Goal: Task Accomplishment & Management: Use online tool/utility

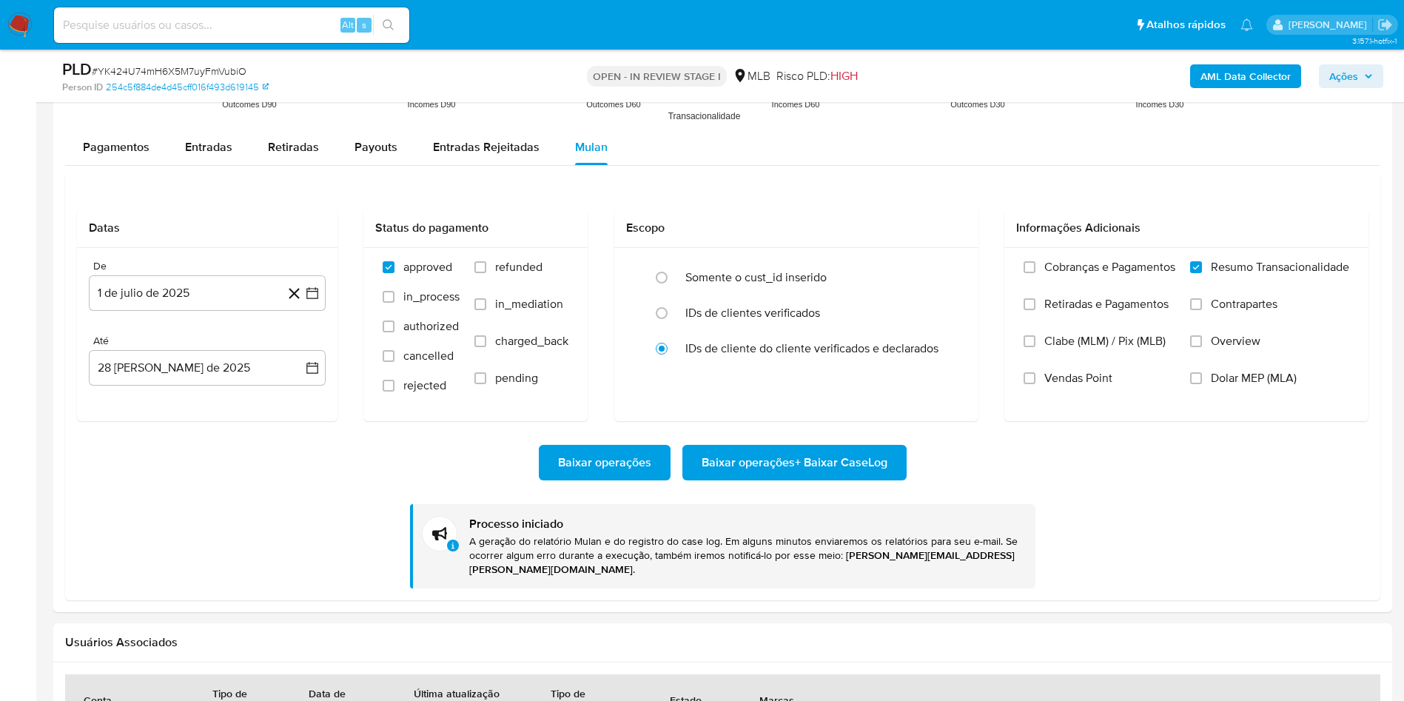
scroll to position [617, 0]
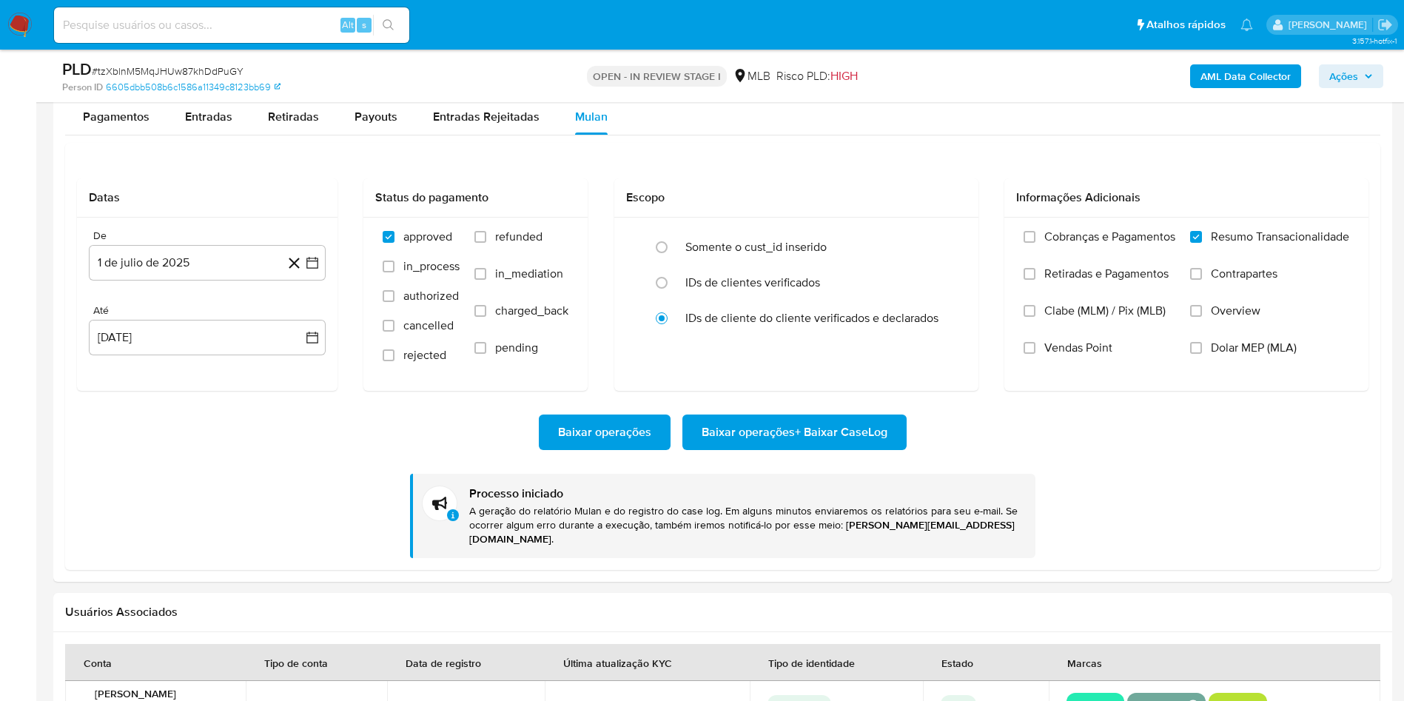
scroll to position [617, 0]
click at [168, 70] on span "# tzXblnM5MqJHUw87khDdPuGY" at bounding box center [168, 71] width 152 height 15
click at [167, 70] on span "# tzXblnM5MqJHUw87khDdPuGY" at bounding box center [168, 71] width 152 height 15
copy span "tzXblnM5MqJHUw87khDdPuGY"
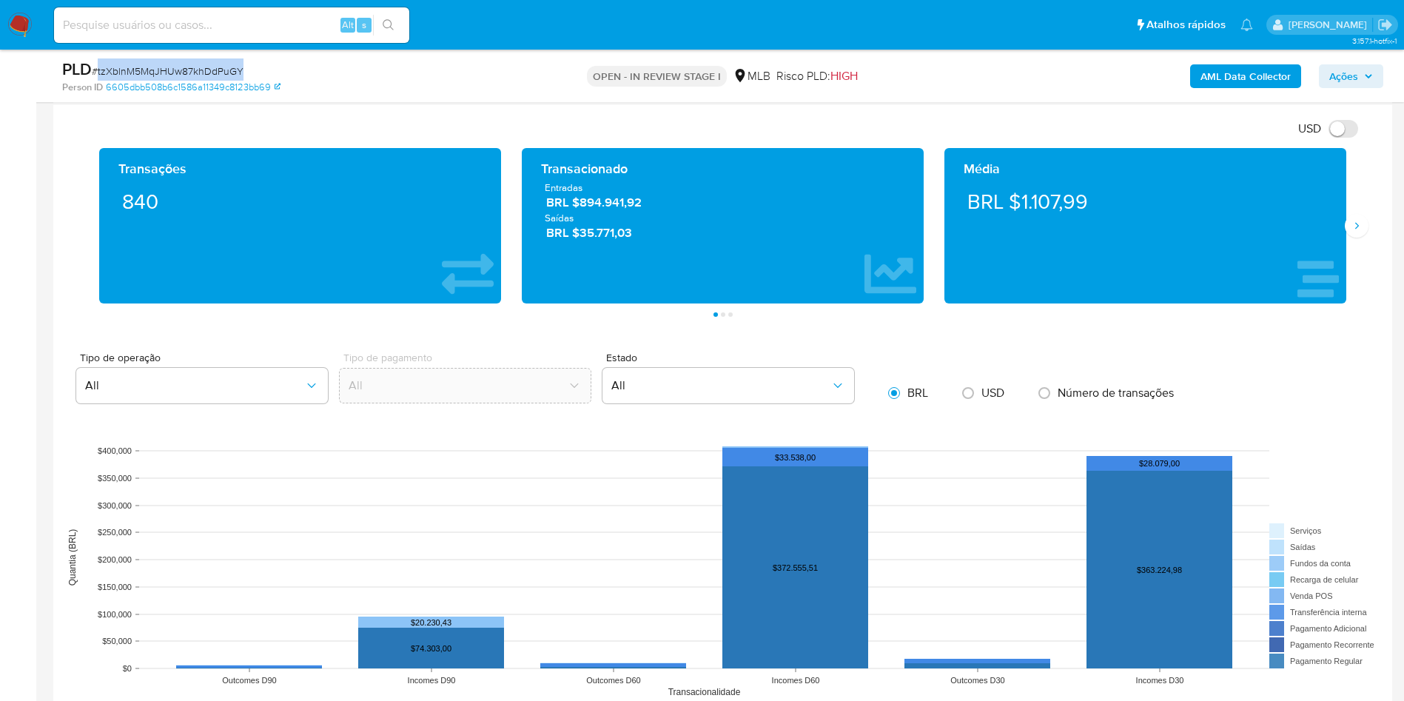
scroll to position [985, 0]
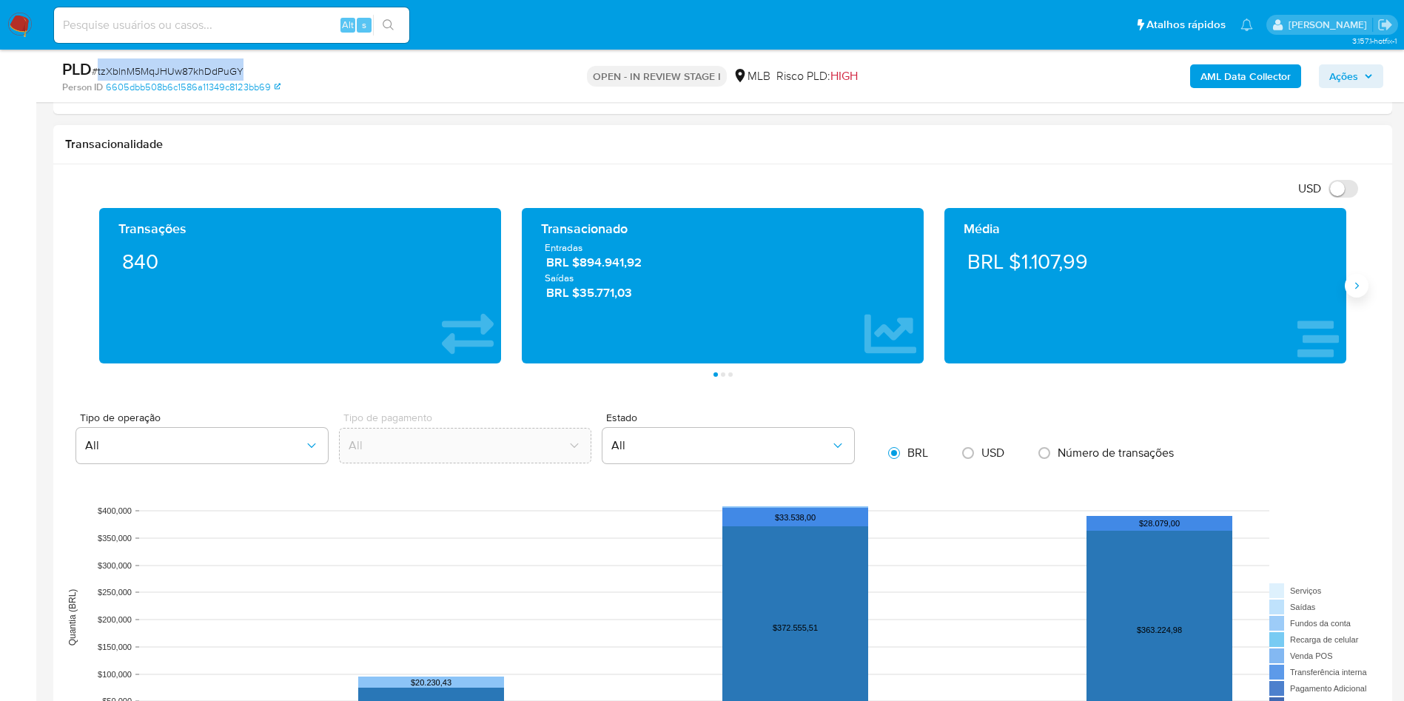
click at [1353, 284] on icon "Siguiente" at bounding box center [1357, 286] width 12 height 12
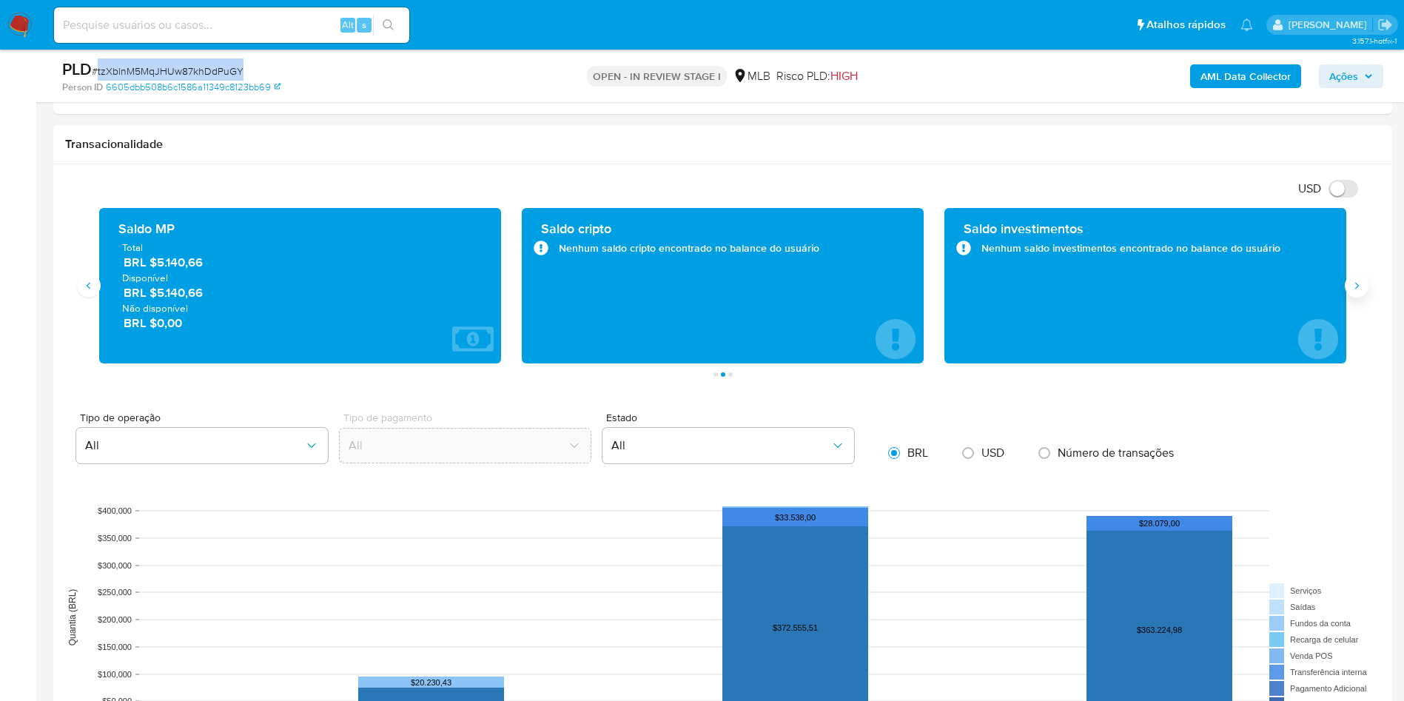
click at [1353, 284] on icon "Siguiente" at bounding box center [1357, 286] width 12 height 12
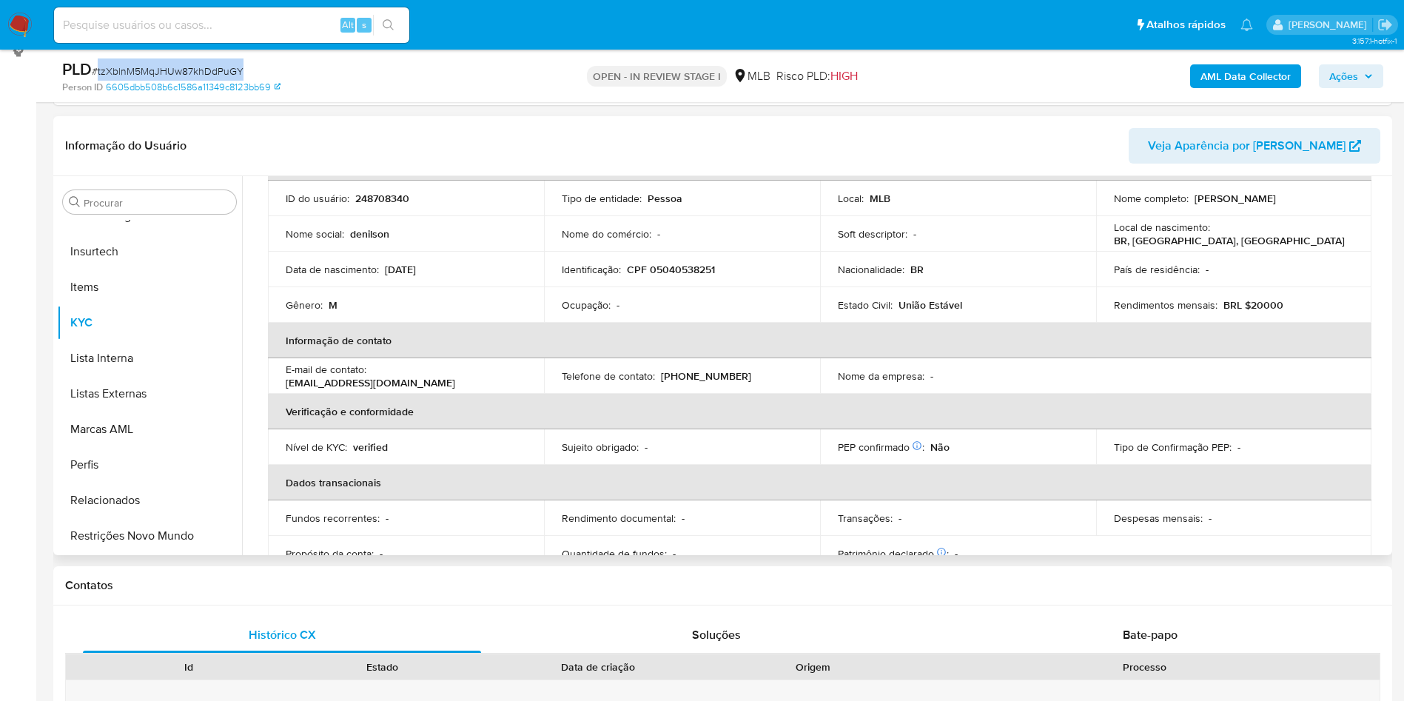
scroll to position [0, 0]
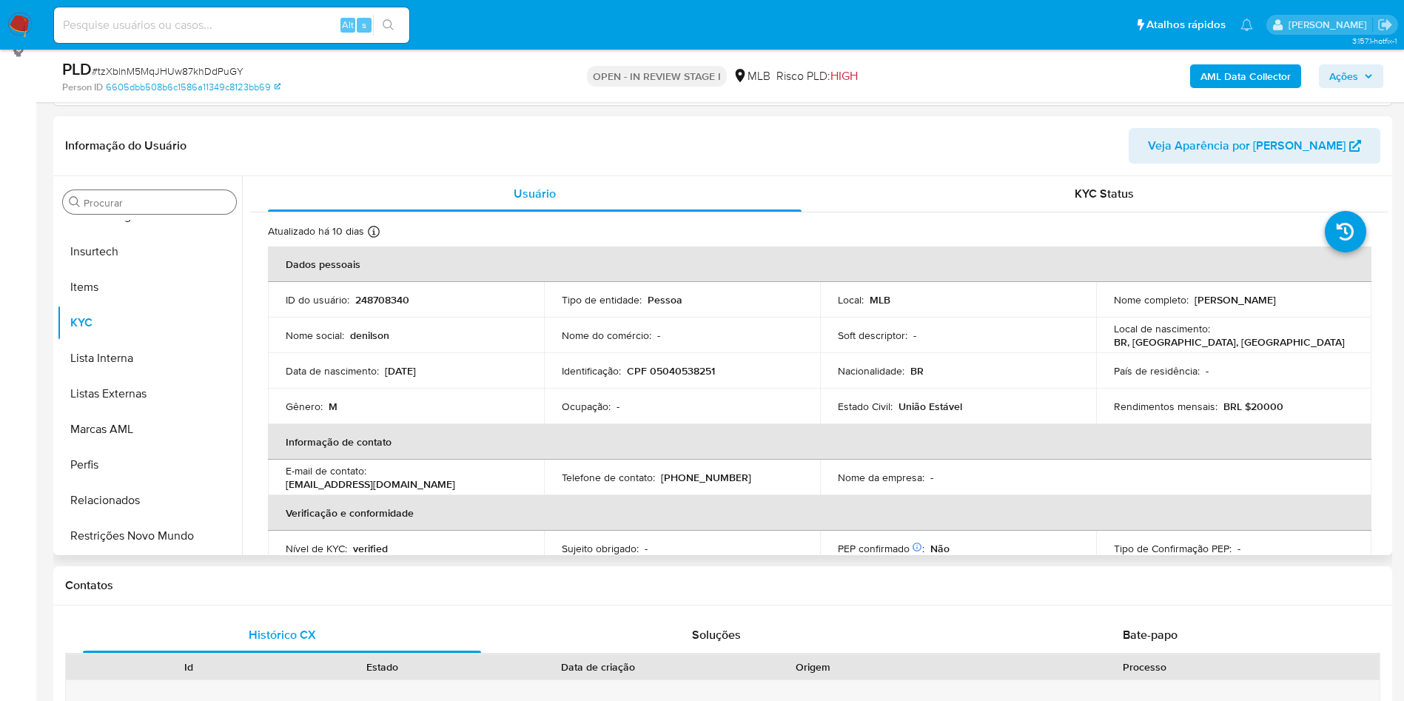
click at [126, 196] on input "Procurar" at bounding box center [157, 202] width 147 height 13
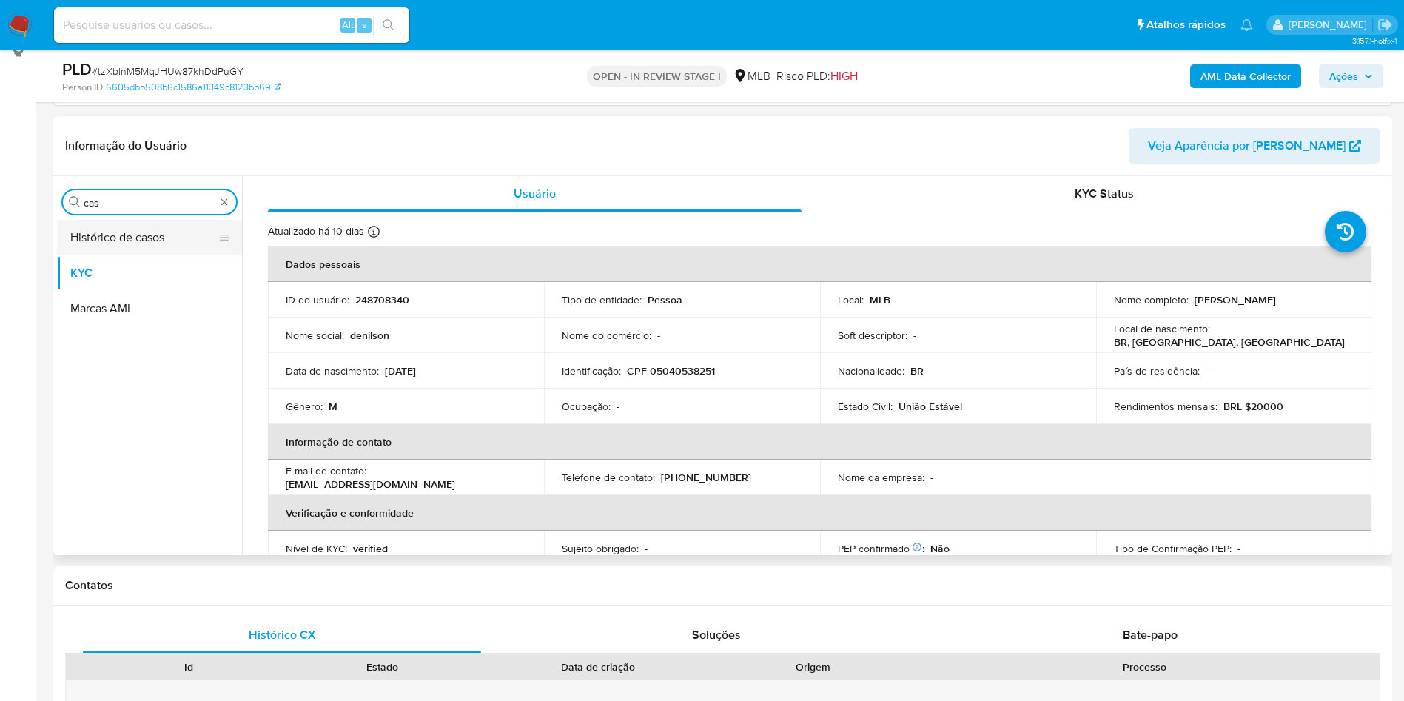
click at [115, 227] on button "Histórico de casos" at bounding box center [143, 238] width 173 height 36
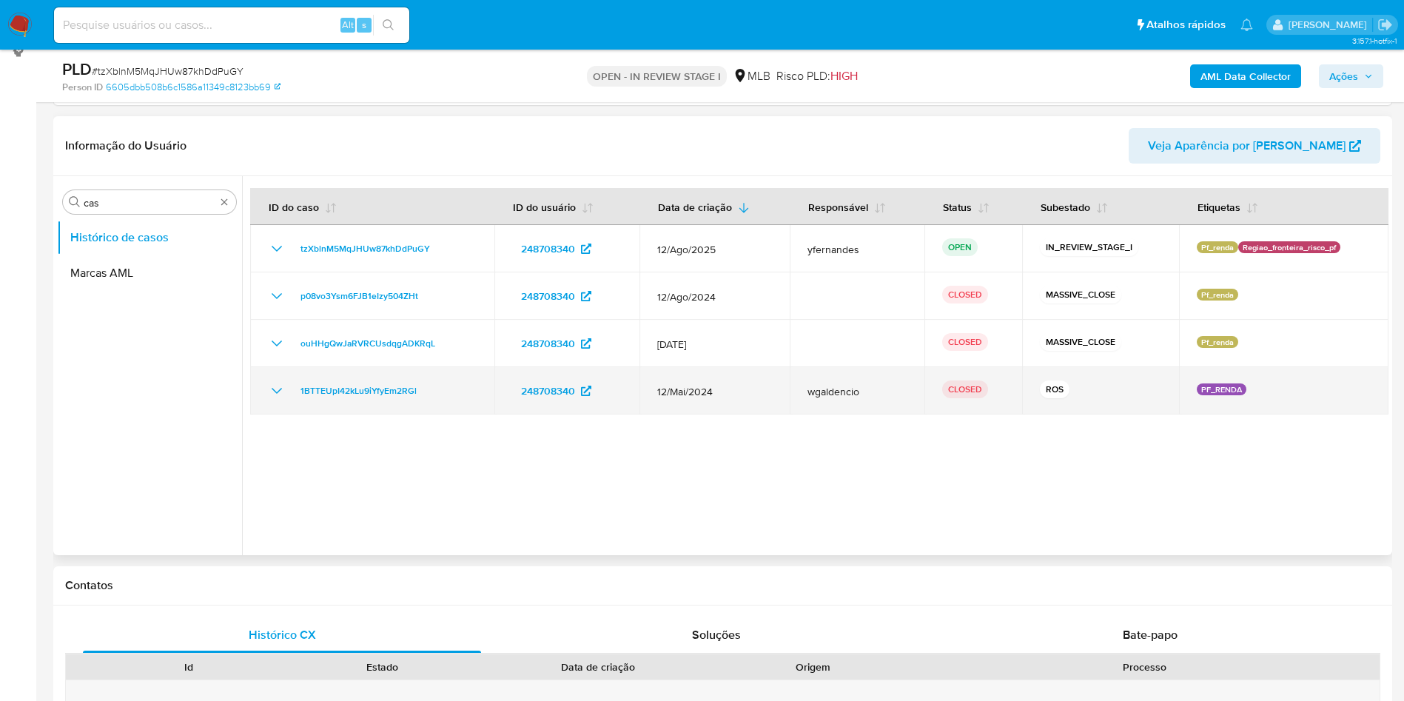
click at [887, 406] on td "wgaldencio" at bounding box center [857, 390] width 134 height 47
click at [269, 392] on icon "Mostrar/Ocultar" at bounding box center [277, 391] width 18 height 18
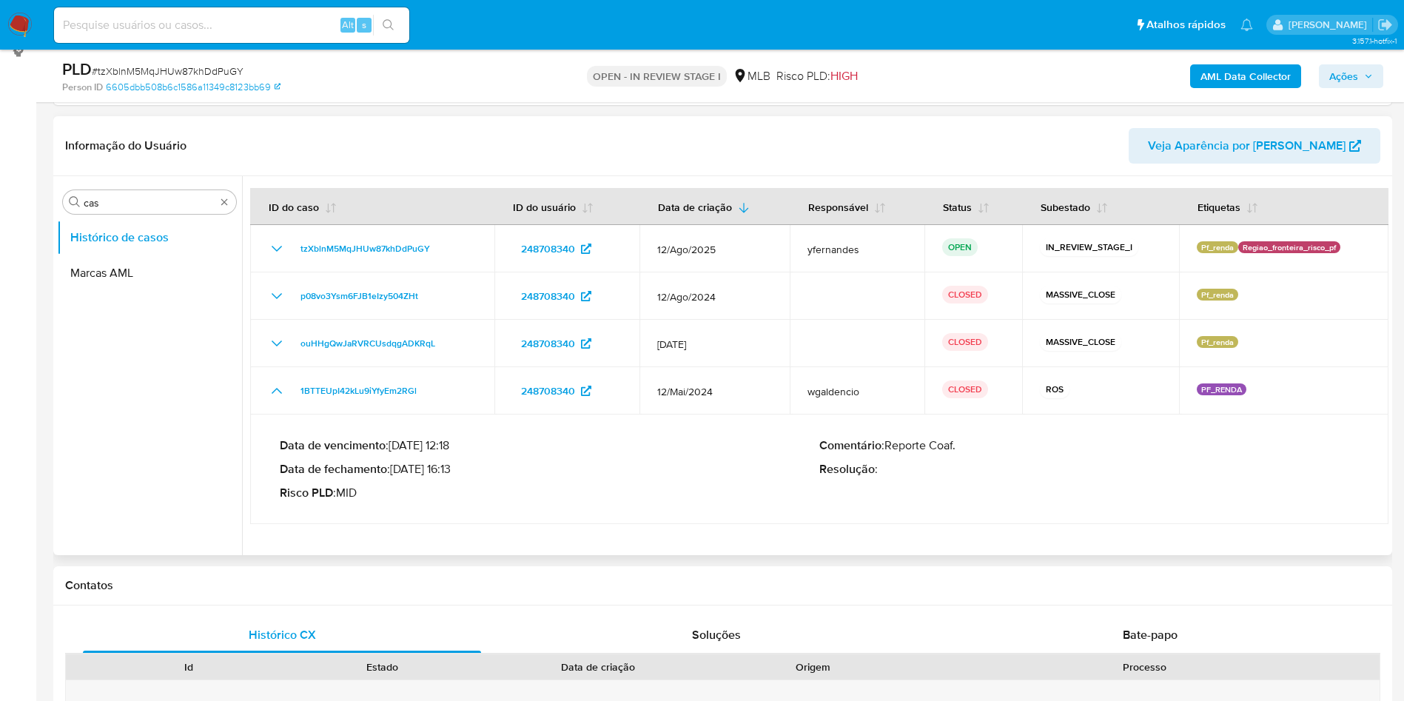
drag, startPoint x: 410, startPoint y: 467, endPoint x: 454, endPoint y: 469, distance: 43.7
click at [454, 469] on p "Data de fechamento : 10/06/2024 16:13" at bounding box center [550, 469] width 540 height 15
click at [130, 192] on div "Procurar cas" at bounding box center [149, 202] width 173 height 24
click at [93, 204] on input "cas" at bounding box center [150, 202] width 132 height 13
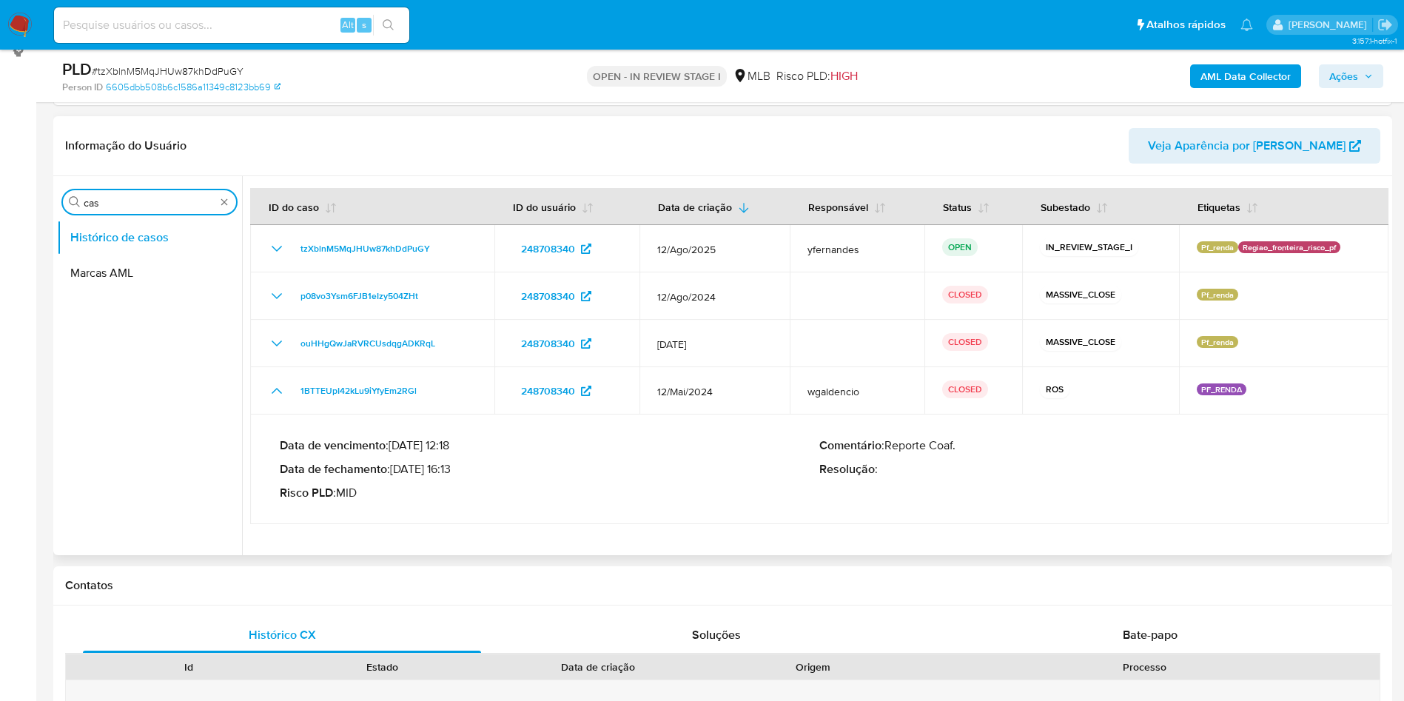
click at [93, 204] on input "cas" at bounding box center [150, 202] width 132 height 13
type input "ger"
click at [95, 247] on button "Geral" at bounding box center [143, 238] width 173 height 36
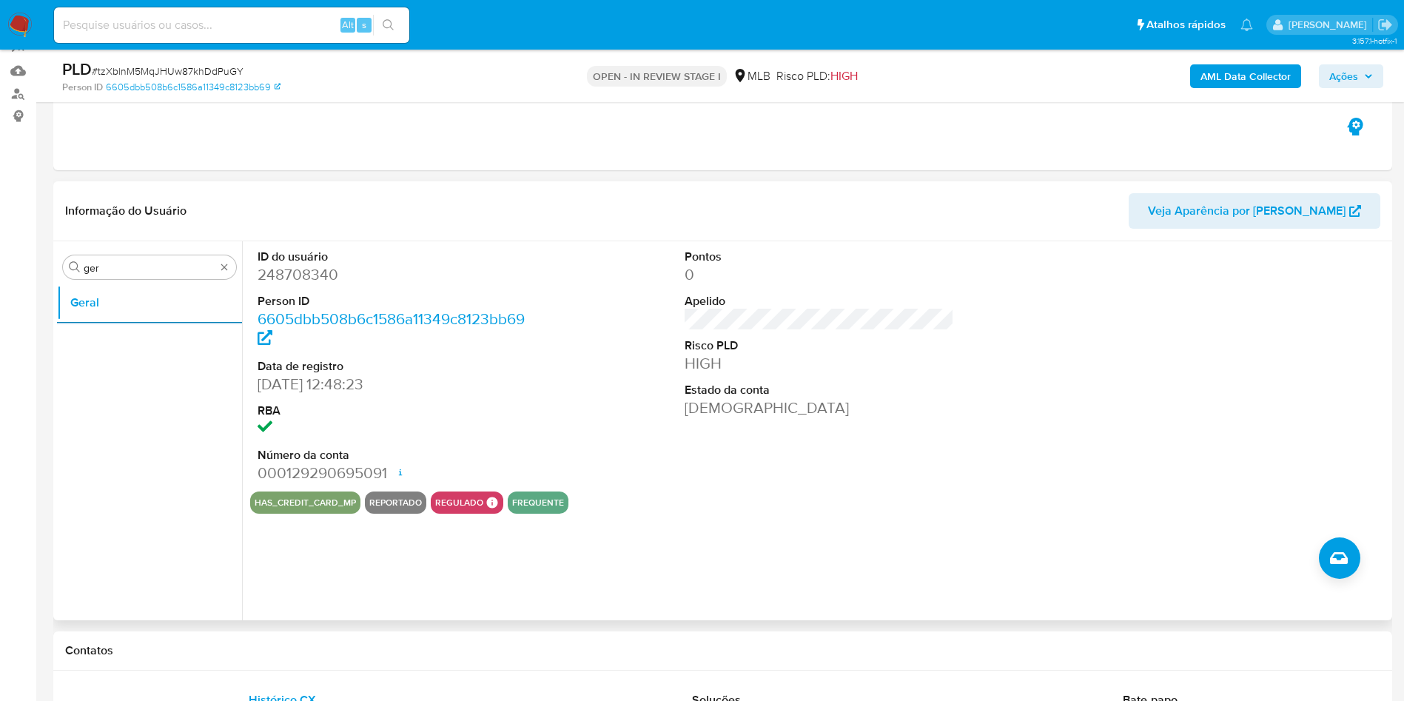
scroll to position [97, 0]
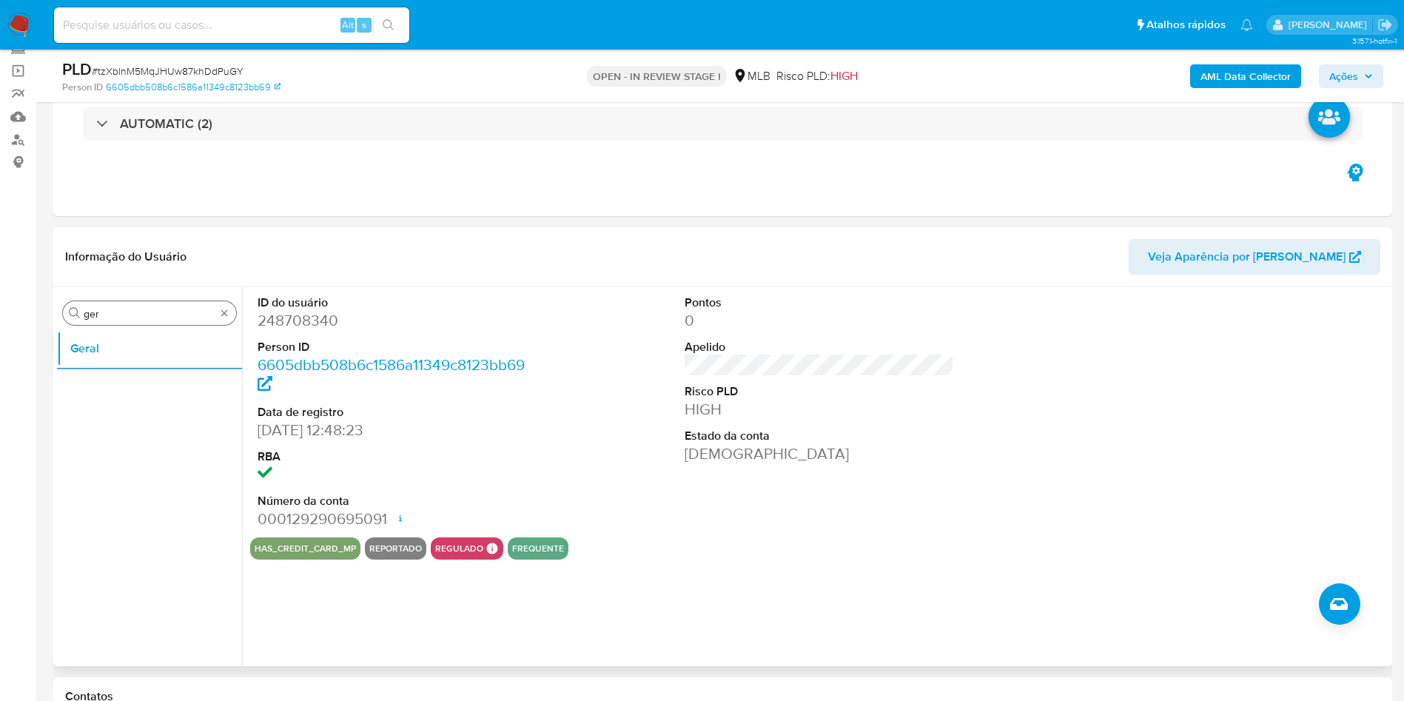
click at [118, 320] on input "ger" at bounding box center [150, 313] width 132 height 13
type input "ky"
click at [162, 372] on button "KYC" at bounding box center [143, 384] width 173 height 36
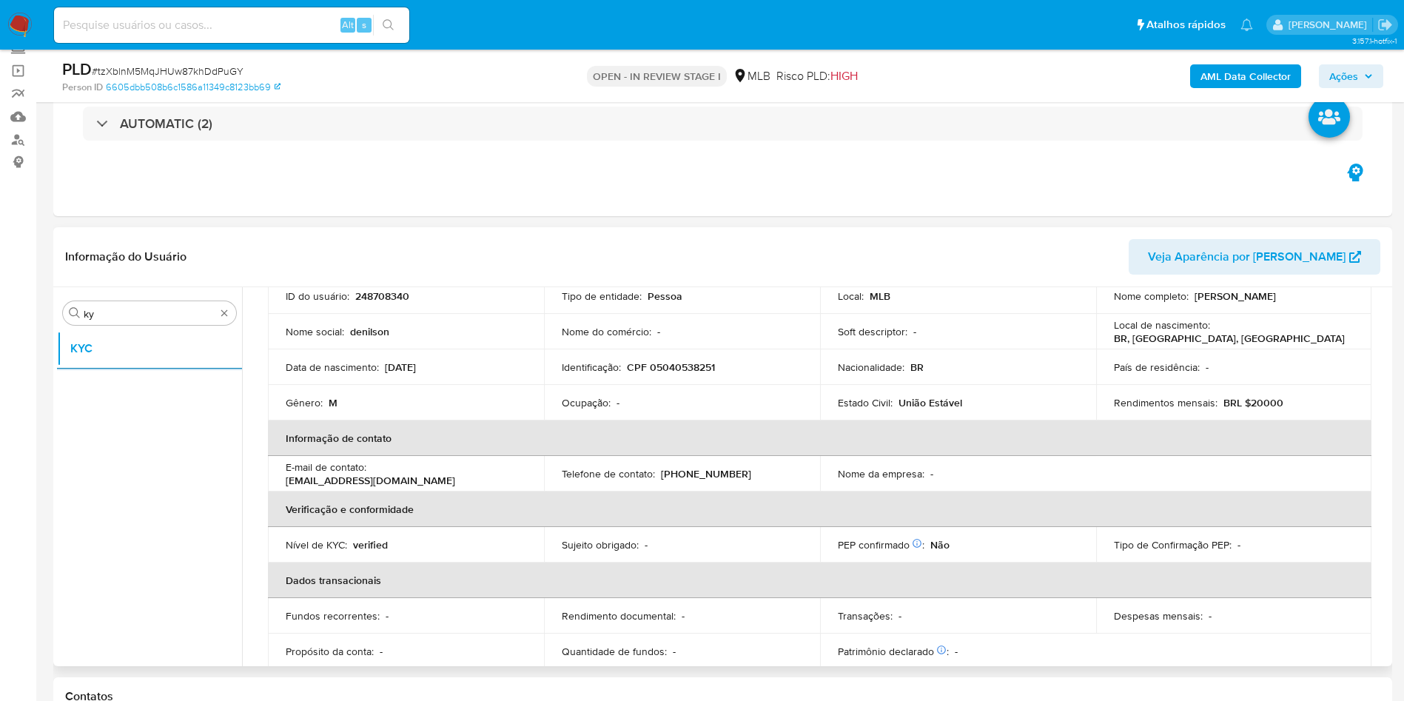
scroll to position [617, 0]
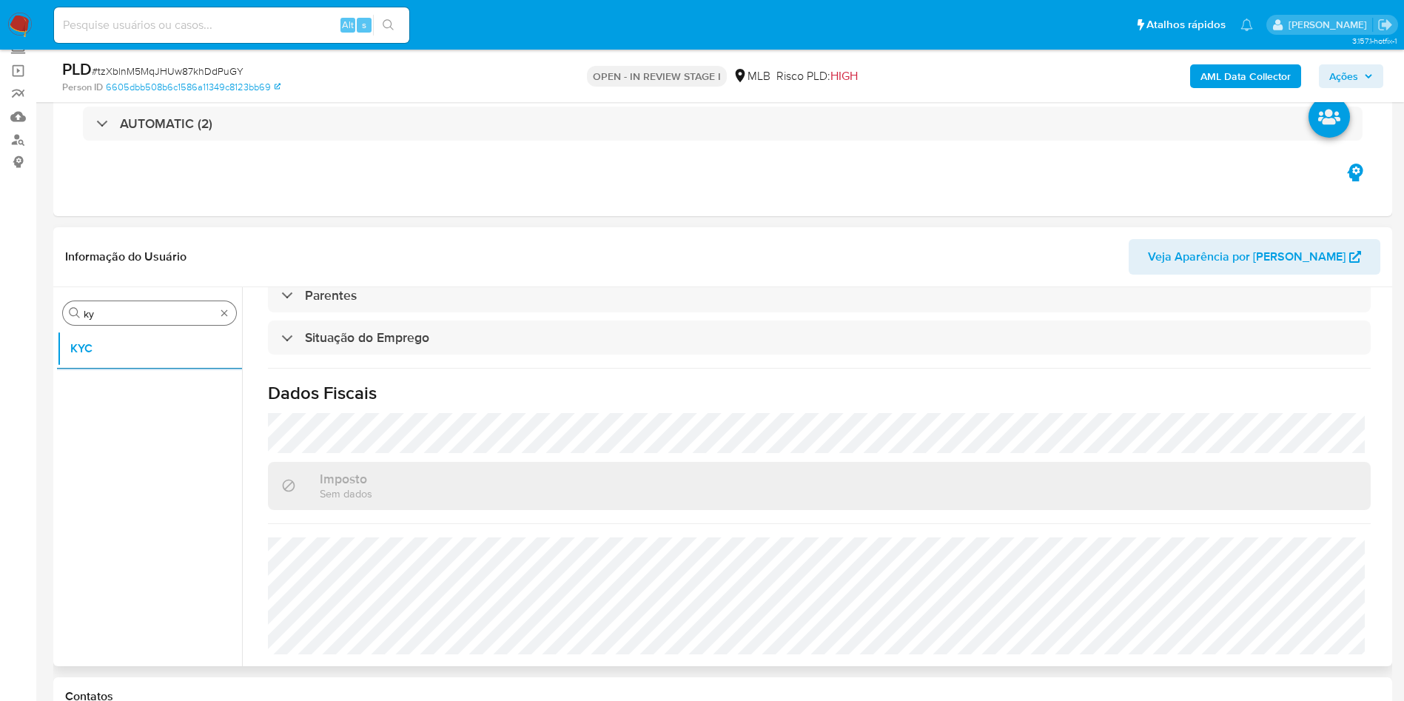
click at [124, 308] on input "ky" at bounding box center [150, 313] width 132 height 13
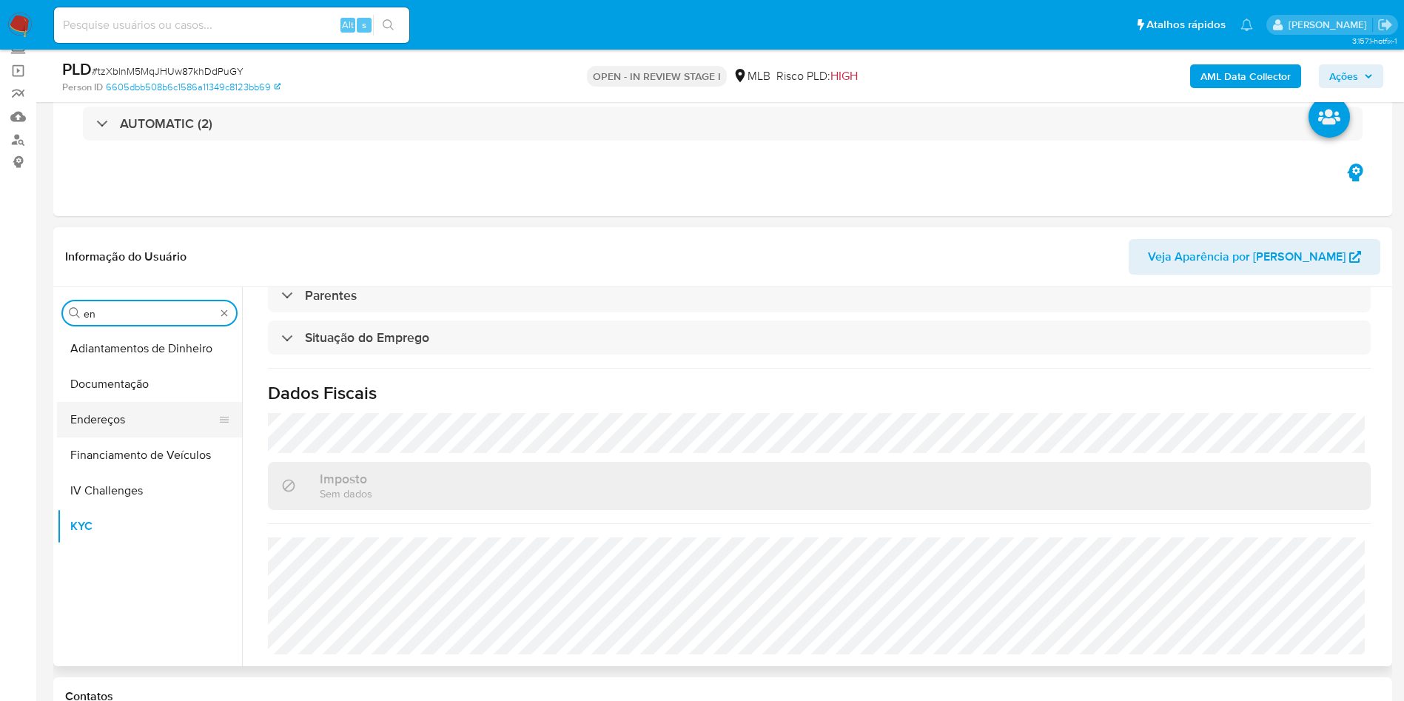
type input "en"
click at [90, 422] on button "Endereços" at bounding box center [143, 420] width 173 height 36
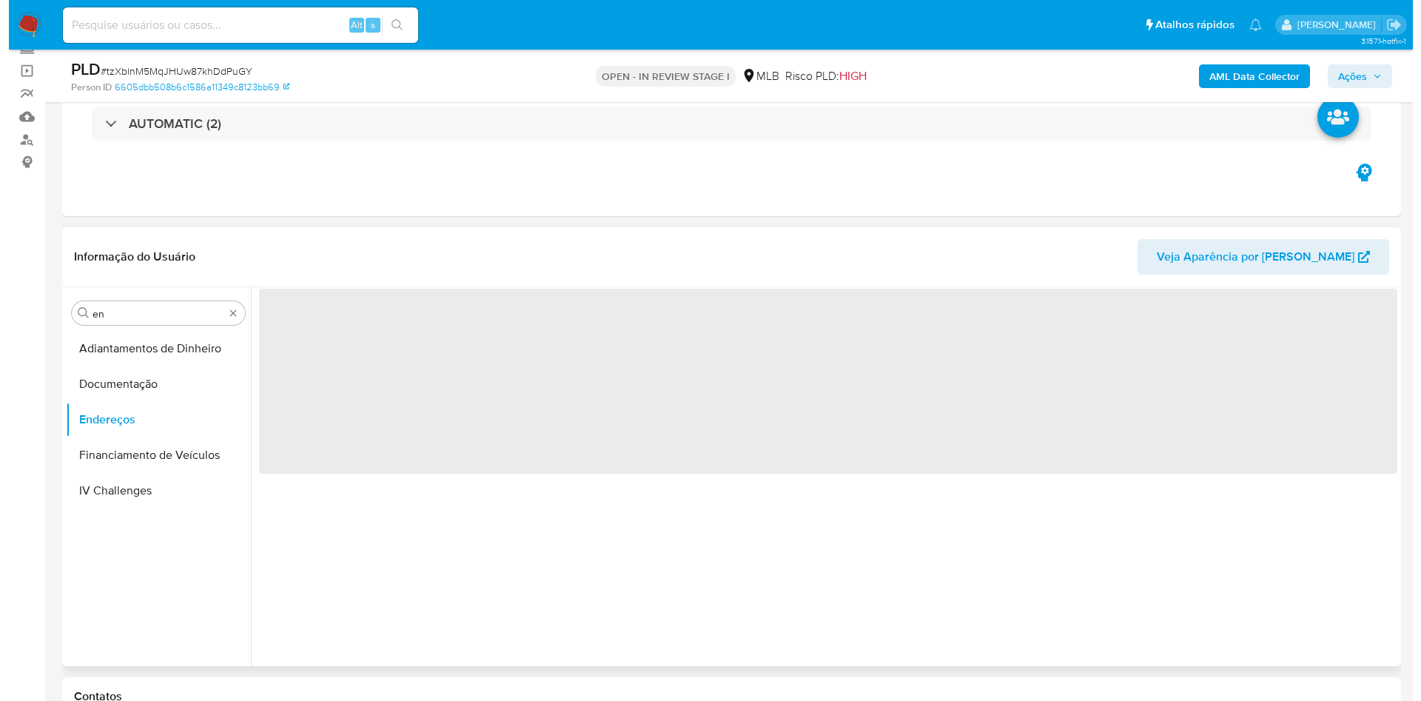
scroll to position [0, 0]
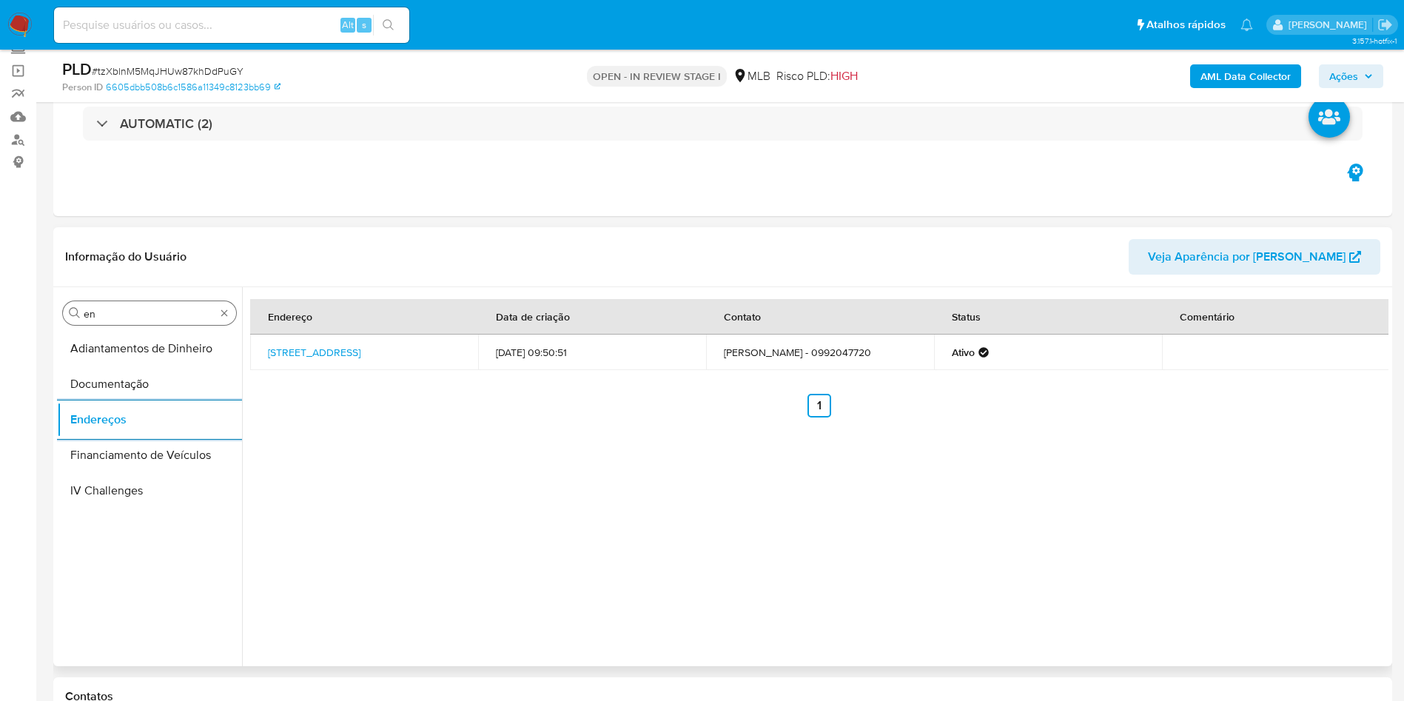
click at [110, 315] on input "en" at bounding box center [150, 313] width 132 height 13
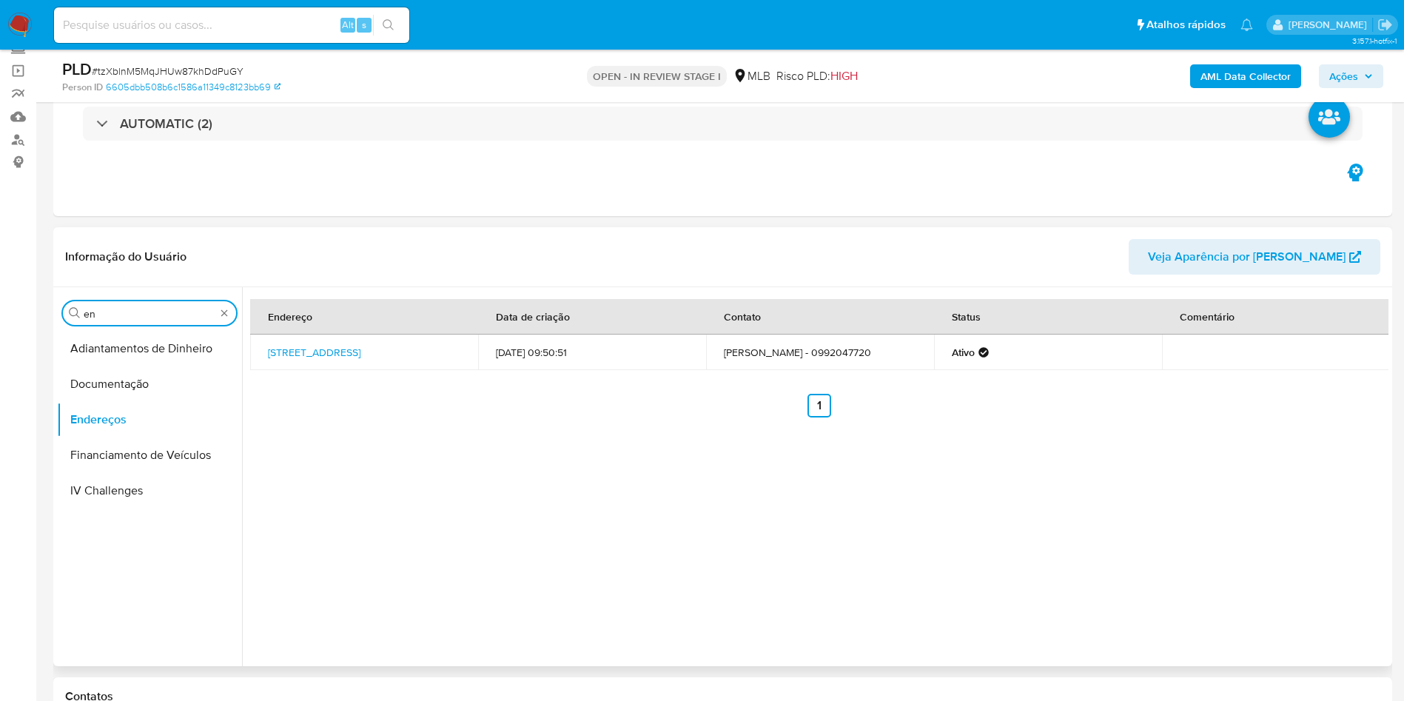
click at [110, 315] on input "en" at bounding box center [150, 313] width 132 height 13
type input "ge"
click at [111, 364] on button "Detalhe da geolocalização" at bounding box center [149, 349] width 185 height 36
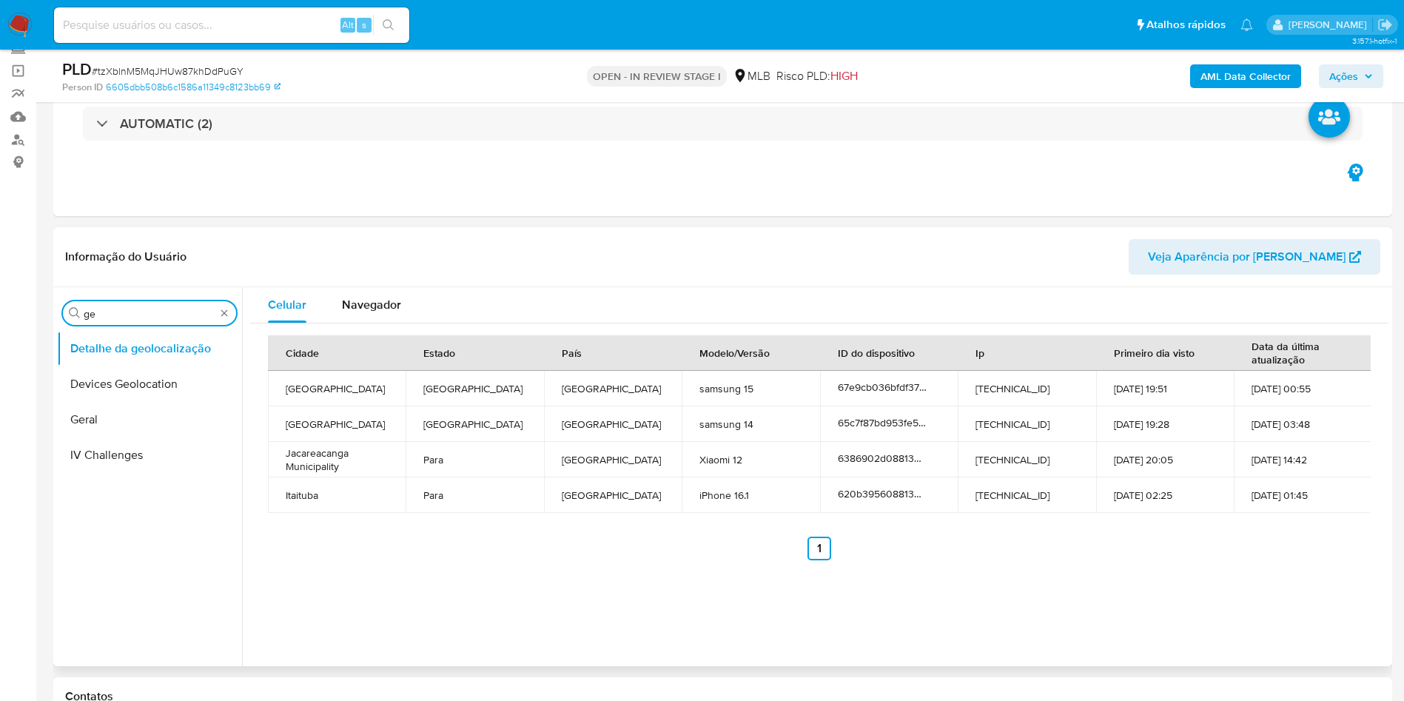
click at [126, 317] on input "ge" at bounding box center [150, 313] width 132 height 13
type input "res"
click at [116, 421] on button "Restrições Novo Mundo" at bounding box center [149, 420] width 185 height 36
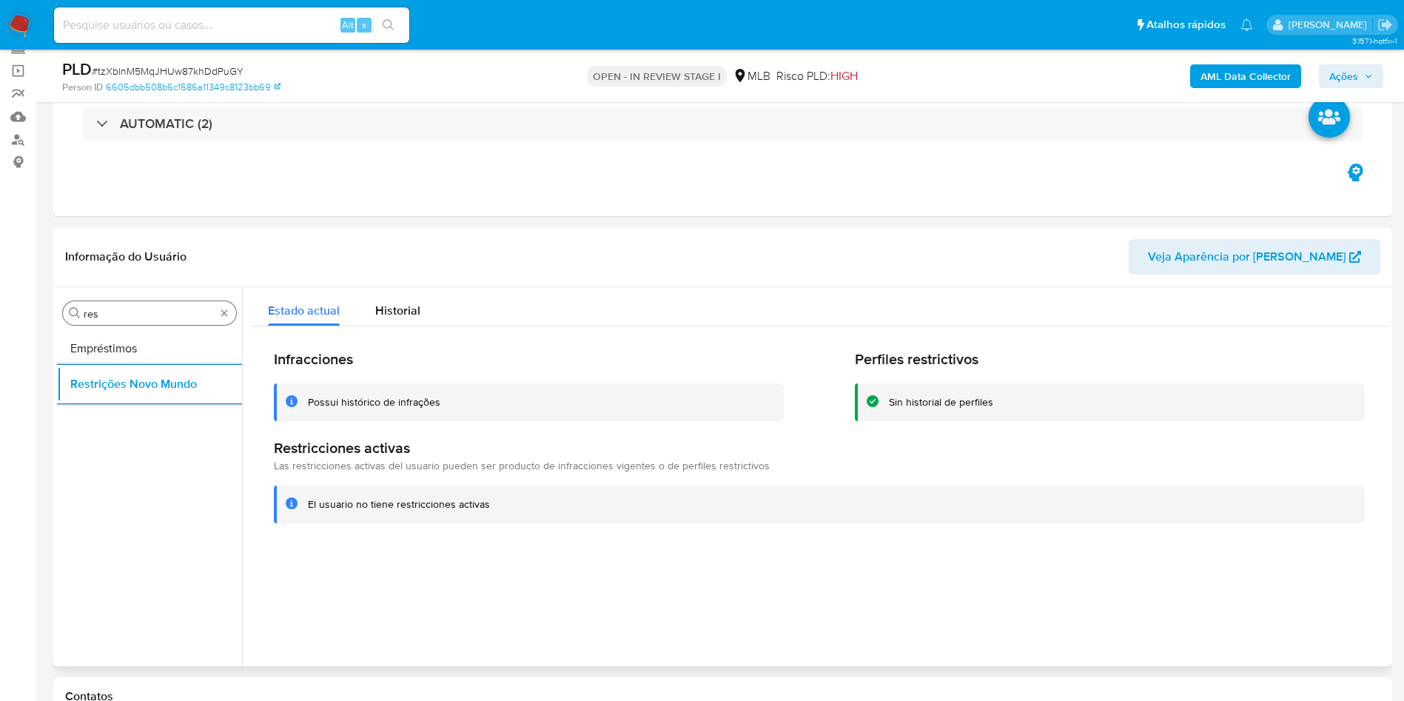
click at [141, 305] on div "Procurar res" at bounding box center [149, 313] width 173 height 24
click at [107, 317] on input "res" at bounding box center [150, 313] width 132 height 13
click at [107, 316] on input "res" at bounding box center [150, 313] width 132 height 13
type input "po"
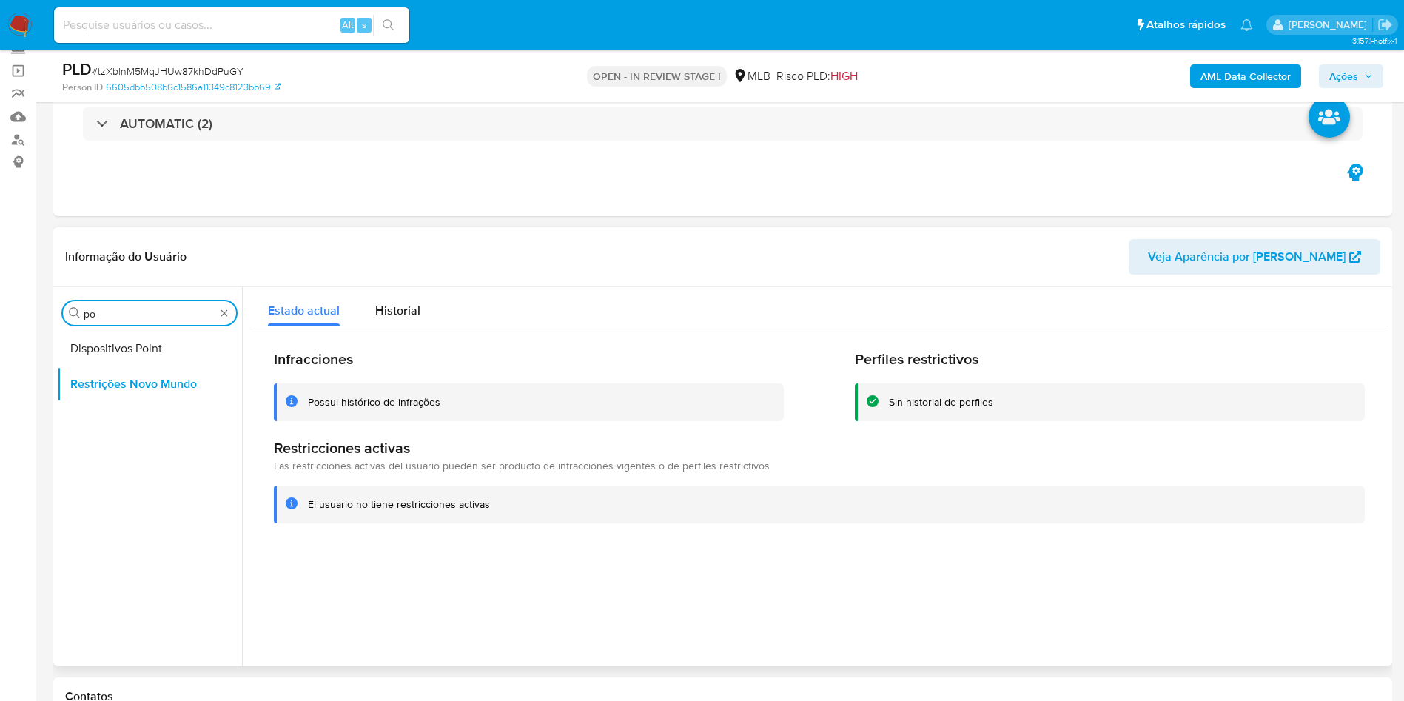
click at [108, 332] on button "Dispositivos Point" at bounding box center [149, 349] width 185 height 36
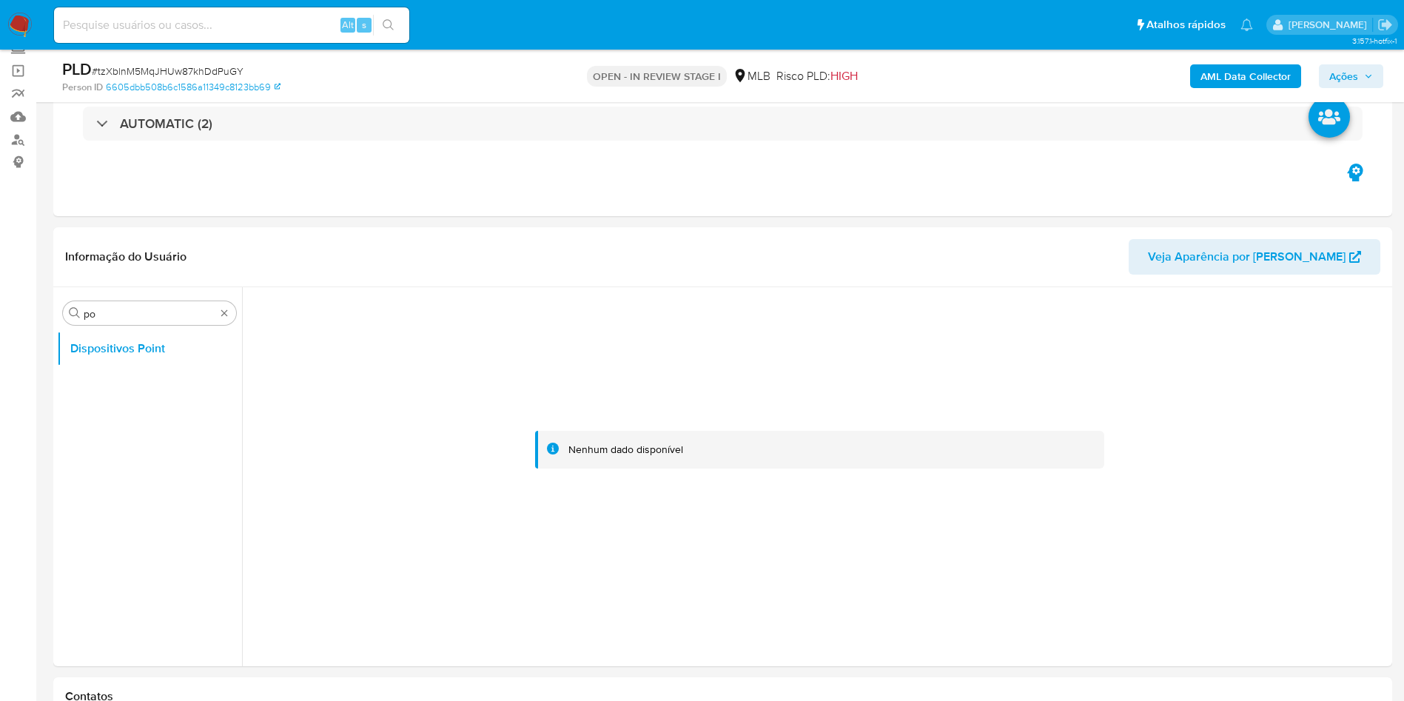
click at [1209, 76] on b "AML Data Collector" at bounding box center [1246, 76] width 90 height 24
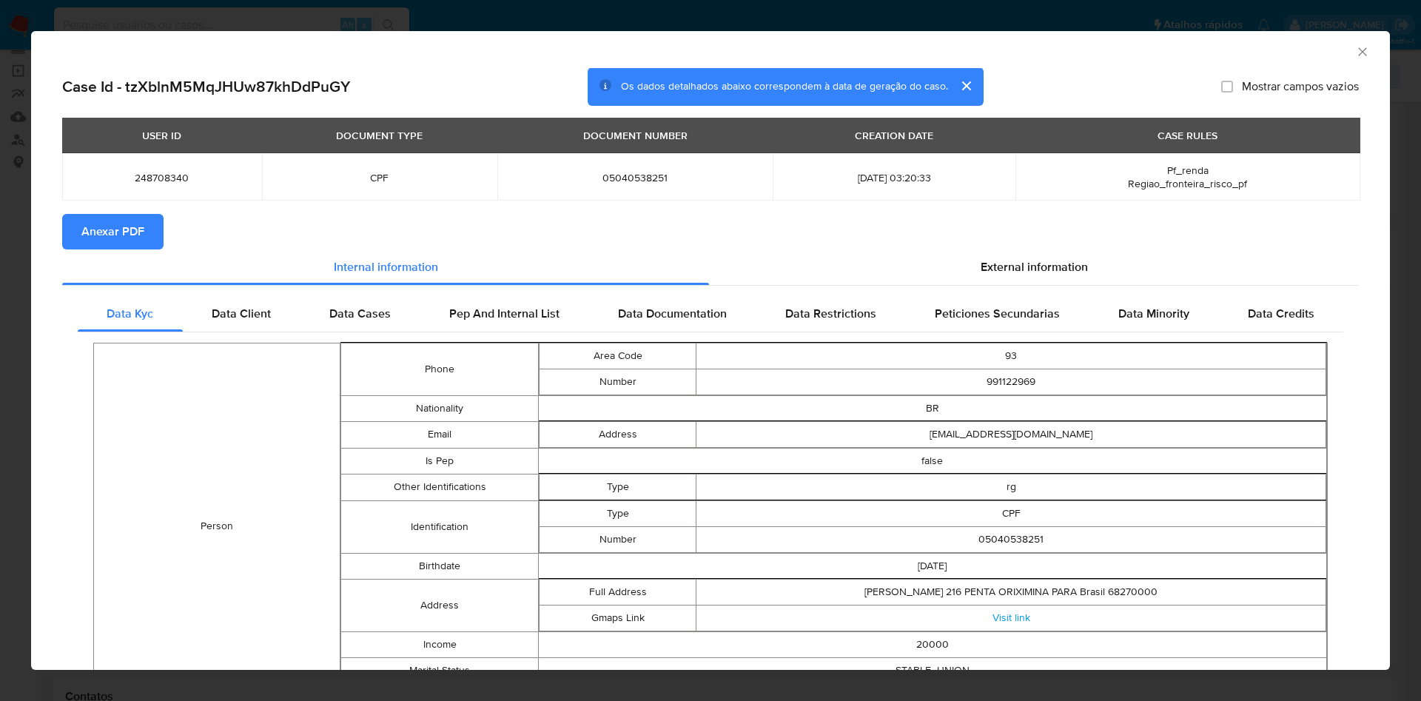
drag, startPoint x: 541, startPoint y: 47, endPoint x: 350, endPoint y: 232, distance: 266.5
click at [541, 47] on div "AML Data Collector" at bounding box center [698, 49] width 1314 height 16
click at [142, 232] on span "Anexar PDF" at bounding box center [112, 231] width 63 height 33
click at [1053, 257] on div "External information" at bounding box center [1034, 270] width 650 height 36
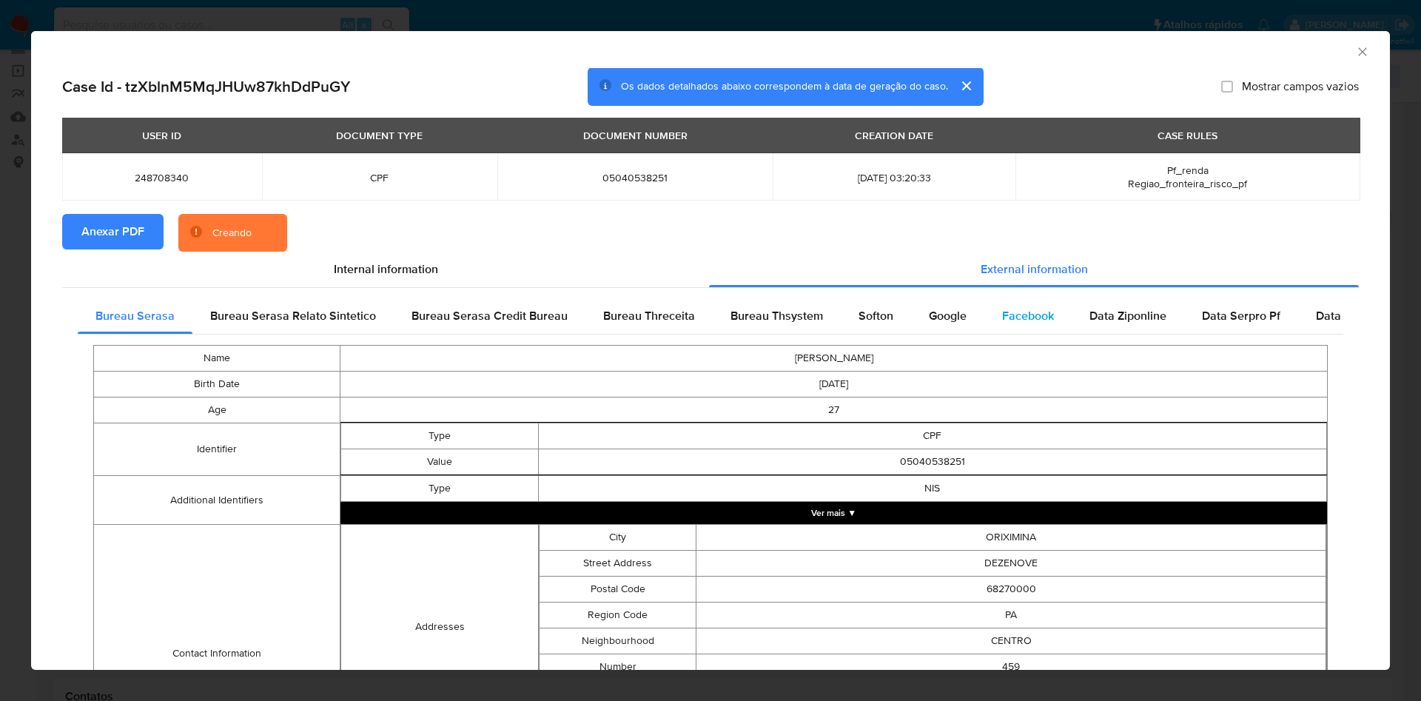
click at [985, 310] on div "Facebook" at bounding box center [1028, 316] width 87 height 36
click at [946, 312] on span "Google" at bounding box center [948, 315] width 38 height 17
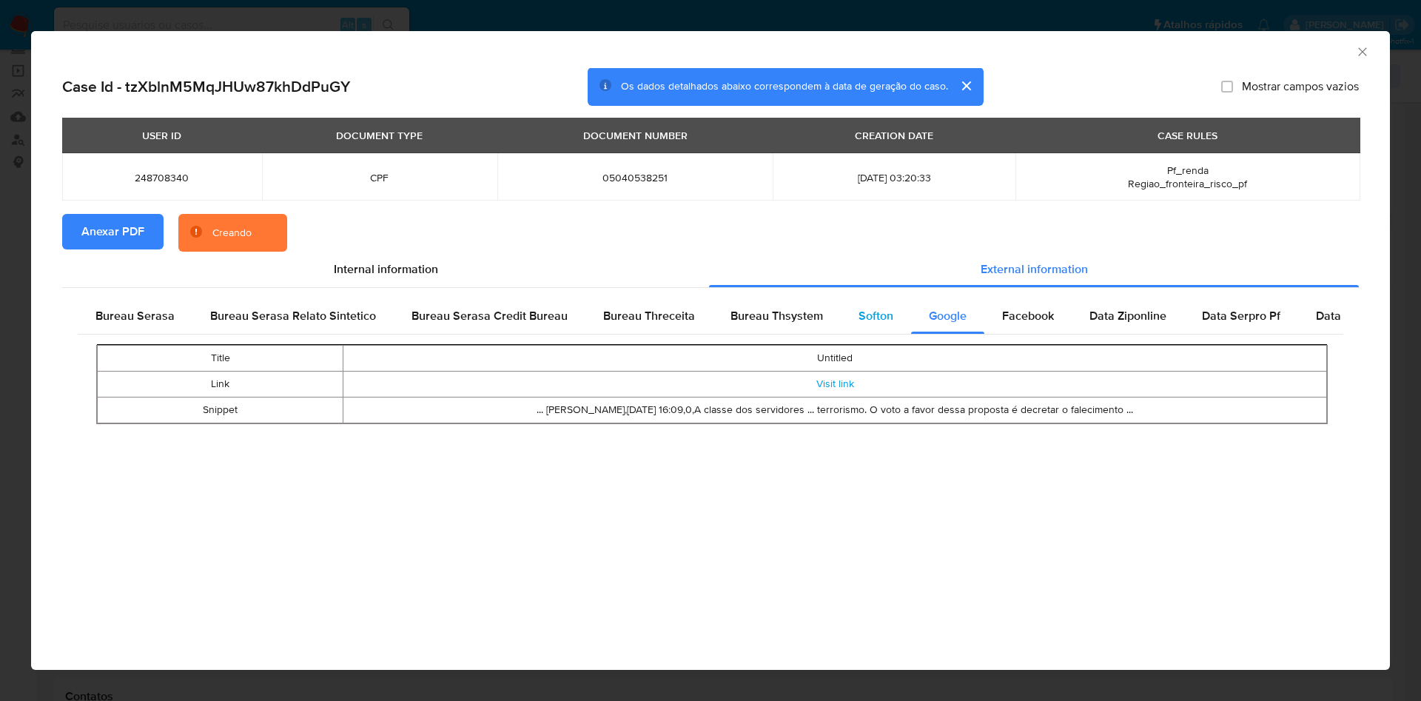
click at [863, 318] on span "Softon" at bounding box center [876, 315] width 35 height 17
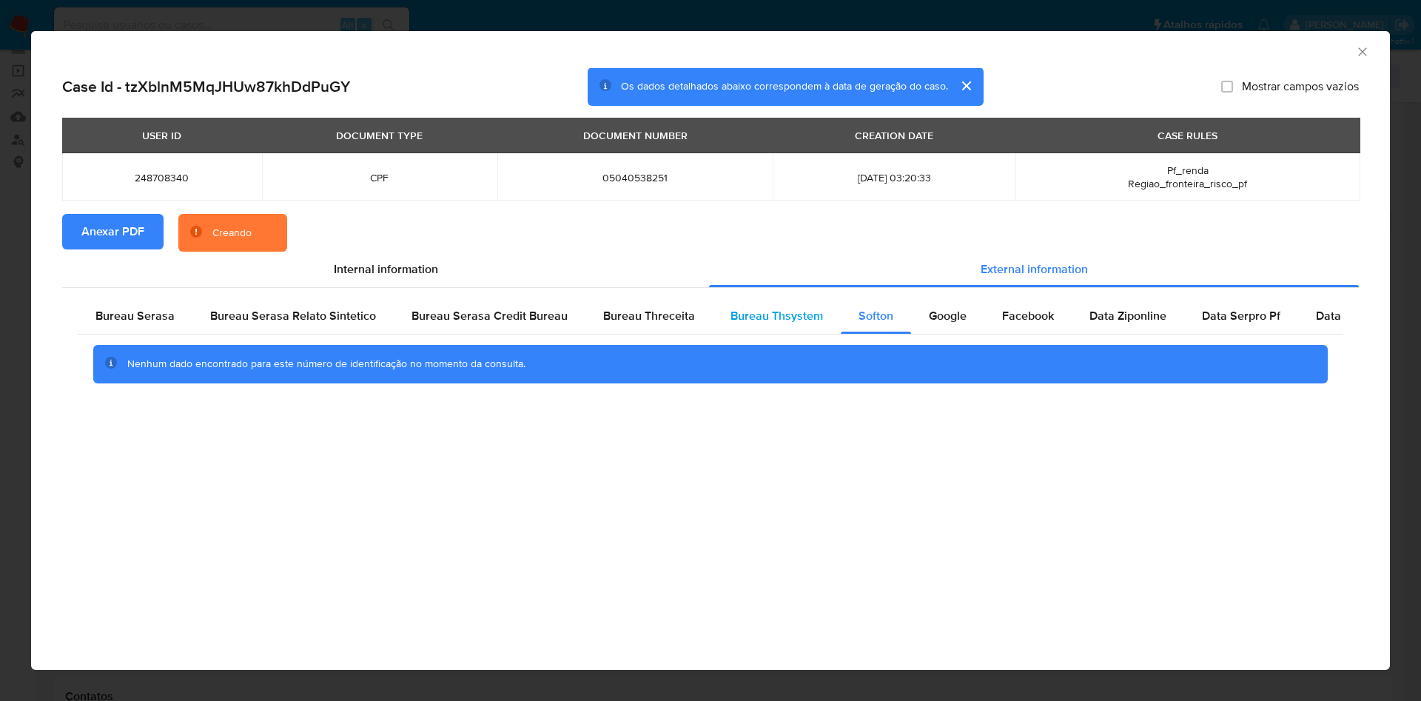
click at [771, 315] on span "Bureau Thsystem" at bounding box center [777, 315] width 93 height 17
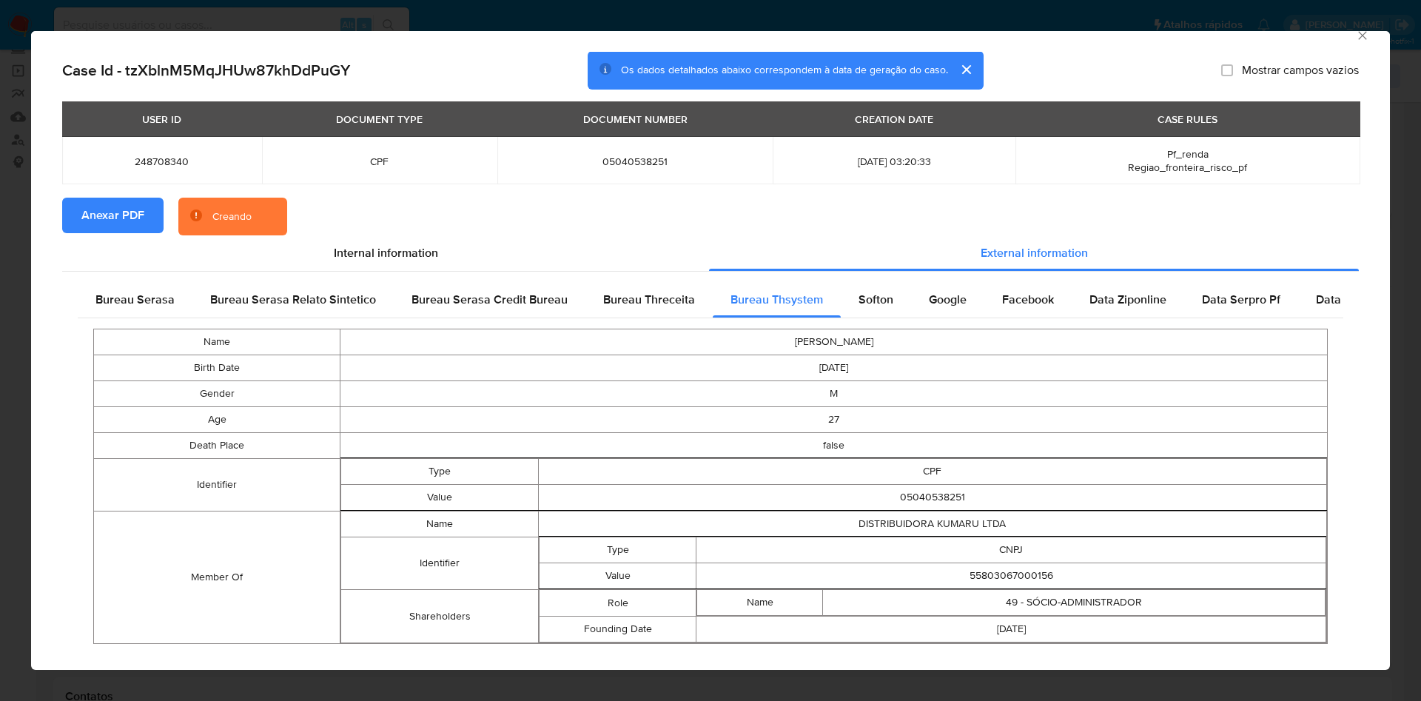
scroll to position [39, 0]
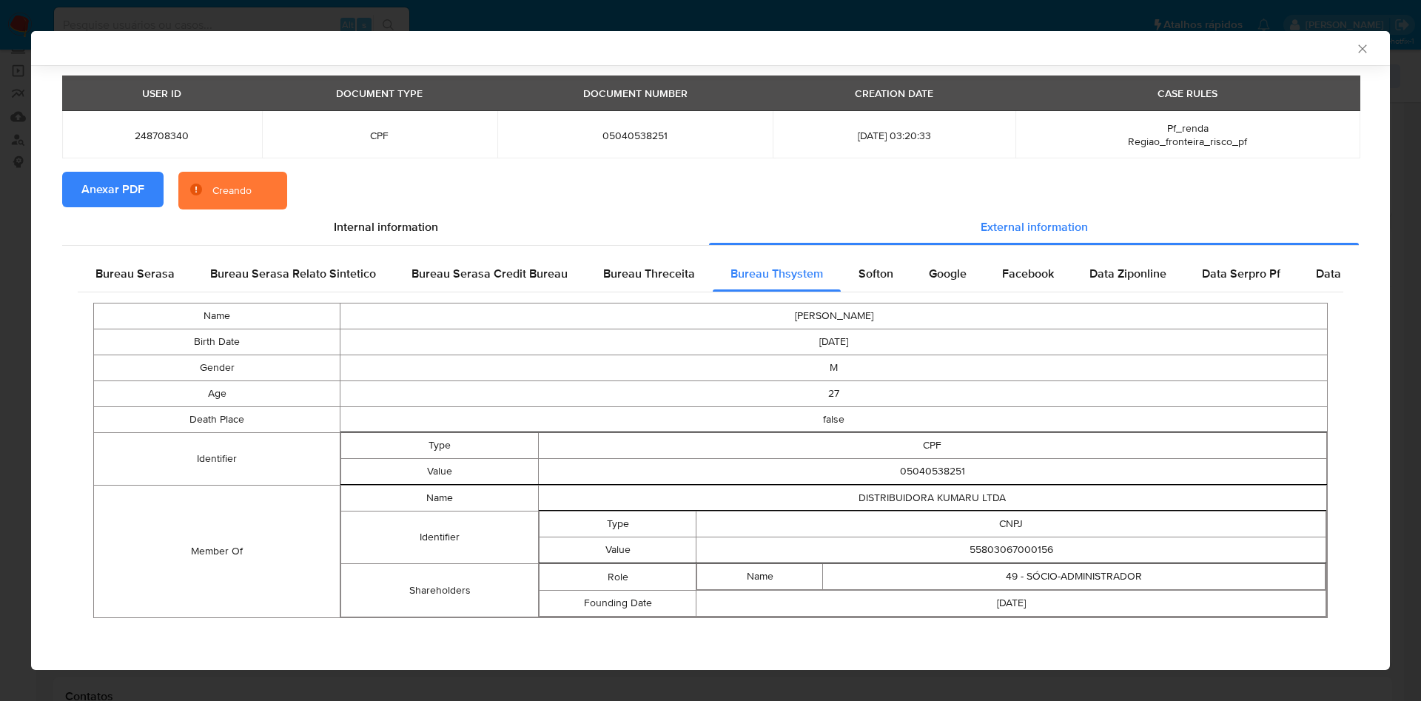
click at [951, 462] on td "05040538251" at bounding box center [932, 472] width 788 height 26
click at [1005, 549] on td "55803067000156" at bounding box center [1012, 550] width 630 height 26
copy td "55803067000156"
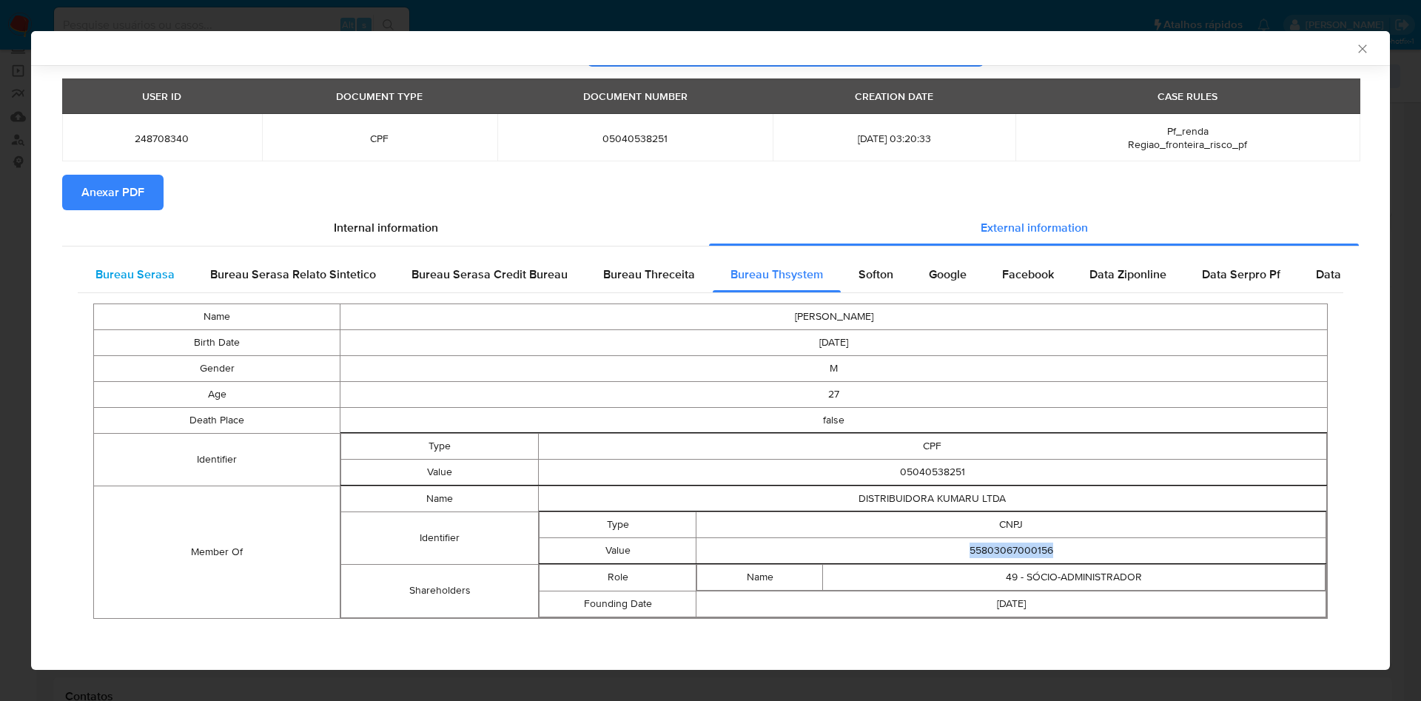
drag, startPoint x: 130, startPoint y: 268, endPoint x: 289, endPoint y: 387, distance: 198.8
click at [130, 267] on span "Bureau Serasa" at bounding box center [134, 274] width 79 height 17
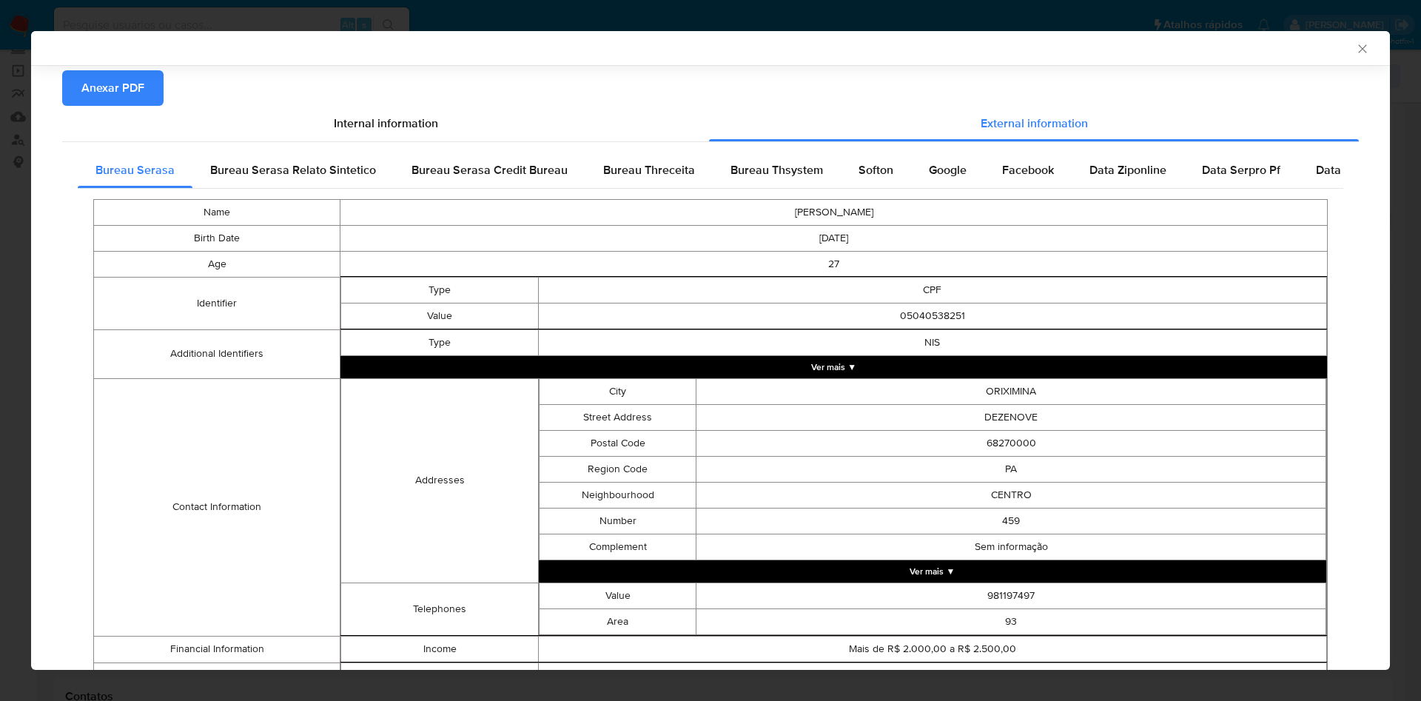
scroll to position [238, 0]
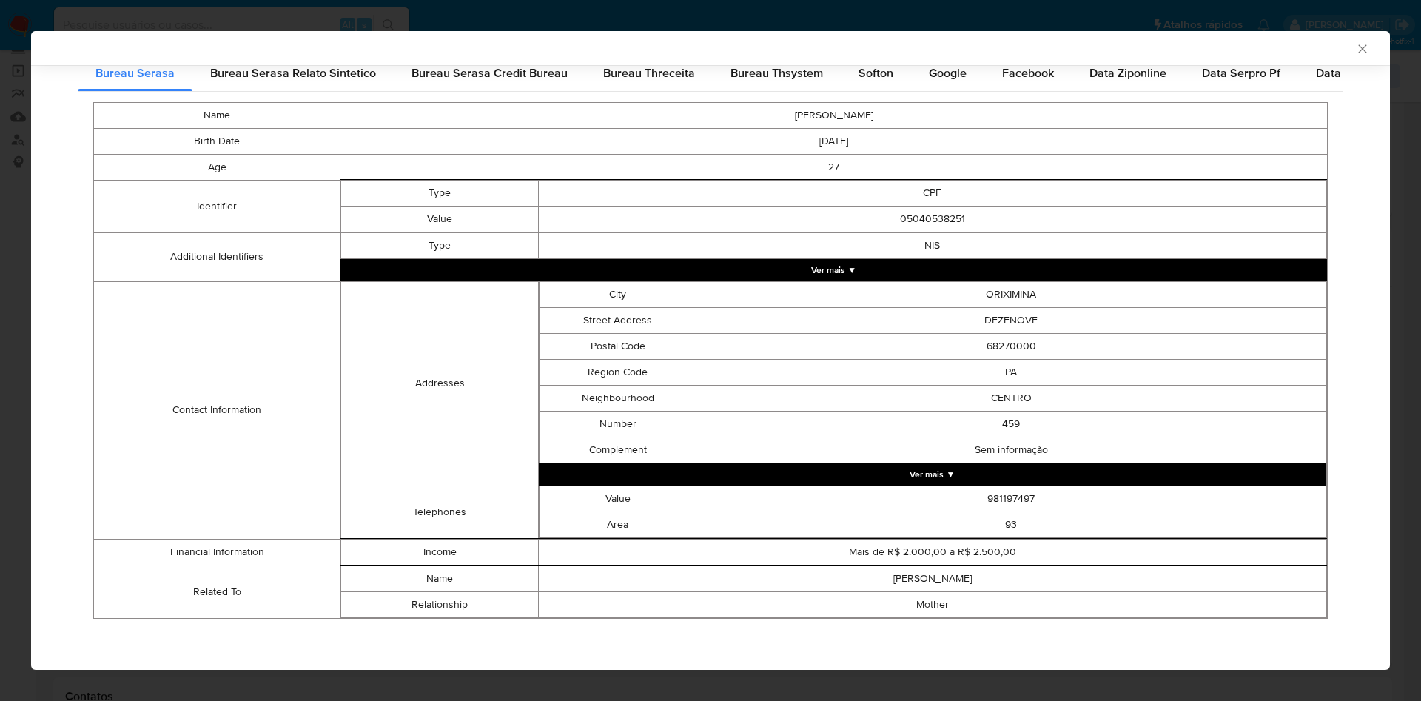
click at [0, 198] on div "AML Data Collector Case Id - tzXblnM5MqJHUw87khDdPuGY Os dados detalhados abaix…" at bounding box center [710, 350] width 1421 height 701
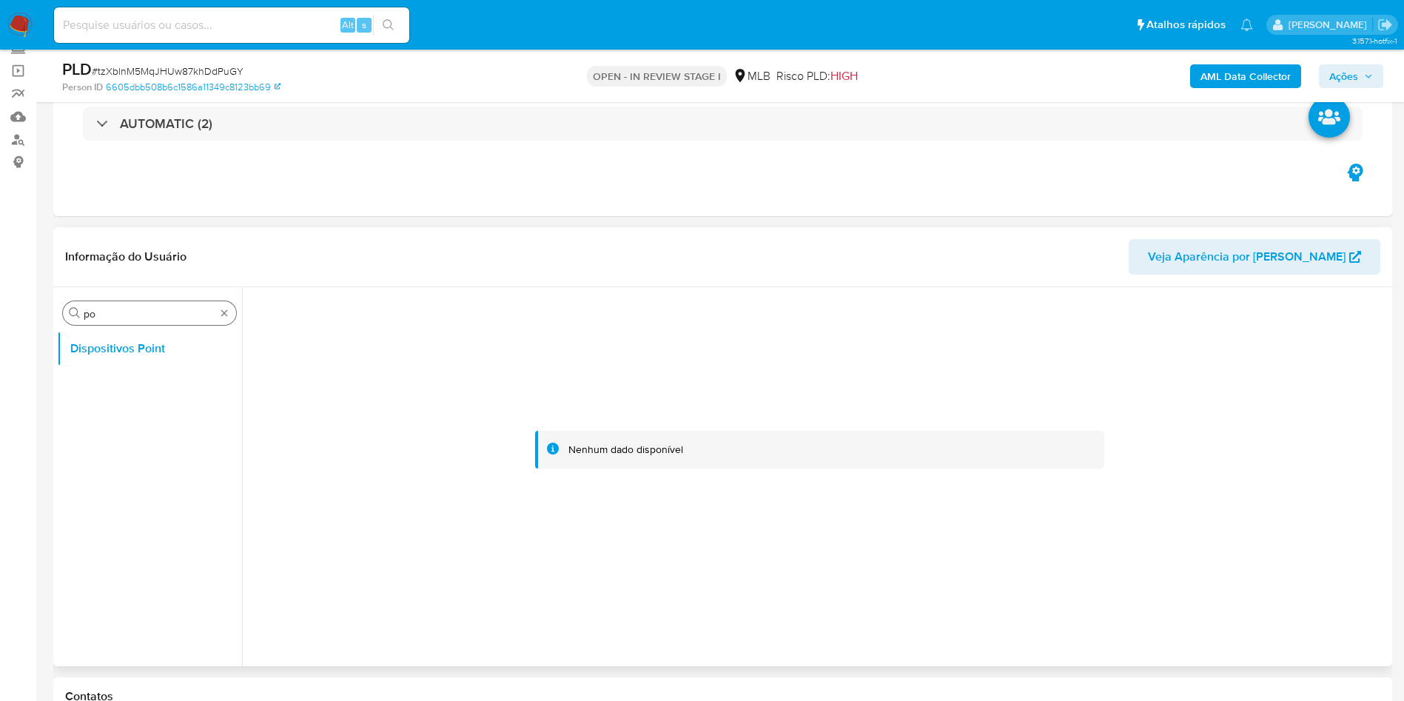
click at [114, 311] on input "po" at bounding box center [150, 313] width 132 height 13
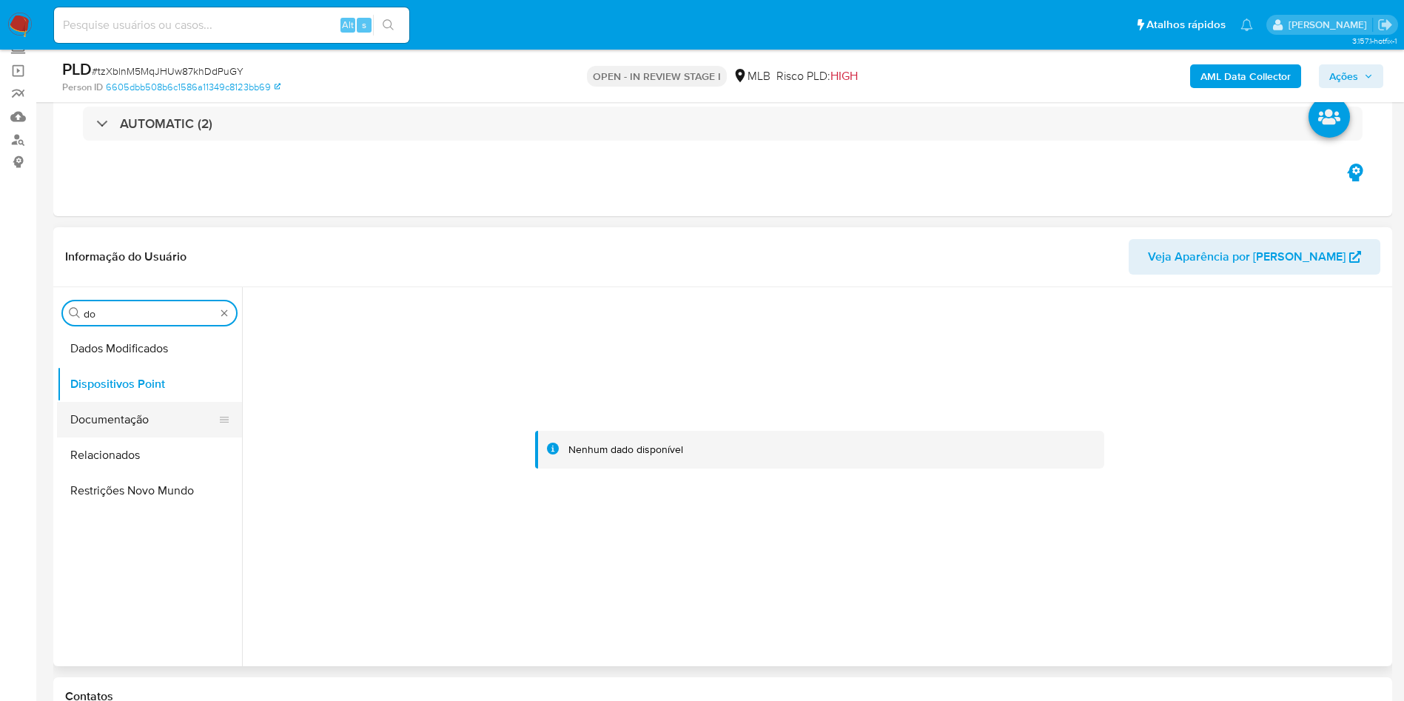
type input "do"
click at [115, 434] on button "Documentação" at bounding box center [143, 420] width 173 height 36
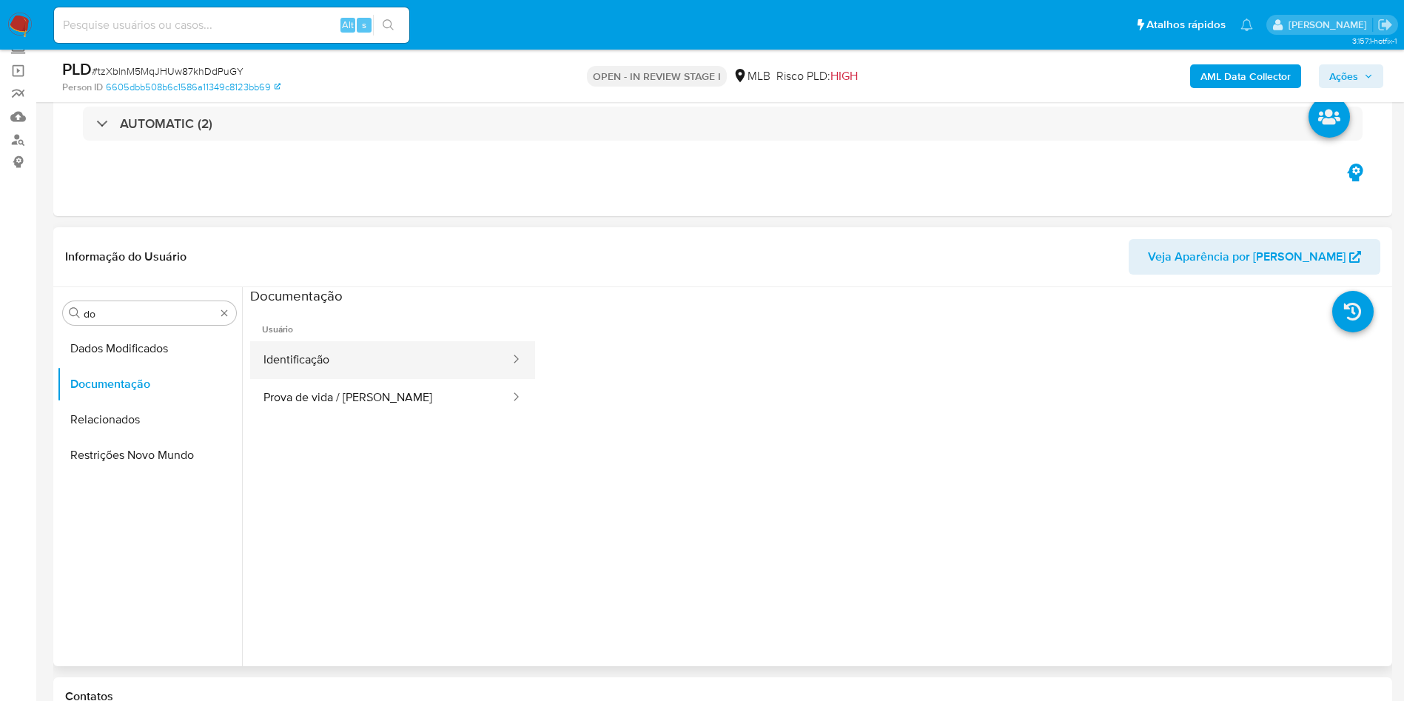
click at [387, 372] on button "Identificação" at bounding box center [380, 360] width 261 height 38
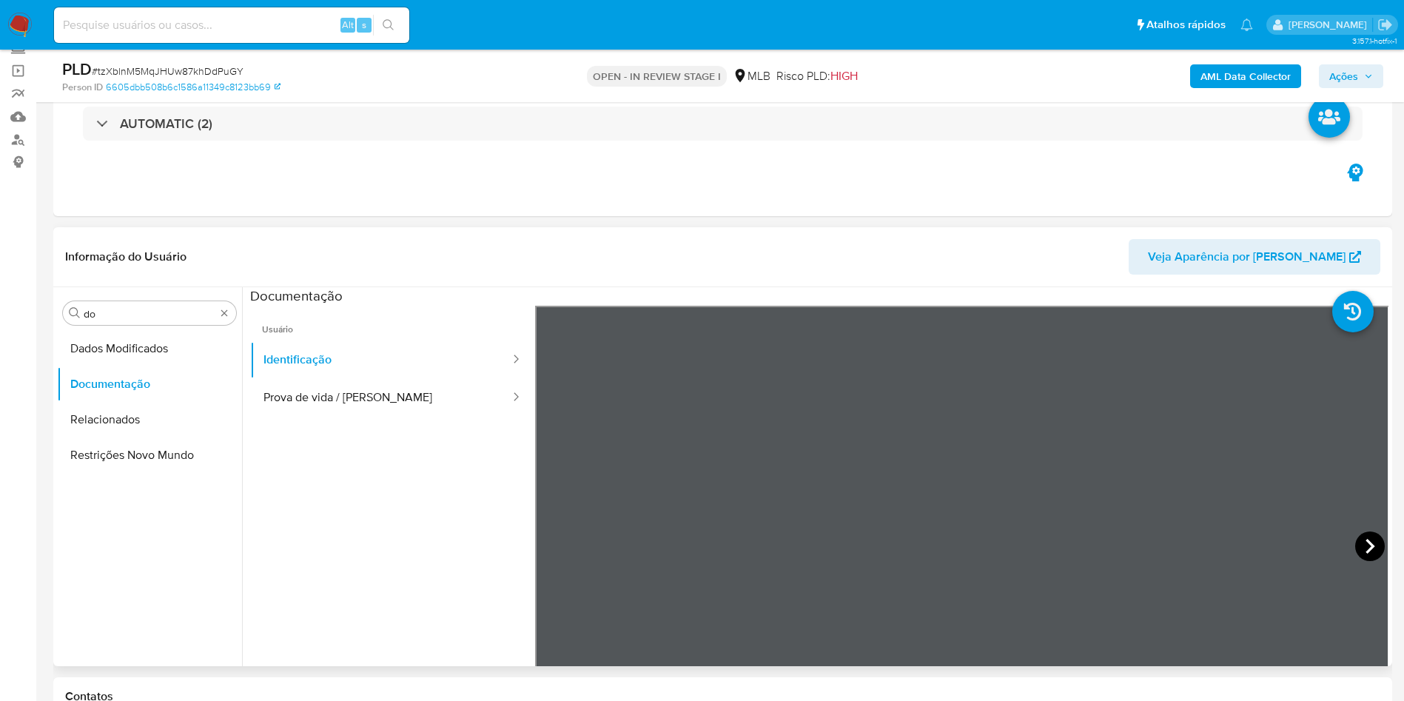
click at [1370, 534] on icon at bounding box center [1370, 547] width 30 height 30
click at [409, 404] on button "Prova de vida / [PERSON_NAME]" at bounding box center [380, 398] width 261 height 38
drag, startPoint x: 228, startPoint y: 310, endPoint x: 226, endPoint y: 328, distance: 17.9
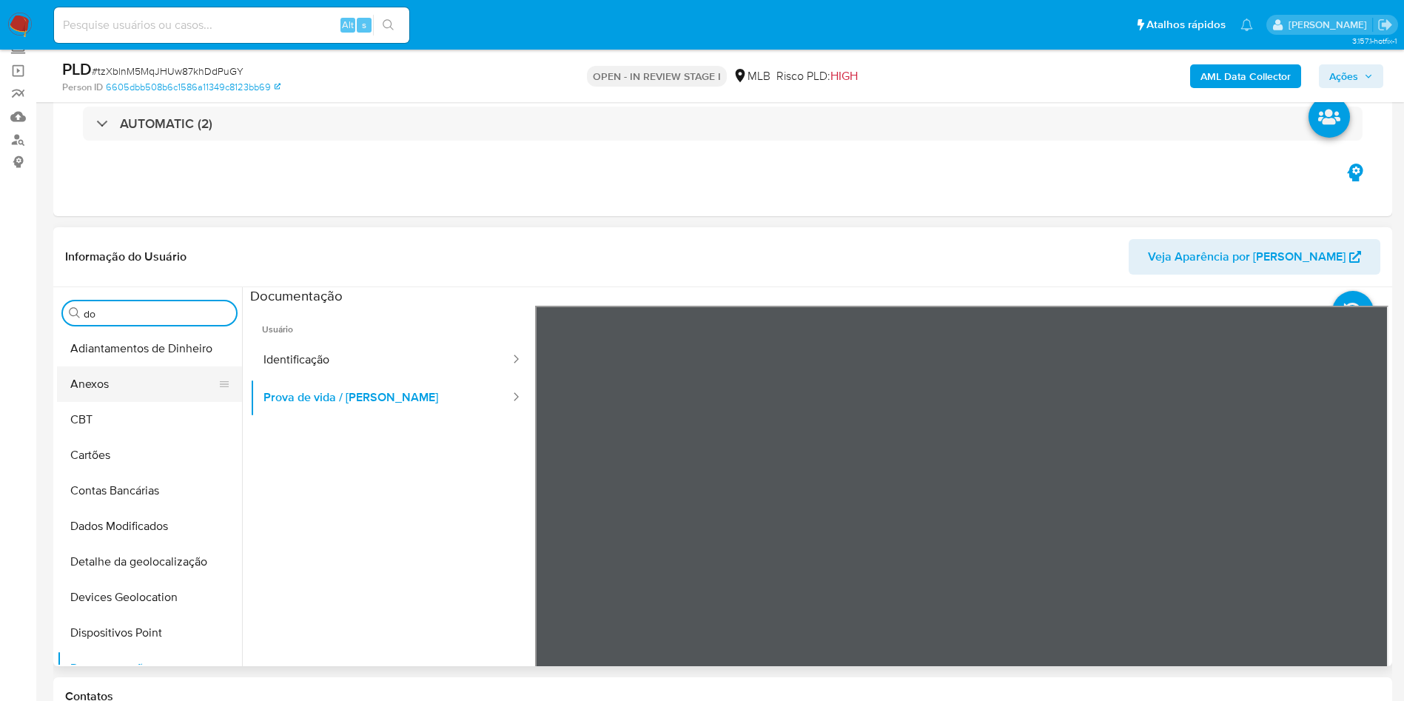
click at [176, 383] on button "Anexos" at bounding box center [143, 384] width 173 height 36
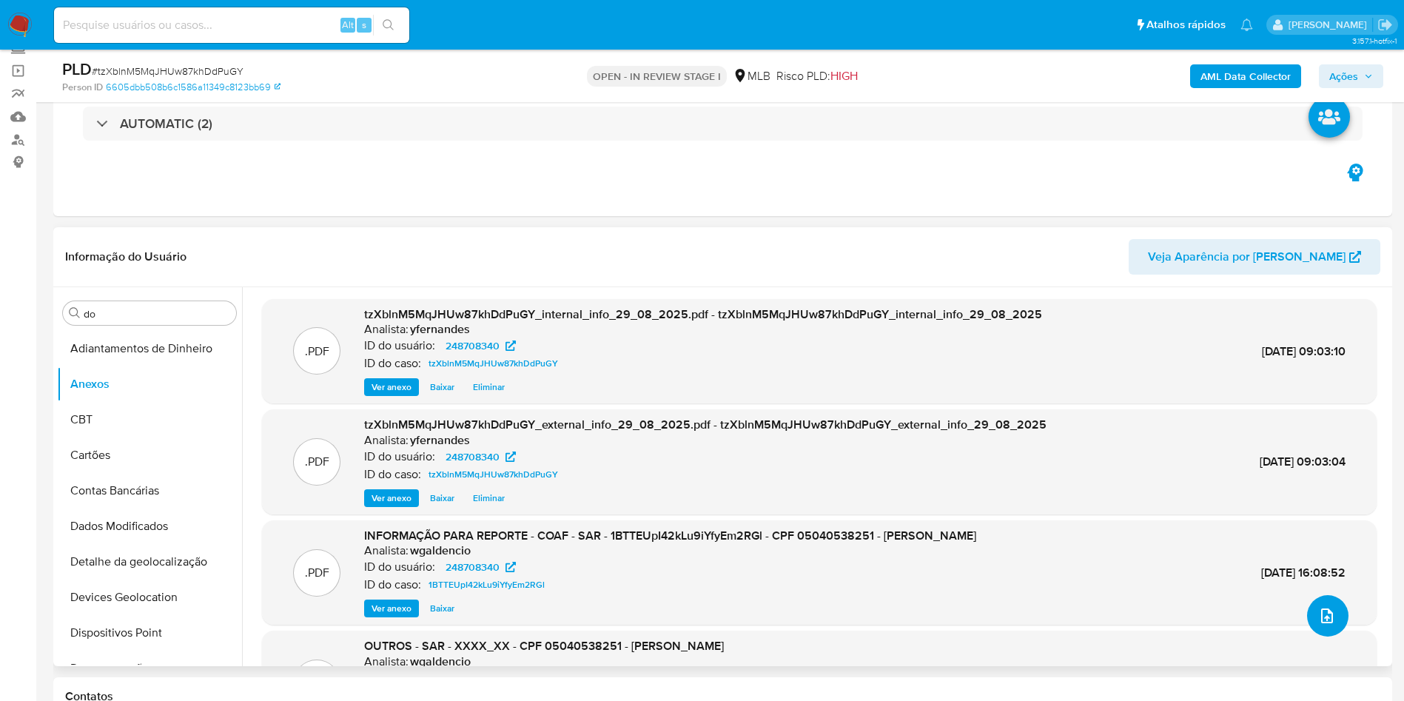
click at [1330, 613] on icon "upload-file" at bounding box center [1327, 616] width 18 height 18
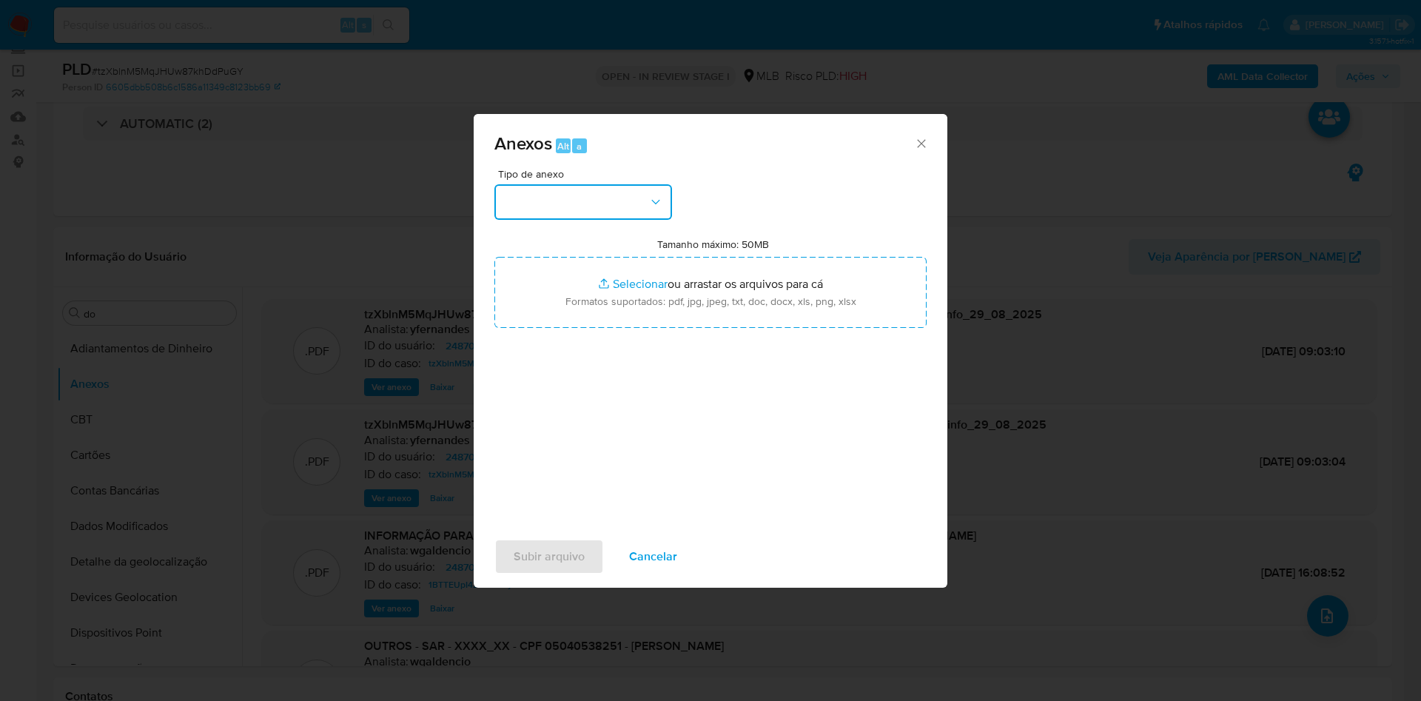
click at [623, 189] on button "button" at bounding box center [583, 202] width 178 height 36
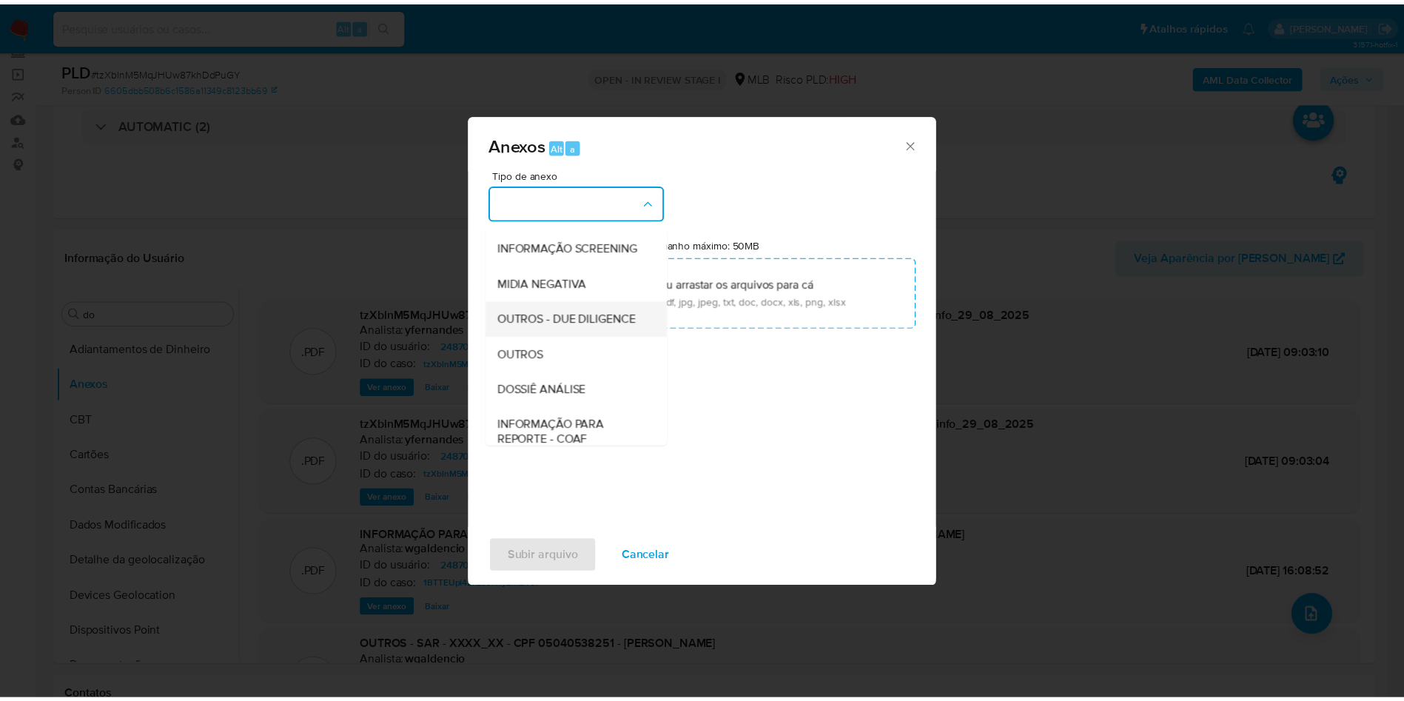
scroll to position [228, 0]
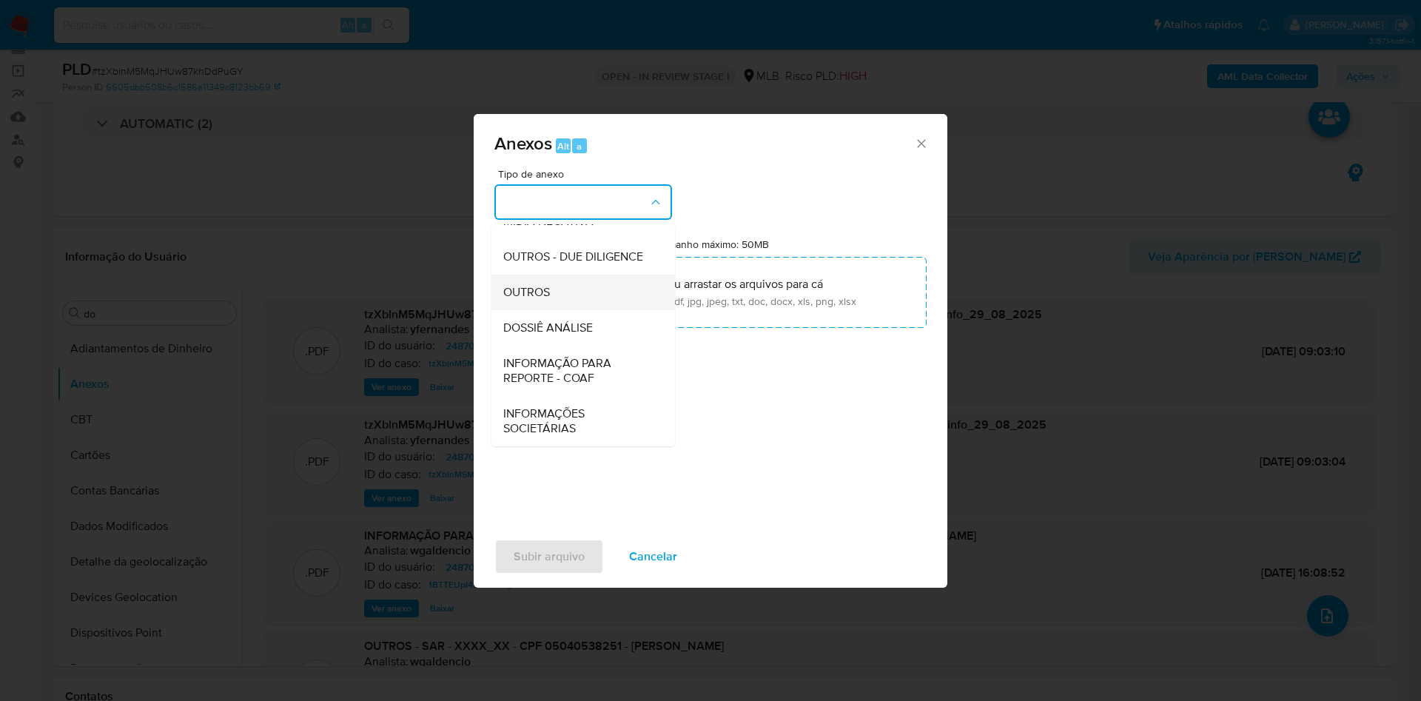
click at [541, 292] on span "OUTROS" at bounding box center [526, 292] width 47 height 15
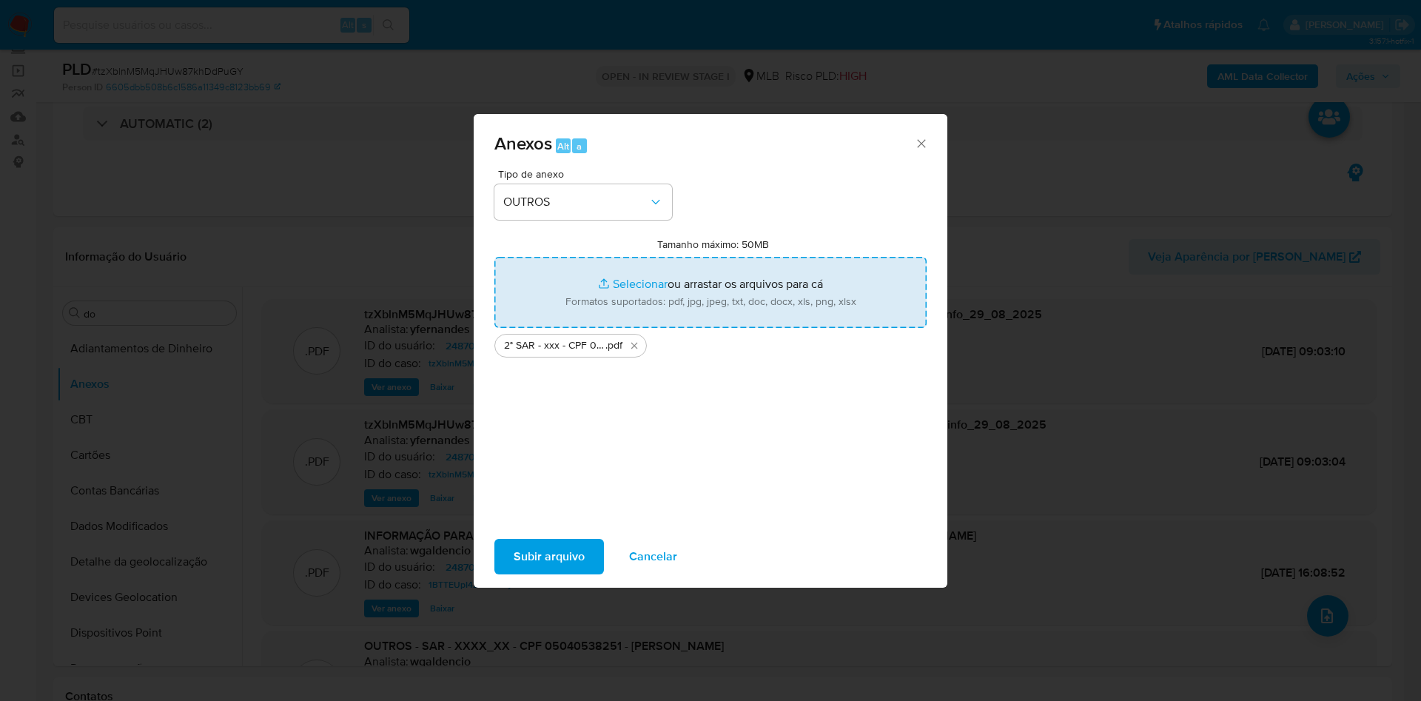
type input "C:\fakepath\Mulan 248708340_2025_08_29_07_23_50.xlsx"
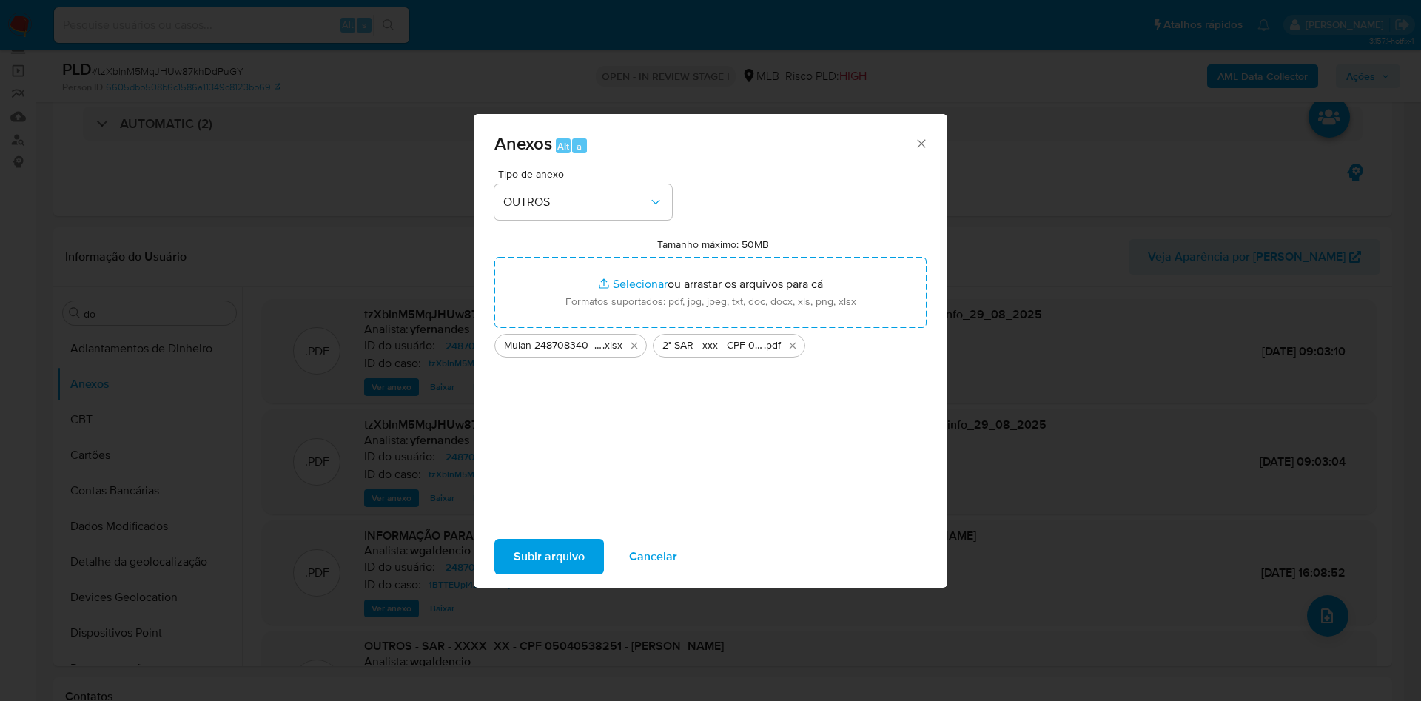
click at [541, 554] on span "Subir arquivo" at bounding box center [549, 556] width 71 height 33
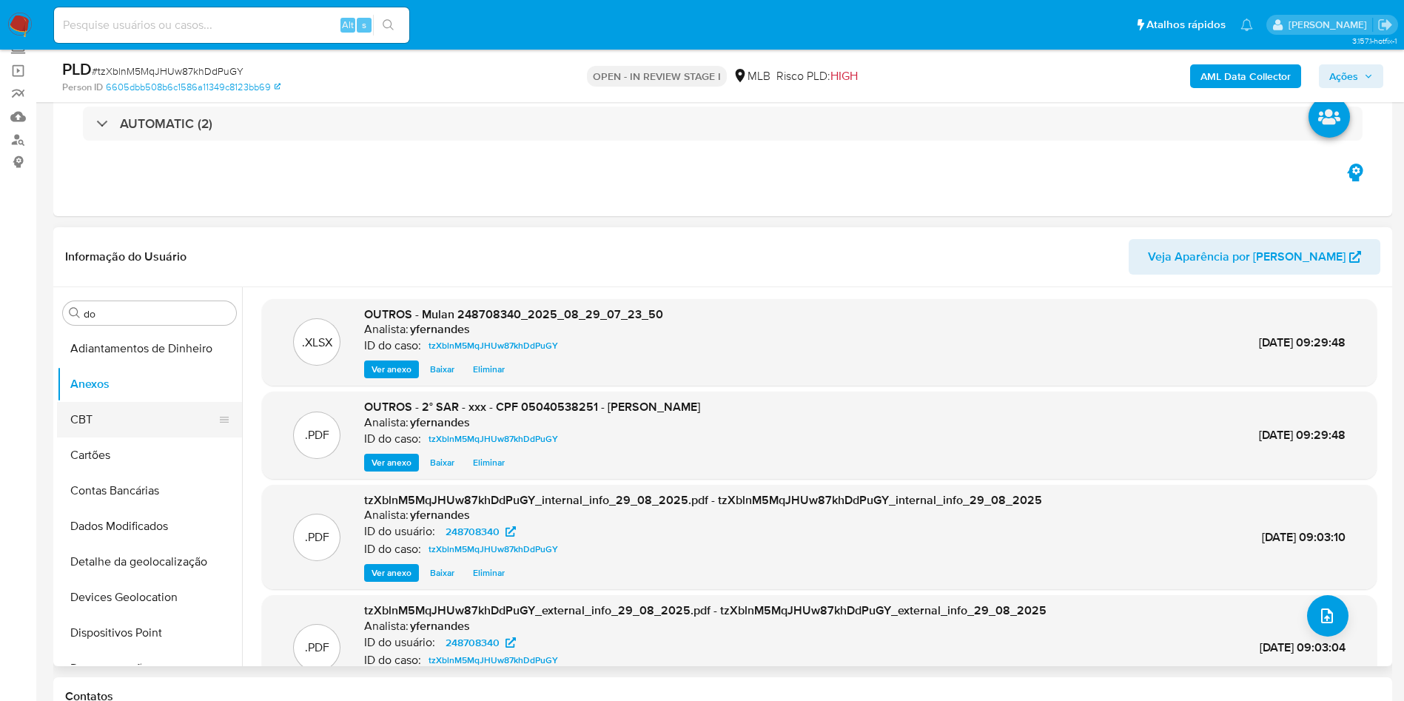
click at [98, 411] on button "CBT" at bounding box center [143, 420] width 173 height 36
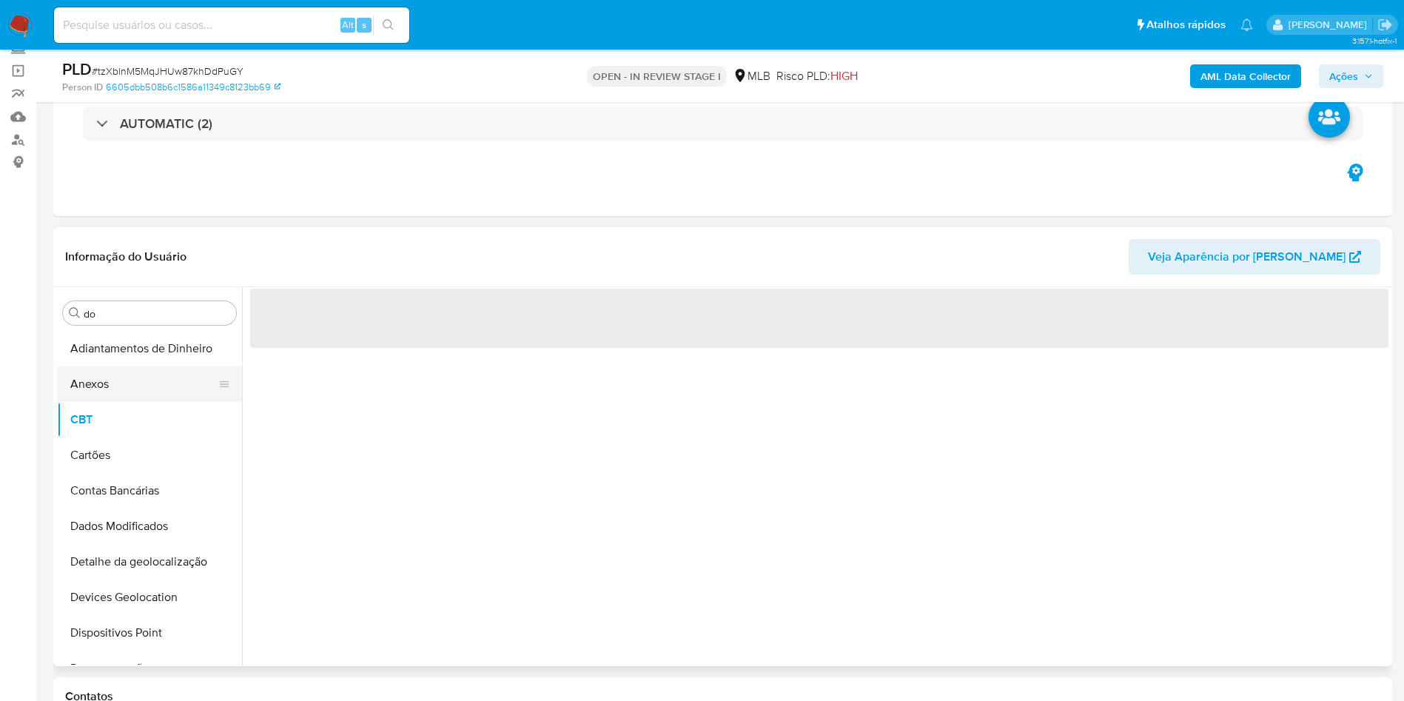
click at [93, 366] on button "Anexos" at bounding box center [143, 384] width 173 height 36
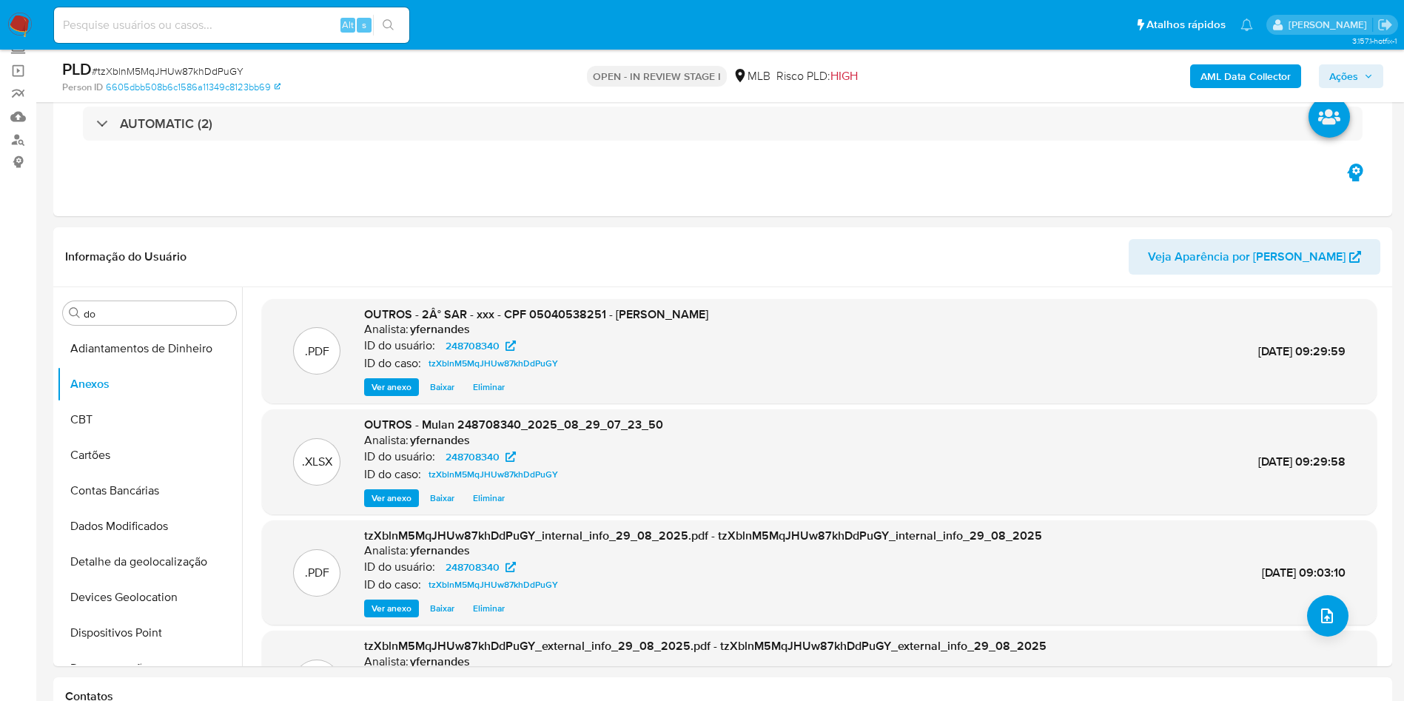
click at [1355, 73] on span "Ações" at bounding box center [1344, 76] width 29 height 24
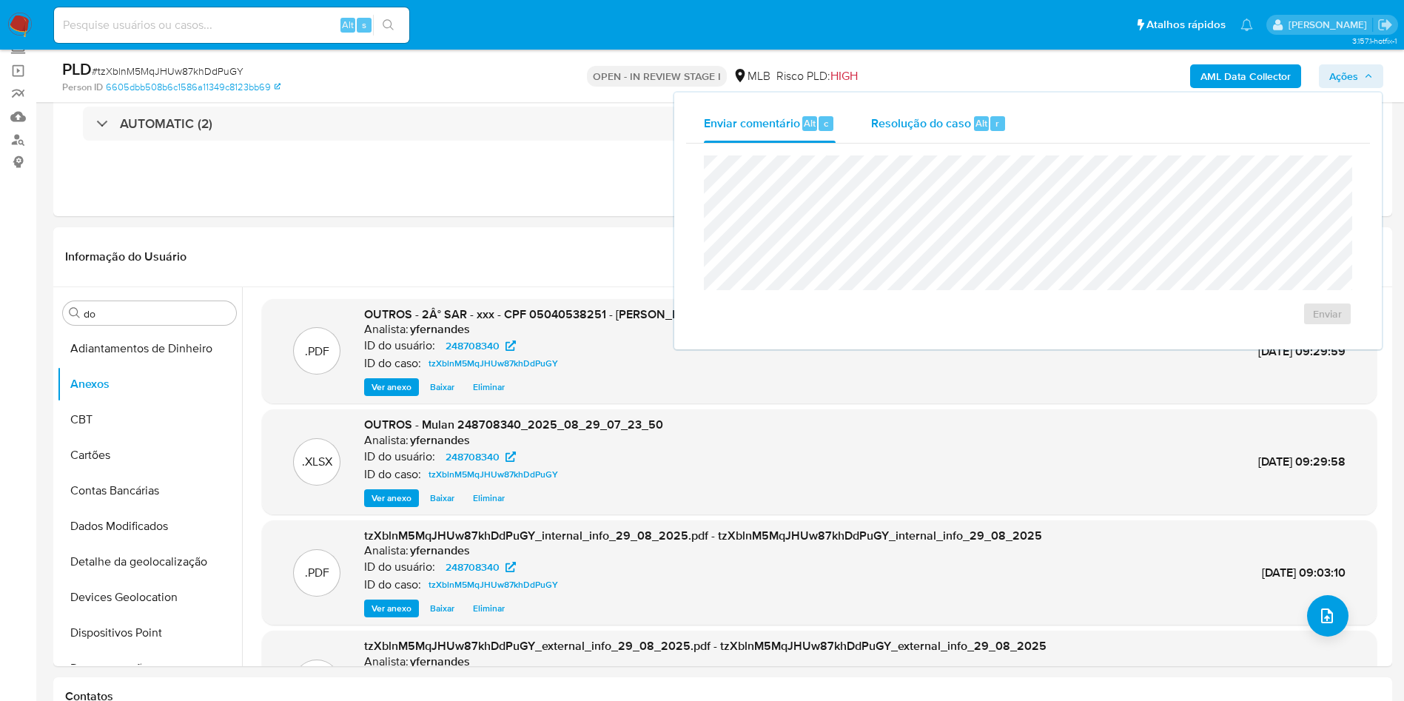
click at [1006, 117] on button "Resolução do caso Alt r" at bounding box center [939, 123] width 171 height 38
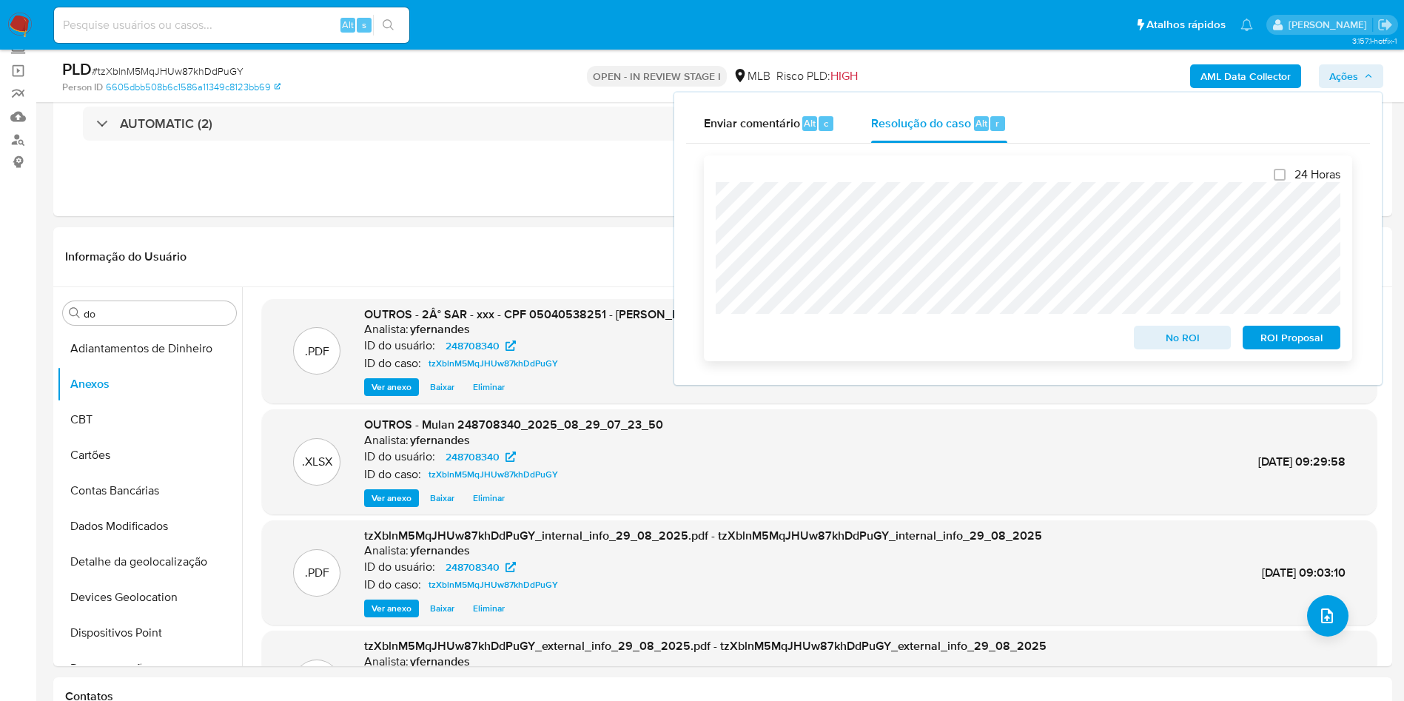
click at [1273, 341] on span "ROI Proposal" at bounding box center [1291, 337] width 77 height 21
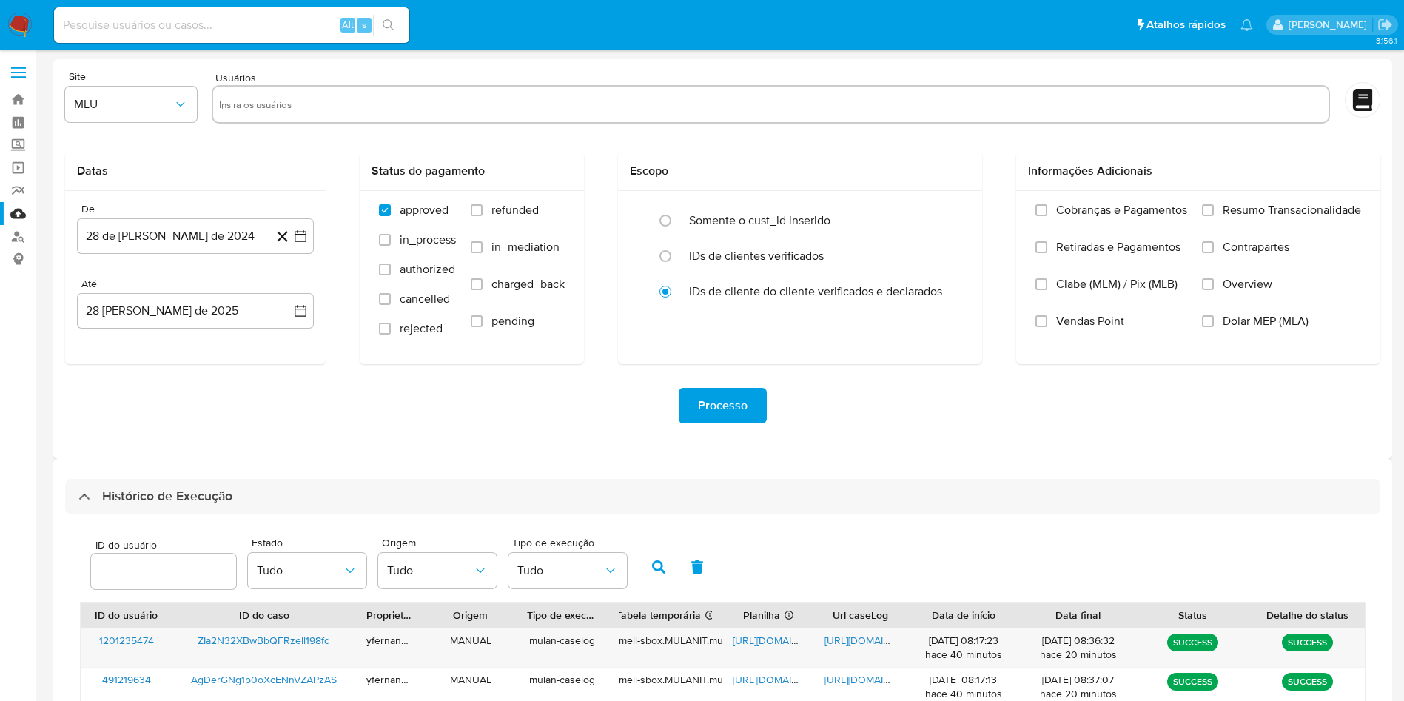
select select "10"
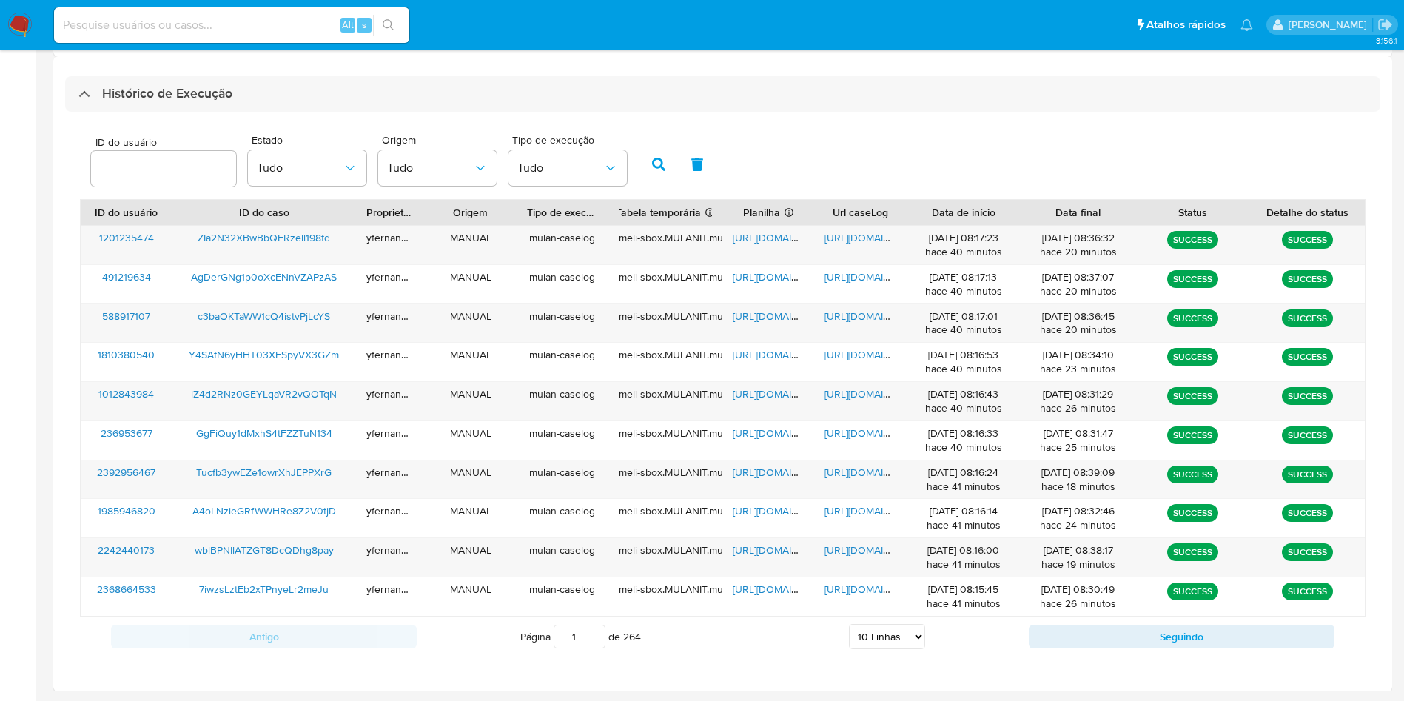
scroll to position [403, 0]
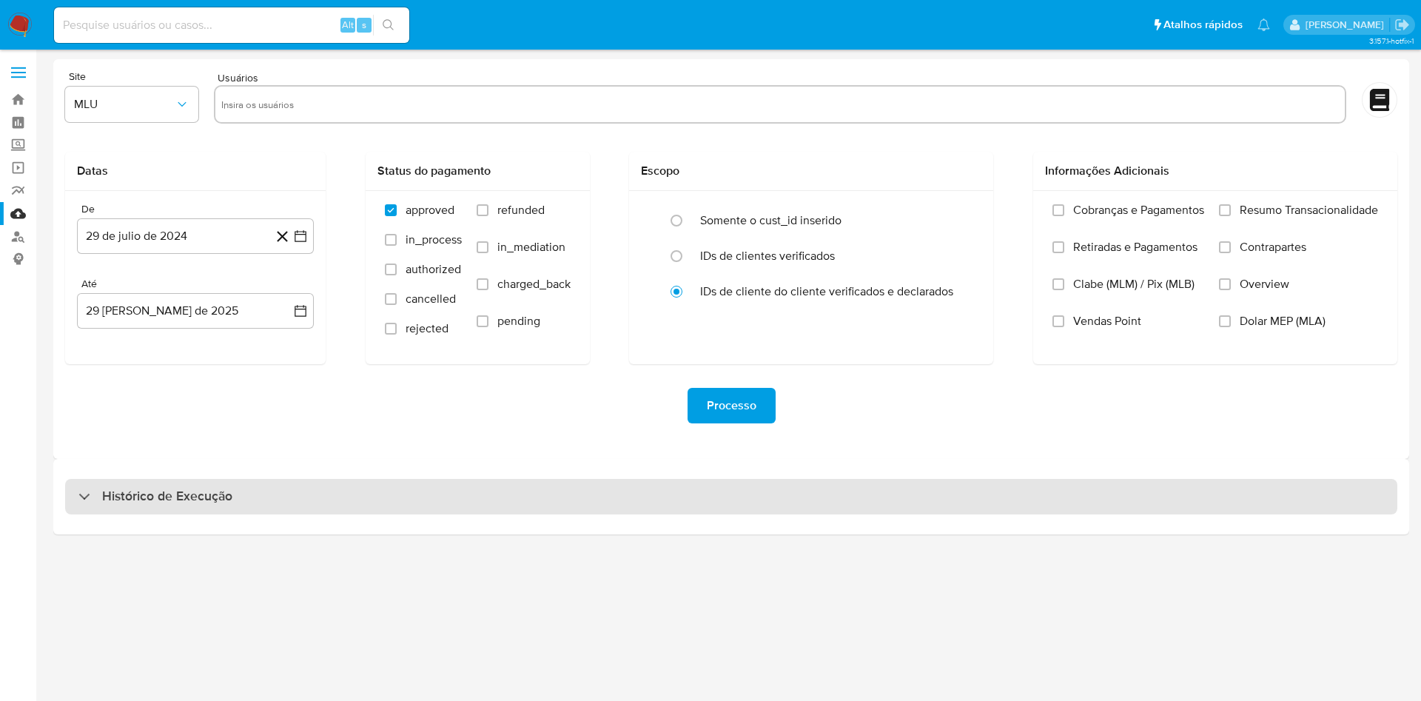
click at [705, 486] on div "Histórico de Execução" at bounding box center [731, 497] width 1332 height 36
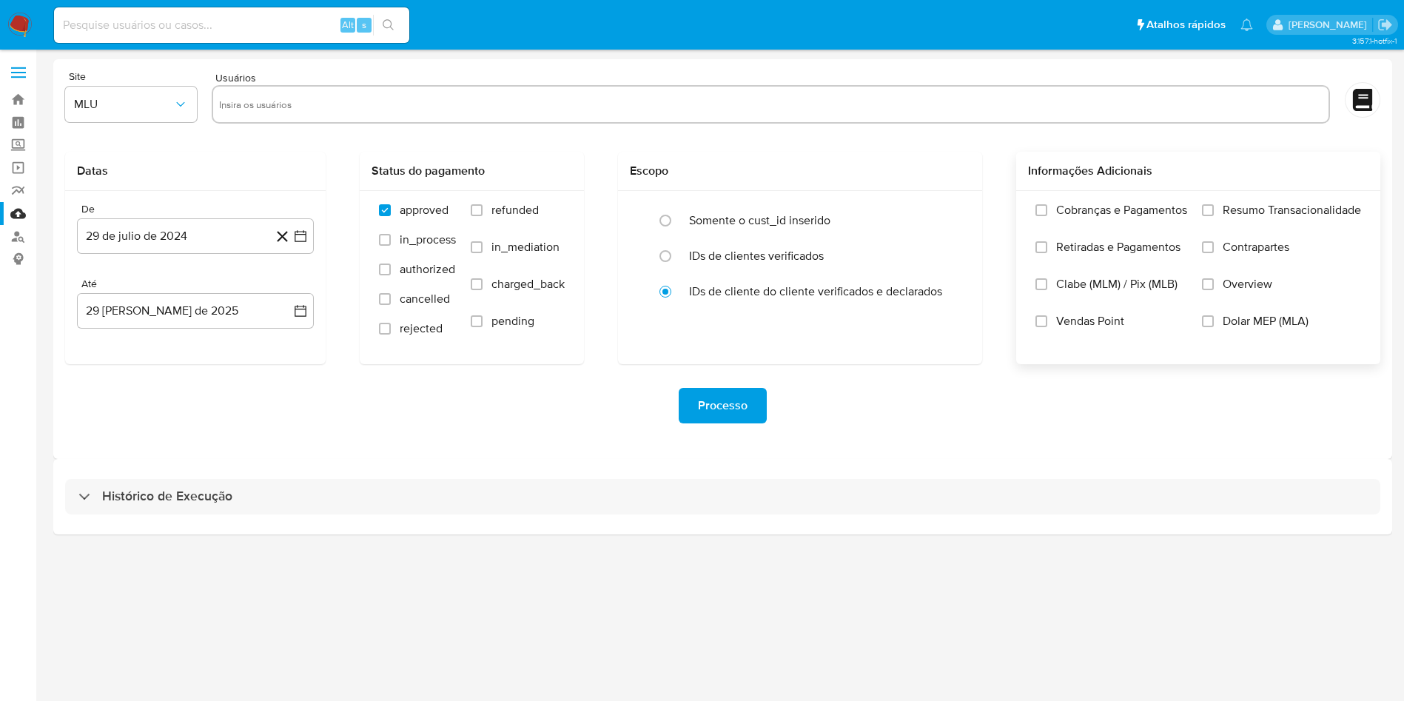
select select "10"
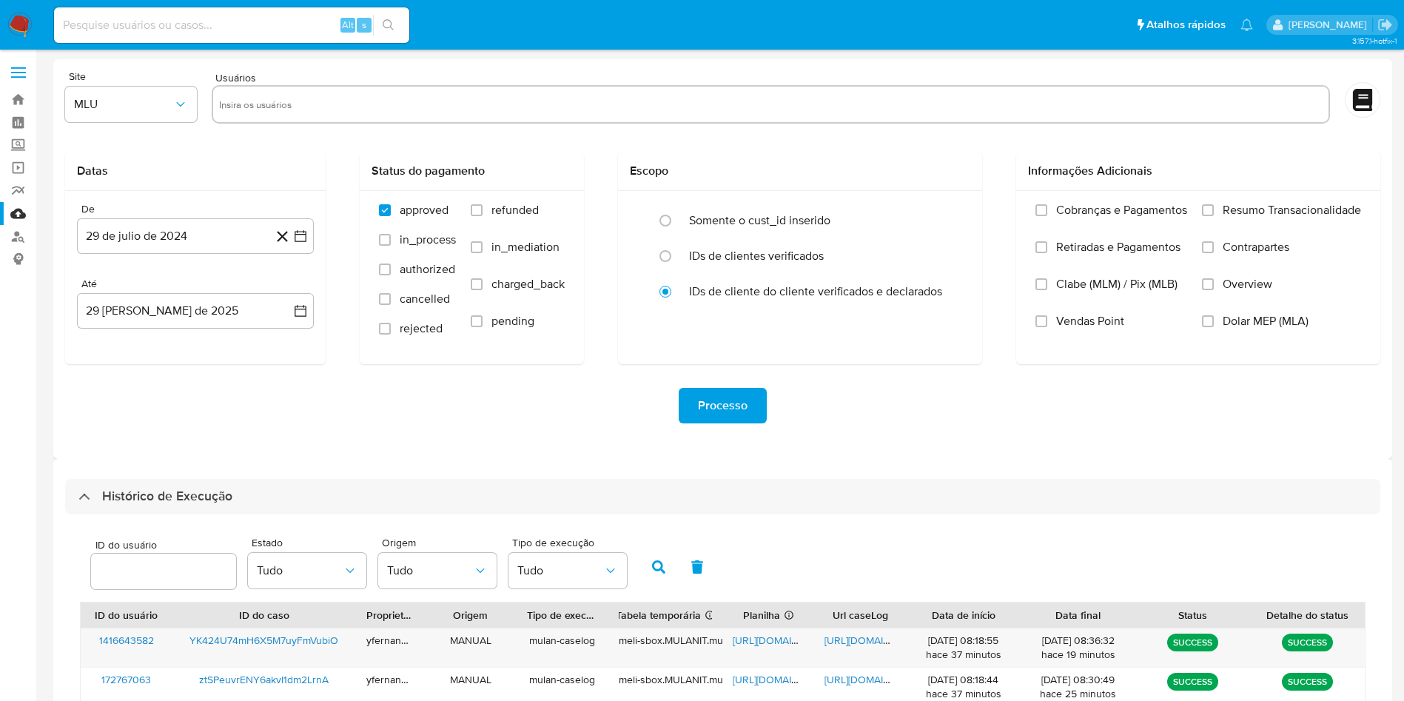
scroll to position [403, 0]
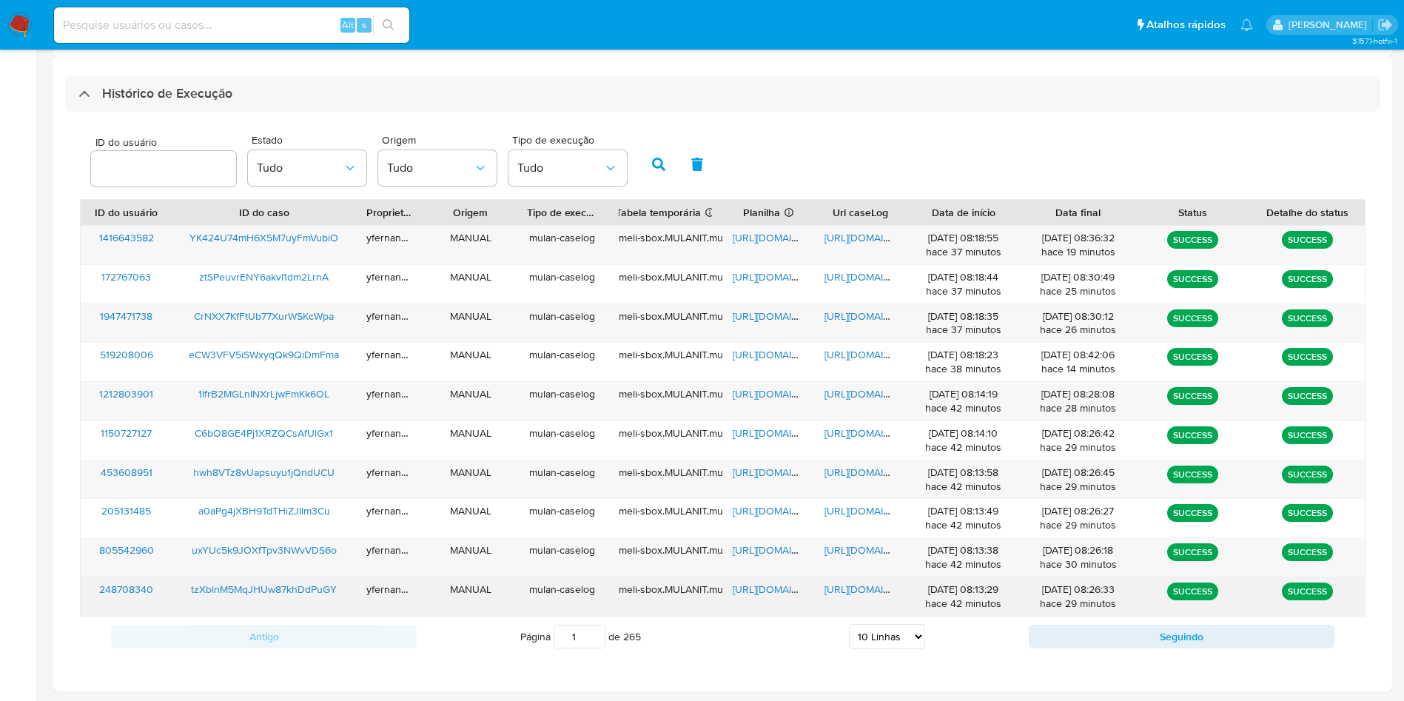
click at [763, 588] on span "https://docs.google.com/spreadsheets/d/1OpiSnHTdmTqkry9qAkl5BVcsqlr-fbXQVzZPXiu…" at bounding box center [784, 589] width 102 height 15
click at [847, 589] on span "https://docs.google.com/document/d/1pb1bv1EAOlE4IZAQovjUosUYUbaeFXIm-xNQsqiOH1w…" at bounding box center [876, 589] width 102 height 15
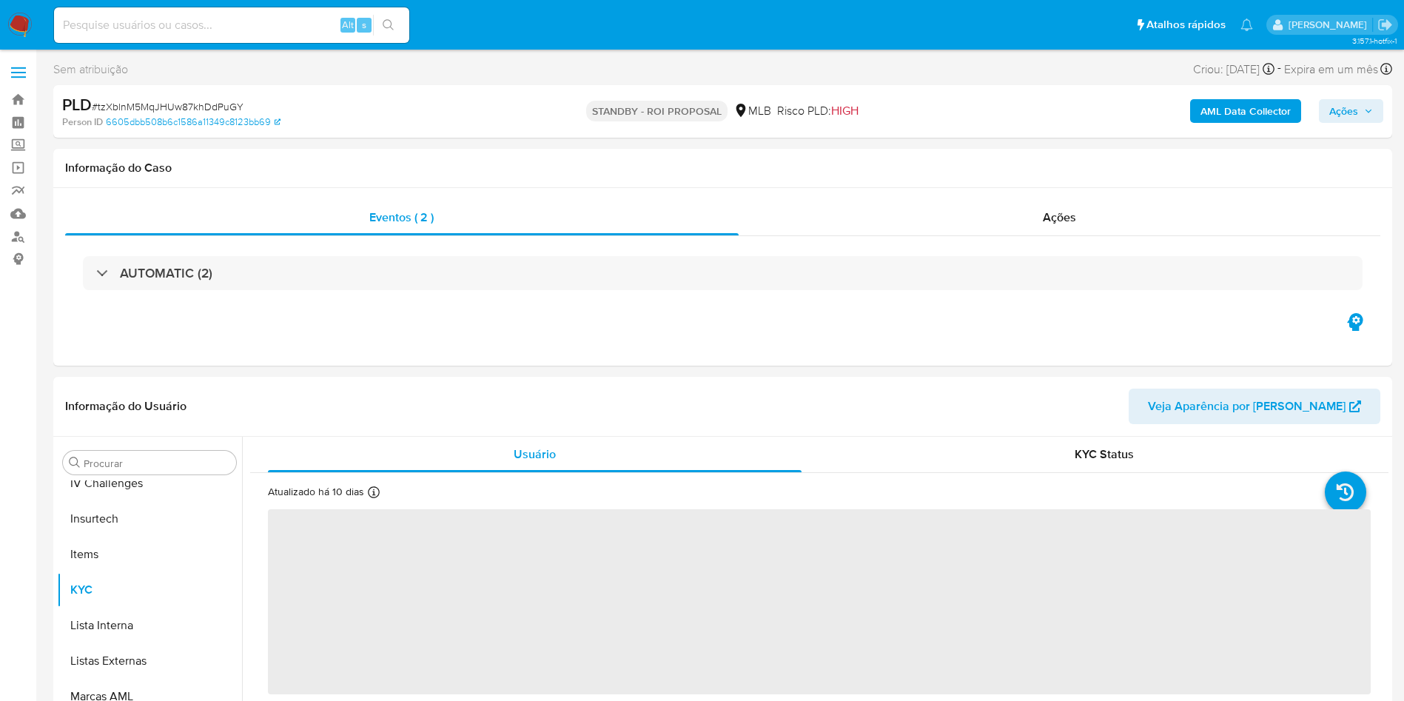
scroll to position [661, 0]
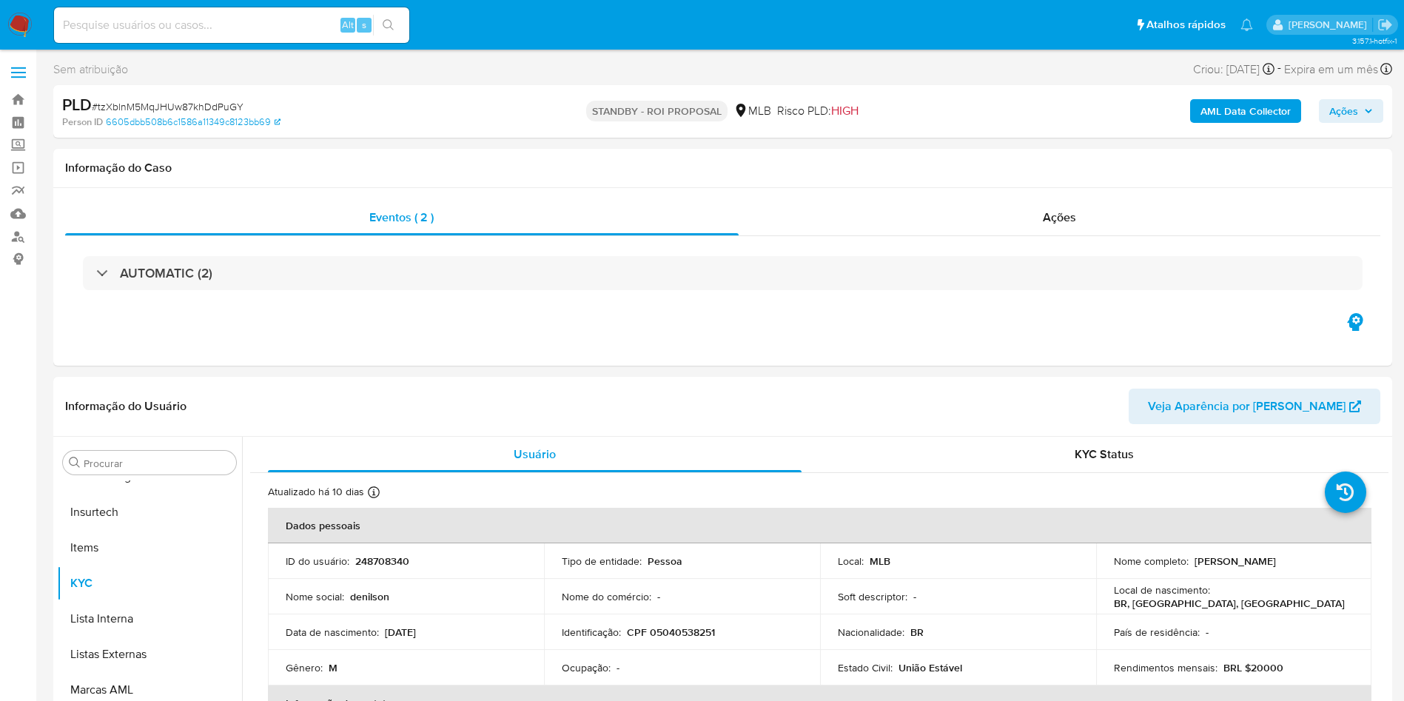
select select "10"
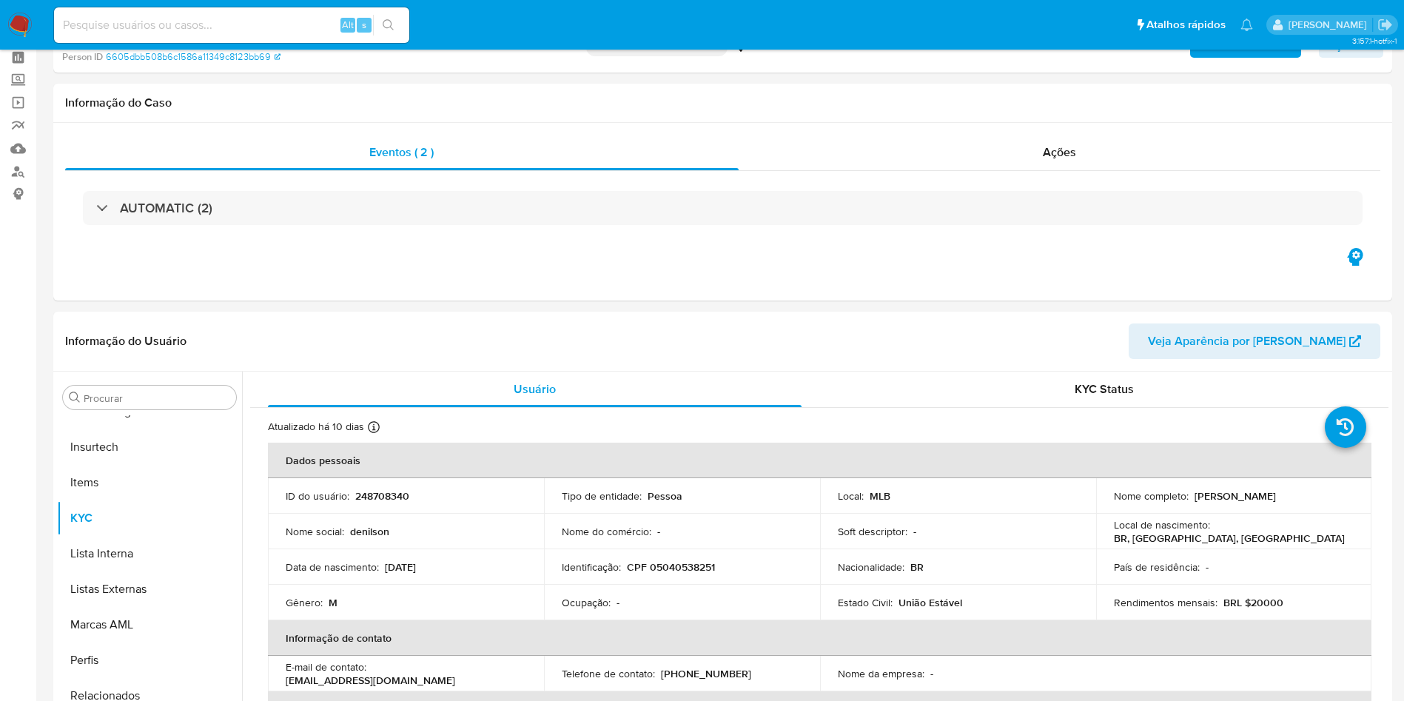
scroll to position [0, 0]
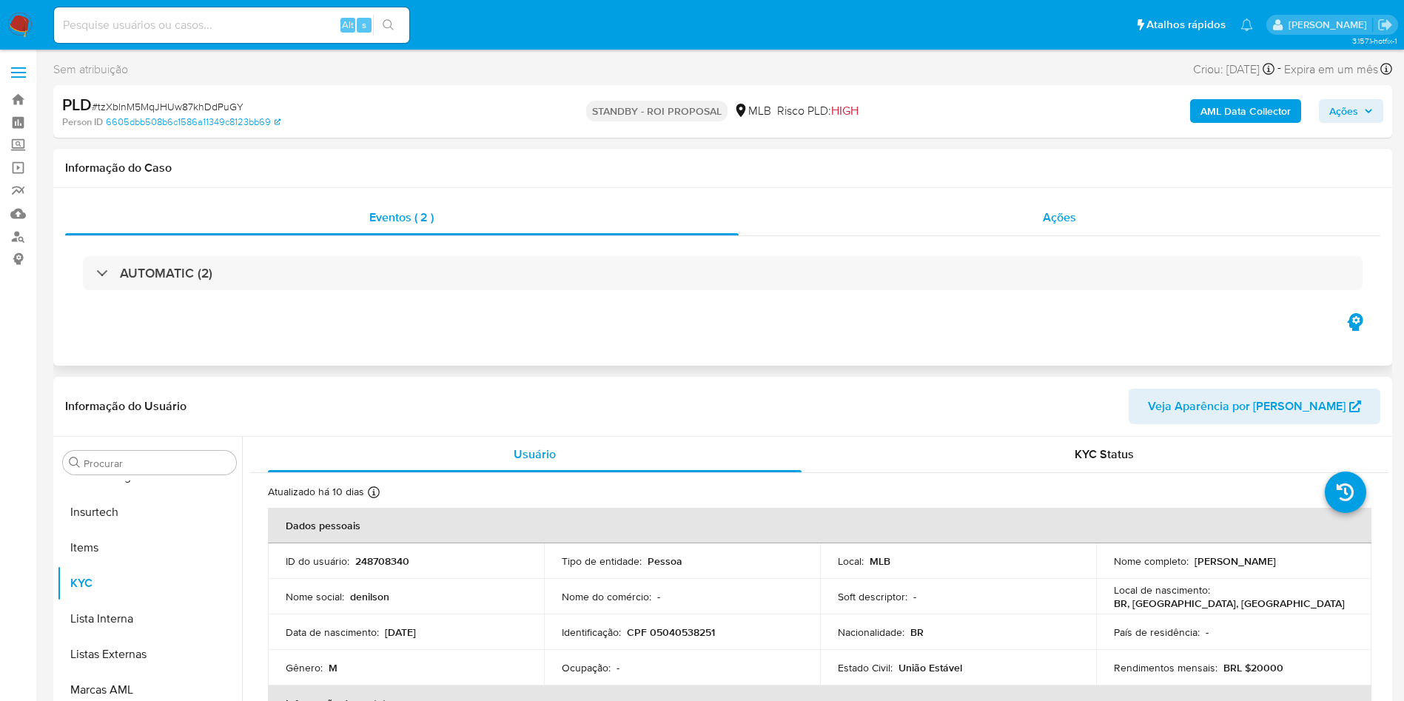
click at [1033, 230] on div "Ações" at bounding box center [1060, 218] width 643 height 36
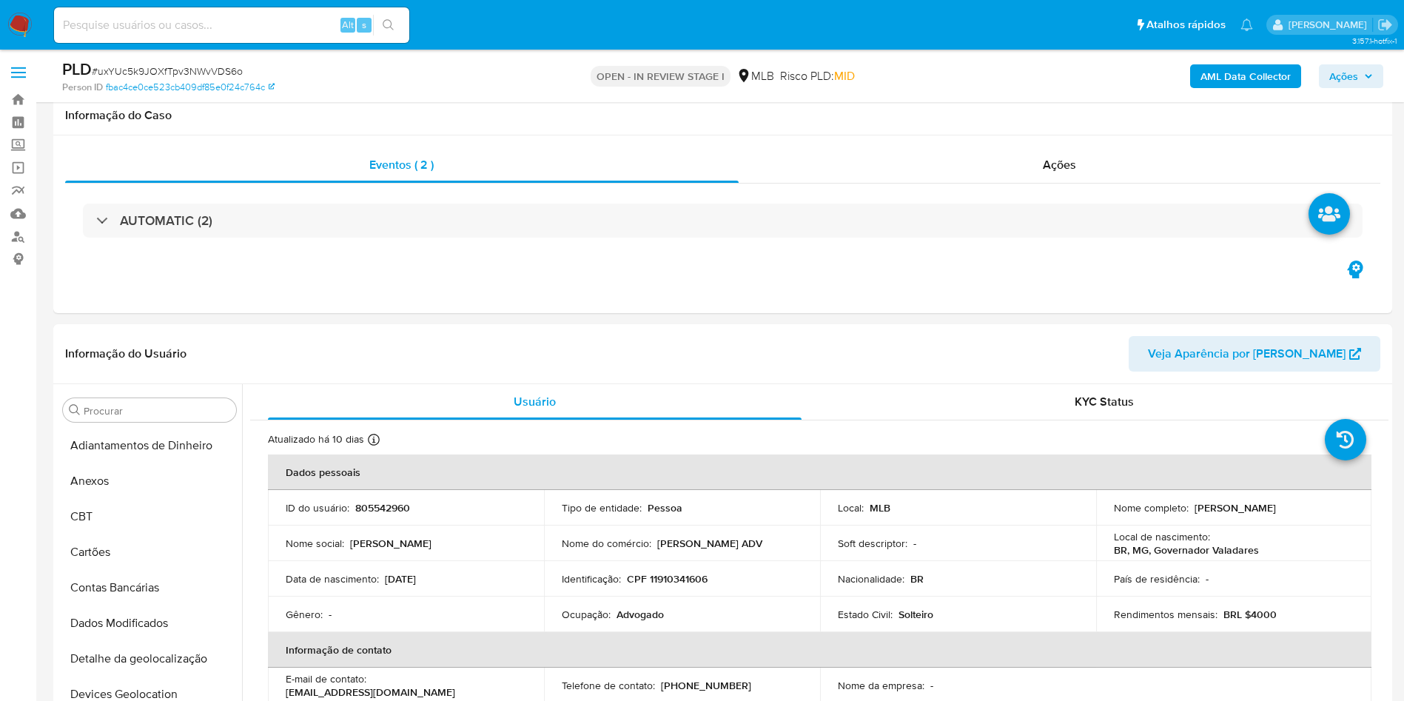
scroll to position [1535, 0]
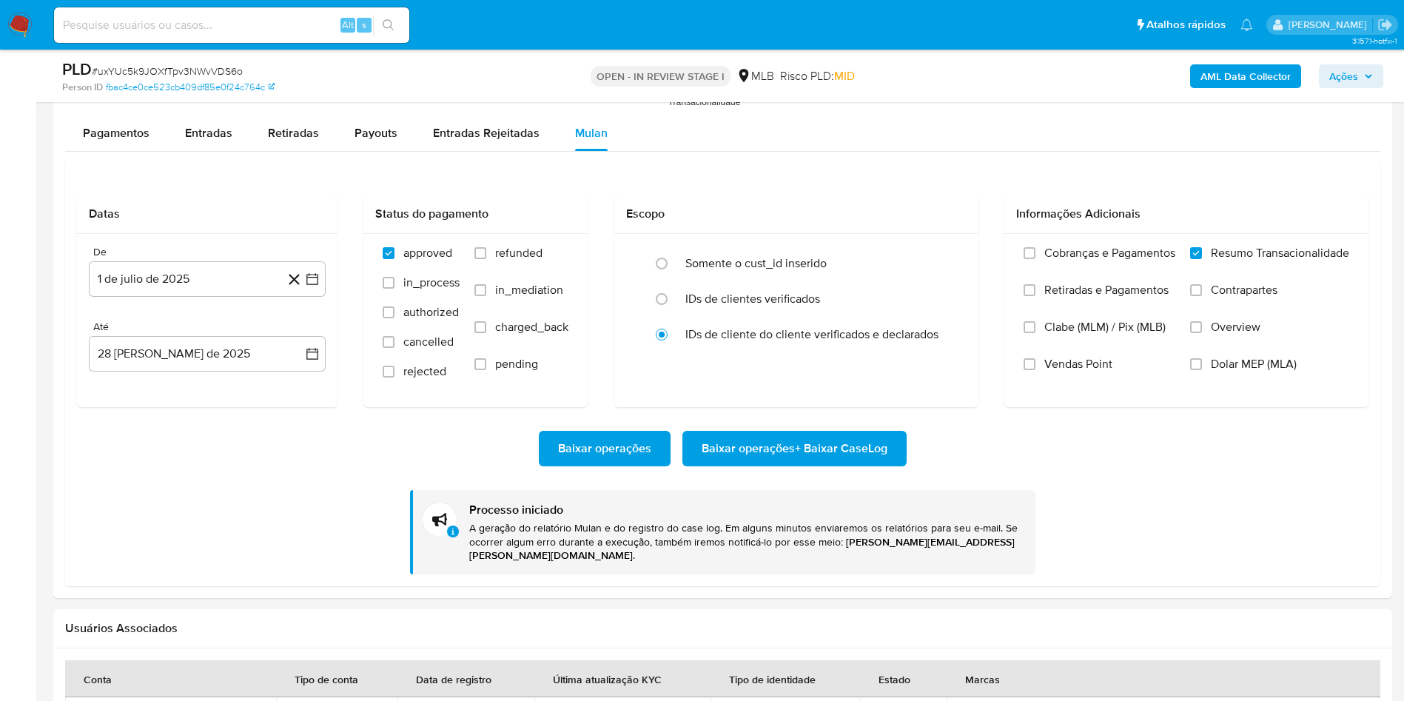
drag, startPoint x: 0, startPoint y: 0, endPoint x: 221, endPoint y: 54, distance: 227.1
click at [221, 54] on div "PLD # uxYUc5k9JOXfTpv3NWvVDS6o Person ID fbac4ce0ce523cb409df85e0f24c764c OPEN …" at bounding box center [722, 76] width 1339 height 53
copy span "uxYUc5k9JOXfTpv3NWvVDS6o"
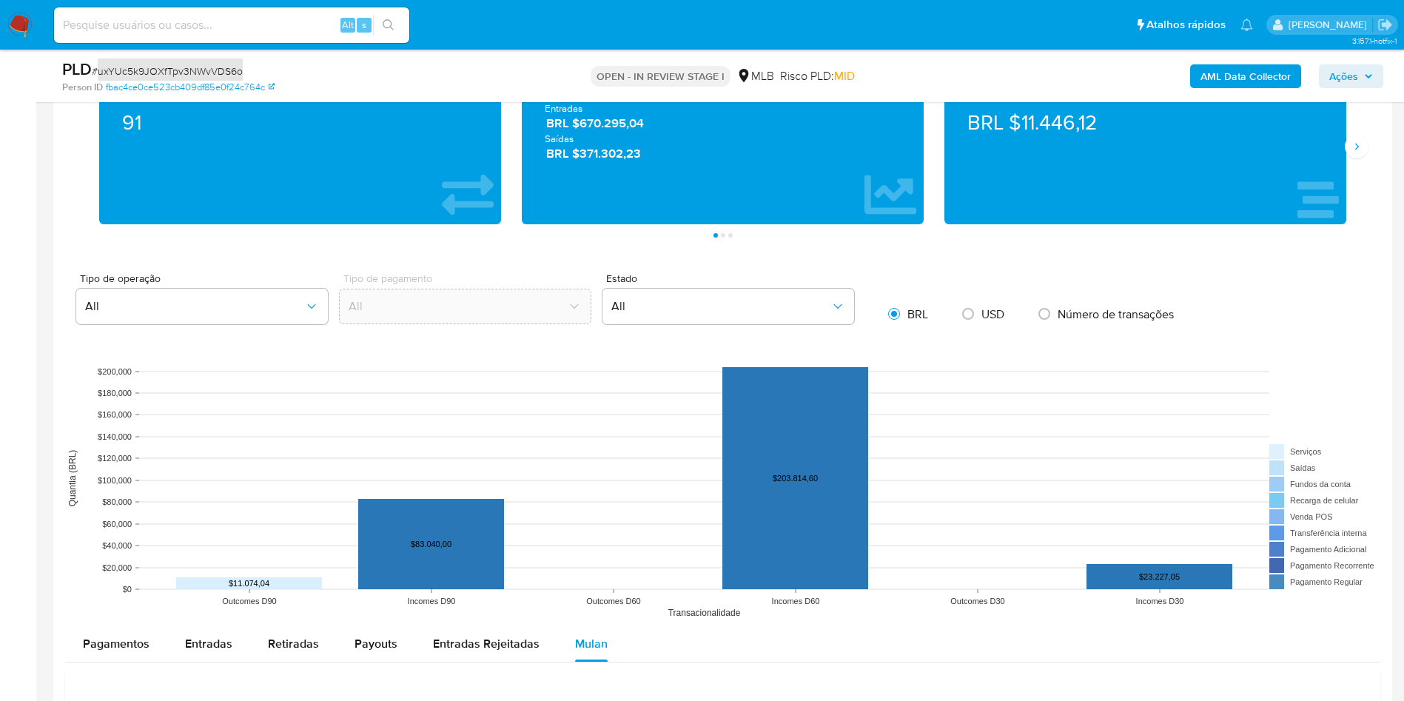
scroll to position [913, 0]
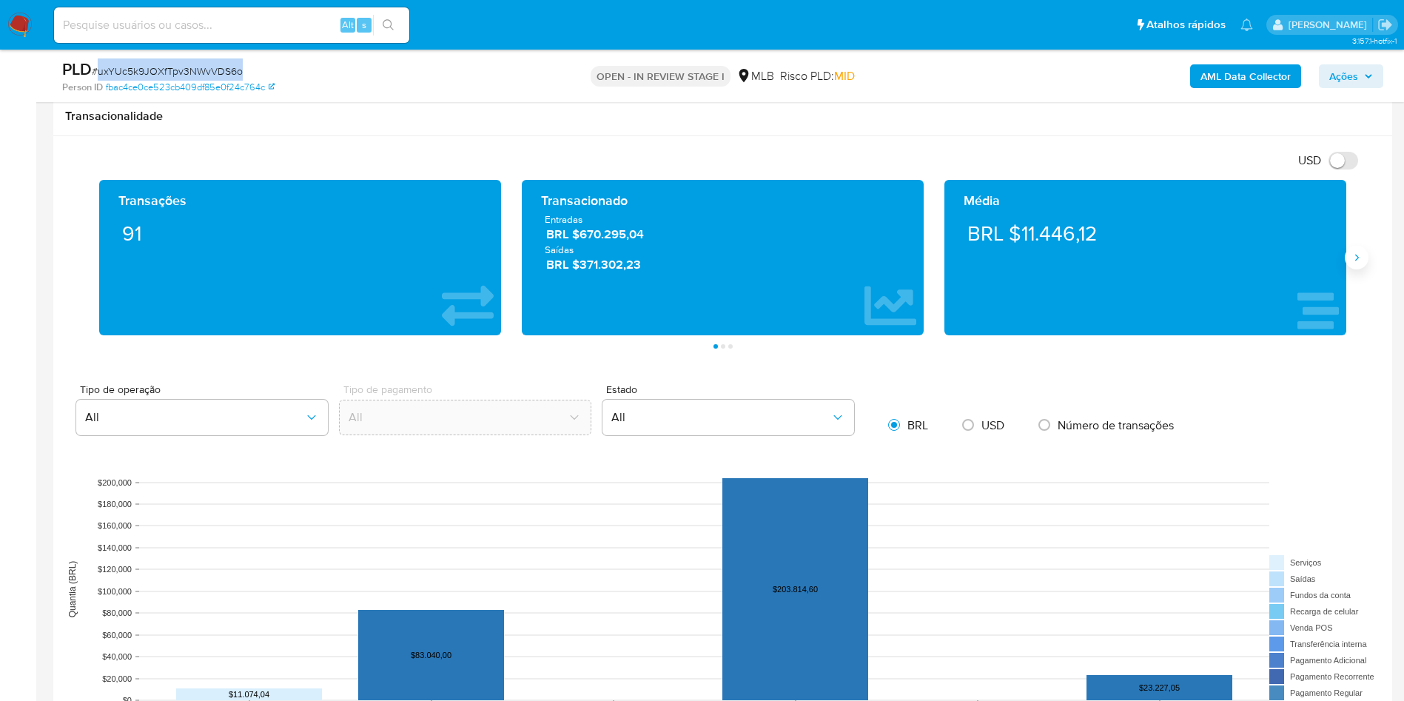
click at [1357, 255] on icon "Siguiente" at bounding box center [1357, 258] width 4 height 7
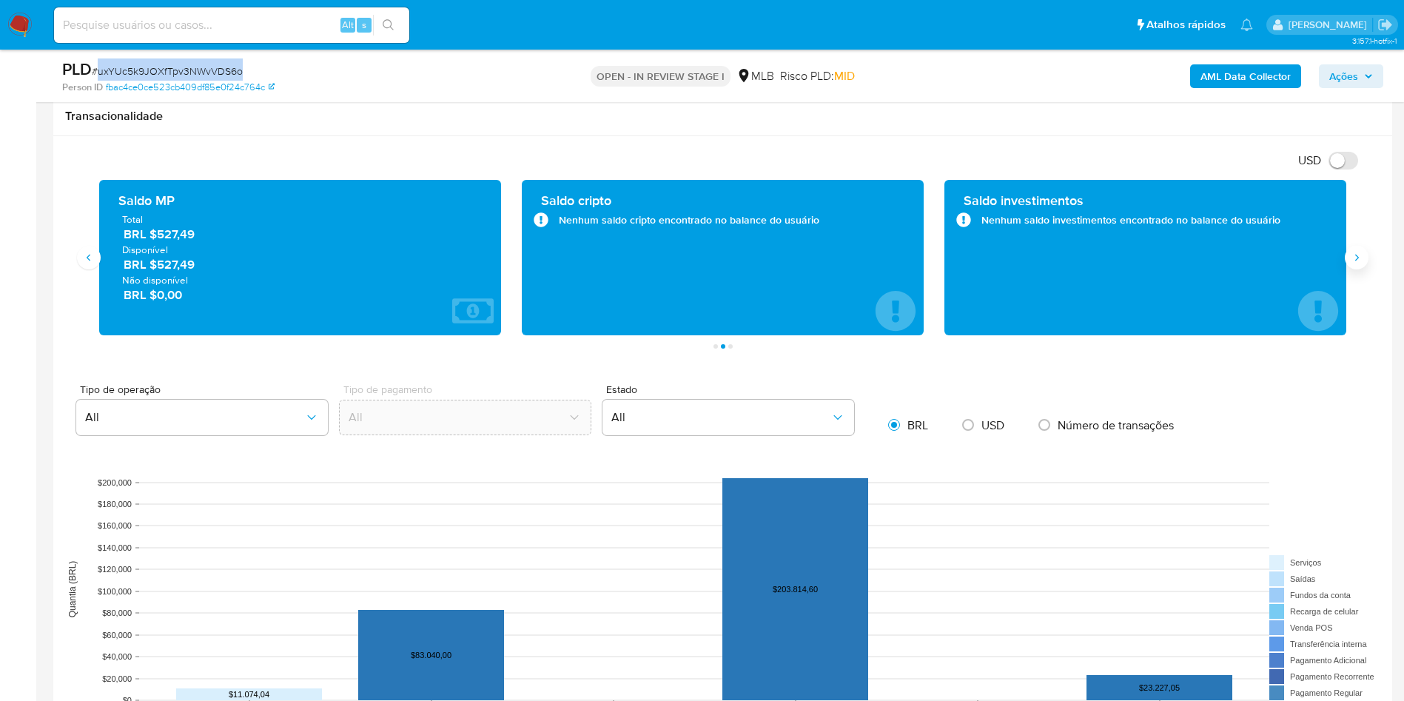
click at [1358, 255] on icon "Siguiente" at bounding box center [1357, 258] width 12 height 12
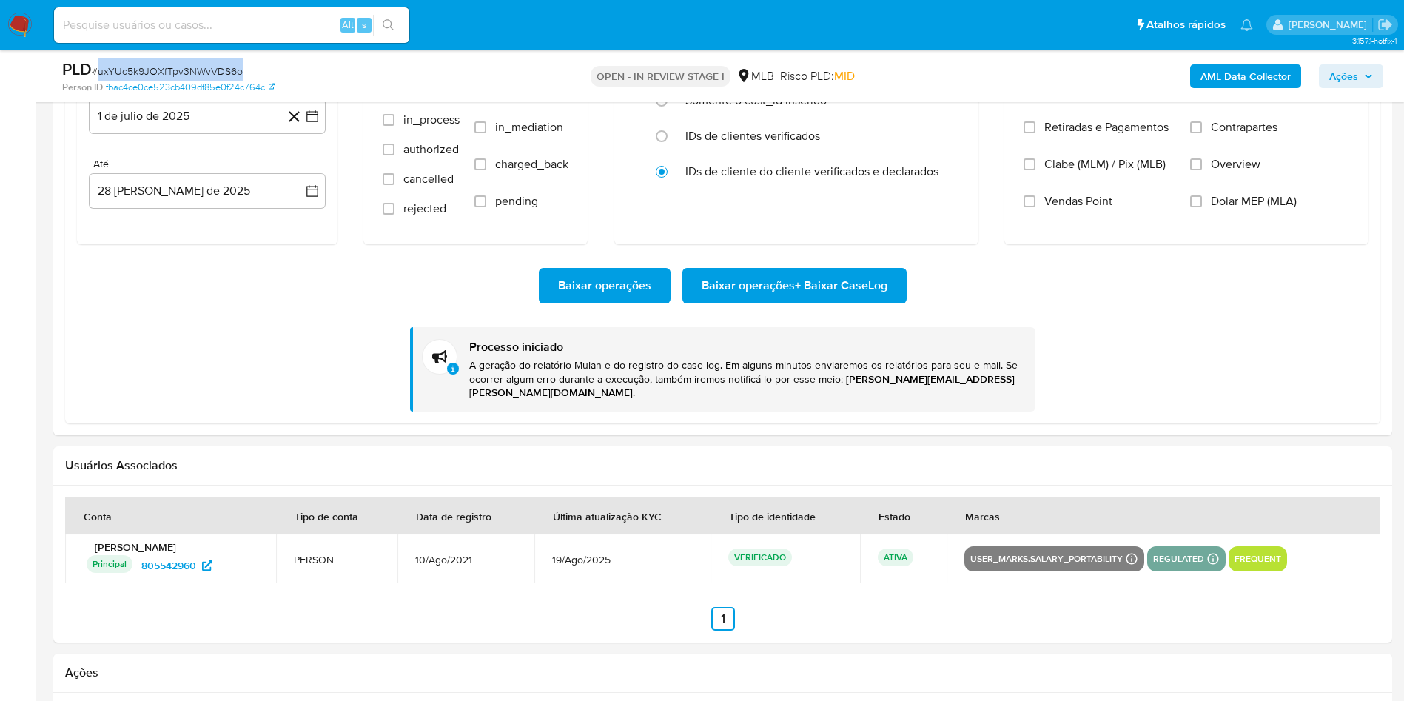
scroll to position [1468, 0]
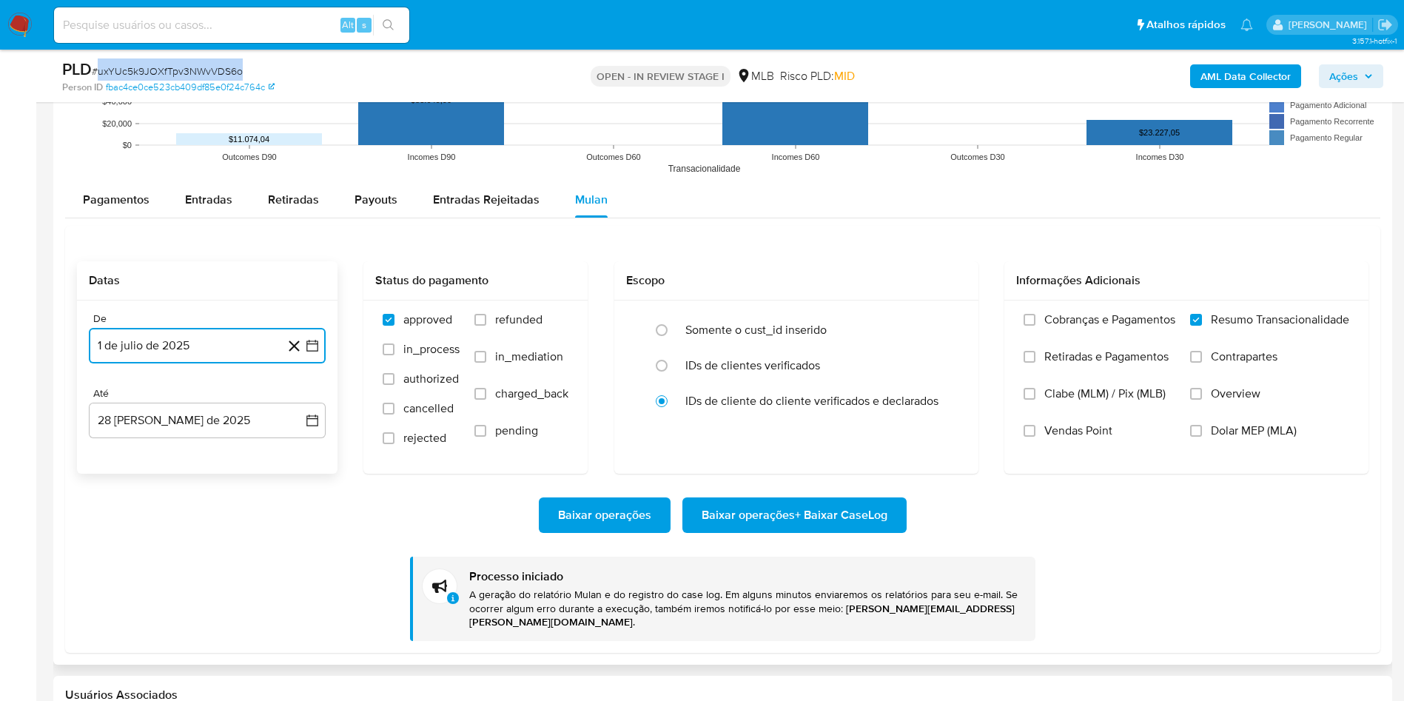
click at [169, 356] on button "1 de julio de 2025" at bounding box center [207, 346] width 237 height 36
click at [115, 392] on icon "Mes anterior" at bounding box center [116, 399] width 18 height 18
click at [203, 448] on button "1" at bounding box center [207, 454] width 24 height 24
click at [181, 412] on button "29 de agosto de 2025" at bounding box center [207, 421] width 237 height 36
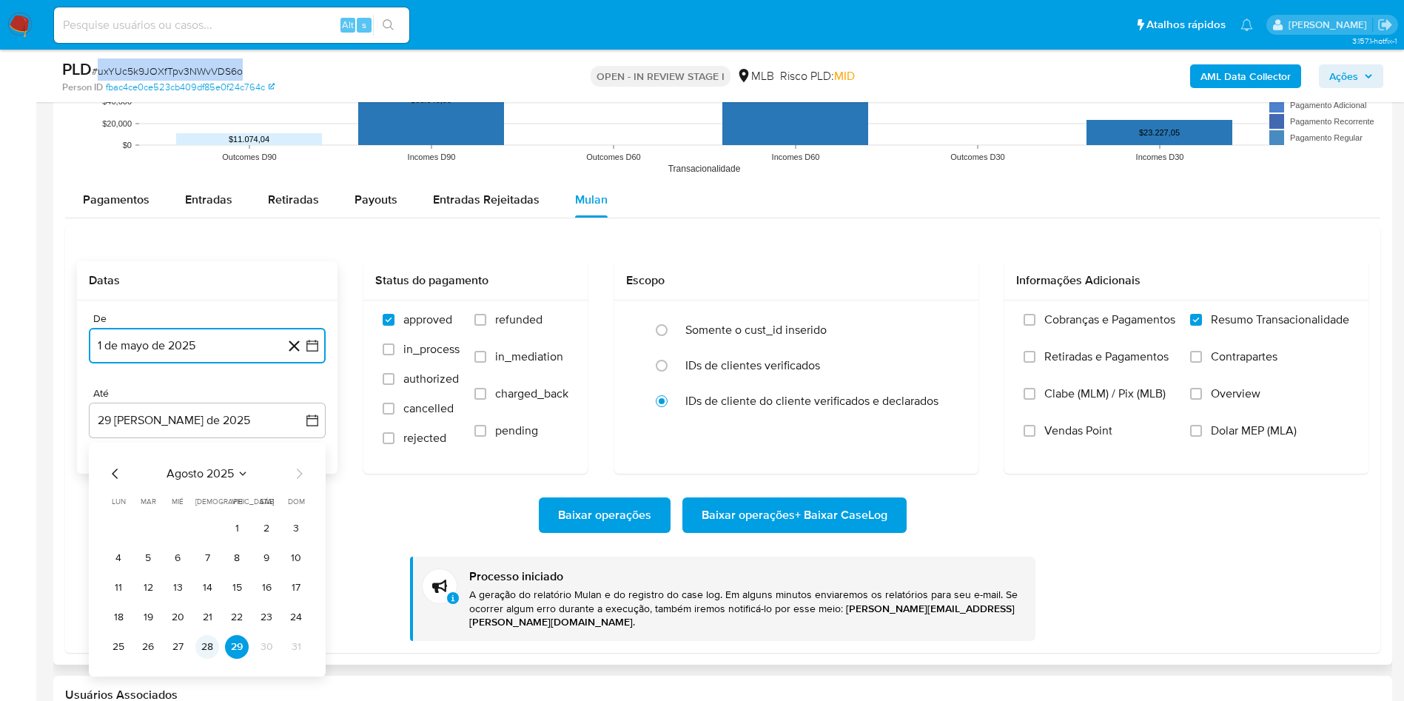
click at [210, 643] on button "28" at bounding box center [207, 647] width 24 height 24
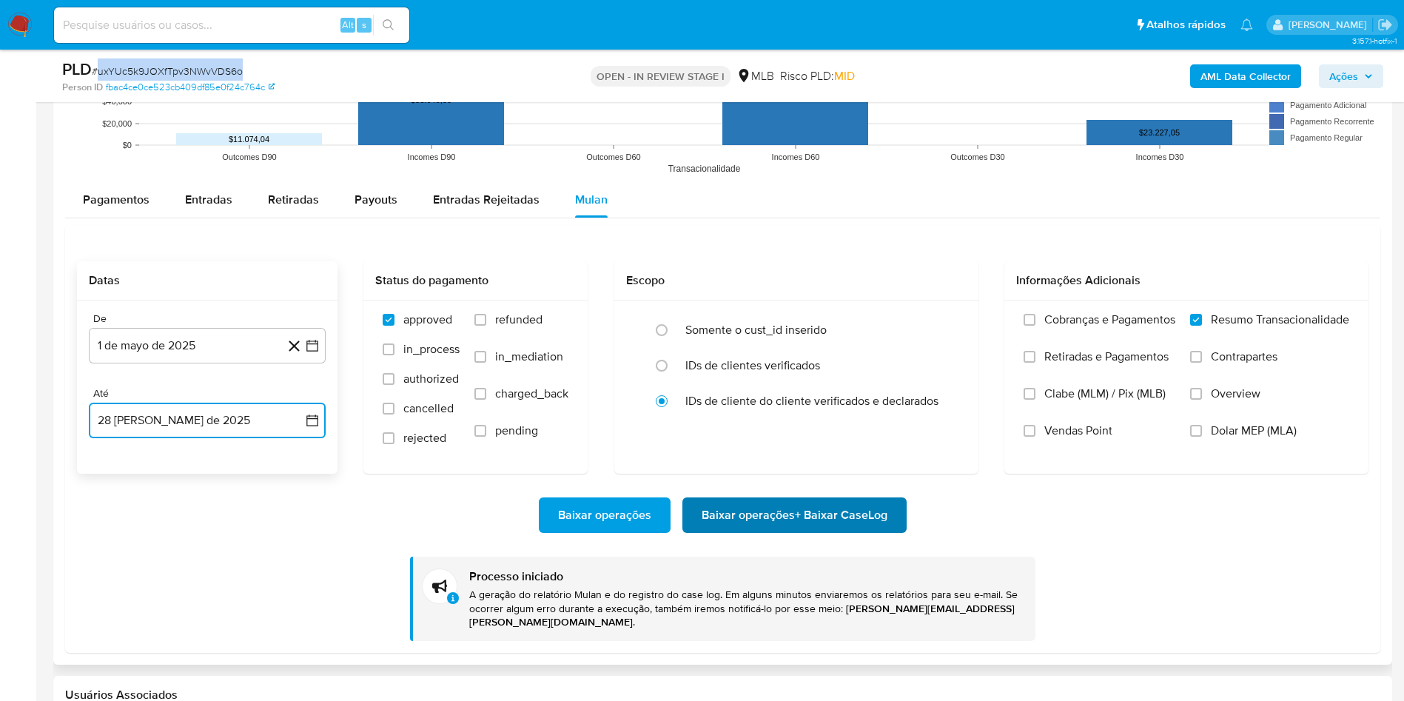
click at [764, 519] on span "Baixar operações + Baixar CaseLog" at bounding box center [795, 515] width 186 height 33
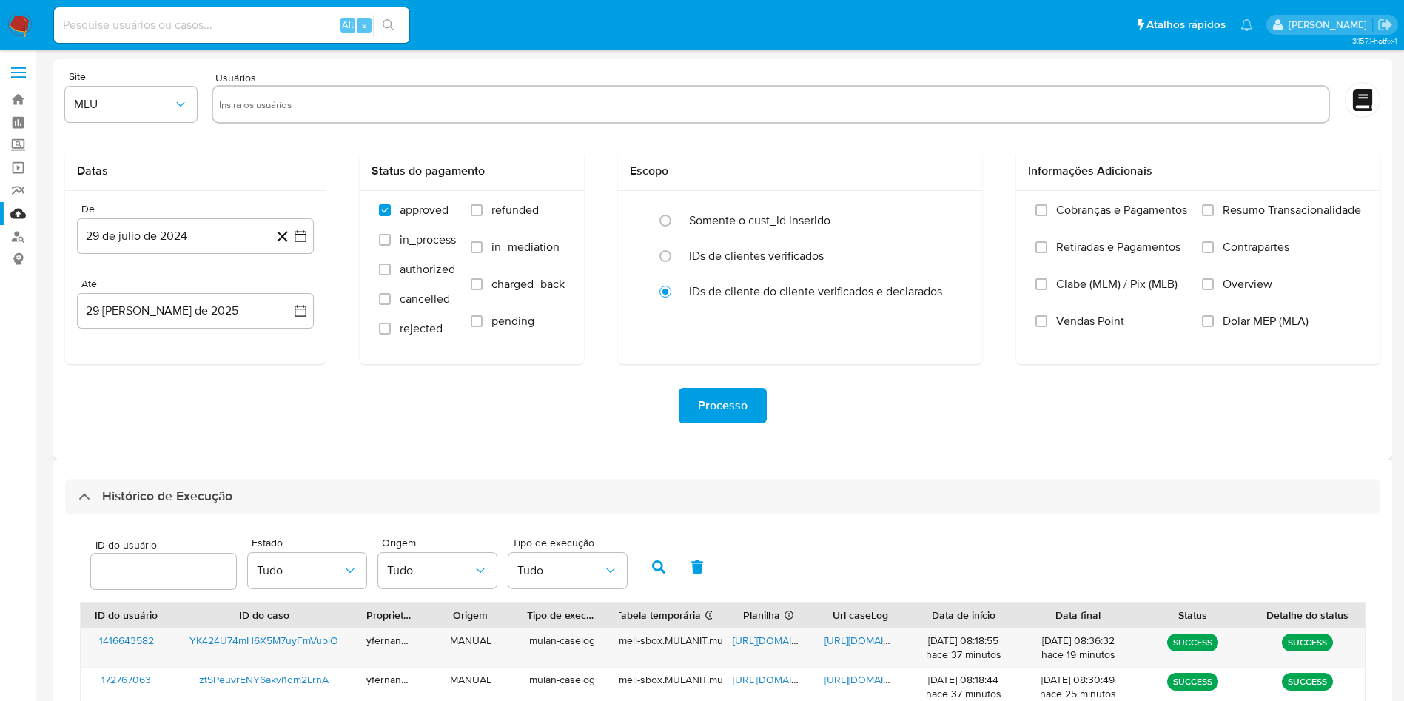
select select "10"
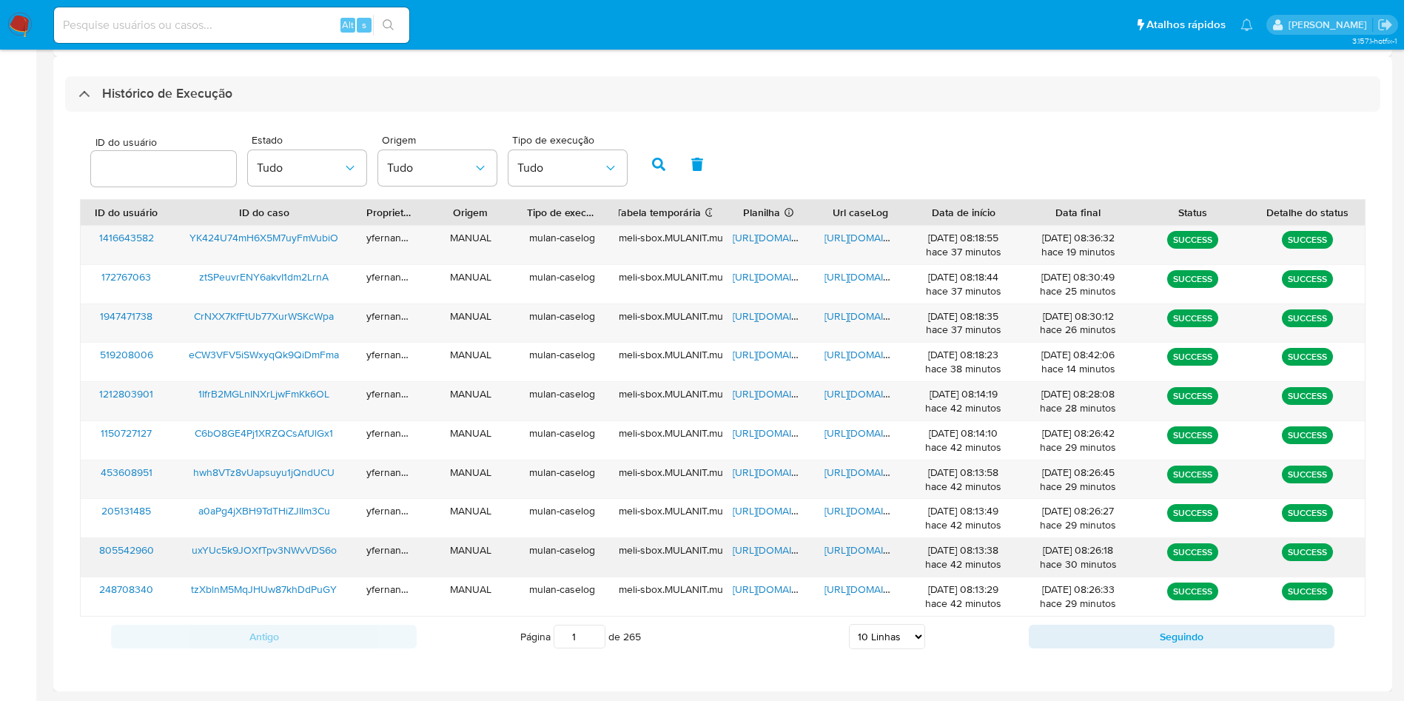
click at [765, 554] on span "[URL][DOMAIN_NAME]" at bounding box center [784, 550] width 102 height 15
click at [868, 555] on span "[URL][DOMAIN_NAME]" at bounding box center [876, 550] width 102 height 15
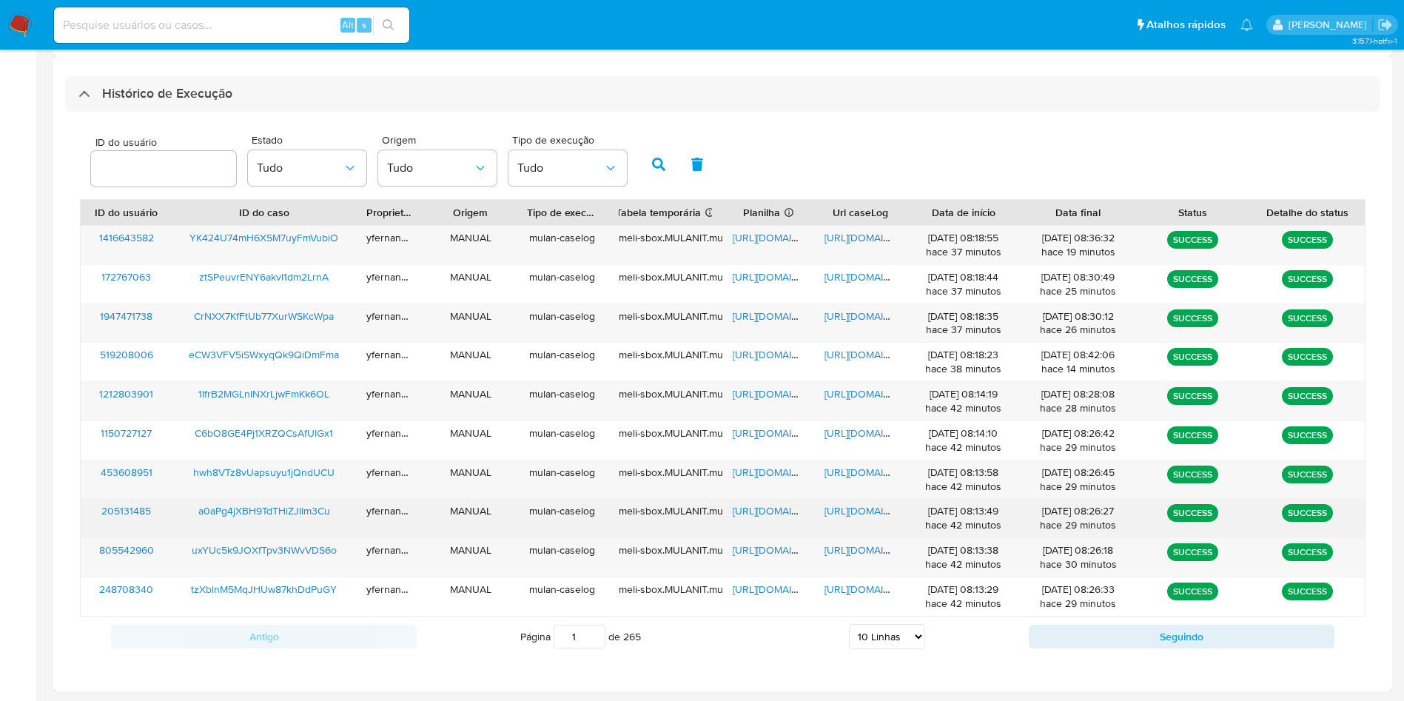
click at [765, 509] on span "https://docs.google.com/spreadsheets/d/1ER08NG1nLslITPEPbUoiRQ4jFNmzsmPGQfqwXex…" at bounding box center [784, 510] width 102 height 15
click at [863, 507] on span "https://docs.google.com/document/d/1JjWbfC_GTSNHdnpd4GazXO2jkIbEBJp4T-Jl5X-OIfQ…" at bounding box center [876, 510] width 102 height 15
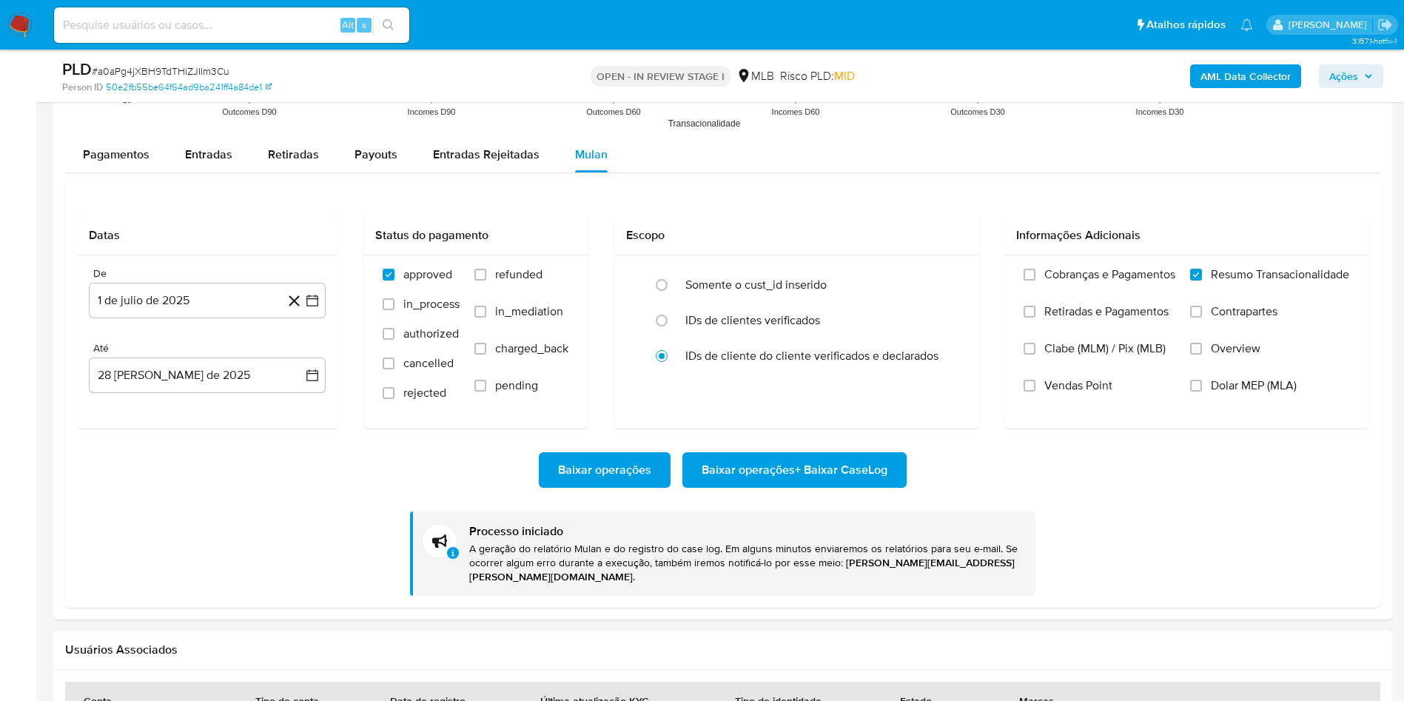
click at [173, 66] on span "# a0aPg4jXBH9TdTHiZJIIm3Cu" at bounding box center [161, 71] width 138 height 15
copy span "a0aPg4jXBH9TdTHiZJIIm3Cu"
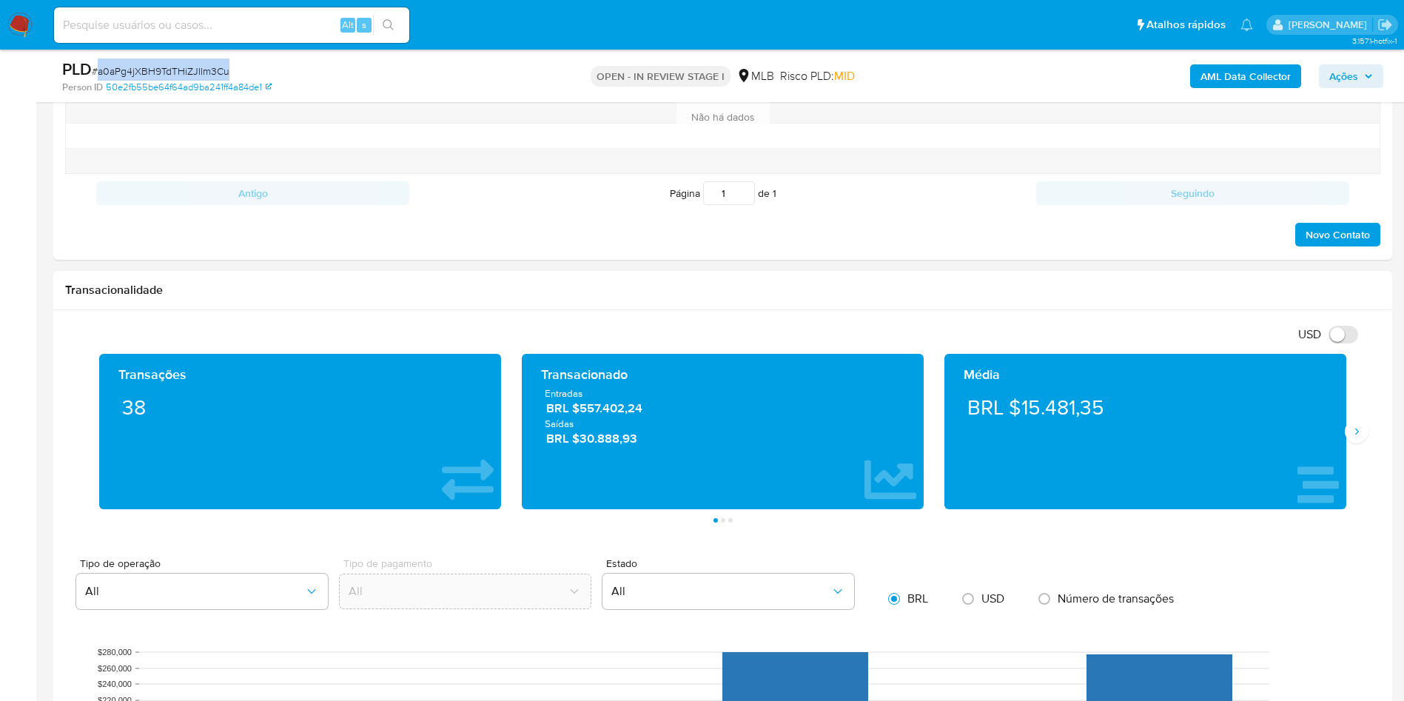
scroll to position [836, 0]
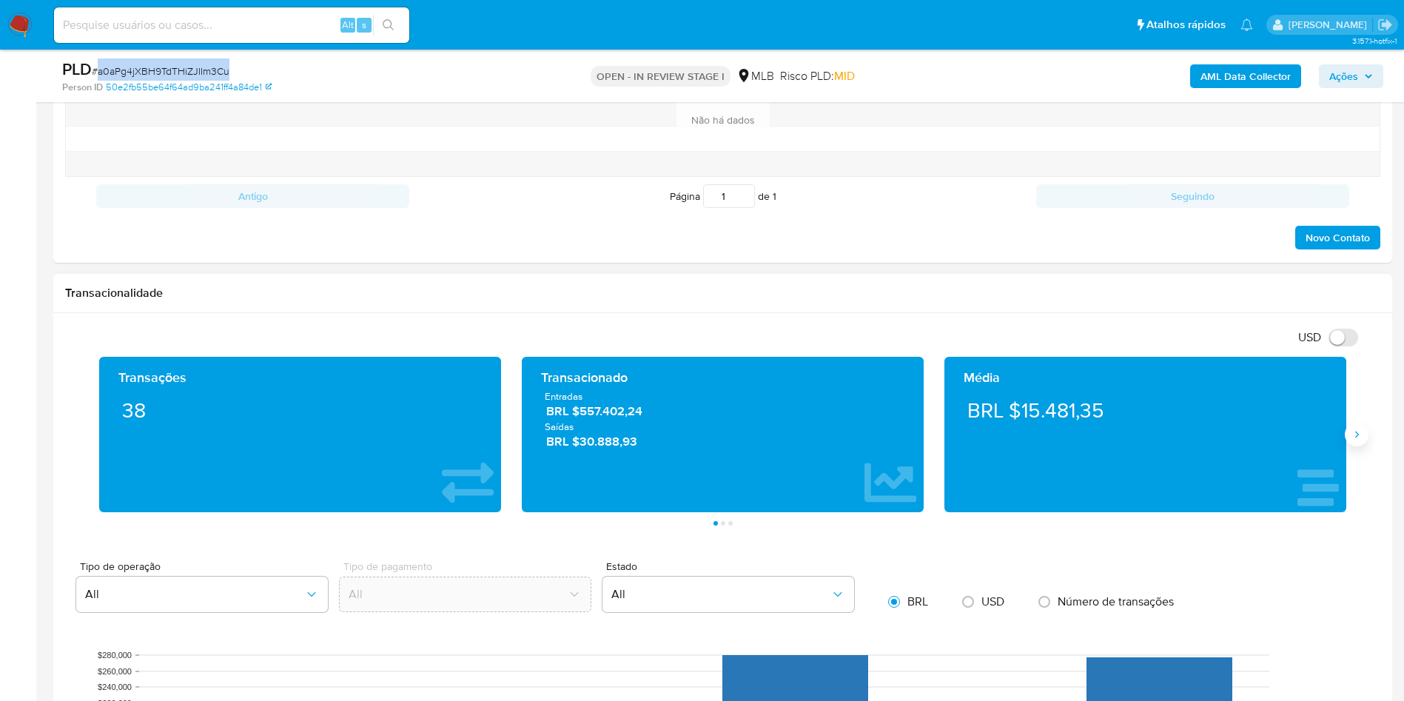
click at [1362, 431] on icon "Siguiente" at bounding box center [1357, 435] width 12 height 12
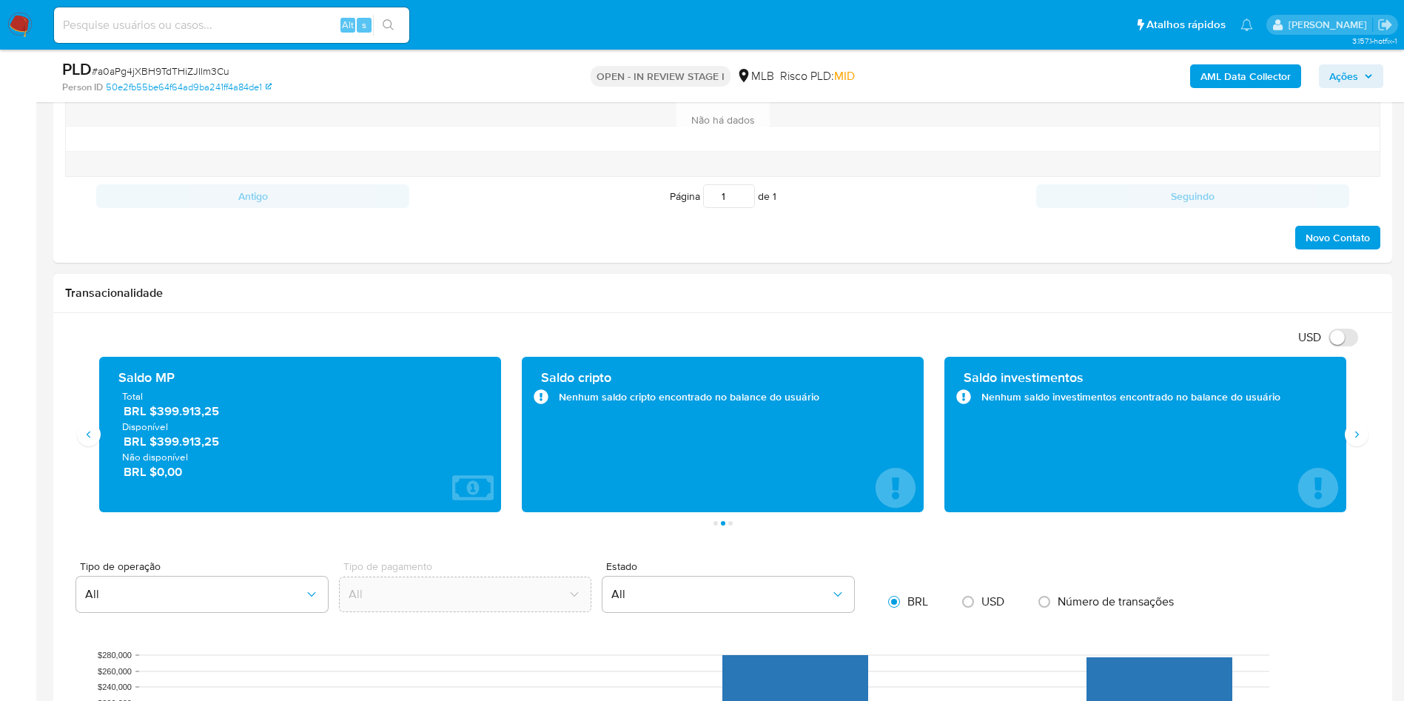
click at [201, 423] on span "Disponível" at bounding box center [300, 426] width 356 height 13
click at [186, 415] on span "BRL $399.913,25" at bounding box center [301, 411] width 355 height 17
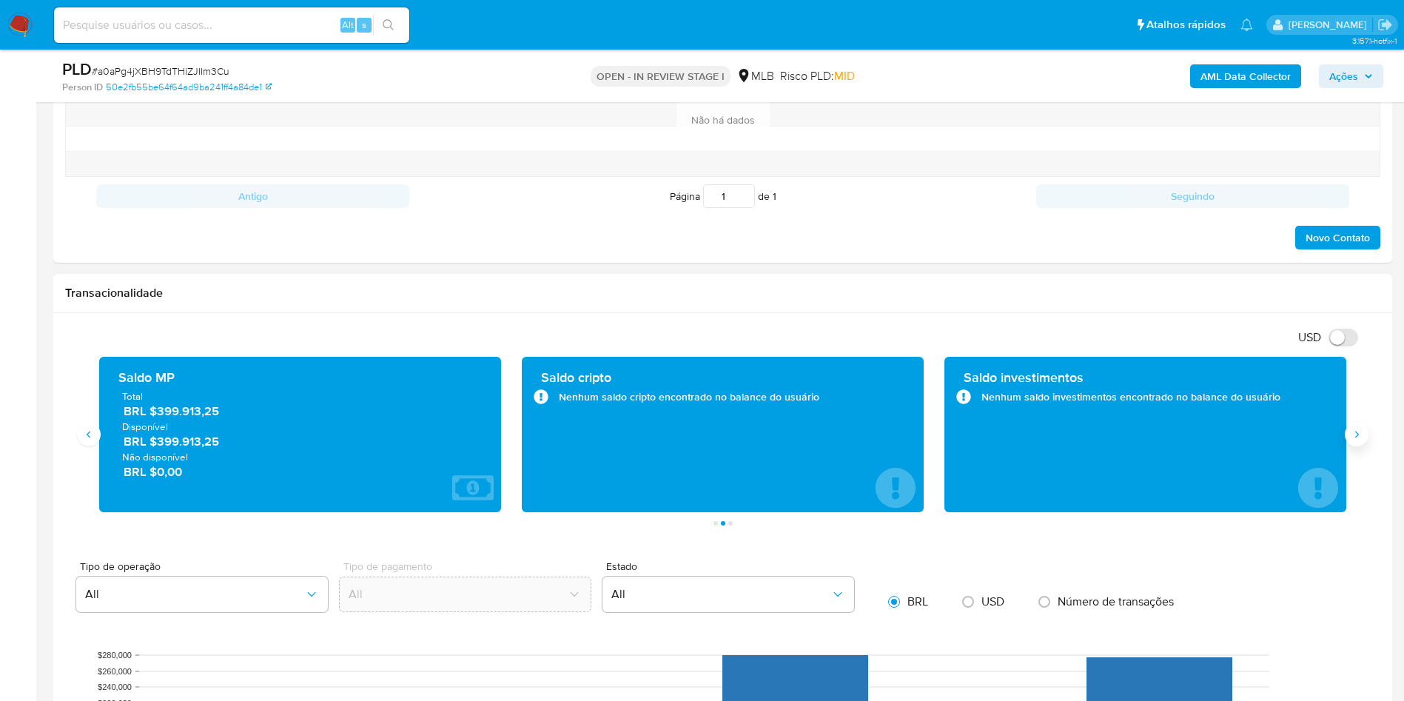
click at [1355, 438] on icon "Siguiente" at bounding box center [1357, 435] width 12 height 12
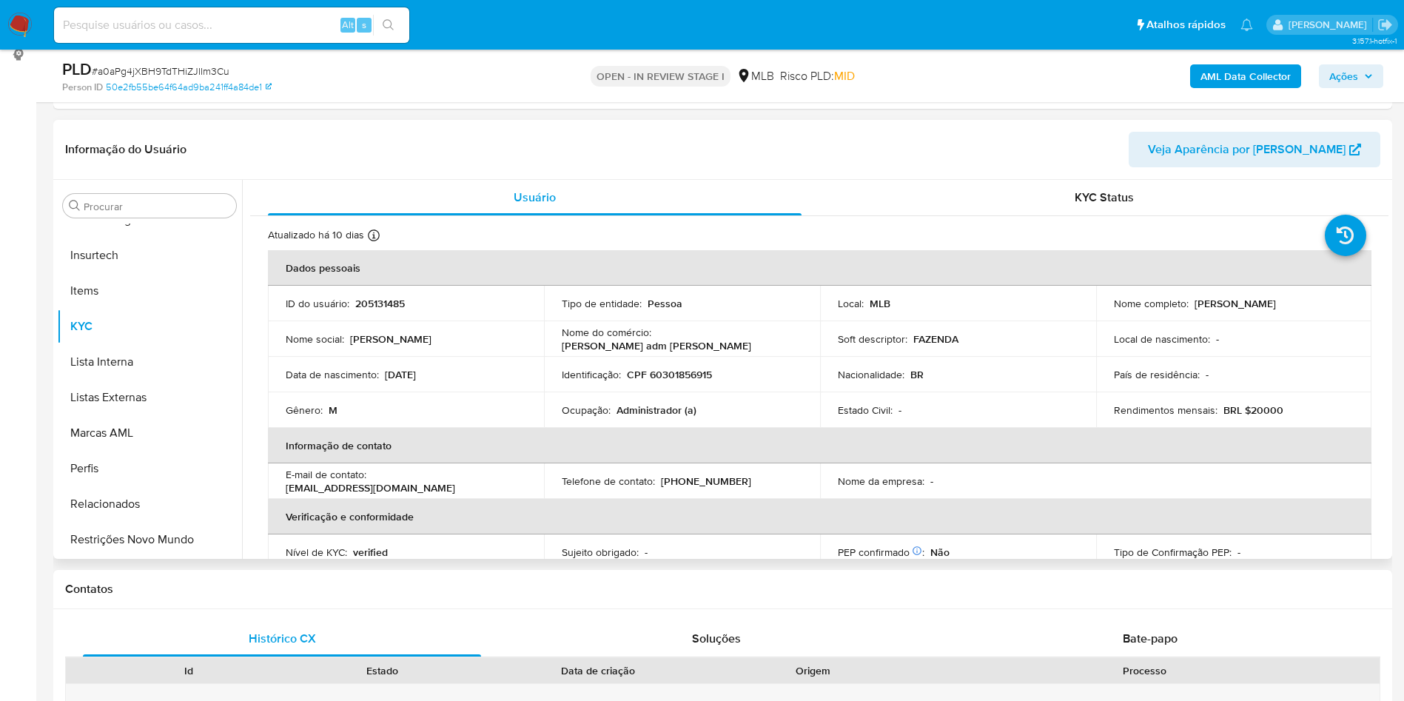
scroll to position [170, 0]
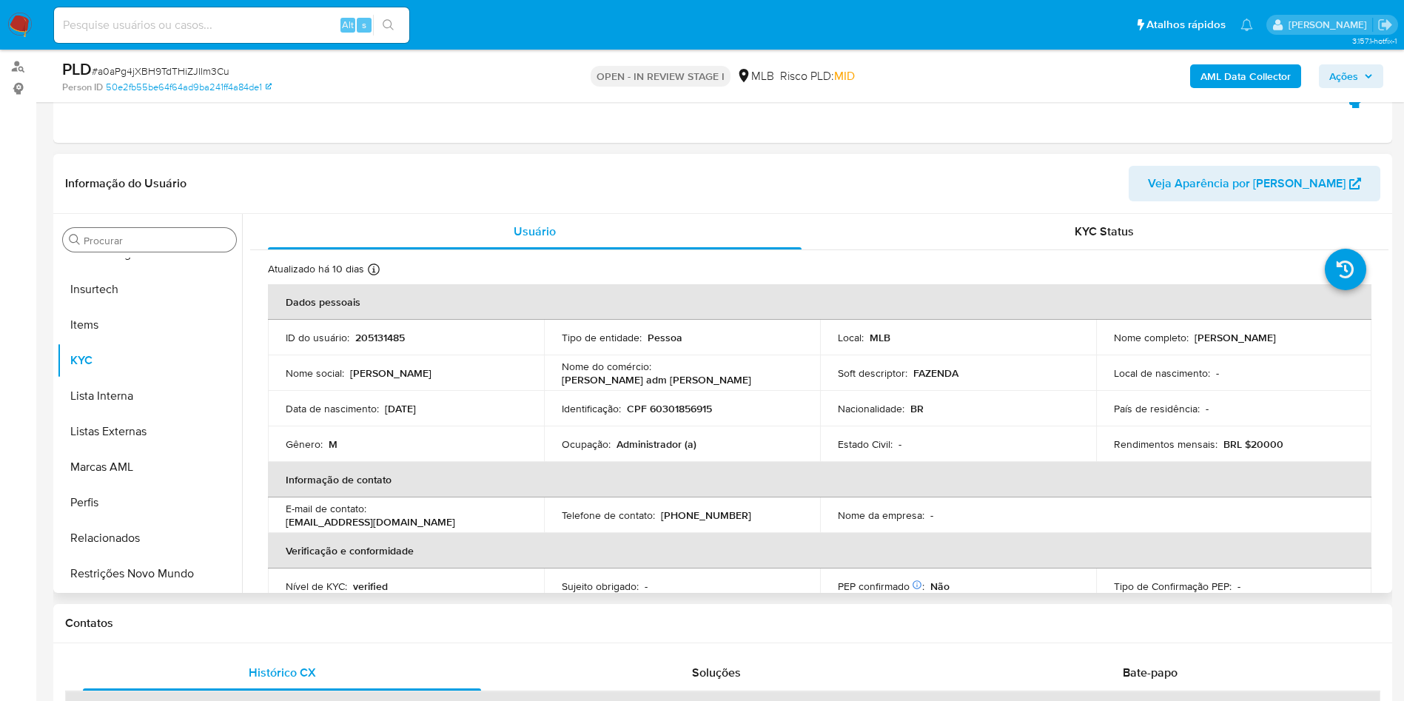
click at [121, 243] on input "Procurar" at bounding box center [157, 240] width 147 height 13
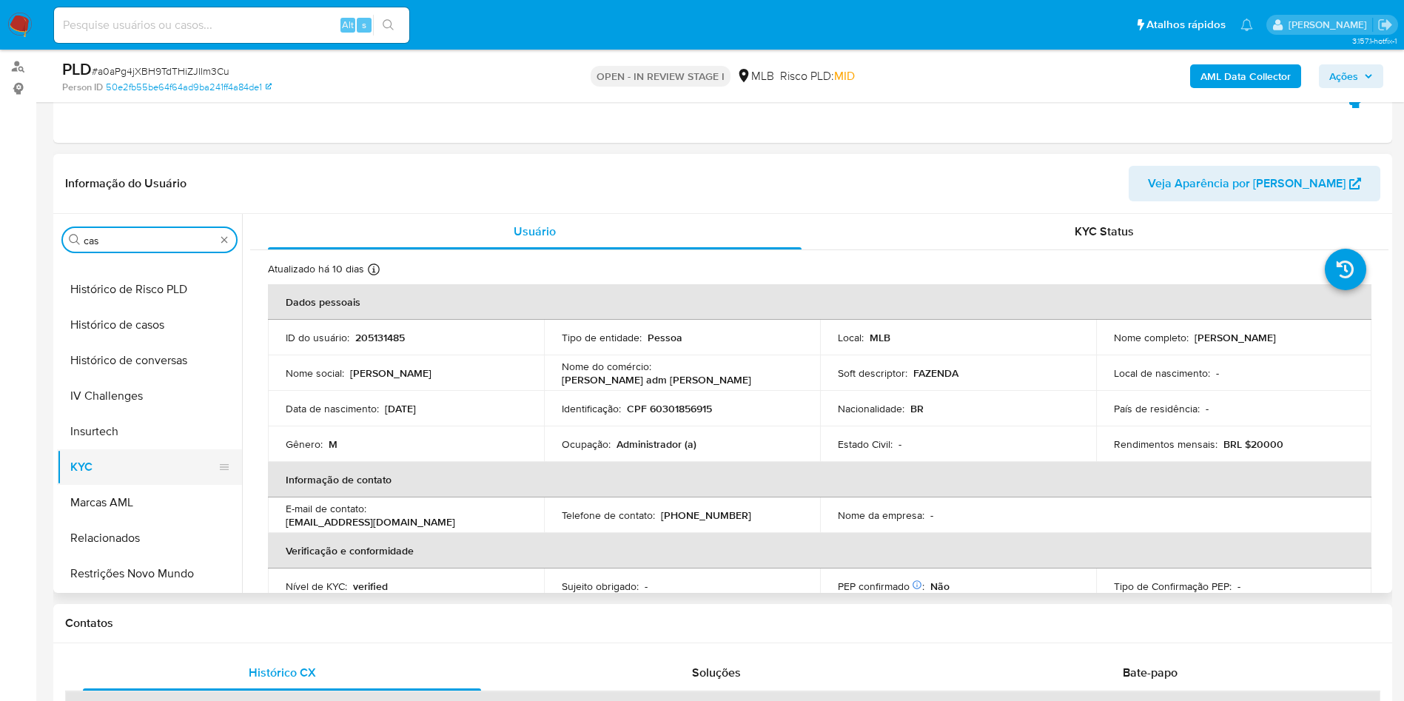
scroll to position [0, 0]
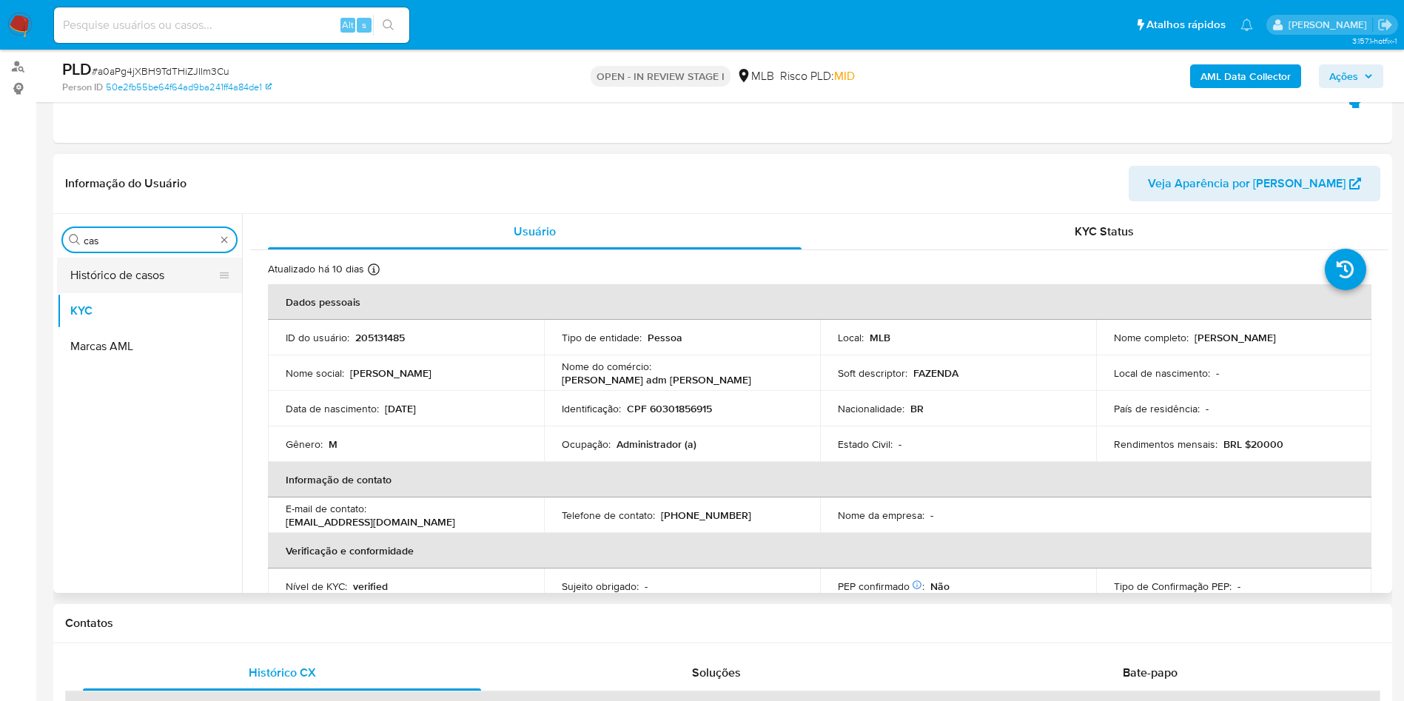
click at [104, 282] on button "Histórico de casos" at bounding box center [143, 276] width 173 height 36
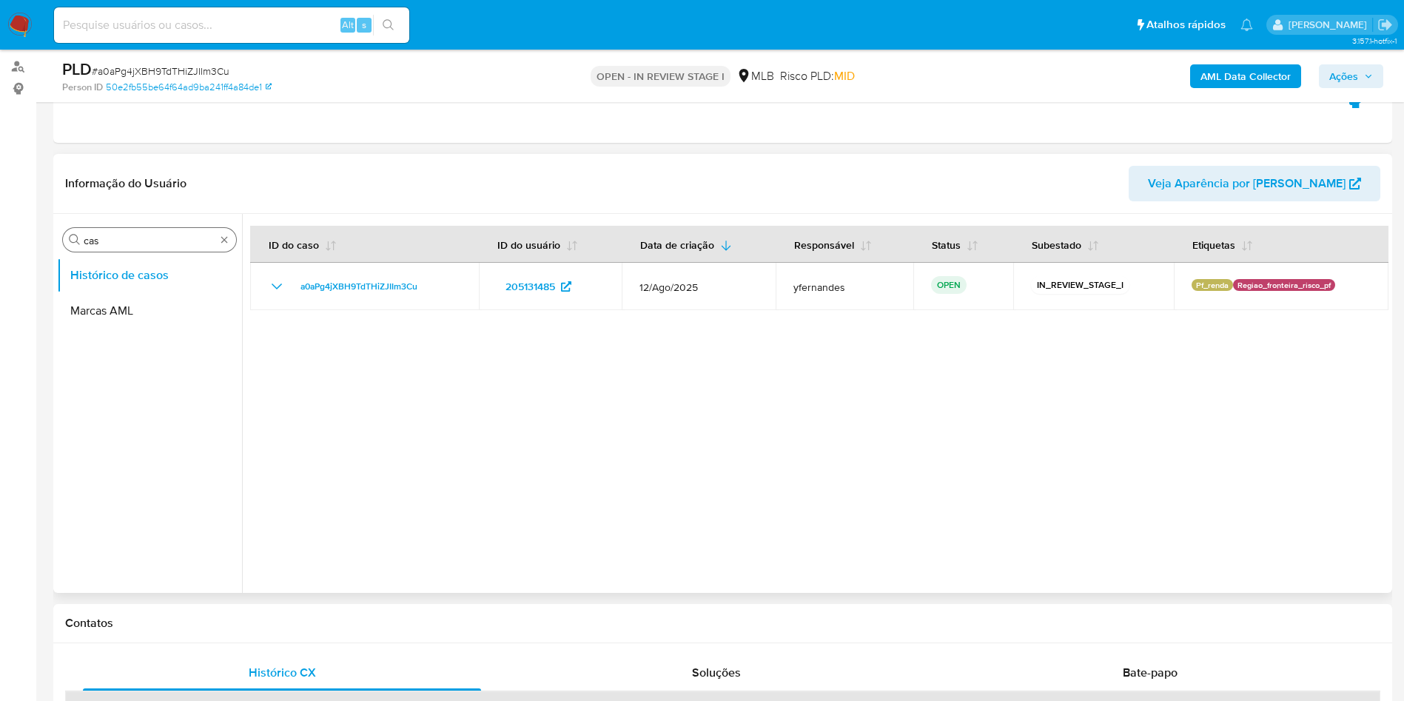
click at [131, 228] on div "Procurar cas" at bounding box center [149, 240] width 173 height 24
click at [144, 237] on input "cas" at bounding box center [150, 240] width 132 height 13
type input "ger"
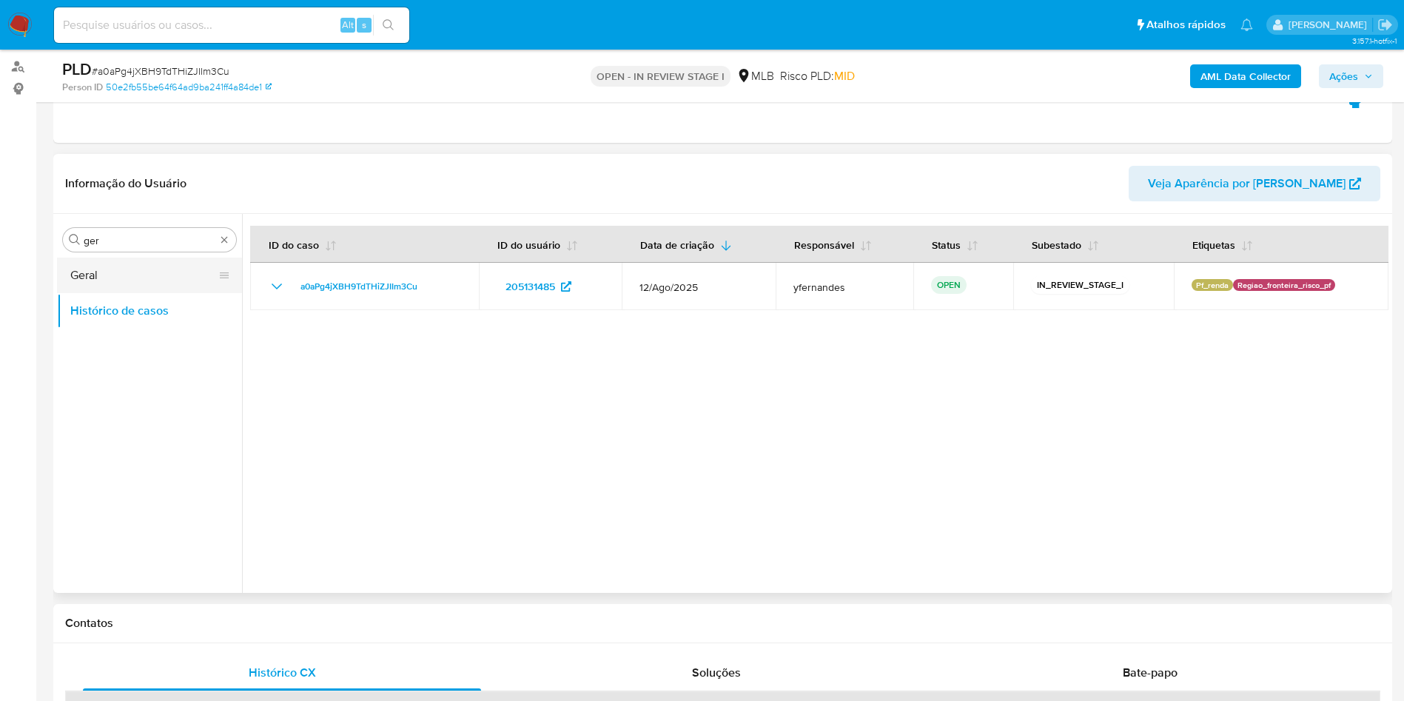
click at [108, 272] on button "Geral" at bounding box center [143, 276] width 173 height 36
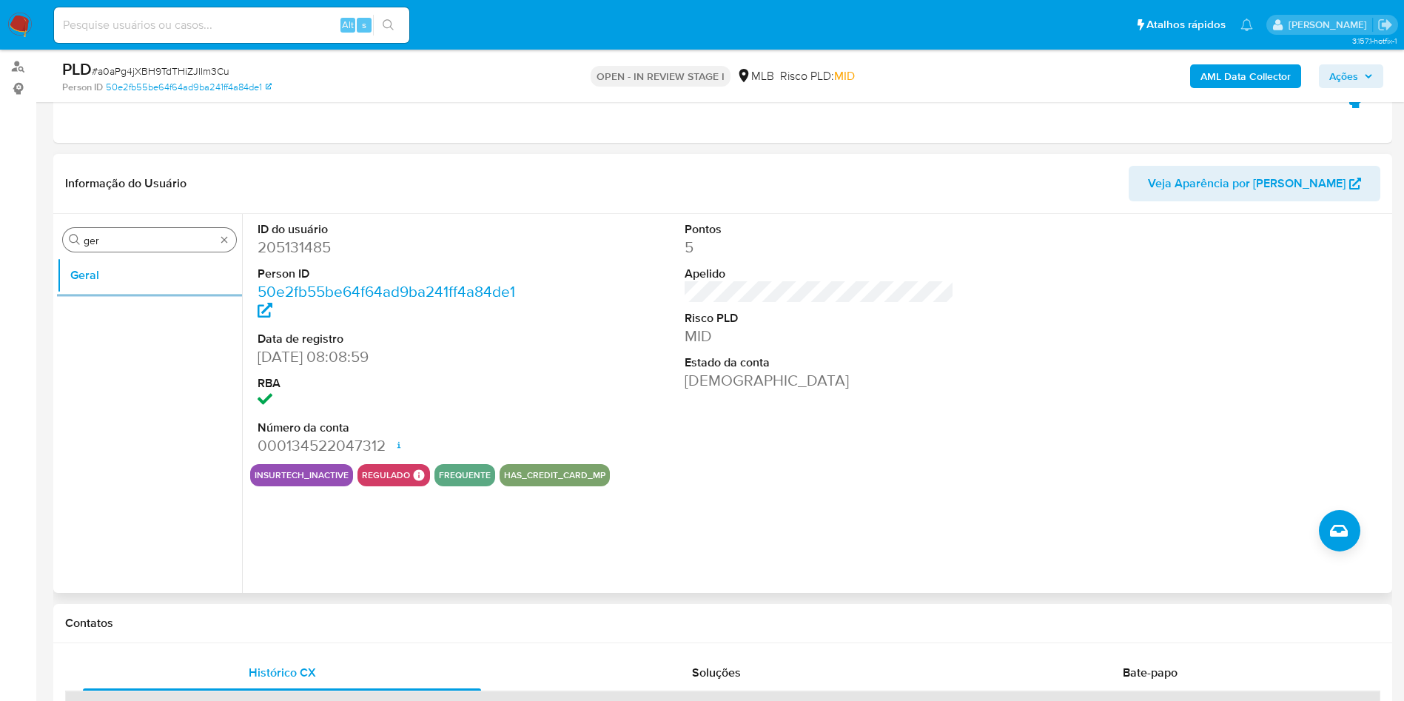
click at [170, 239] on input "ger" at bounding box center [150, 240] width 132 height 13
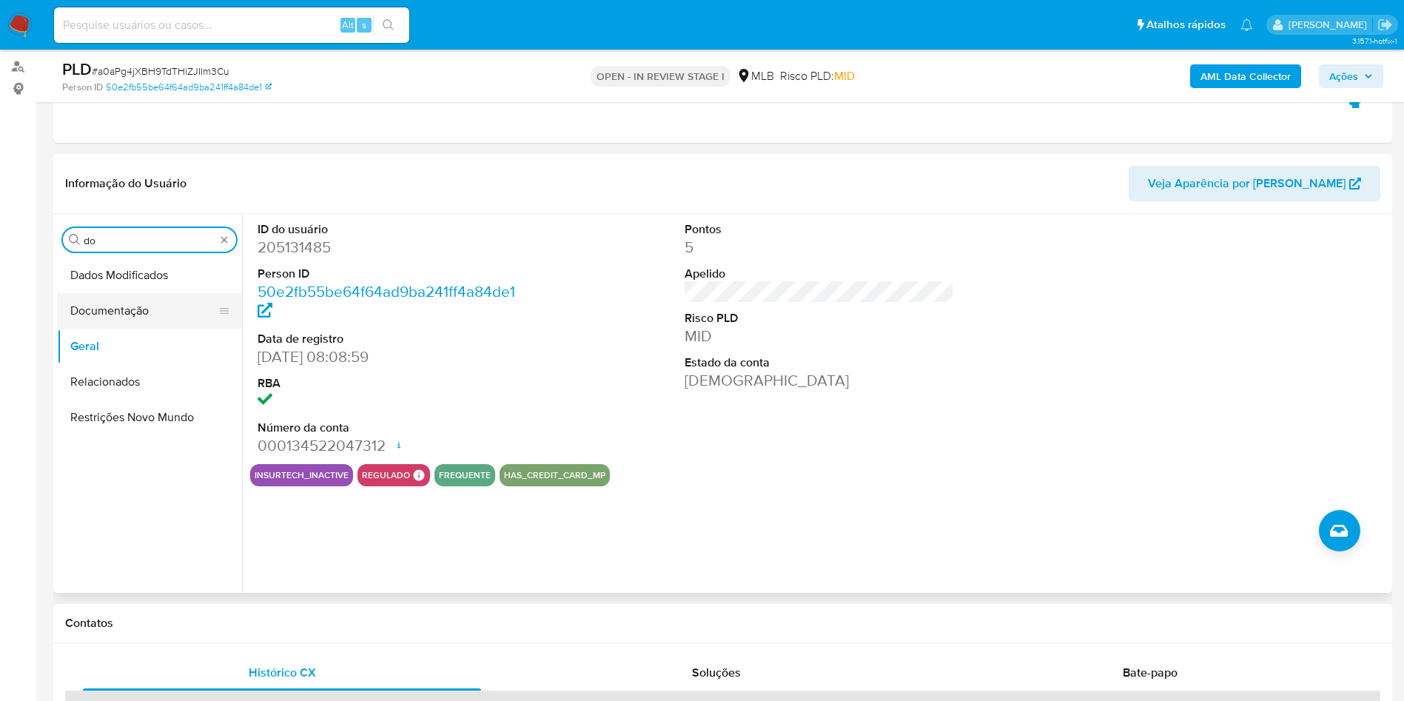
type input "do"
click at [137, 307] on button "Documentação" at bounding box center [143, 311] width 173 height 36
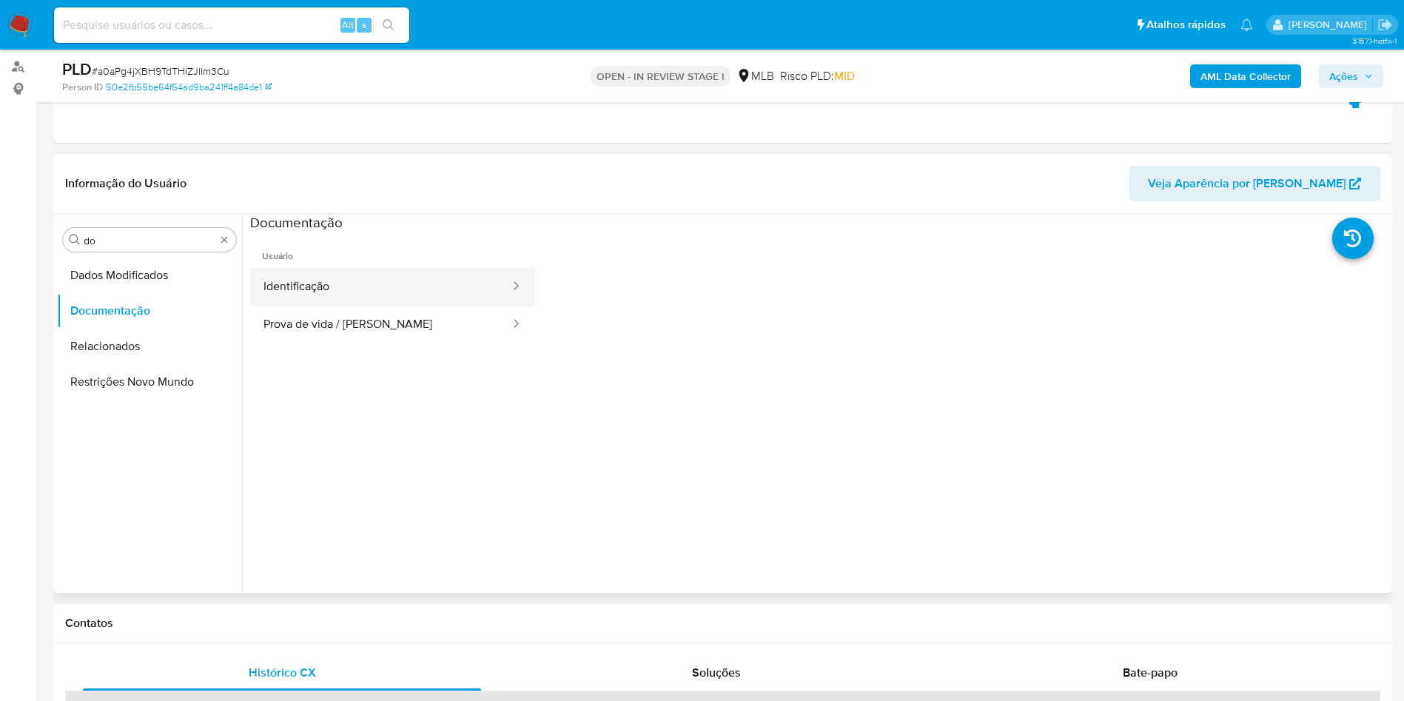
click at [348, 284] on button "Identificação" at bounding box center [380, 287] width 261 height 38
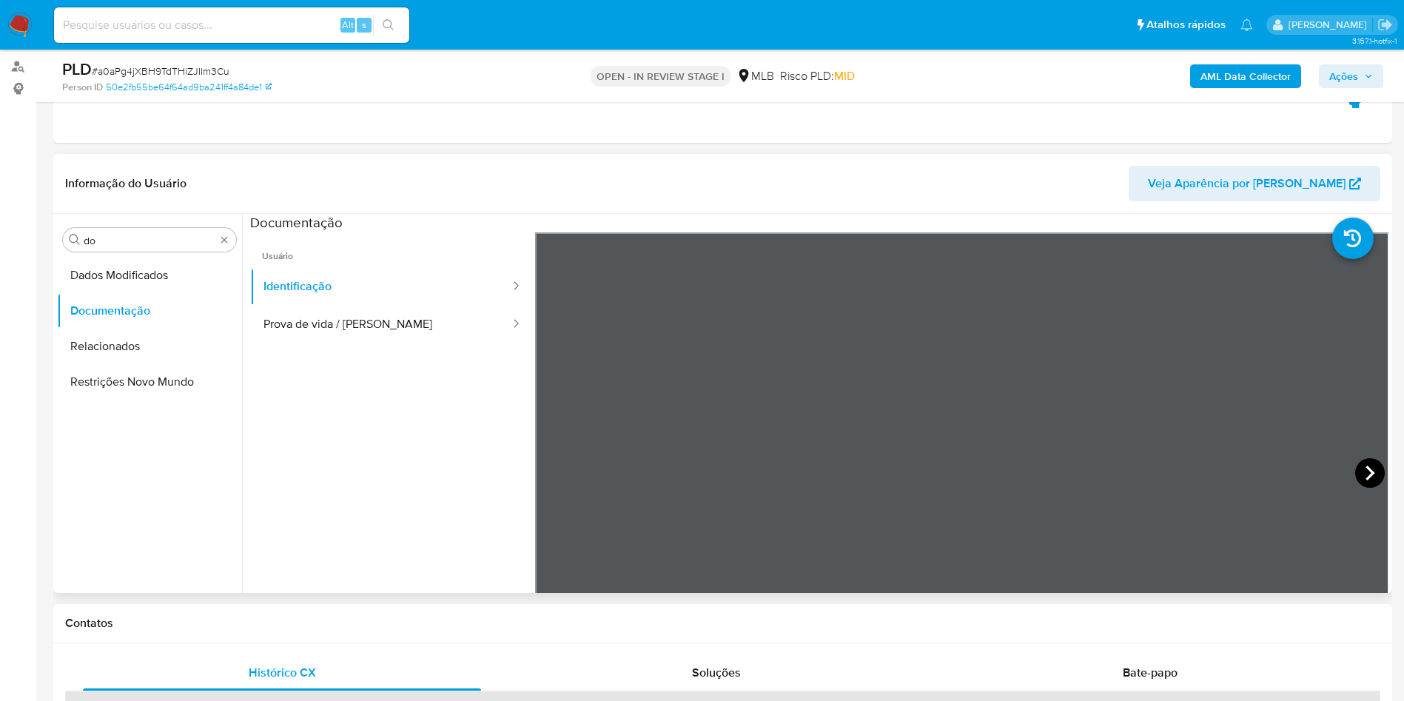
click at [1374, 472] on icon at bounding box center [1370, 473] width 30 height 30
drag, startPoint x: 322, startPoint y: 323, endPoint x: 343, endPoint y: 322, distance: 20.8
click at [323, 323] on button "Prova de vida / Selfie" at bounding box center [380, 325] width 261 height 38
click at [141, 237] on input "do" at bounding box center [150, 240] width 132 height 13
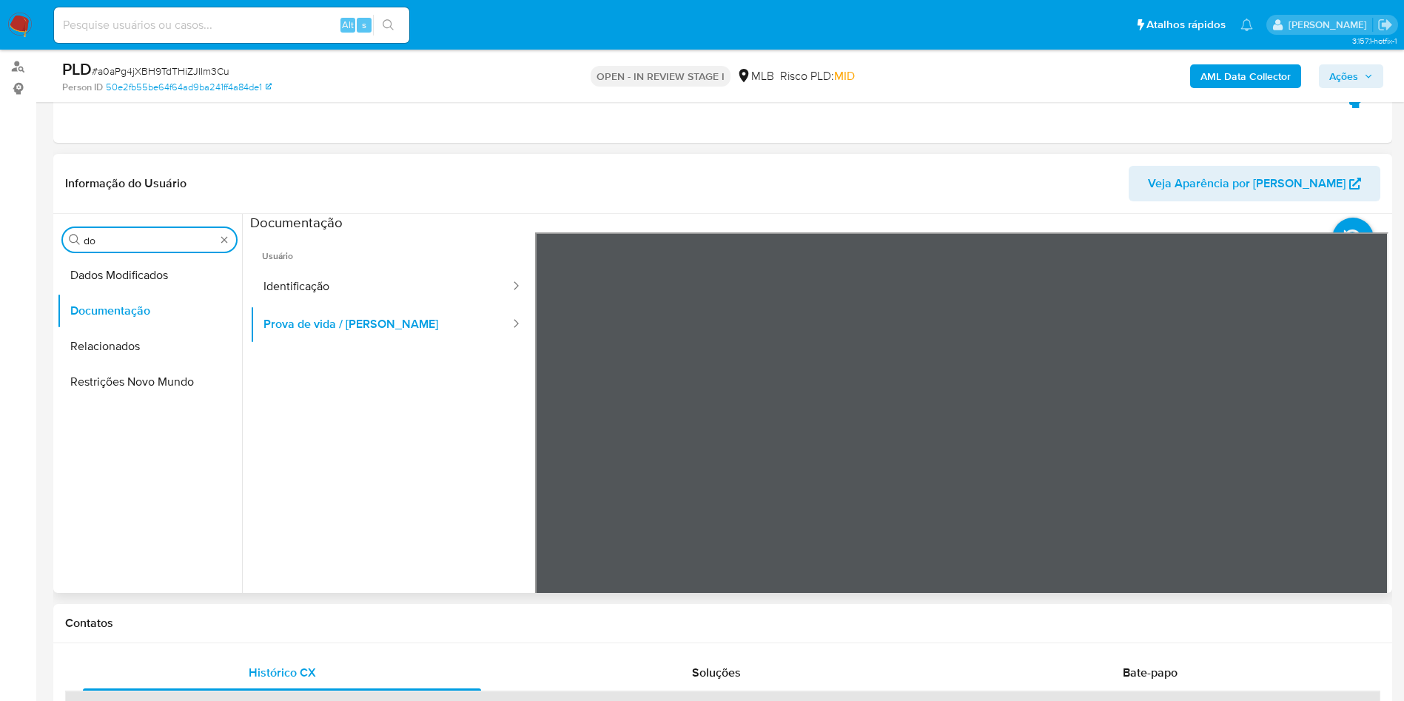
click at [141, 237] on input "do" at bounding box center [150, 240] width 132 height 13
type input "ky"
click at [124, 317] on button "KYC" at bounding box center [149, 311] width 185 height 36
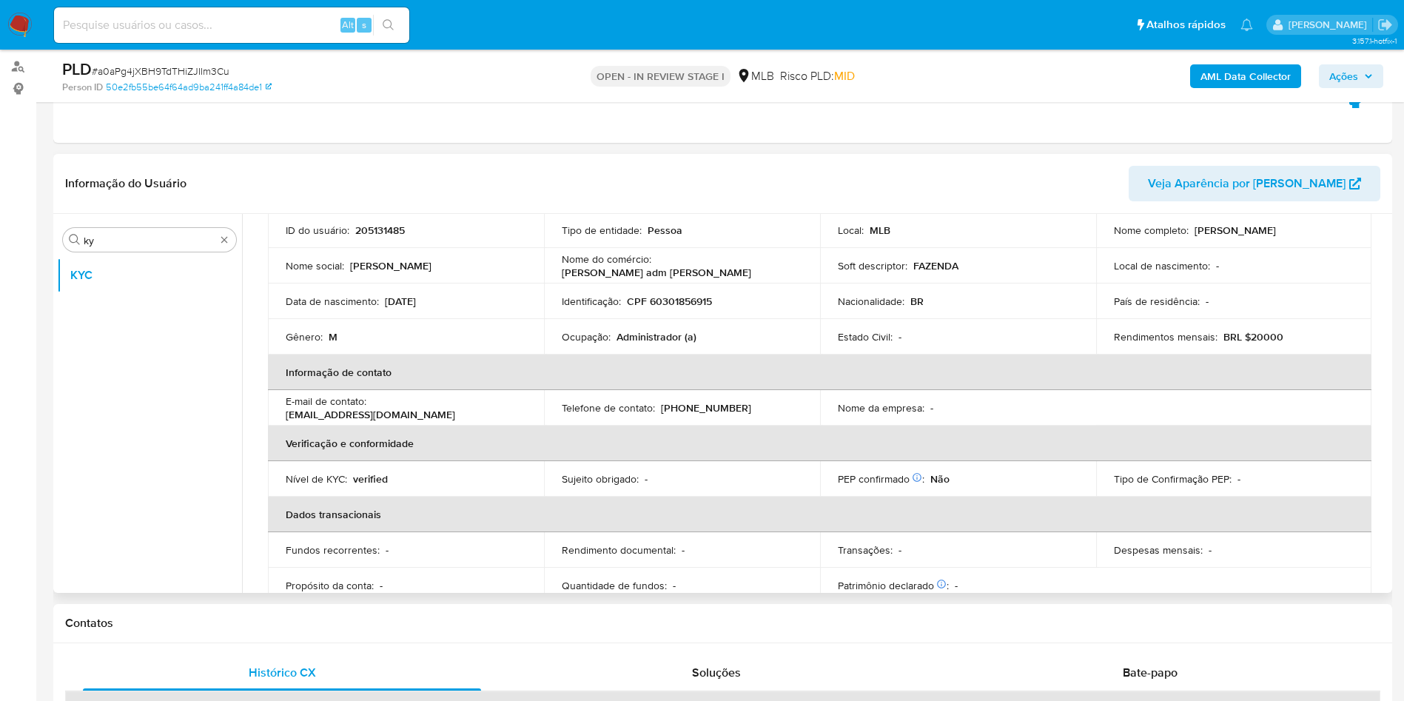
scroll to position [109, 0]
click at [679, 334] on p "Administrador (a)" at bounding box center [657, 335] width 80 height 13
copy div "Ocupação : Administrador (a)"
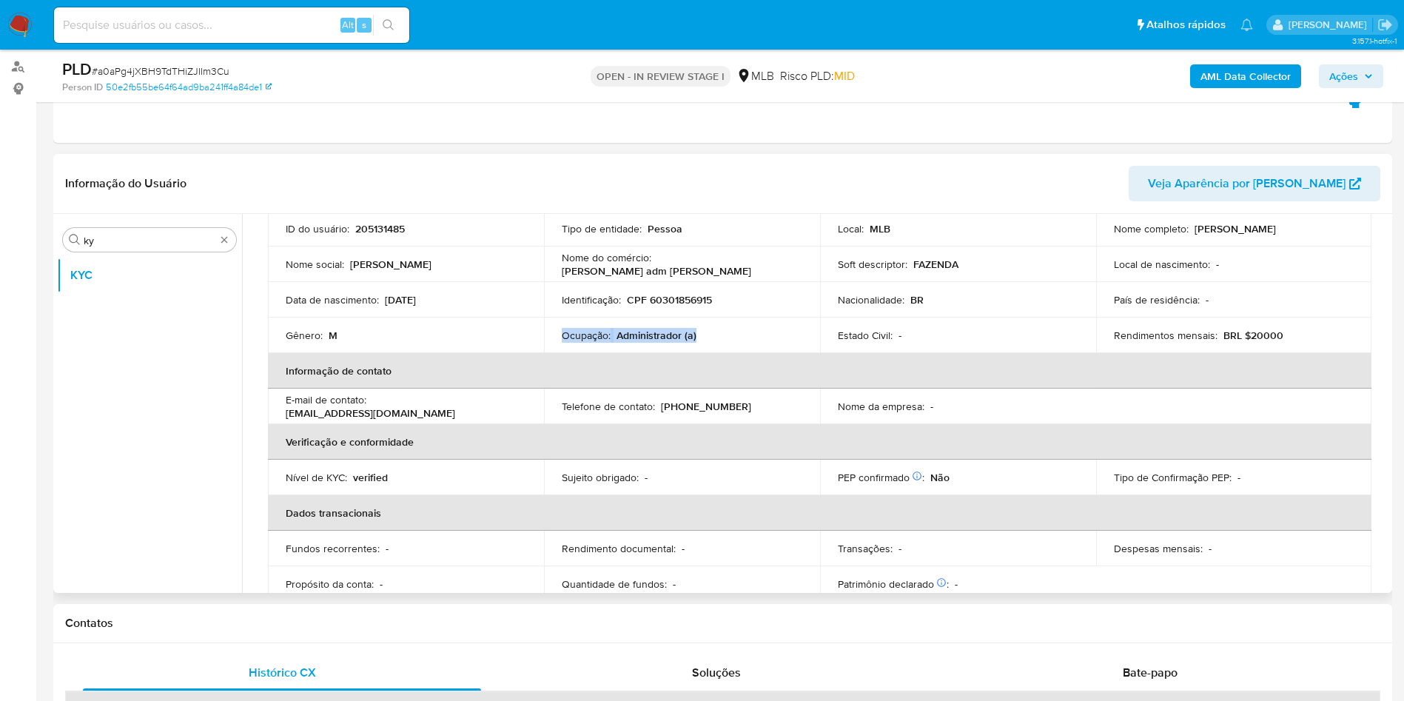
click at [681, 418] on td "Telefone de contato : (45) 999167761" at bounding box center [682, 407] width 276 height 36
click at [693, 270] on p "Chicarelli adm de bens" at bounding box center [657, 270] width 190 height 13
click at [692, 270] on p "Chicarelli adm de bens" at bounding box center [657, 270] width 190 height 13
click at [742, 334] on div "Ocupação : Administrador (a)" at bounding box center [682, 335] width 241 height 13
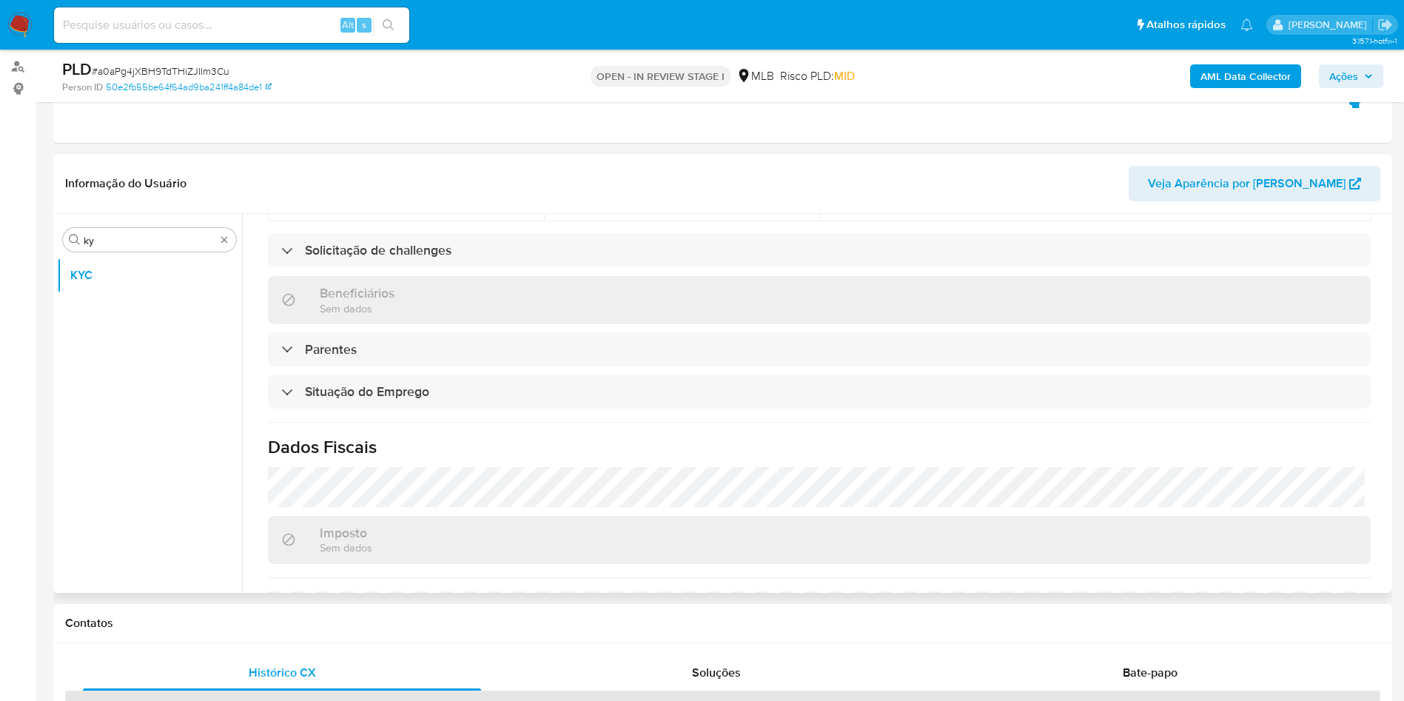
scroll to position [617, 0]
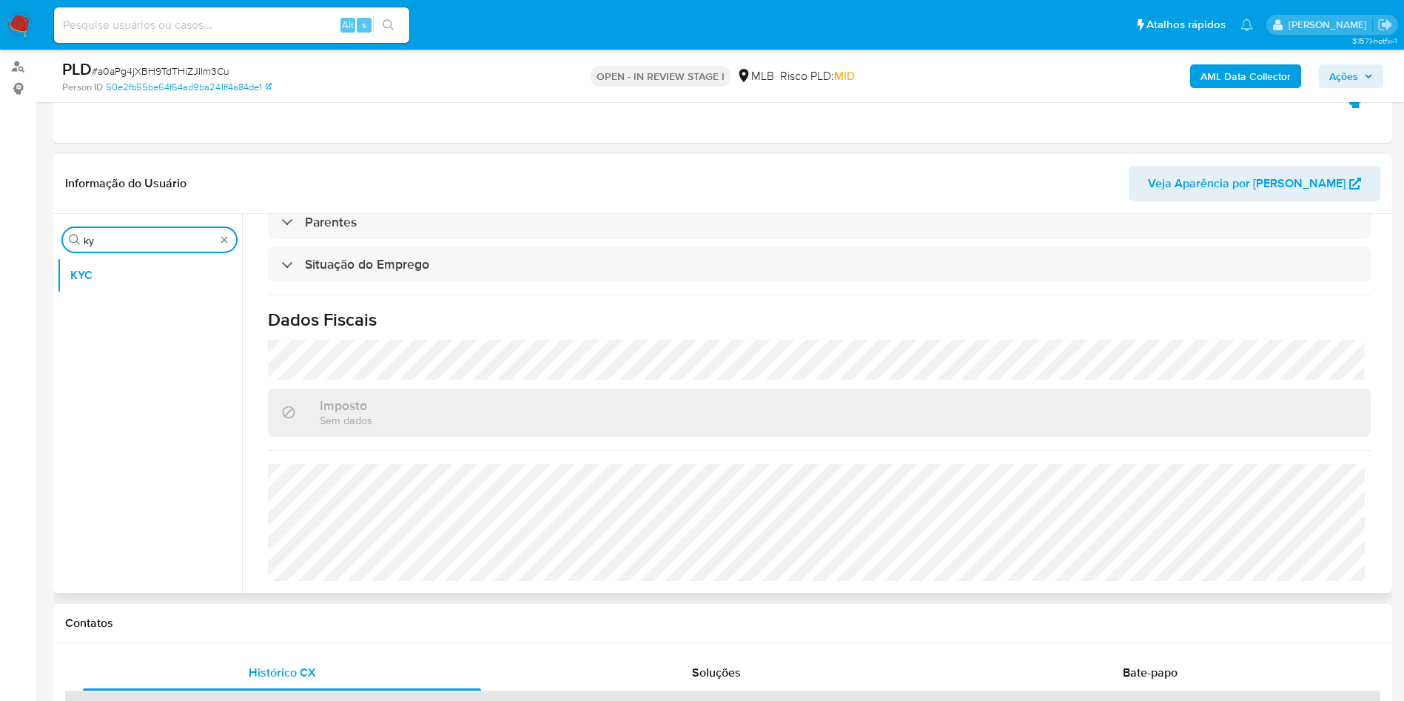
click at [124, 243] on input "ky" at bounding box center [150, 240] width 132 height 13
click at [123, 242] on input "ky" at bounding box center [150, 240] width 132 height 13
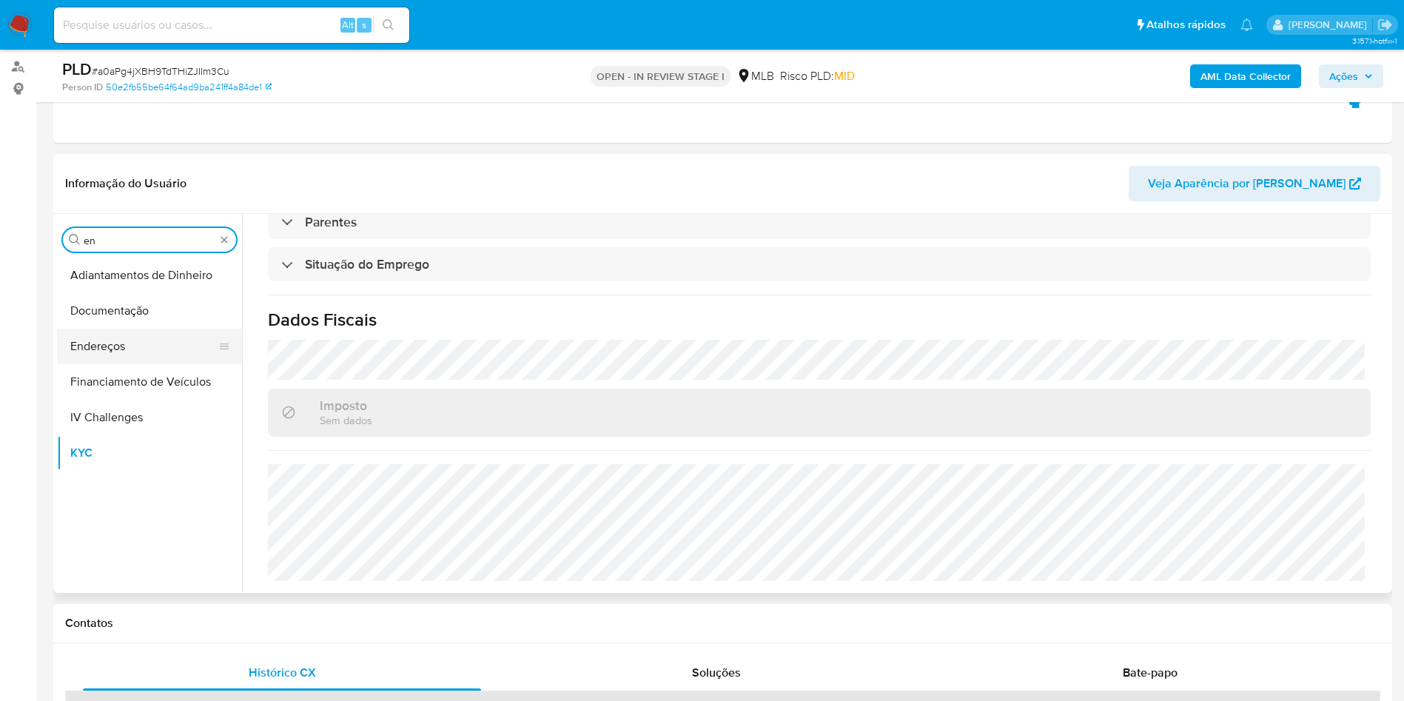
type input "en"
click at [121, 345] on button "Endereços" at bounding box center [143, 347] width 173 height 36
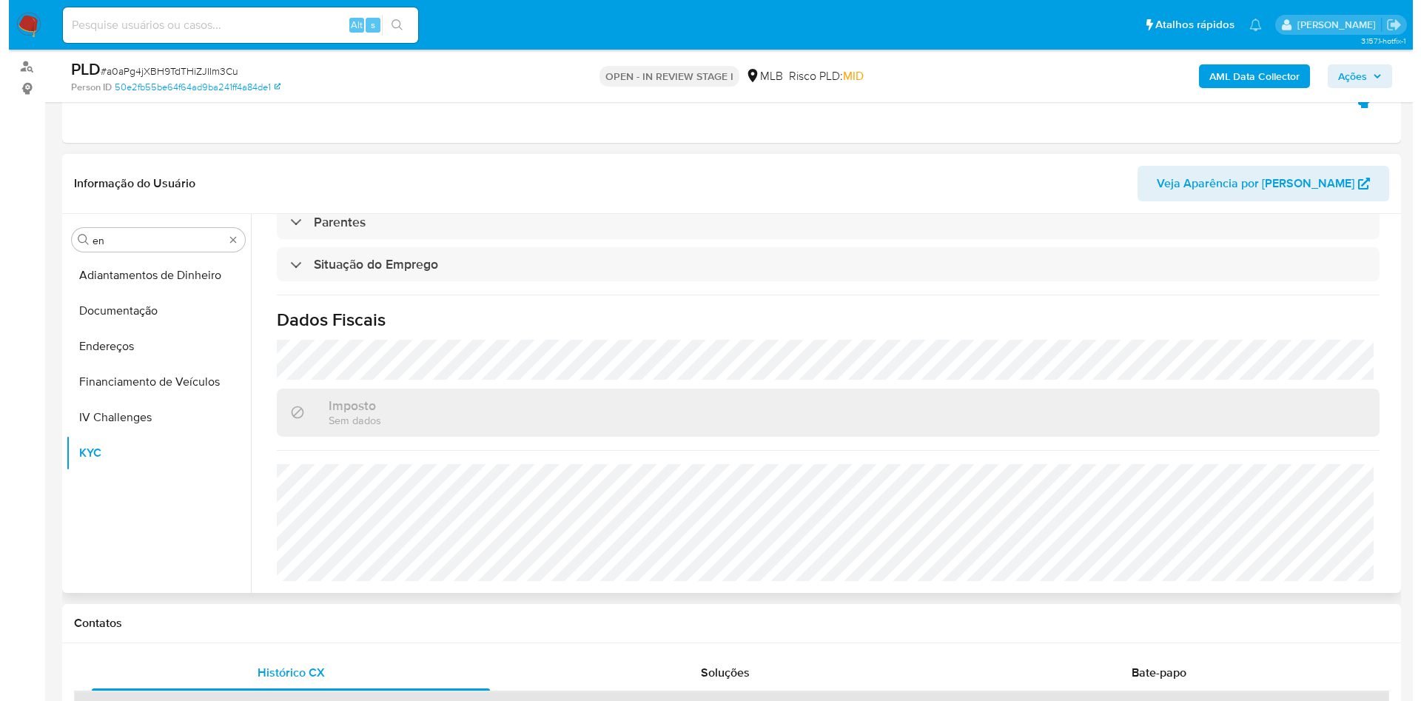
scroll to position [0, 0]
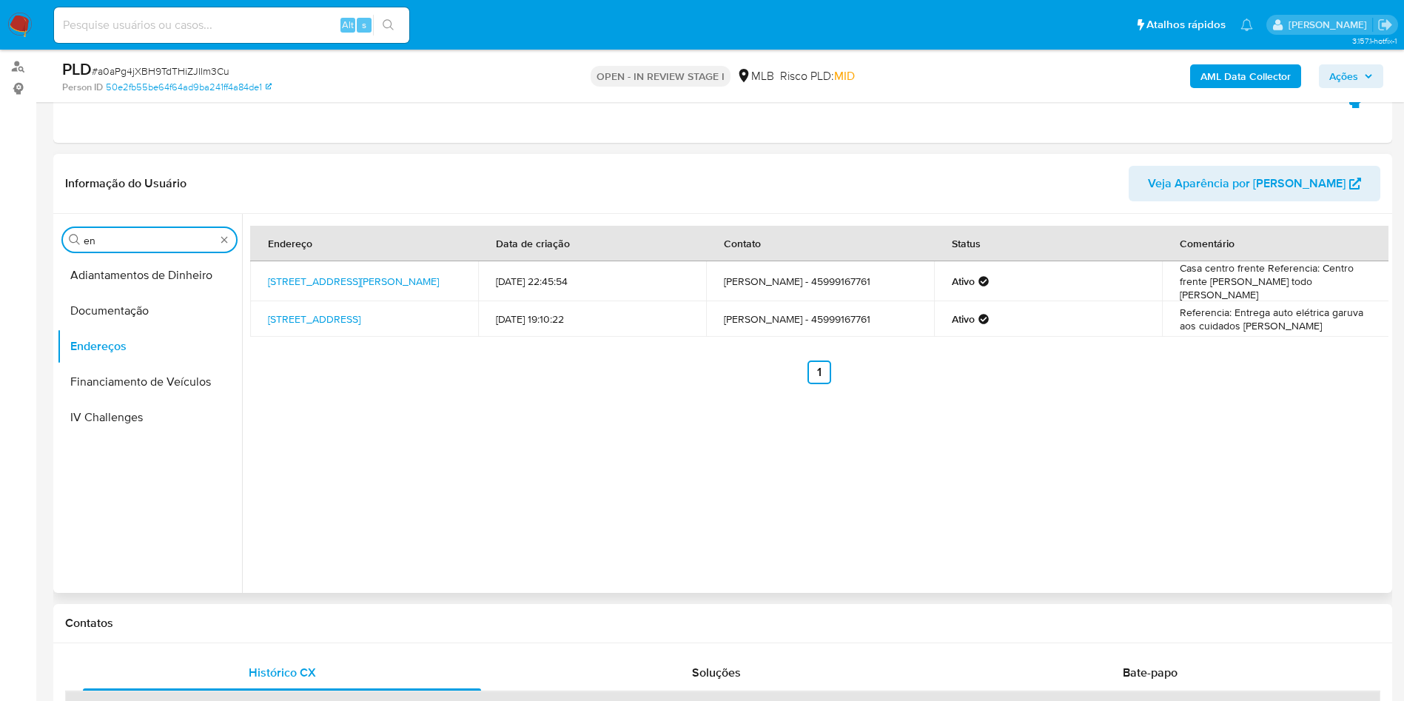
click at [112, 244] on input "en" at bounding box center [150, 240] width 132 height 13
type input "ge"
click at [84, 276] on button "Detalhe da geolocalização" at bounding box center [143, 276] width 173 height 36
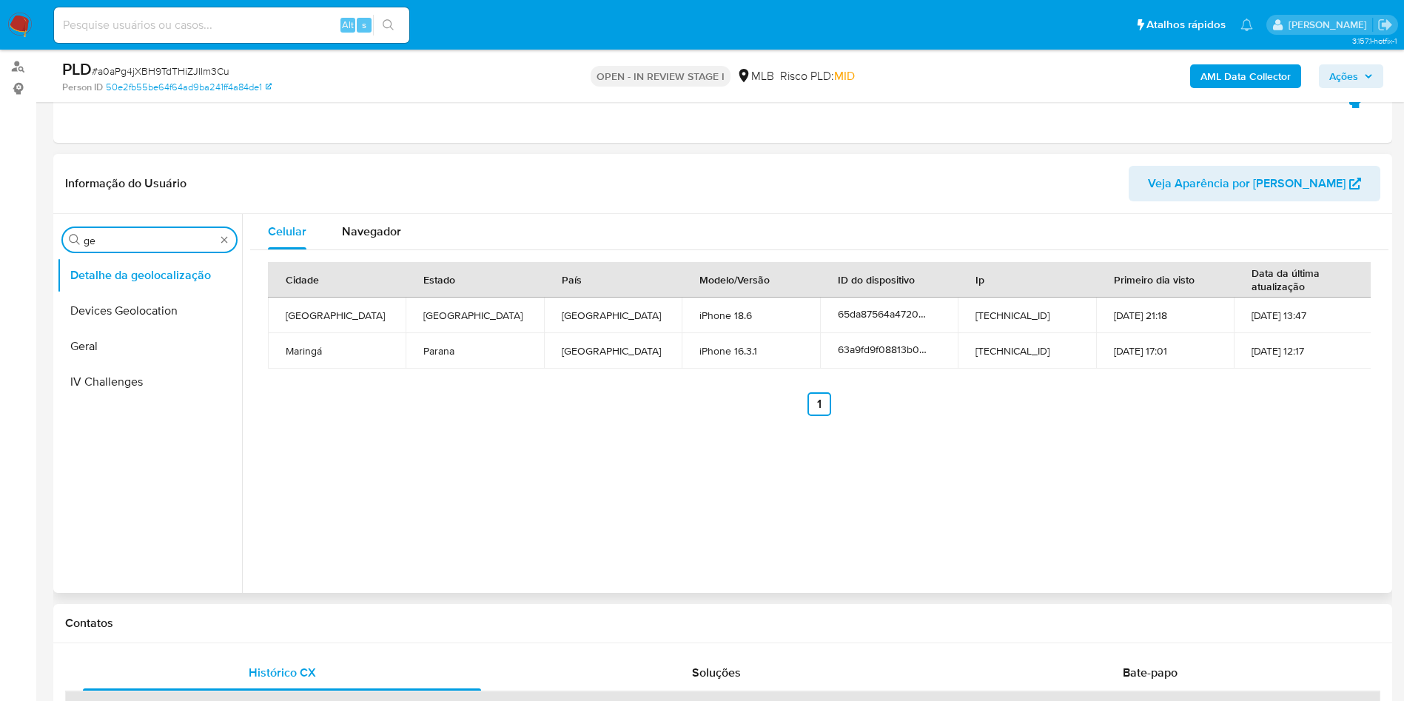
click at [169, 246] on input "ge" at bounding box center [150, 240] width 132 height 13
type input "res"
click at [120, 339] on button "Restrições Novo Mundo" at bounding box center [143, 347] width 173 height 36
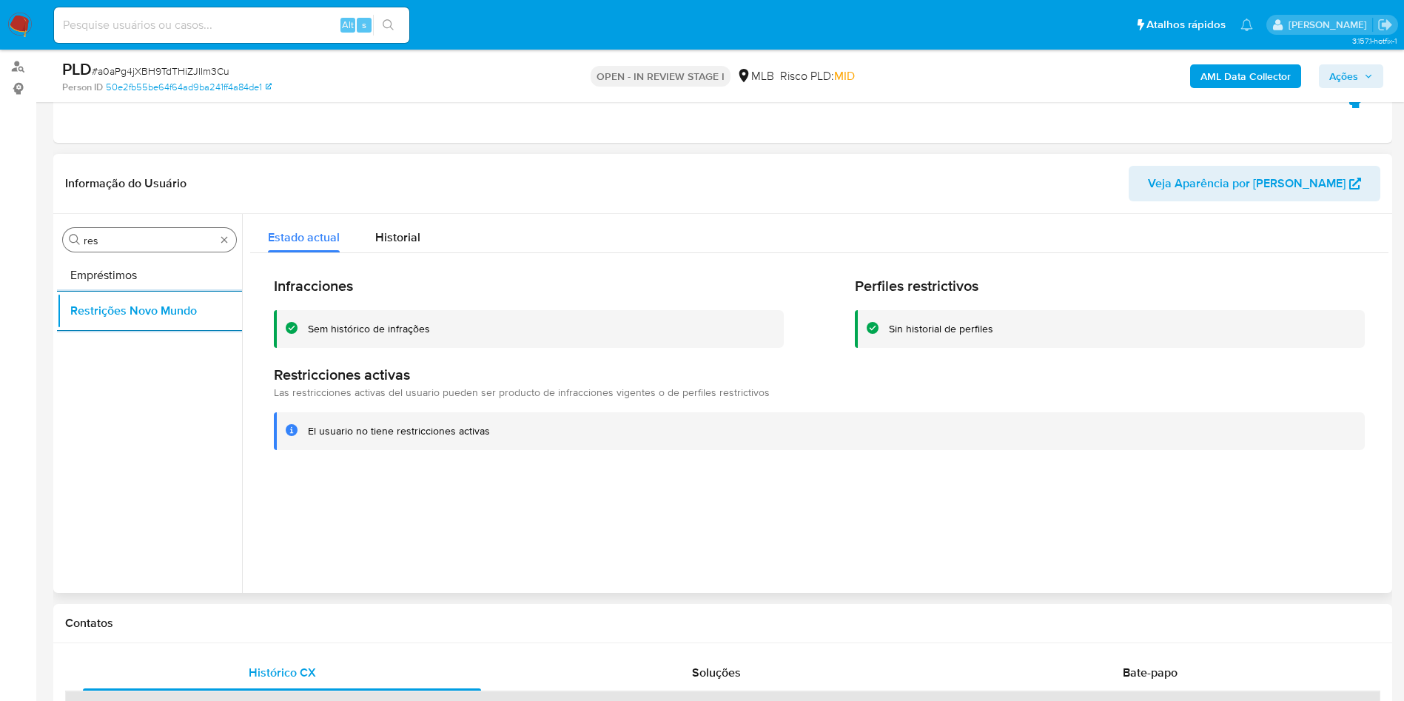
click at [99, 245] on input "res" at bounding box center [150, 240] width 132 height 13
click at [105, 247] on div "Procurar res" at bounding box center [149, 240] width 173 height 24
click at [101, 243] on input "res" at bounding box center [150, 240] width 132 height 13
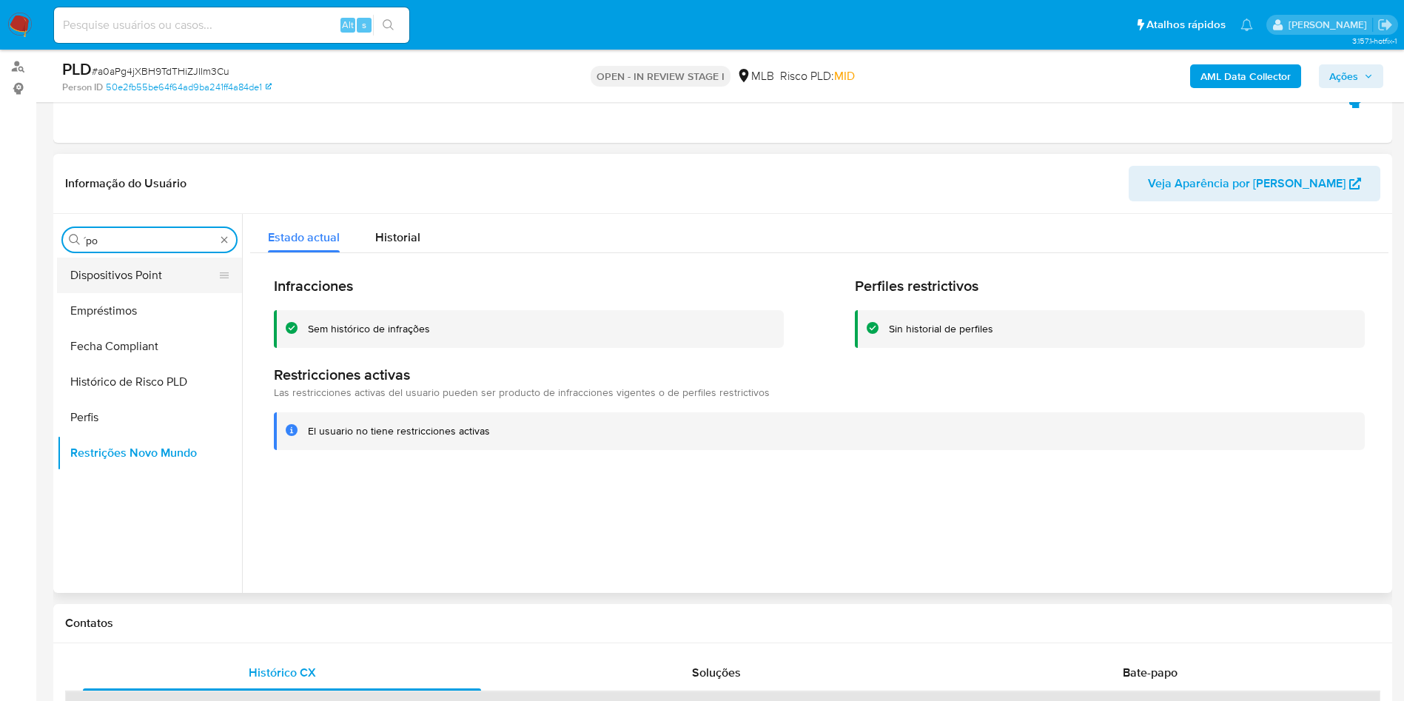
type input "´po"
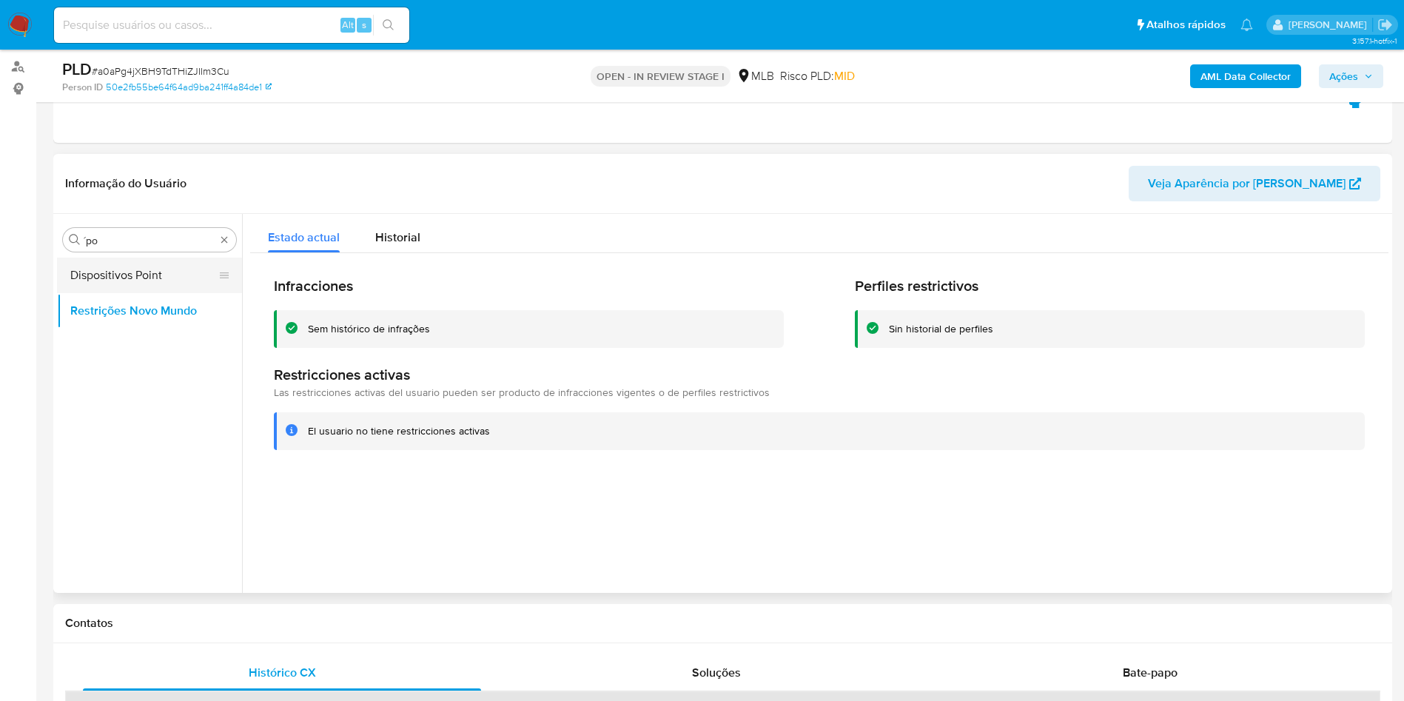
click at [91, 272] on button "Dispositivos Point" at bounding box center [143, 276] width 173 height 36
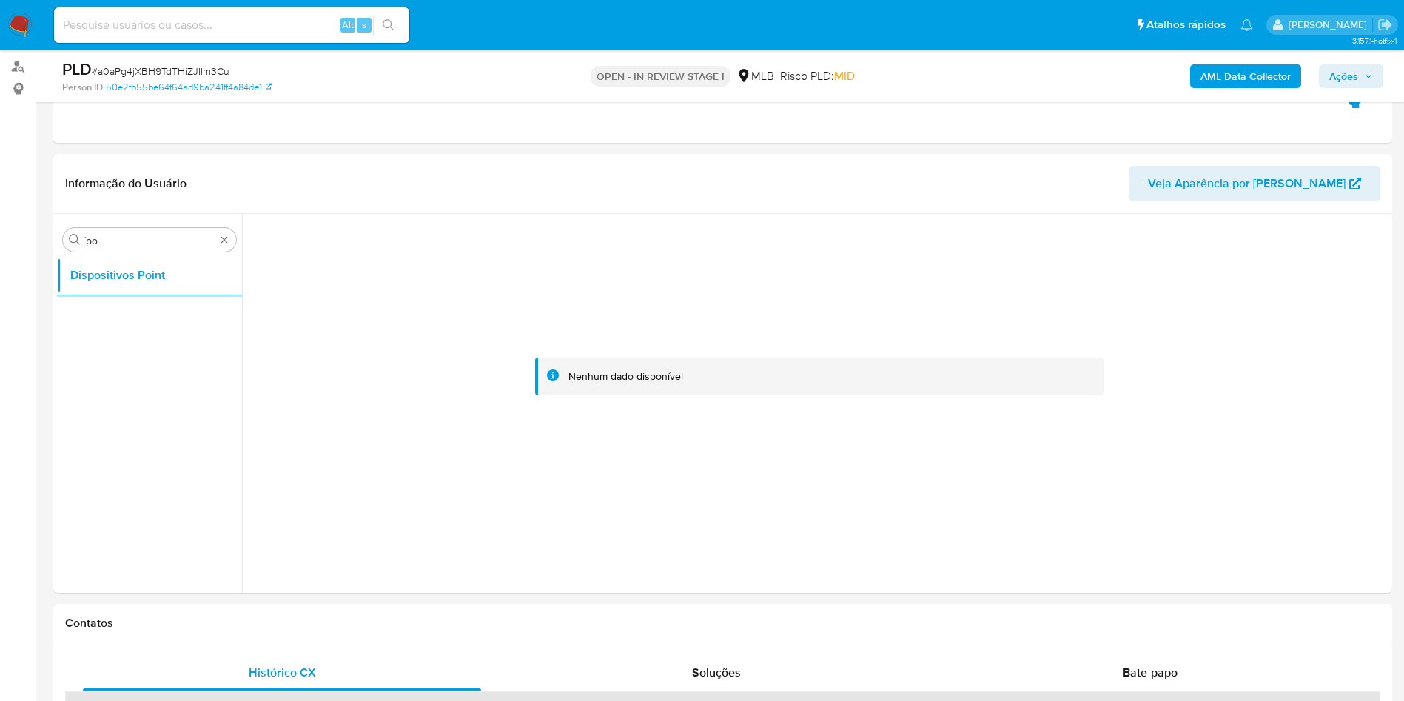
click at [1287, 84] on b "AML Data Collector" at bounding box center [1246, 76] width 90 height 24
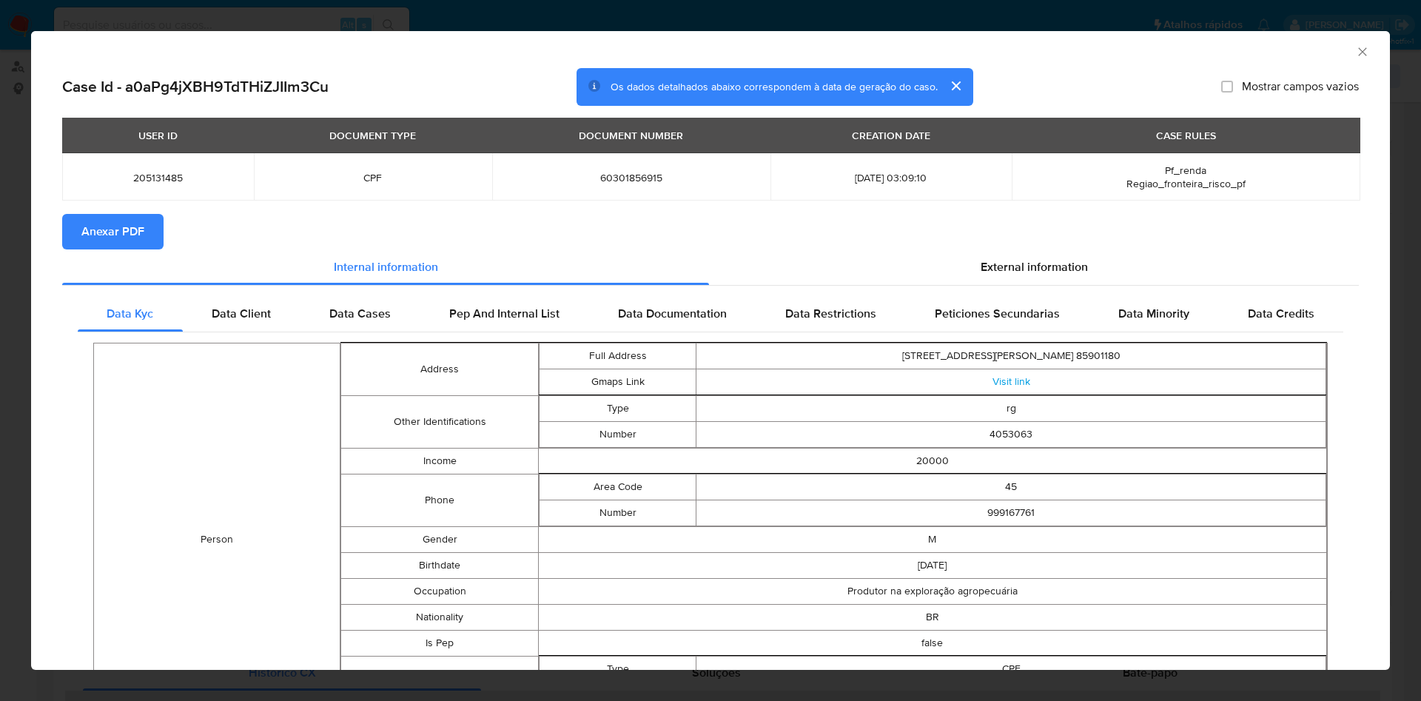
click at [115, 232] on span "Anexar PDF" at bounding box center [112, 231] width 63 height 33
click at [997, 250] on section "Anexar PDF Creando" at bounding box center [710, 233] width 1297 height 38
click at [965, 283] on div "External information" at bounding box center [1034, 270] width 650 height 36
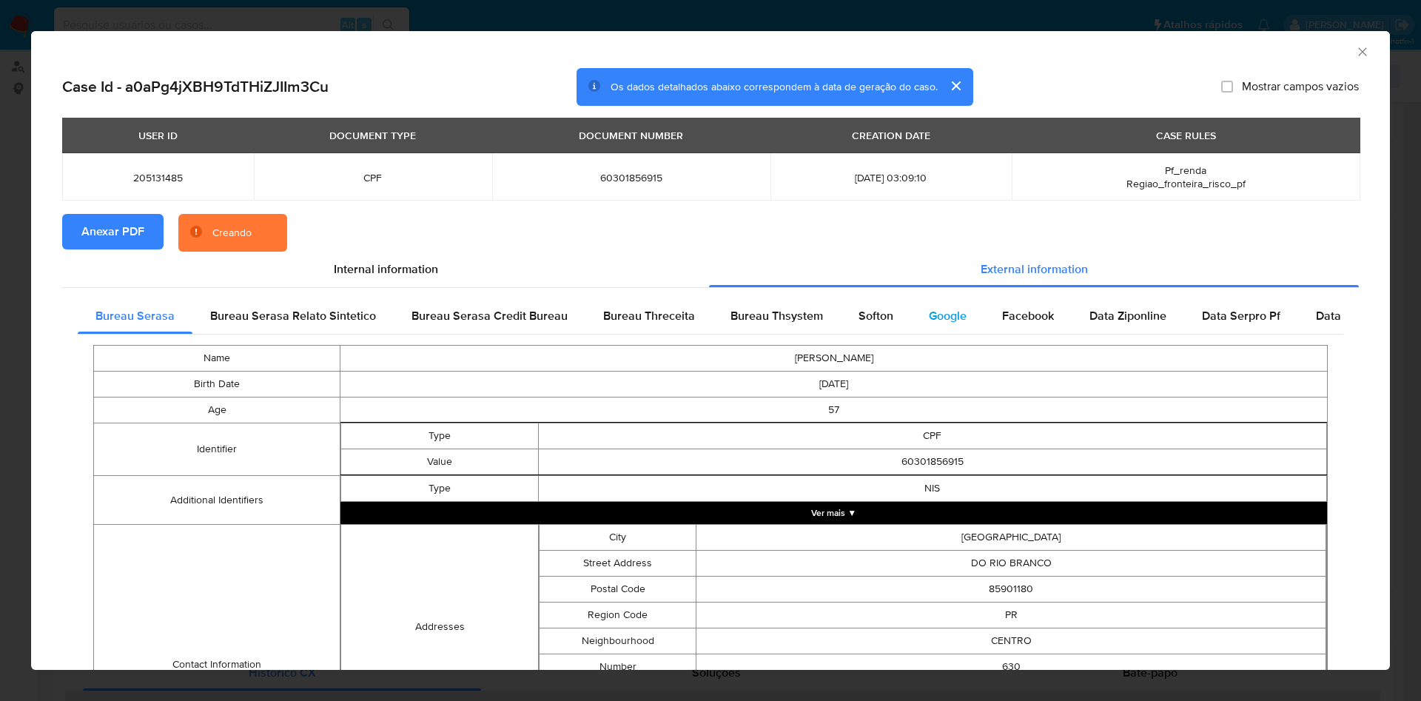
click at [911, 310] on div "Google" at bounding box center [947, 316] width 73 height 36
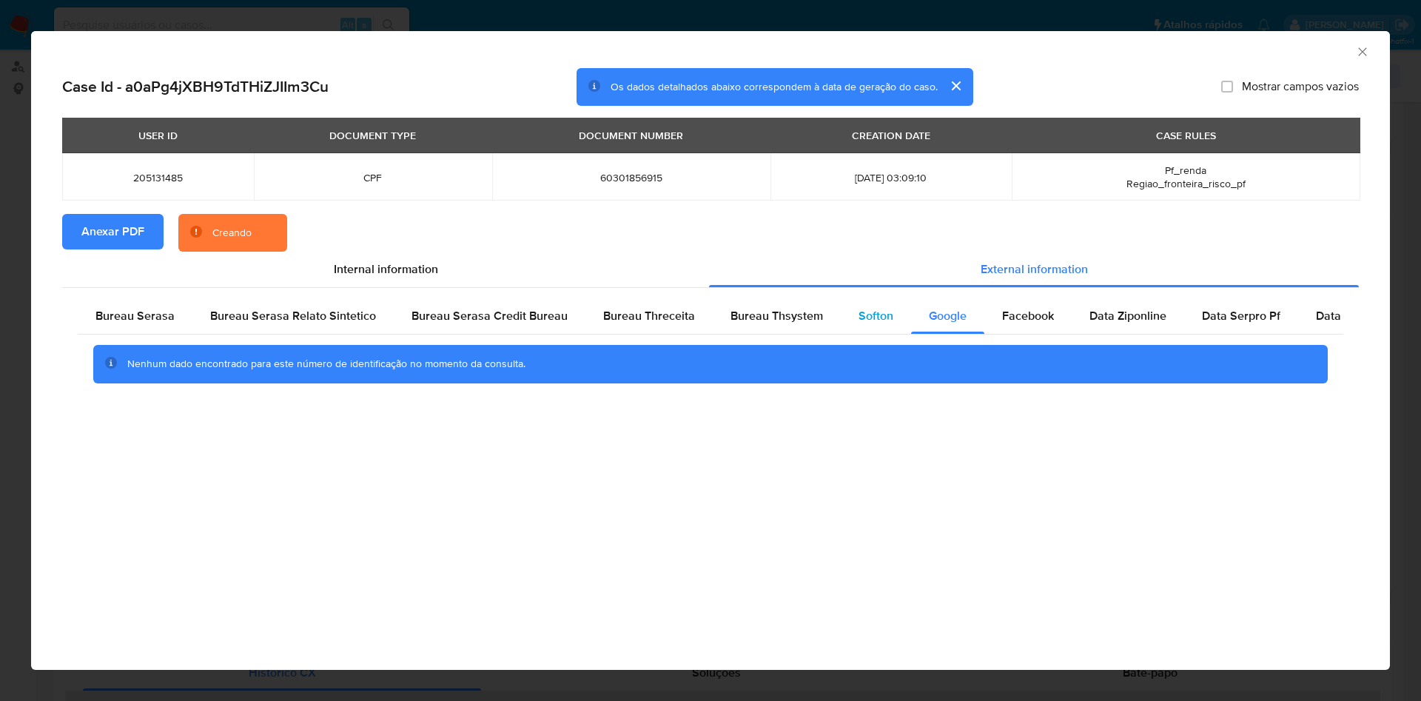
click at [841, 302] on div "Softon" at bounding box center [876, 316] width 70 height 36
click at [794, 309] on span "Bureau Thsystem" at bounding box center [777, 315] width 93 height 17
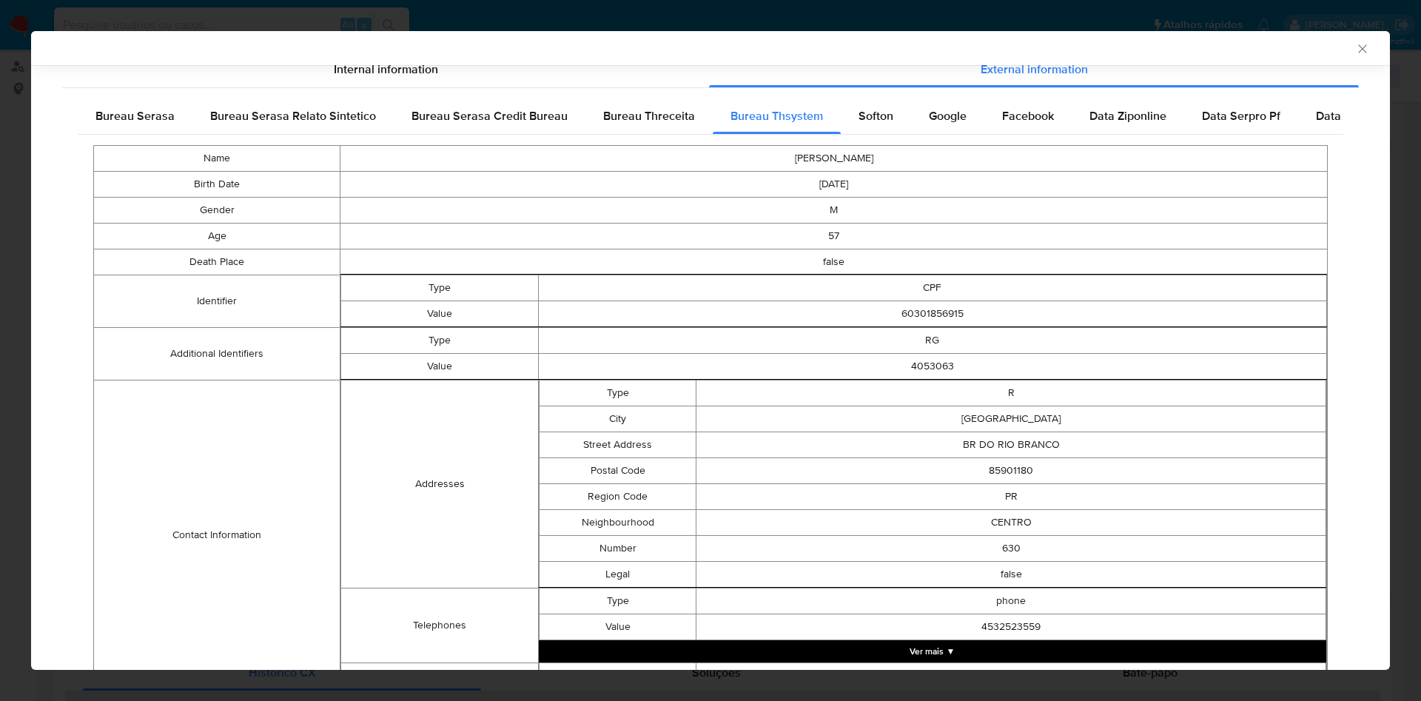
scroll to position [503, 0]
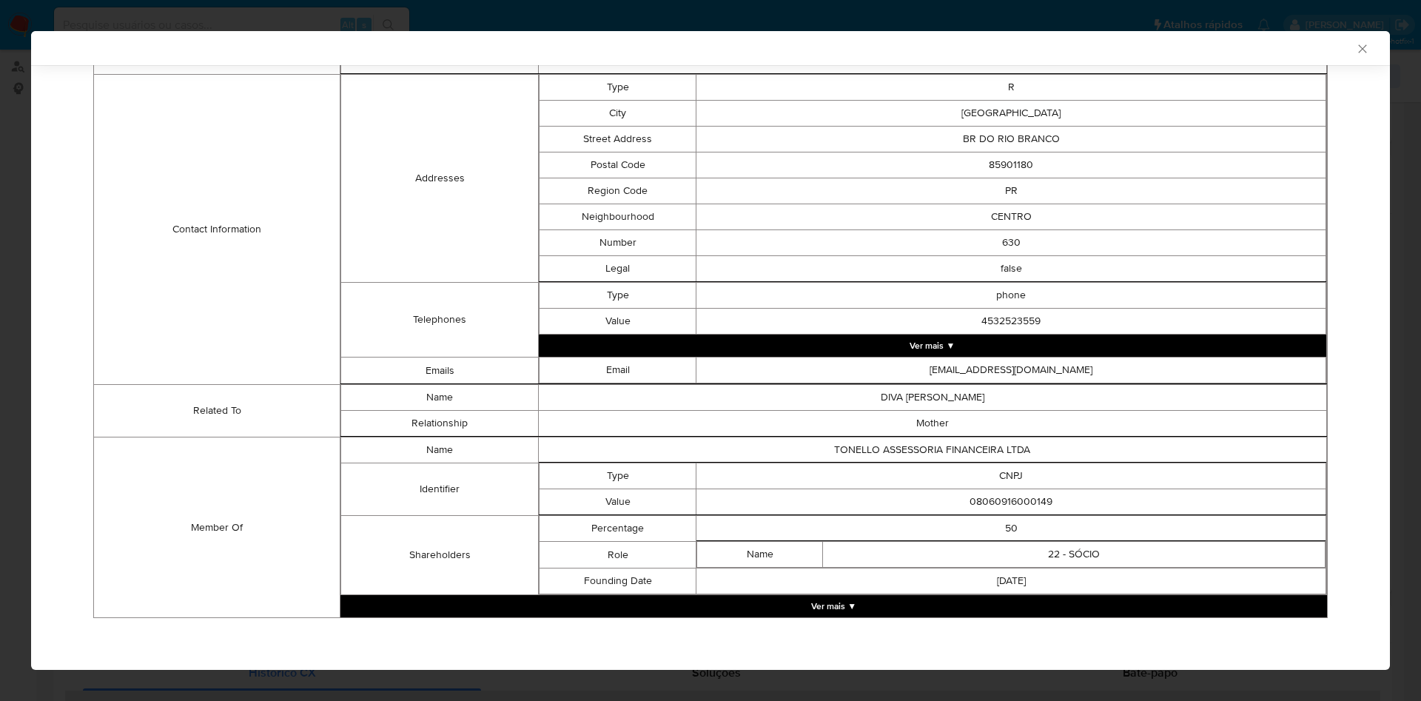
click at [691, 607] on button "Ver mais ▼" at bounding box center [834, 606] width 987 height 22
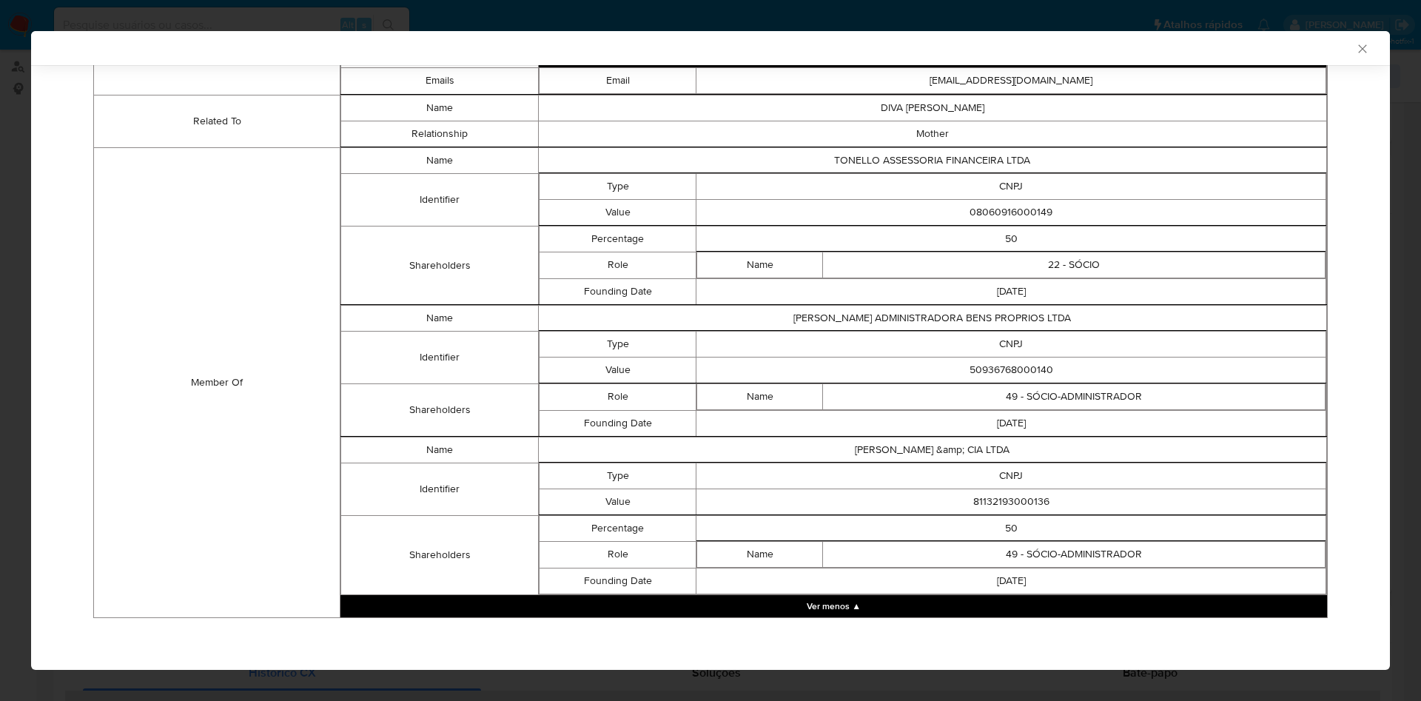
scroll to position [789, 0]
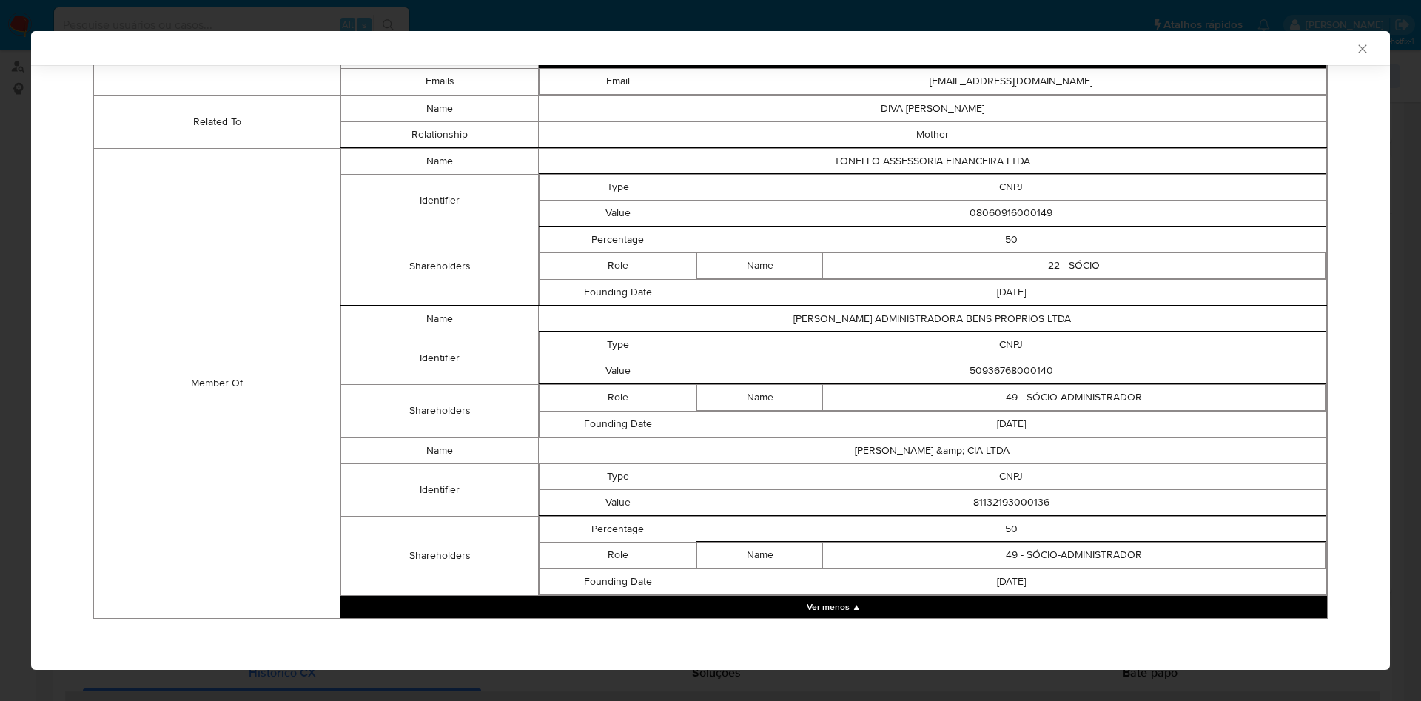
click at [998, 209] on td "08060916000149" at bounding box center [1012, 213] width 630 height 26
copy td "08060916000149"
drag, startPoint x: 476, startPoint y: 340, endPoint x: 732, endPoint y: 345, distance: 256.2
click at [475, 340] on td "Identifier" at bounding box center [439, 358] width 197 height 53
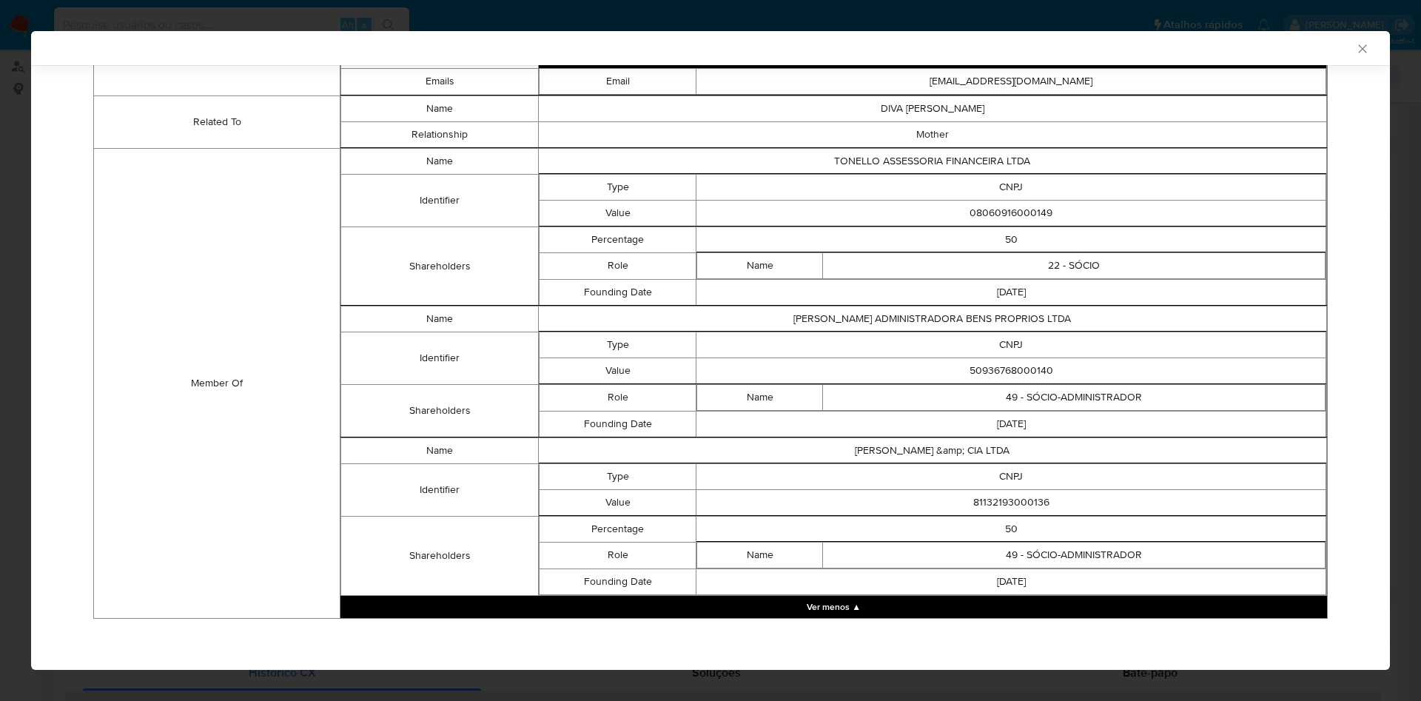
click at [1013, 364] on td "50936768000140" at bounding box center [1012, 371] width 630 height 26
copy td "50936768000140"
drag, startPoint x: 731, startPoint y: 509, endPoint x: 902, endPoint y: 489, distance: 172.9
click at [731, 509] on td "81132193000136" at bounding box center [1012, 502] width 630 height 26
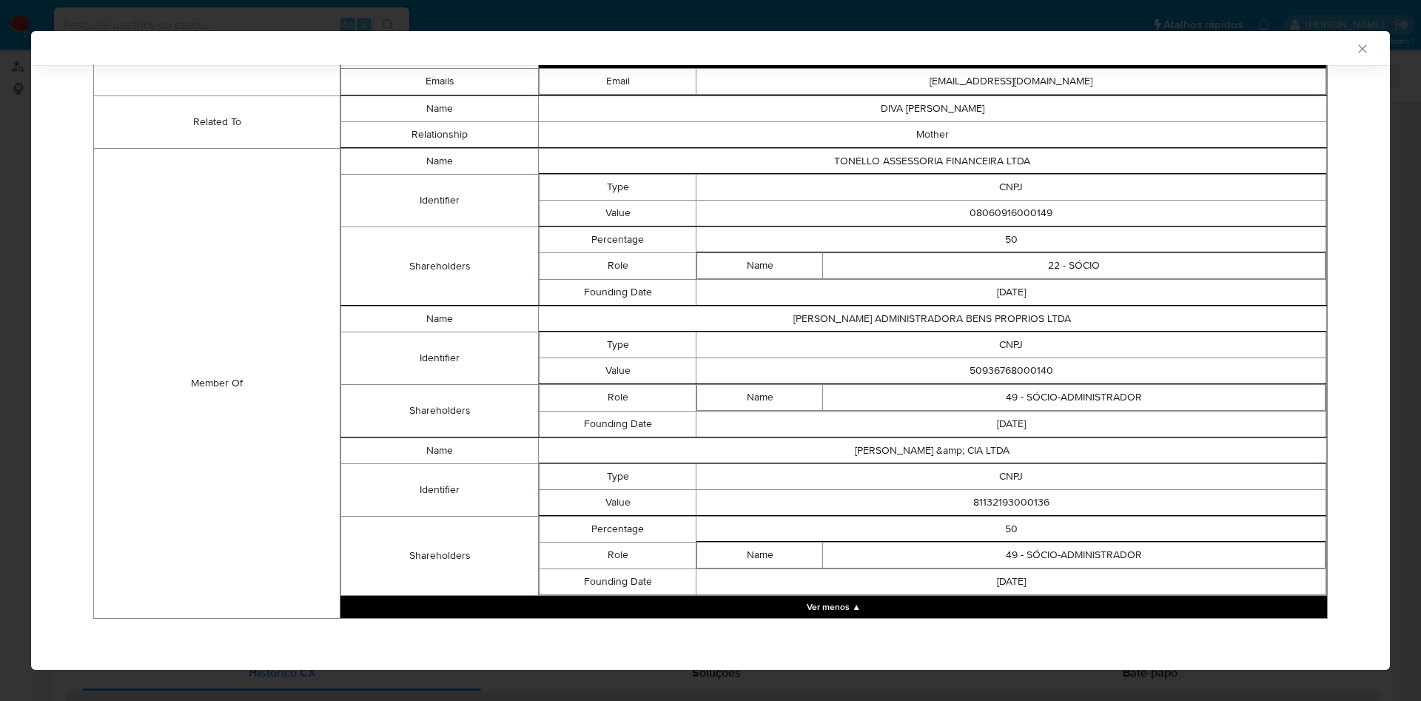
click at [976, 503] on td "81132193000136" at bounding box center [1012, 502] width 630 height 26
copy td "81132193000136"
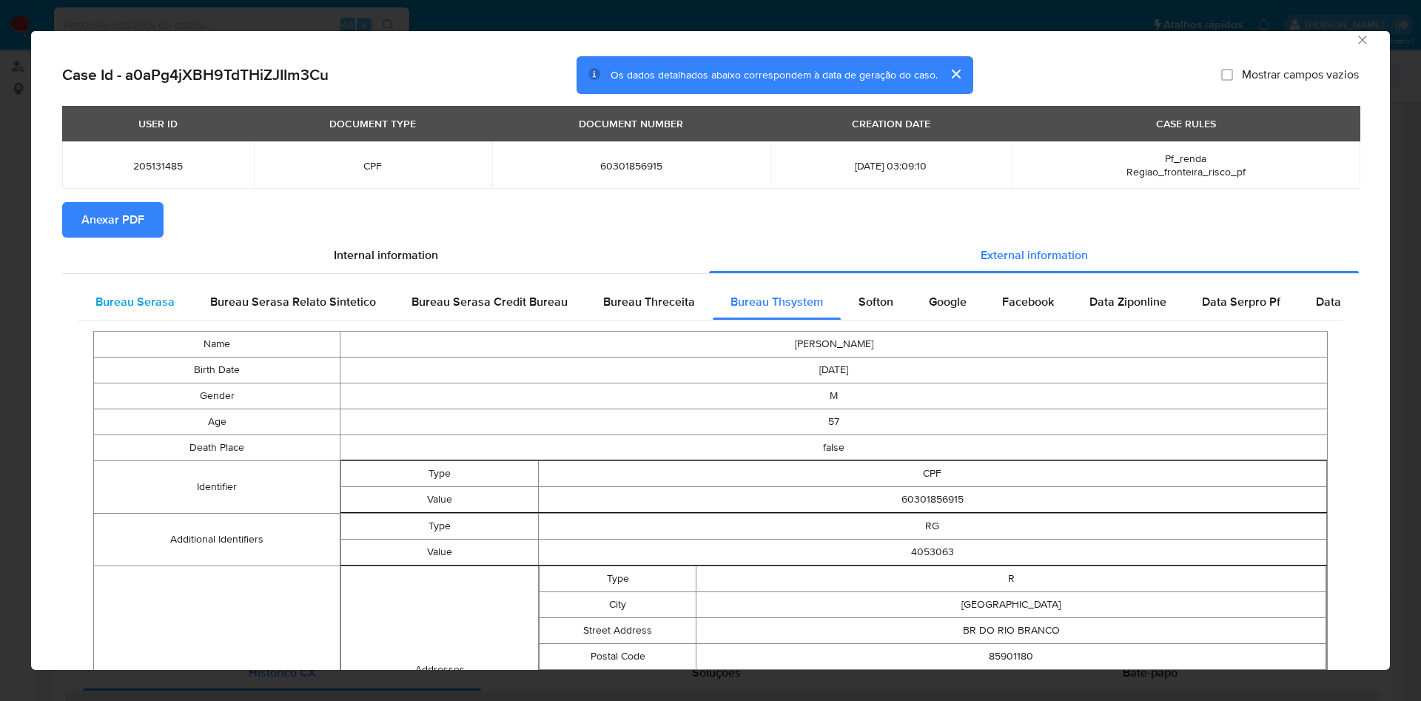
click at [121, 293] on span "Bureau Serasa" at bounding box center [134, 301] width 79 height 17
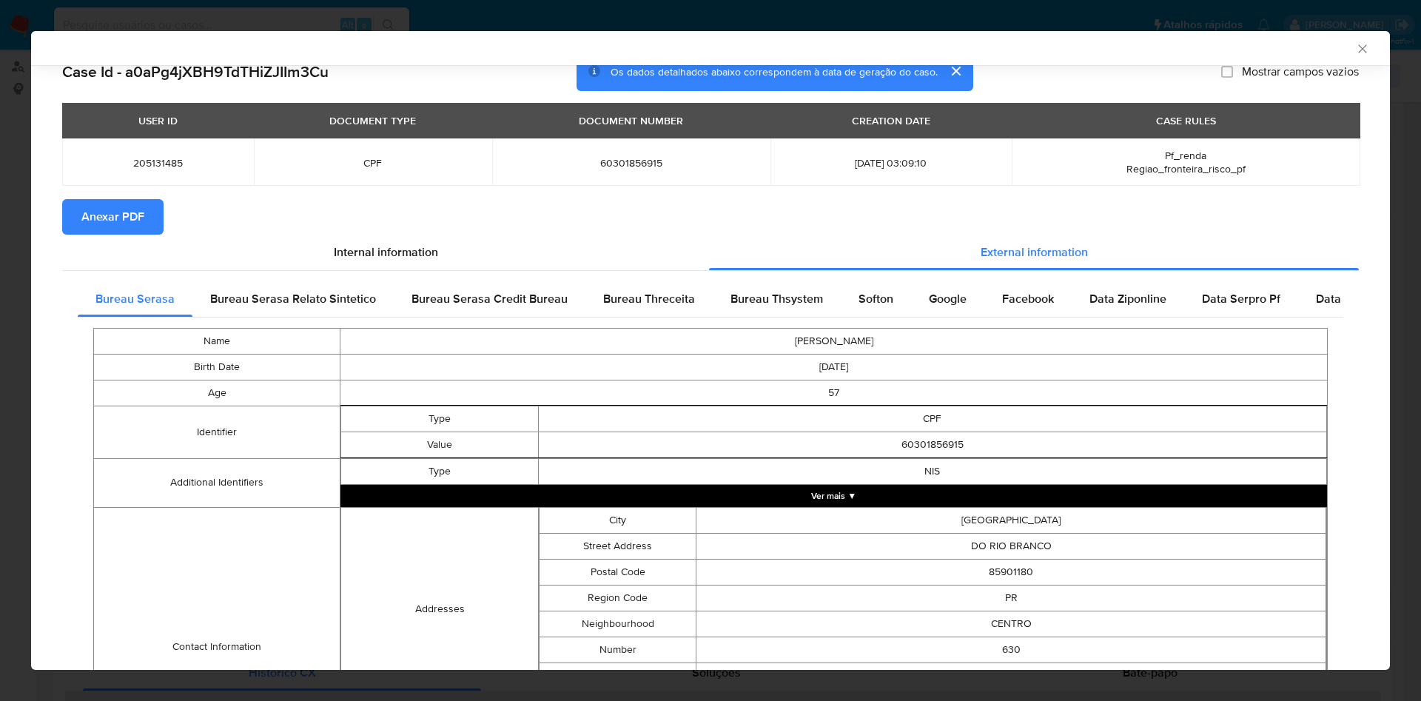
scroll to position [260, 0]
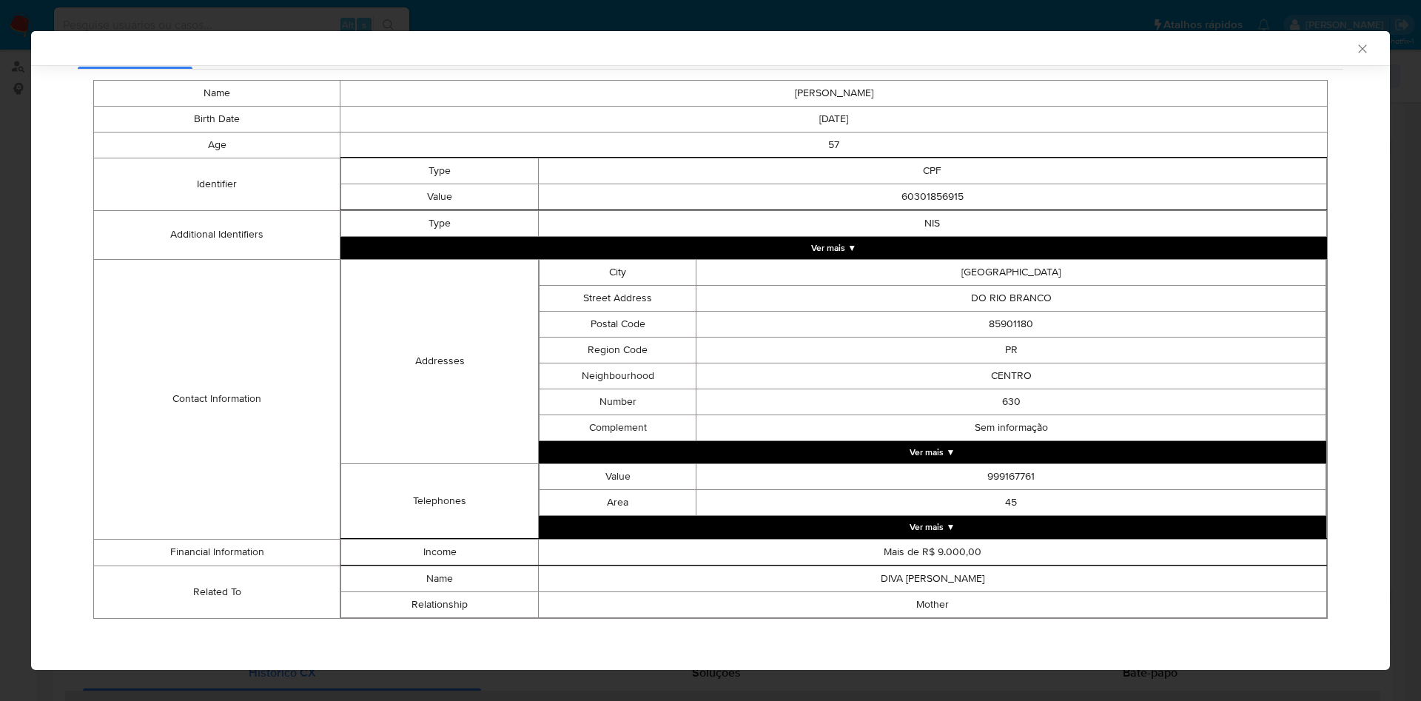
click at [1355, 50] on icon "Fechar a janela" at bounding box center [1362, 48] width 15 height 15
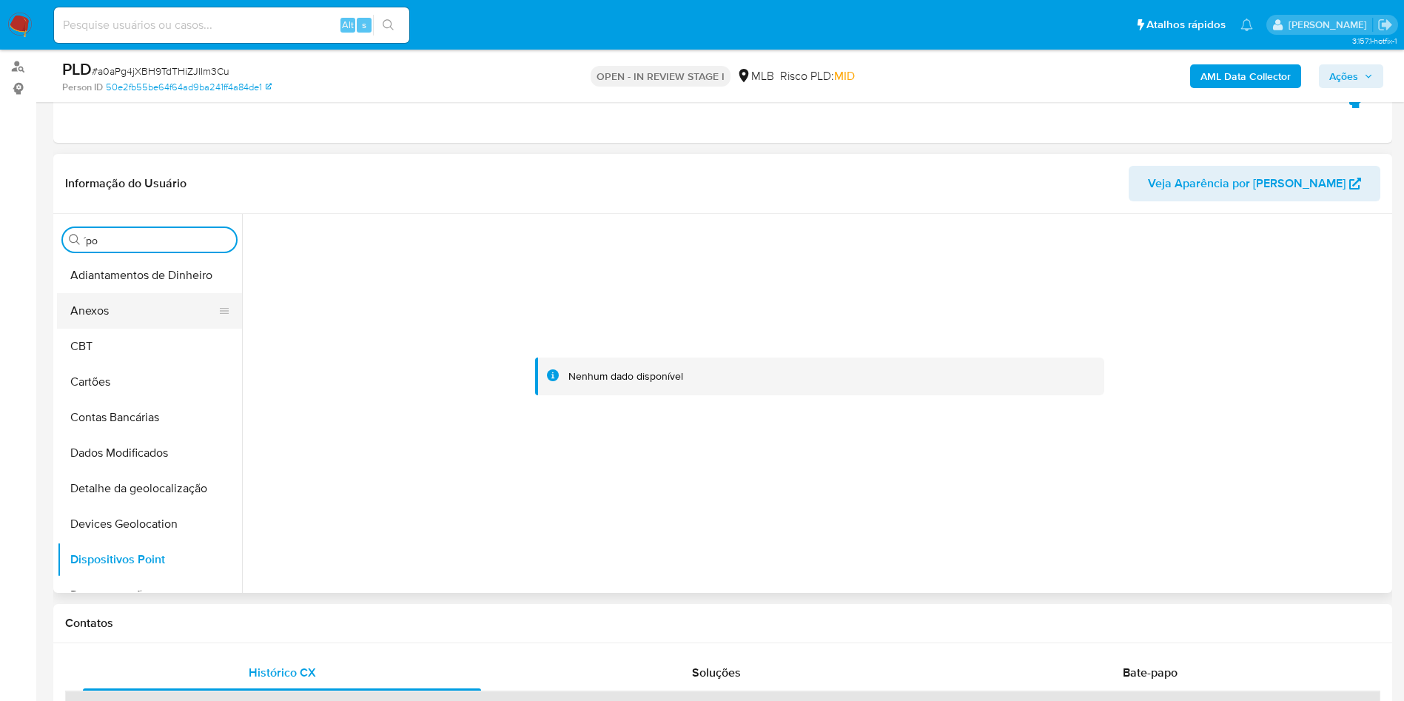
click at [148, 319] on button "Anexos" at bounding box center [143, 311] width 173 height 36
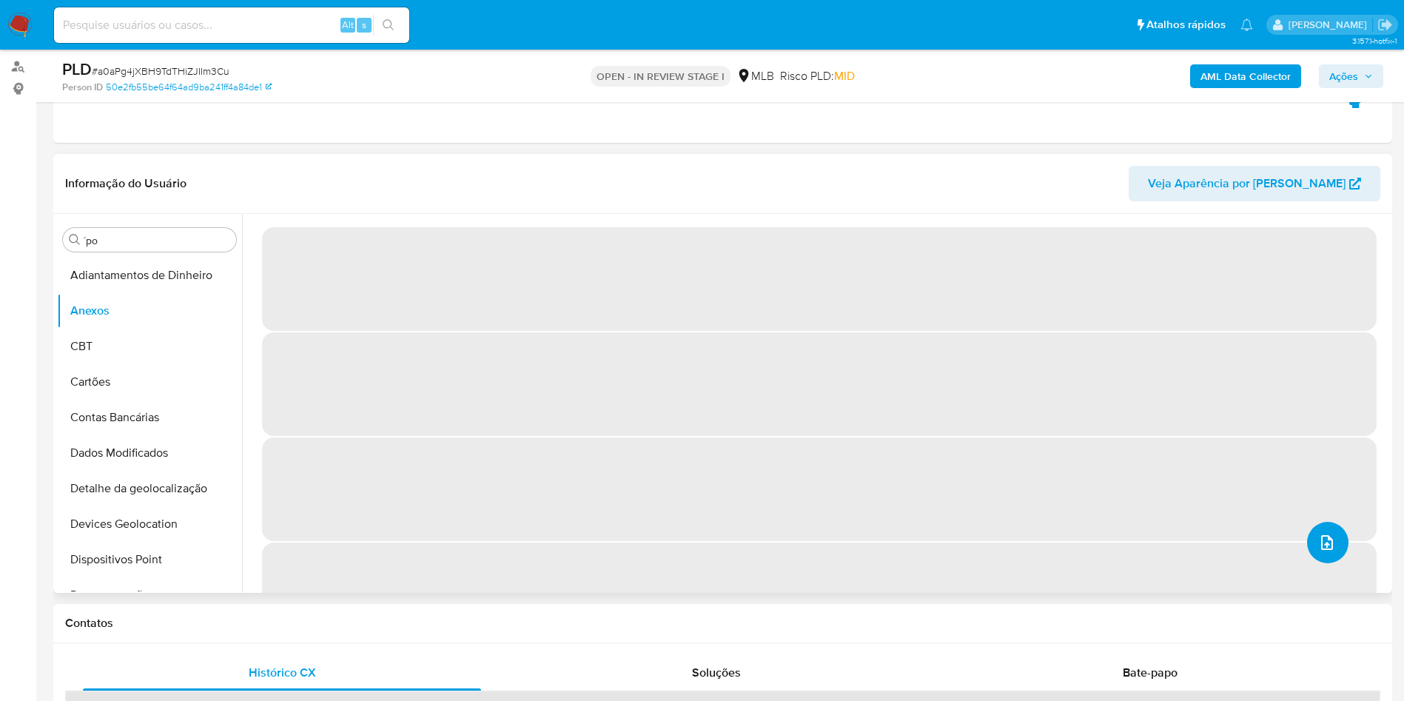
click at [1326, 544] on icon "upload-file" at bounding box center [1327, 542] width 12 height 15
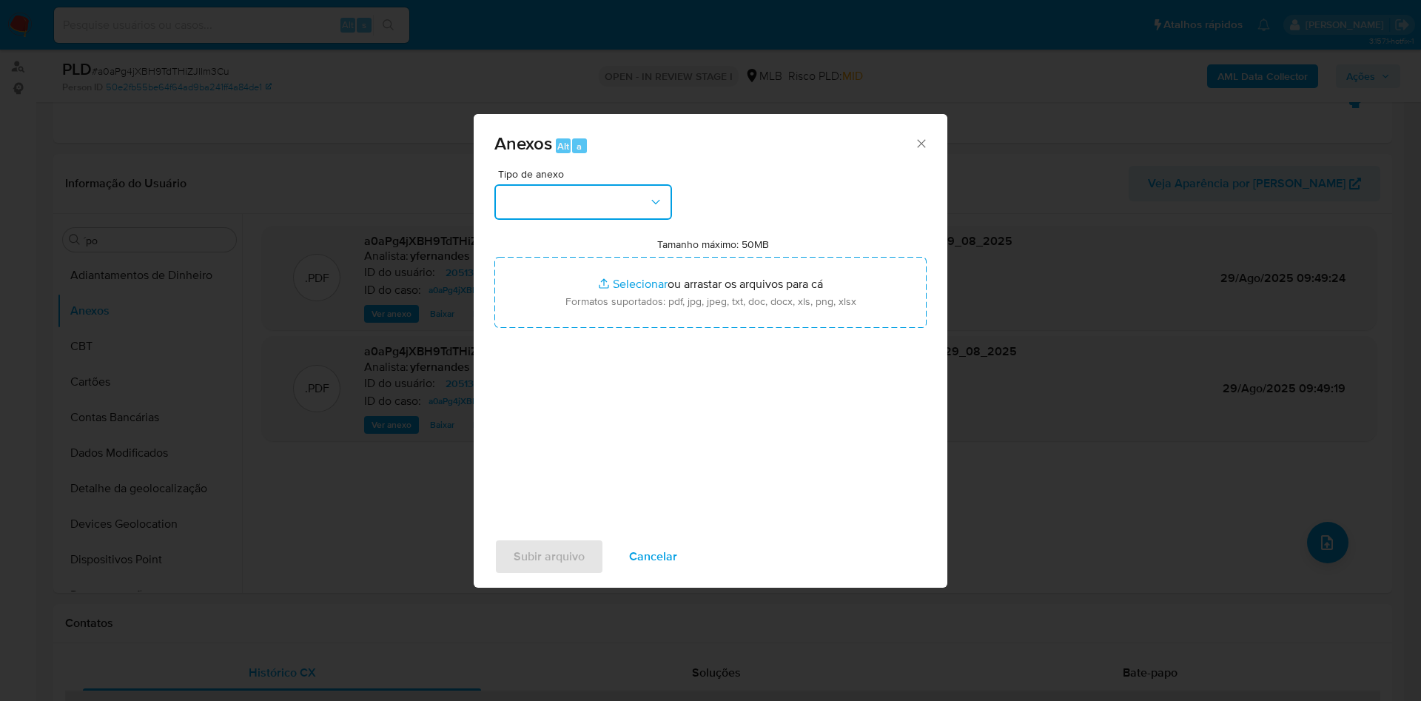
click at [546, 205] on button "button" at bounding box center [583, 202] width 178 height 36
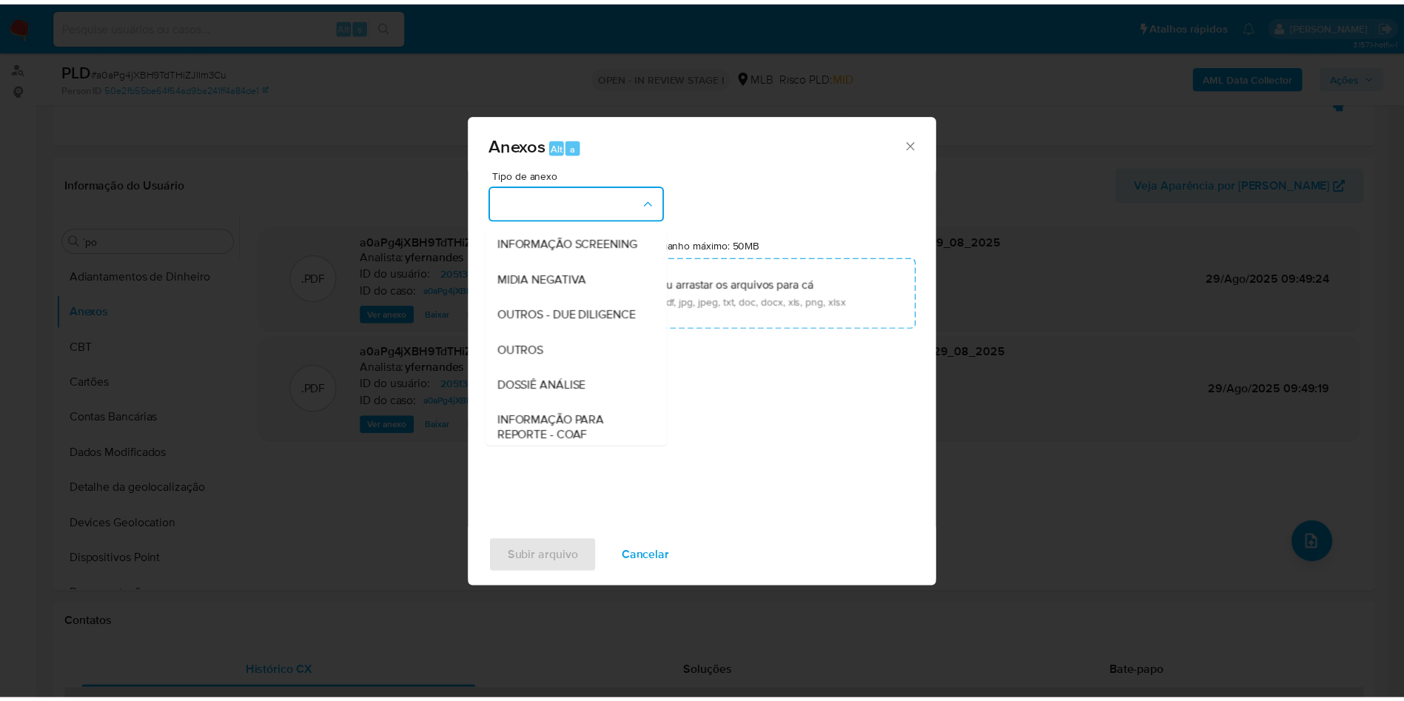
scroll to position [228, 0]
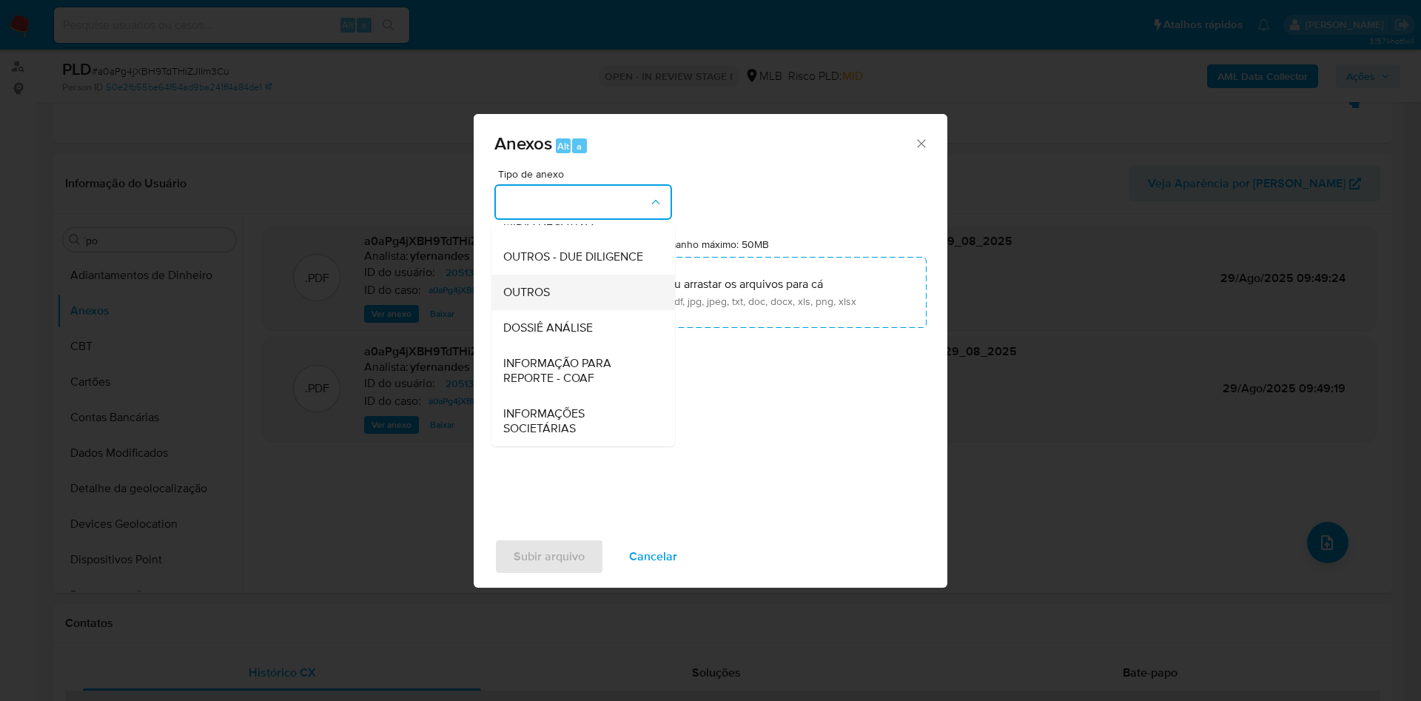
click at [558, 294] on div "OUTROS" at bounding box center [578, 293] width 151 height 36
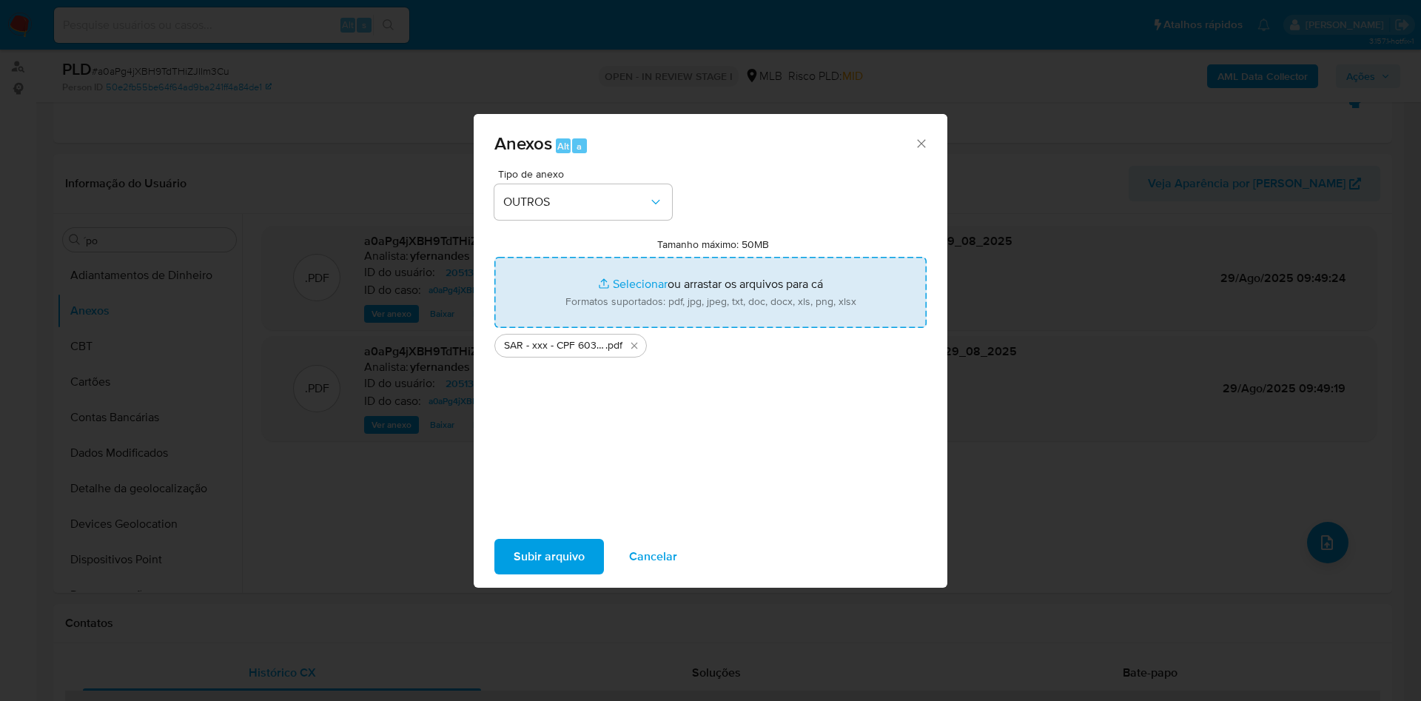
type input "C:\fakepath\Mulan 205131485_2025_08_29_07_23_52.xlsx"
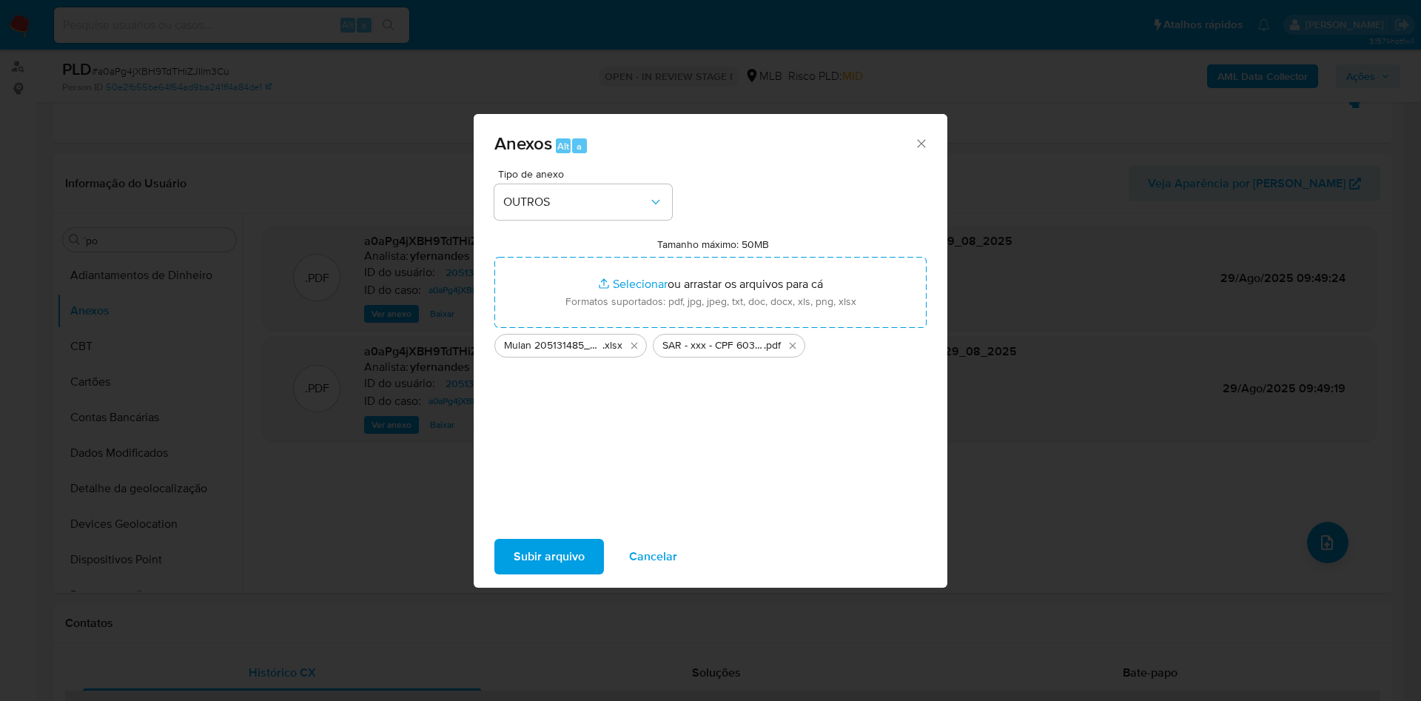
click at [559, 553] on span "Subir arquivo" at bounding box center [549, 556] width 71 height 33
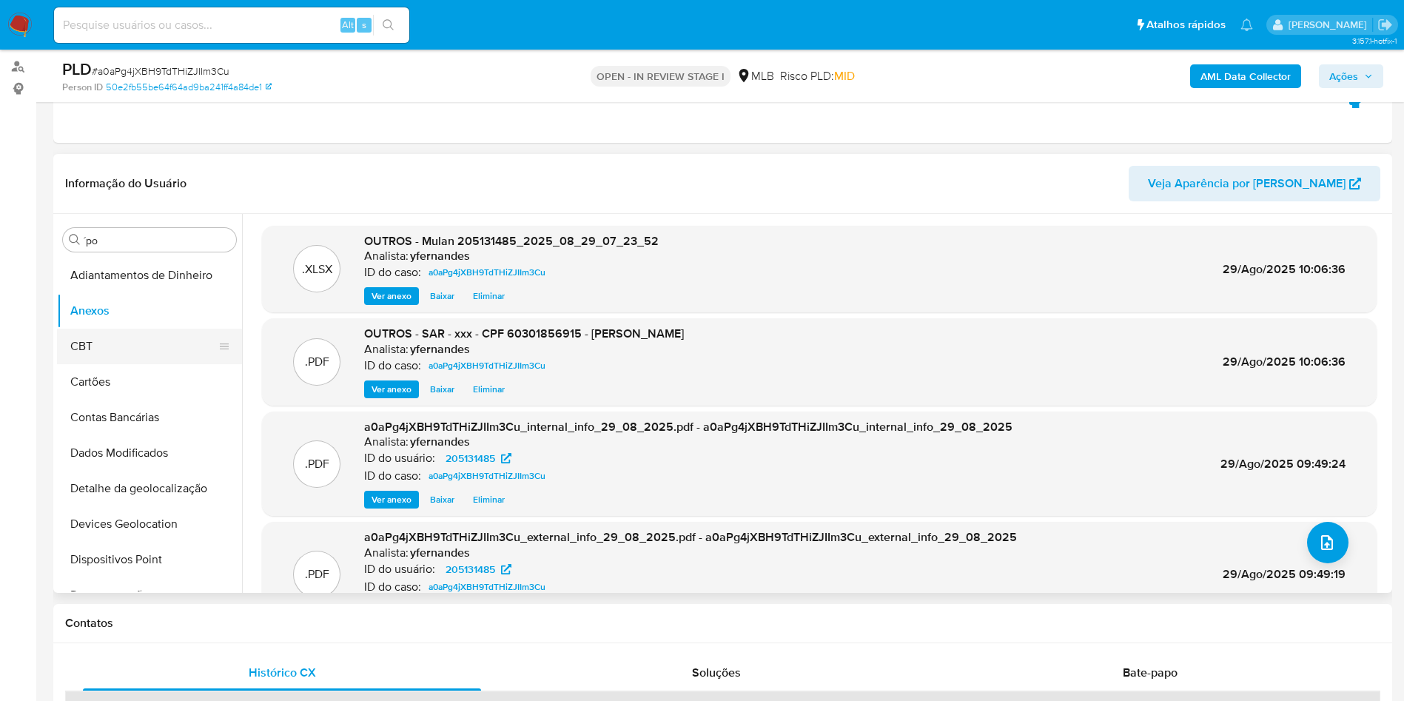
click at [90, 346] on button "CBT" at bounding box center [143, 347] width 173 height 36
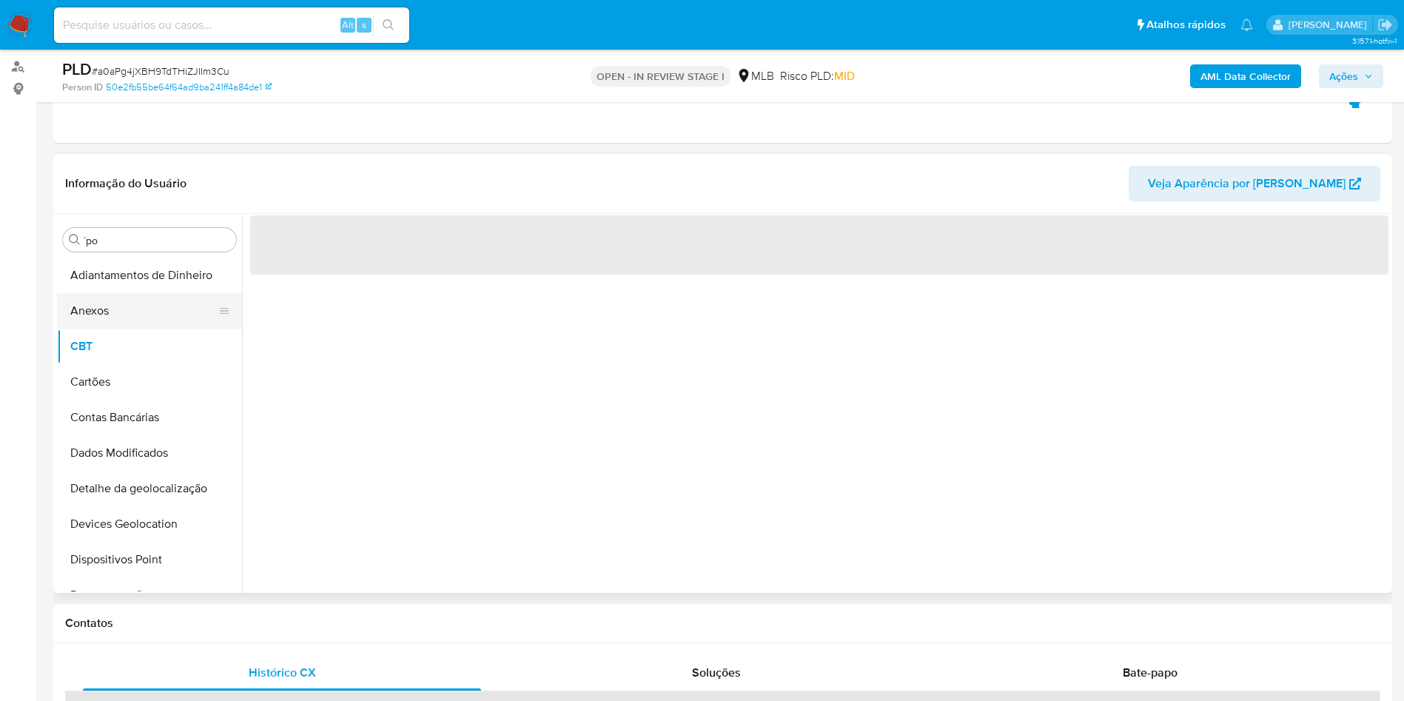
click at [90, 310] on button "Anexos" at bounding box center [143, 311] width 173 height 36
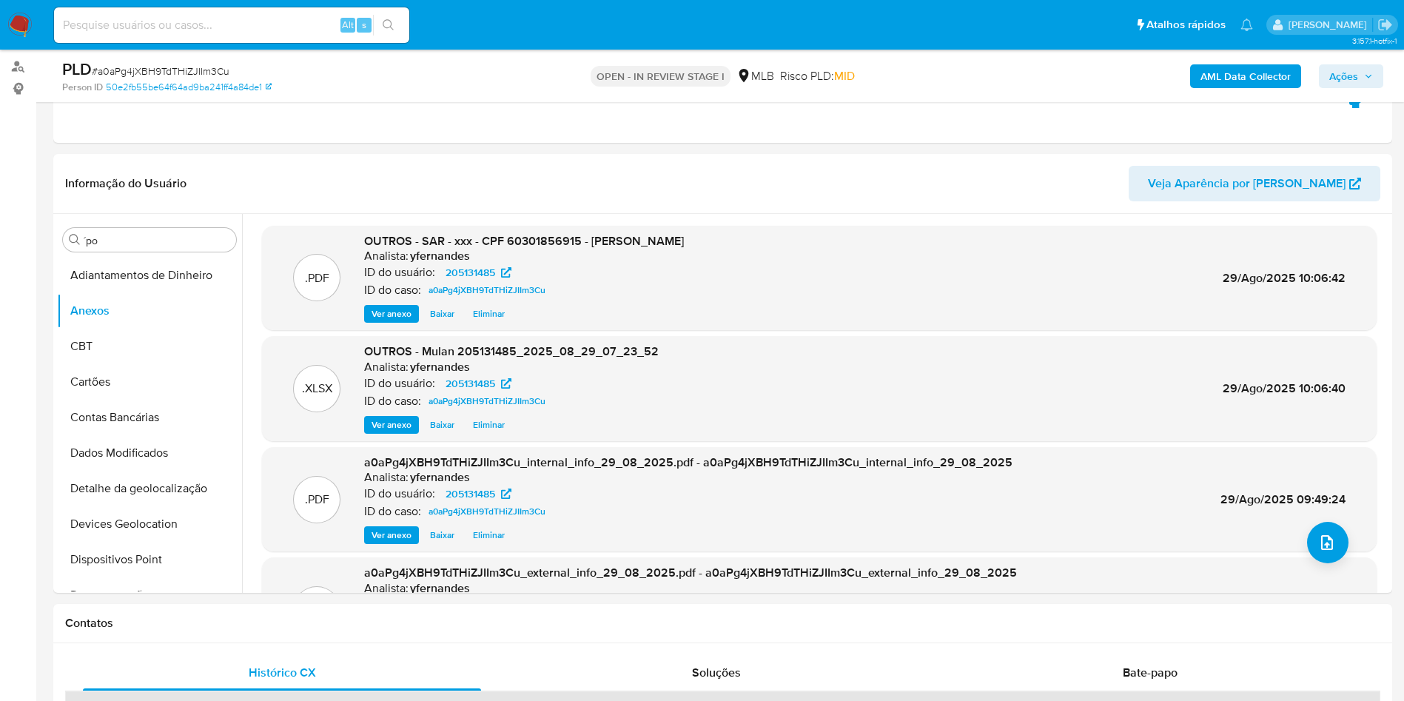
click at [1332, 86] on span "Ações" at bounding box center [1344, 76] width 29 height 24
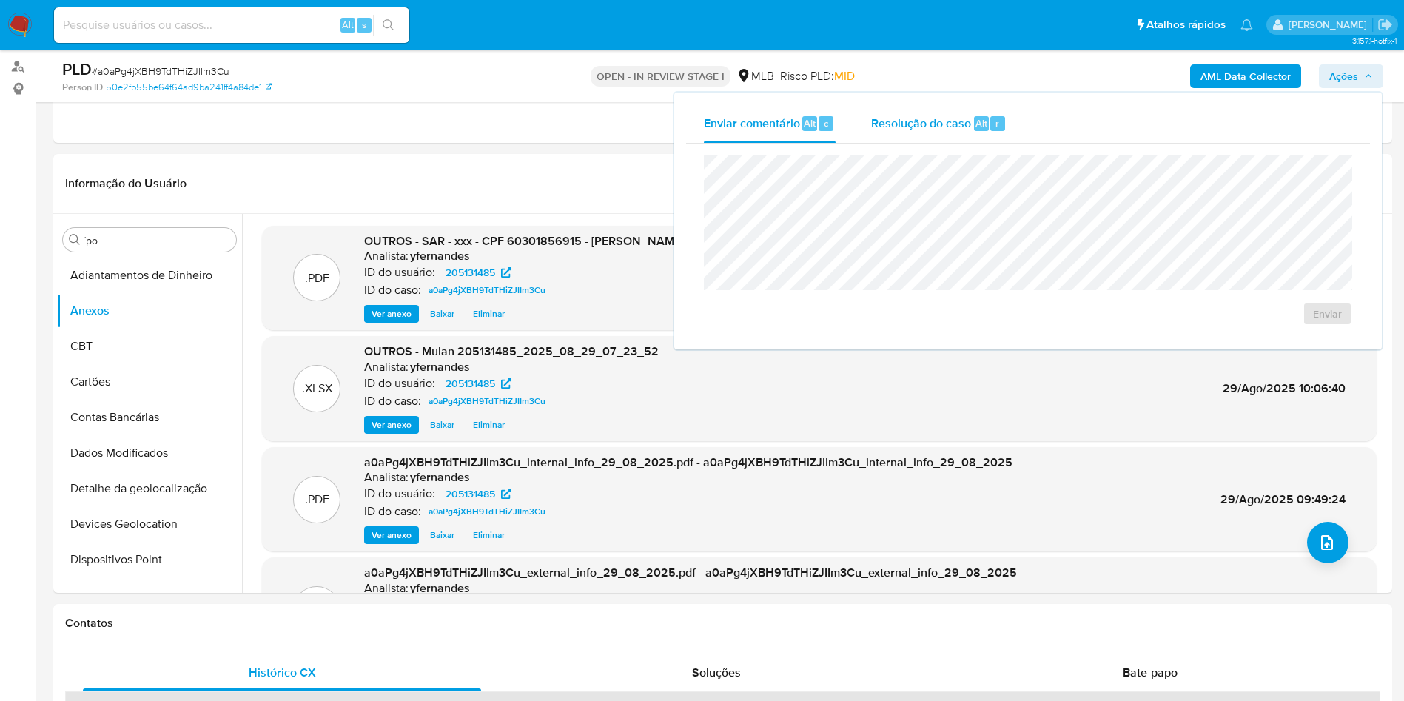
drag, startPoint x: 943, startPoint y: 124, endPoint x: 944, endPoint y: 132, distance: 7.4
click at [943, 124] on span "Resolução do caso" at bounding box center [921, 122] width 100 height 17
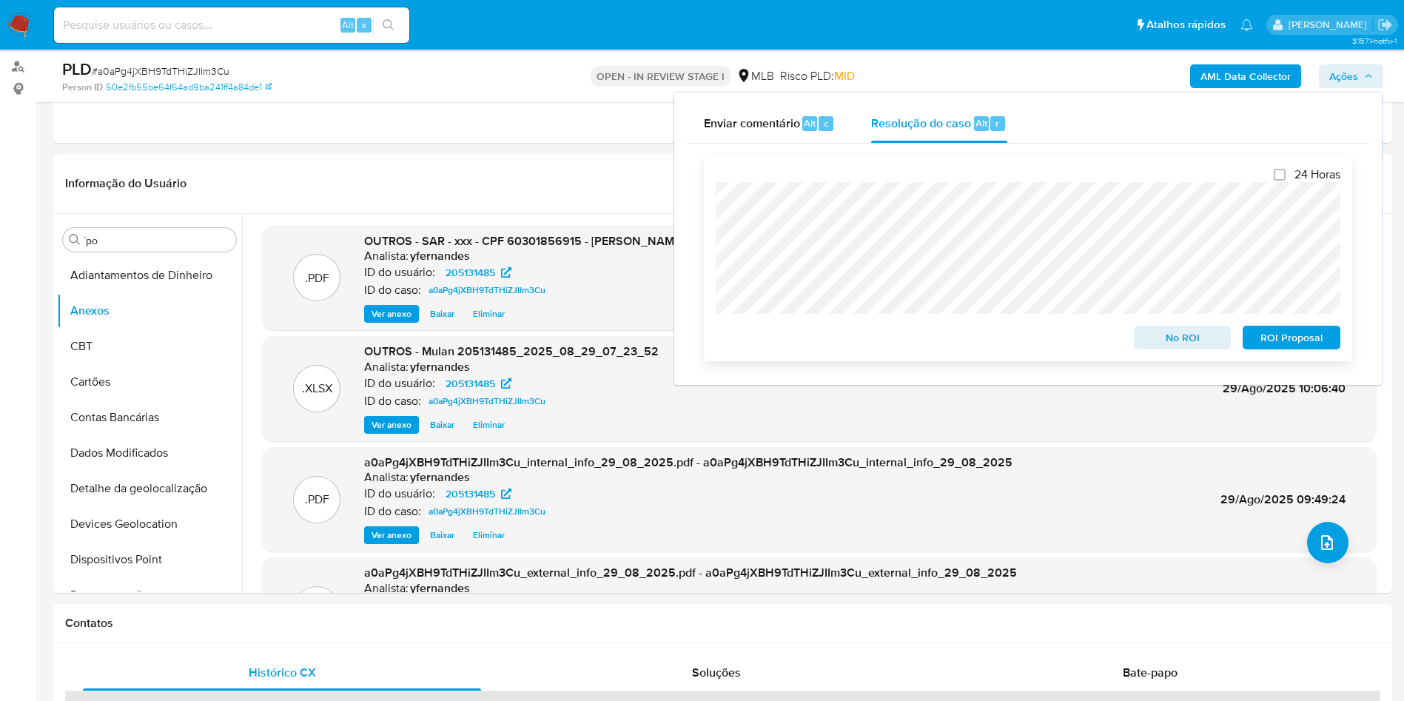
click at [1301, 342] on span "ROI Proposal" at bounding box center [1291, 337] width 77 height 21
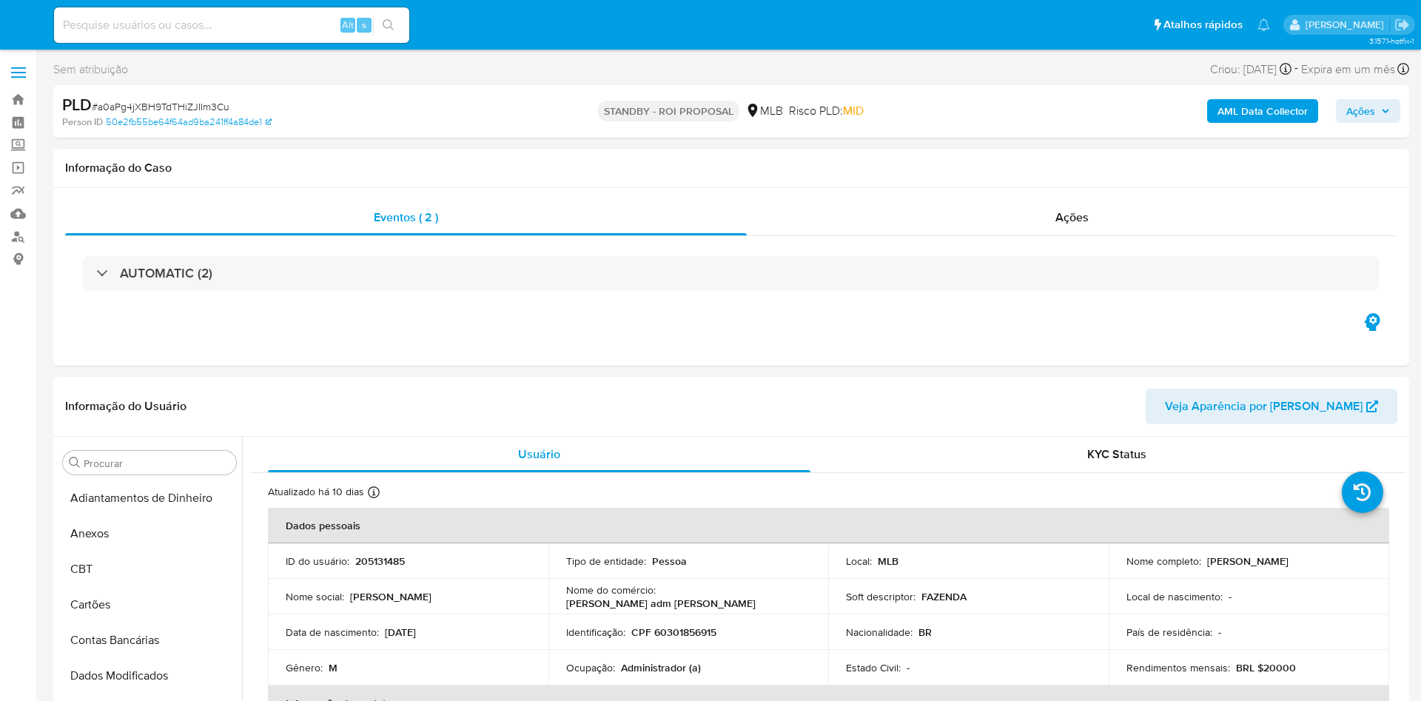
select select "10"
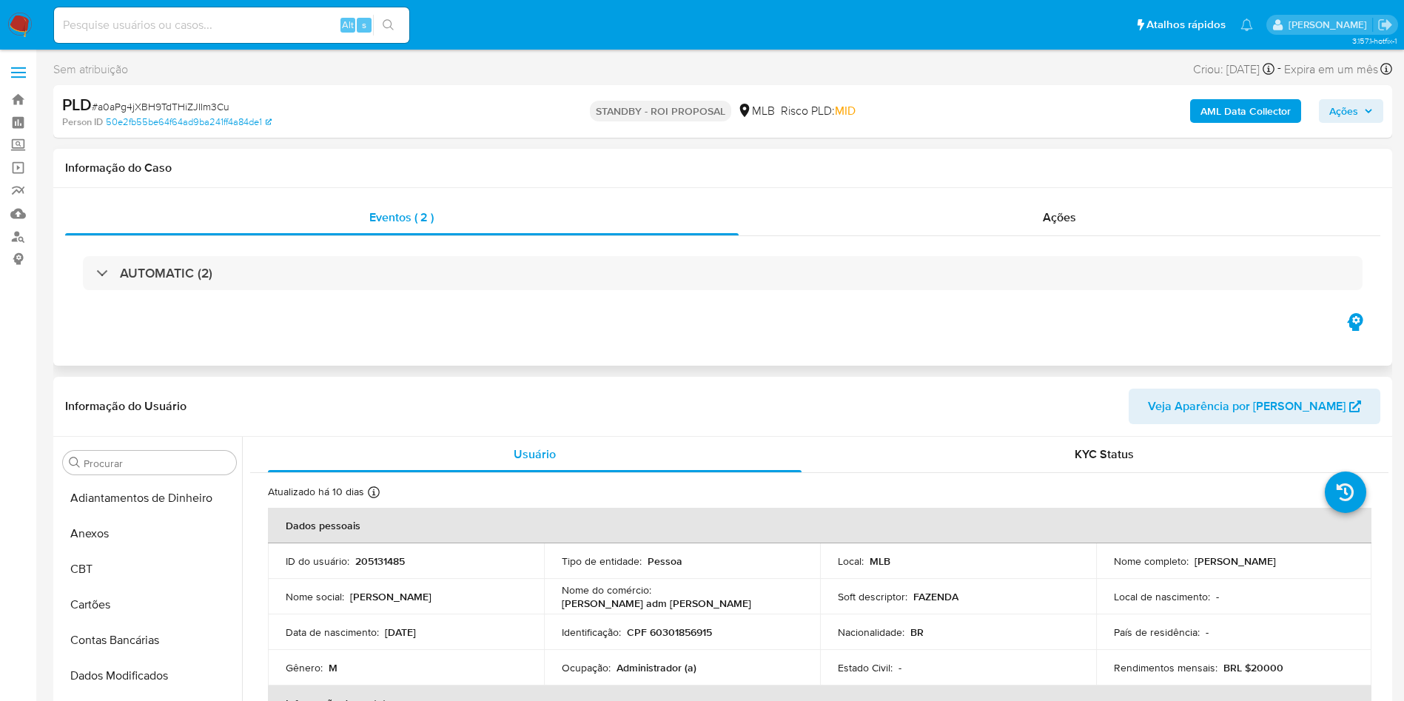
scroll to position [661, 0]
click at [985, 226] on div "Ações" at bounding box center [1060, 218] width 643 height 36
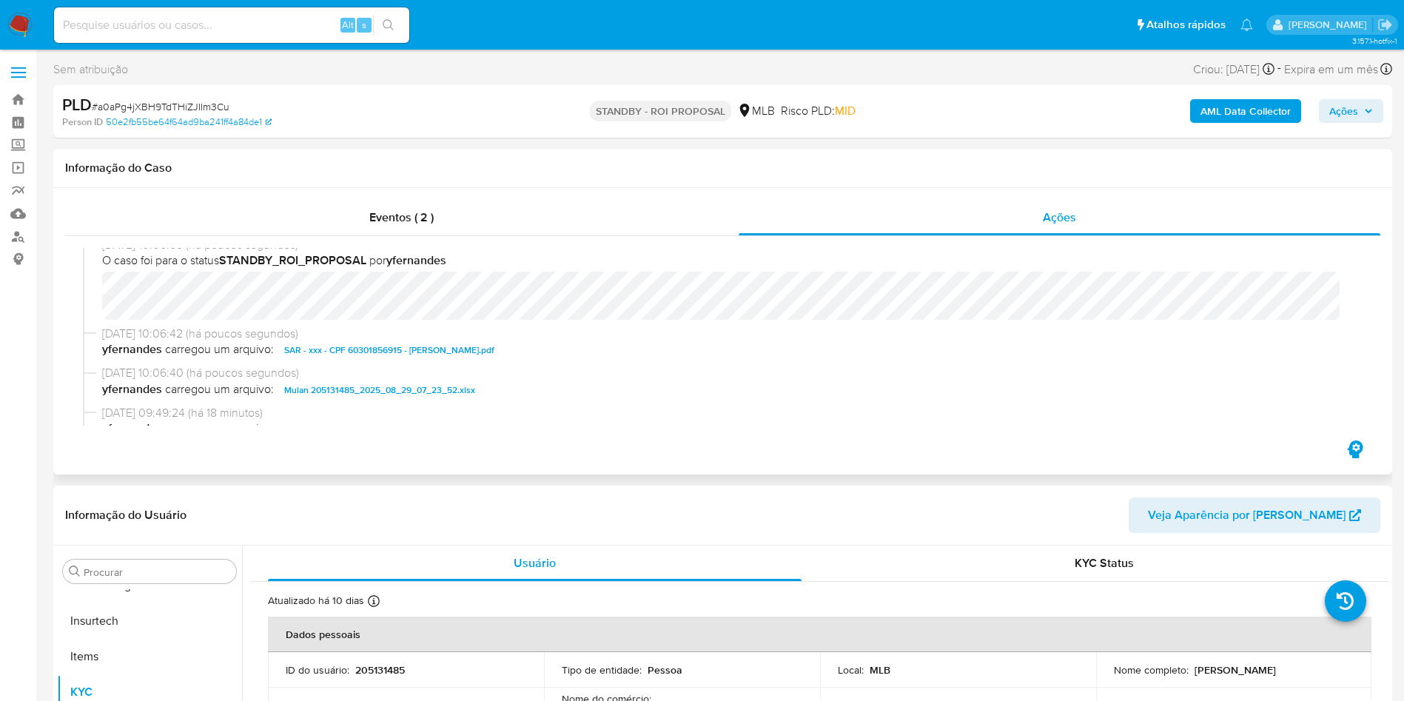
scroll to position [0, 0]
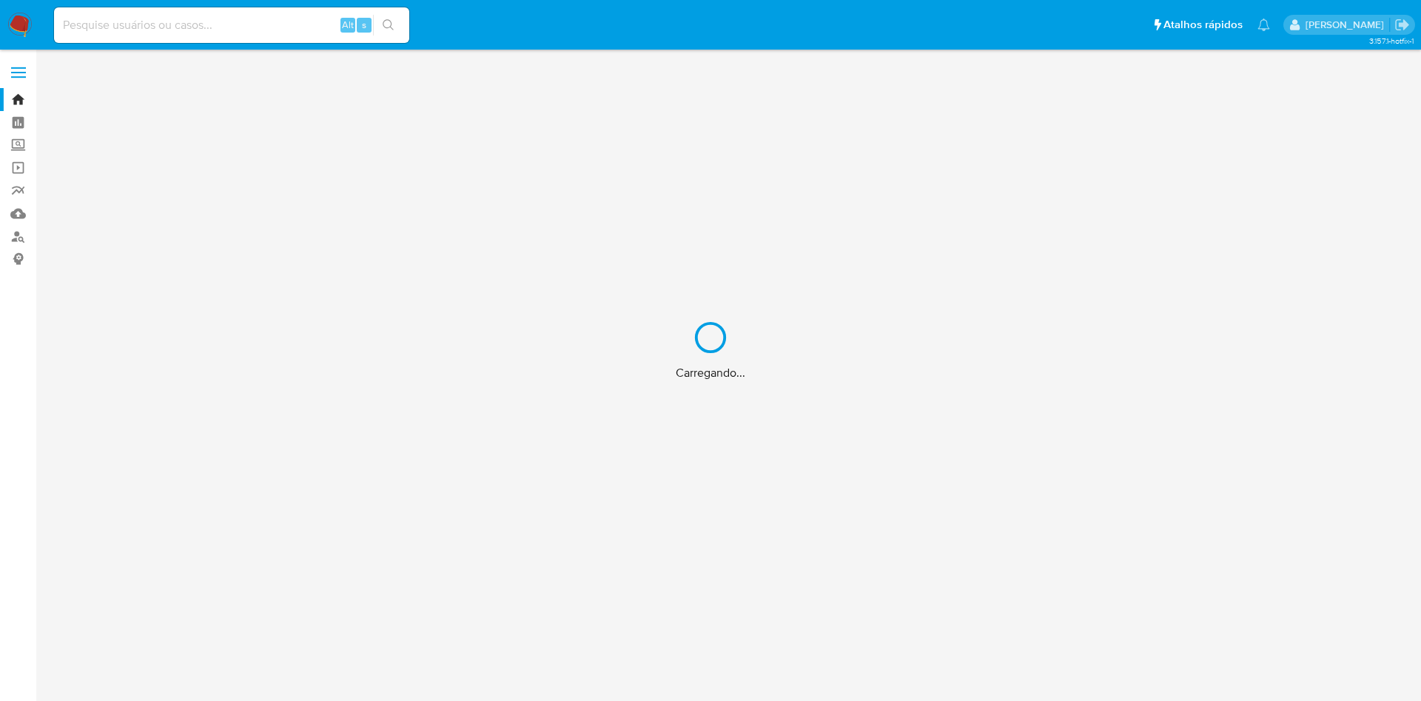
click at [24, 17] on div "Carregando..." at bounding box center [710, 350] width 1421 height 701
click at [14, 16] on div "Carregando..." at bounding box center [710, 350] width 1421 height 701
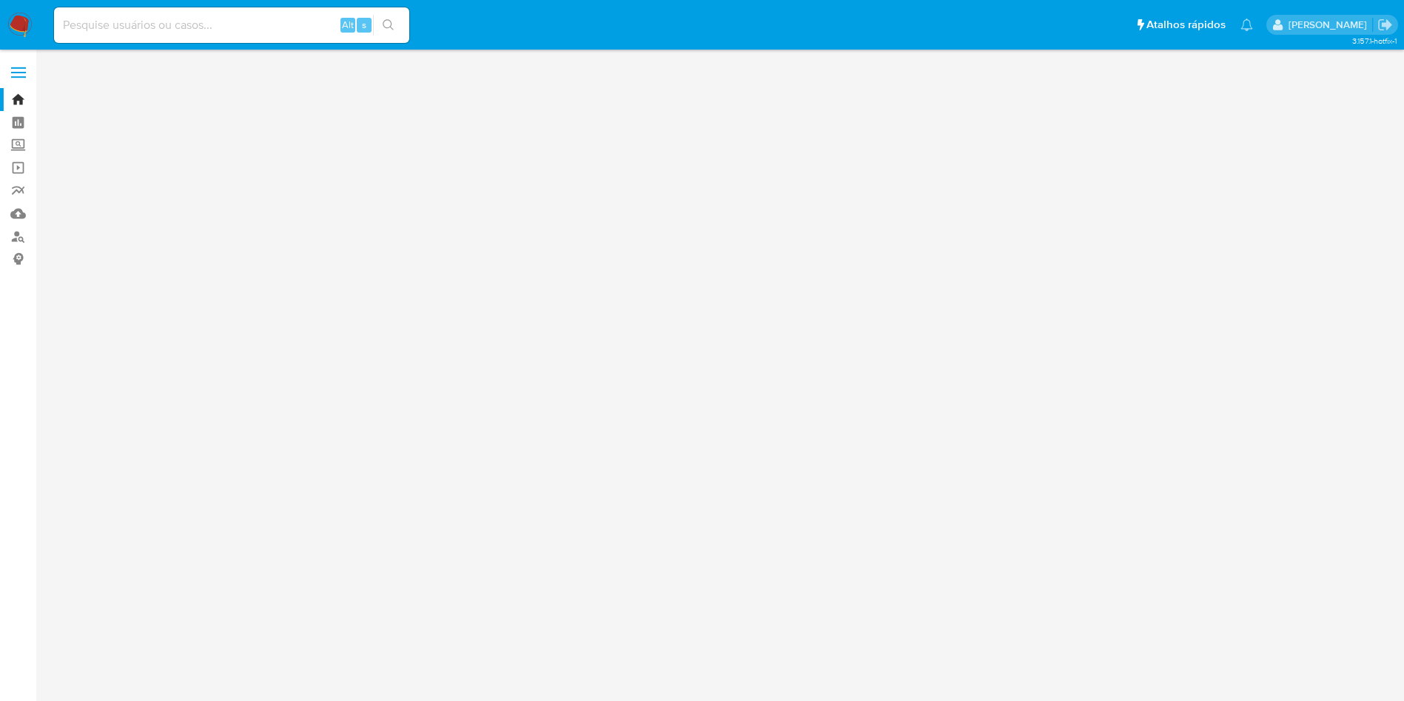
click at [23, 20] on img at bounding box center [19, 25] width 25 height 25
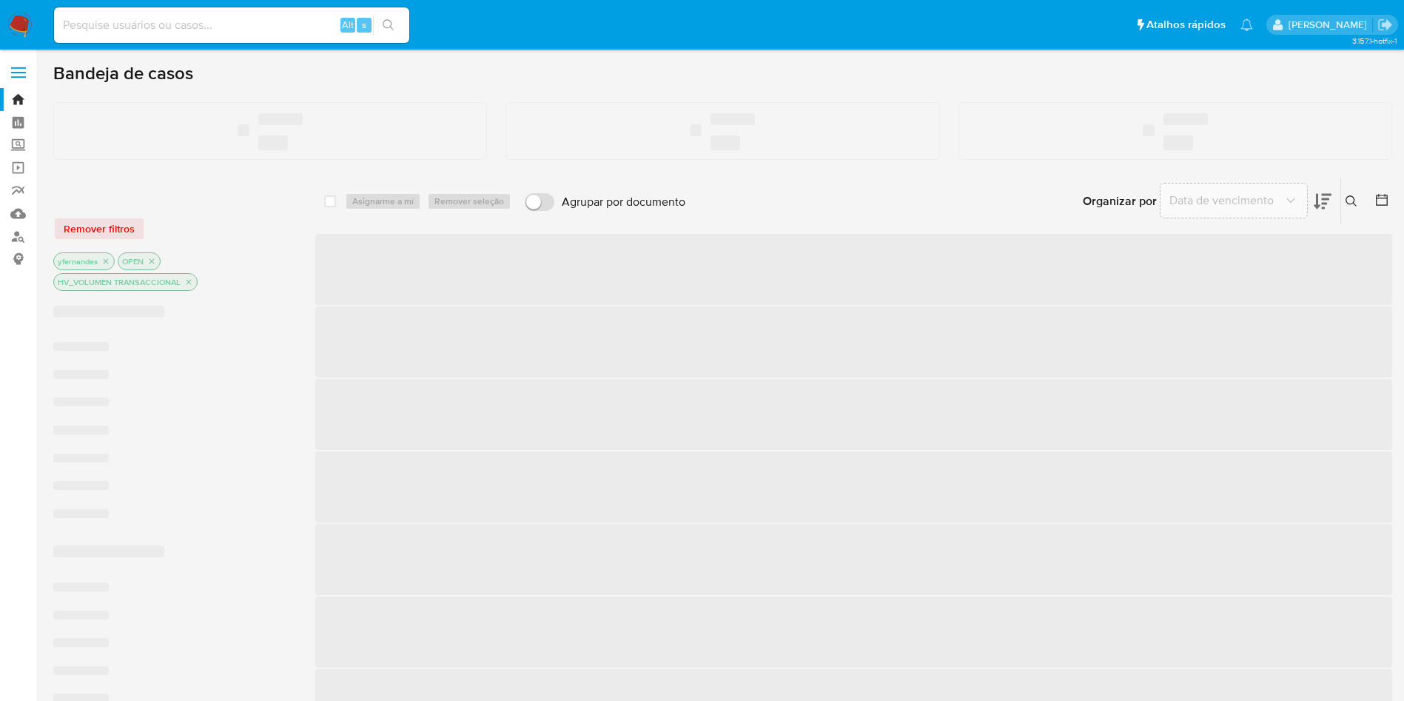
click at [23, 20] on img at bounding box center [19, 25] width 25 height 25
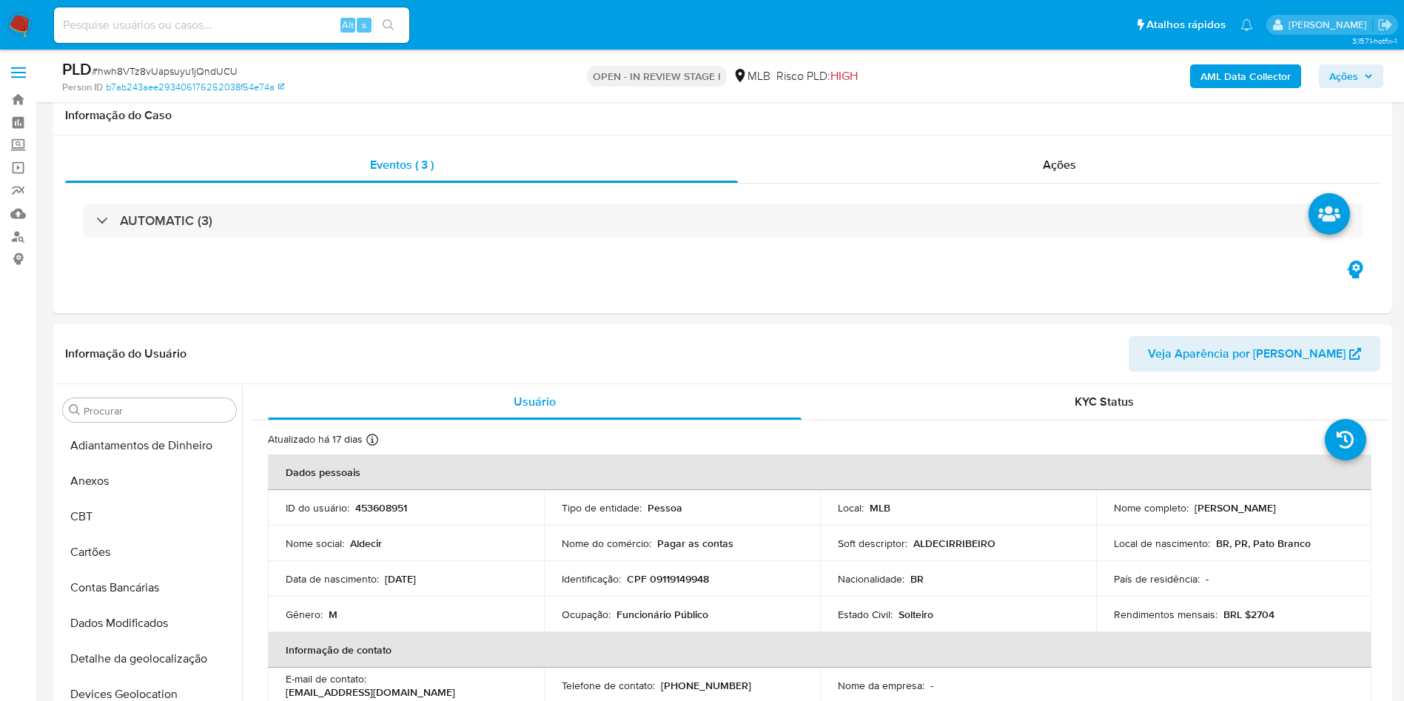
drag, startPoint x: 0, startPoint y: 0, endPoint x: 264, endPoint y: 50, distance: 268.2
click at [191, 64] on span "# hwh8VTz8vUapsuyu1jQndUCU" at bounding box center [165, 71] width 146 height 15
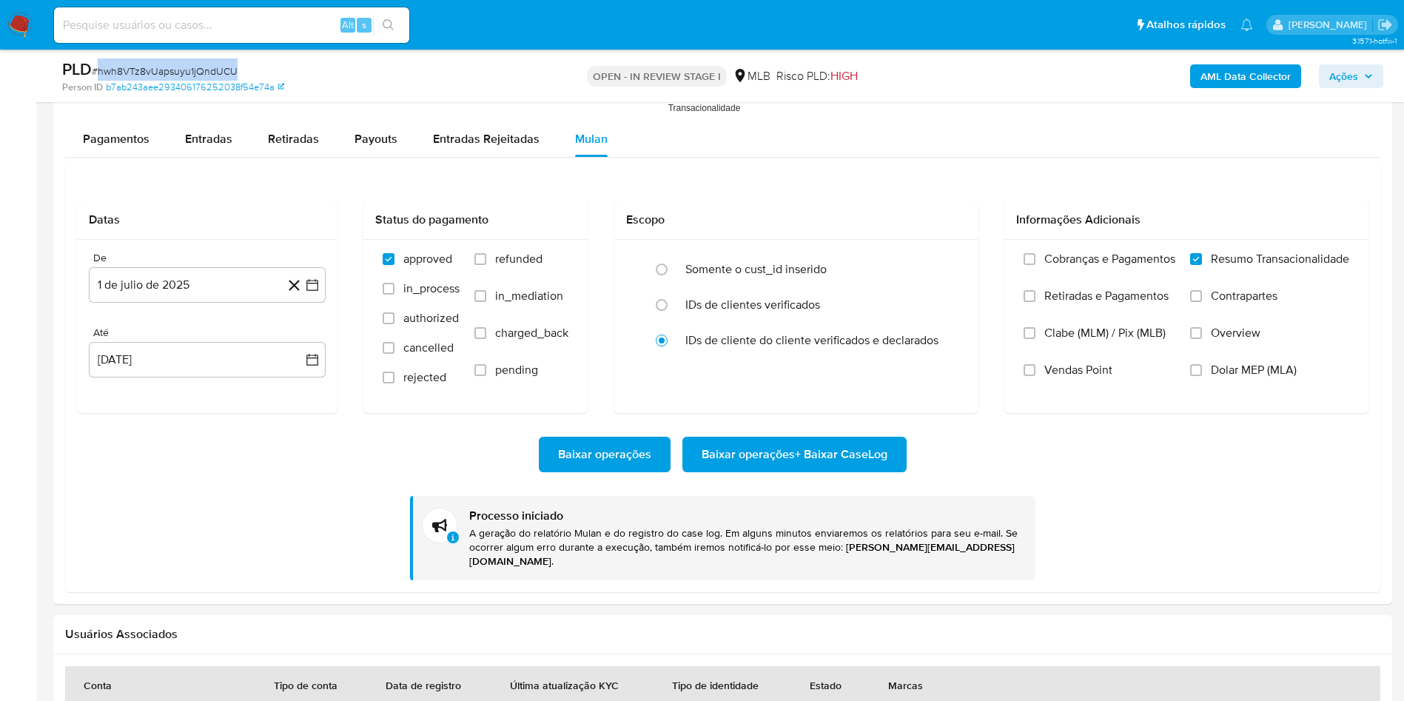
click at [192, 64] on span "# hwh8VTz8vUapsuyu1jQndUCU" at bounding box center [165, 71] width 146 height 15
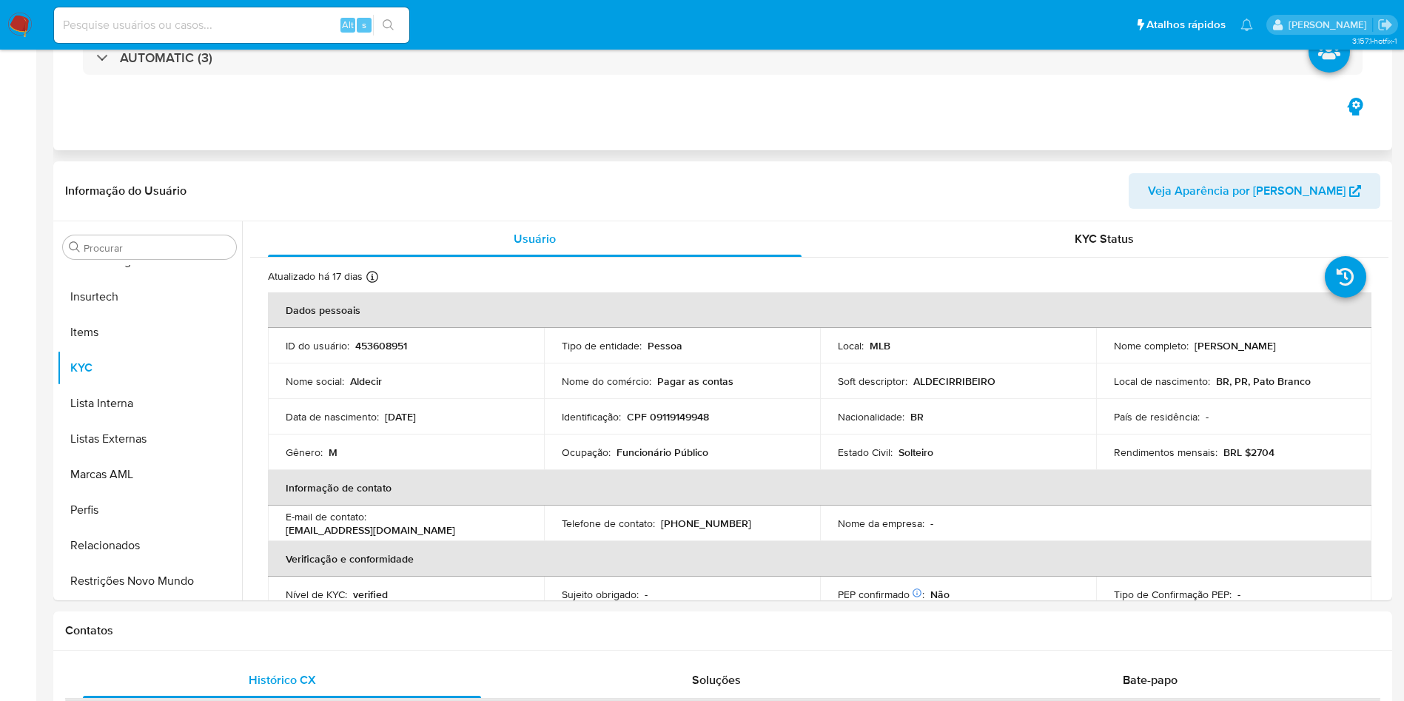
scroll to position [24, 0]
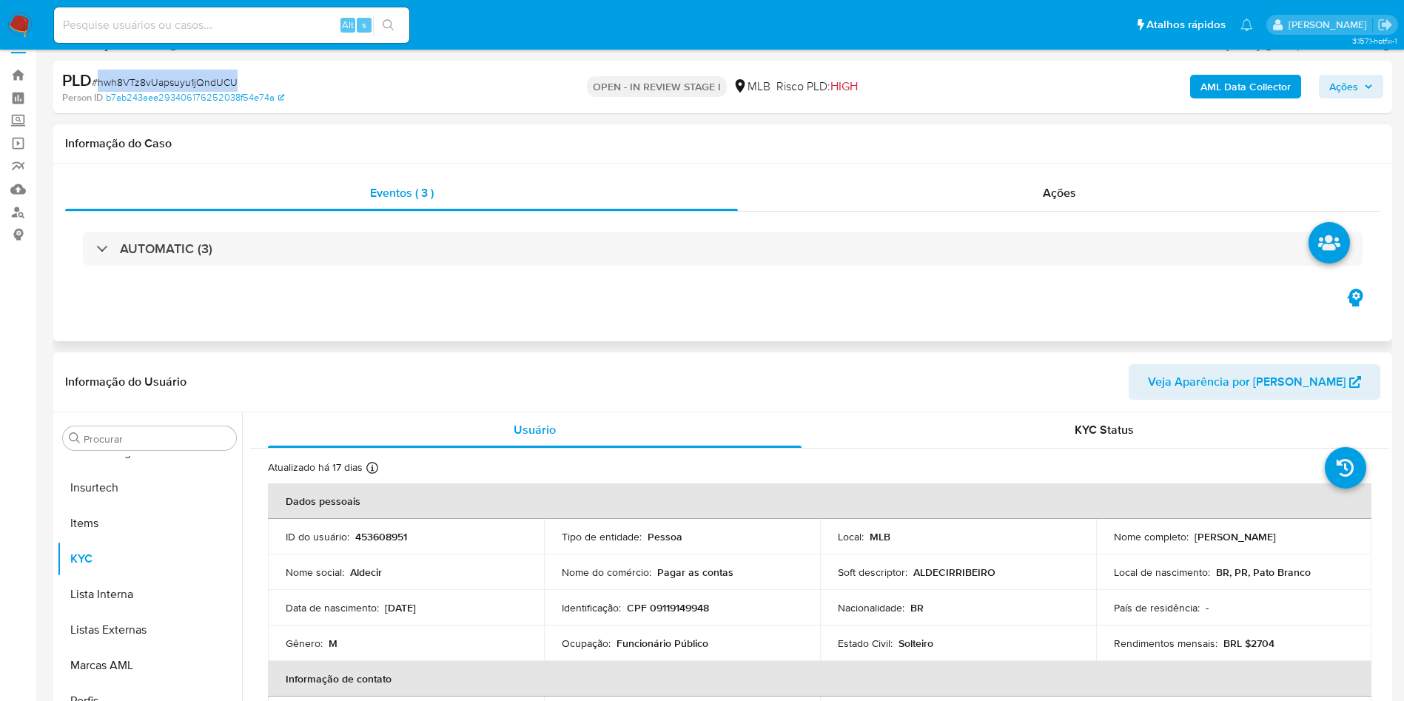
click at [789, 214] on div "AUTOMATIC (3)" at bounding box center [722, 249] width 1315 height 74
click at [769, 230] on div "AUTOMATIC (3)" at bounding box center [722, 249] width 1315 height 74
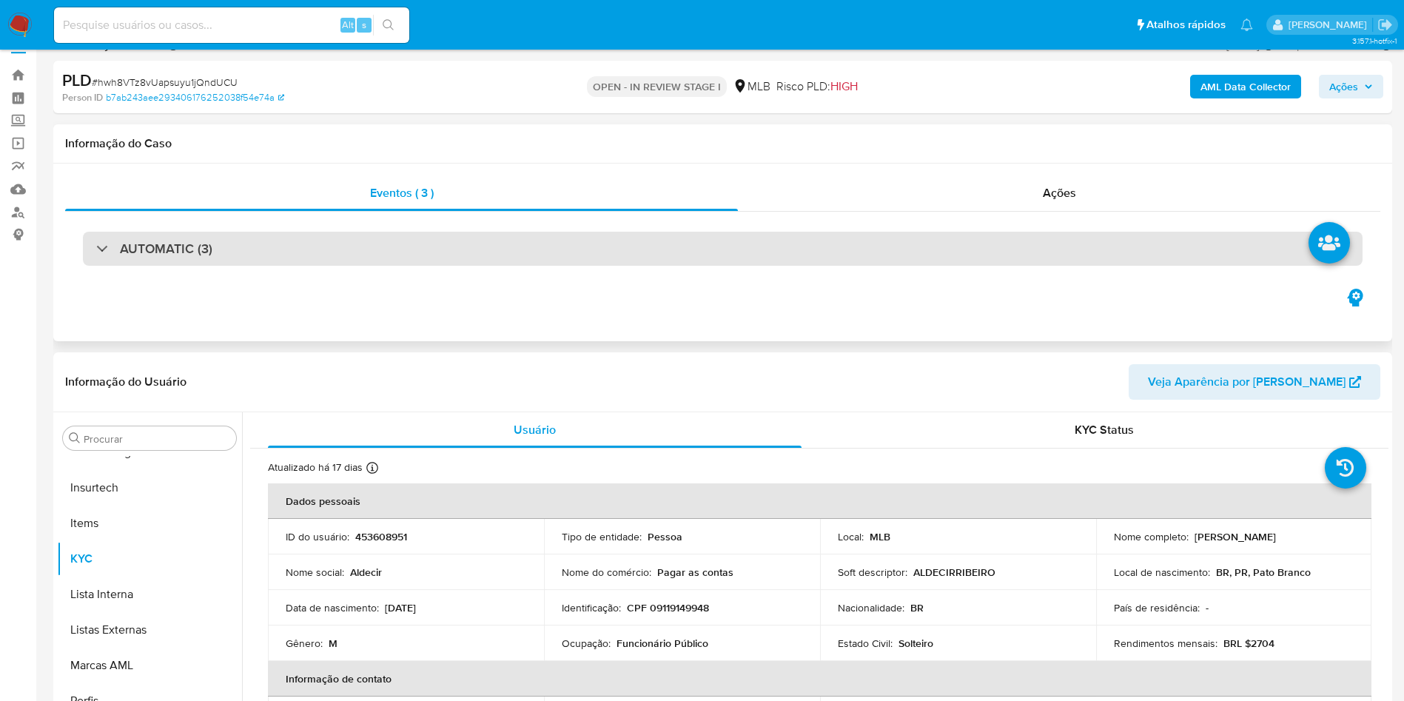
click at [766, 243] on div "AUTOMATIC (3)" at bounding box center [723, 249] width 1280 height 34
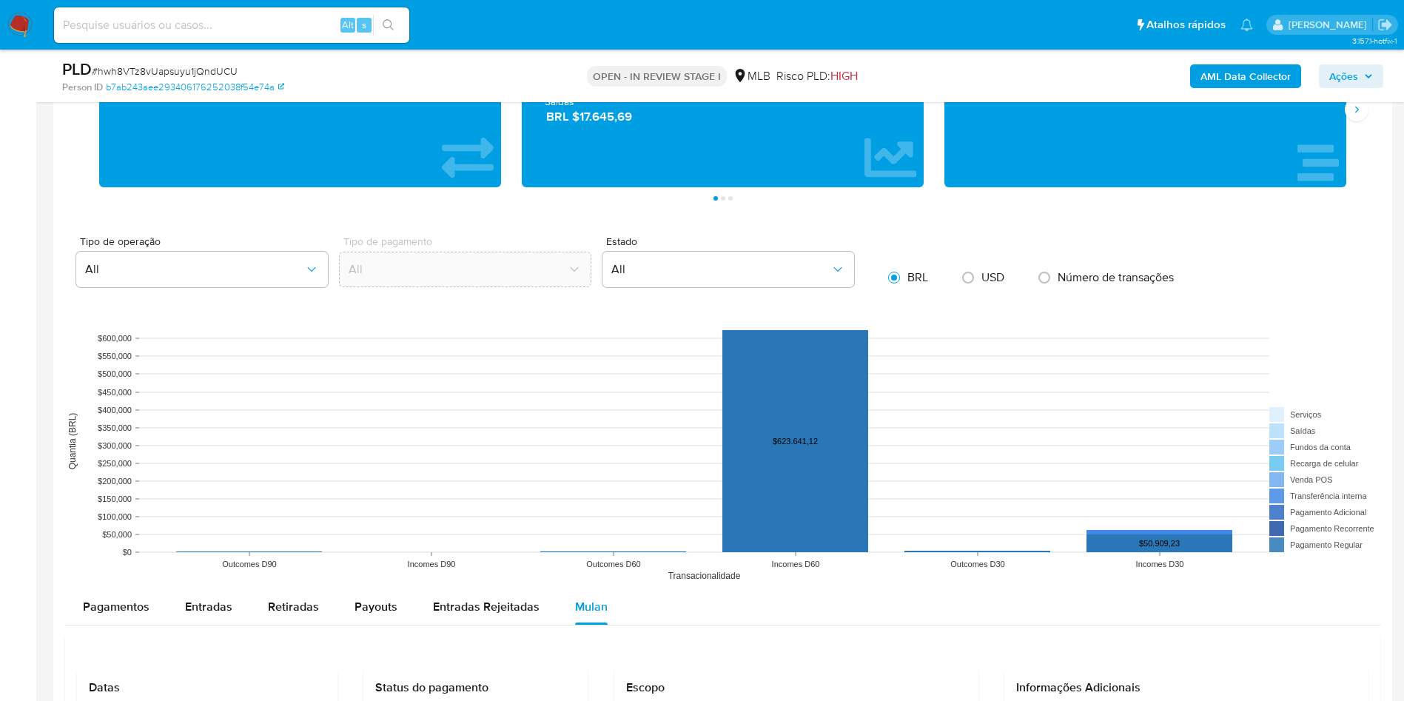
scroll to position [2134, 0]
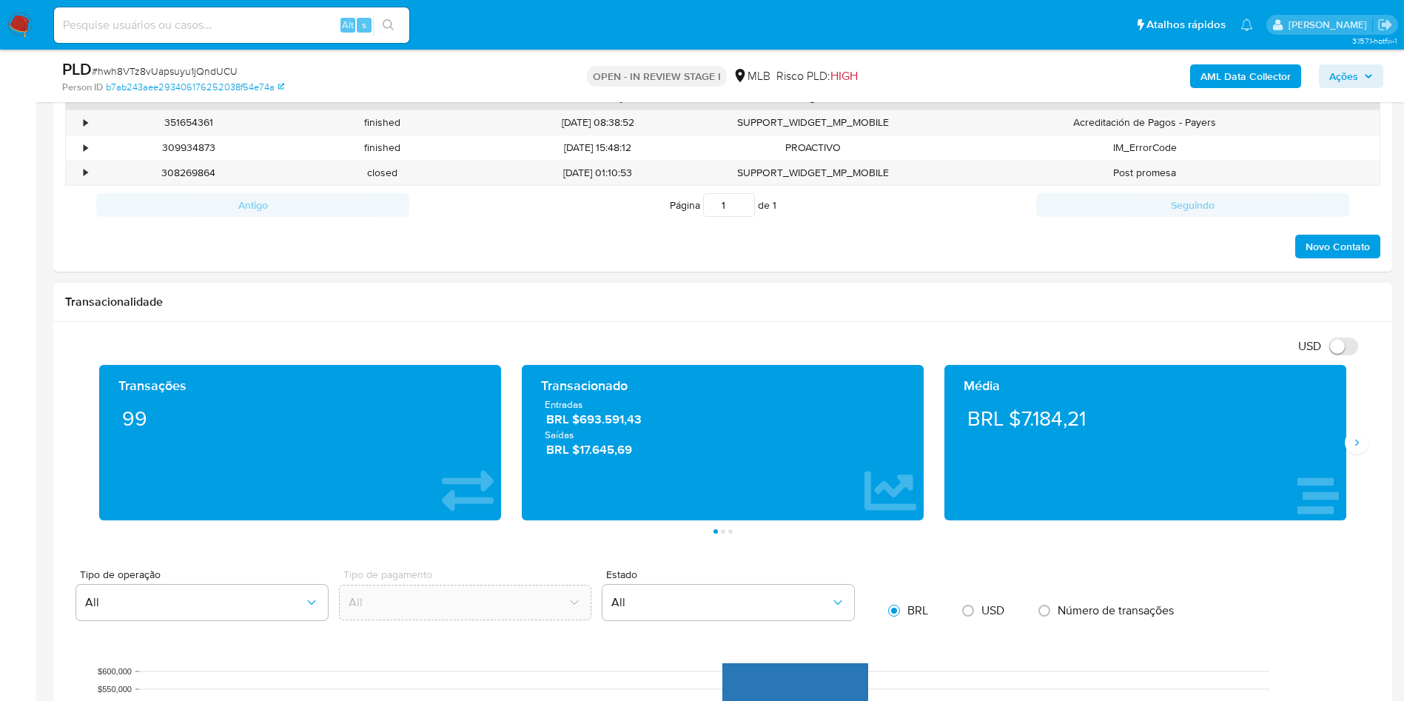
click at [1350, 459] on div "Média BRL $7.184,21" at bounding box center [1145, 442] width 423 height 155
click at [1352, 452] on button "Siguiente" at bounding box center [1357, 443] width 24 height 24
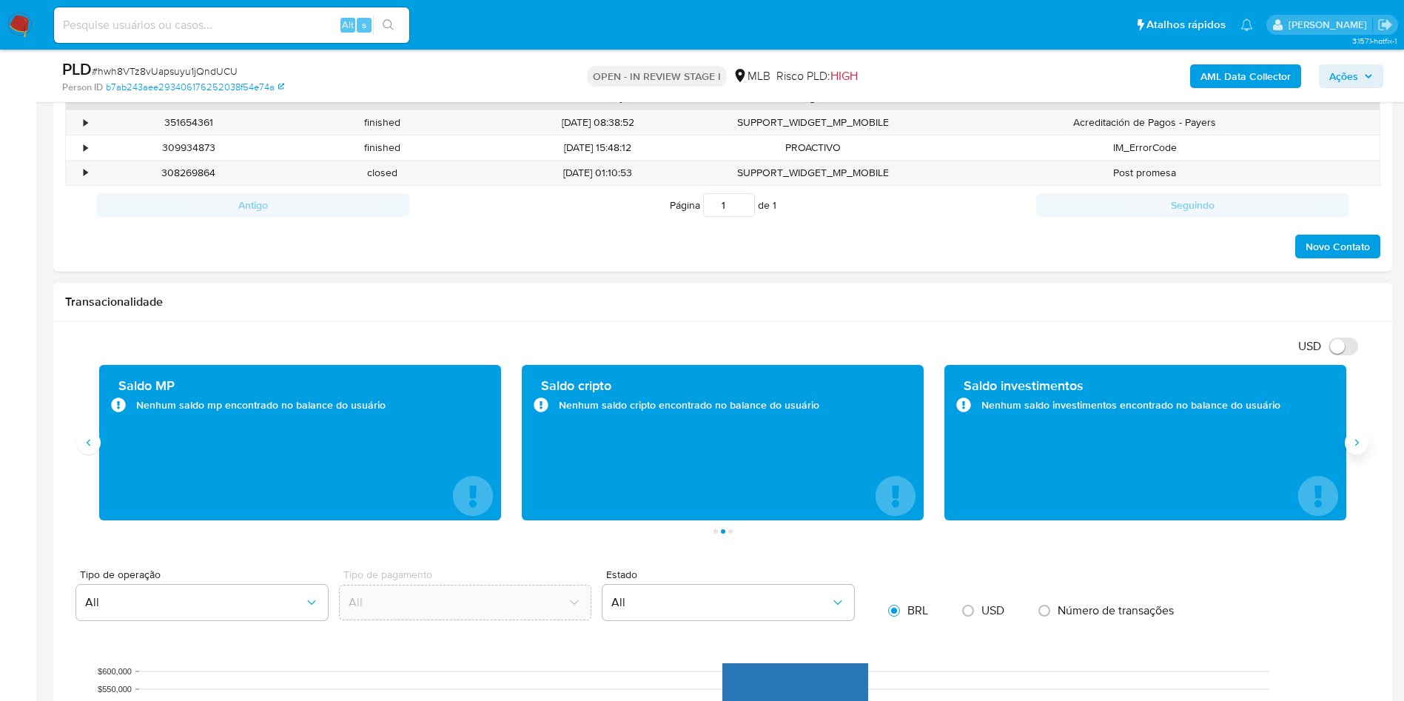
click at [1352, 452] on button "Siguiente" at bounding box center [1357, 443] width 24 height 24
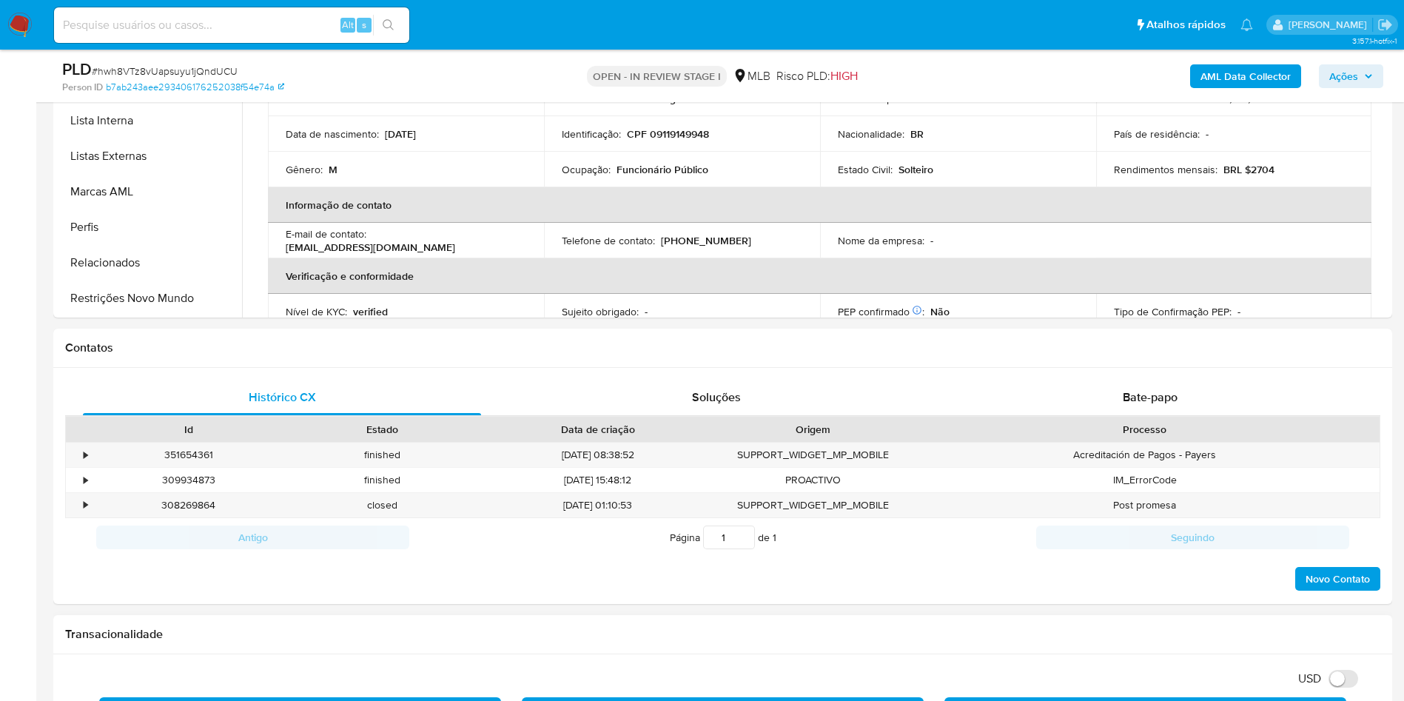
scroll to position [1468, 0]
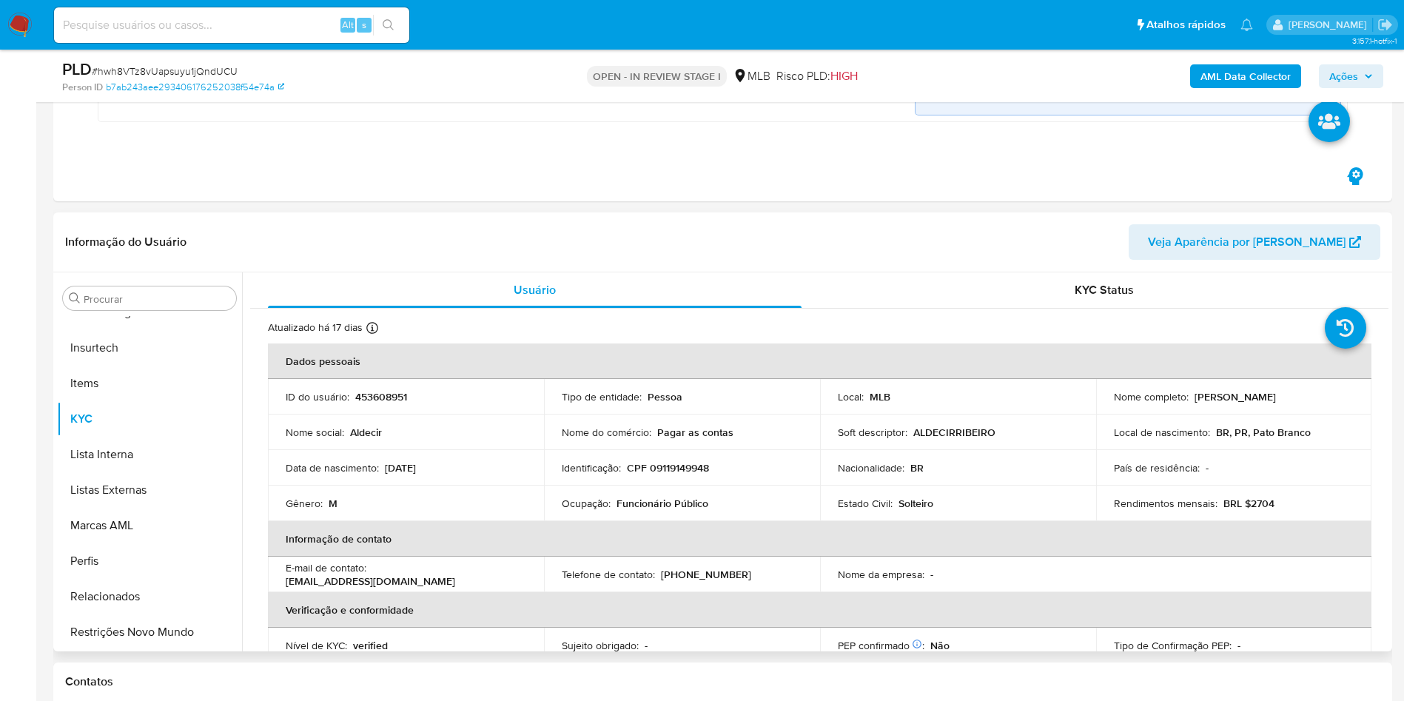
click at [155, 281] on div "Procurar Adiantamentos de Dinheiro Anexos CBT Cartões Contas Bancárias Dados Mo…" at bounding box center [149, 463] width 185 height 377
click at [167, 296] on input "Procurar" at bounding box center [157, 298] width 147 height 13
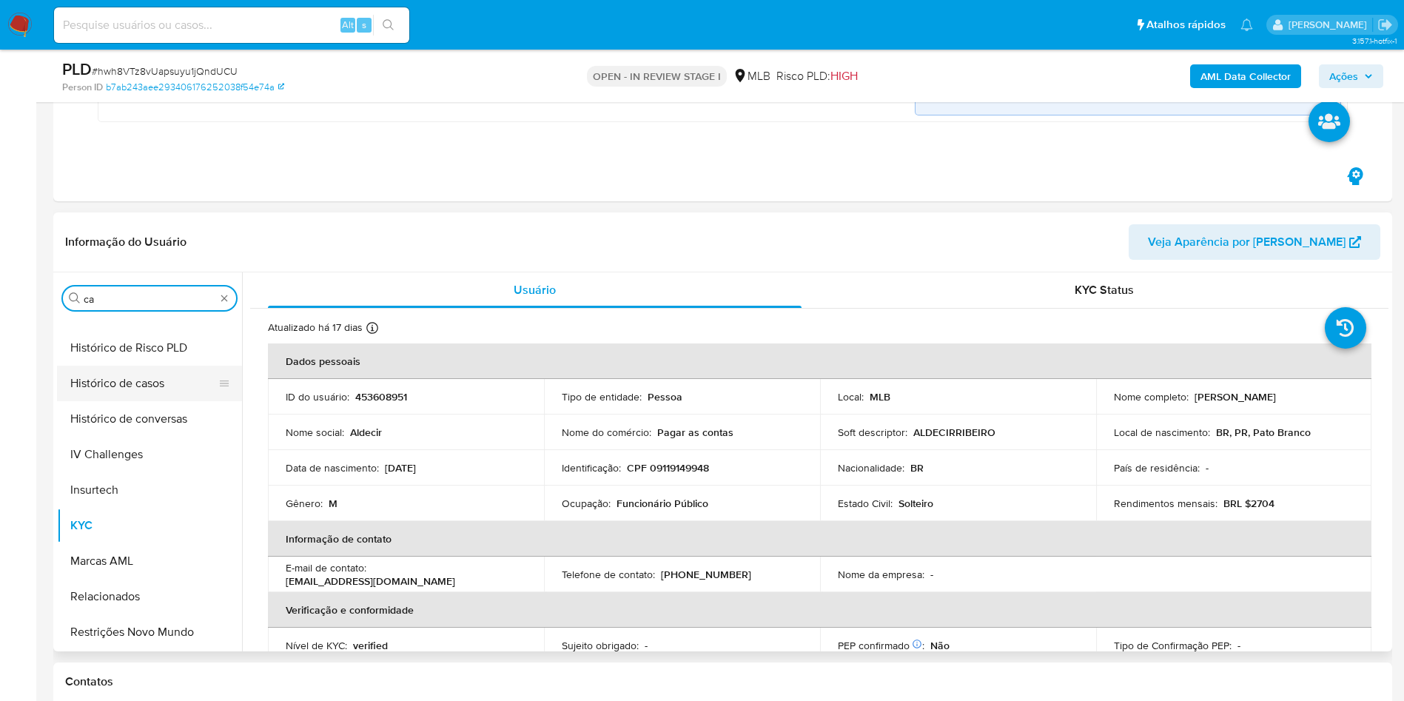
scroll to position [0, 0]
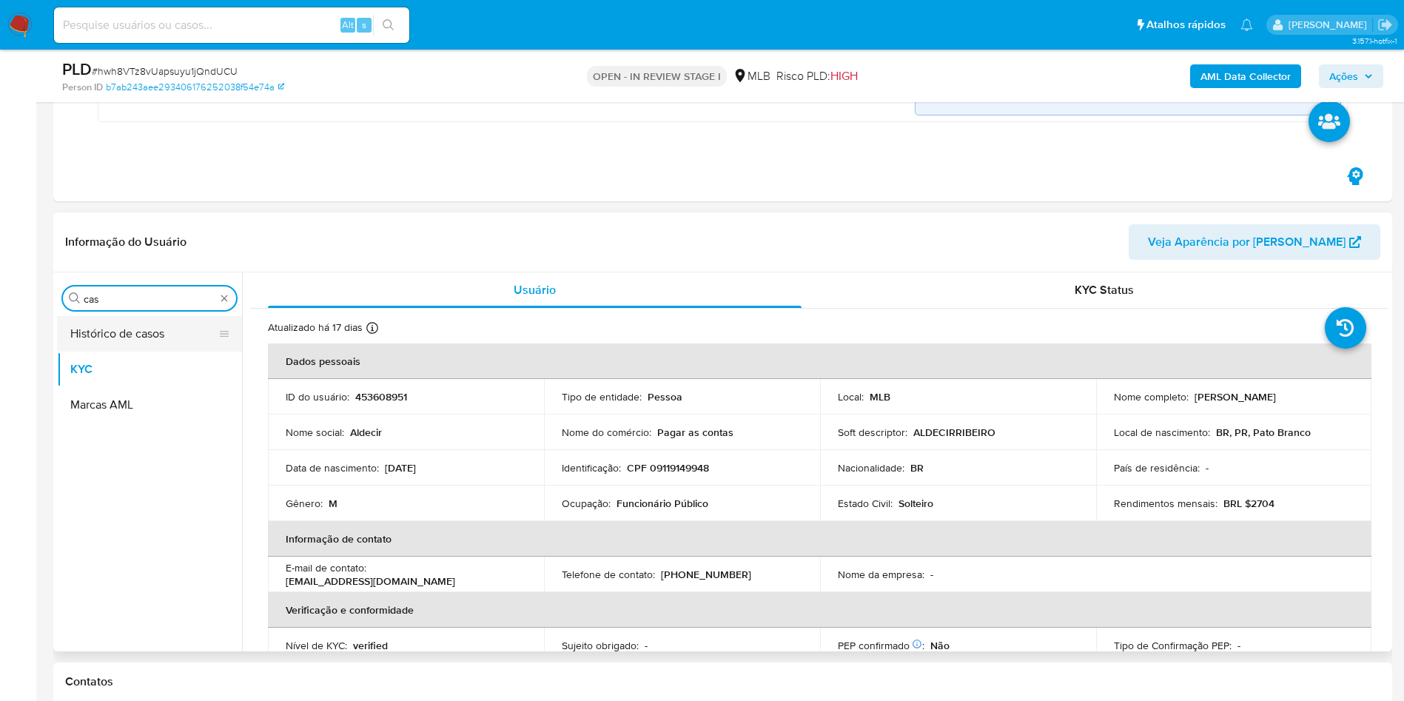
click at [99, 341] on button "Histórico de casos" at bounding box center [143, 334] width 173 height 36
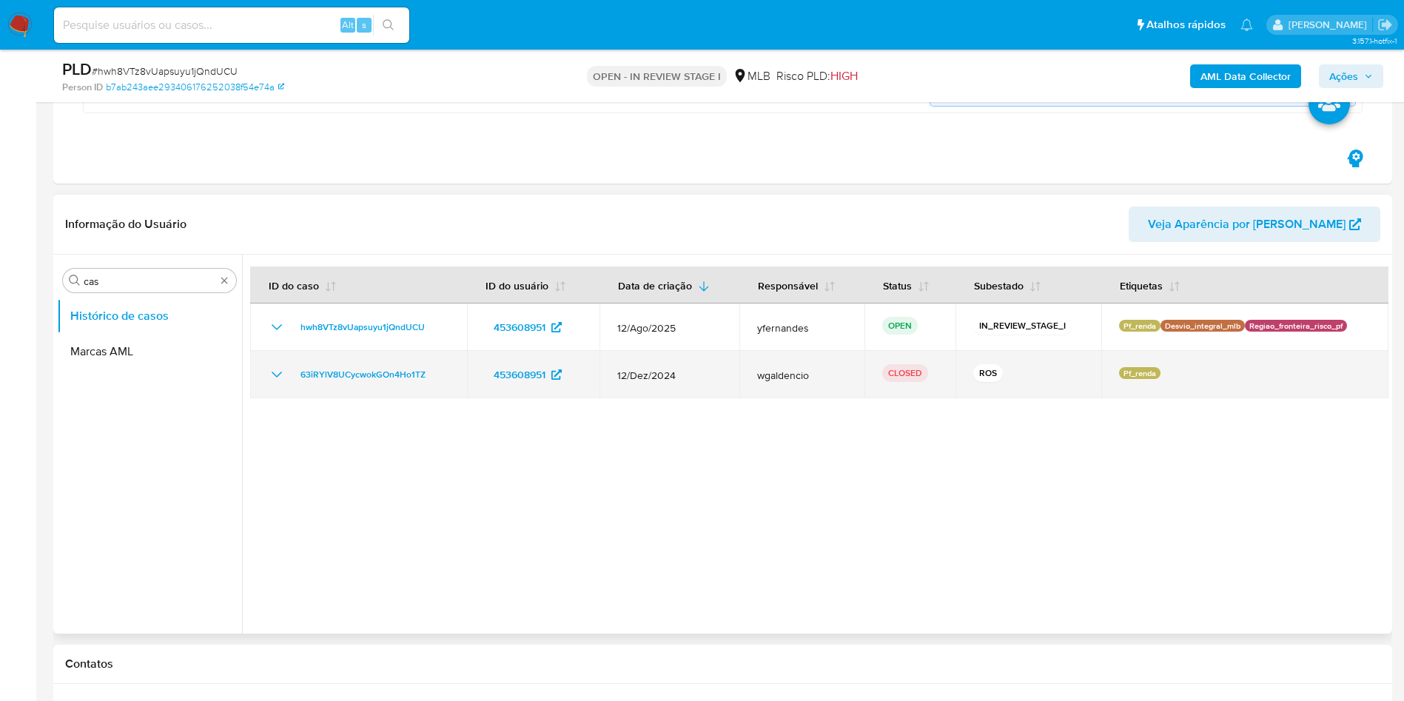
click at [274, 383] on icon "Mostrar/Ocultar" at bounding box center [277, 375] width 18 height 18
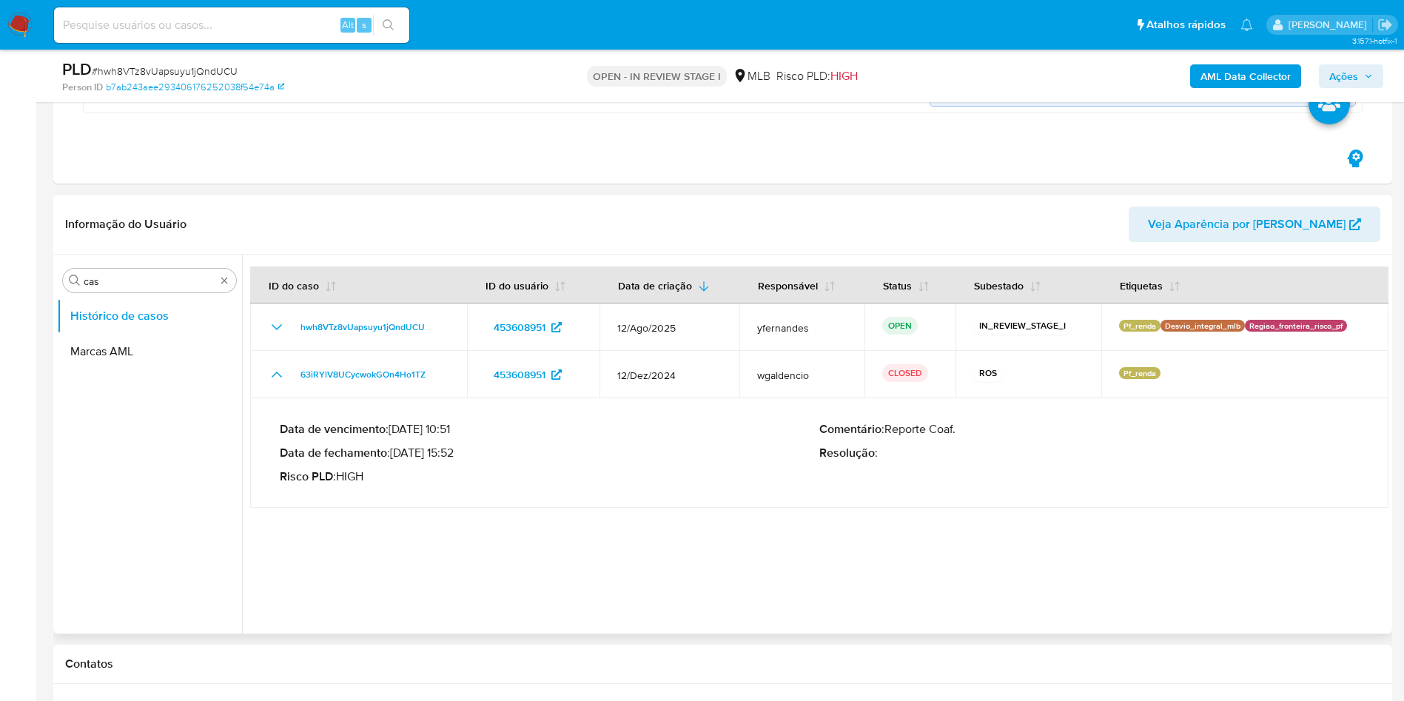
drag, startPoint x: 412, startPoint y: 456, endPoint x: 456, endPoint y: 458, distance: 43.7
click at [456, 458] on p "Data de fechamento : 23/12/2024 15:52" at bounding box center [550, 453] width 540 height 15
click at [138, 281] on input "cas" at bounding box center [150, 281] width 132 height 13
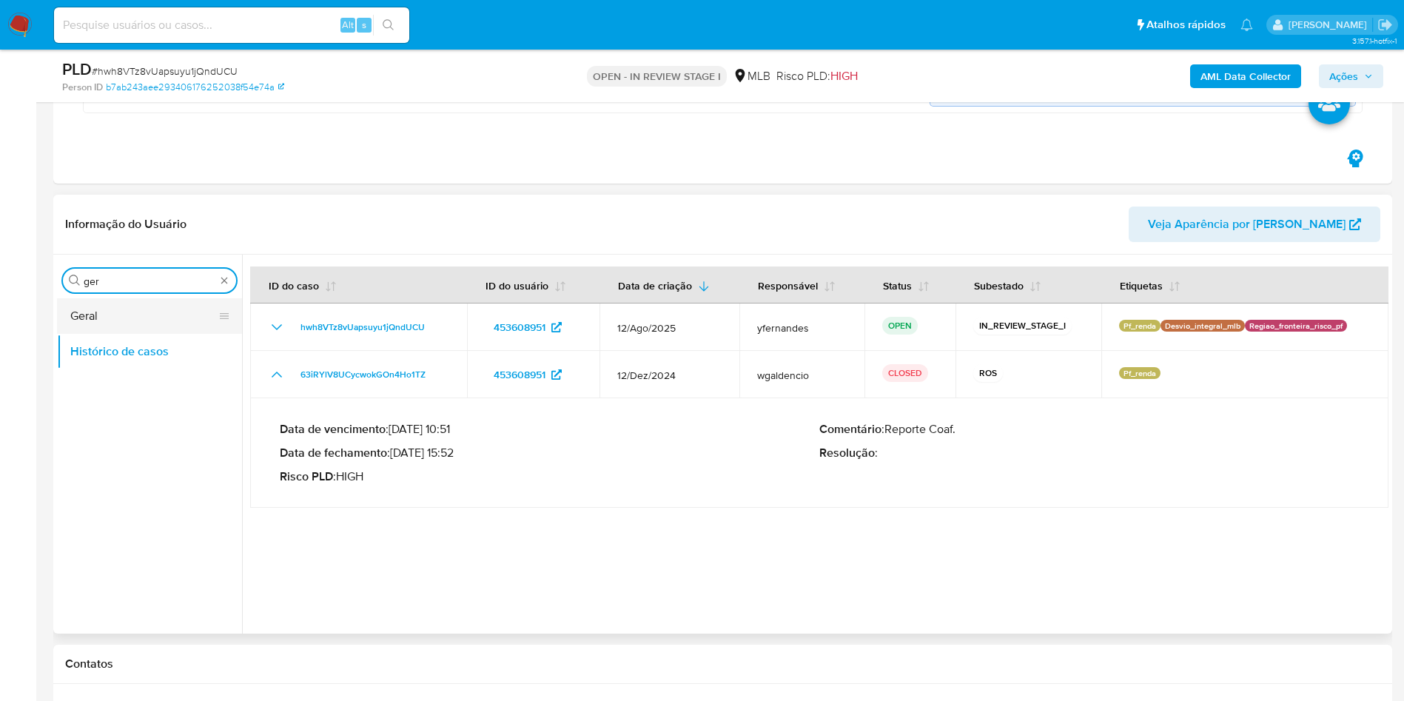
type input "ger"
click at [113, 317] on button "Geral" at bounding box center [143, 316] width 173 height 36
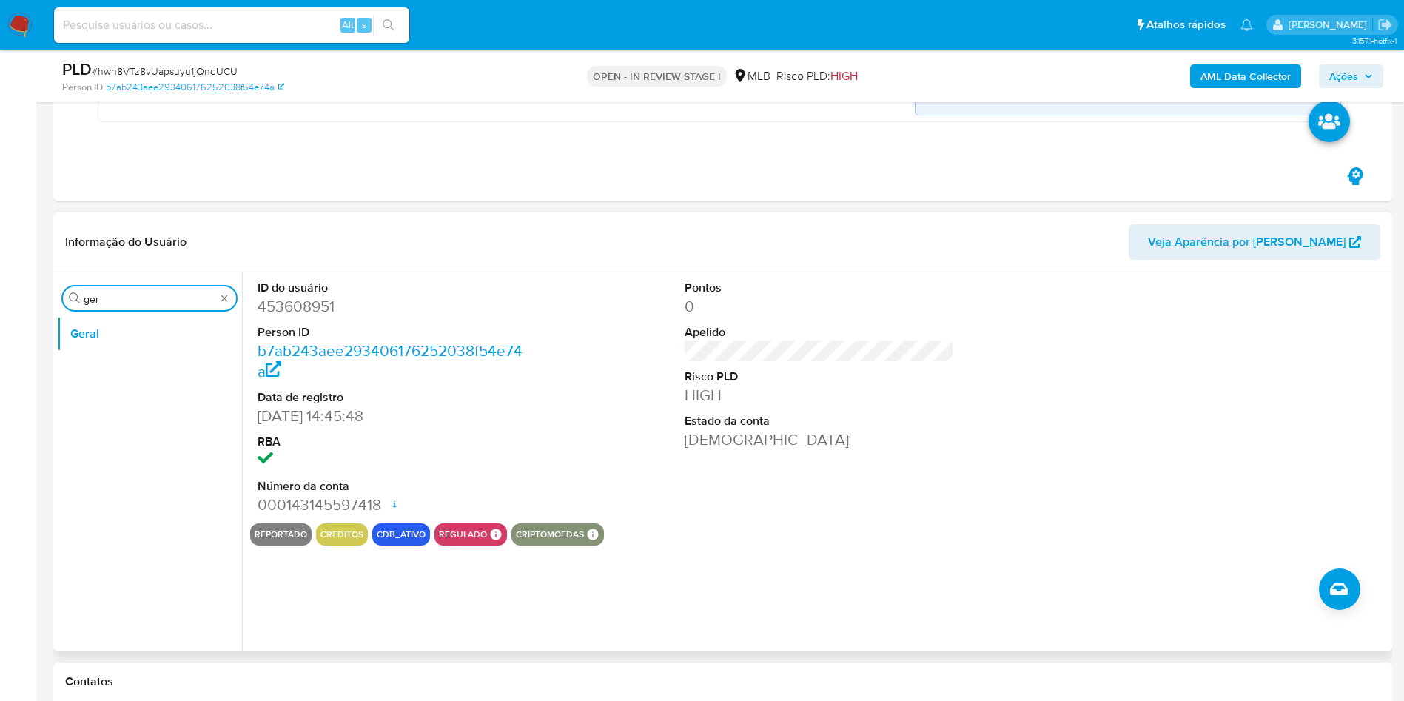
click at [149, 300] on input "ger" at bounding box center [150, 298] width 132 height 13
click at [122, 368] on button "Documentação" at bounding box center [143, 370] width 173 height 36
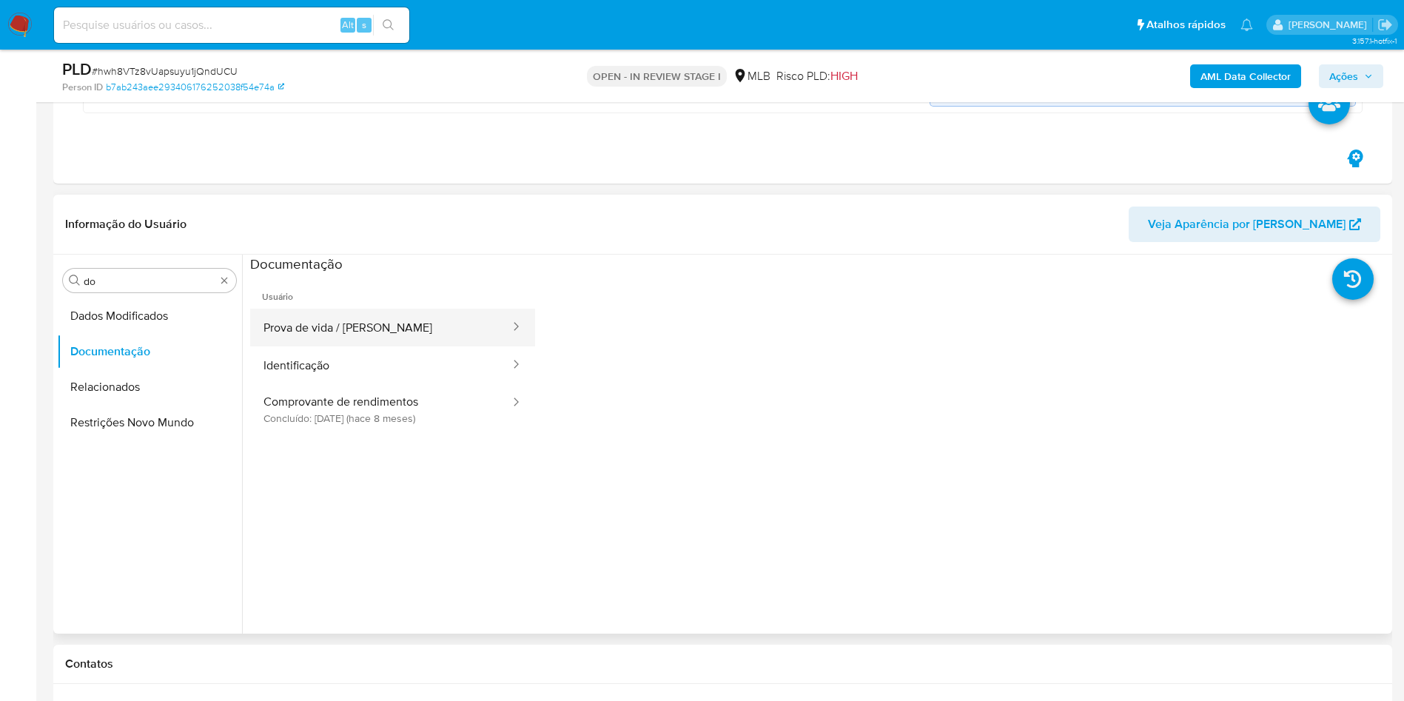
click at [333, 317] on button "Prova de vida / [PERSON_NAME]" at bounding box center [380, 328] width 261 height 38
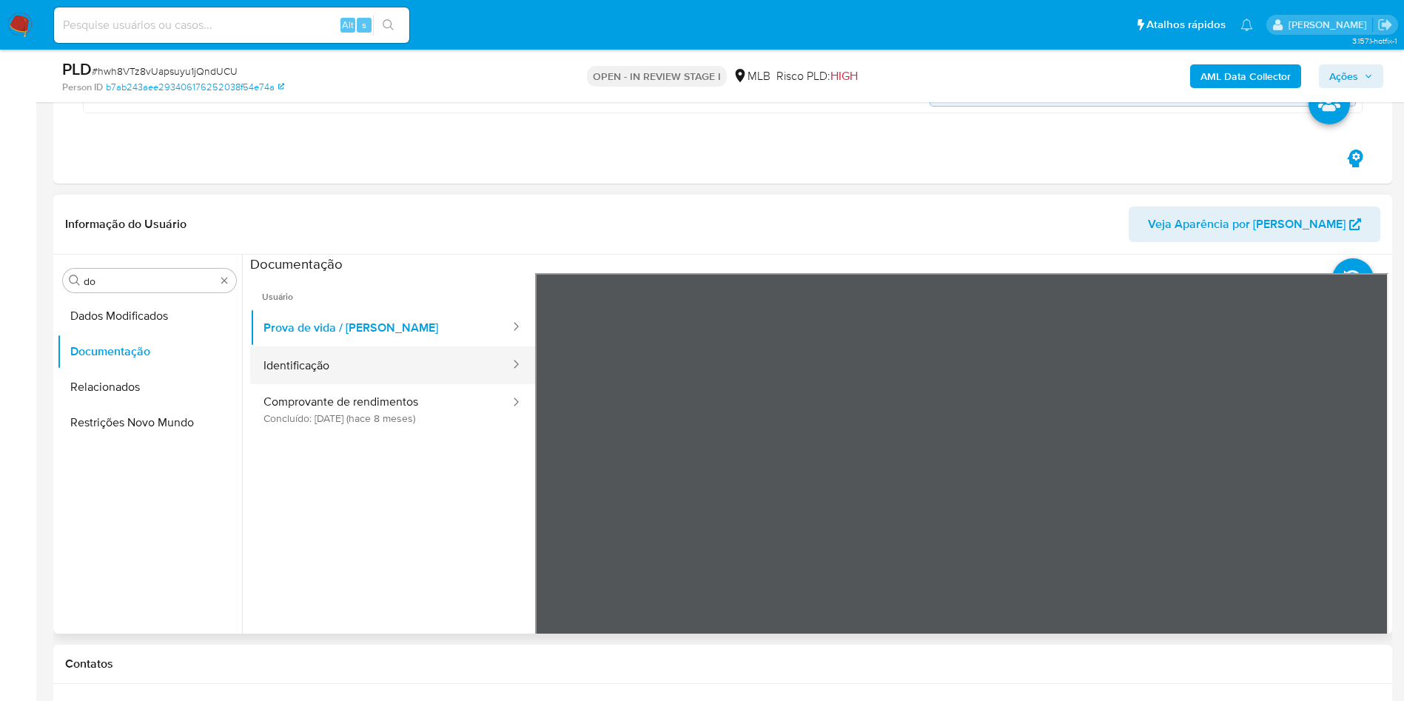
click at [415, 358] on button "Identificação" at bounding box center [380, 365] width 261 height 38
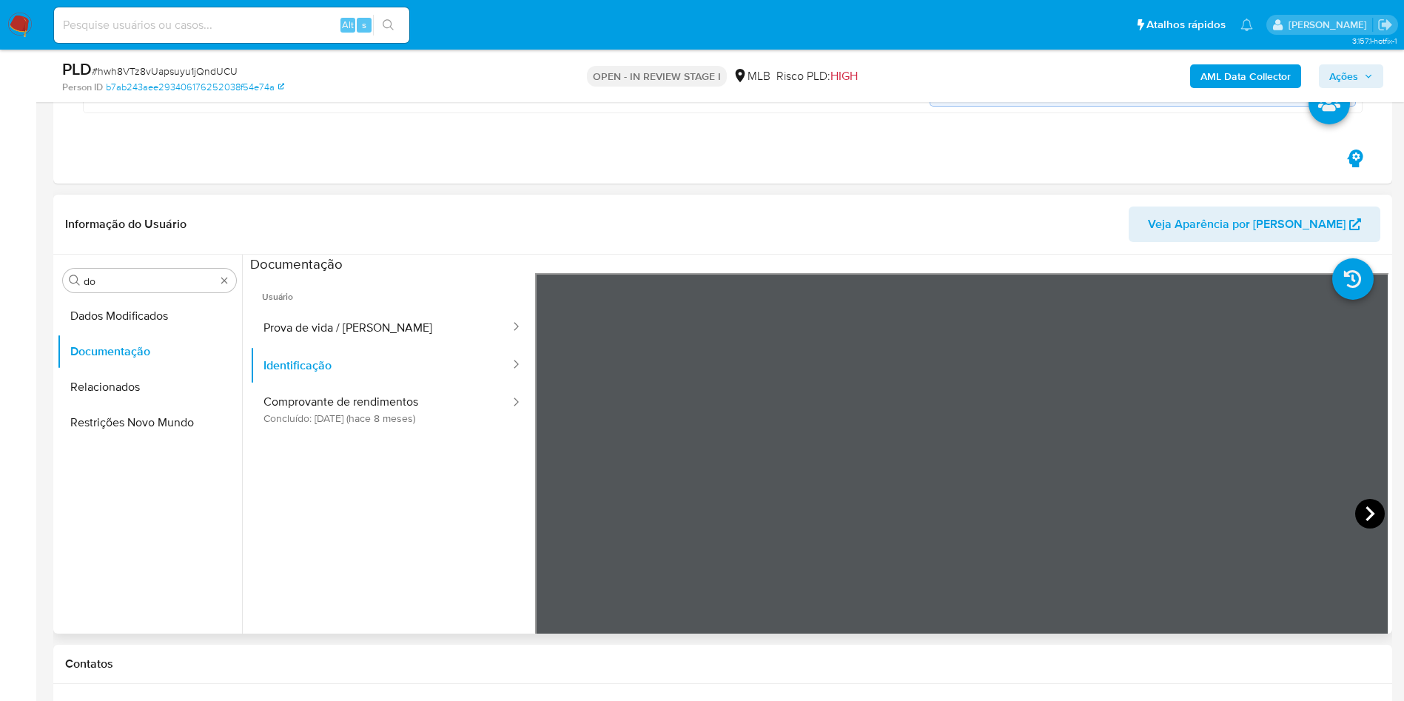
click at [1357, 514] on icon at bounding box center [1370, 514] width 30 height 30
click at [352, 407] on button "Comprovante de rendimentos Concluído: 07/01/2025 (hace 8 meses)" at bounding box center [380, 409] width 261 height 50
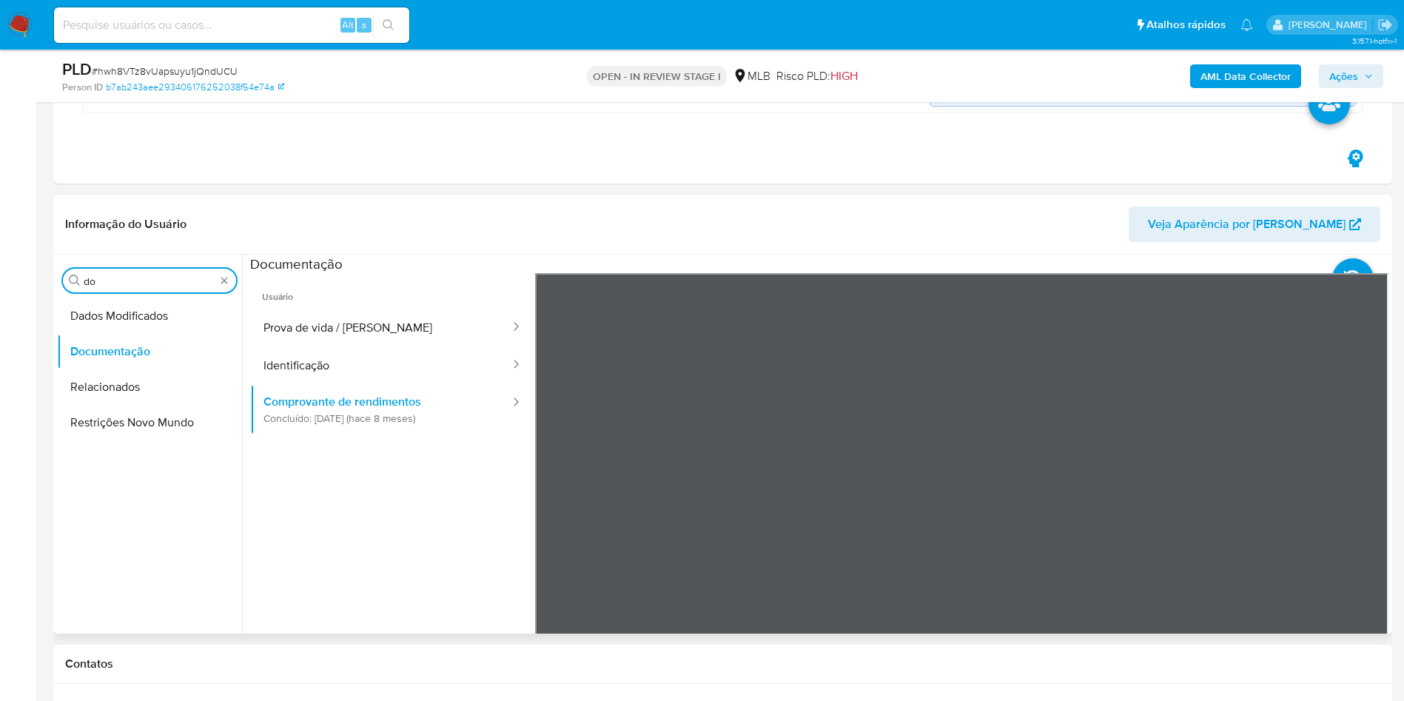
click at [142, 280] on input "do" at bounding box center [150, 281] width 132 height 13
type input "en"
click at [134, 386] on button "Endereços" at bounding box center [143, 387] width 173 height 36
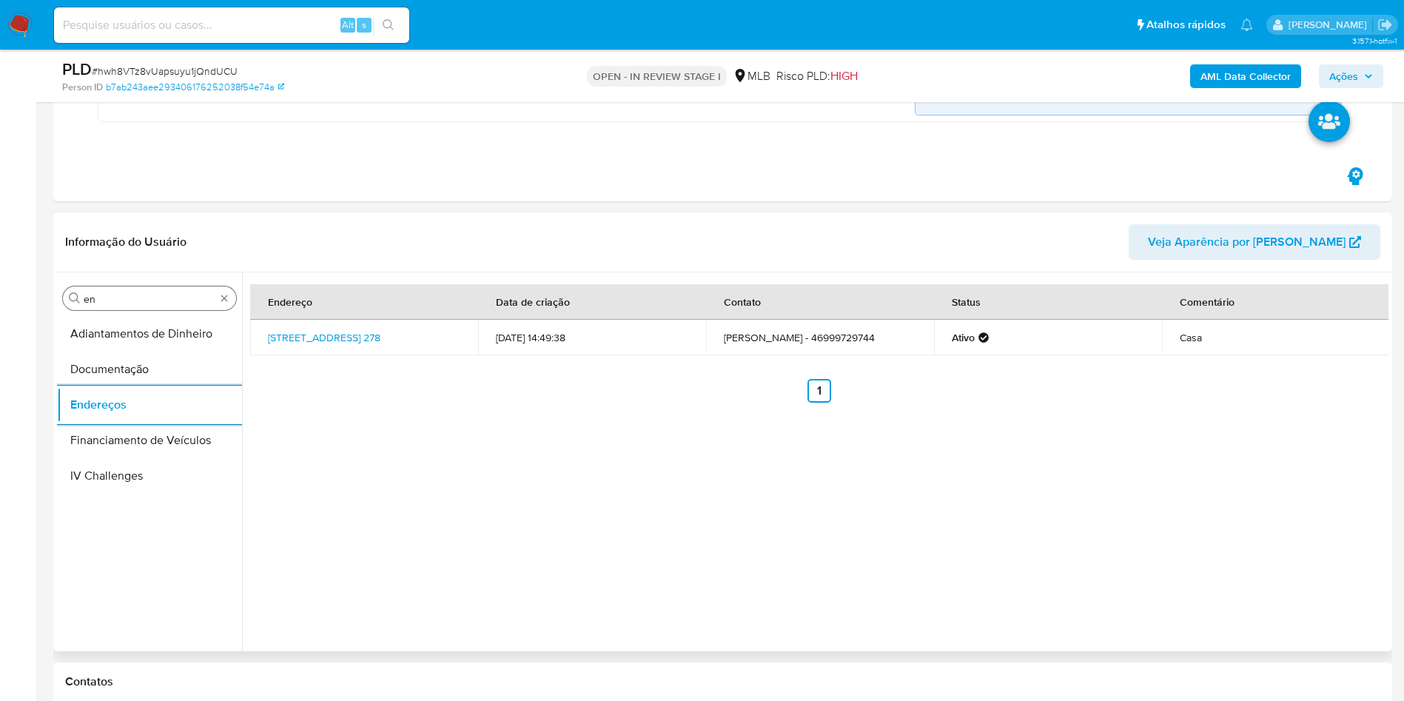
click at [118, 295] on input "en" at bounding box center [150, 298] width 132 height 13
click at [116, 295] on input "en" at bounding box center [150, 298] width 132 height 13
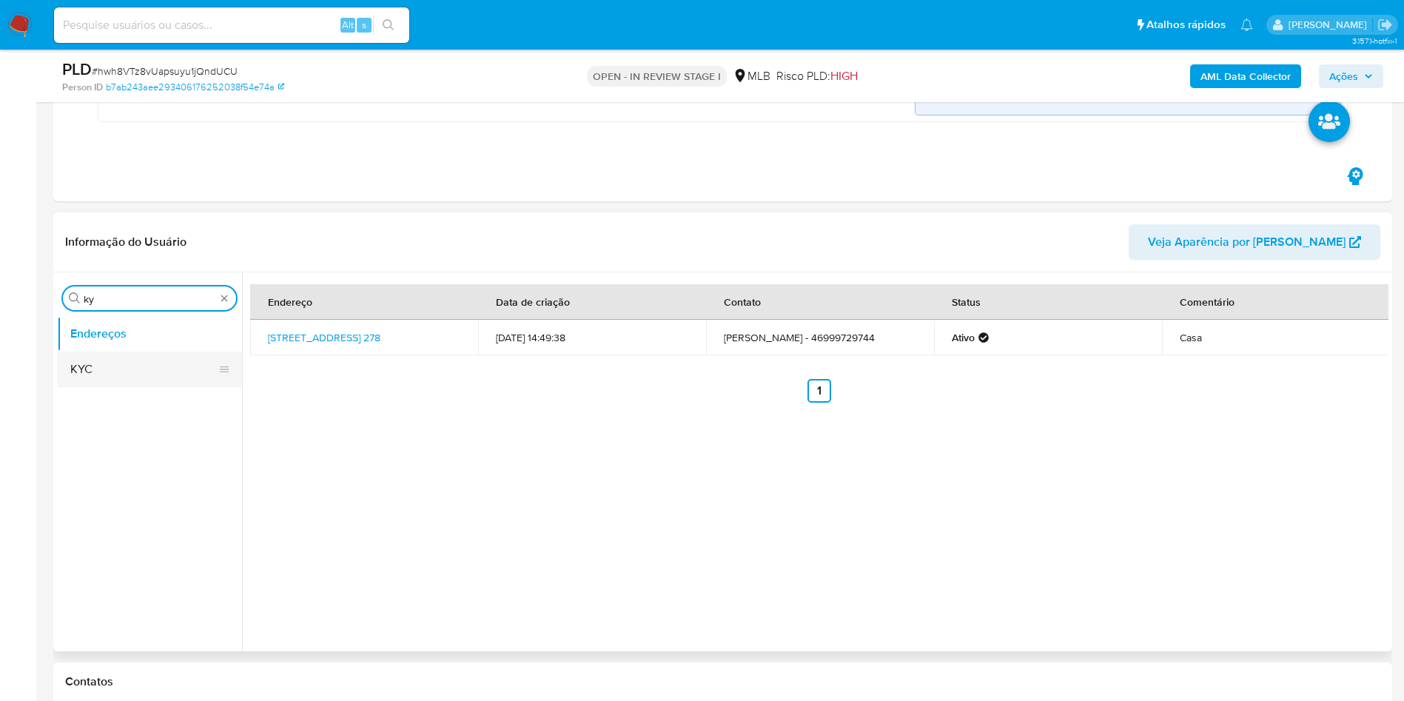
type input "ky"
click at [81, 384] on button "KYC" at bounding box center [143, 370] width 173 height 36
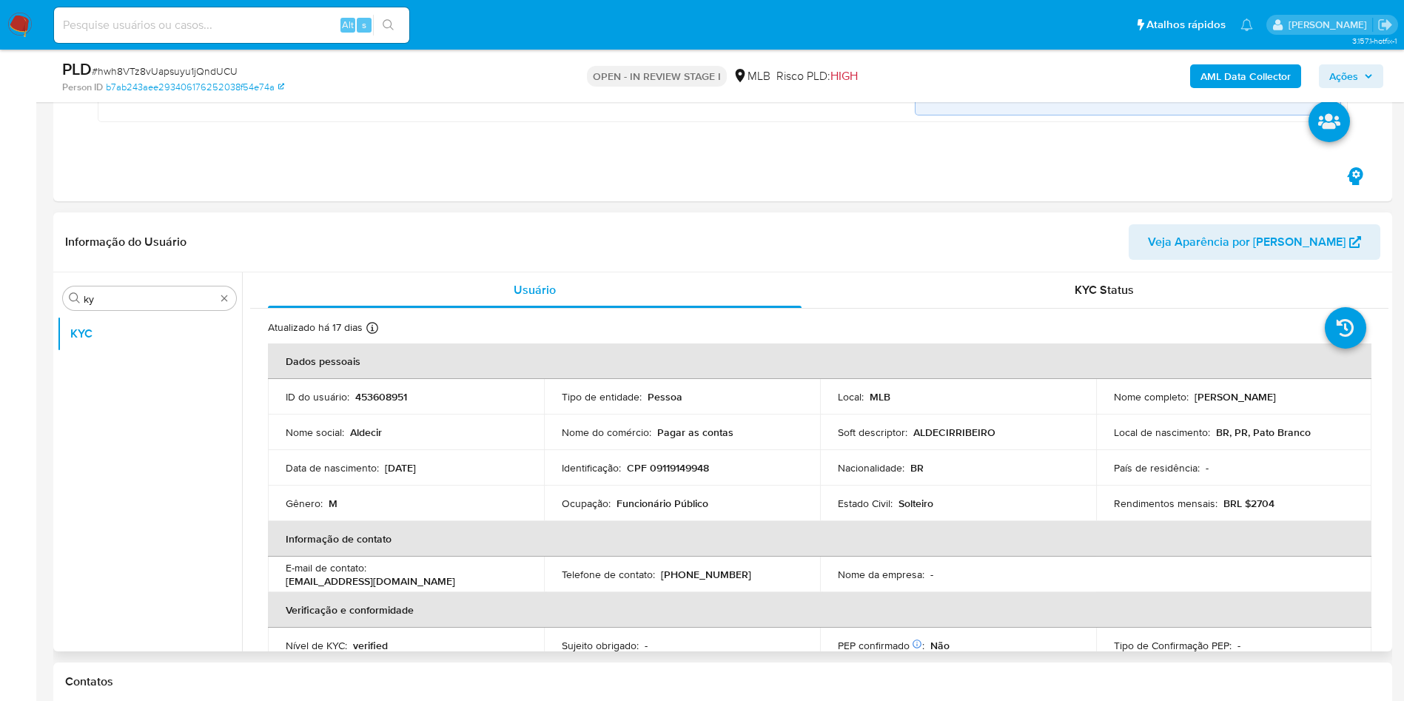
drag, startPoint x: 1389, startPoint y: 286, endPoint x: 1387, endPoint y: 308, distance: 22.3
click at [1387, 308] on div "Procurar ky KYC Usuário KYC Status Atualizado há 17 dias Criado: 14/07/2020 05:…" at bounding box center [722, 461] width 1339 height 379
drag, startPoint x: 1382, startPoint y: 301, endPoint x: 1385, endPoint y: 327, distance: 26.1
click at [1385, 327] on div "Usuário KYC Status Atualizado há 17 dias Criado: 14/07/2020 05:44:44 Atualizado…" at bounding box center [815, 461] width 1147 height 379
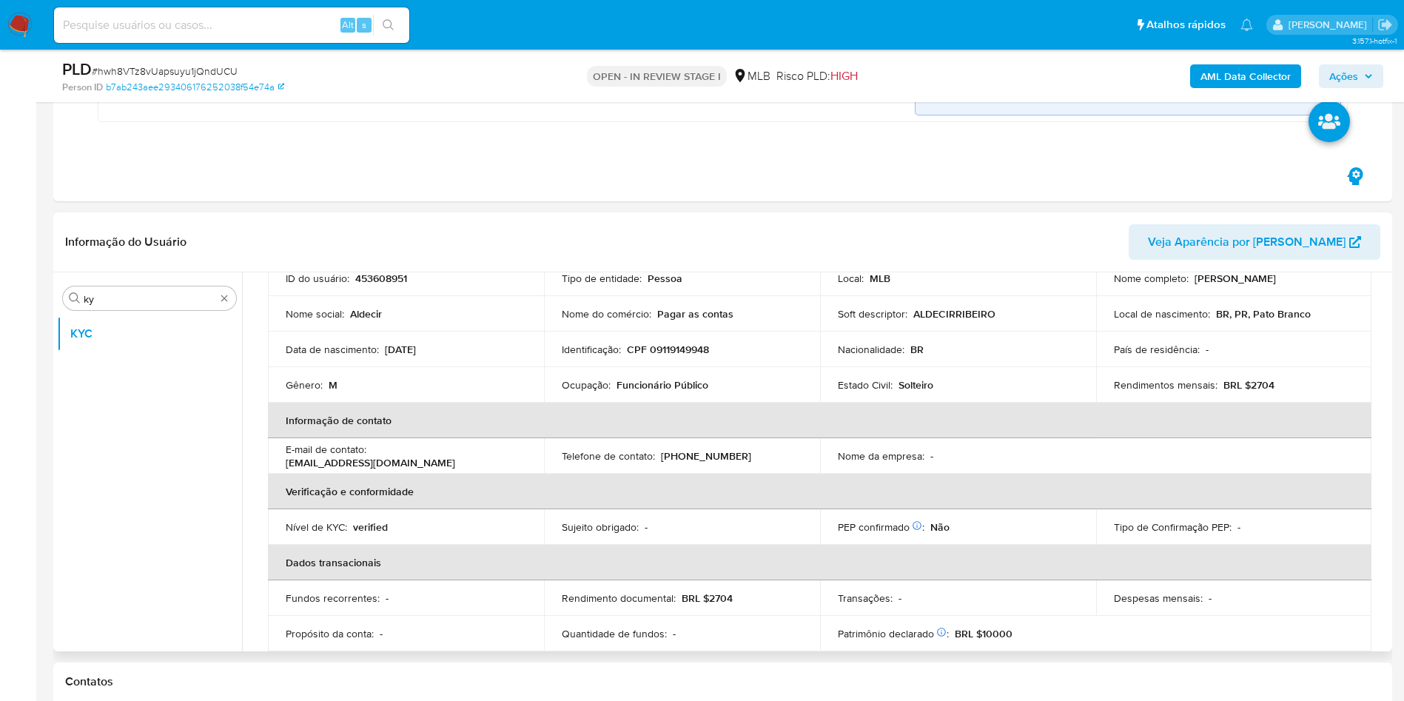
scroll to position [115, 0]
click at [621, 384] on p "Funcionário Público" at bounding box center [663, 388] width 92 height 13
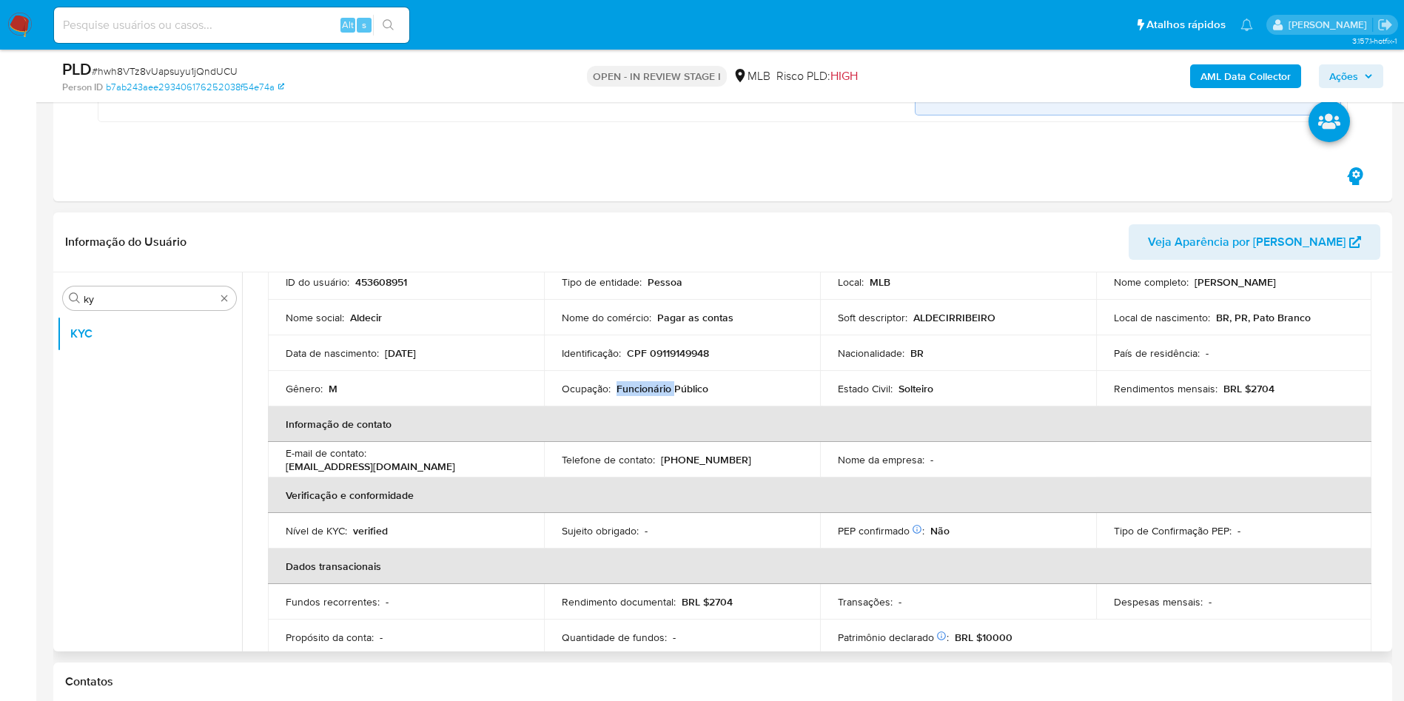
click at [621, 384] on p "Funcionário Público" at bounding box center [663, 388] width 92 height 13
copy div "Ocupação : Funcionário Público"
click at [751, 336] on td "Identificação : CPF 09119149948" at bounding box center [682, 353] width 276 height 36
drag, startPoint x: 688, startPoint y: 324, endPoint x: 721, endPoint y: 395, distance: 77.8
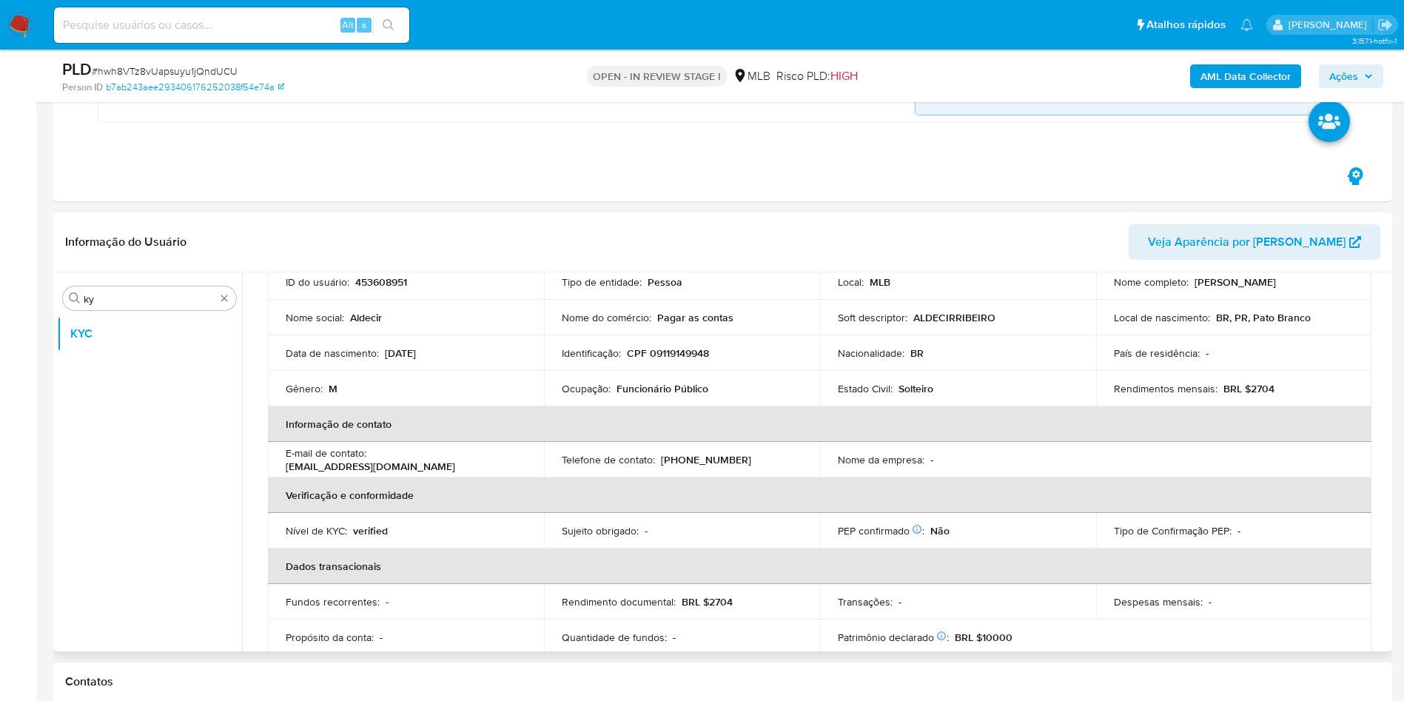
click at [688, 324] on p "Pagar as contas" at bounding box center [695, 317] width 76 height 13
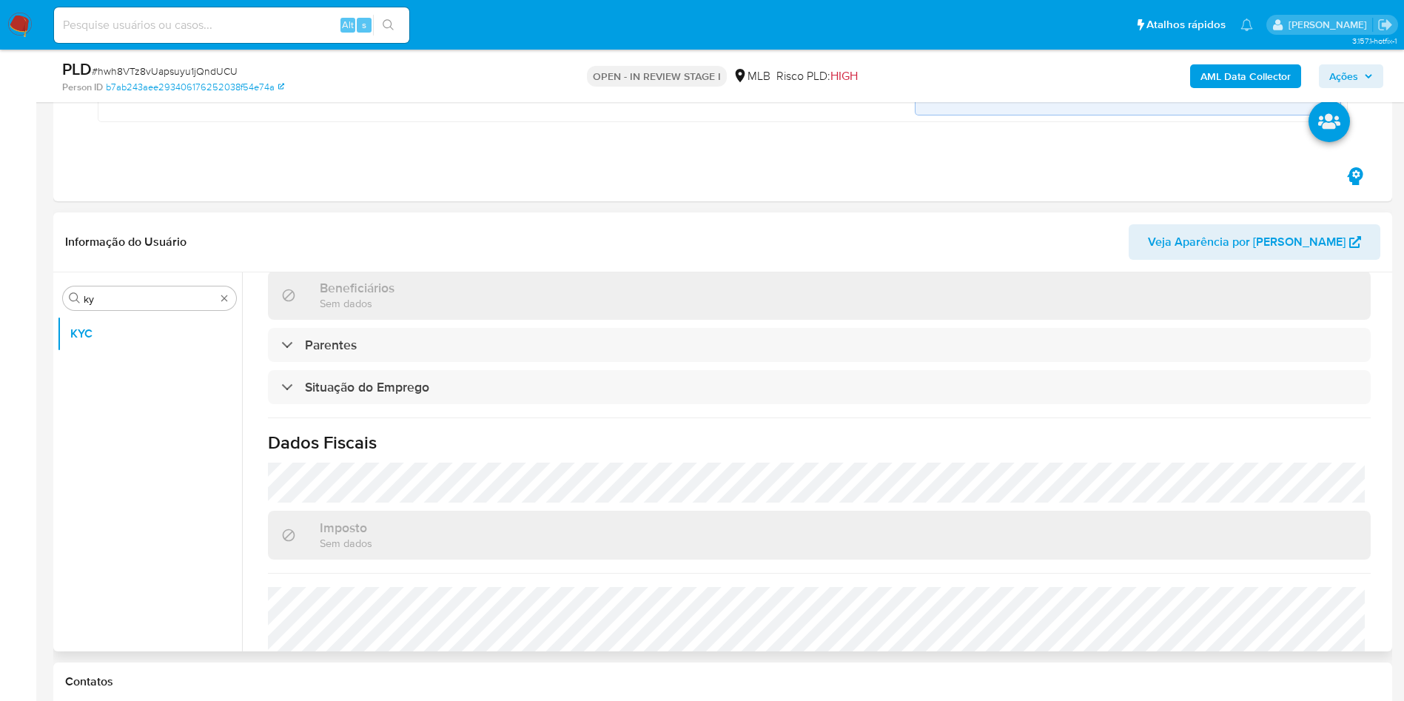
scroll to position [617, 0]
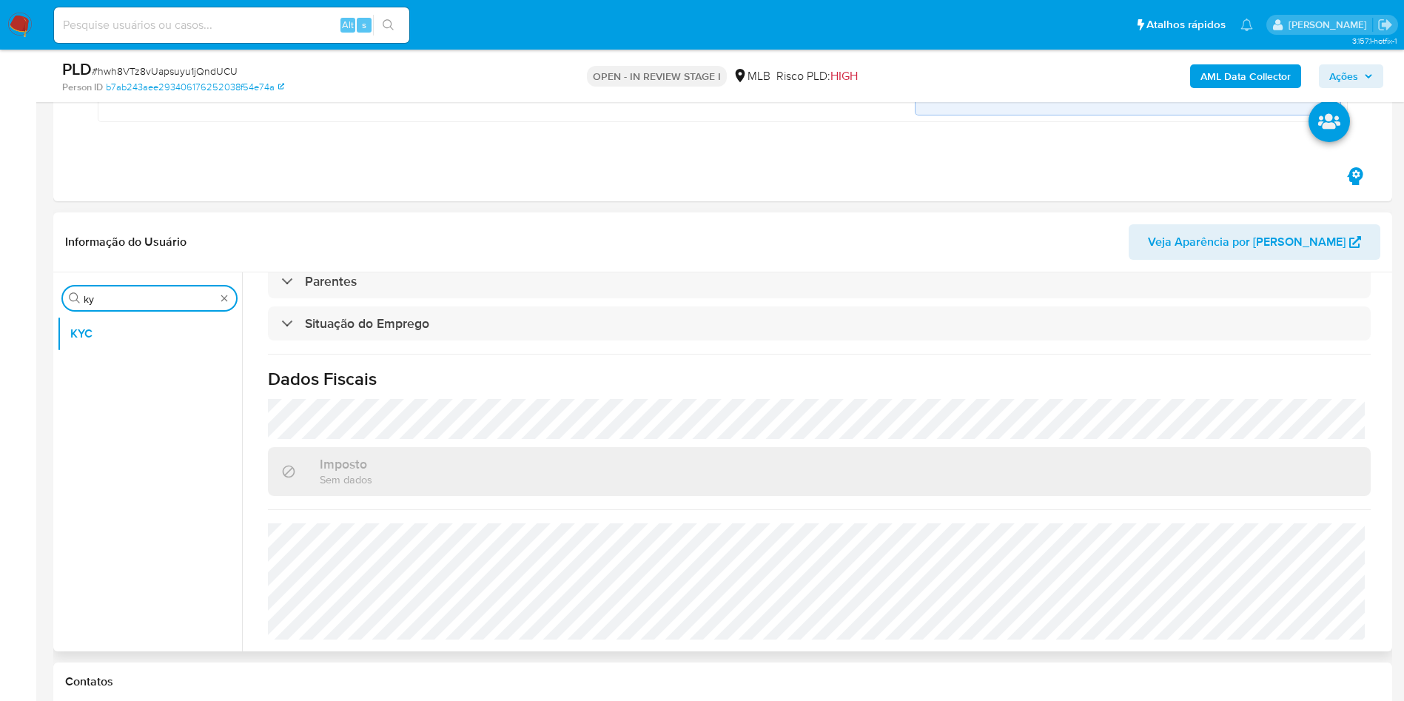
click at [106, 303] on input "ky" at bounding box center [150, 298] width 132 height 13
click at [106, 302] on input "ky" at bounding box center [150, 298] width 132 height 13
type input "ge"
click at [109, 338] on button "Detalhe da geolocalização" at bounding box center [143, 334] width 173 height 36
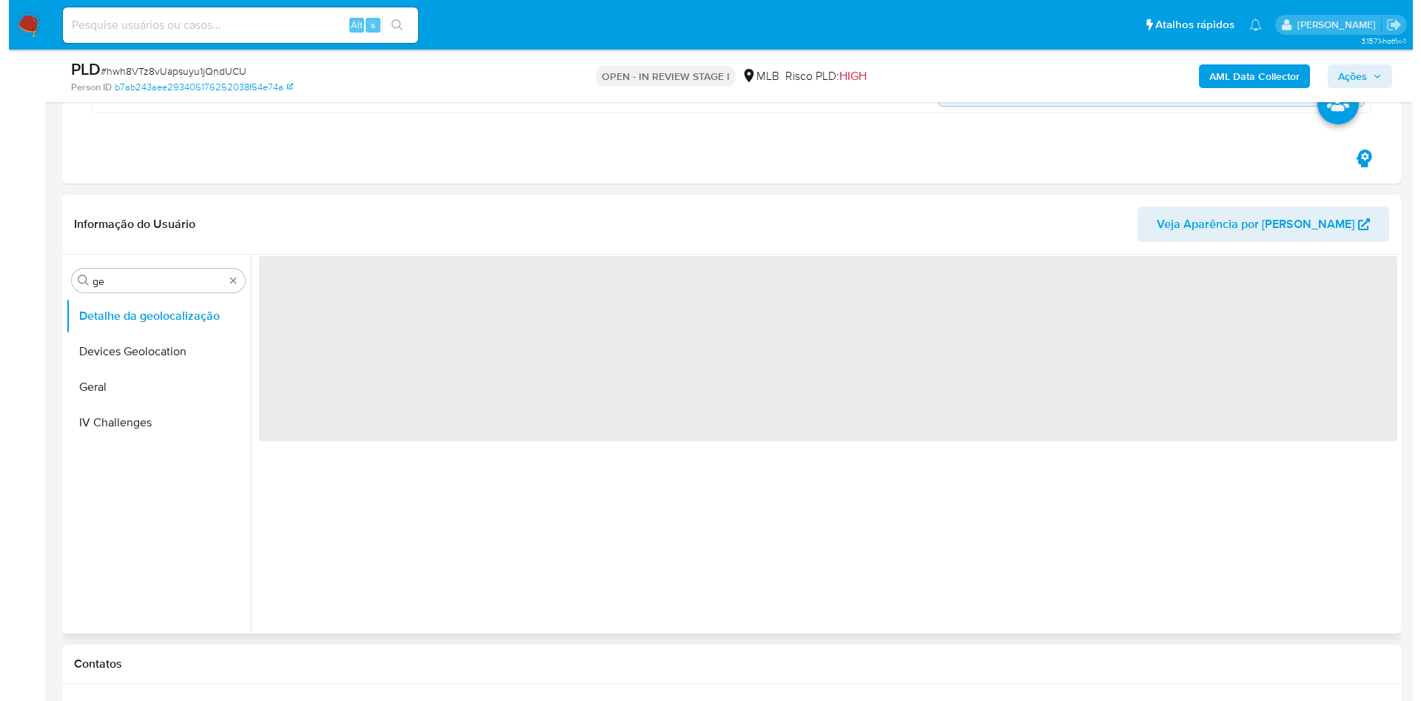
scroll to position [0, 0]
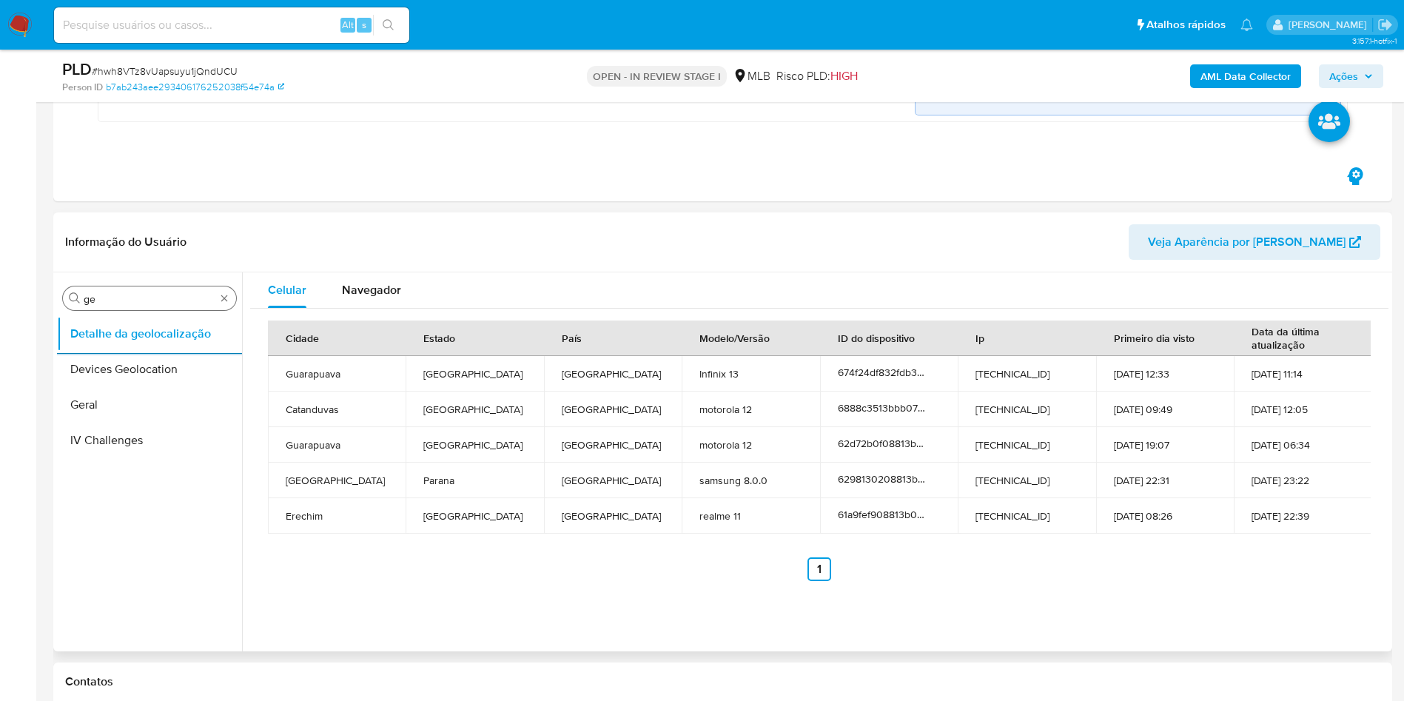
click at [126, 307] on div "Procurar ge" at bounding box center [149, 298] width 173 height 24
click at [102, 292] on input "ge" at bounding box center [150, 298] width 132 height 13
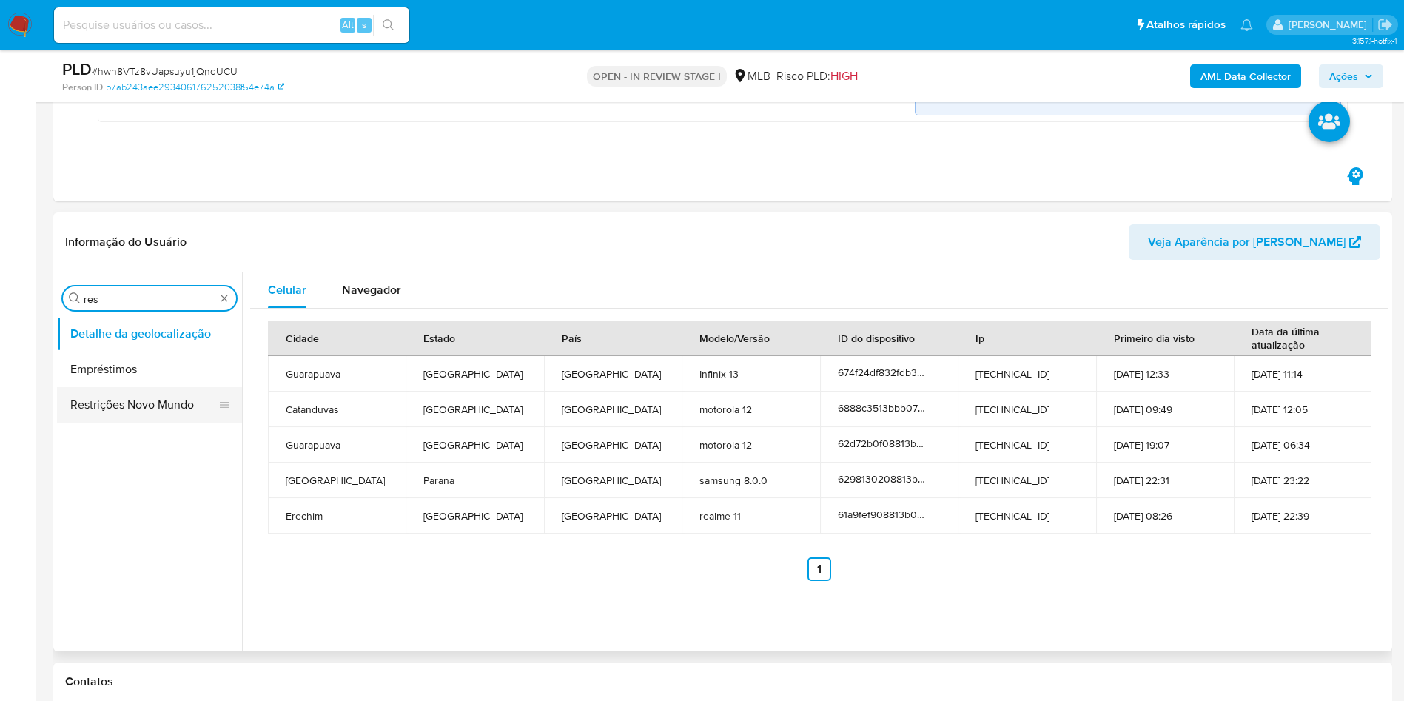
type input "res"
click at [87, 389] on button "Restrições Novo Mundo" at bounding box center [143, 405] width 173 height 36
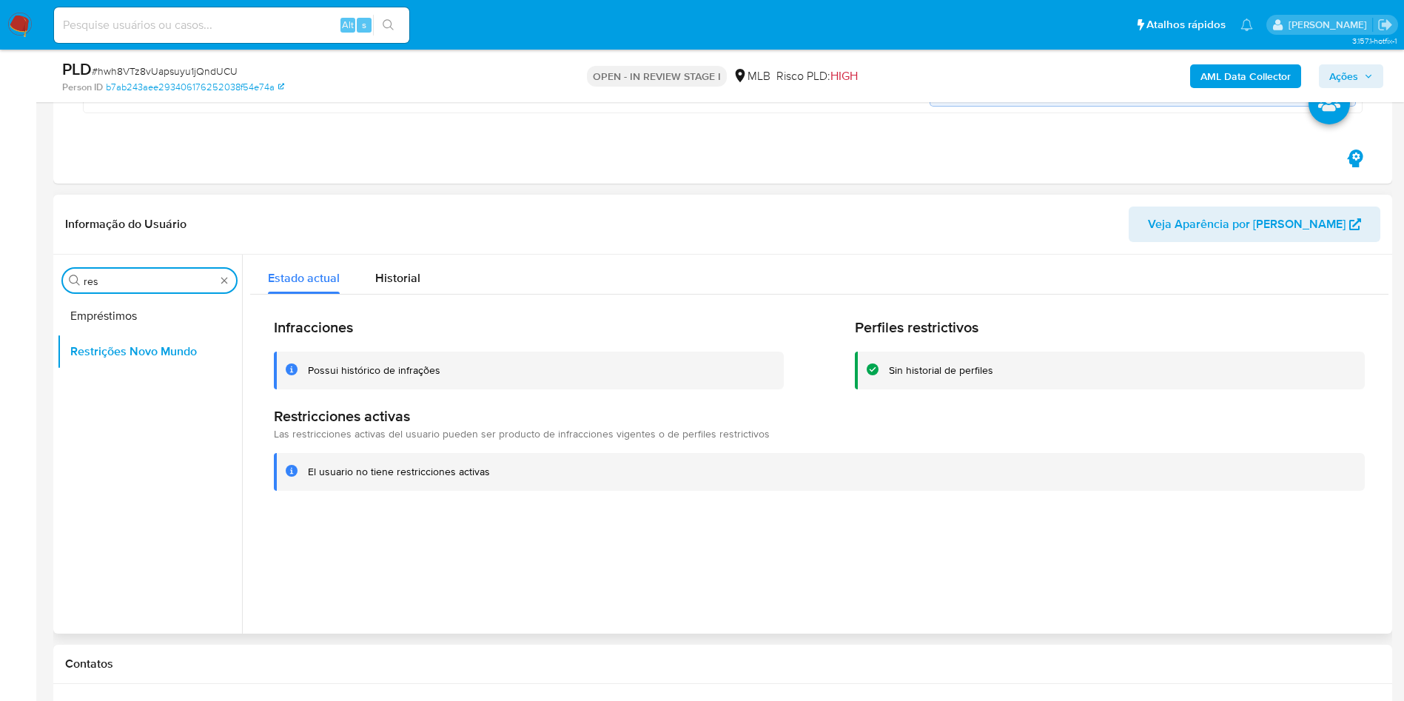
click at [127, 275] on input "res" at bounding box center [150, 281] width 132 height 13
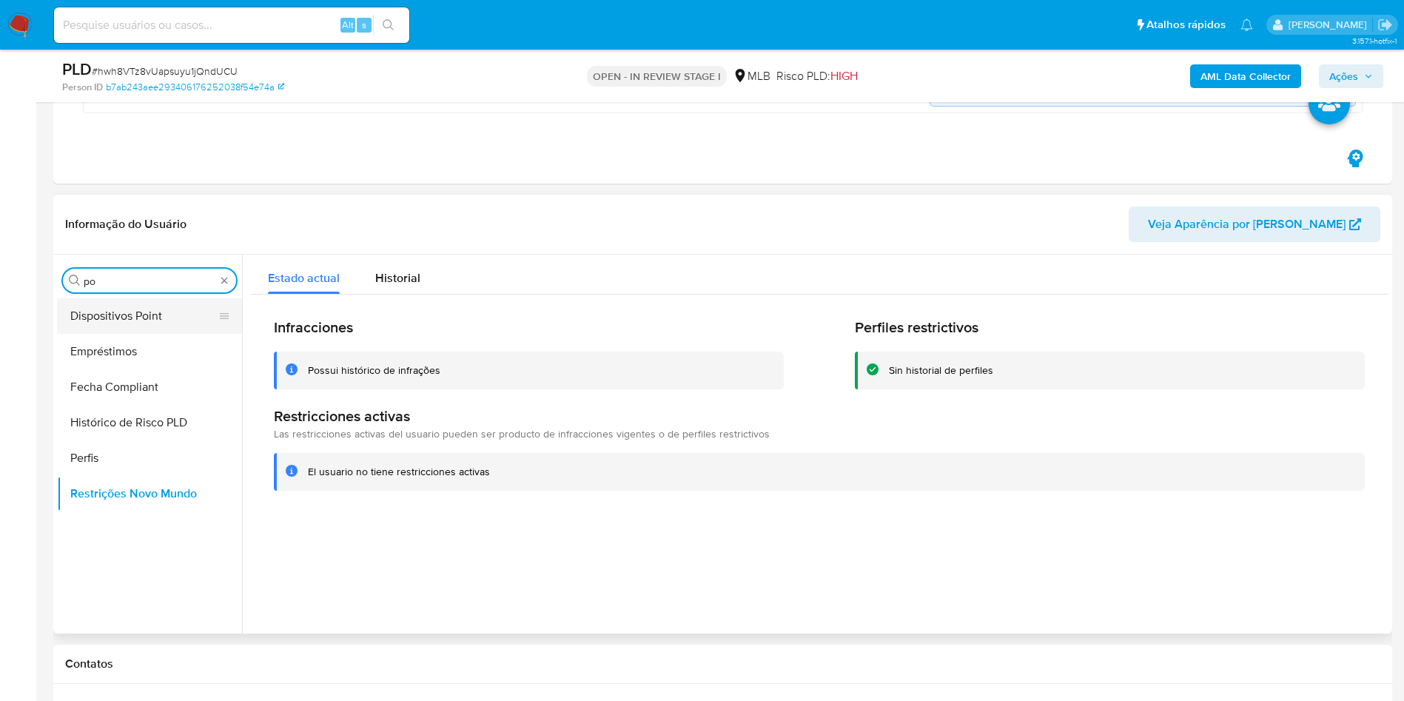
type input "po"
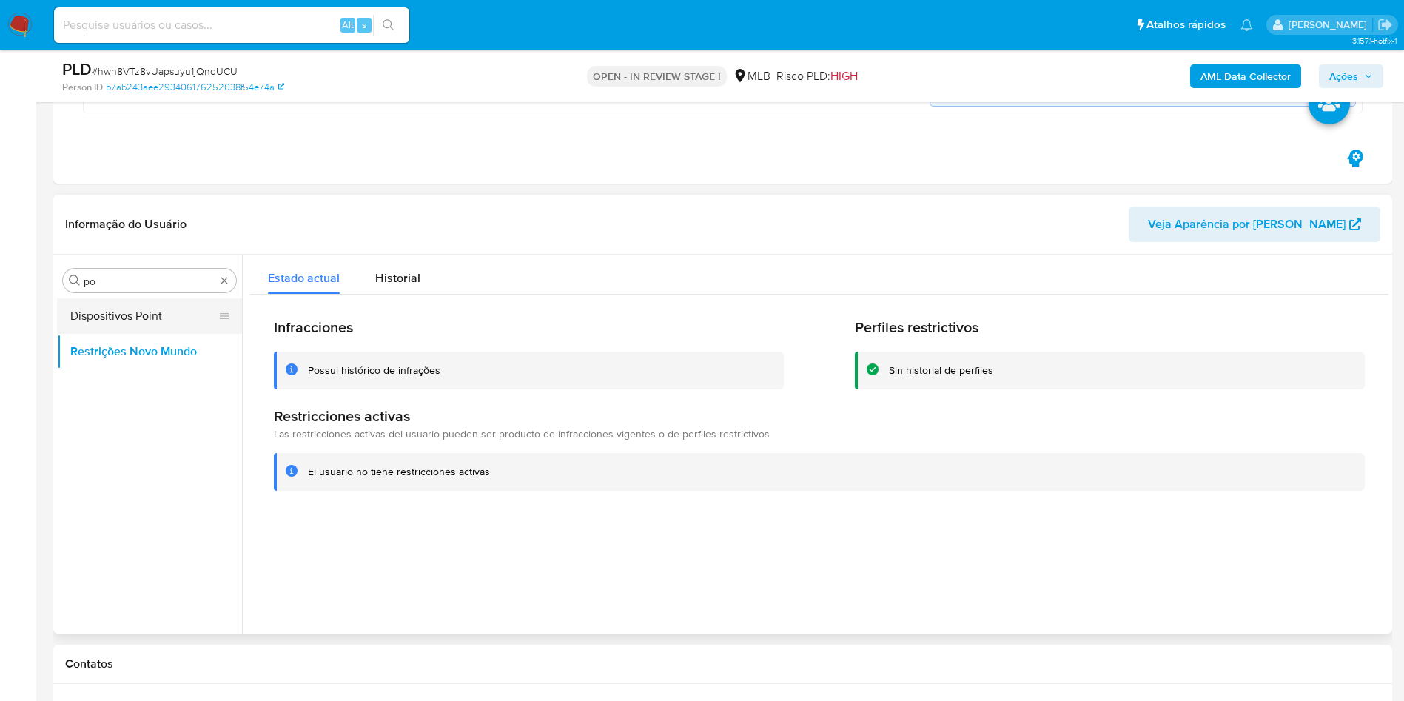
click at [115, 309] on button "Dispositivos Point" at bounding box center [143, 316] width 173 height 36
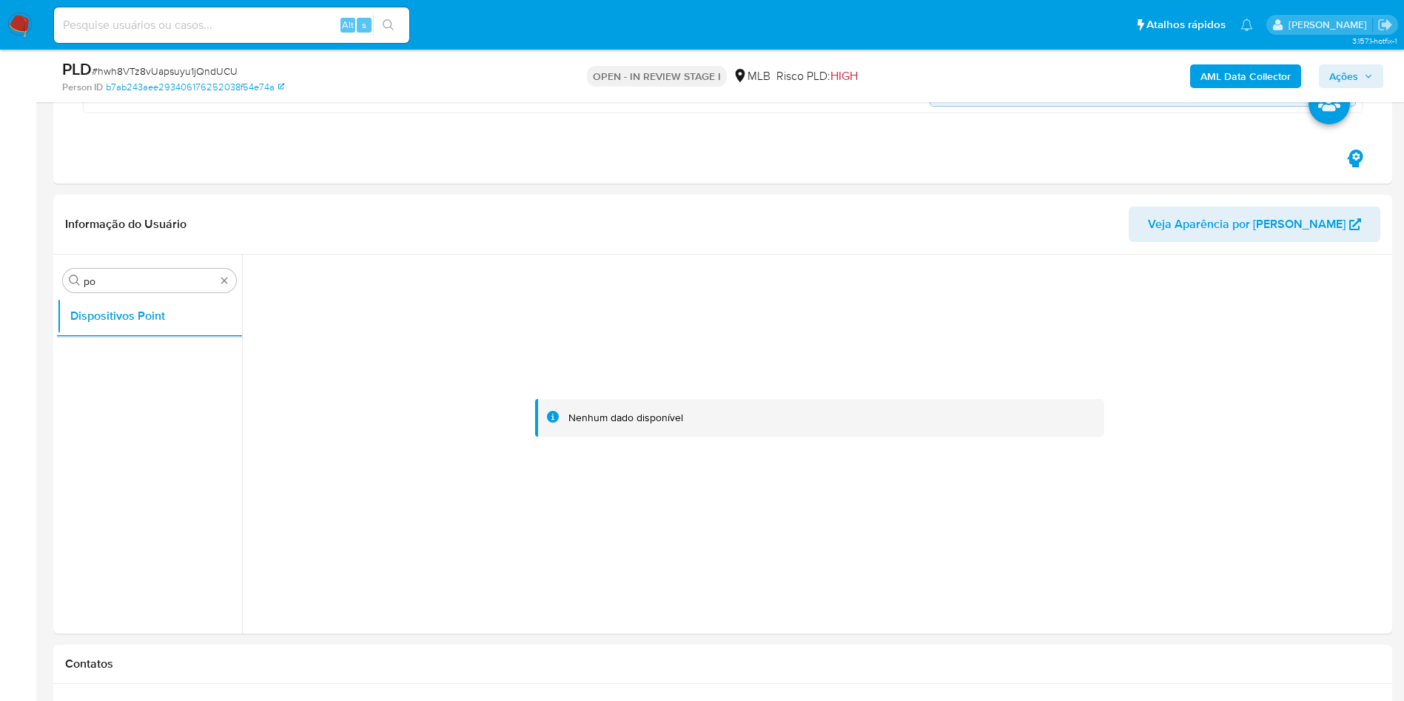
click at [1228, 81] on b "AML Data Collector" at bounding box center [1246, 76] width 90 height 24
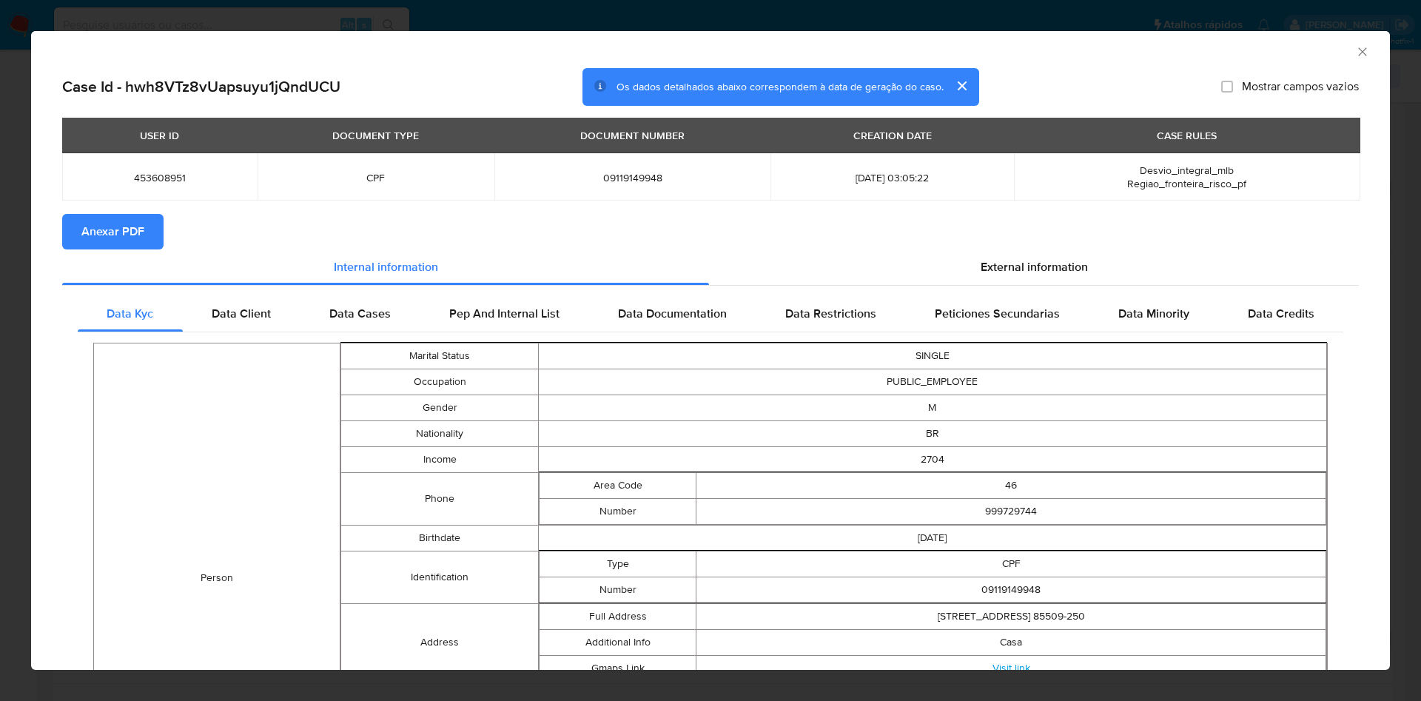
click at [126, 235] on span "Anexar PDF" at bounding box center [112, 231] width 63 height 33
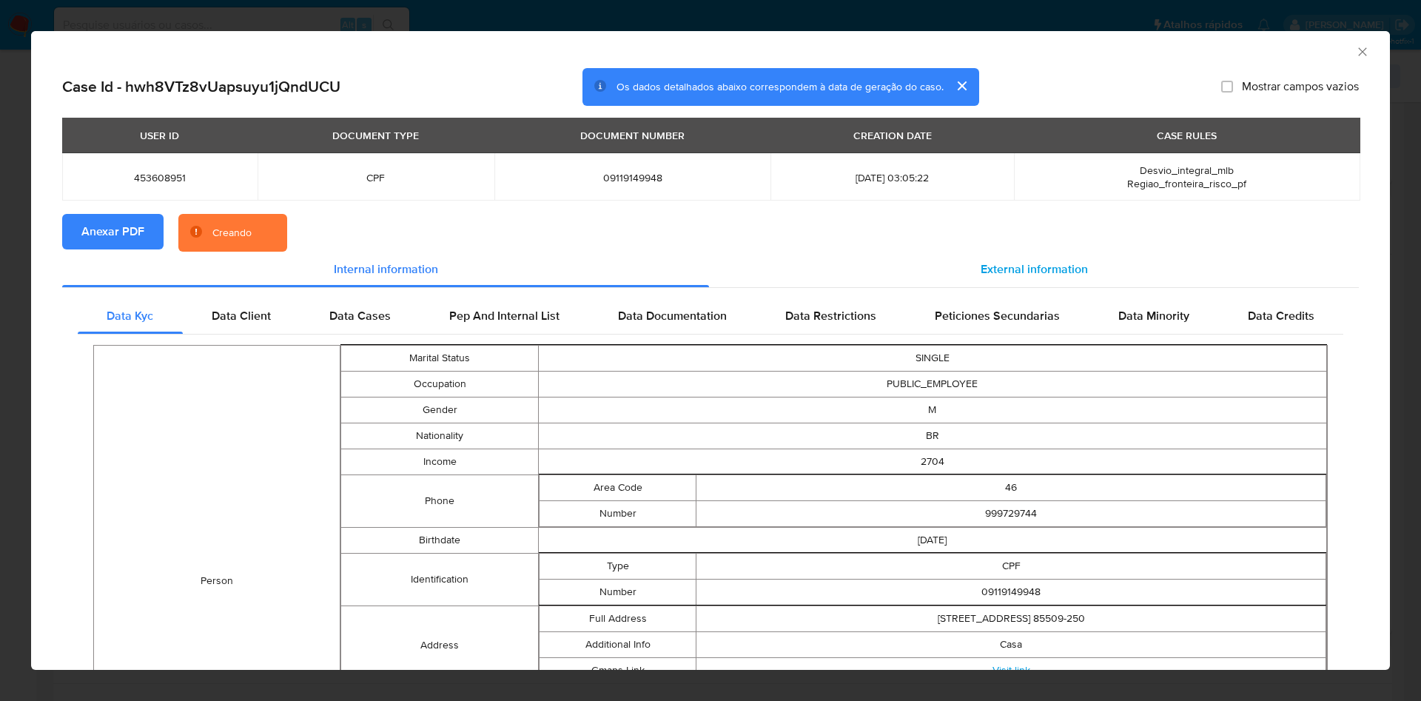
click at [963, 281] on div "External information" at bounding box center [1034, 270] width 650 height 36
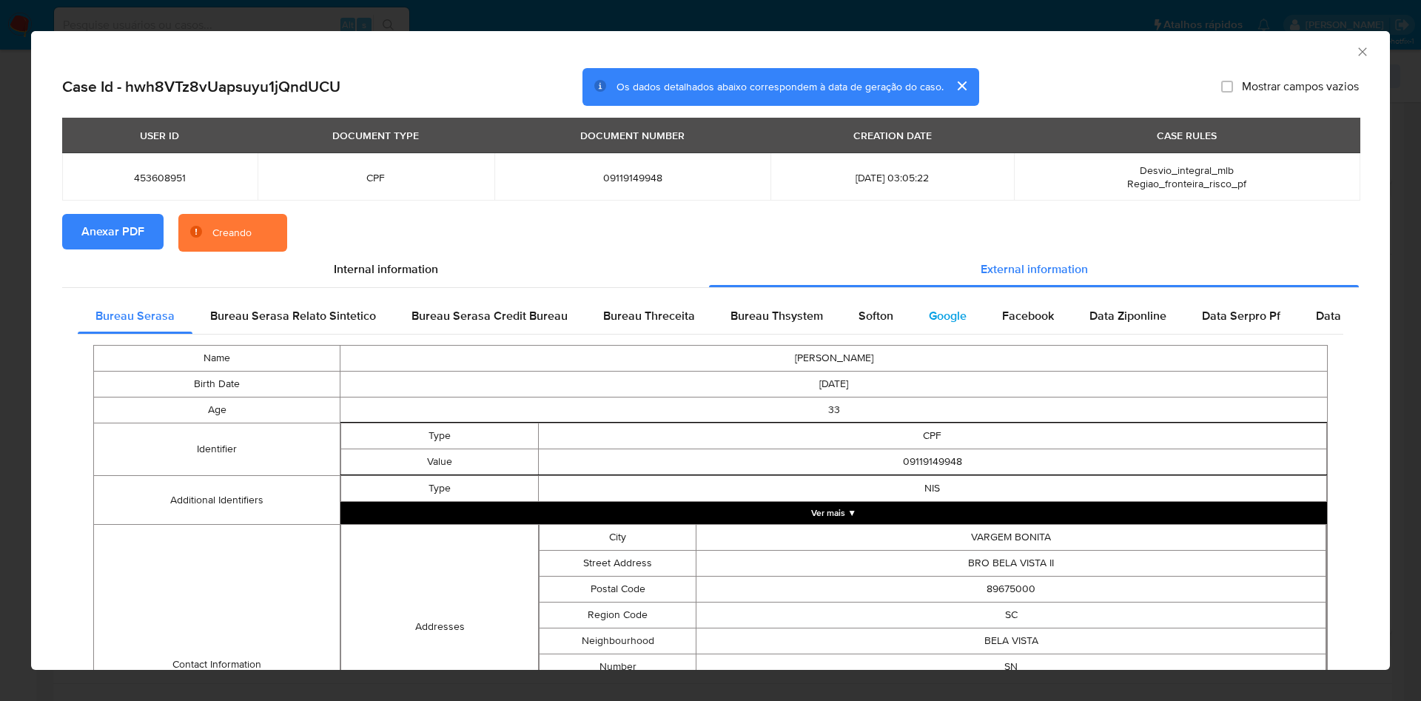
click at [963, 319] on div "Google" at bounding box center [947, 316] width 73 height 36
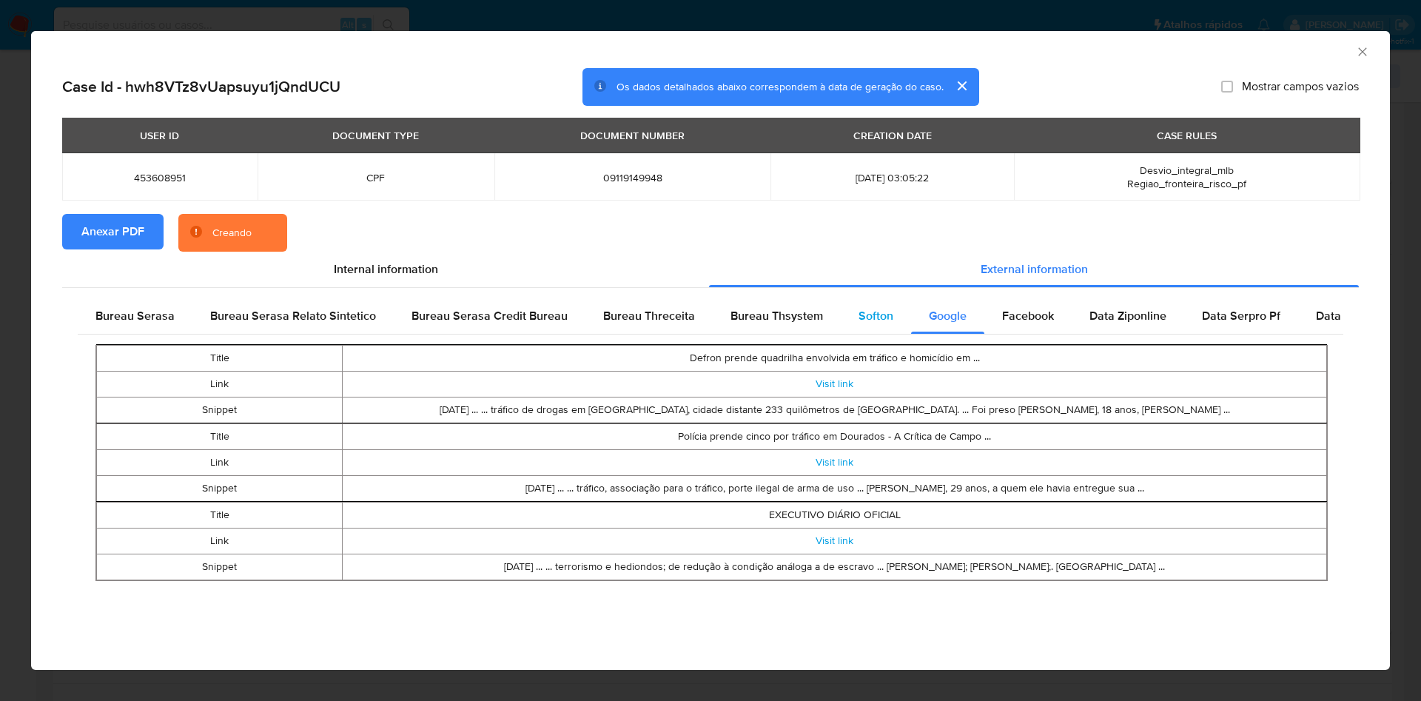
click at [884, 312] on span "Softon" at bounding box center [876, 315] width 35 height 17
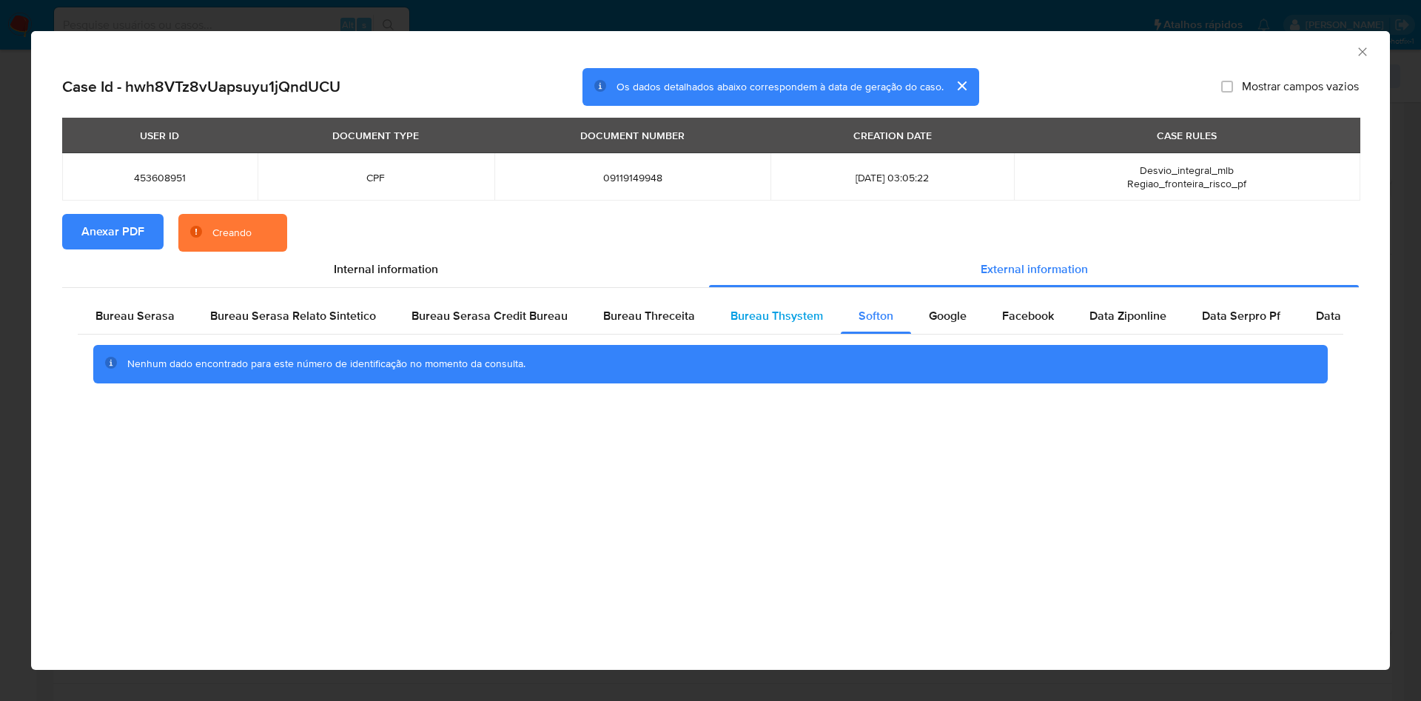
click at [773, 311] on span "Bureau Thsystem" at bounding box center [777, 315] width 93 height 17
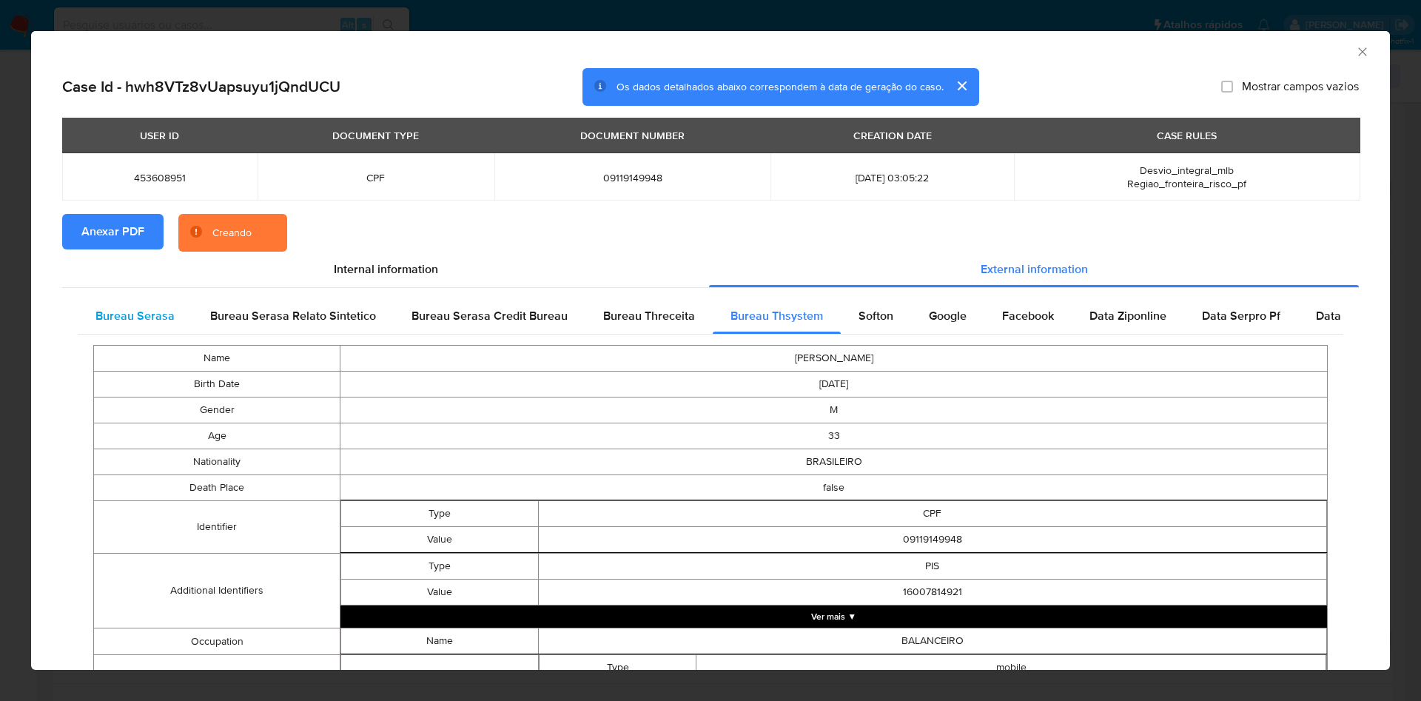
click at [134, 312] on span "Bureau Serasa" at bounding box center [134, 315] width 79 height 17
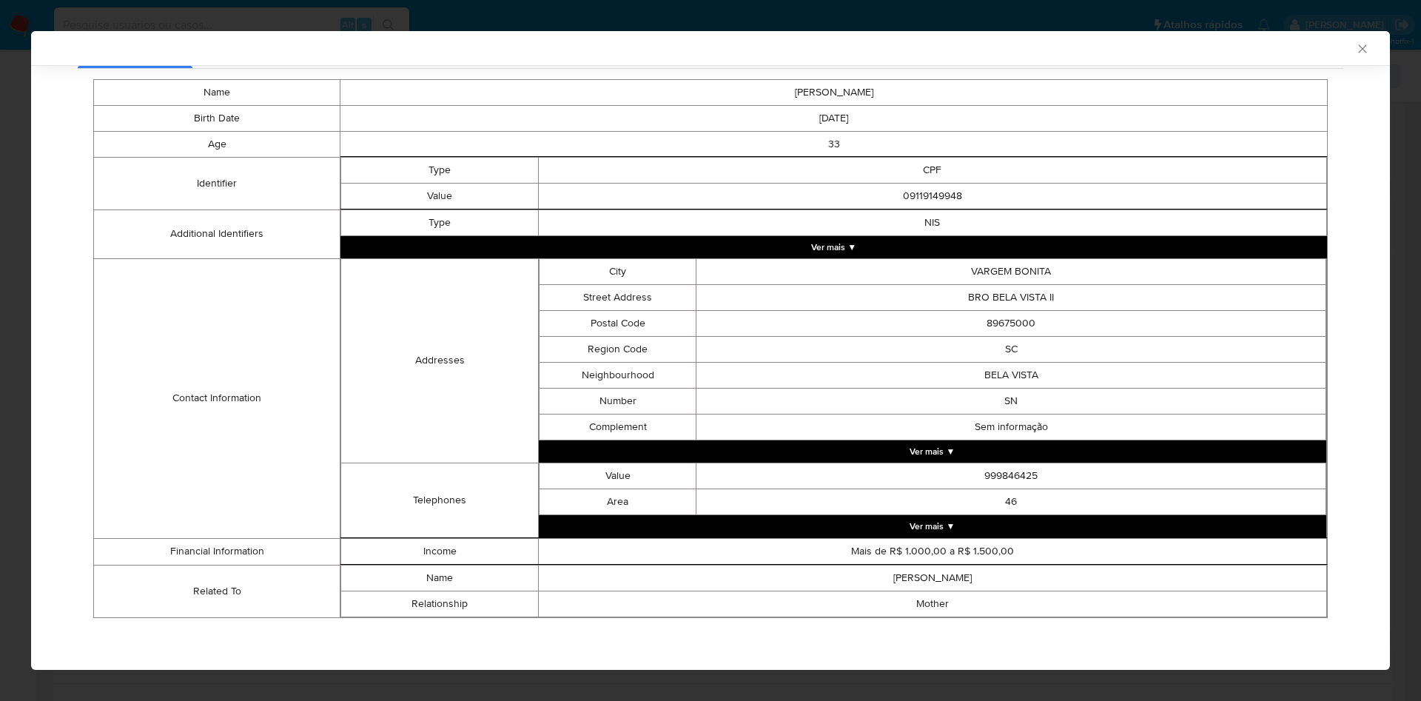
scroll to position [260, 0]
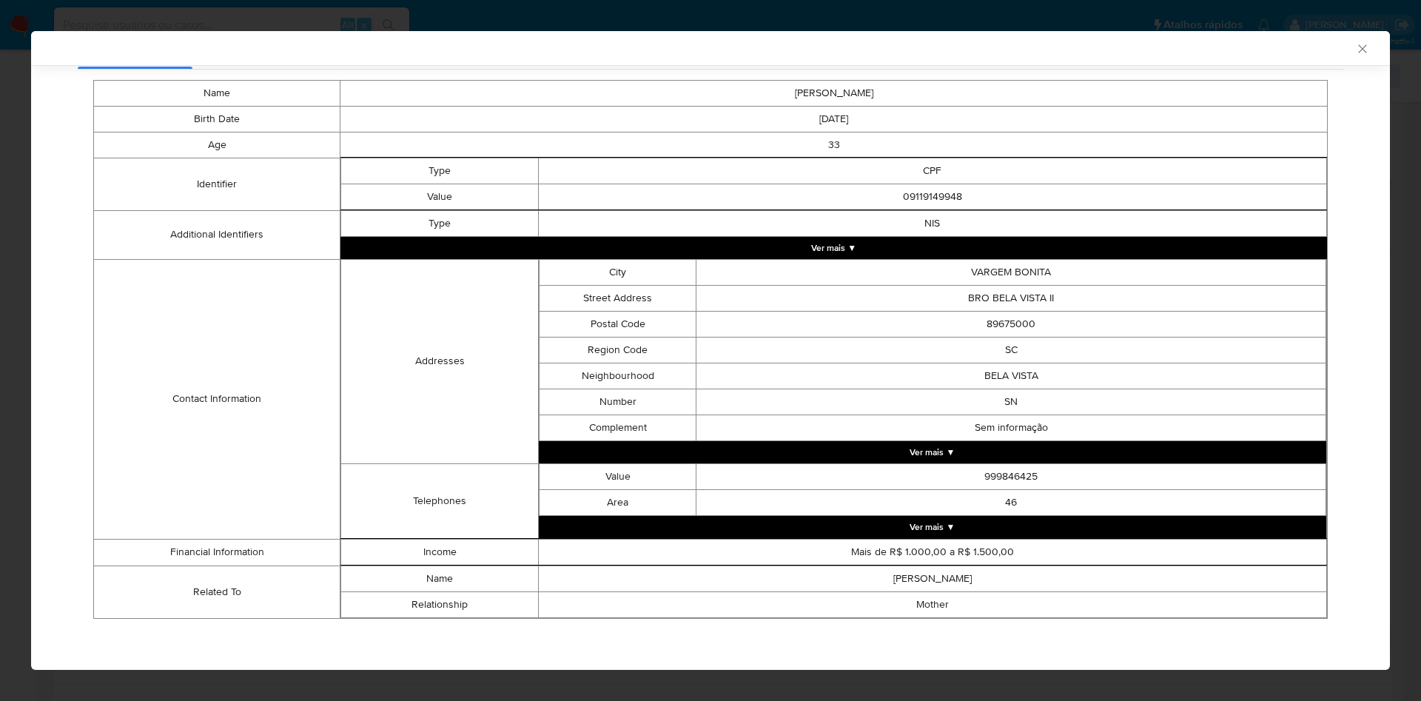
click at [0, 320] on div "AML Data Collector Case Id - hwh8VTz8vUapsuyu1jQndUCU Os dados detalhados abaix…" at bounding box center [710, 350] width 1421 height 701
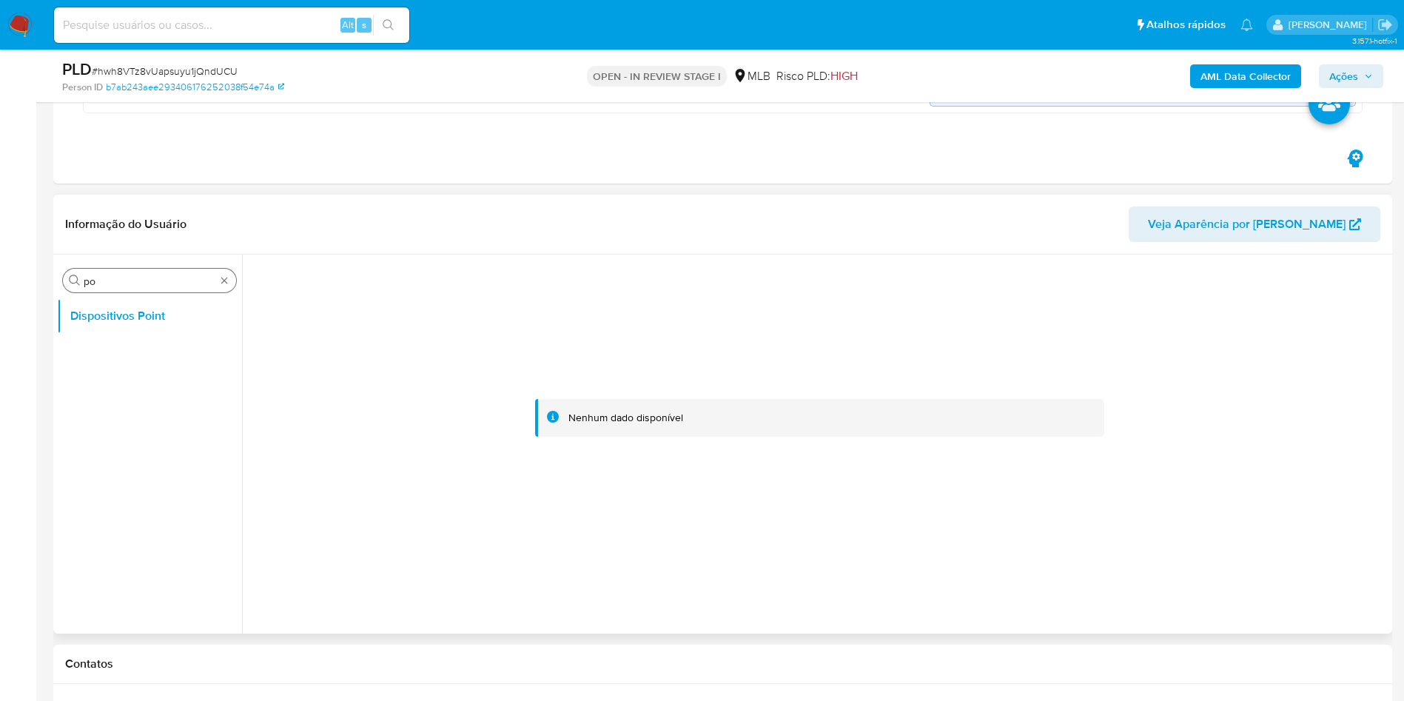
click at [231, 284] on div "Procurar po" at bounding box center [149, 281] width 173 height 24
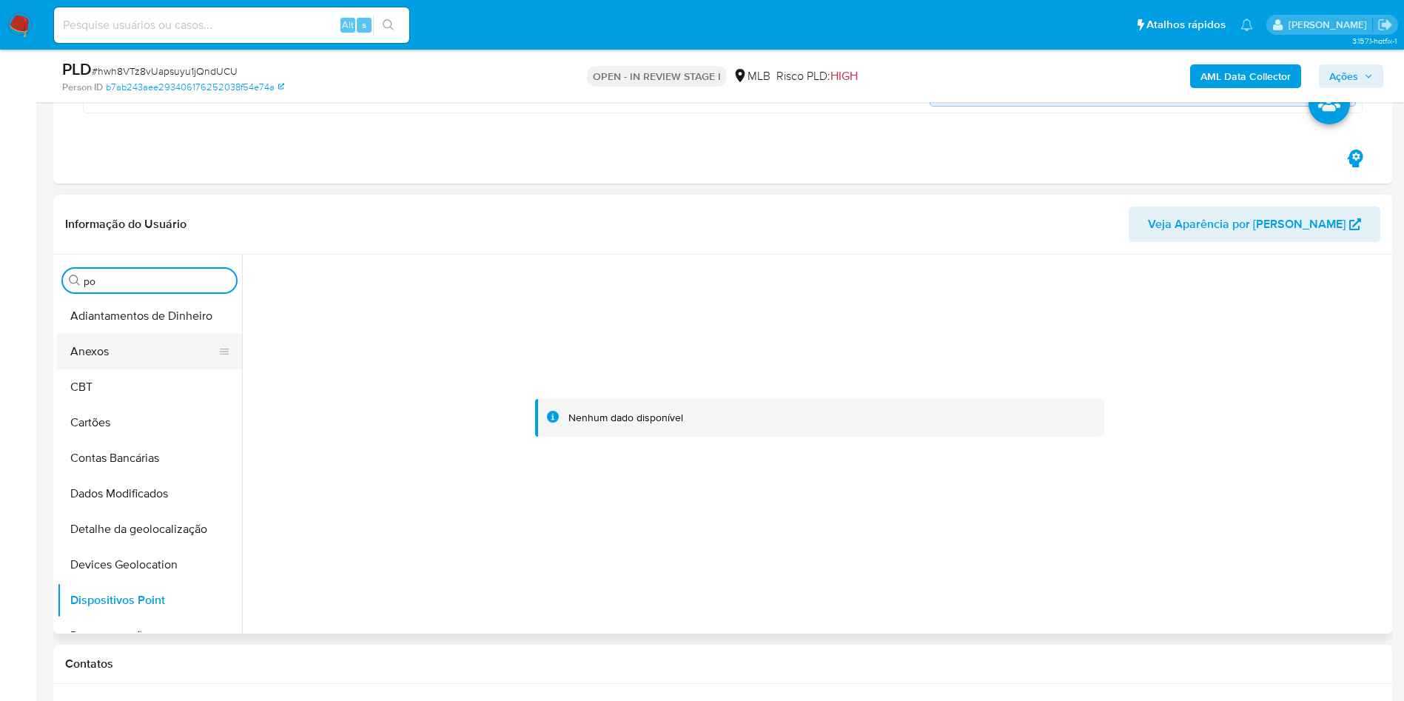
click at [170, 365] on button "Anexos" at bounding box center [143, 352] width 173 height 36
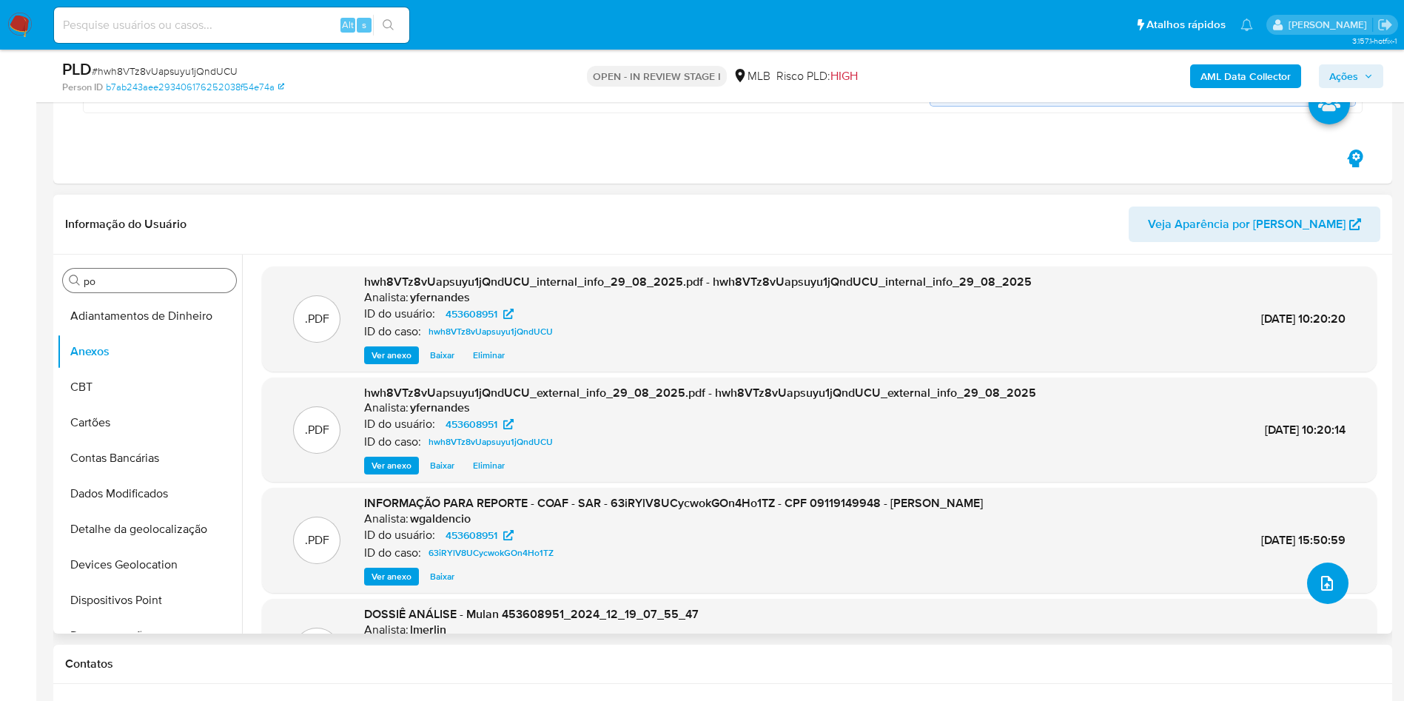
click at [1329, 583] on icon "upload-file" at bounding box center [1327, 583] width 18 height 18
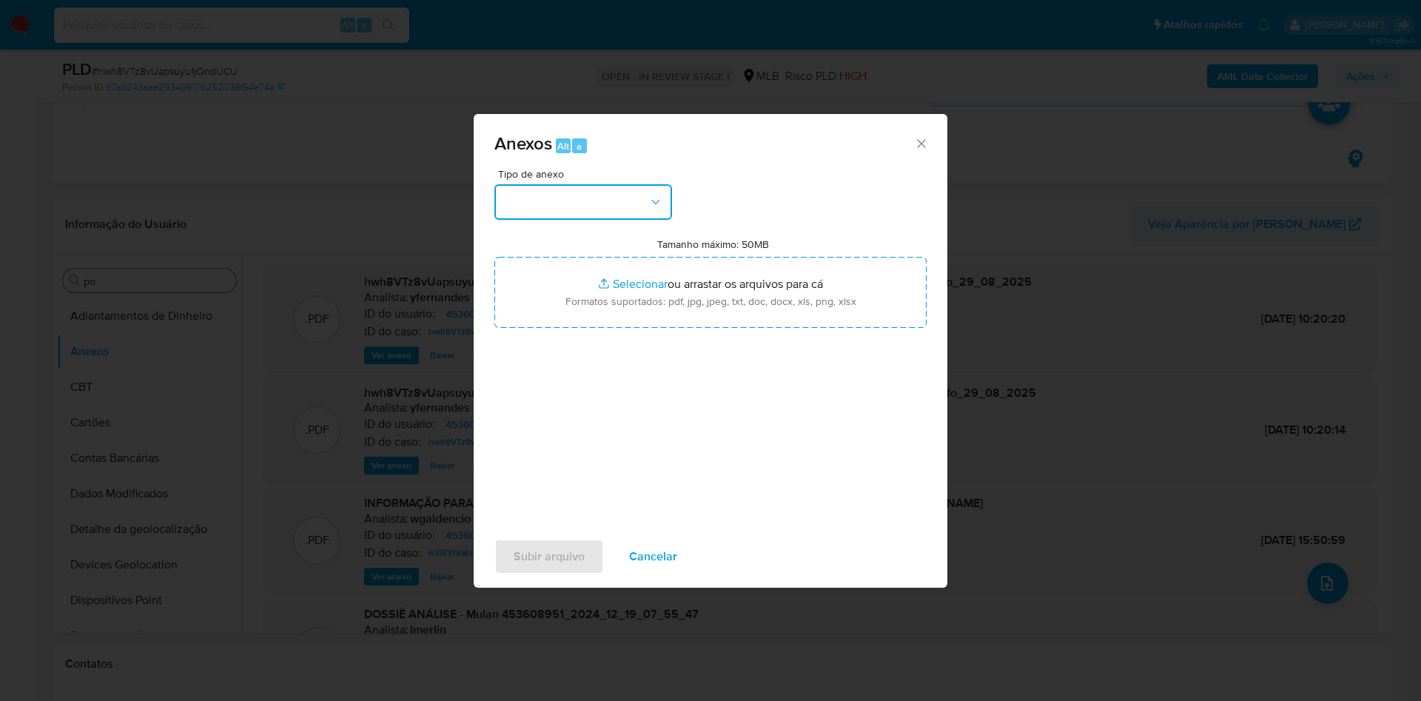
click at [649, 186] on button "button" at bounding box center [583, 202] width 178 height 36
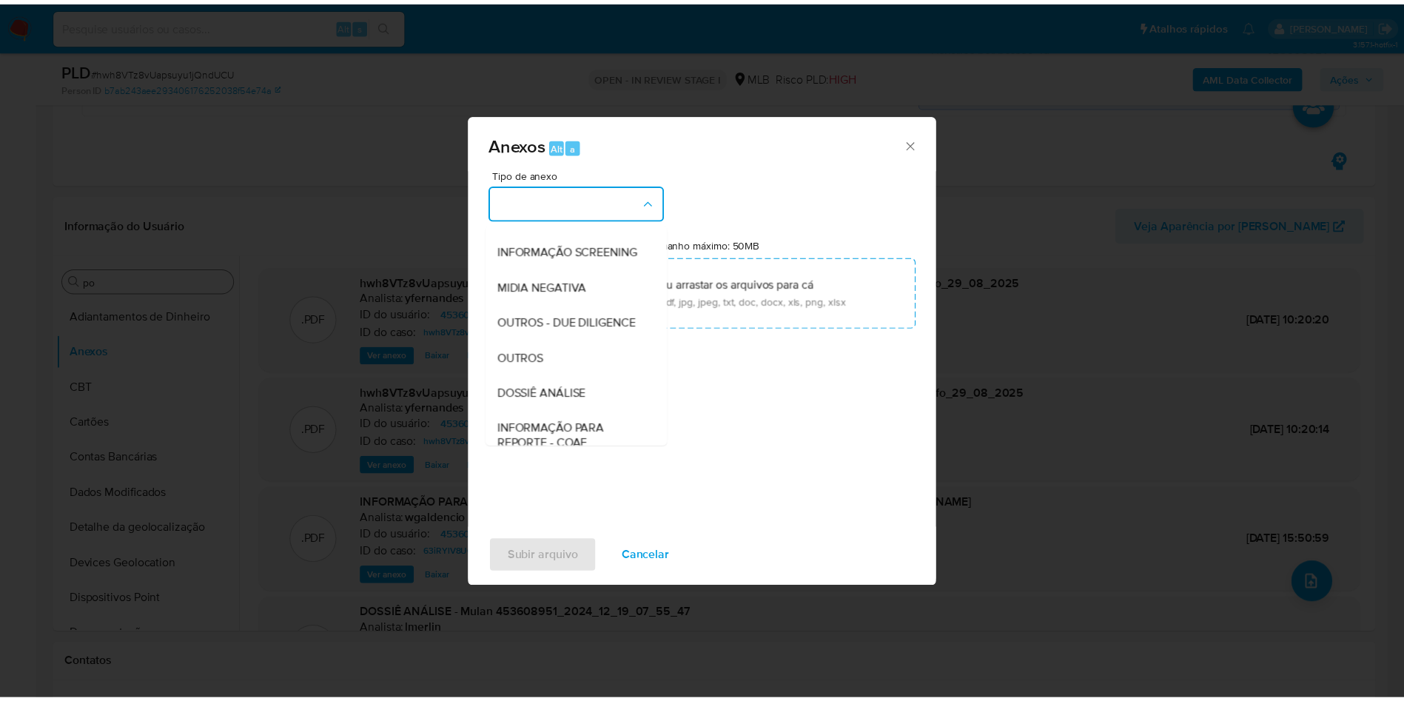
scroll to position [228, 0]
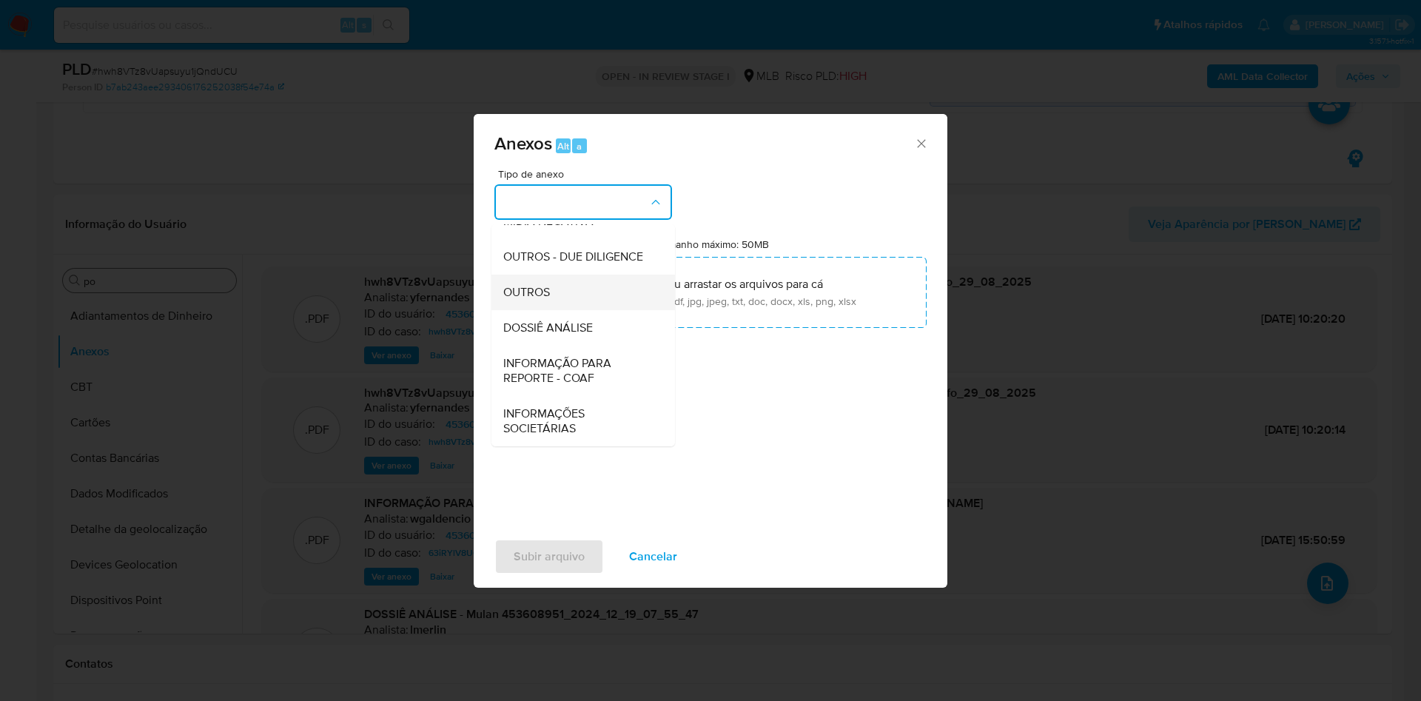
click at [562, 284] on div "OUTROS" at bounding box center [578, 293] width 151 height 36
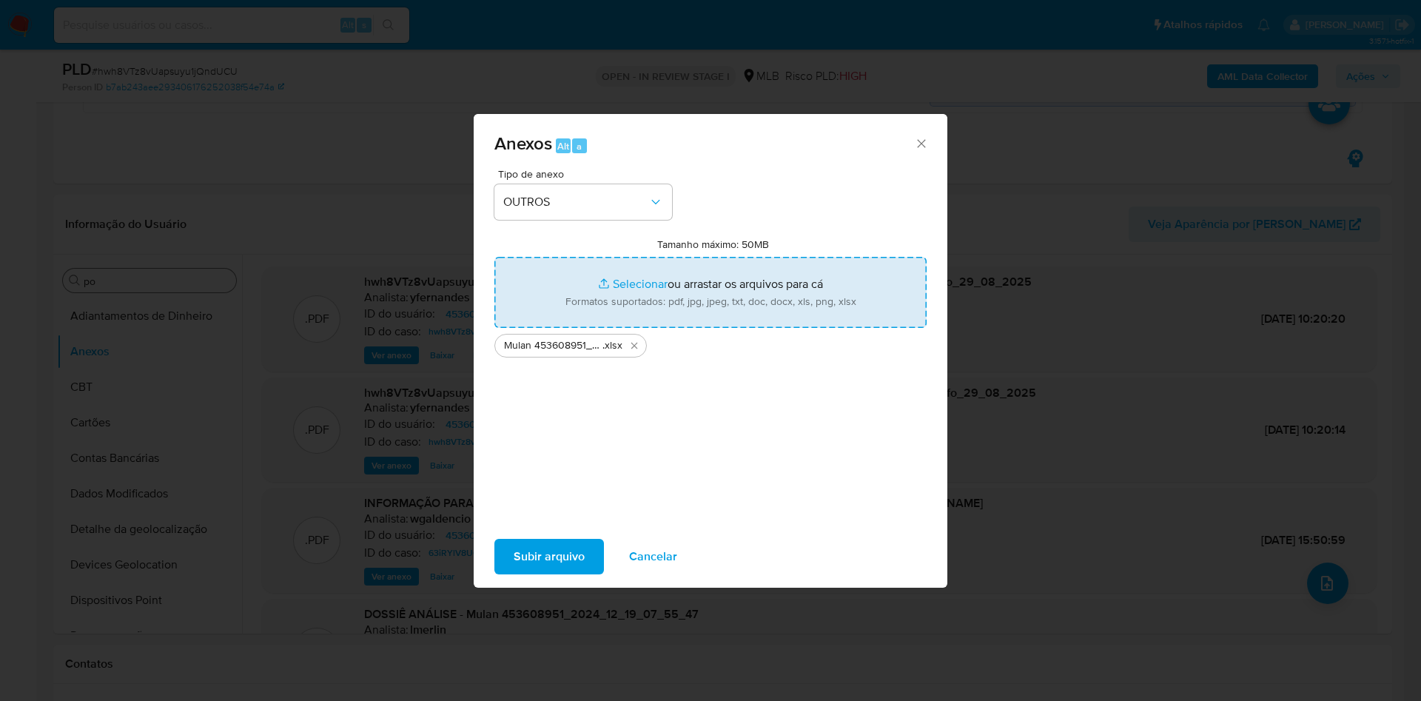
type input "C:\fakepath\2° SAR - xxx - CPF 09119149948 - ALDECIR RIBEIRO.pdf"
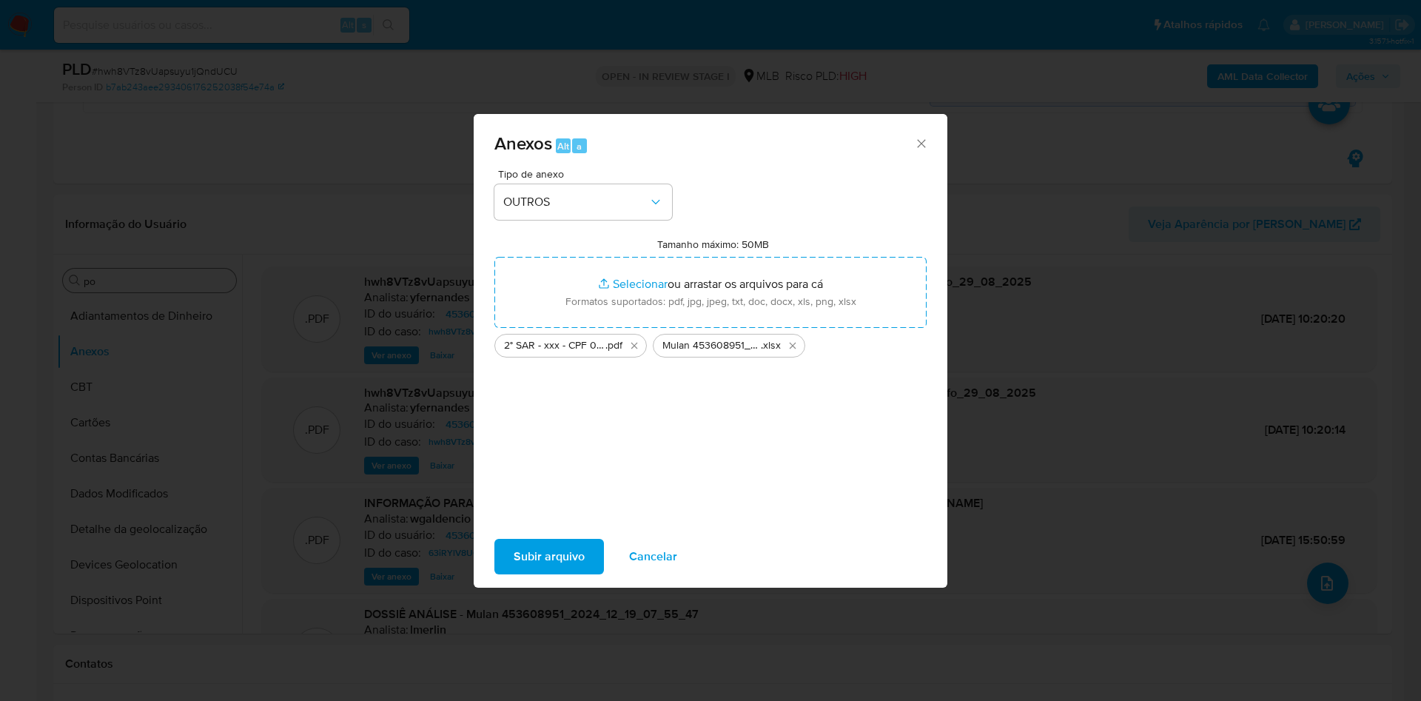
click at [568, 543] on span "Subir arquivo" at bounding box center [549, 556] width 71 height 33
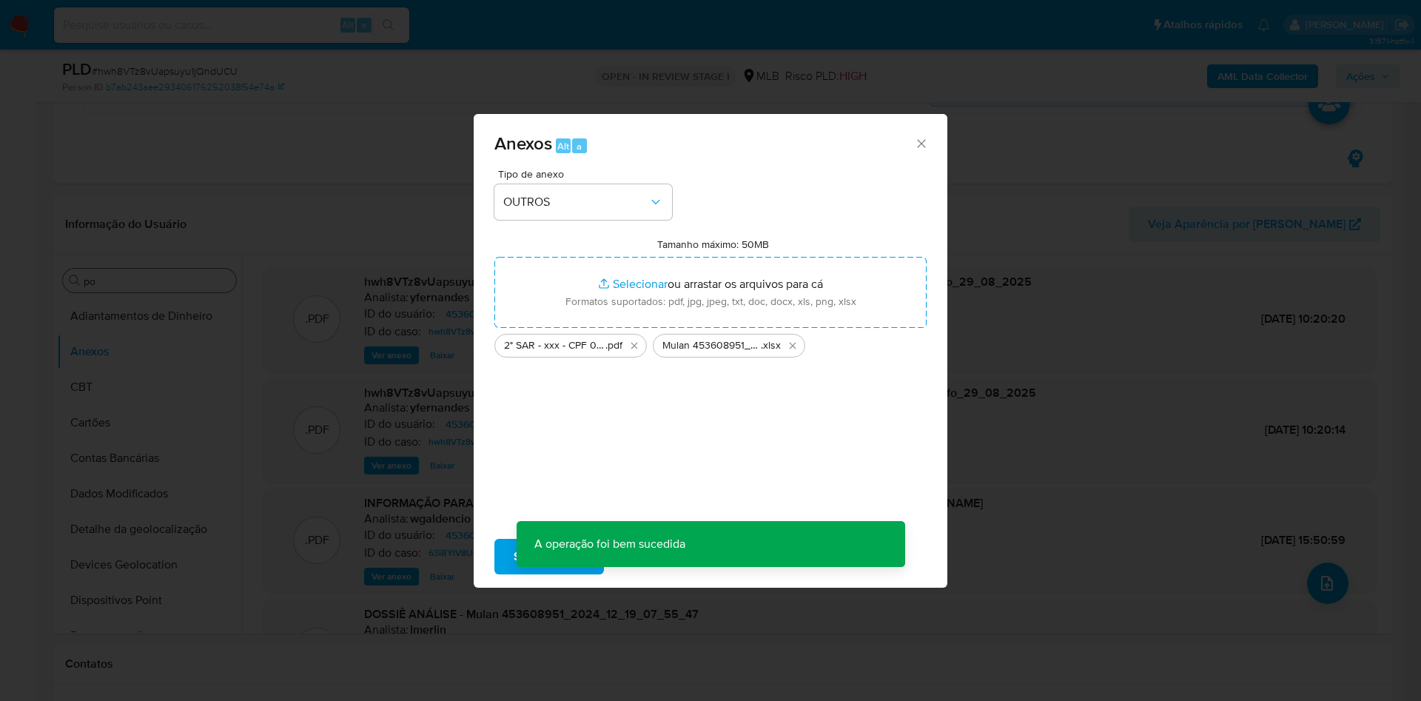
click at [95, 383] on div "Anexos Alt a Tipo de anexo OUTROS Tamanho máximo: 50MB Selecionar arquivos Sele…" at bounding box center [710, 350] width 1421 height 701
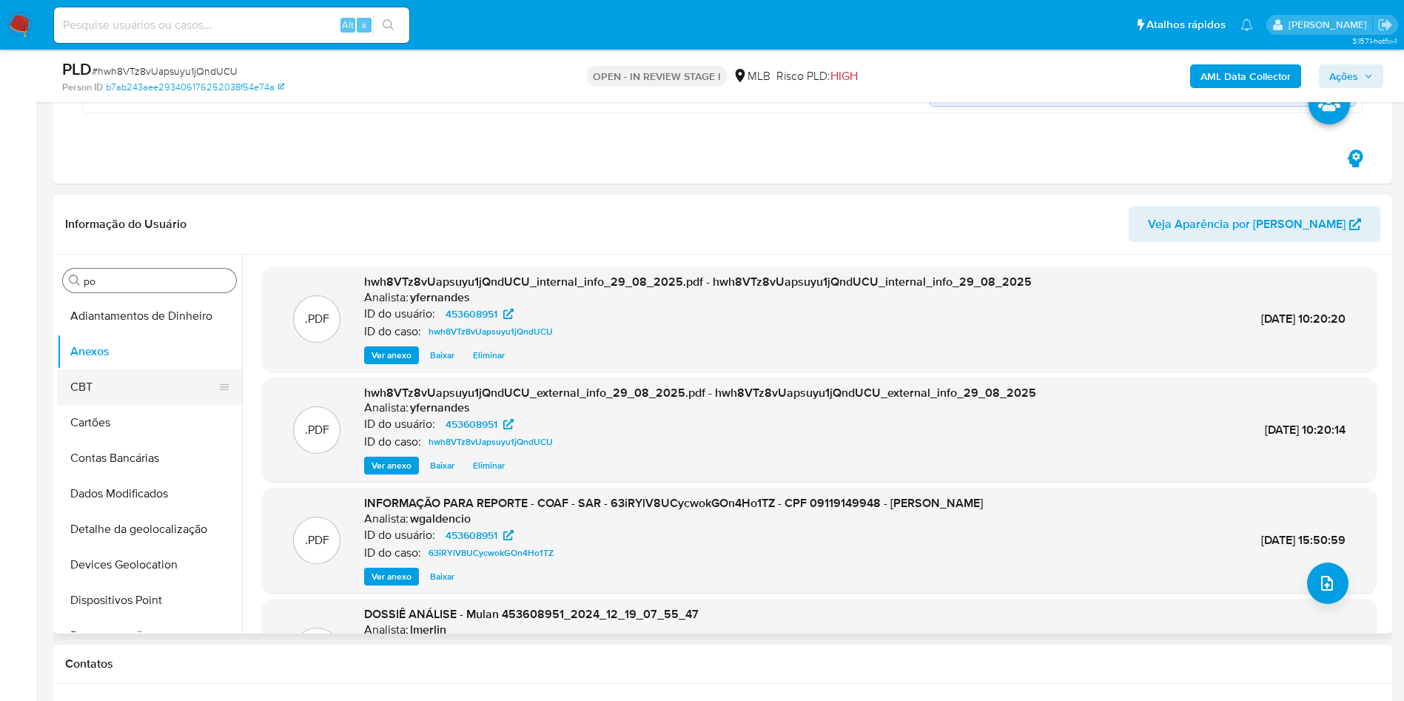
click at [108, 385] on button "CBT" at bounding box center [143, 387] width 173 height 36
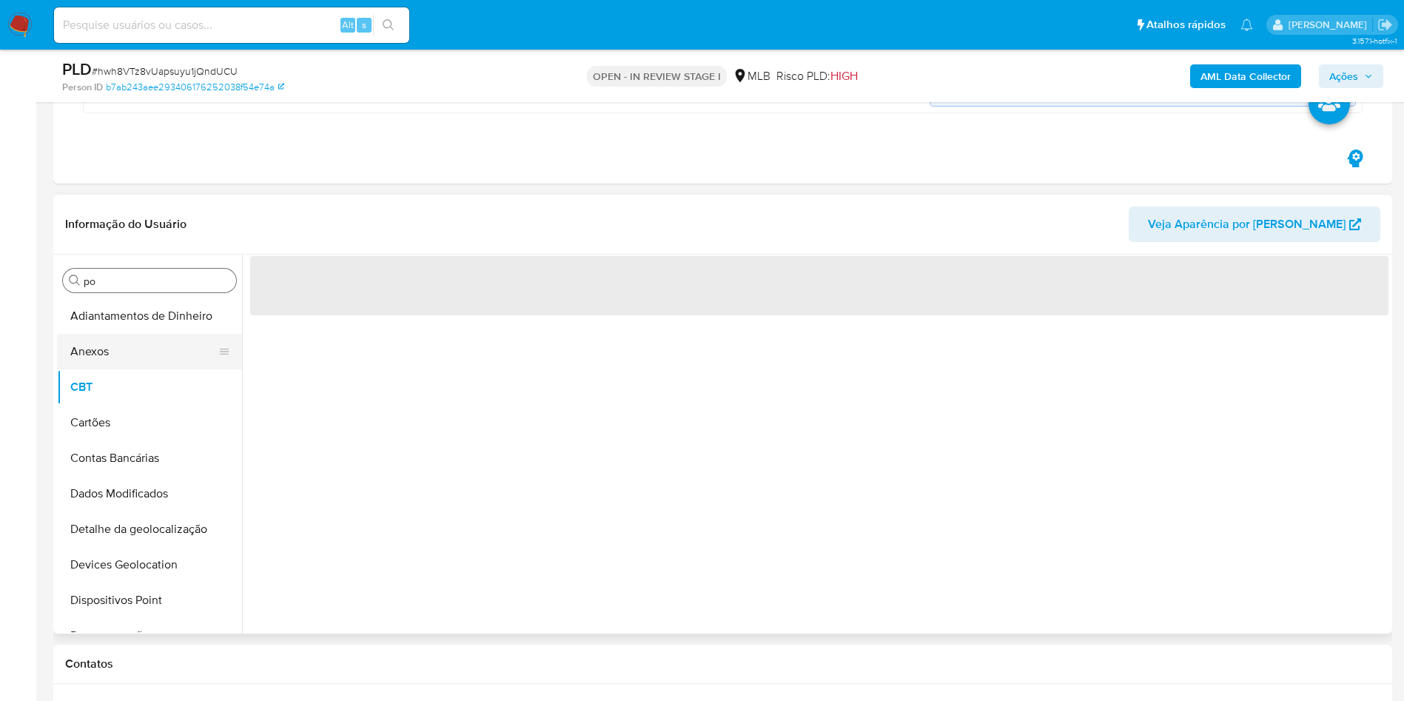
click at [96, 349] on button "Anexos" at bounding box center [143, 352] width 173 height 36
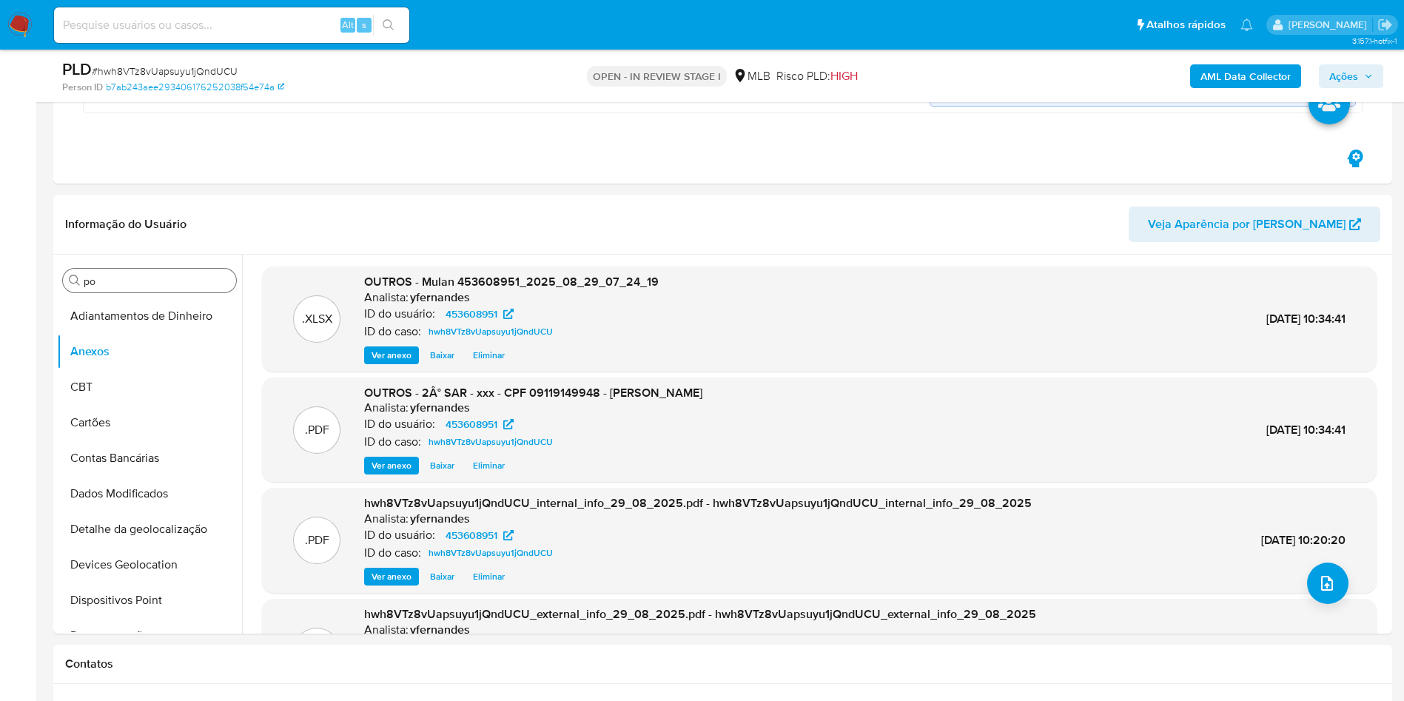
click at [1349, 68] on span "Ações" at bounding box center [1344, 76] width 29 height 24
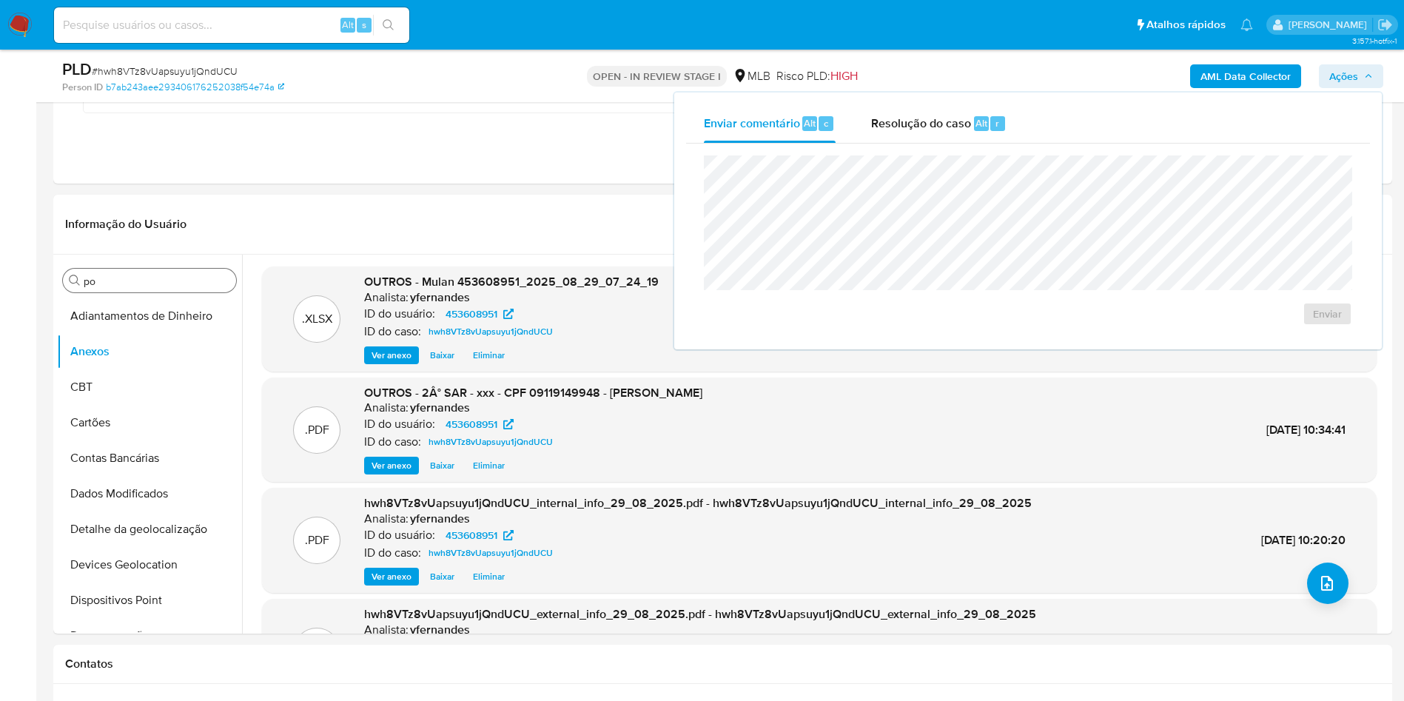
click at [899, 144] on div "Enviar" at bounding box center [1028, 241] width 684 height 194
click at [928, 144] on div "Enviar" at bounding box center [1028, 241] width 684 height 194
click at [915, 127] on span "Resolução do caso" at bounding box center [921, 122] width 100 height 17
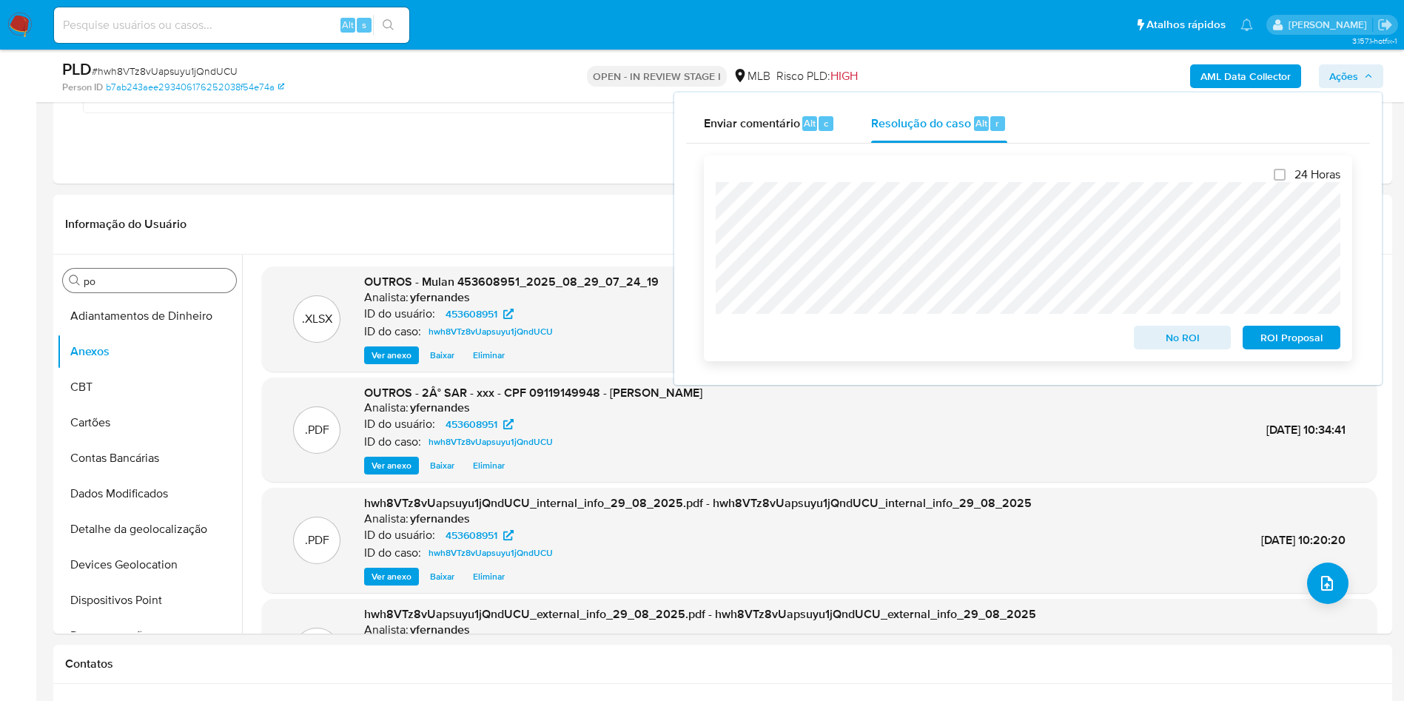
click at [1273, 336] on span "ROI Proposal" at bounding box center [1291, 337] width 77 height 21
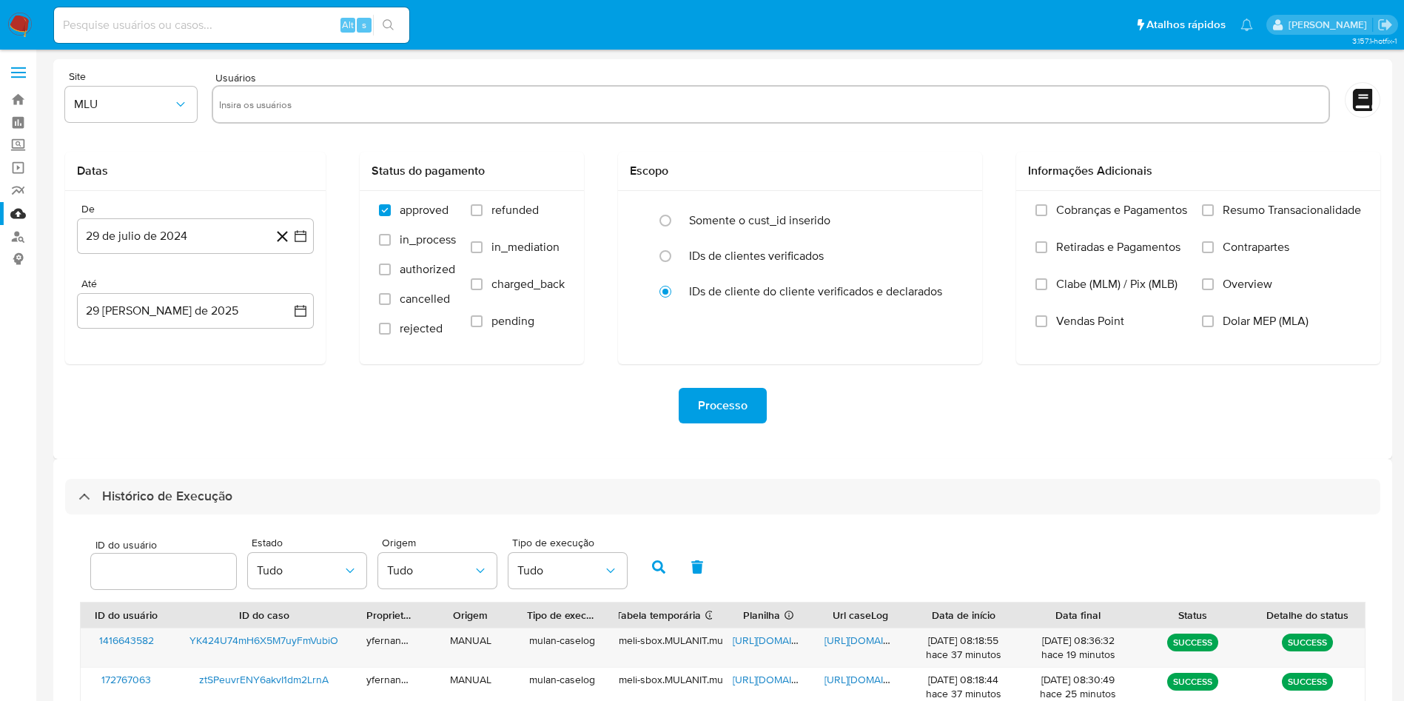
select select "10"
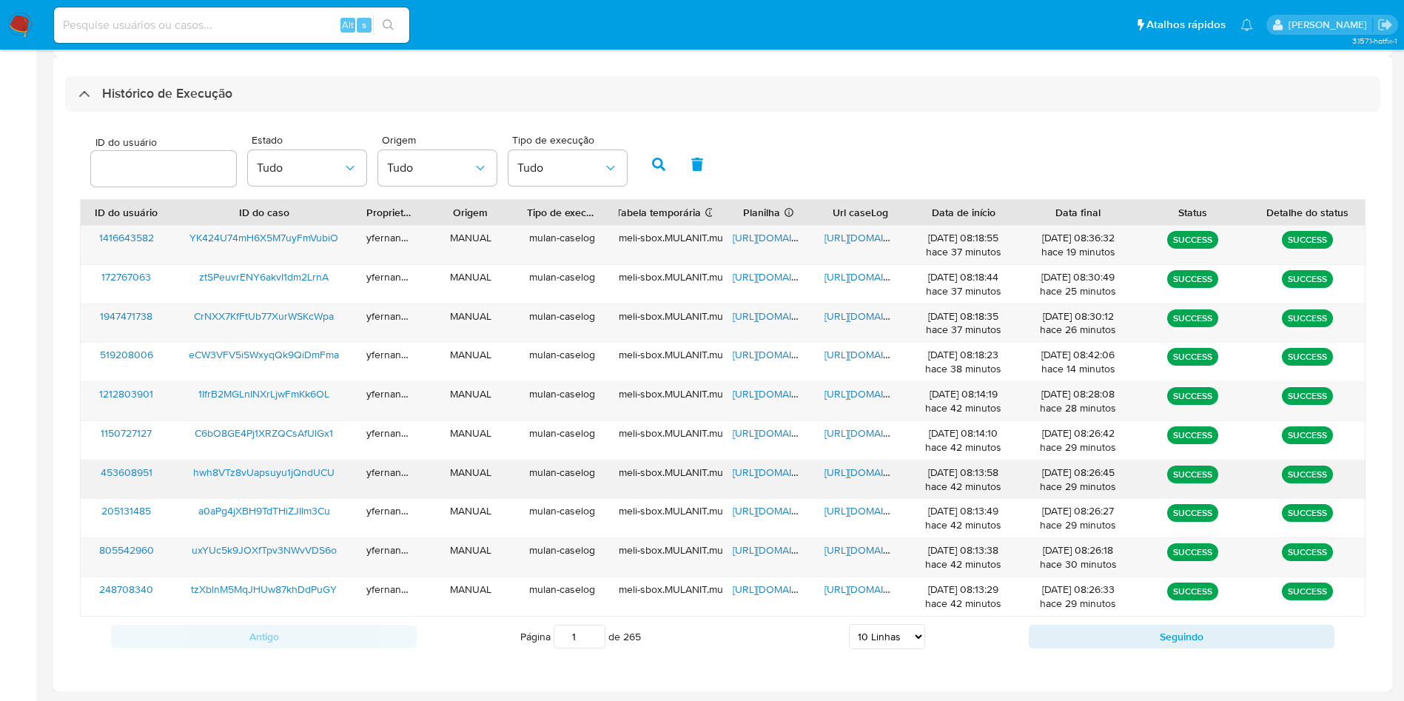
click at [754, 470] on span "[URL][DOMAIN_NAME]" at bounding box center [784, 472] width 102 height 15
click at [844, 473] on span "[URL][DOMAIN_NAME]" at bounding box center [876, 472] width 102 height 15
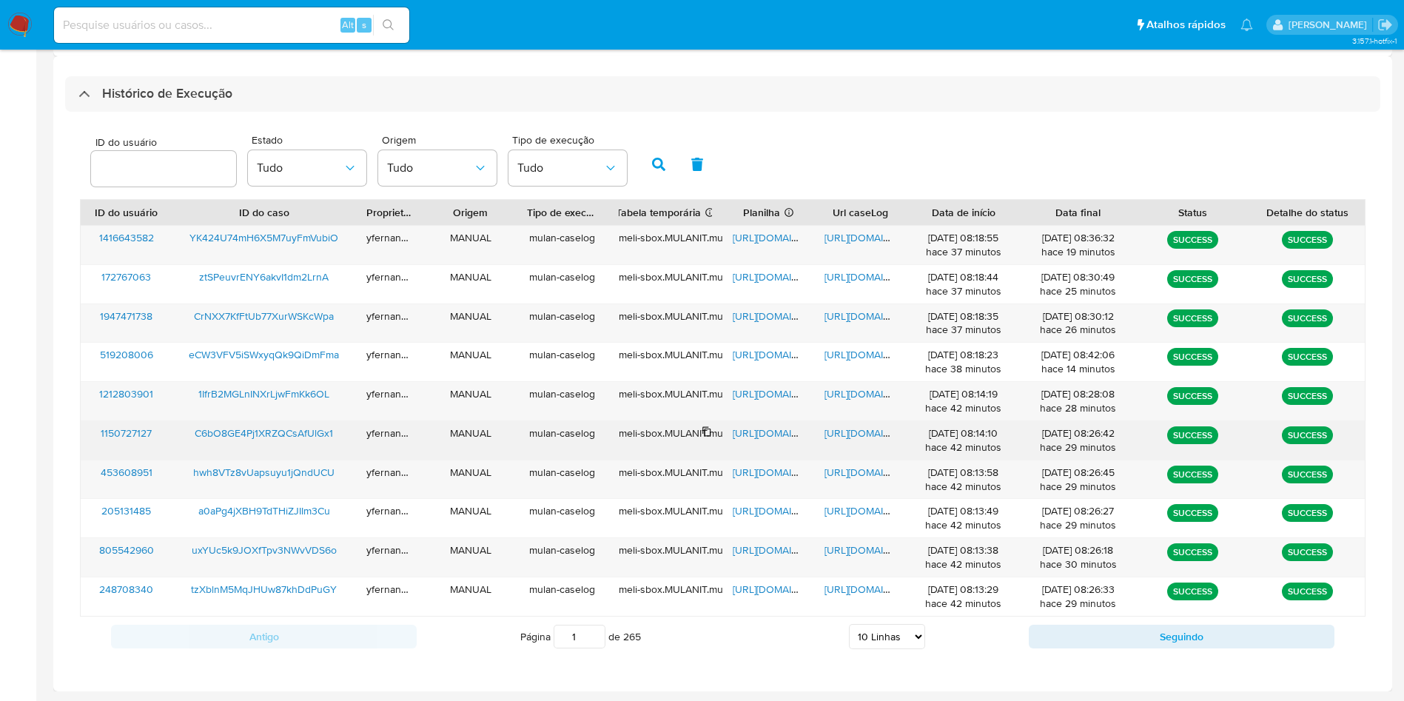
click at [733, 429] on span "[URL][DOMAIN_NAME]" at bounding box center [784, 433] width 102 height 15
click at [868, 437] on span "[URL][DOMAIN_NAME]" at bounding box center [876, 433] width 102 height 15
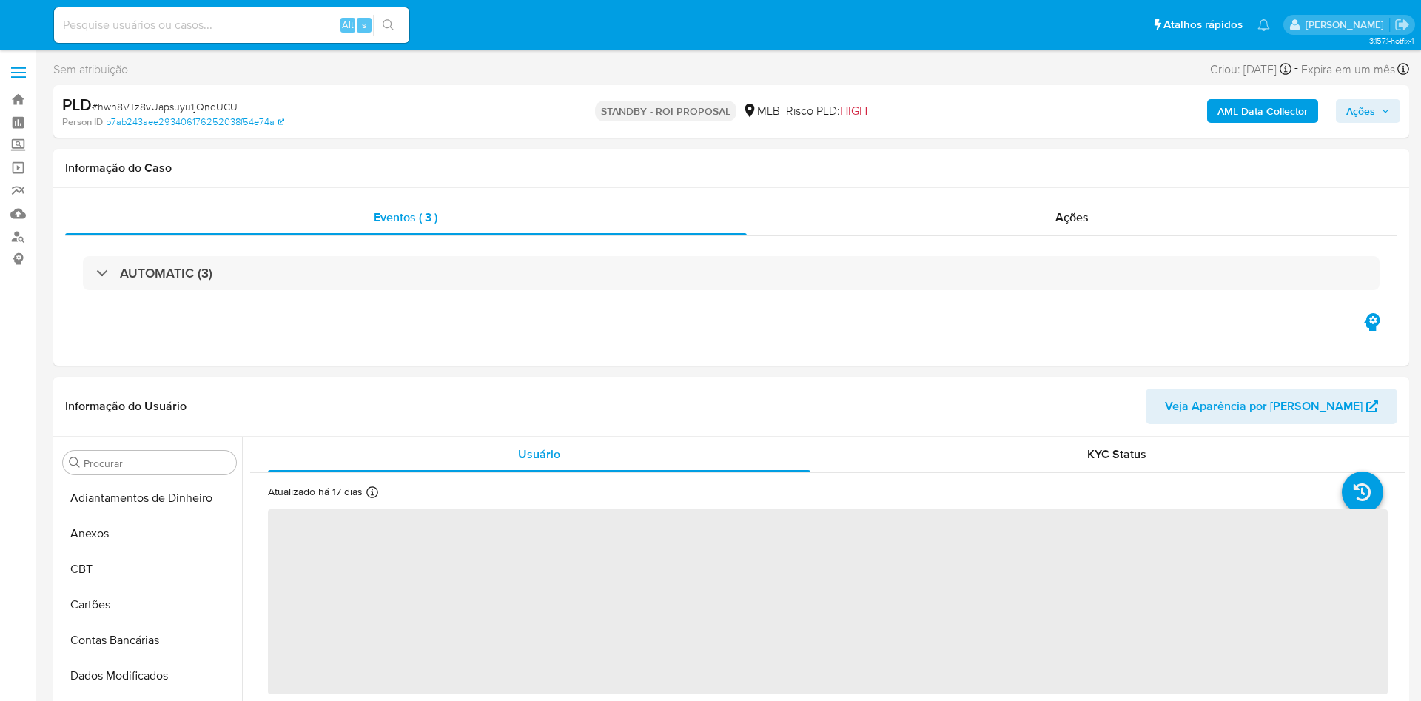
select select "10"
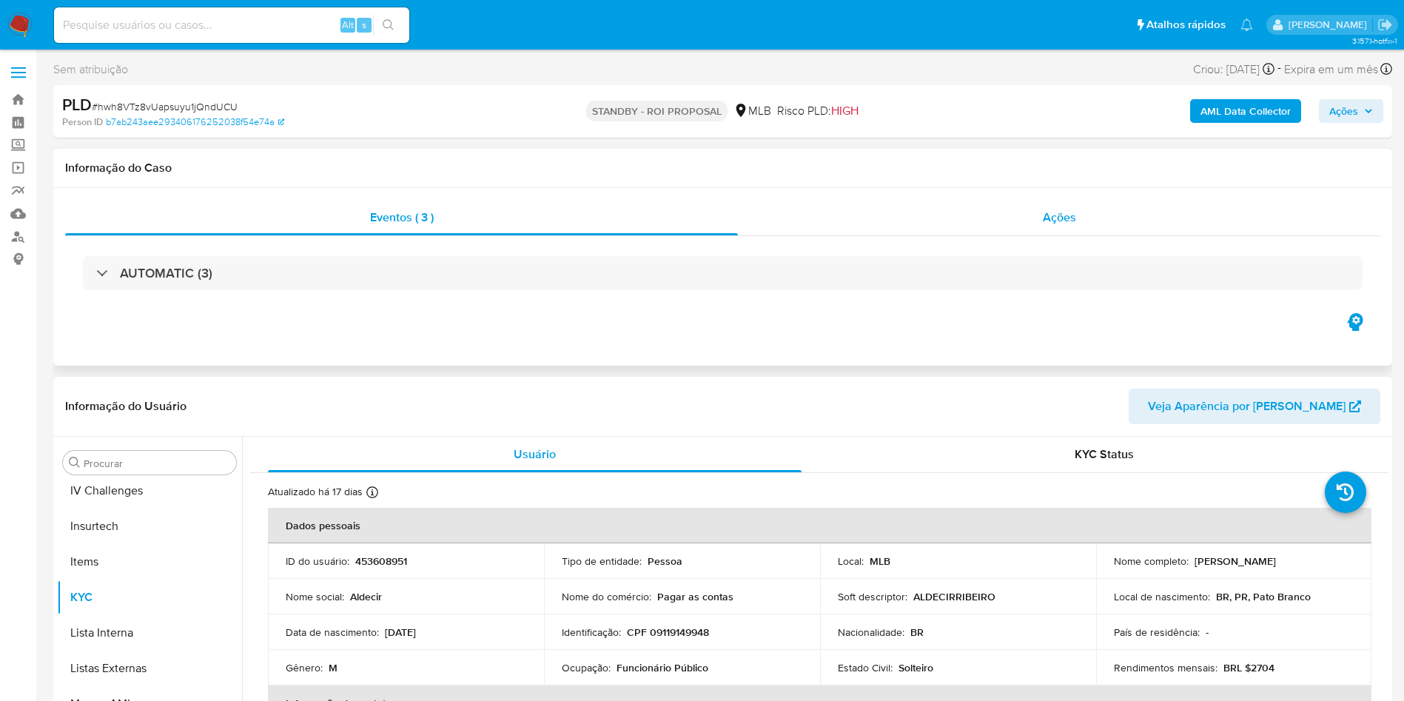
scroll to position [661, 0]
click at [921, 233] on div "Ações" at bounding box center [1059, 218] width 643 height 36
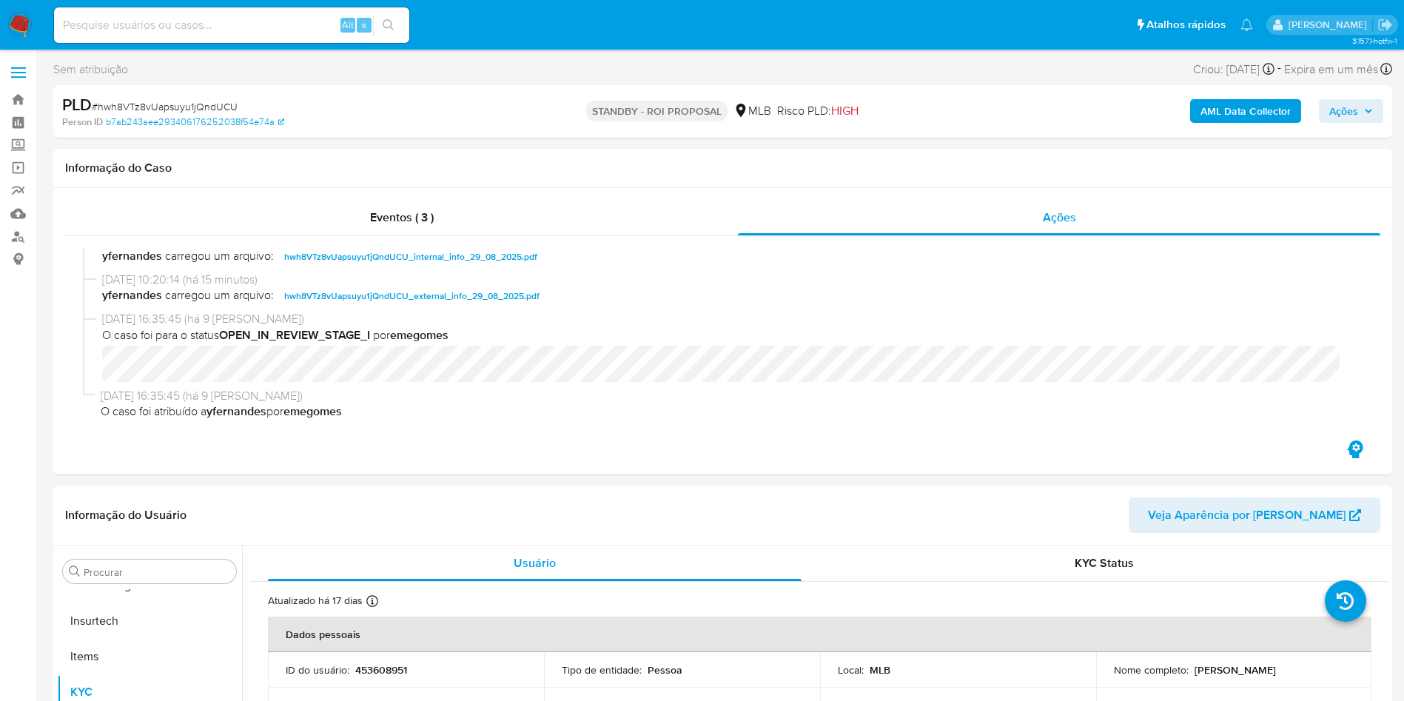
scroll to position [0, 0]
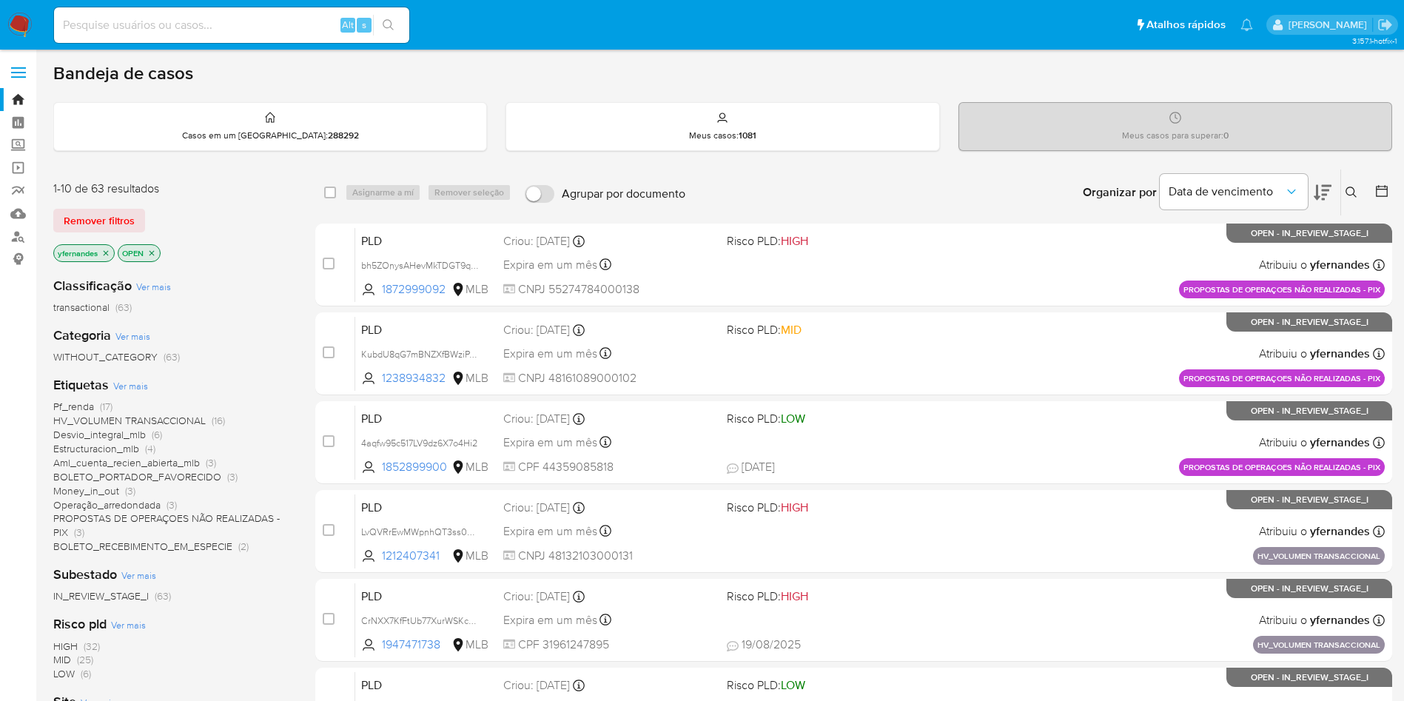
click at [255, 24] on input at bounding box center [231, 25] width 355 height 19
paste input "1739806067"
type input "1739806067"
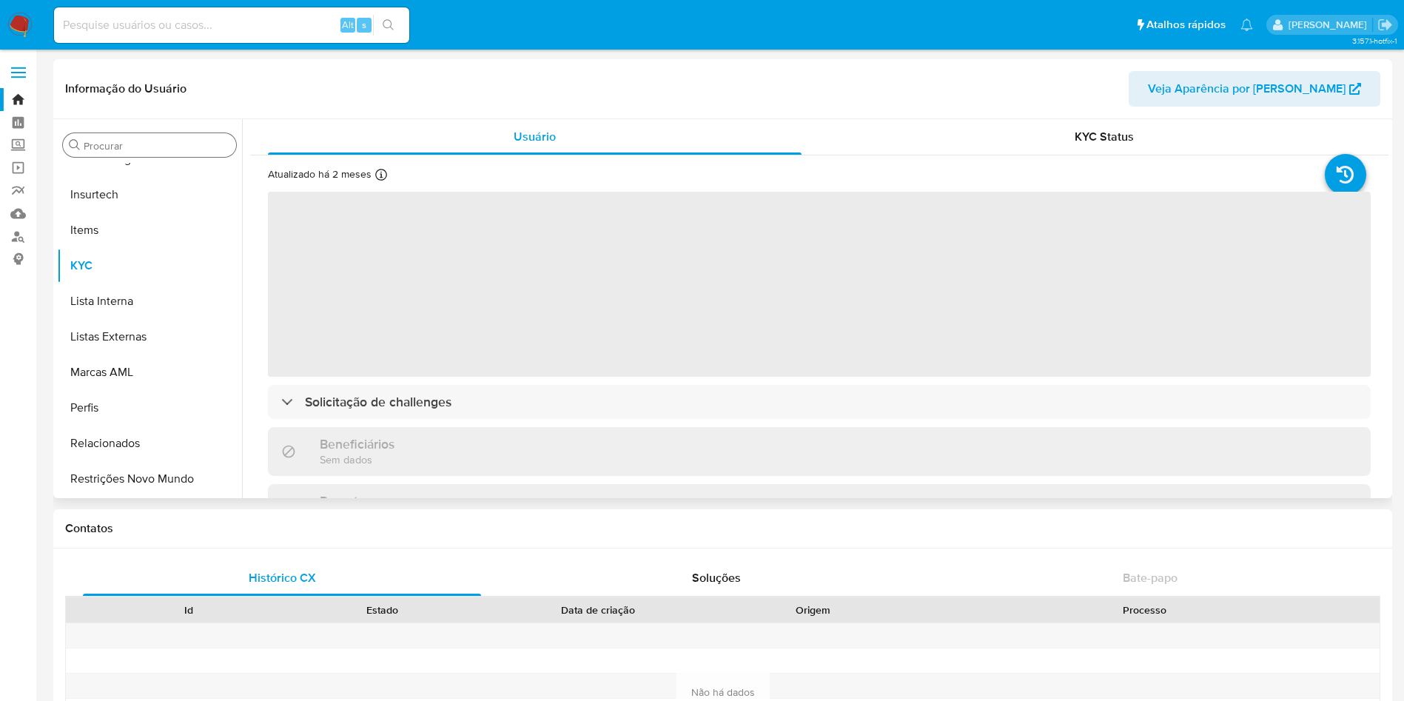
click at [150, 146] on input "Procurar" at bounding box center [157, 145] width 147 height 13
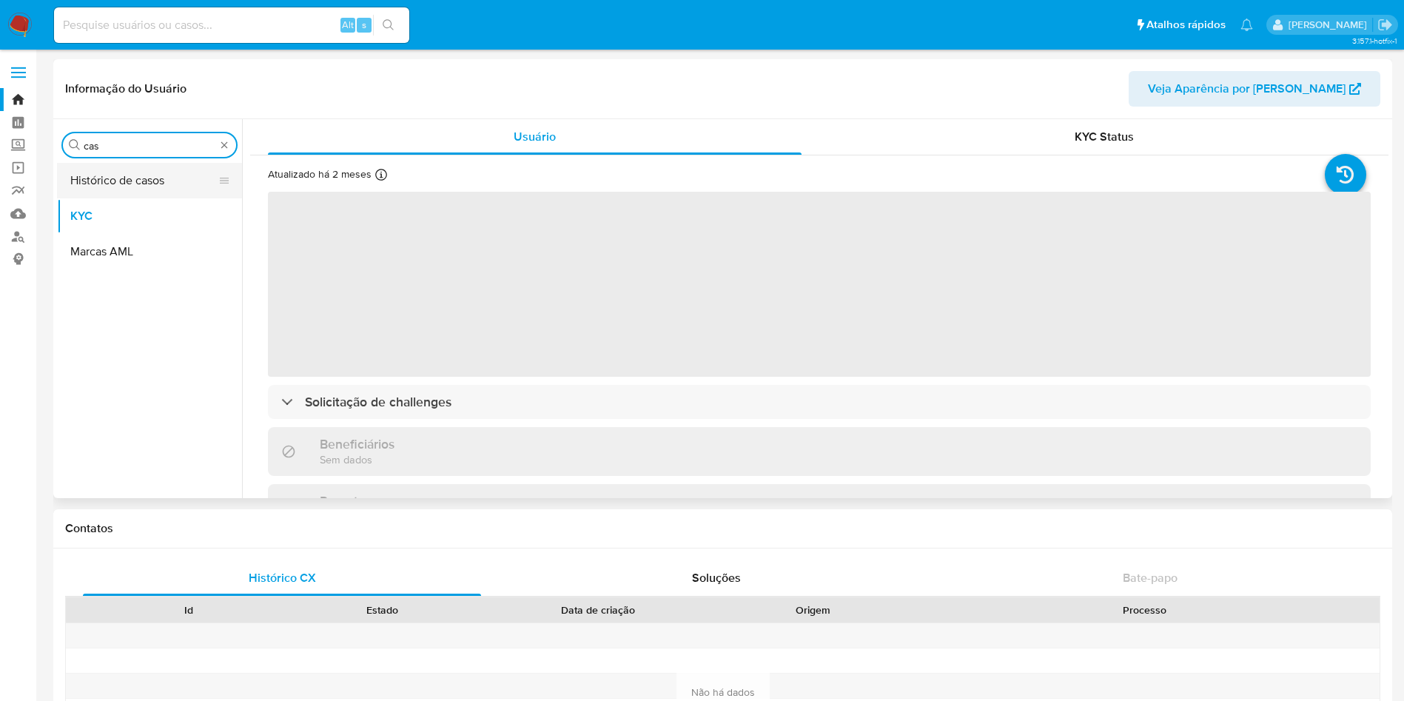
type input "cas"
drag, startPoint x: 113, startPoint y: 181, endPoint x: 133, endPoint y: 177, distance: 20.3
click at [113, 180] on button "Histórico de casos" at bounding box center [143, 181] width 173 height 36
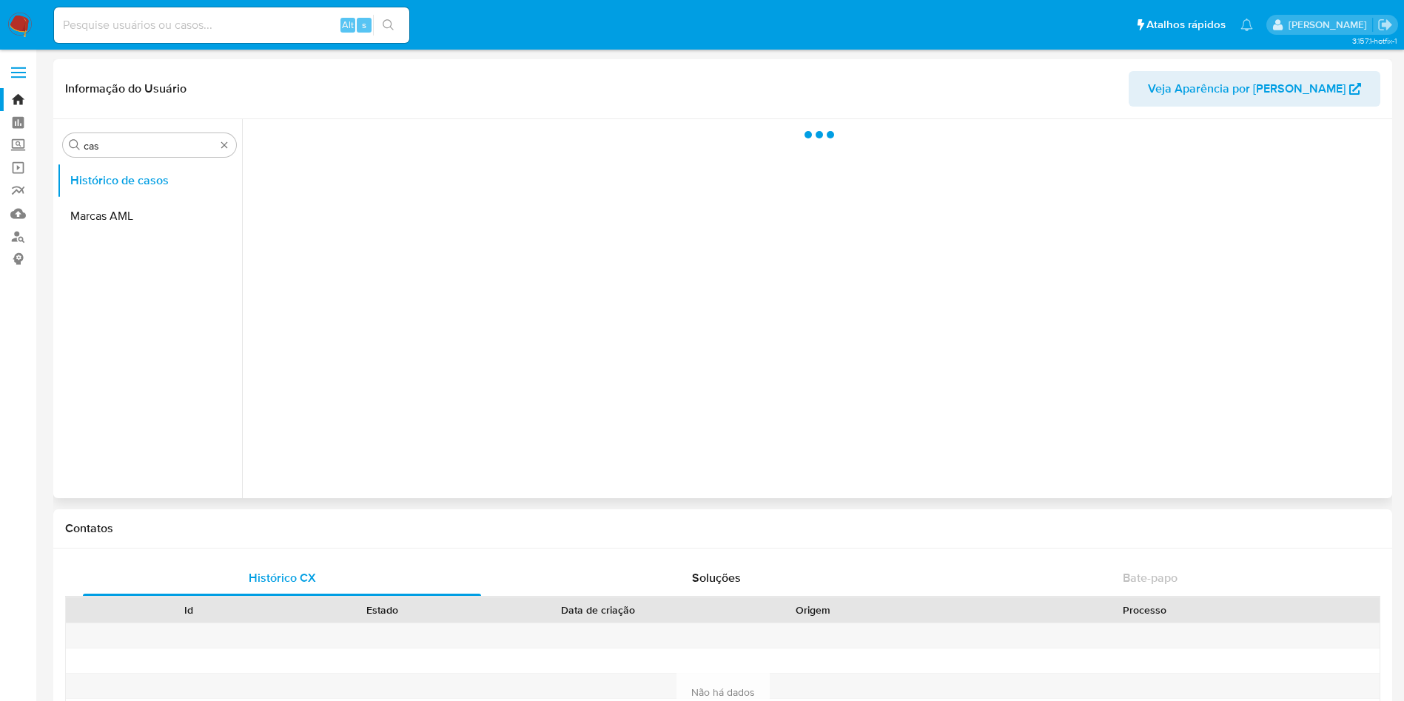
select select "10"
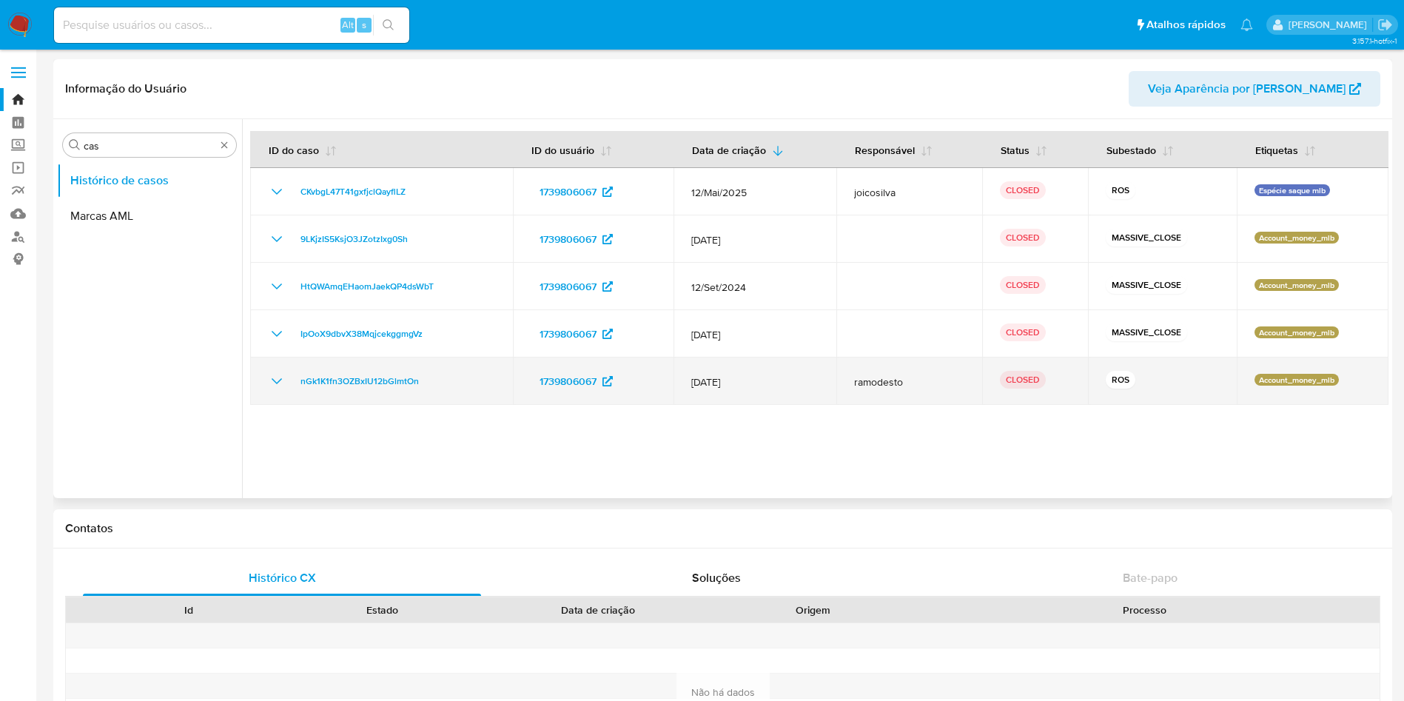
click at [284, 387] on icon "Mostrar/Ocultar" at bounding box center [277, 381] width 18 height 18
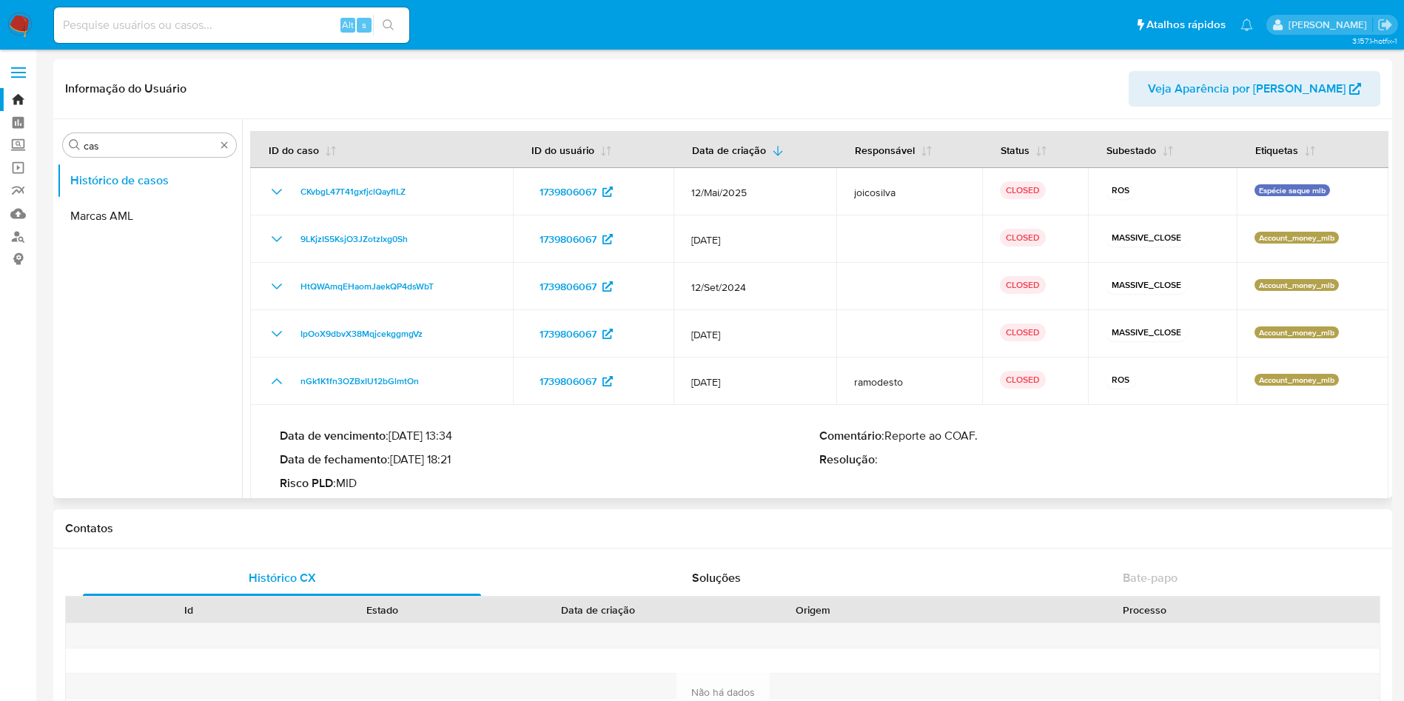
drag, startPoint x: 412, startPoint y: 456, endPoint x: 457, endPoint y: 460, distance: 45.4
click at [457, 460] on p "Data de fechamento : [DATE] 18:21" at bounding box center [550, 459] width 540 height 15
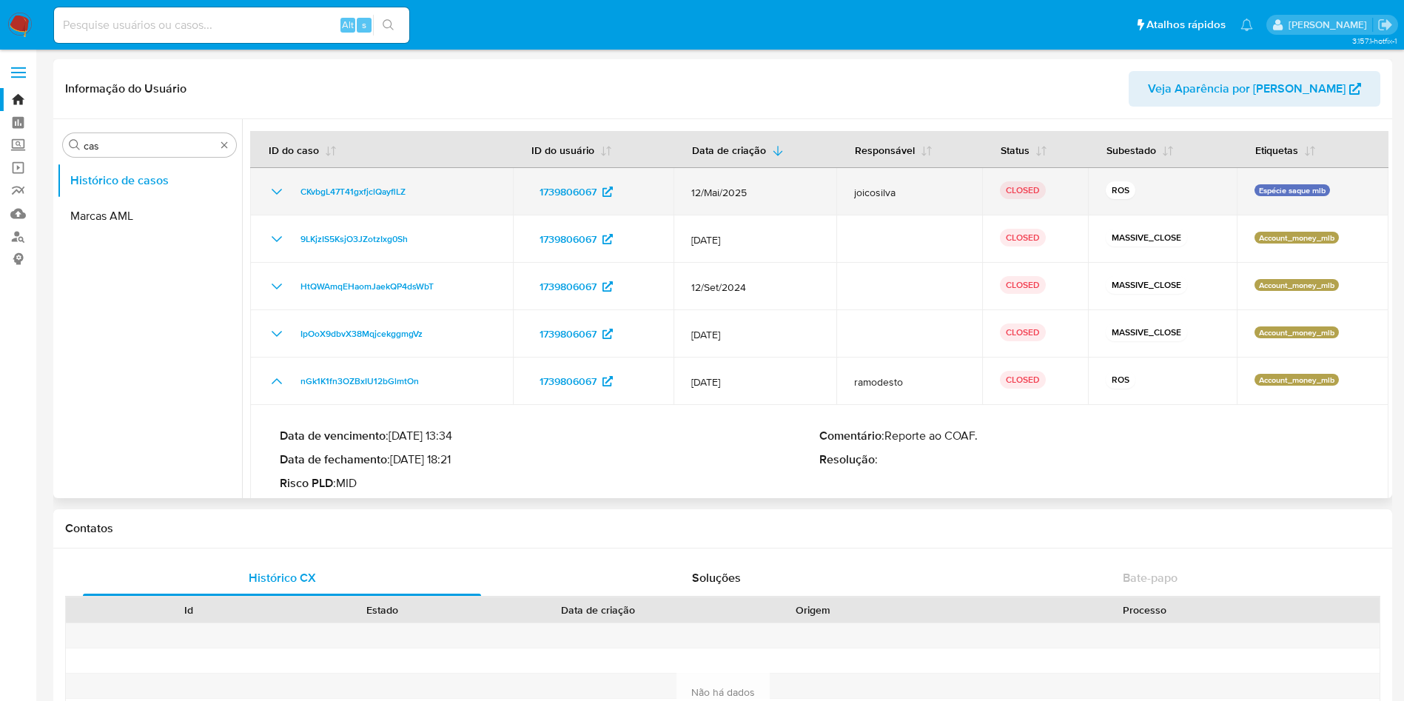
click at [286, 186] on div "CKvbgL47T41gxfjclQayflLZ" at bounding box center [381, 192] width 227 height 18
click at [267, 187] on td "CKvbgL47T41gxfjclQayflLZ" at bounding box center [381, 191] width 263 height 47
click at [269, 188] on icon "Mostrar/Ocultar" at bounding box center [277, 192] width 18 height 18
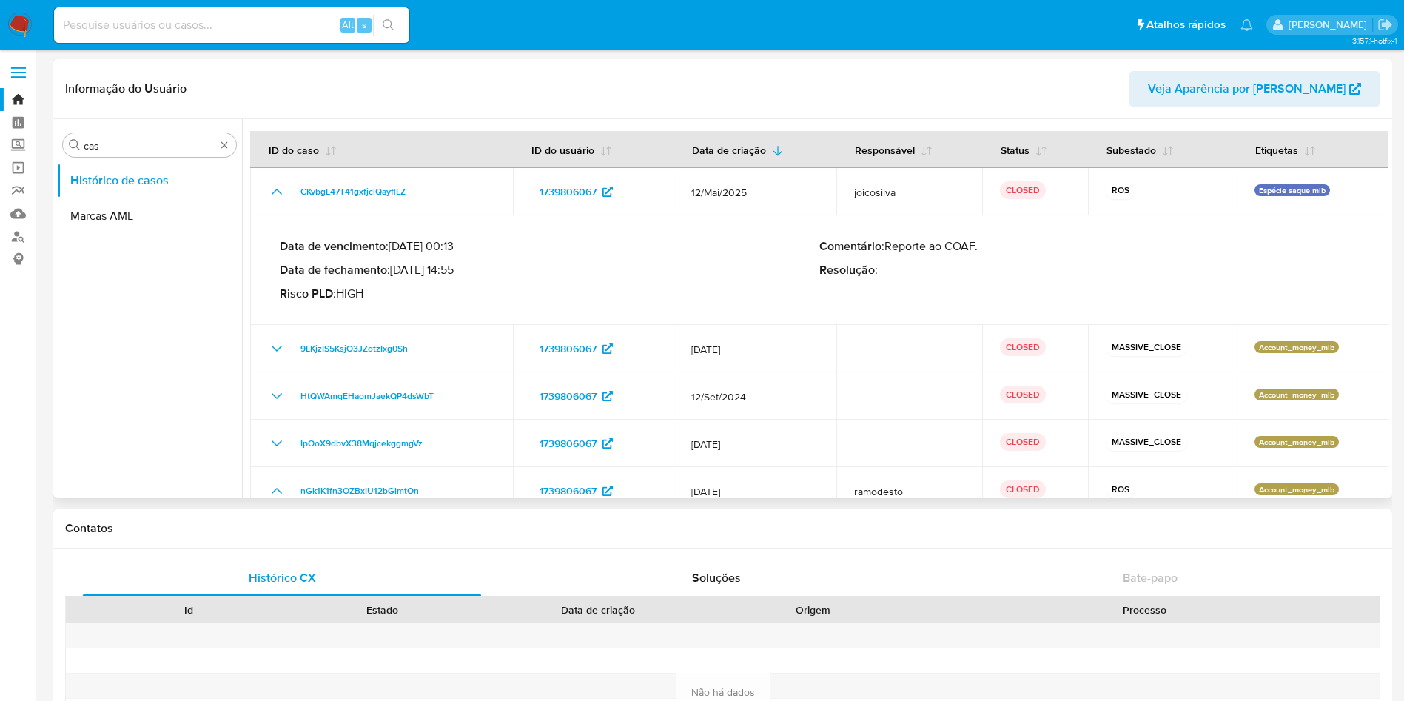
drag, startPoint x: 412, startPoint y: 272, endPoint x: 456, endPoint y: 272, distance: 43.7
click at [456, 272] on p "Data de fechamento : [DATE] 14:55" at bounding box center [550, 270] width 540 height 15
drag, startPoint x: 460, startPoint y: 274, endPoint x: 415, endPoint y: 265, distance: 46.0
click at [415, 265] on p "Data de fechamento : [DATE] 14:55" at bounding box center [550, 270] width 540 height 15
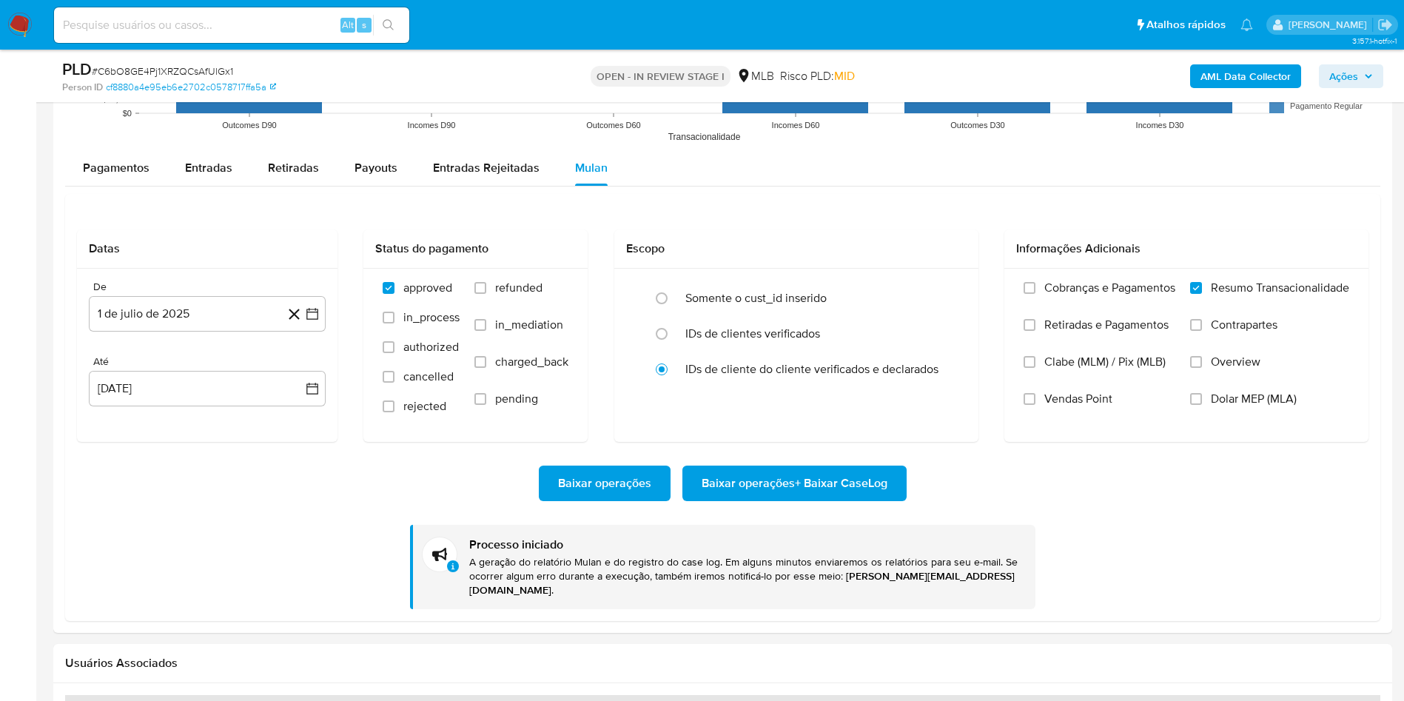
scroll to position [661, 0]
click at [196, 64] on span "# C6bO8GE4Pj1XRZQCsAfUlGx1" at bounding box center [162, 71] width 141 height 15
copy span "C6bO8GE4Pj1XRZQCsAfUlGx1"
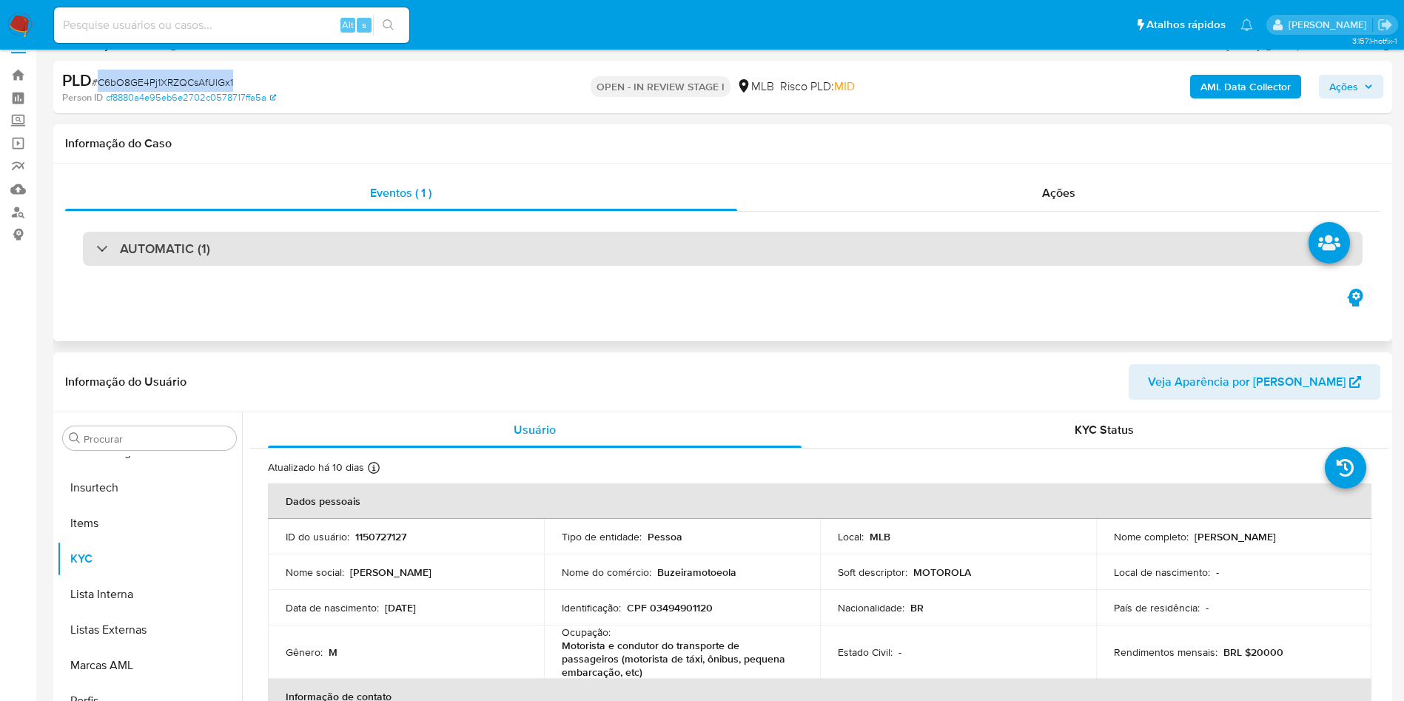
scroll to position [0, 0]
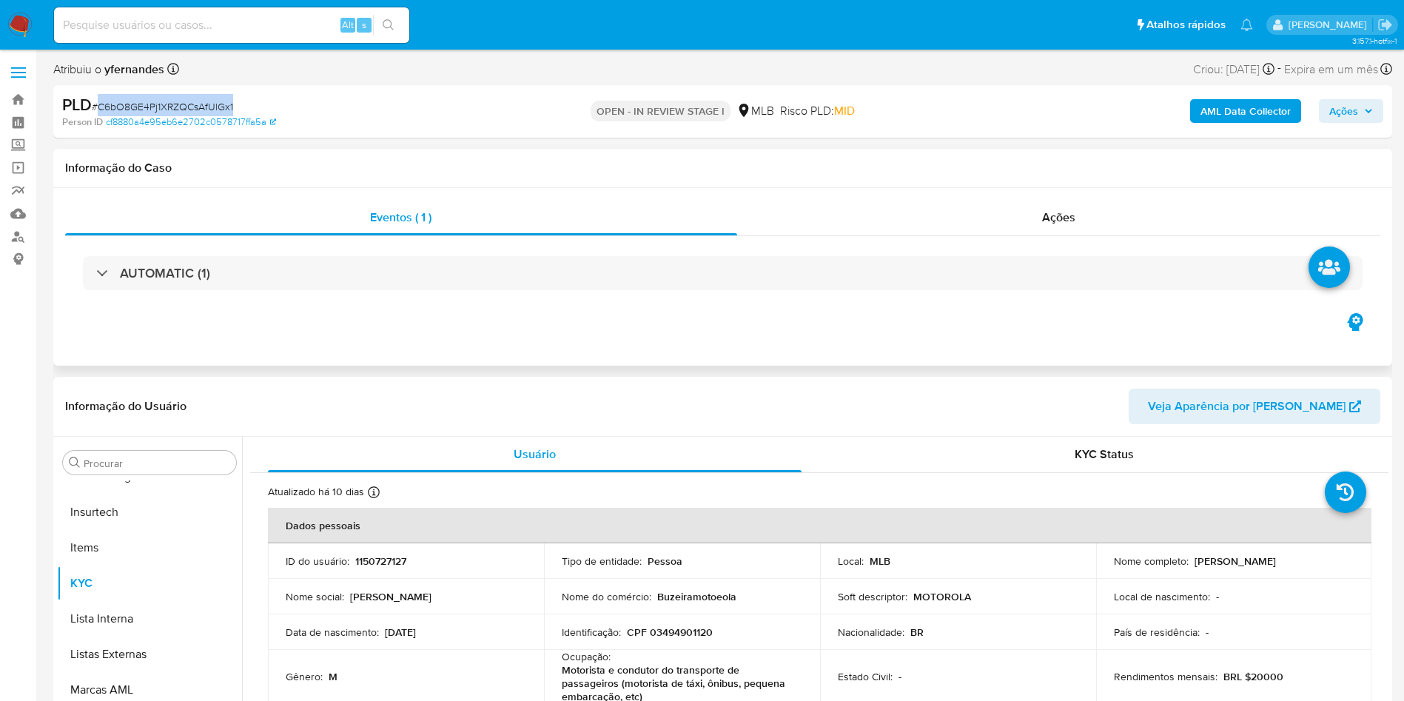
click at [646, 293] on div "AUTOMATIC (1)" at bounding box center [722, 273] width 1315 height 74
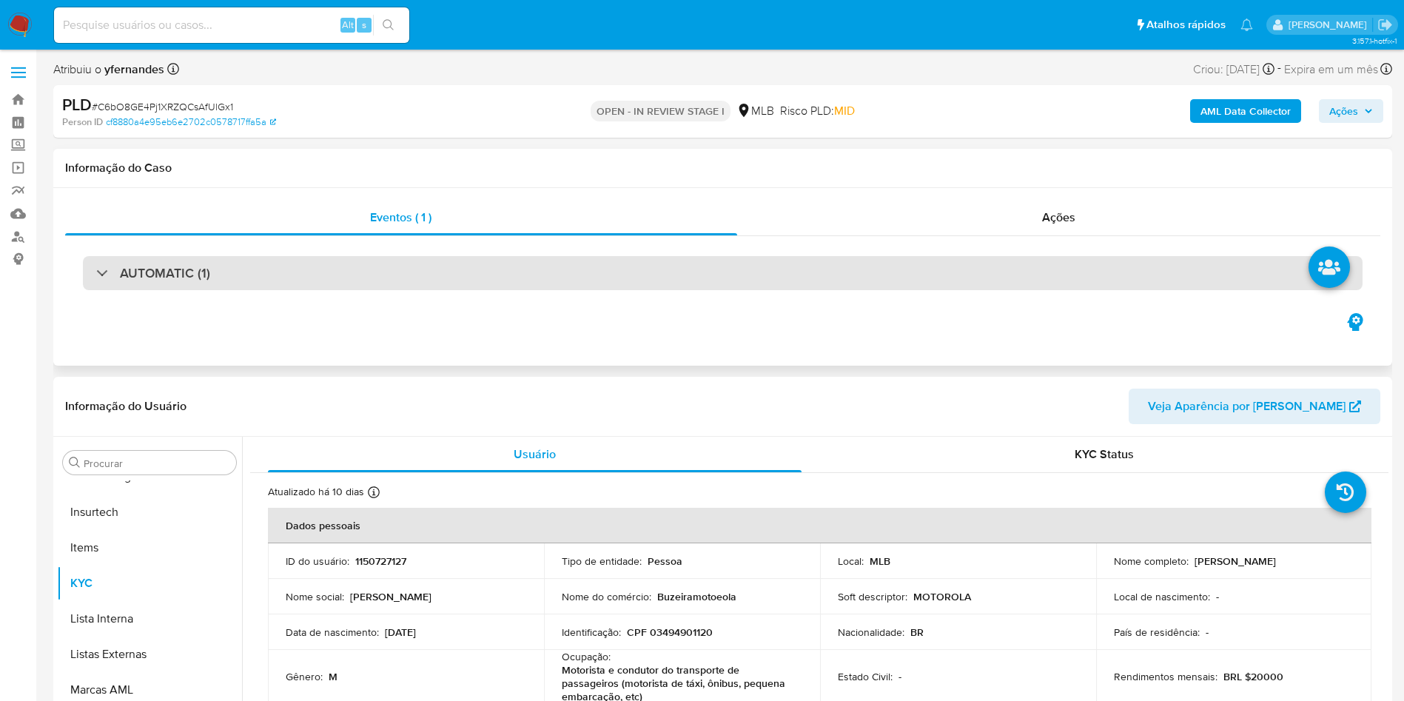
click at [631, 274] on div "AUTOMATIC (1)" at bounding box center [723, 273] width 1280 height 34
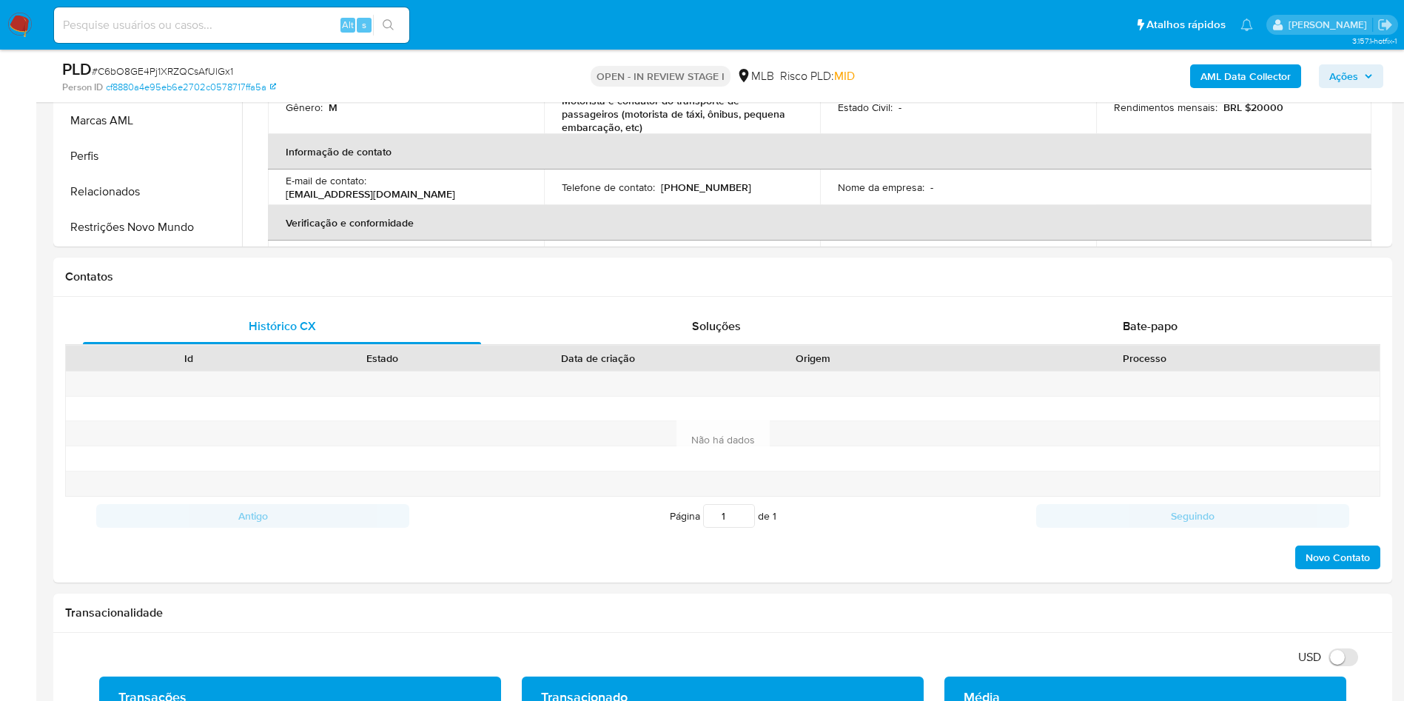
scroll to position [1332, 0]
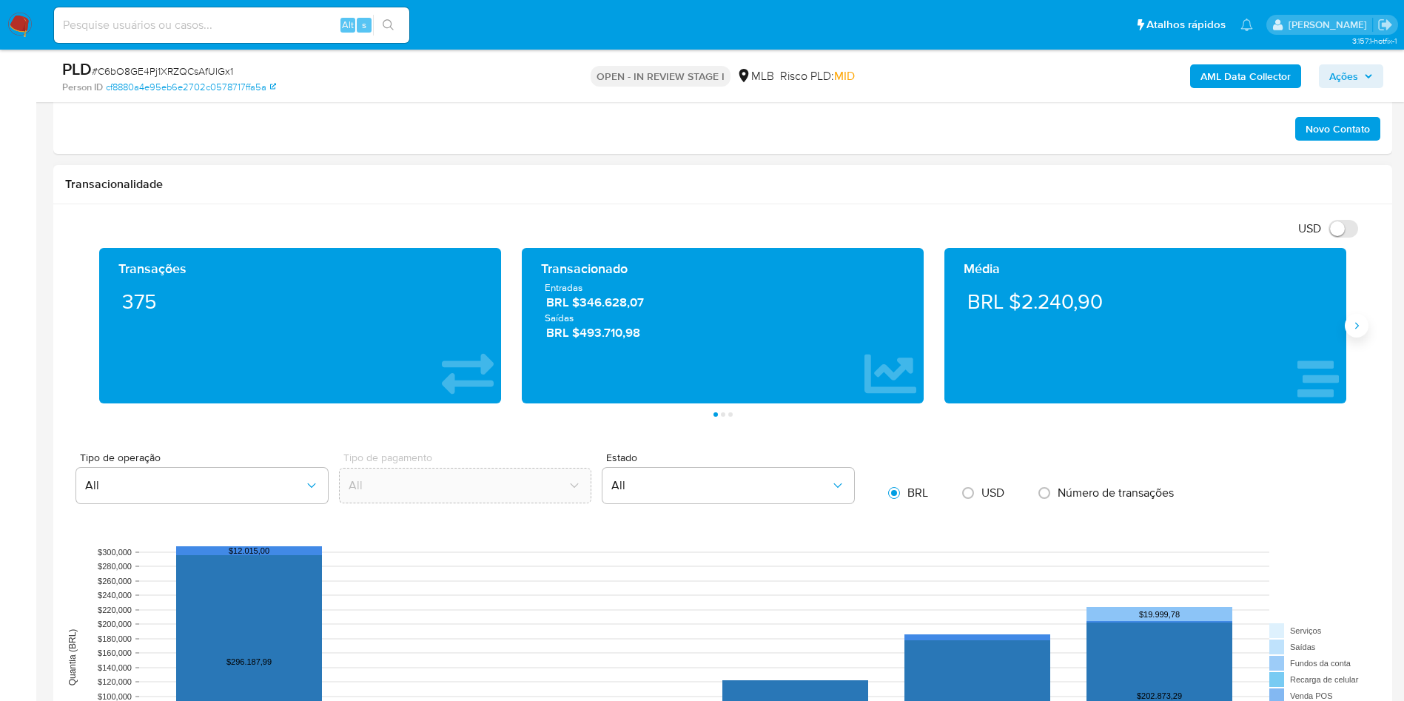
click at [1364, 317] on button "Siguiente" at bounding box center [1357, 326] width 24 height 24
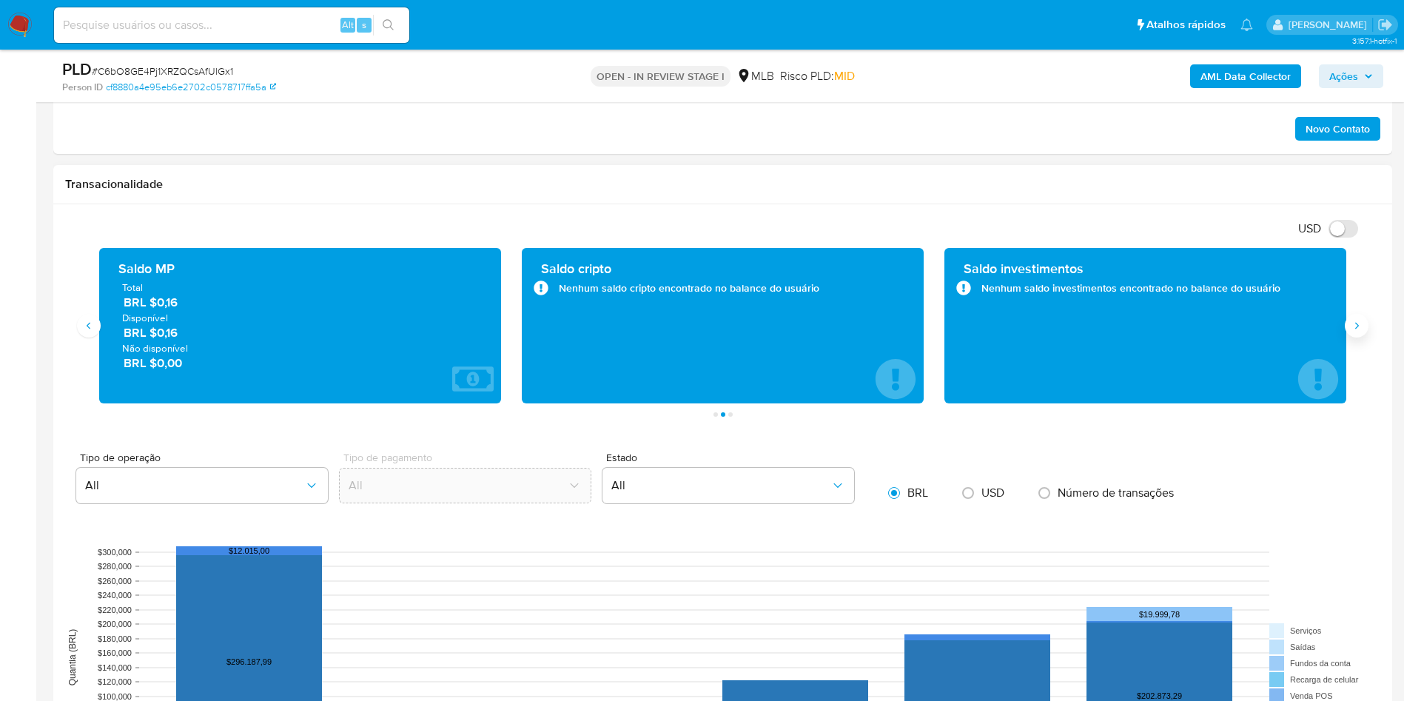
click at [1364, 317] on button "Siguiente" at bounding box center [1357, 326] width 24 height 24
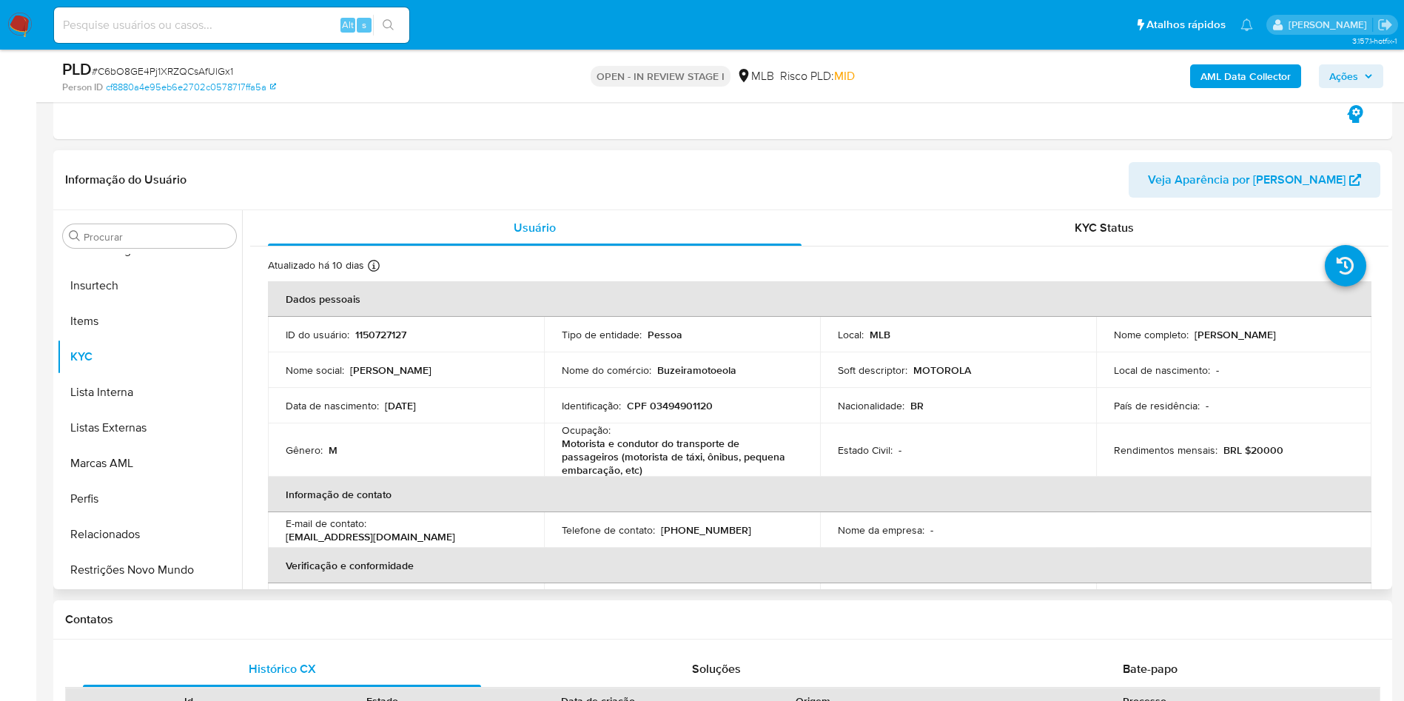
scroll to position [555, 0]
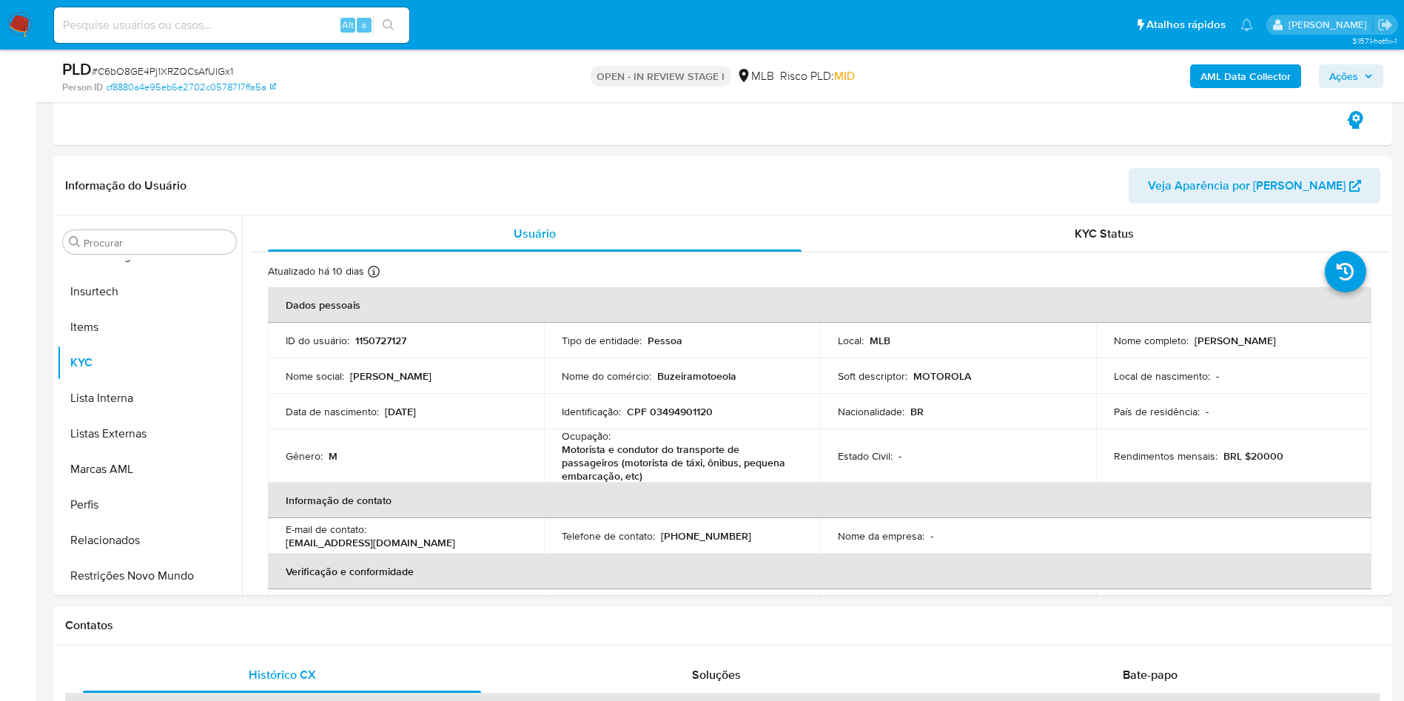
drag, startPoint x: 0, startPoint y: 421, endPoint x: 116, endPoint y: 383, distance: 122.2
click at [98, 242] on input "Procurar" at bounding box center [157, 242] width 147 height 13
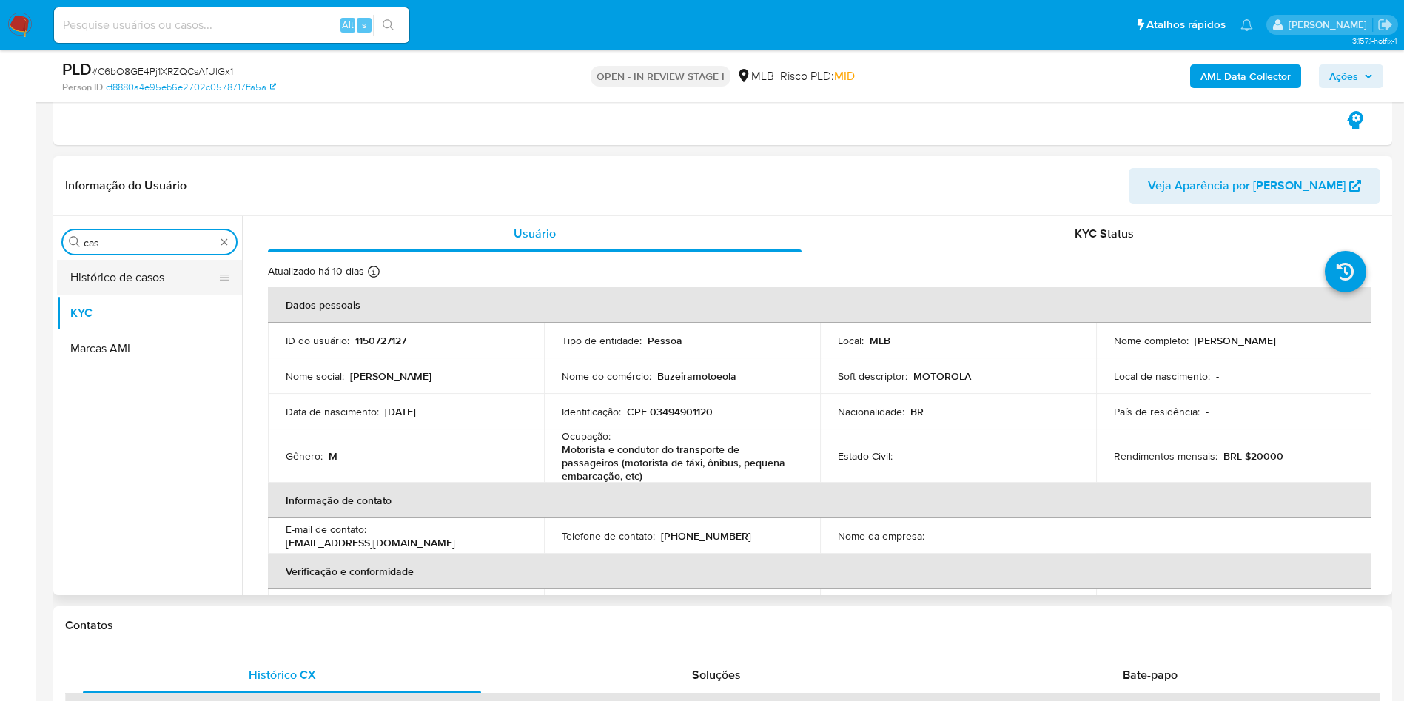
scroll to position [0, 0]
click at [99, 284] on button "Histórico de casos" at bounding box center [143, 278] width 173 height 36
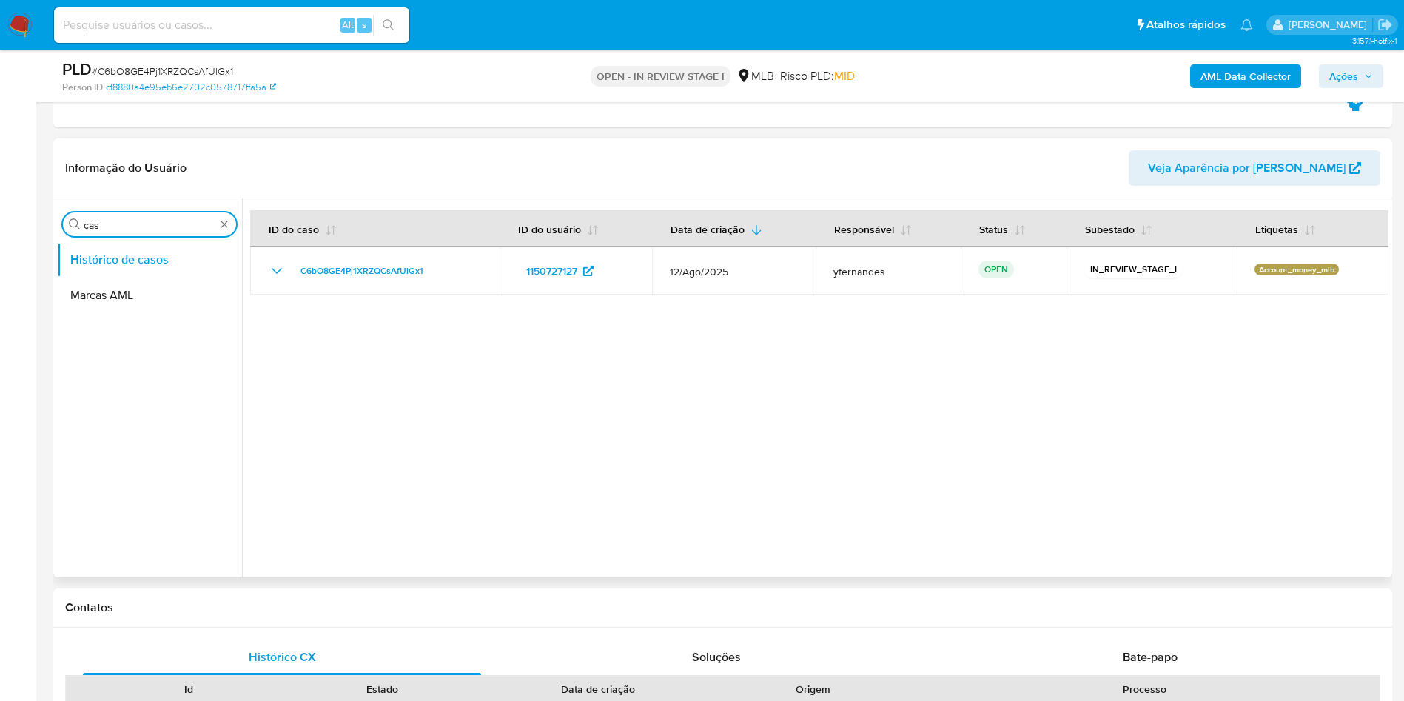
click at [115, 227] on input "cas" at bounding box center [150, 224] width 132 height 13
type input "ger"
click at [81, 252] on button "Geral" at bounding box center [143, 260] width 173 height 36
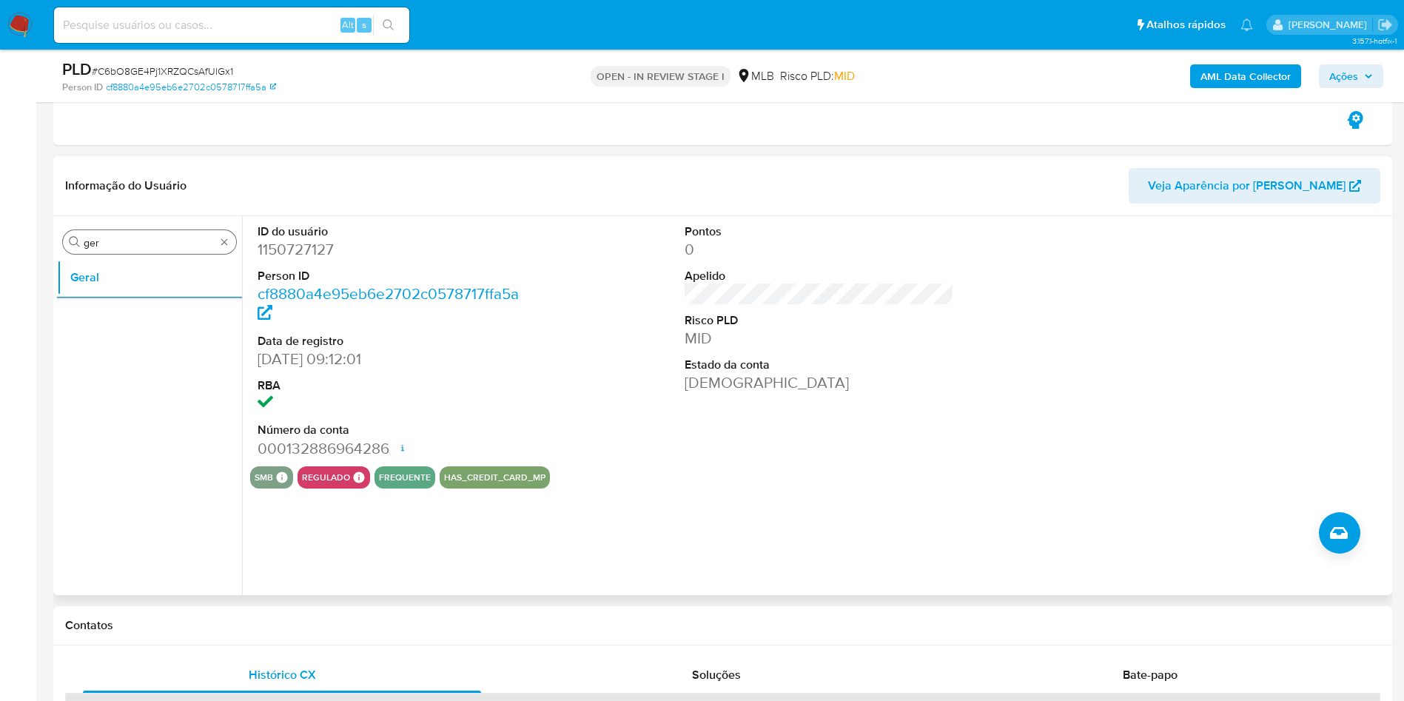
click at [109, 240] on input "ger" at bounding box center [150, 242] width 132 height 13
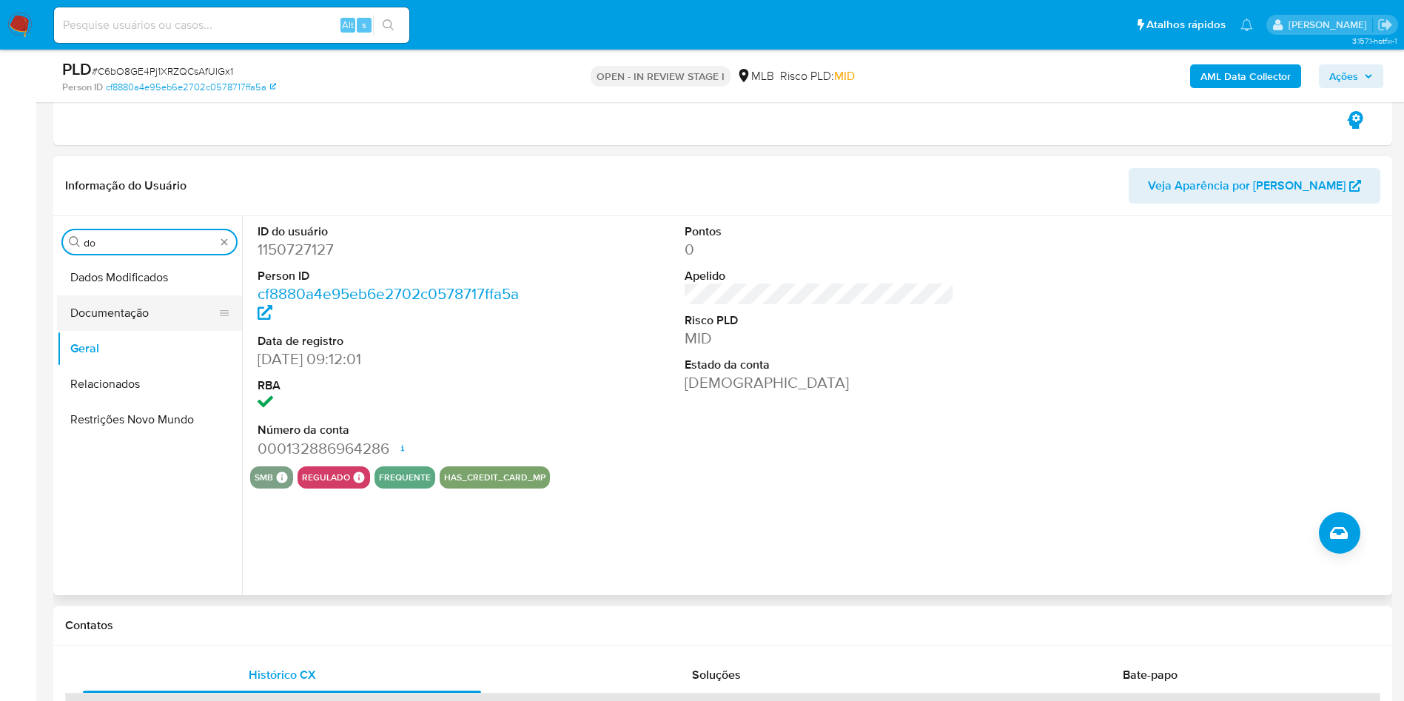
type input "do"
click at [105, 328] on button "Documentação" at bounding box center [143, 313] width 173 height 36
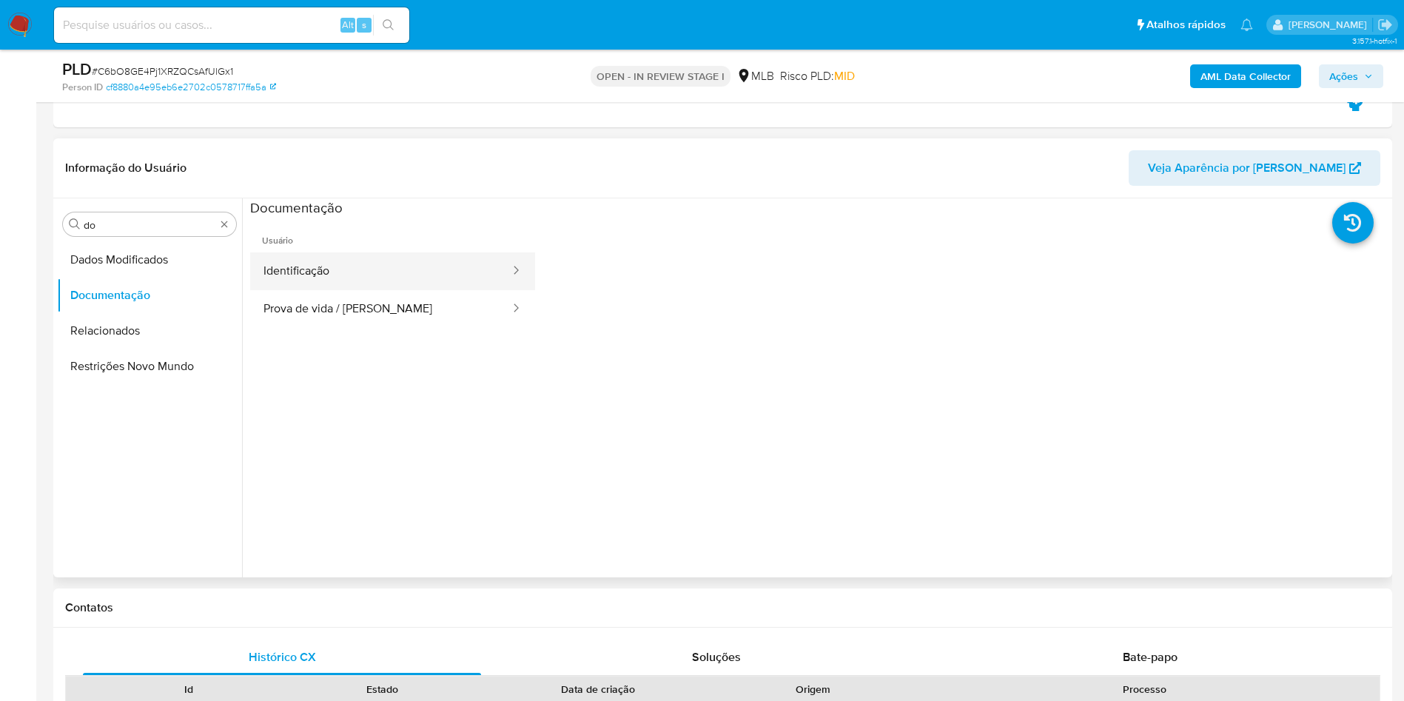
click at [355, 282] on button "Identificação" at bounding box center [380, 271] width 261 height 38
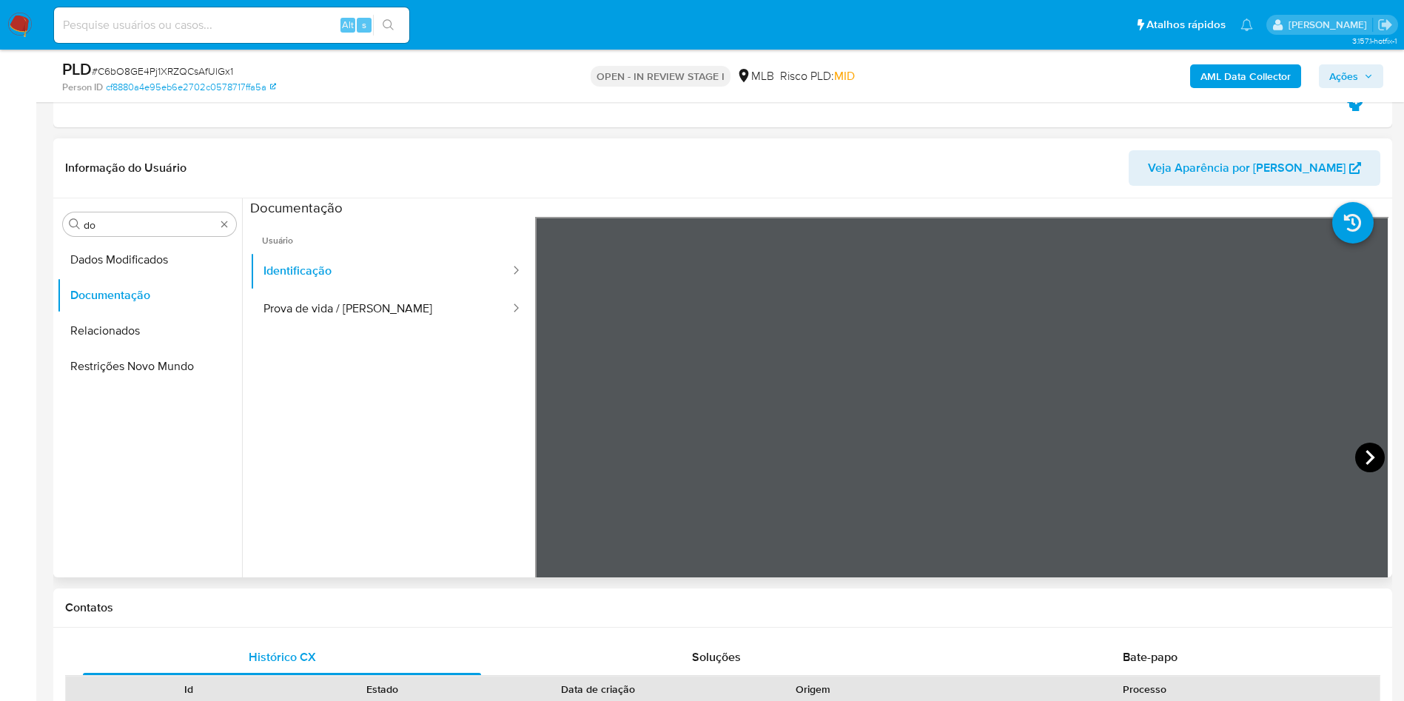
click at [1371, 458] on icon at bounding box center [1370, 458] width 30 height 30
drag, startPoint x: 1181, startPoint y: 472, endPoint x: 1127, endPoint y: 419, distance: 75.9
click at [1130, 421] on div at bounding box center [962, 460] width 854 height 486
click at [554, 463] on icon at bounding box center [553, 457] width 9 height 15
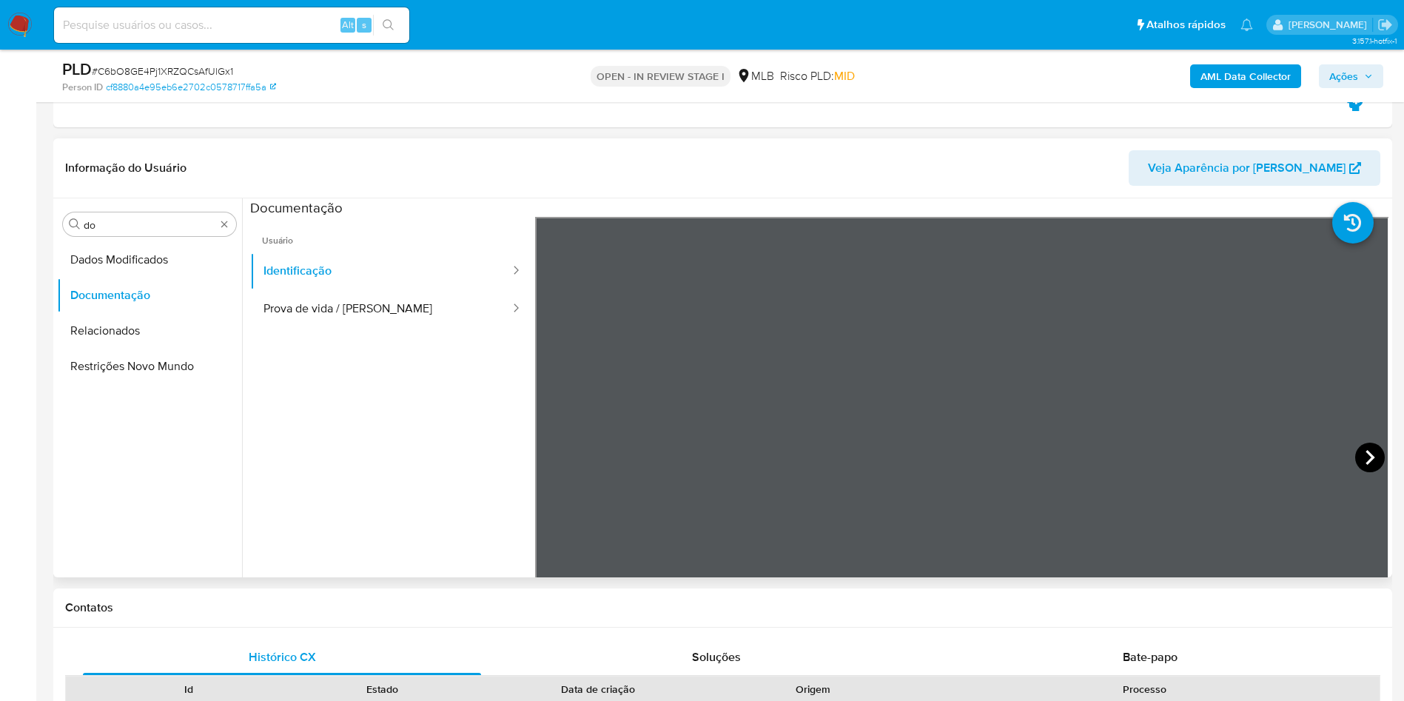
click at [1369, 457] on icon at bounding box center [1370, 458] width 30 height 30
click at [316, 283] on button "Identificação" at bounding box center [380, 271] width 261 height 38
click at [338, 292] on button "Prova de vida / [PERSON_NAME]" at bounding box center [380, 309] width 261 height 38
click at [304, 249] on span "Usuário" at bounding box center [392, 235] width 285 height 36
click at [352, 260] on button "Identificação" at bounding box center [380, 271] width 261 height 38
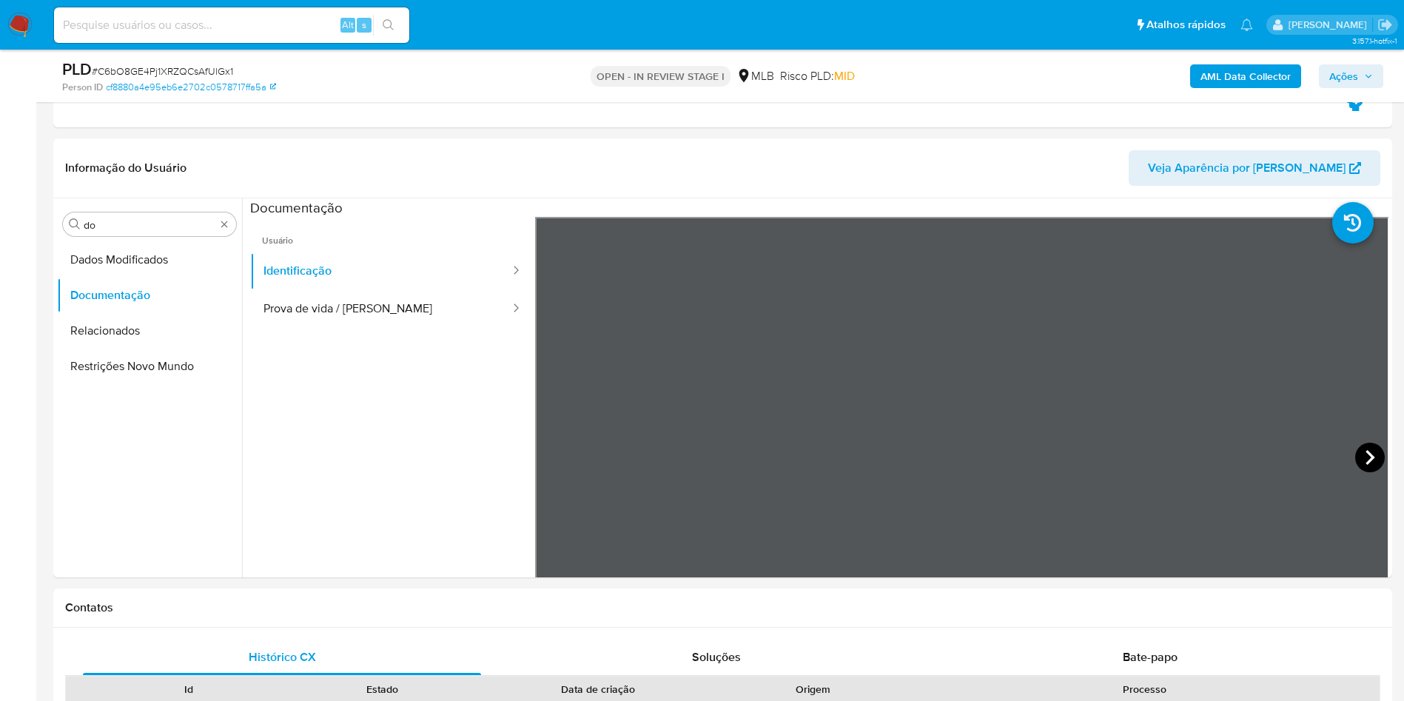
click at [1364, 459] on icon at bounding box center [1370, 458] width 30 height 30
drag, startPoint x: 345, startPoint y: 316, endPoint x: 397, endPoint y: 333, distance: 54.5
click at [344, 315] on button "Prova de vida / [PERSON_NAME]" at bounding box center [380, 309] width 261 height 38
click at [163, 219] on input "do" at bounding box center [150, 224] width 132 height 13
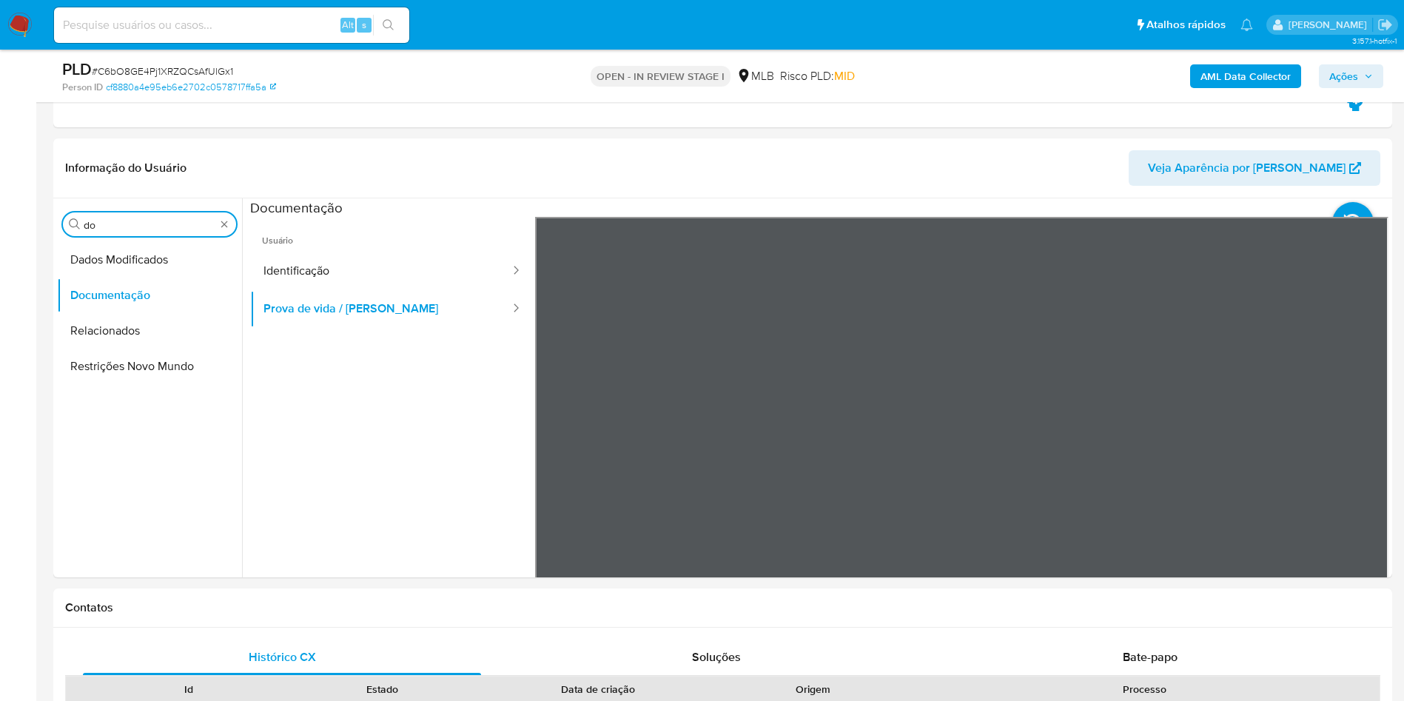
click at [161, 219] on input "do" at bounding box center [150, 224] width 132 height 13
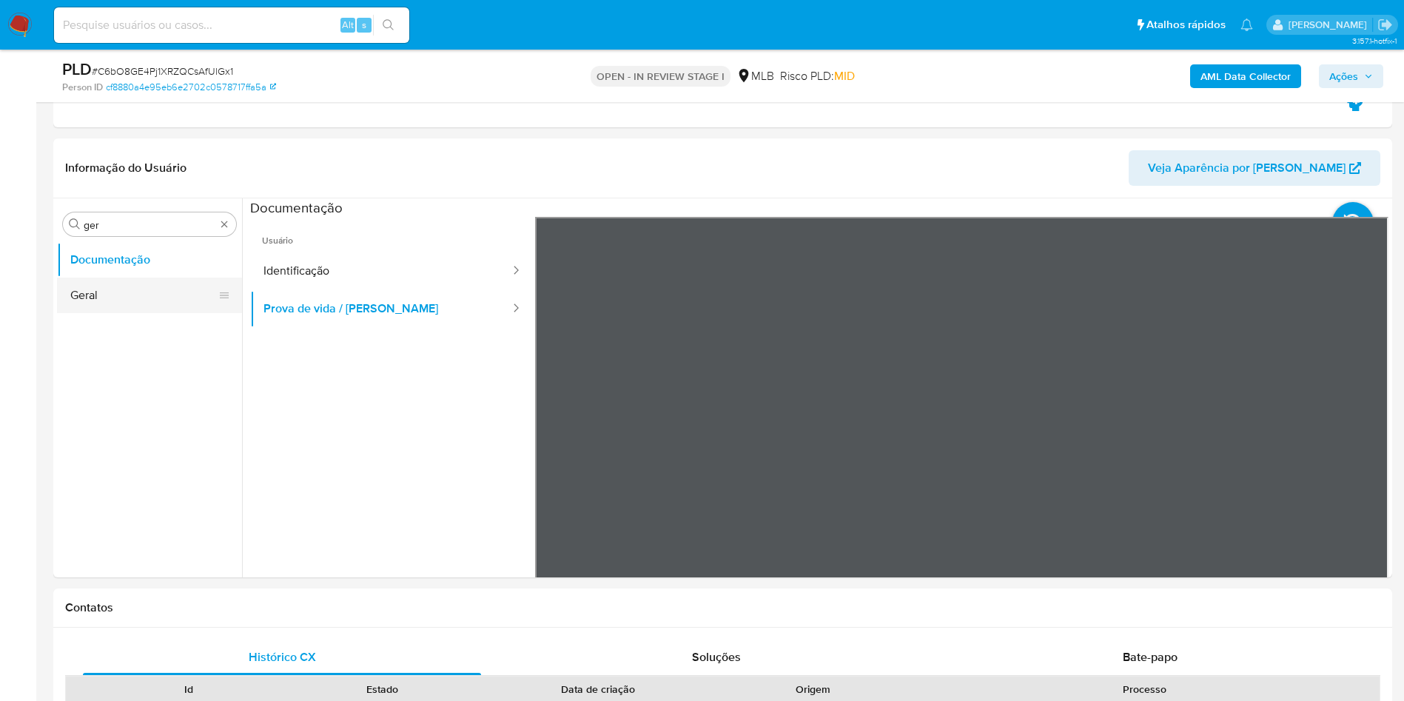
click at [118, 286] on button "Geral" at bounding box center [143, 296] width 173 height 36
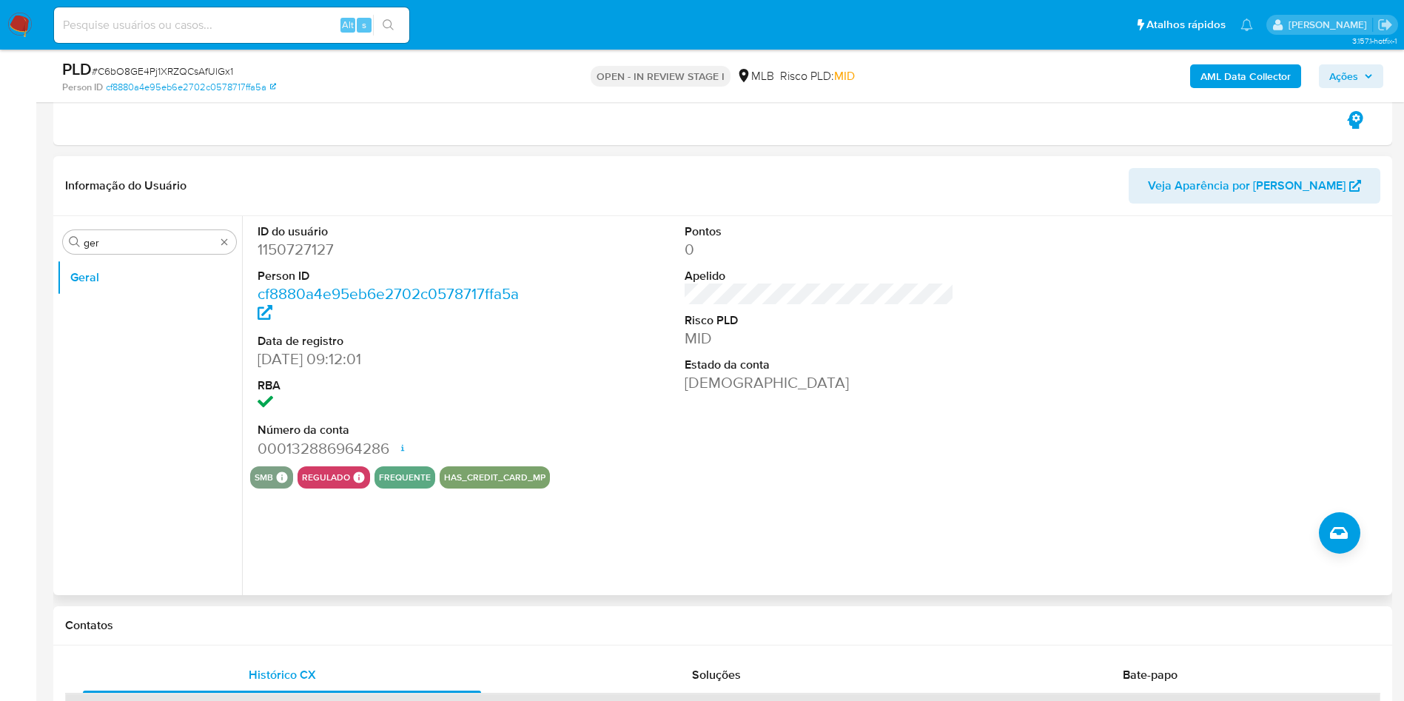
click at [121, 228] on div "Procurar ger Geral" at bounding box center [149, 406] width 185 height 377
click at [123, 232] on div "Procurar ger" at bounding box center [149, 242] width 173 height 24
click at [135, 240] on input "ger" at bounding box center [150, 242] width 132 height 13
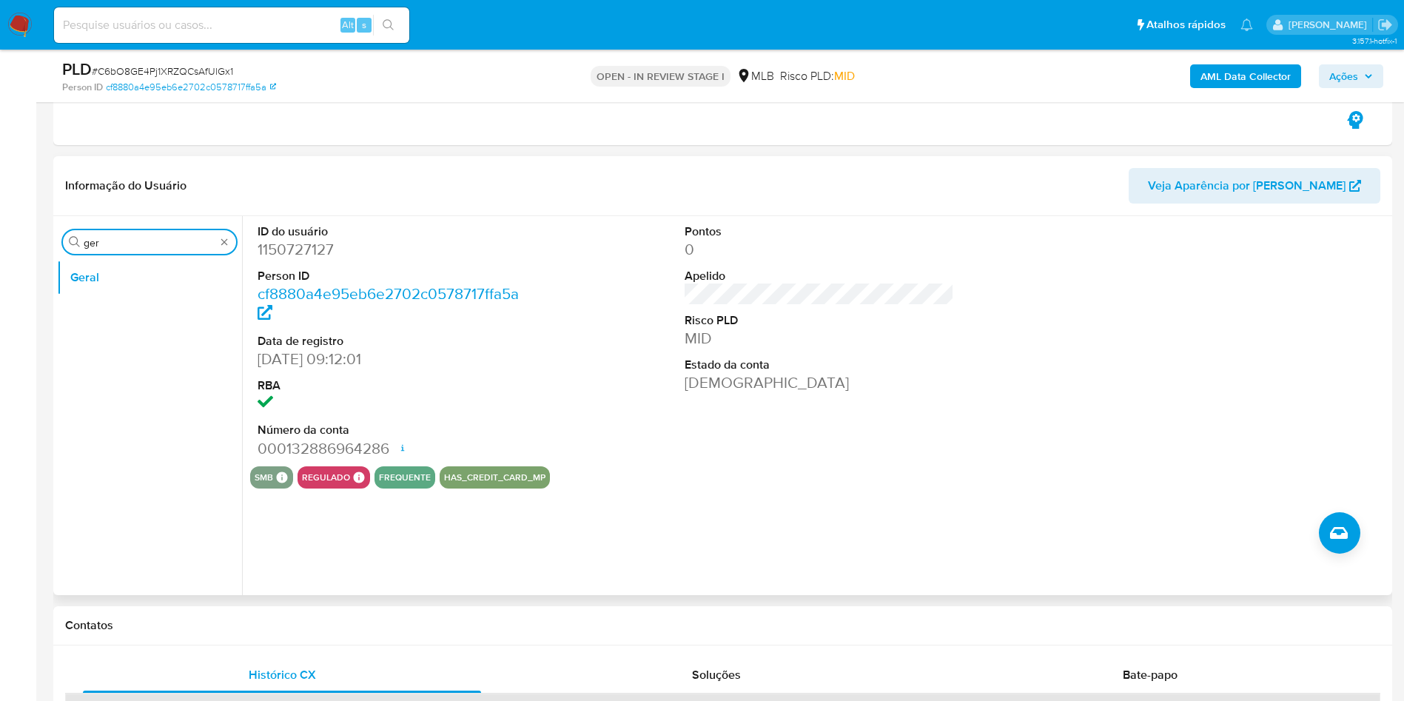
click at [135, 240] on input "ger" at bounding box center [150, 242] width 132 height 13
type input "ky"
click at [77, 332] on ul "Geral KYC" at bounding box center [149, 427] width 185 height 334
click at [98, 309] on button "KYC" at bounding box center [143, 313] width 173 height 36
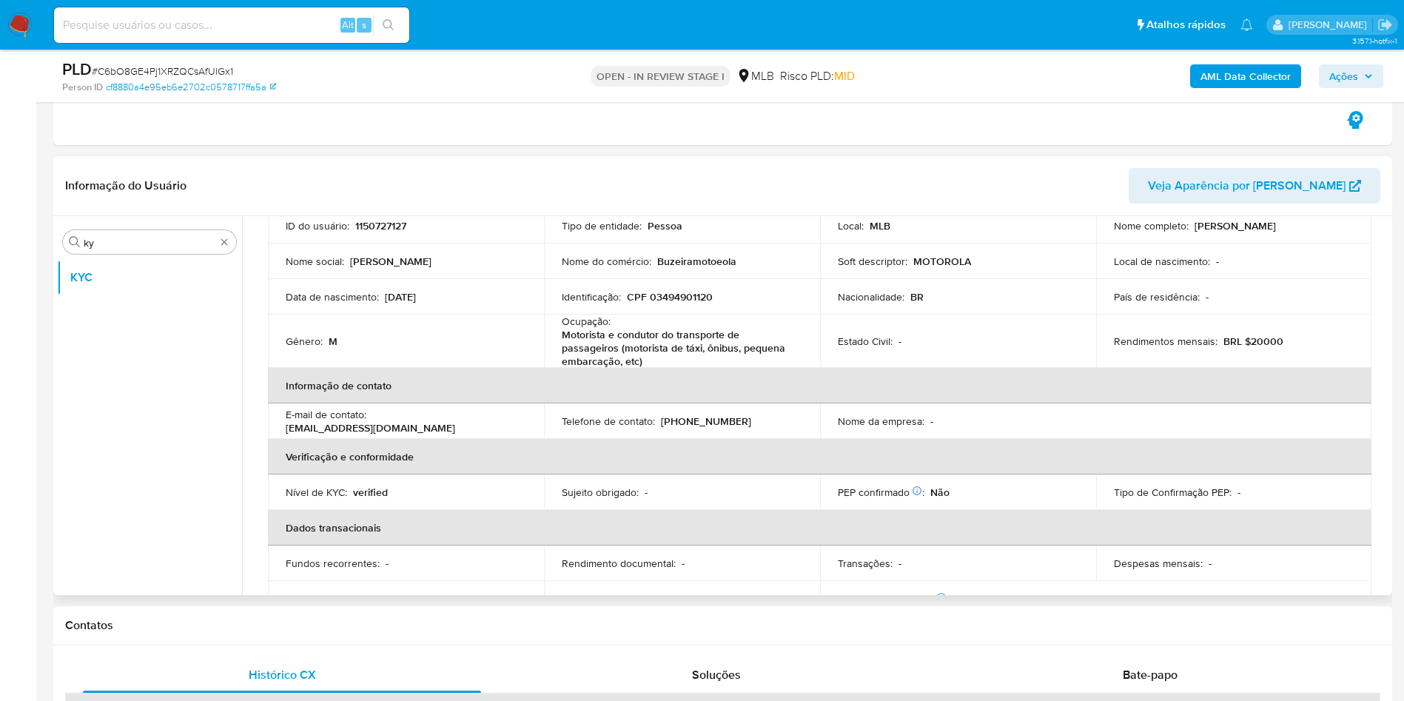
scroll to position [113, 0]
click at [713, 344] on p "Motorista e condutor do transporte de passageiros (motorista de táxi, ônibus, p…" at bounding box center [679, 350] width 235 height 40
copy div "Ocupação : Motorista e condutor do transporte de passageiros (motorista de táxi…"
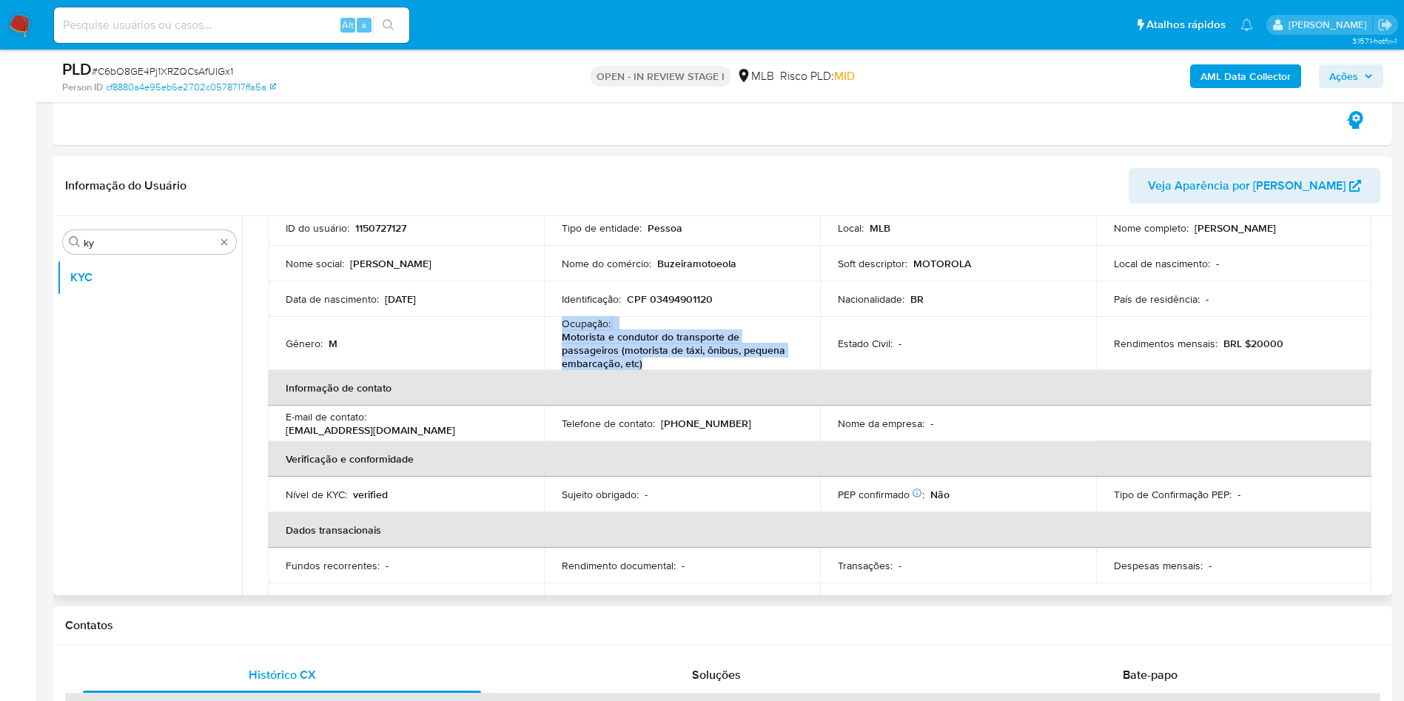
click at [288, 273] on td "Nome social : [PERSON_NAME]" at bounding box center [406, 264] width 276 height 36
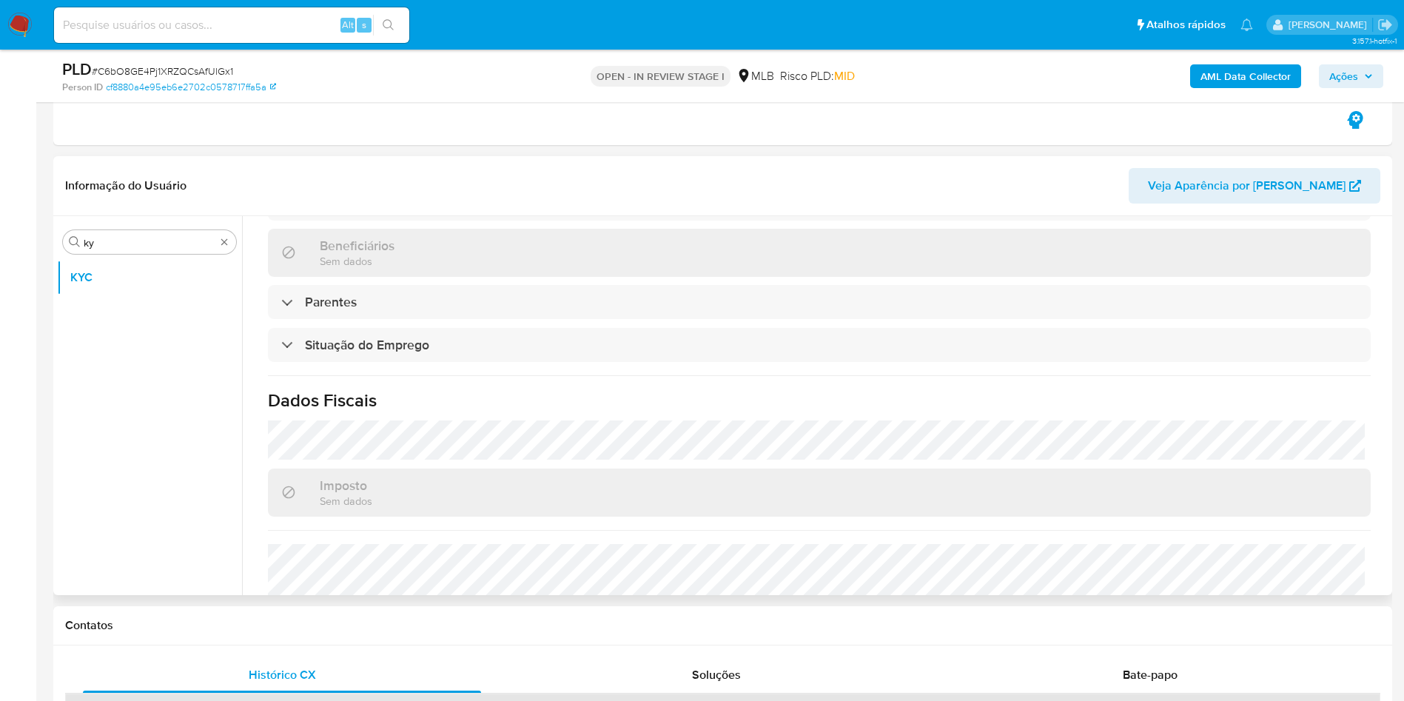
scroll to position [634, 0]
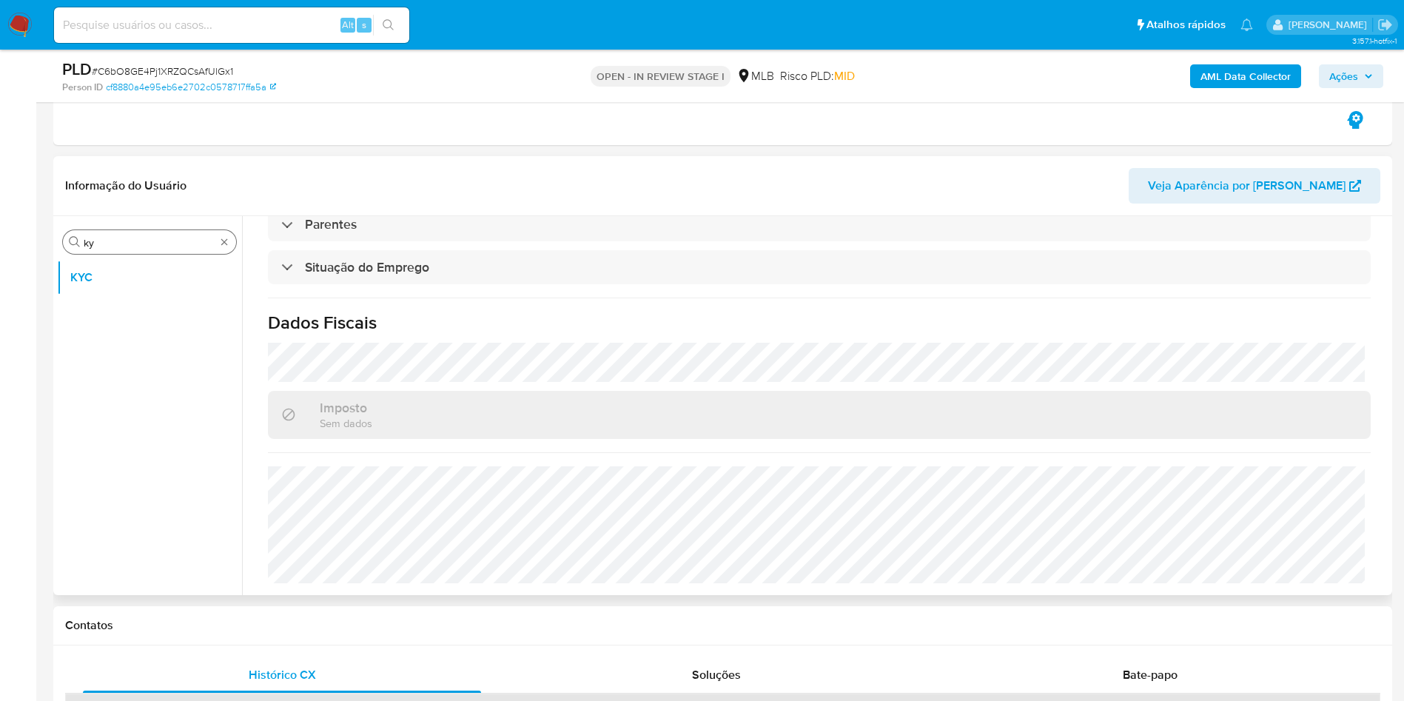
click at [152, 244] on input "ky" at bounding box center [150, 242] width 132 height 13
click at [152, 243] on input "ky" at bounding box center [150, 242] width 132 height 13
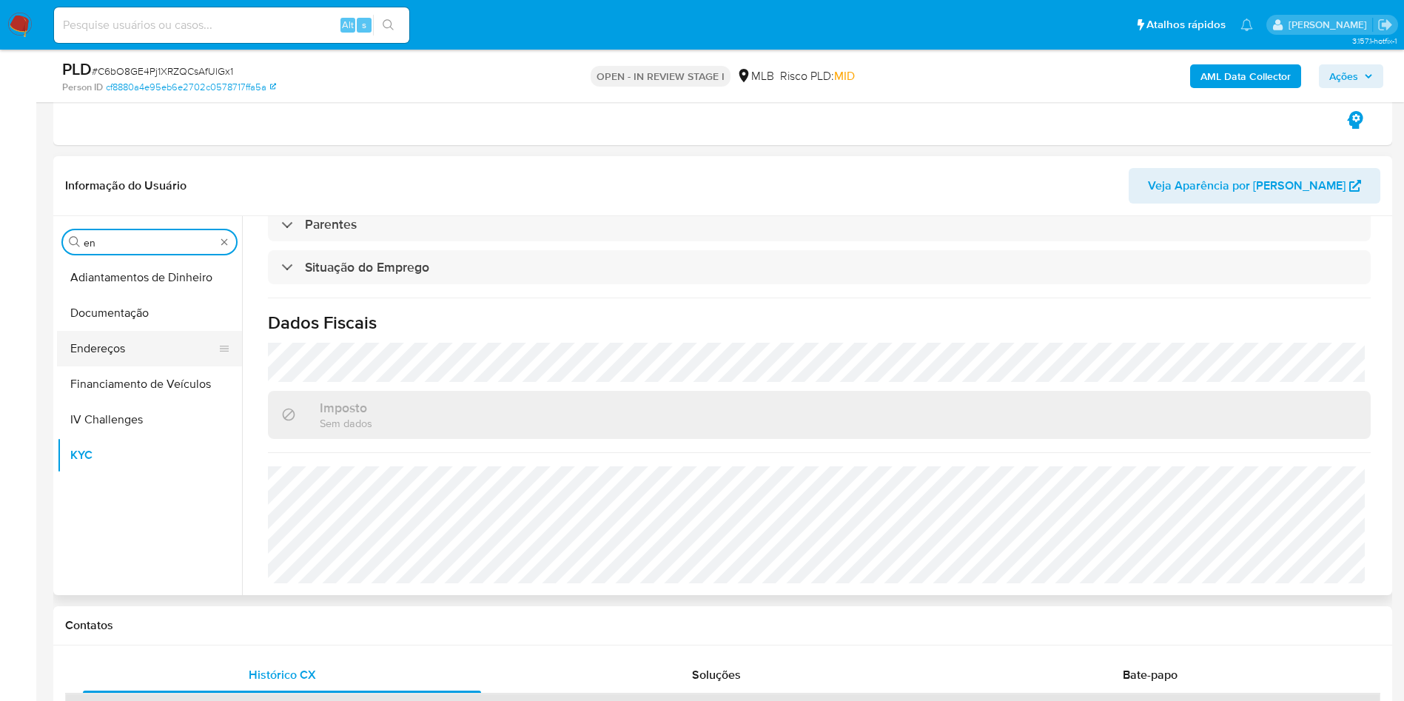
type input "en"
click at [129, 350] on button "Endereços" at bounding box center [143, 349] width 173 height 36
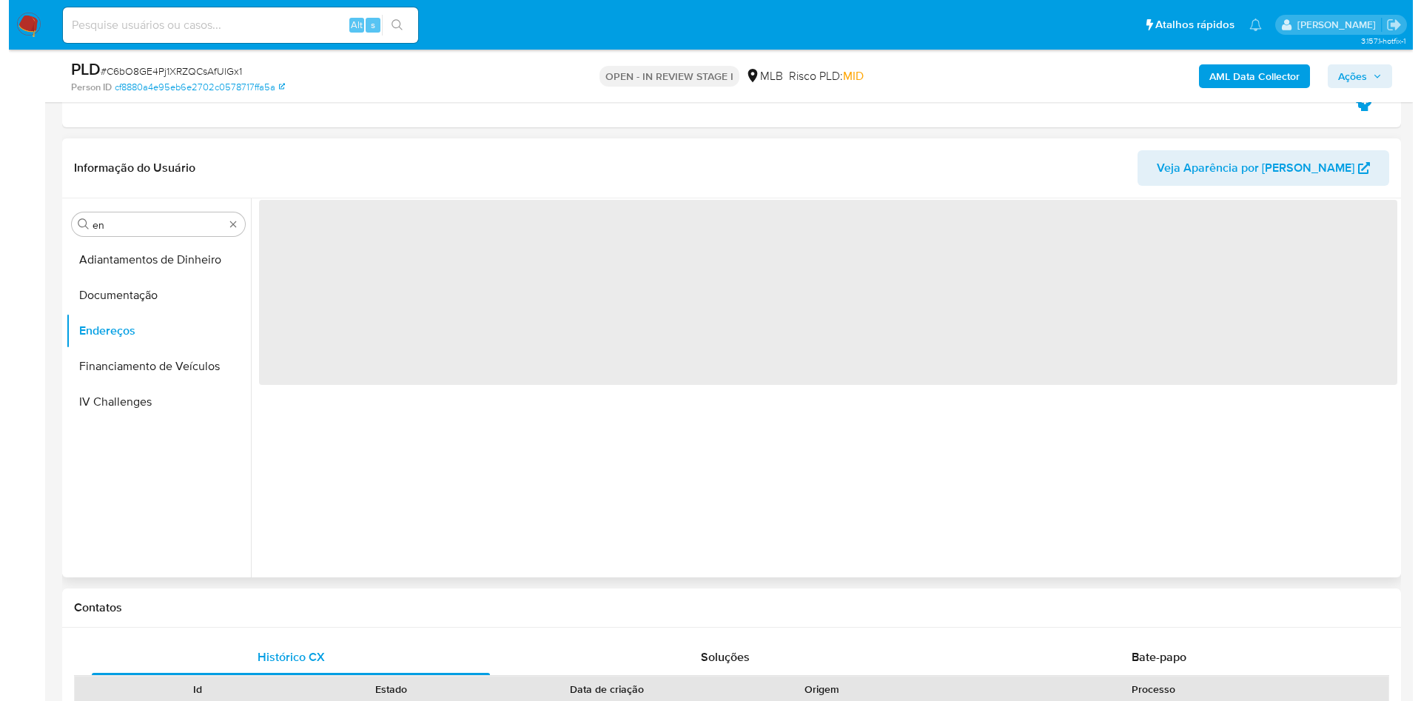
scroll to position [0, 0]
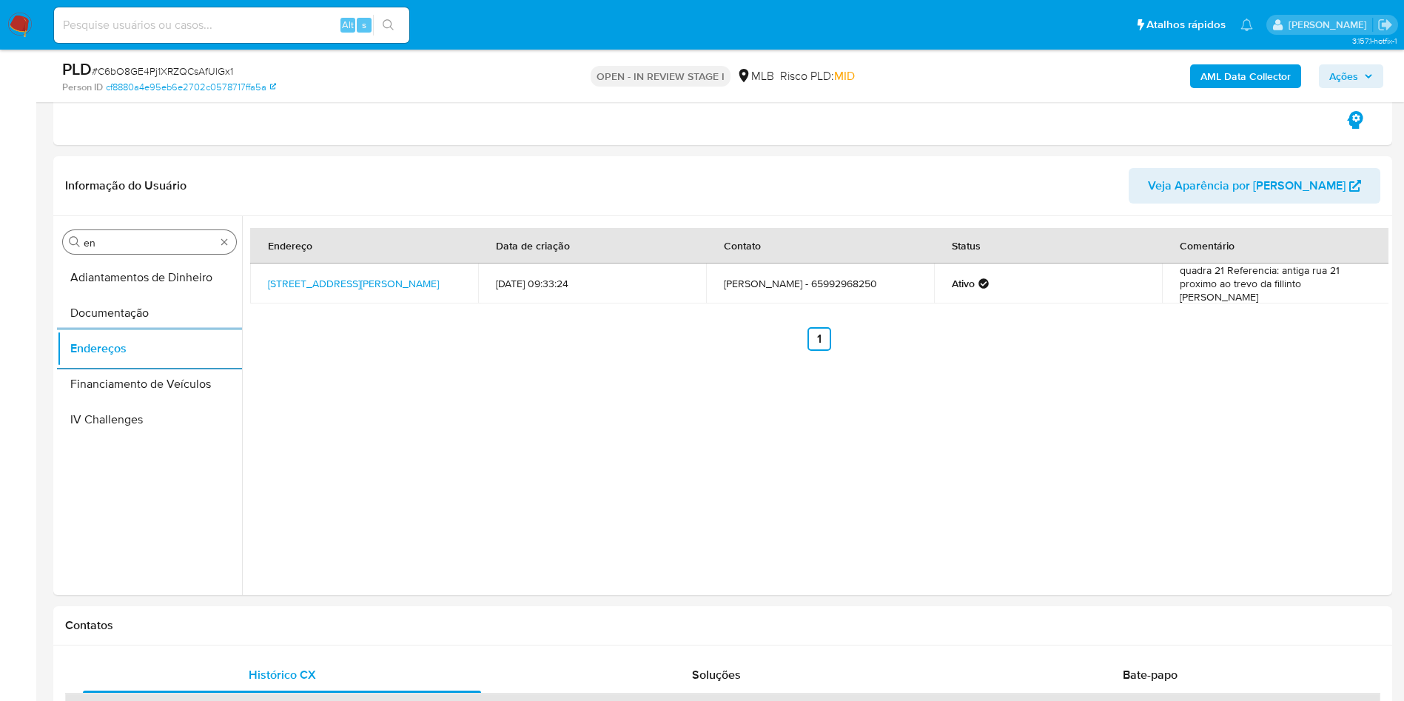
click at [85, 235] on div "Procurar en" at bounding box center [149, 242] width 173 height 24
click at [94, 237] on input "en" at bounding box center [150, 242] width 132 height 13
click at [95, 238] on input "en" at bounding box center [150, 242] width 132 height 13
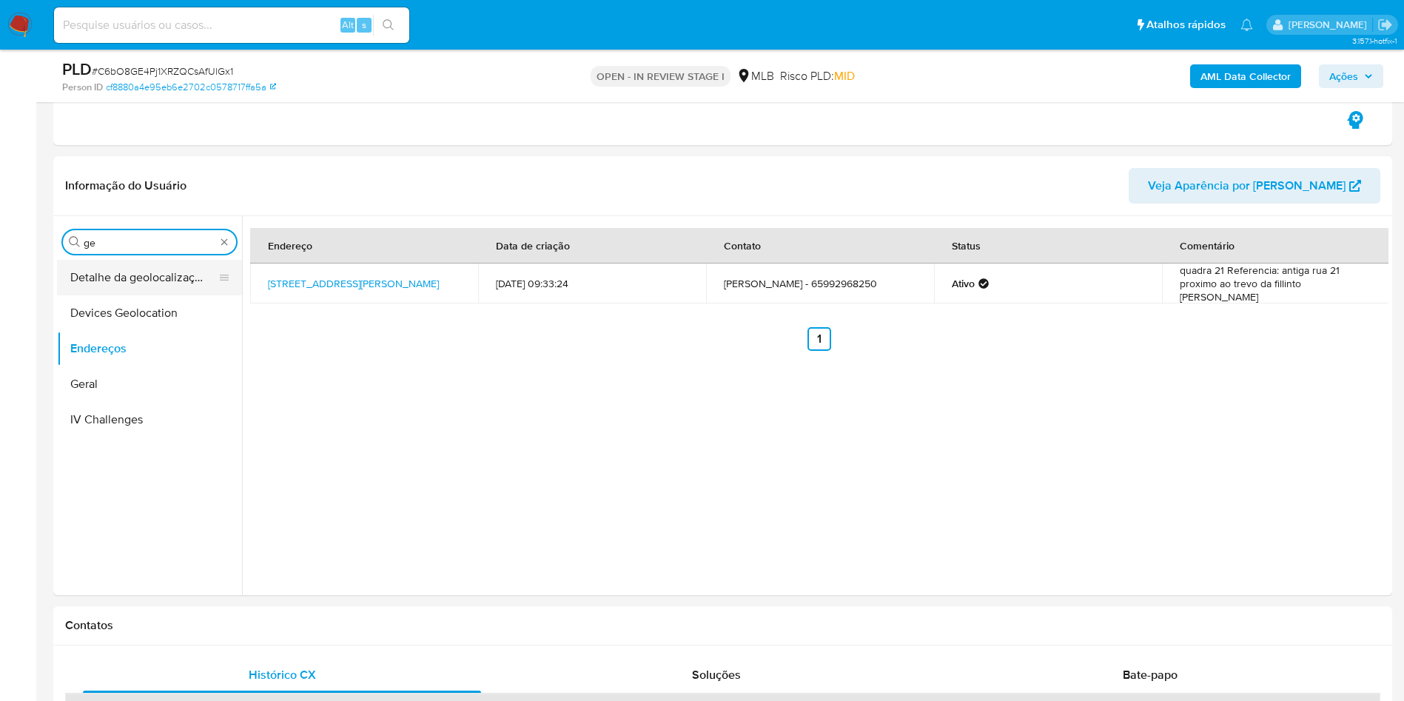
type input "ge"
click at [113, 275] on button "Detalhe da geolocalização" at bounding box center [143, 278] width 173 height 36
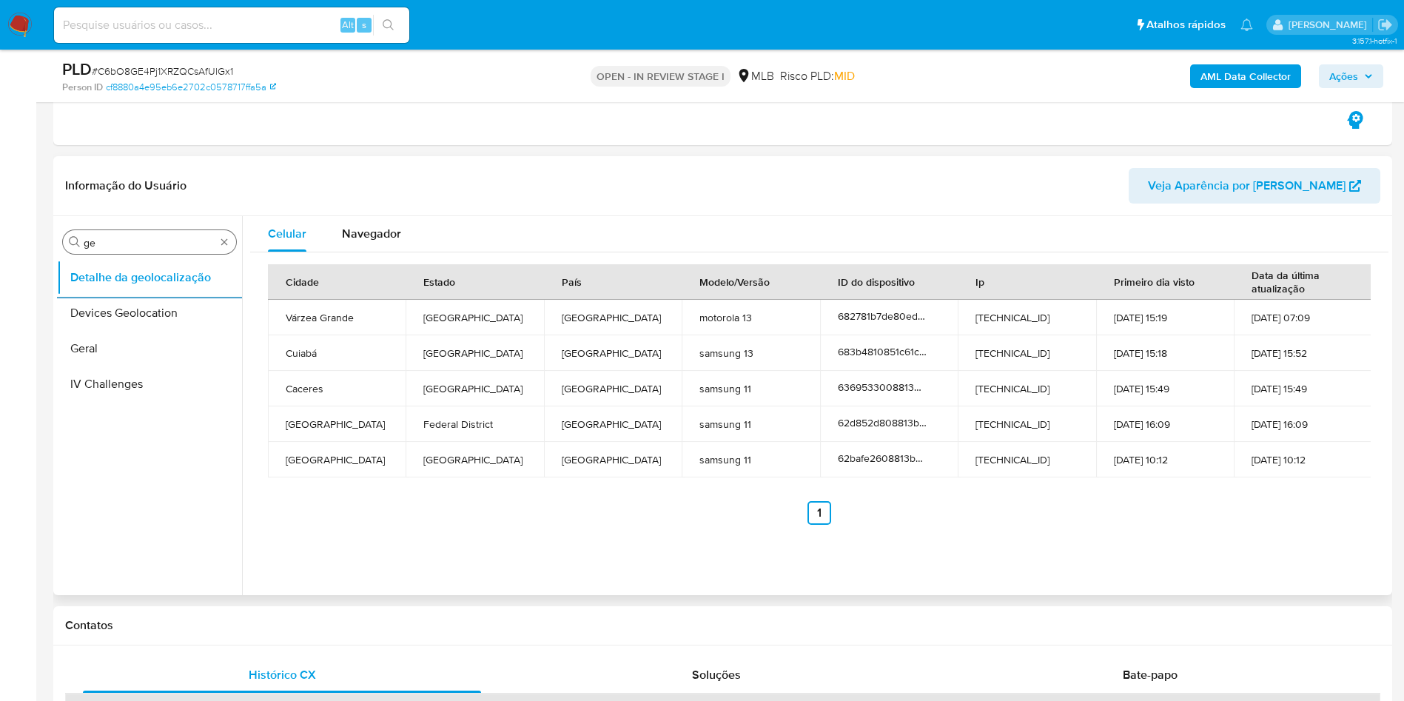
click at [173, 244] on input "ge" at bounding box center [150, 242] width 132 height 13
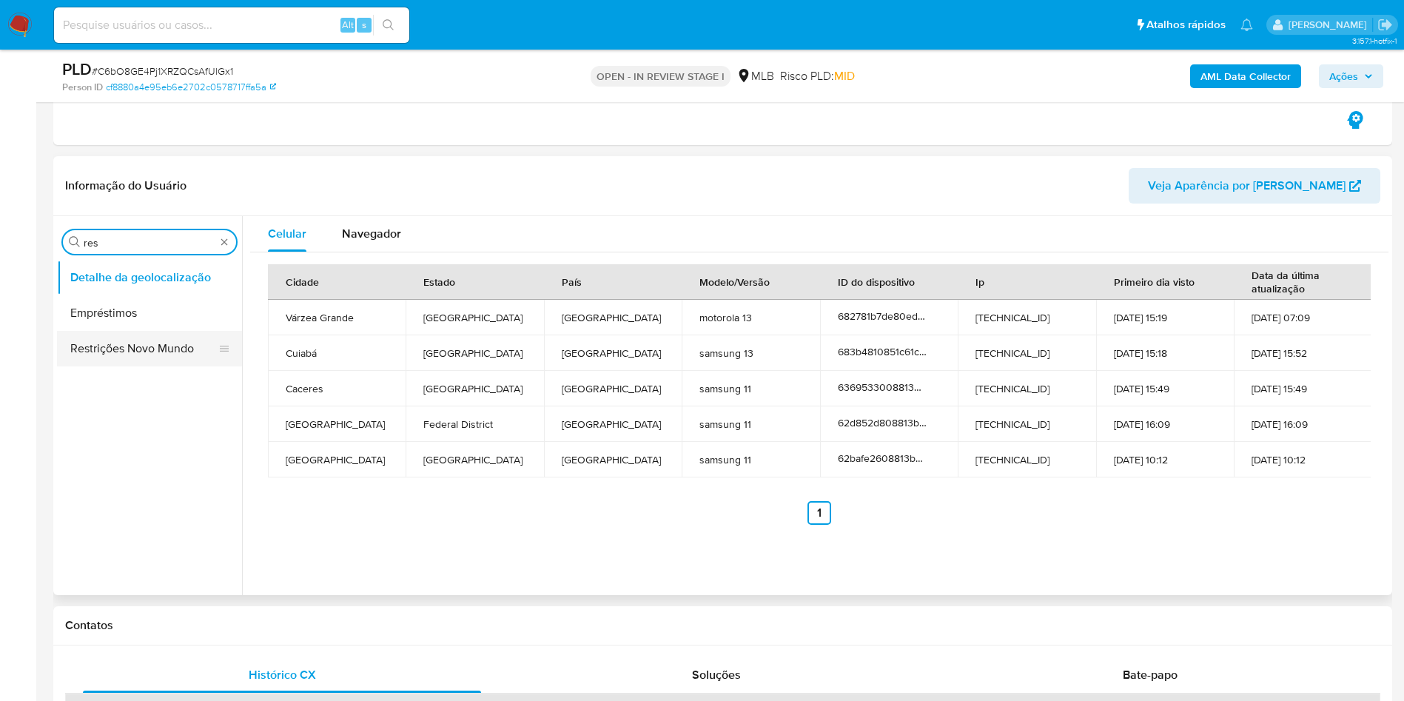
type input "res"
click at [129, 347] on button "Restrições Novo Mundo" at bounding box center [143, 349] width 173 height 36
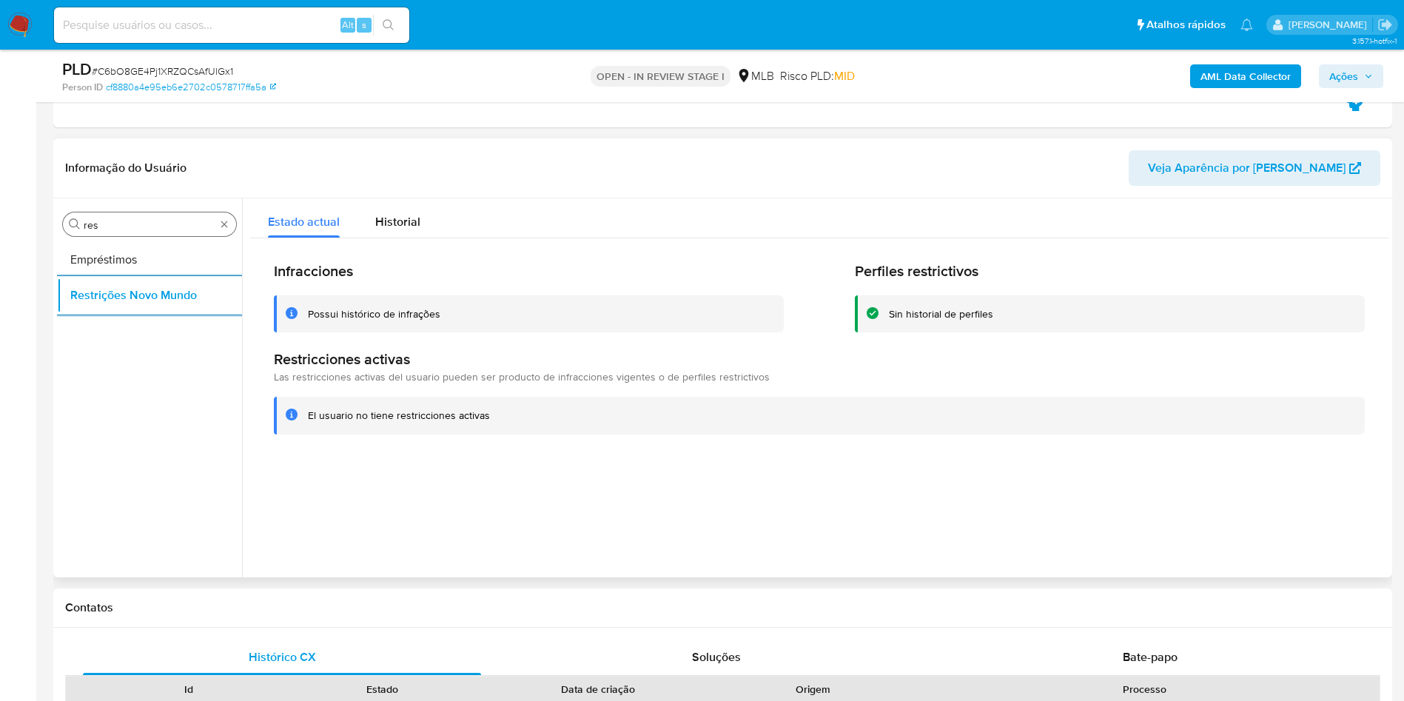
click at [100, 219] on input "res" at bounding box center [150, 224] width 132 height 13
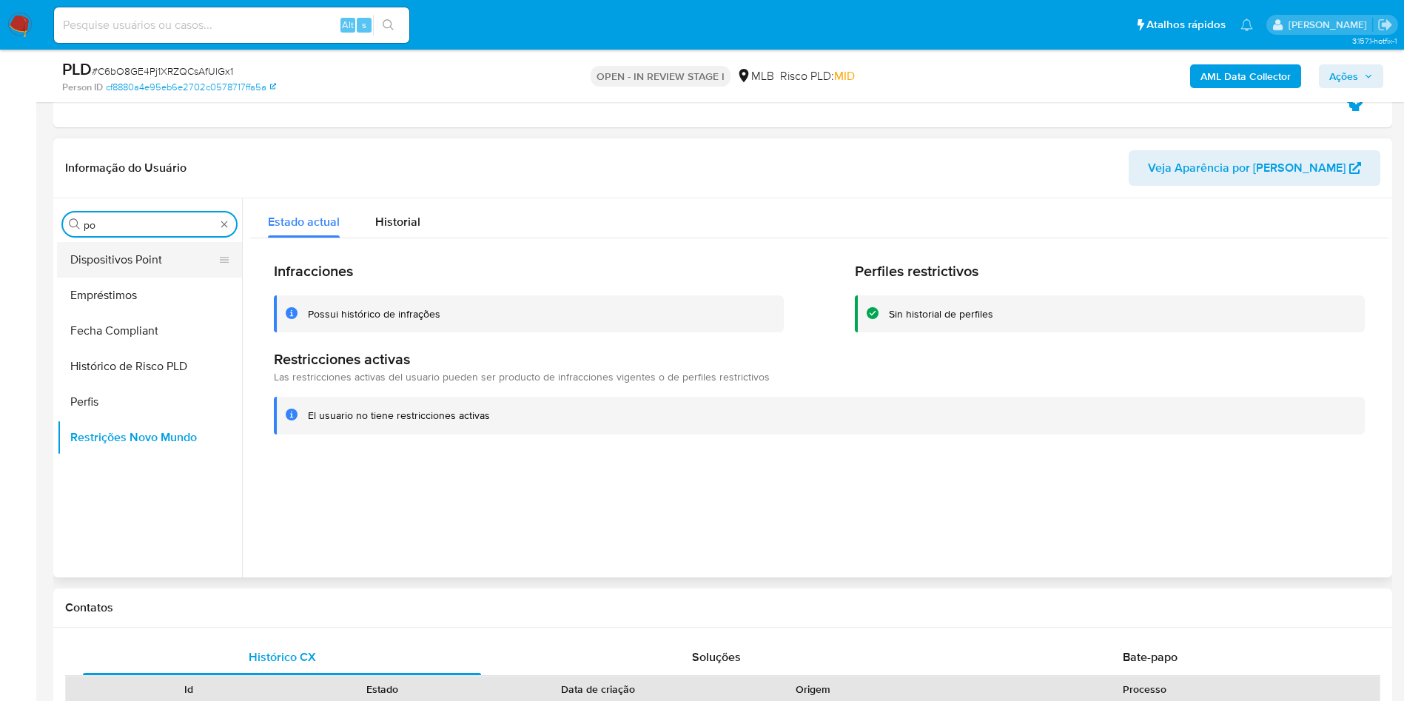
type input "po"
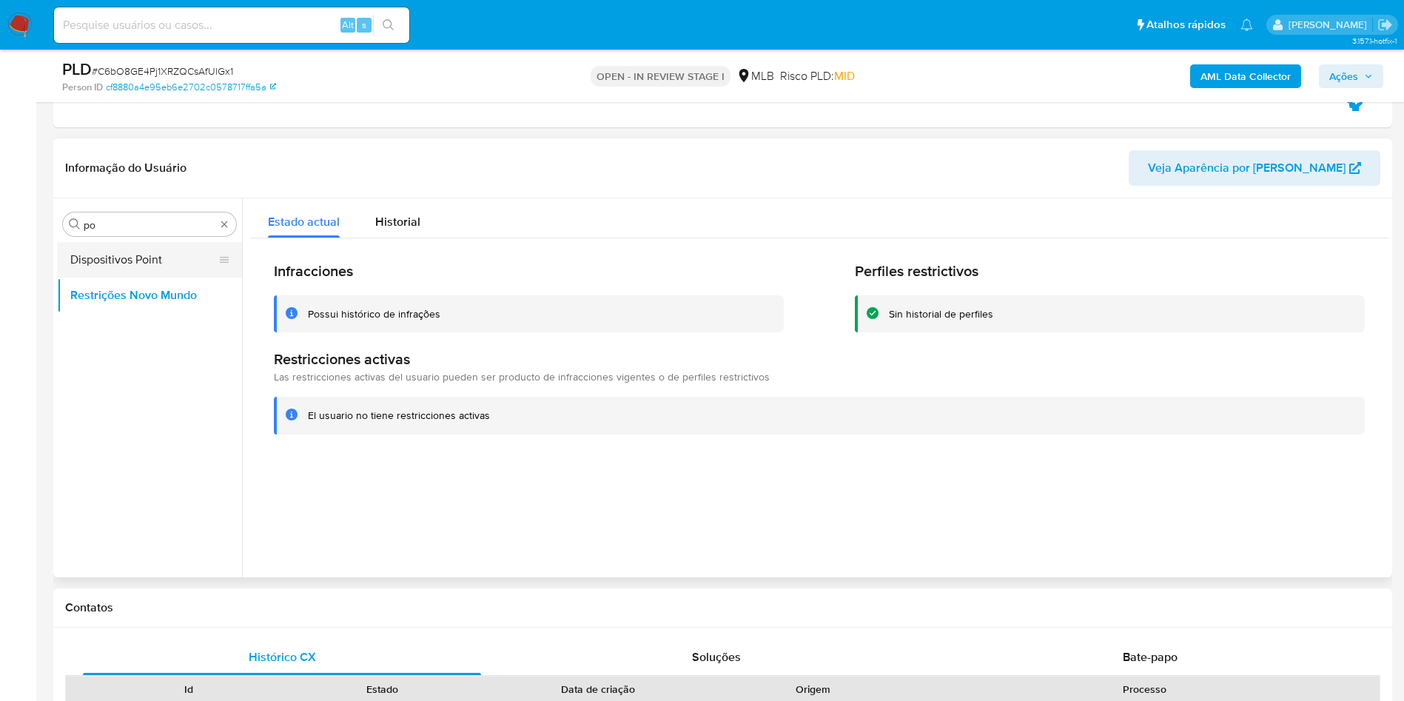
click at [81, 248] on button "Dispositivos Point" at bounding box center [143, 260] width 173 height 36
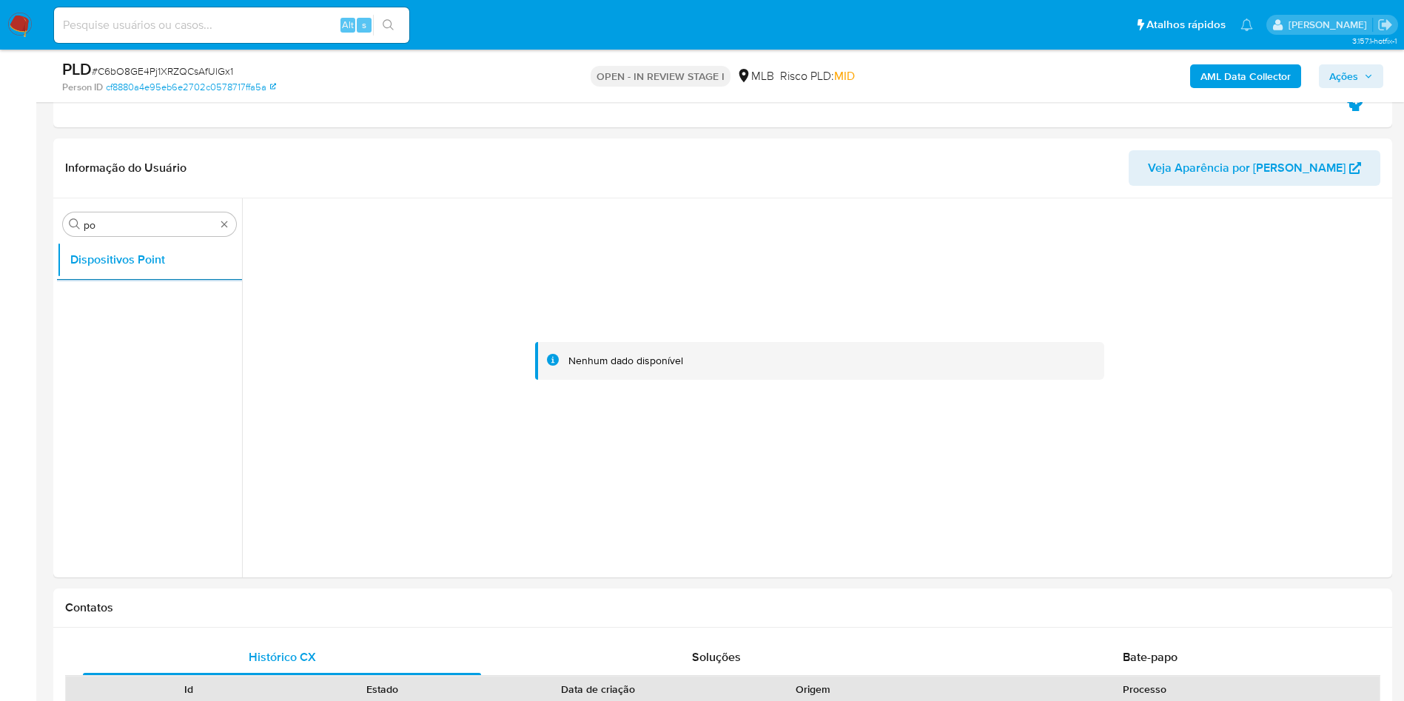
click at [1267, 68] on b "AML Data Collector" at bounding box center [1246, 76] width 90 height 24
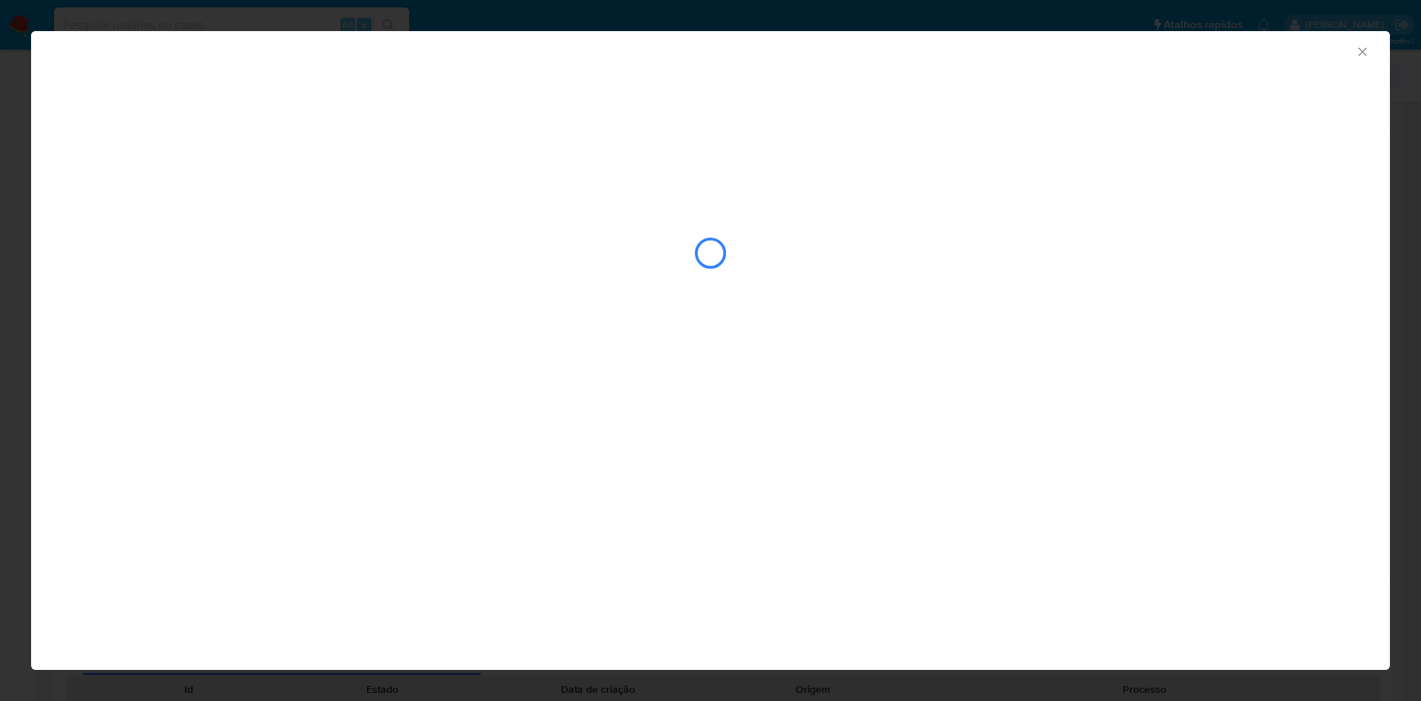
click at [73, 254] on div "closure-recommendation-modal" at bounding box center [710, 253] width 1297 height 148
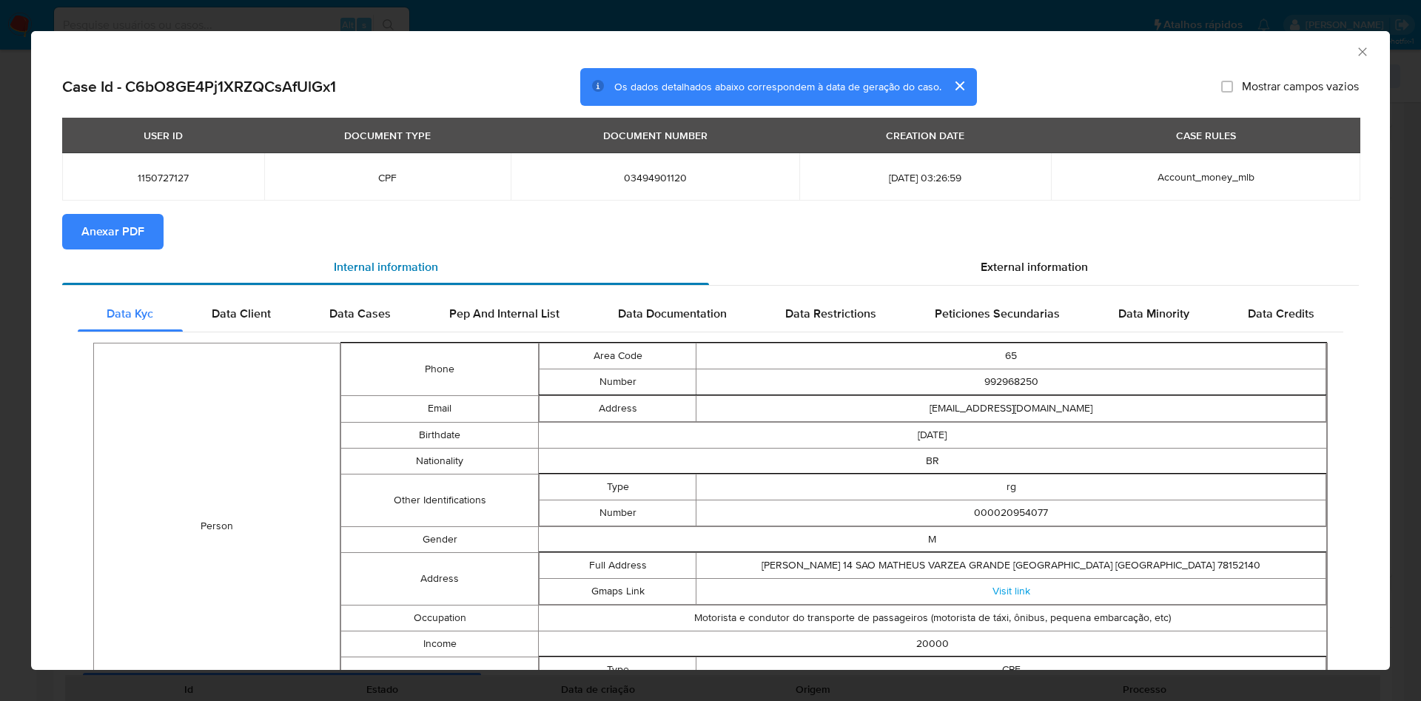
click at [146, 252] on div "Internal information" at bounding box center [385, 267] width 647 height 36
click at [128, 243] on span "Anexar PDF" at bounding box center [112, 231] width 63 height 33
click at [1002, 276] on span "External information" at bounding box center [1034, 269] width 107 height 17
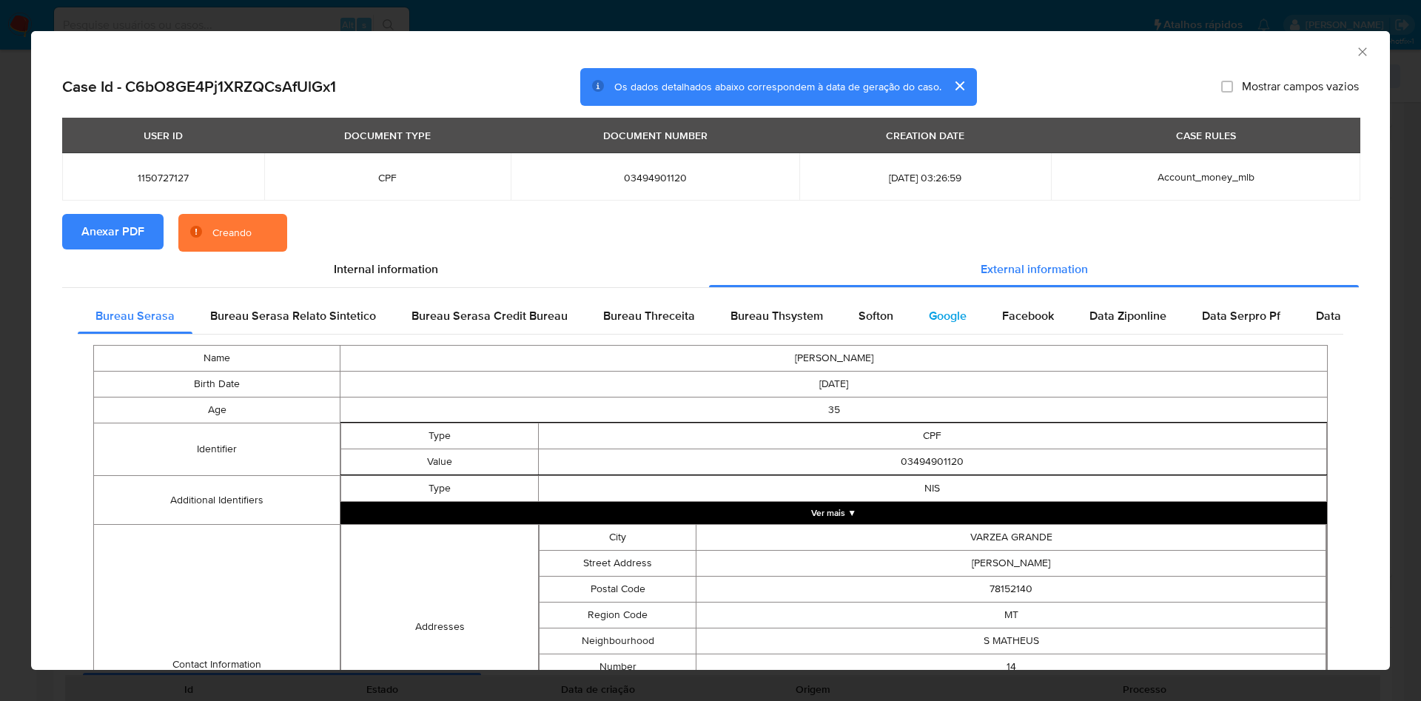
click at [964, 311] on div "Google" at bounding box center [947, 316] width 73 height 36
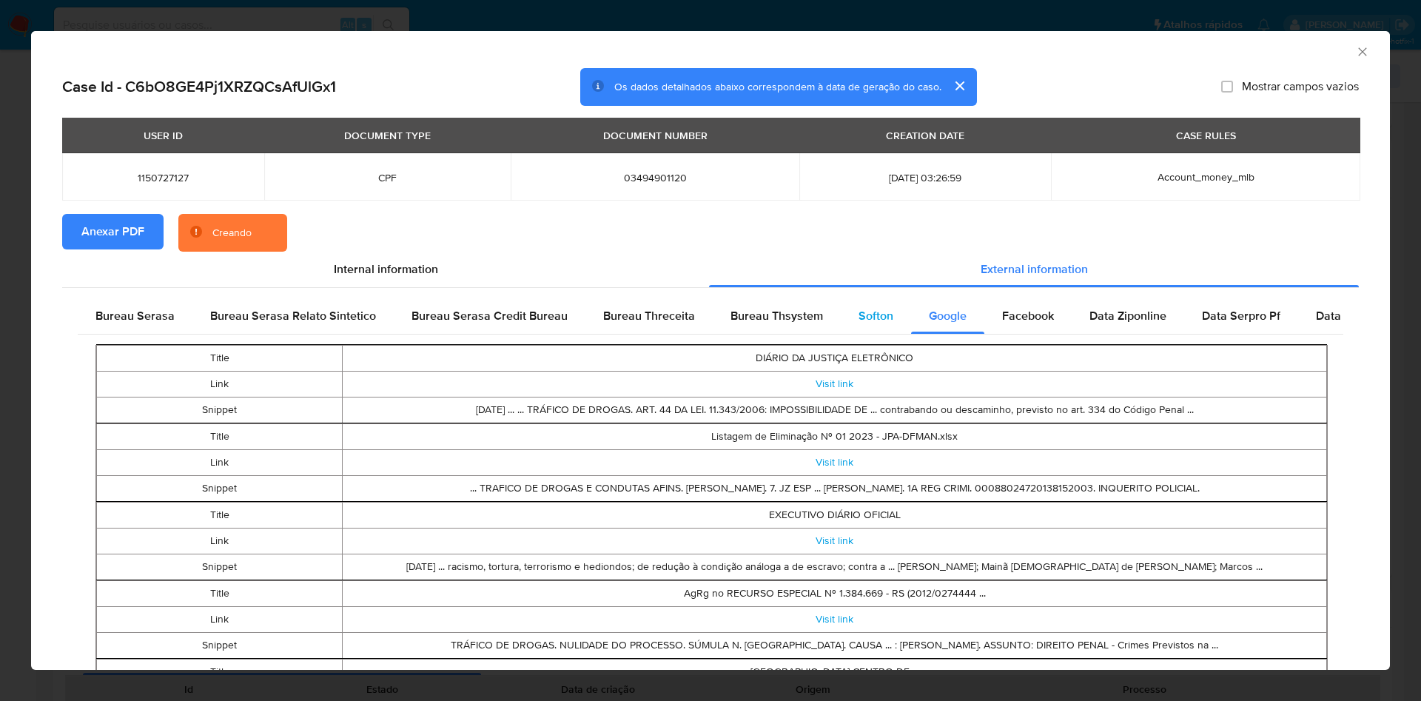
drag, startPoint x: 867, startPoint y: 313, endPoint x: 842, endPoint y: 312, distance: 24.4
click at [865, 313] on span "Softon" at bounding box center [876, 315] width 35 height 17
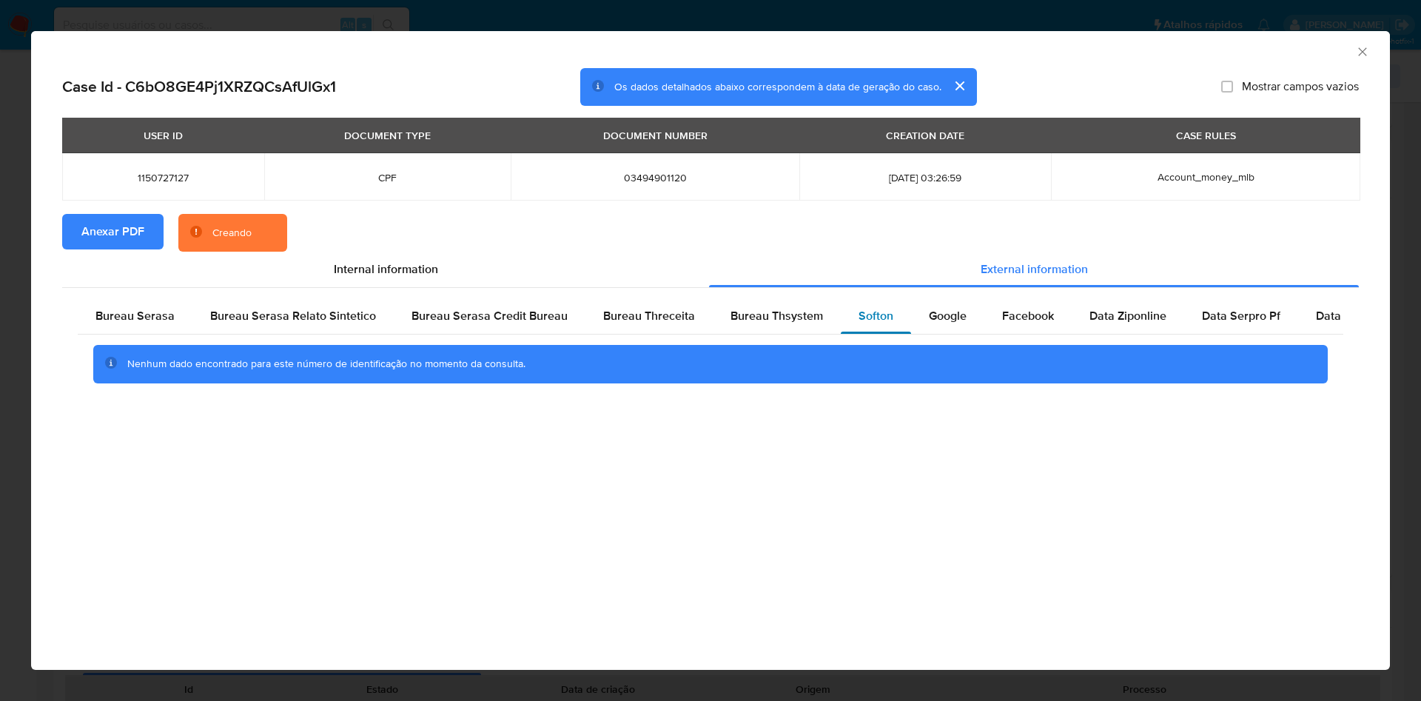
drag, startPoint x: 838, startPoint y: 312, endPoint x: 788, endPoint y: 310, distance: 50.4
click at [841, 312] on div "Softon" at bounding box center [876, 316] width 70 height 36
click at [788, 309] on span "Bureau Thsystem" at bounding box center [777, 315] width 93 height 17
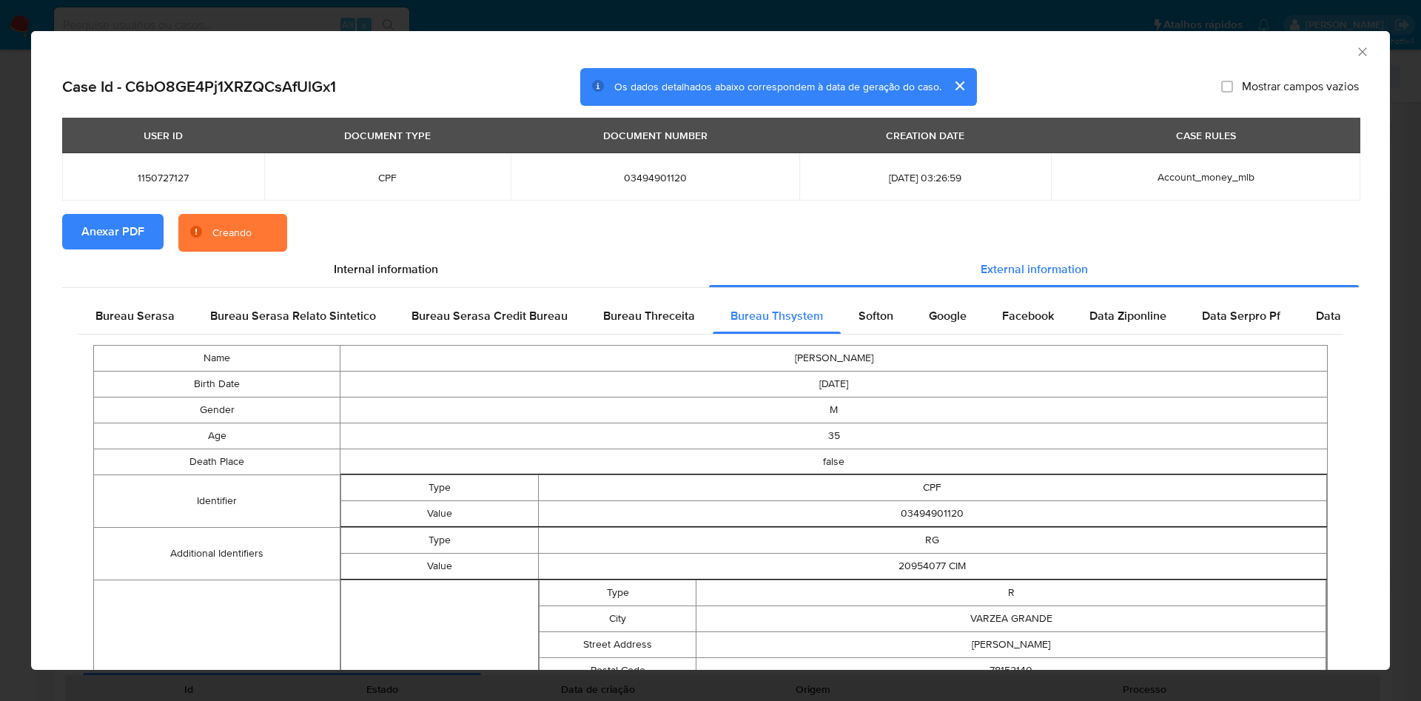
click at [127, 289] on div "Bureau Serasa Bureau Serasa Relato Sintetico Bureau Serasa Credit Bureau Bureau…" at bounding box center [710, 650] width 1297 height 724
click at [143, 304] on div "Bureau Serasa" at bounding box center [135, 316] width 115 height 36
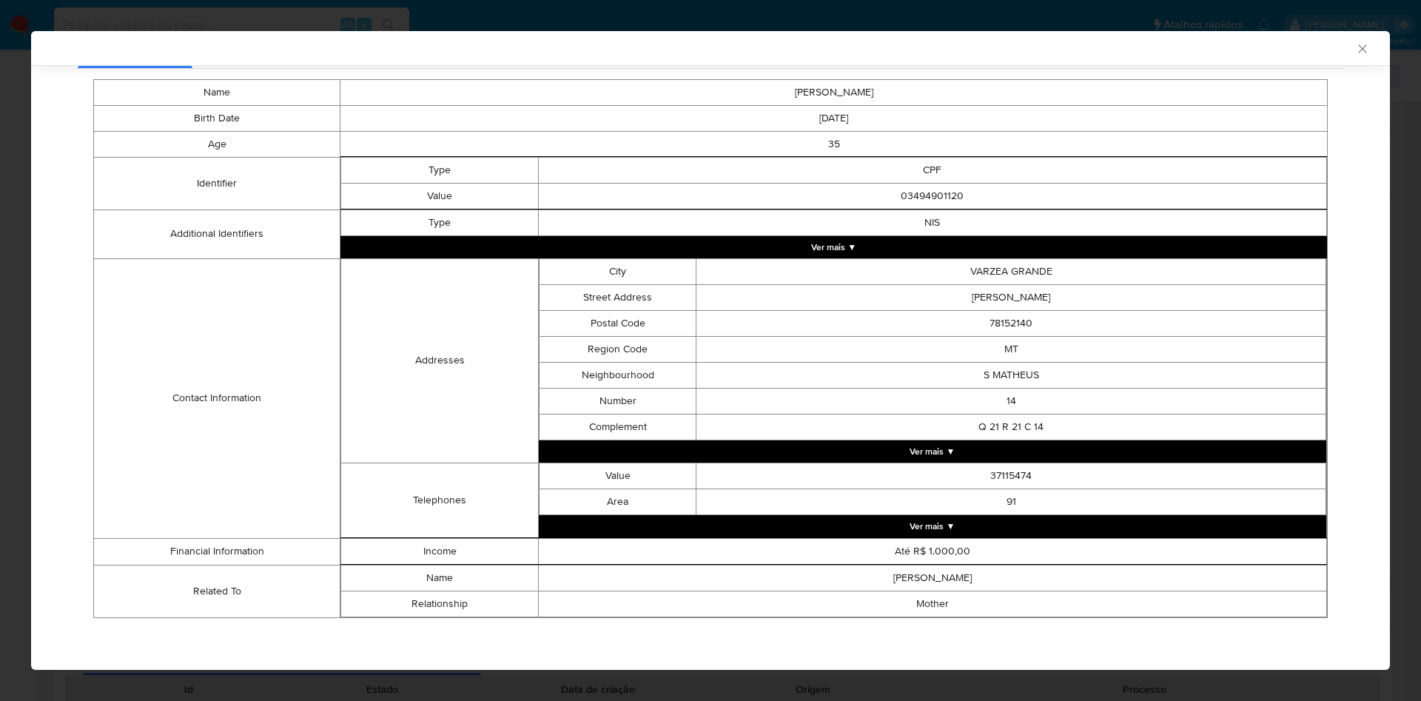
scroll to position [260, 0]
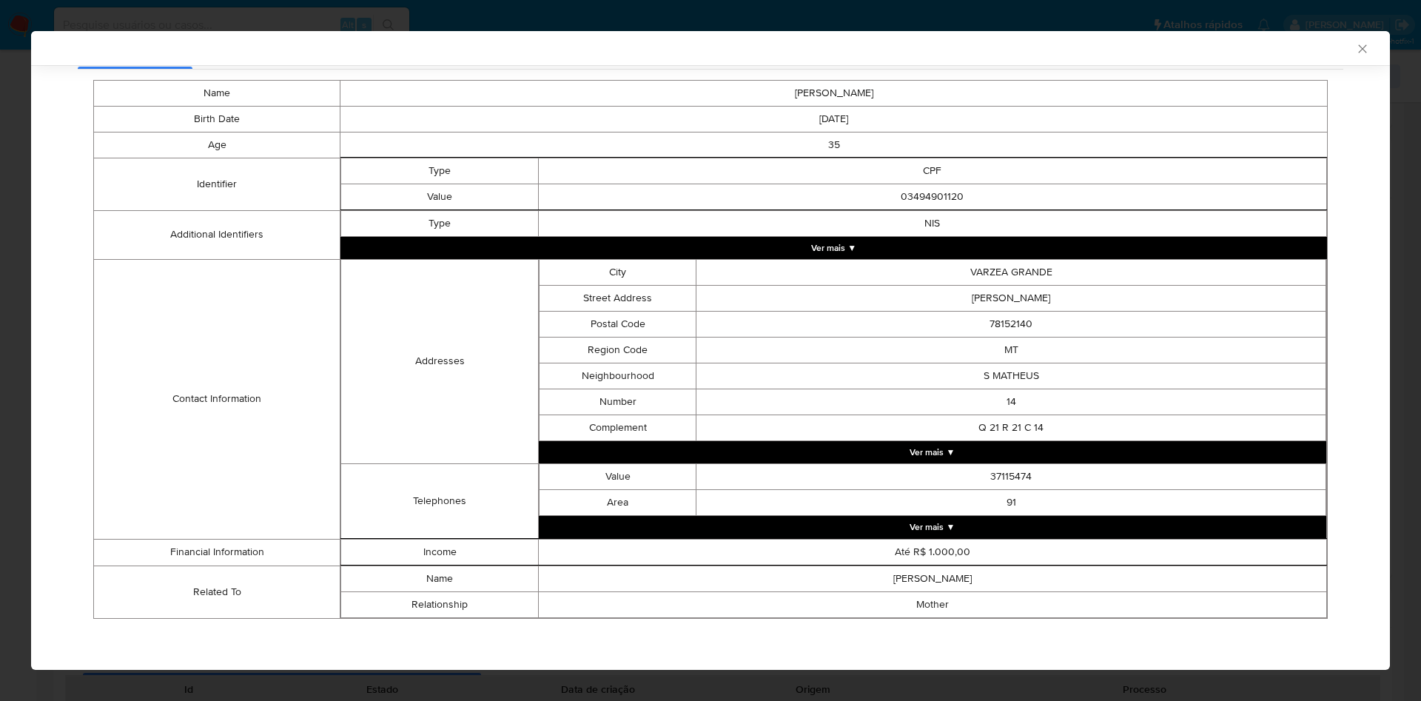
click at [16, 187] on div "AML Data Collector Case Id - C6bO8GE4Pj1XRZQCsAfUlGx1 Os dados detalhados abaix…" at bounding box center [710, 350] width 1421 height 701
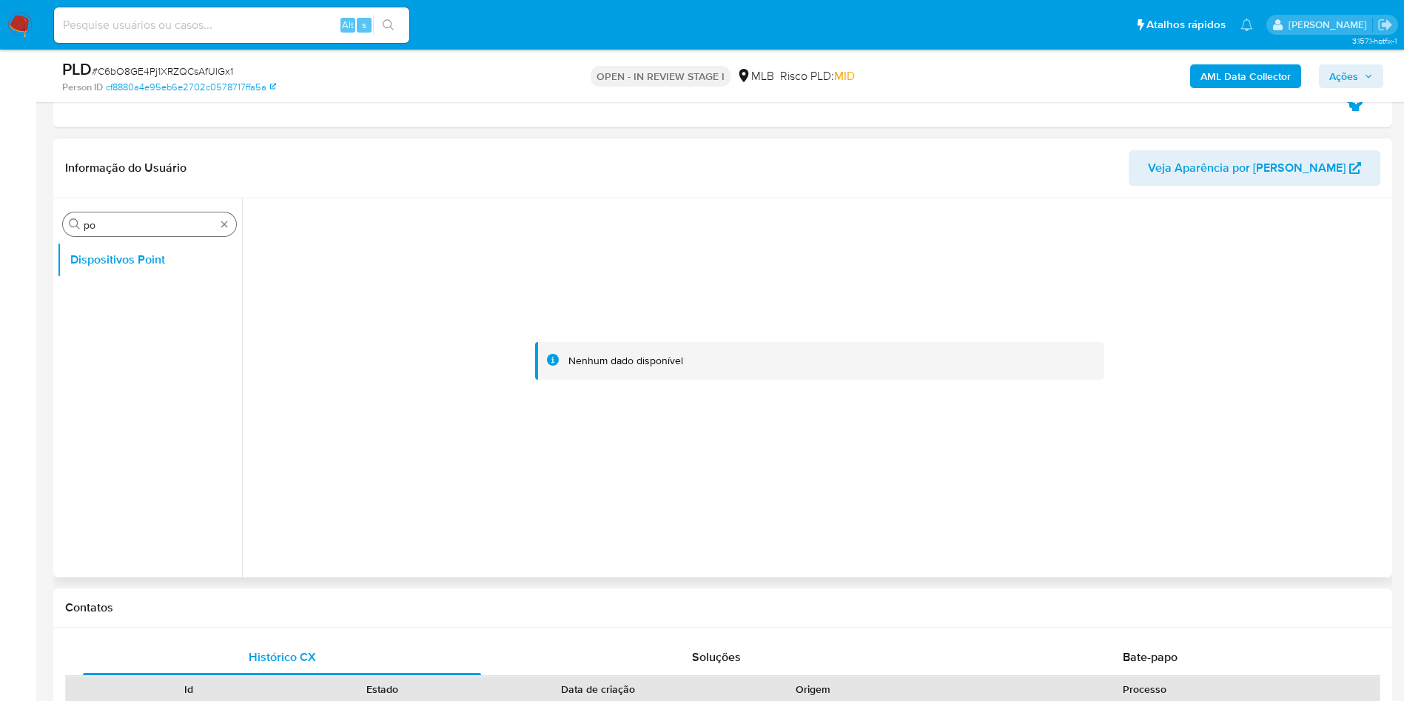
click at [235, 229] on div "Procurar po" at bounding box center [149, 224] width 173 height 24
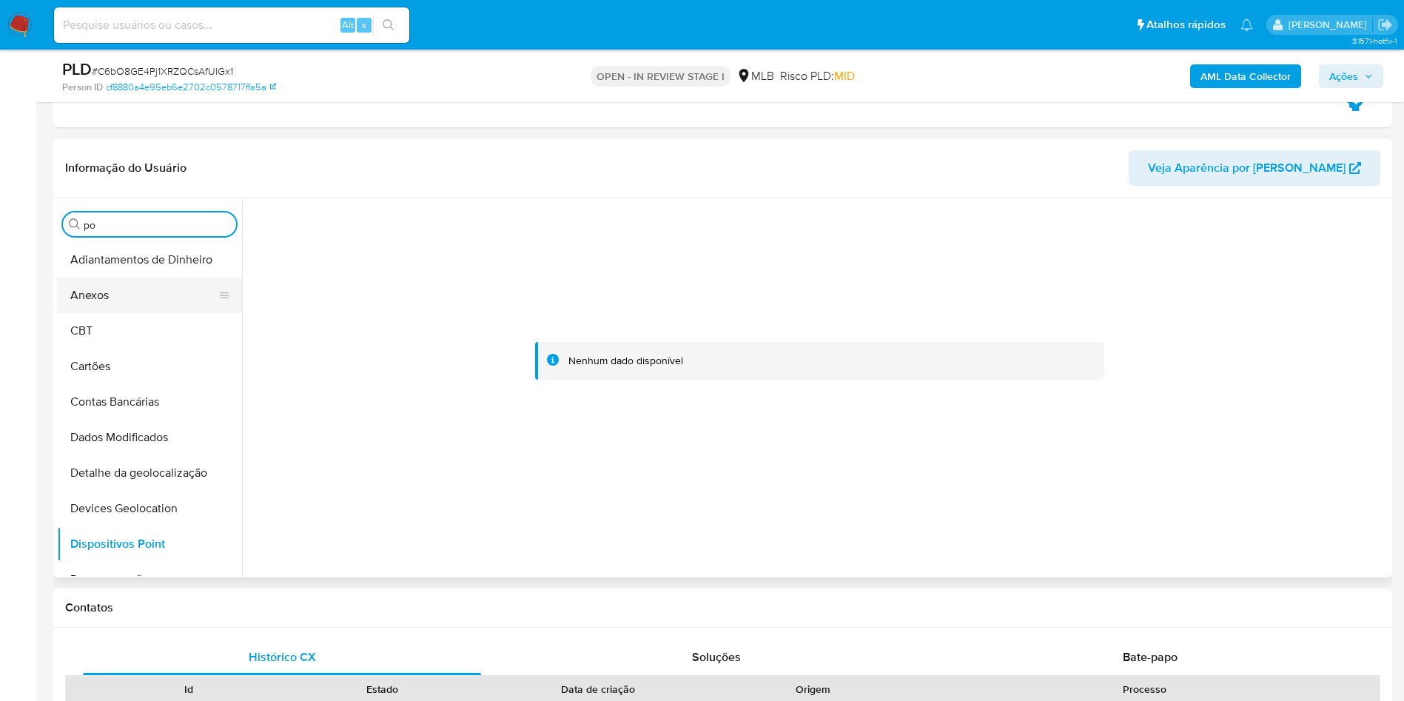
click at [153, 304] on button "Anexos" at bounding box center [143, 296] width 173 height 36
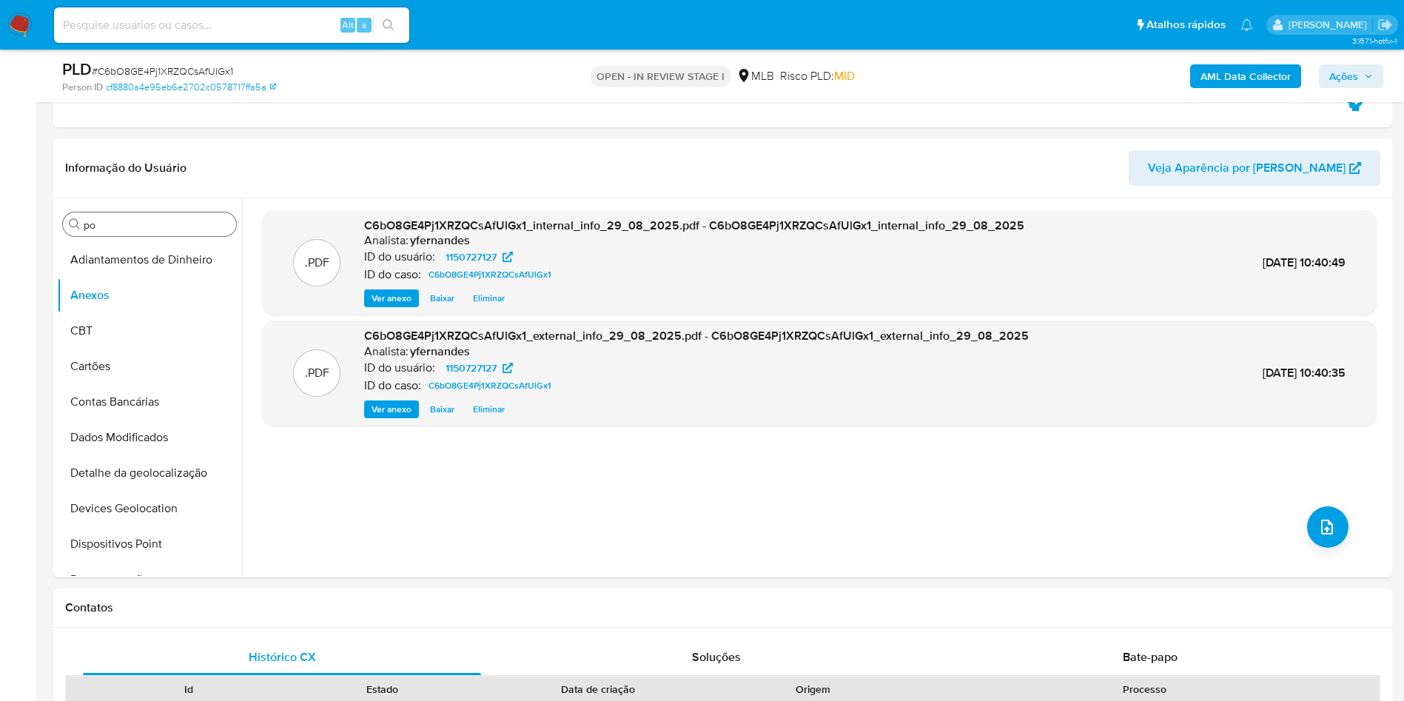
click at [1342, 543] on div ".PDF C6bO8GE4Pj1XRZQCsAfUlGx1_internal_info_29_08_2025.pdf - C6bO8GE4Pj1XRZQCsA…" at bounding box center [819, 387] width 1115 height 355
click at [1322, 532] on icon "upload-file" at bounding box center [1327, 527] width 12 height 15
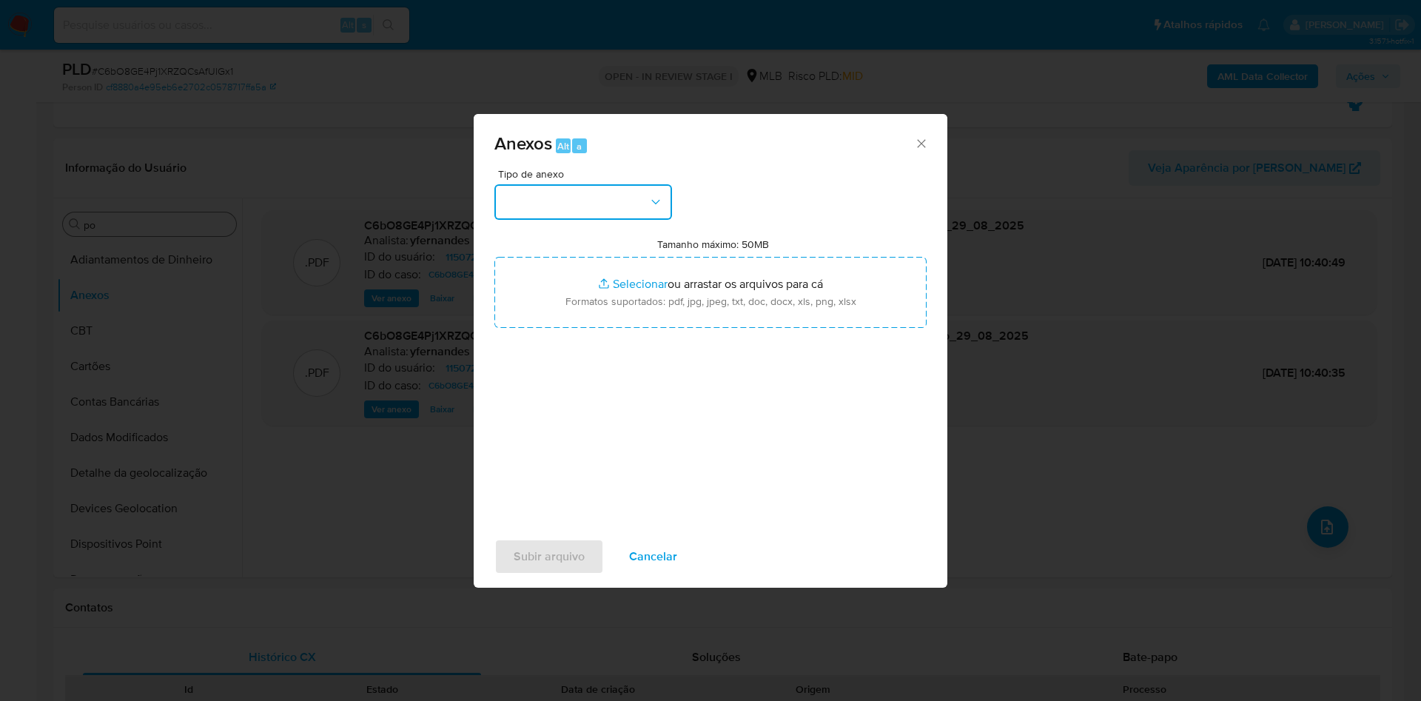
click at [577, 193] on button "button" at bounding box center [583, 202] width 178 height 36
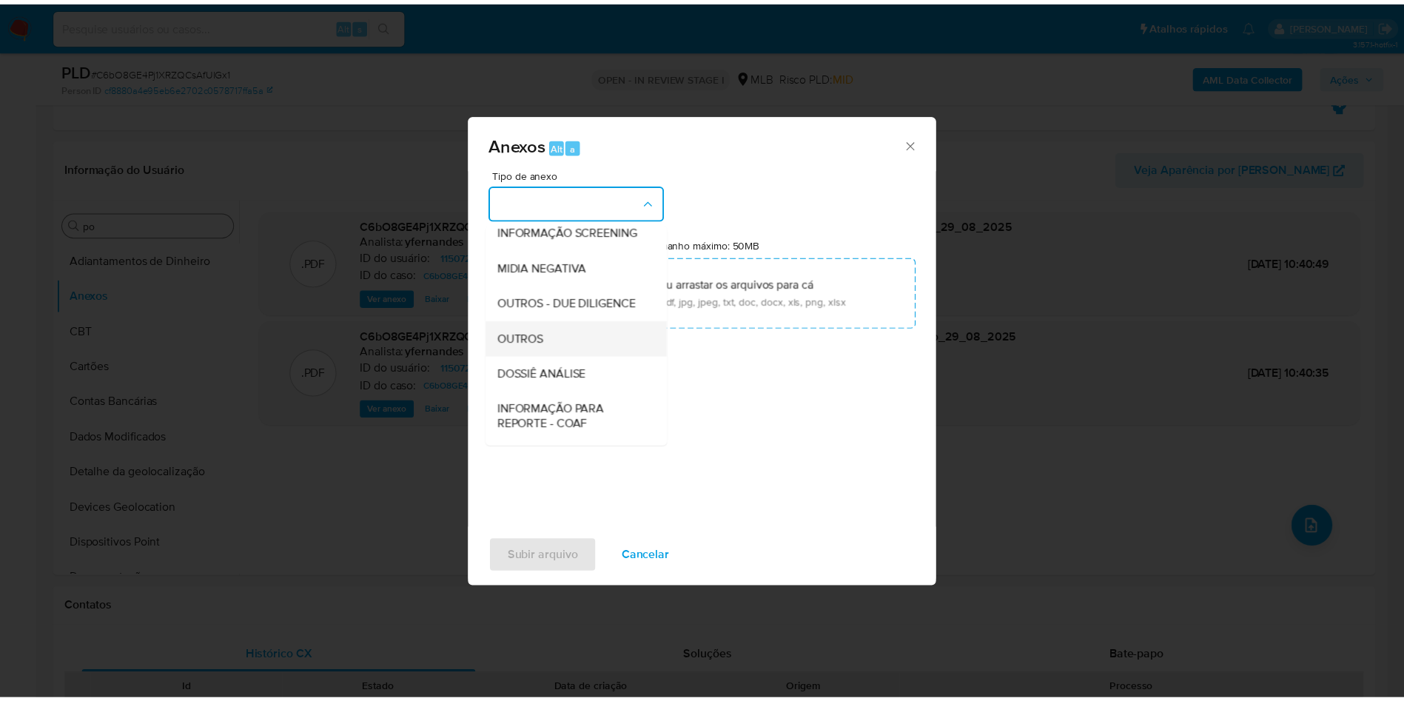
scroll to position [228, 0]
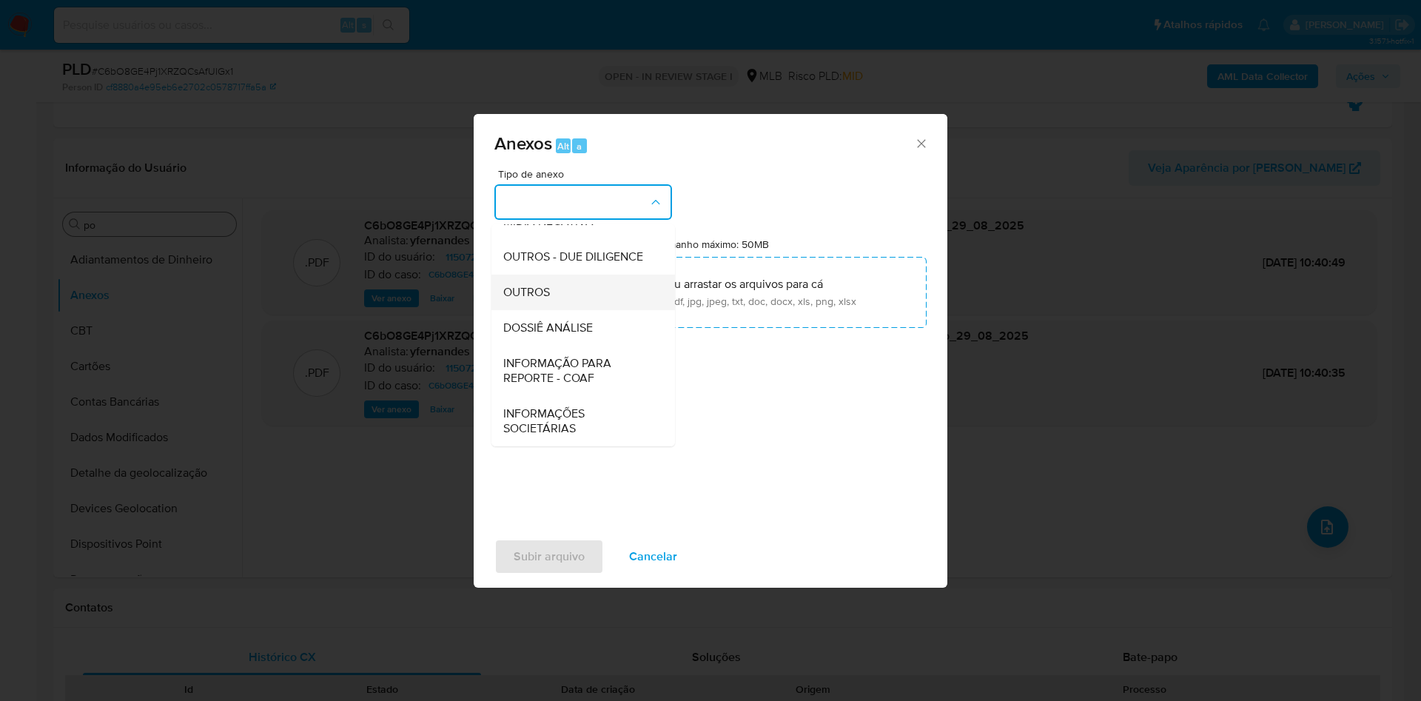
click at [550, 277] on div "OUTROS" at bounding box center [578, 293] width 151 height 36
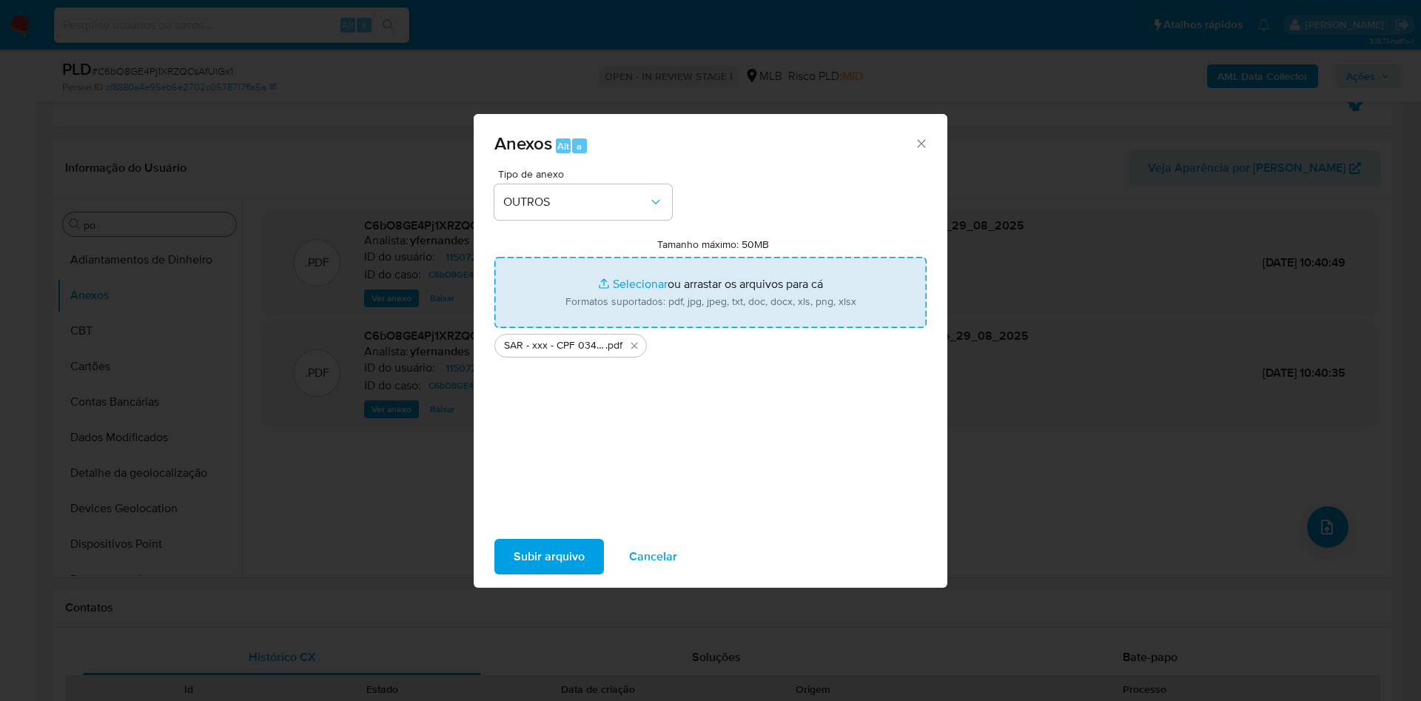
type input "C:\fakepath\Mulan 1150727127_2025_08_29_07_24_11.xlsx"
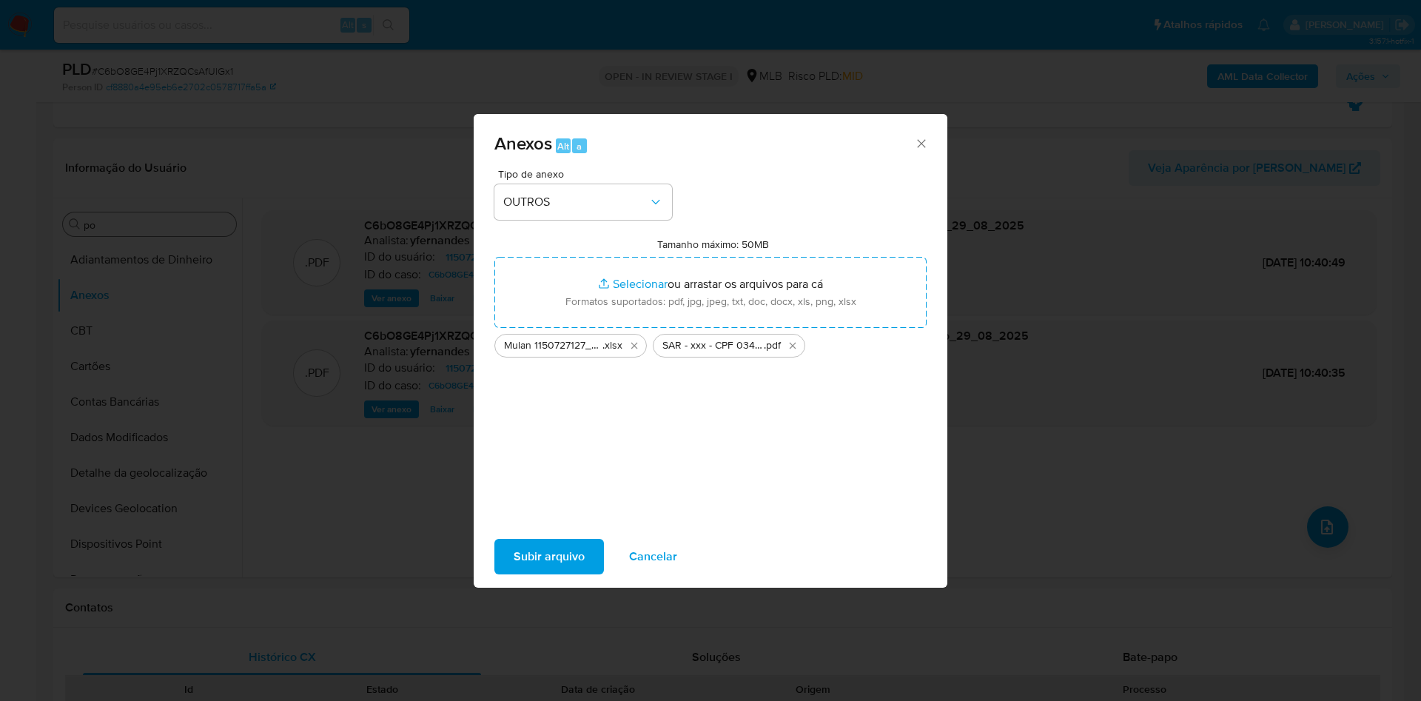
click at [572, 549] on span "Subir arquivo" at bounding box center [549, 556] width 71 height 33
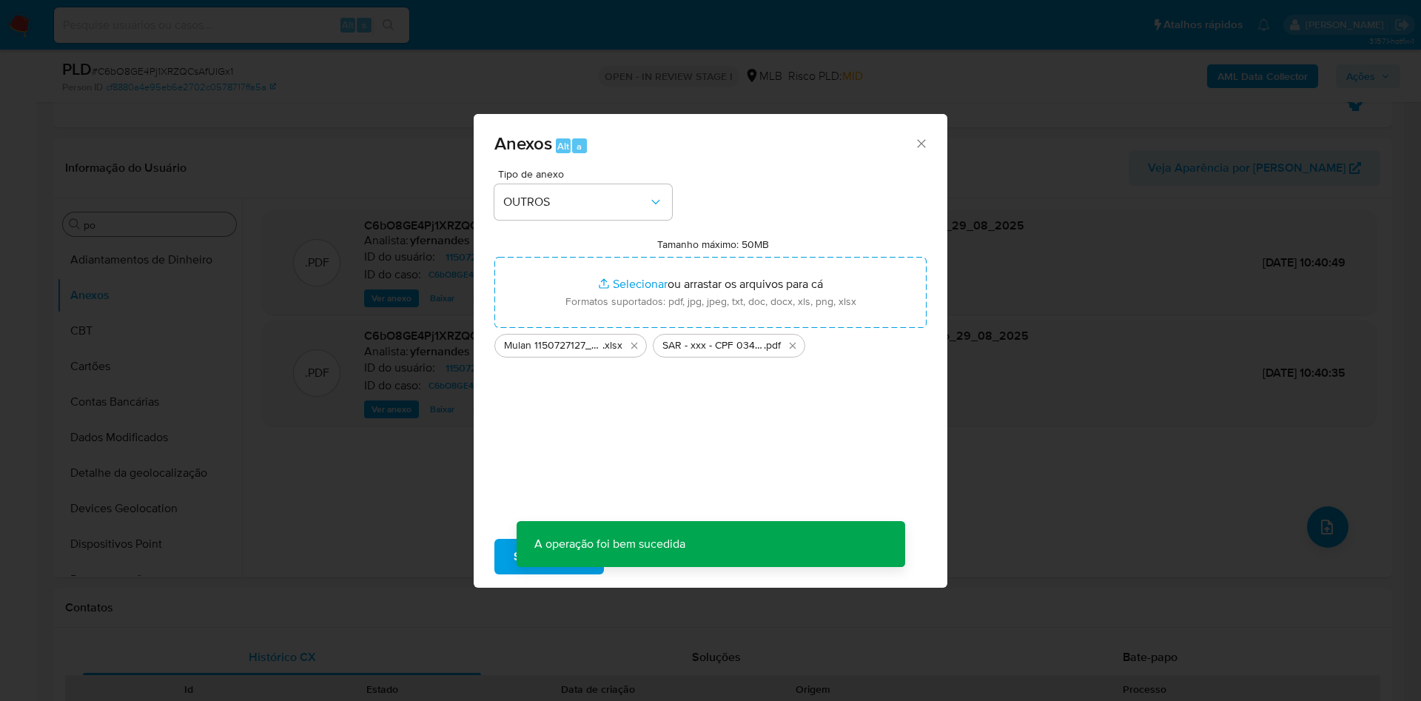
click at [124, 328] on div "Anexos Alt a Tipo de anexo OUTROS Tamanho máximo: 50MB Selecionar arquivos Sele…" at bounding box center [710, 350] width 1421 height 701
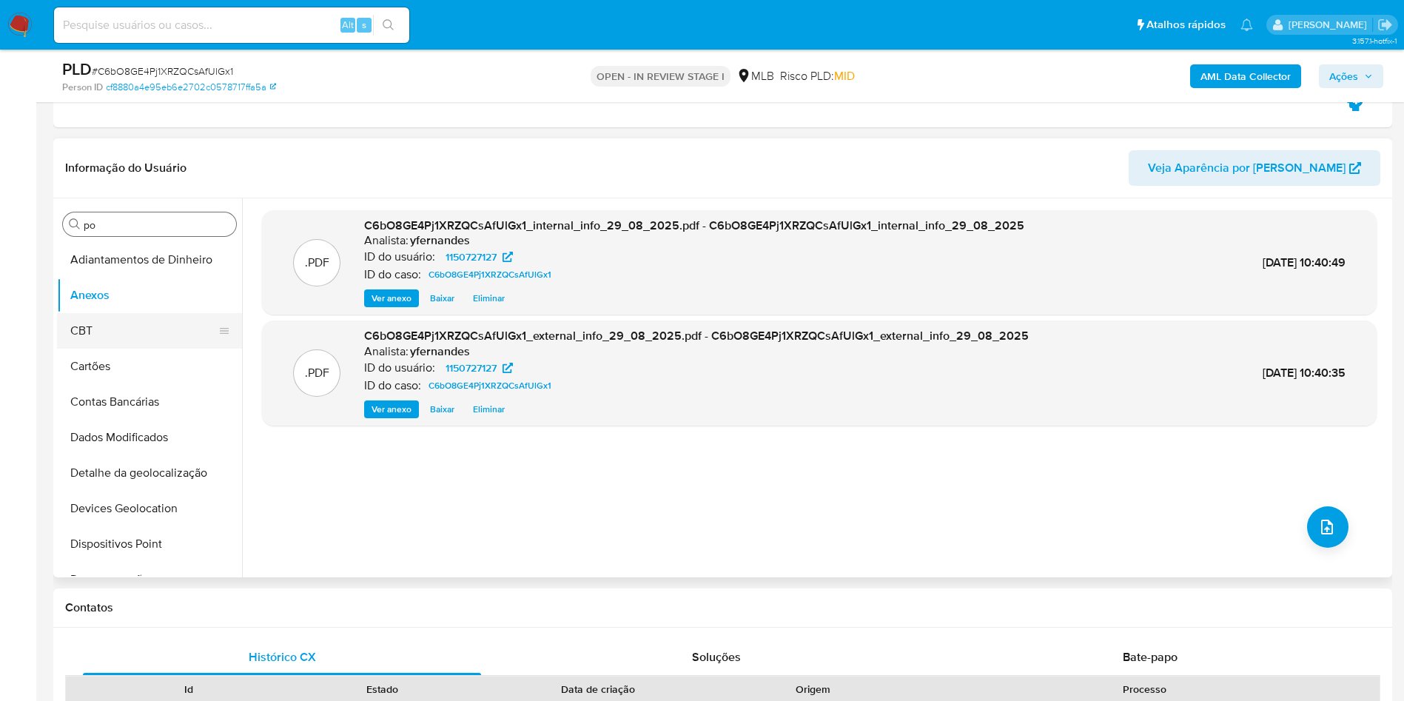
click at [98, 325] on button "CBT" at bounding box center [143, 331] width 173 height 36
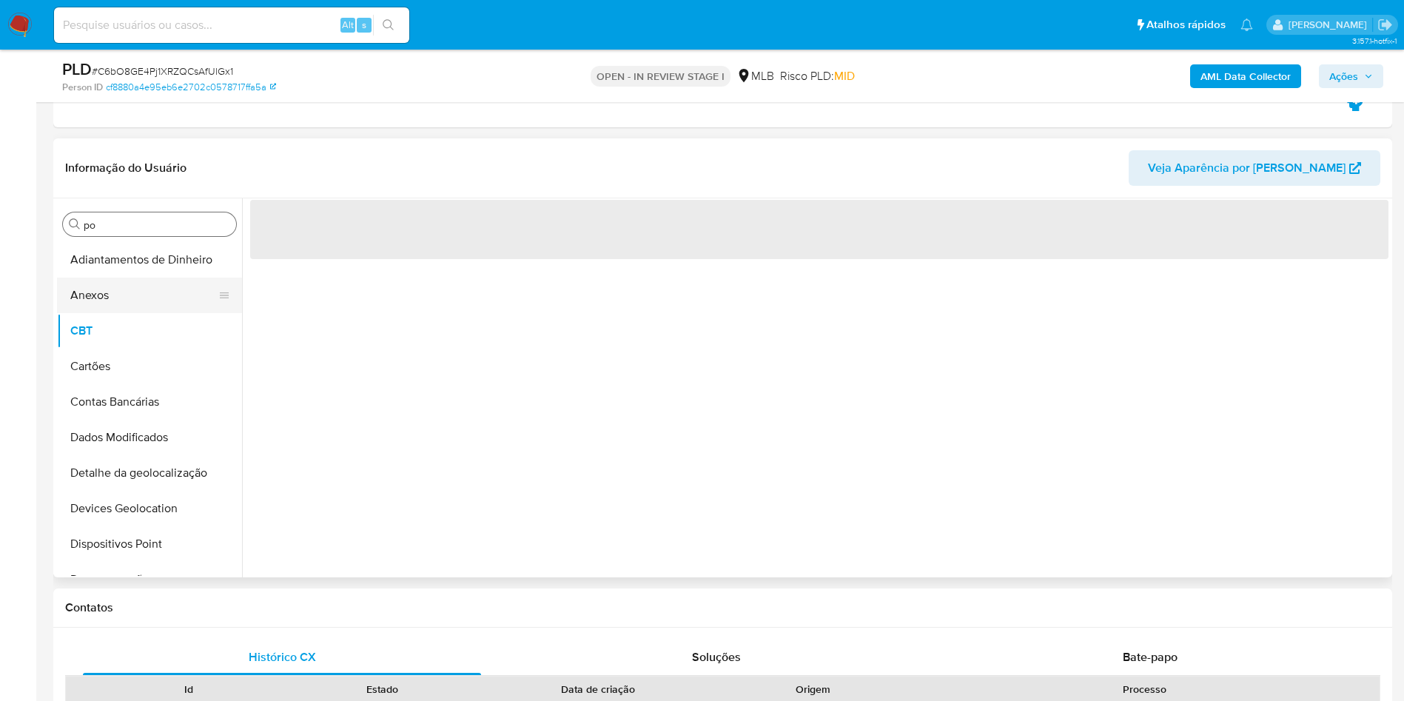
click at [96, 292] on button "Anexos" at bounding box center [143, 296] width 173 height 36
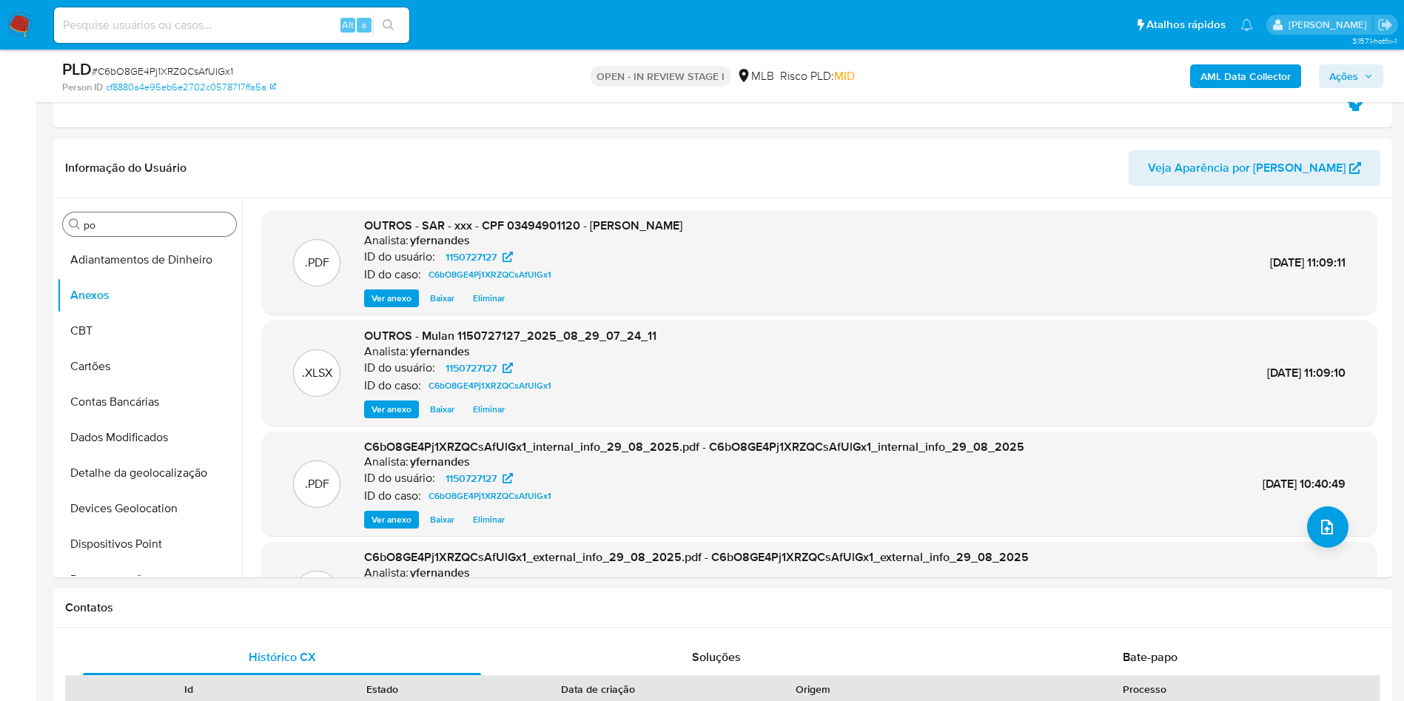
click at [1344, 70] on span "Ações" at bounding box center [1344, 76] width 29 height 24
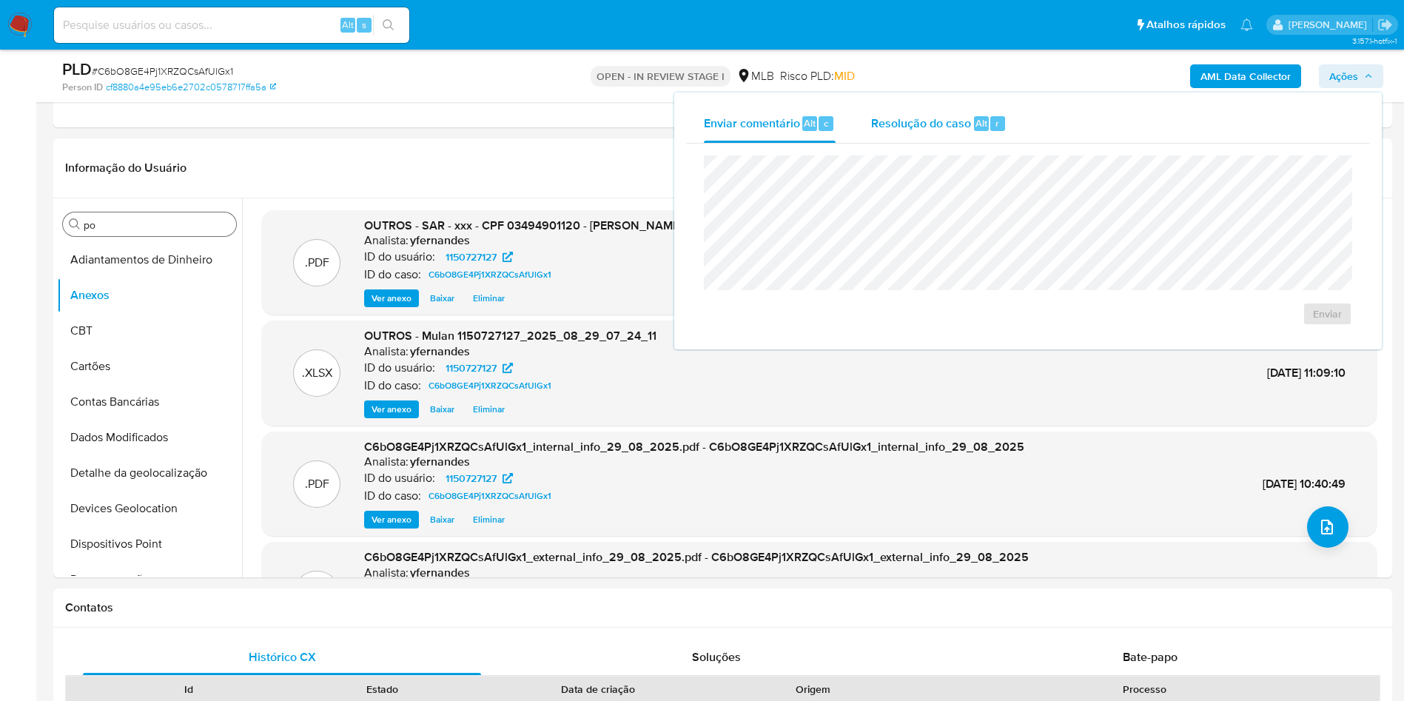
click at [896, 121] on span "Resolução do caso" at bounding box center [921, 122] width 100 height 17
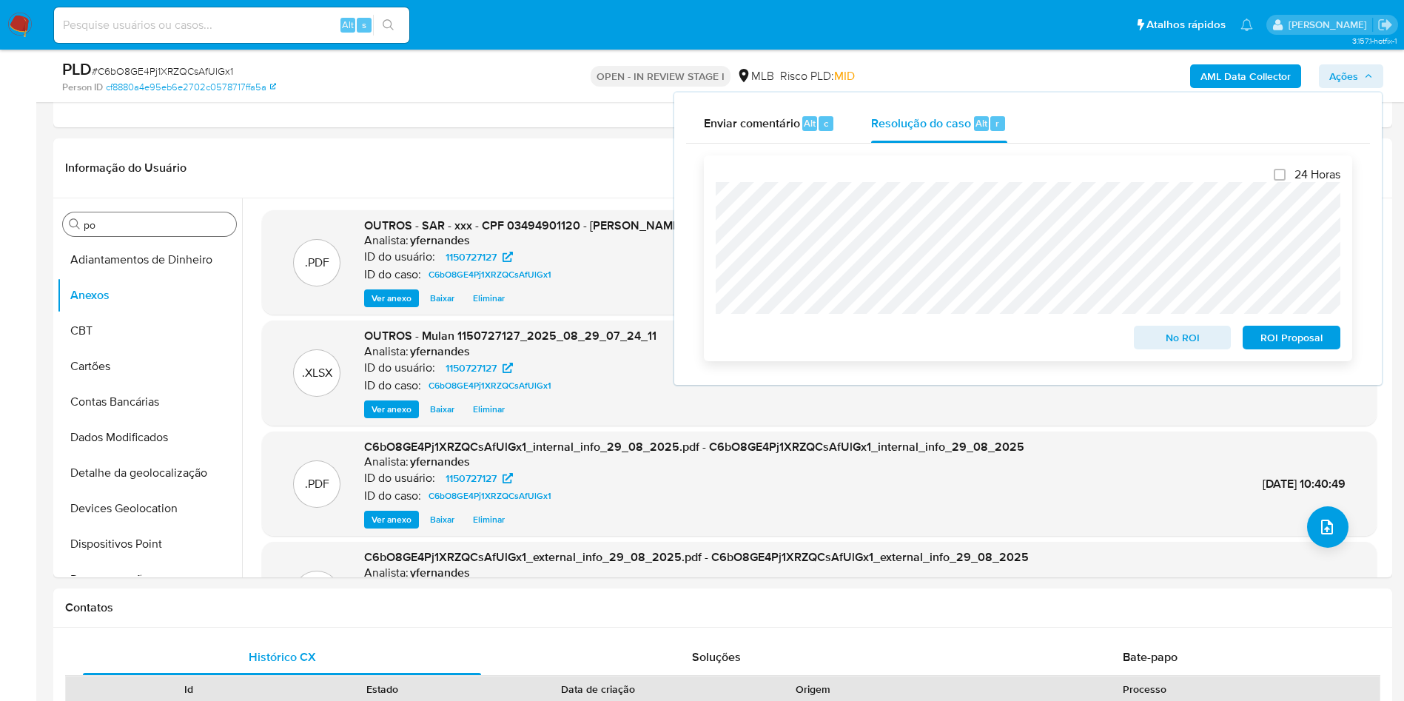
click at [1263, 339] on span "ROI Proposal" at bounding box center [1291, 337] width 77 height 21
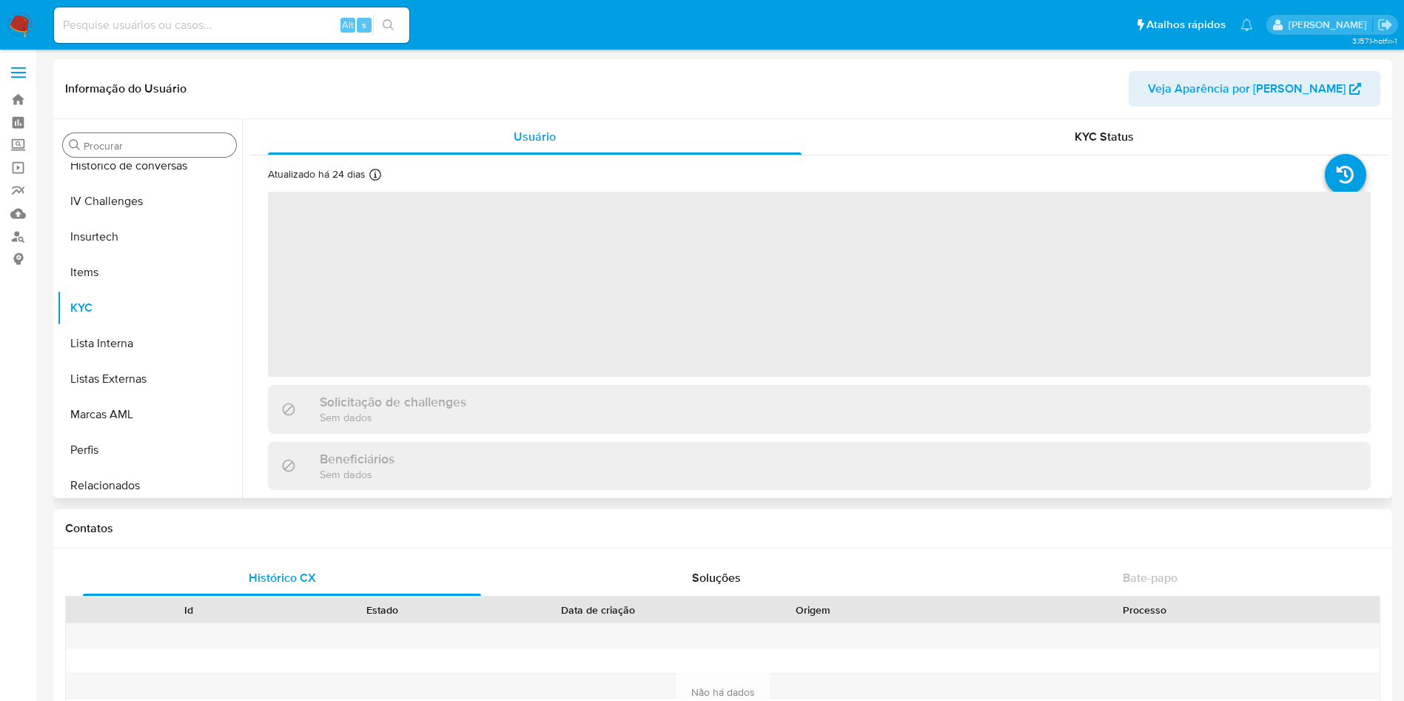
click at [116, 152] on div "Procurar" at bounding box center [149, 145] width 173 height 24
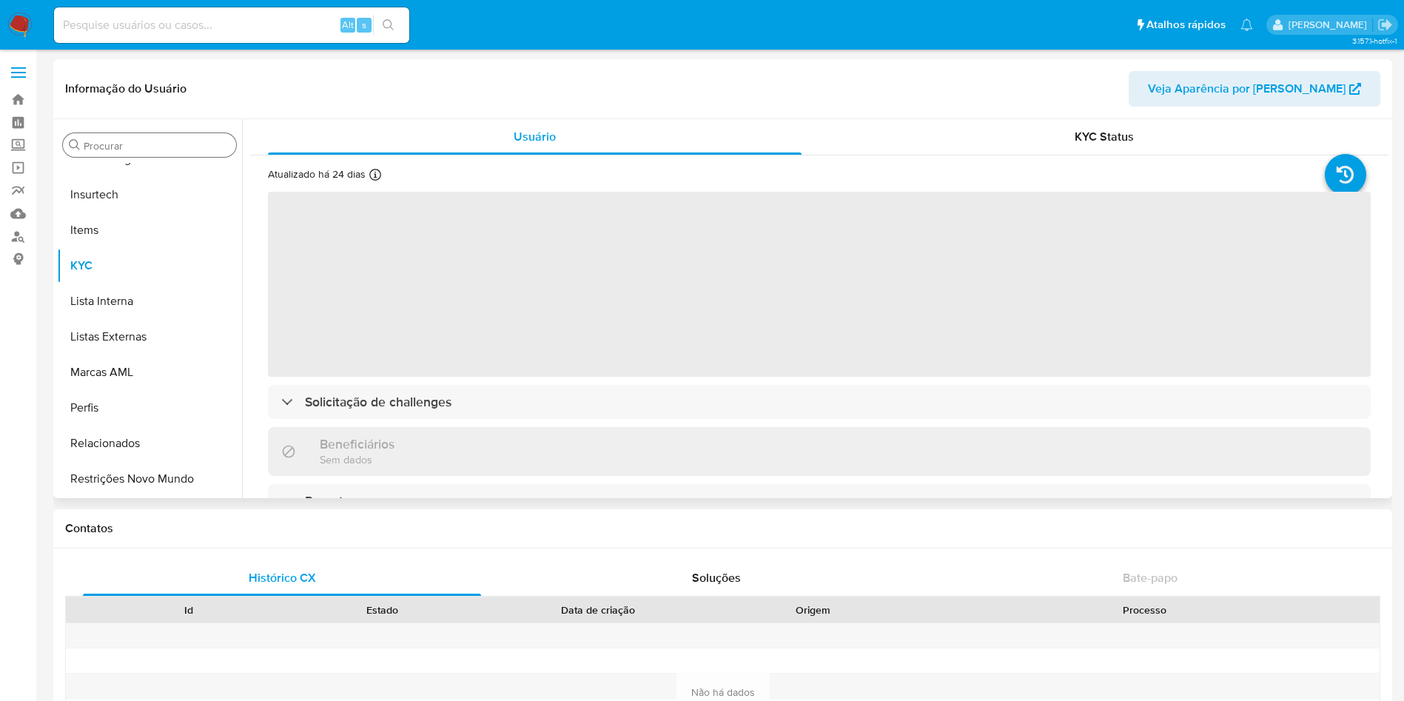
click at [104, 145] on input "Procurar" at bounding box center [157, 145] width 147 height 13
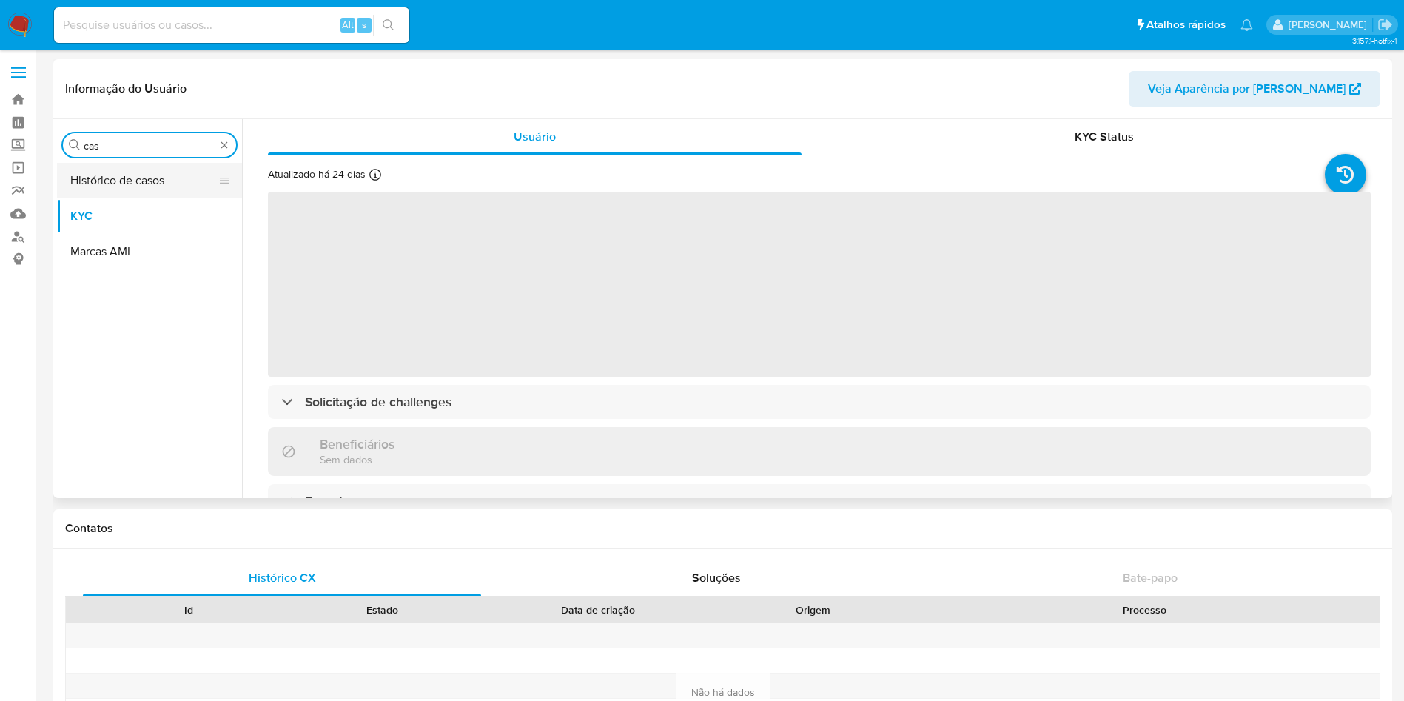
type input "cas"
click at [101, 177] on button "Histórico de casos" at bounding box center [143, 181] width 173 height 36
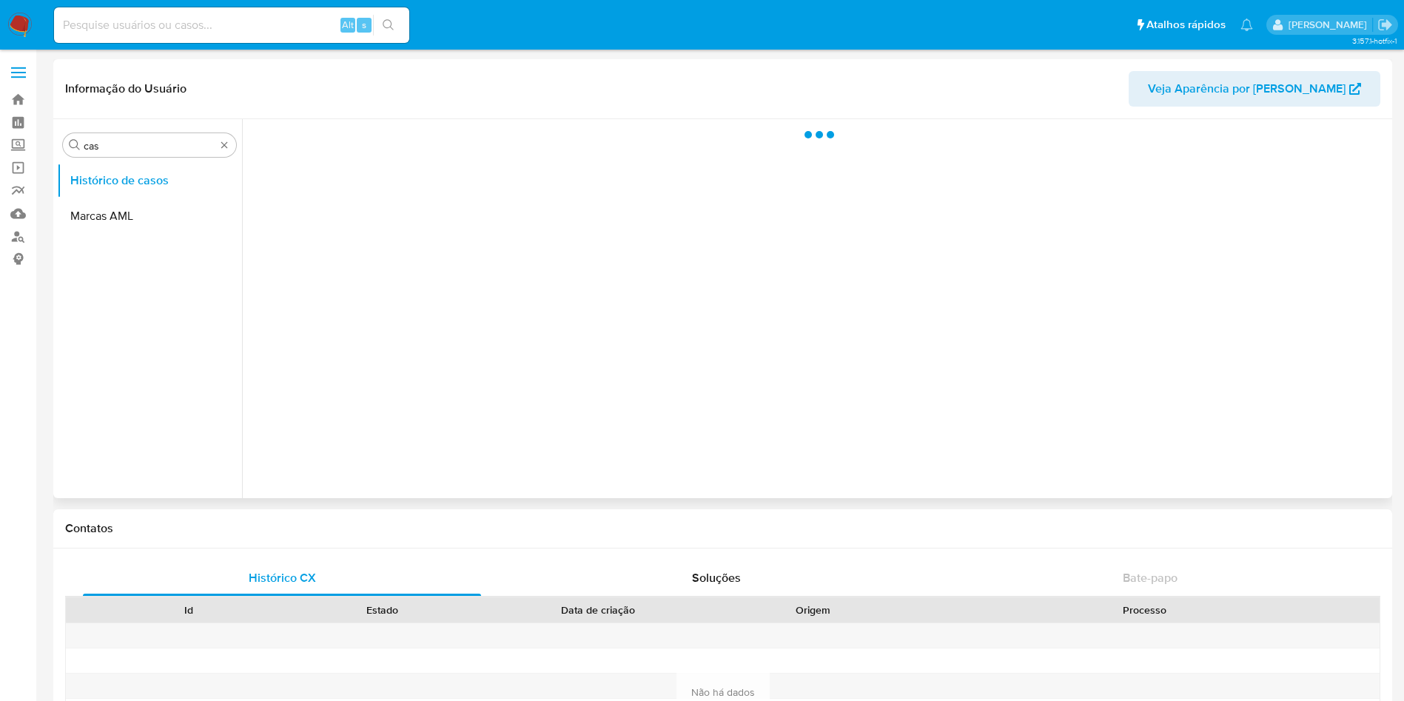
select select "10"
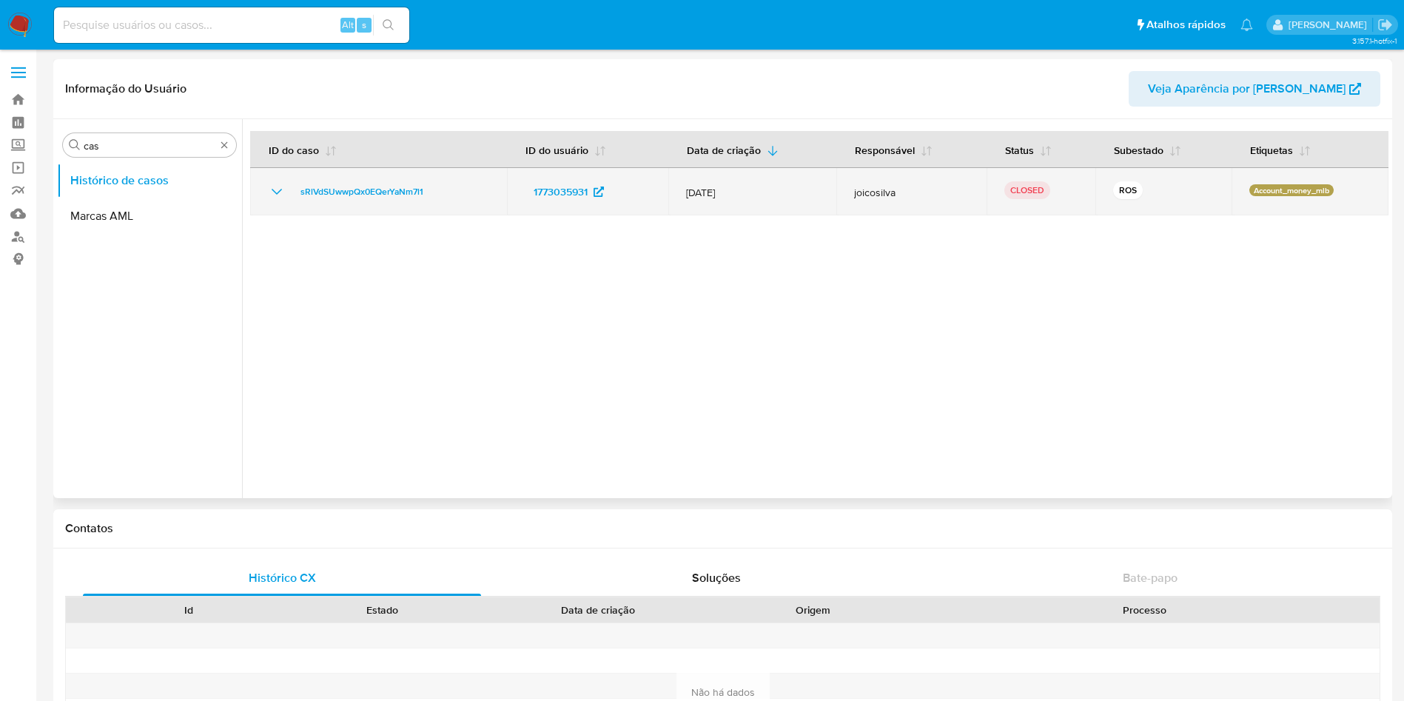
click at [278, 192] on icon "Mostrar/Ocultar" at bounding box center [277, 192] width 10 height 6
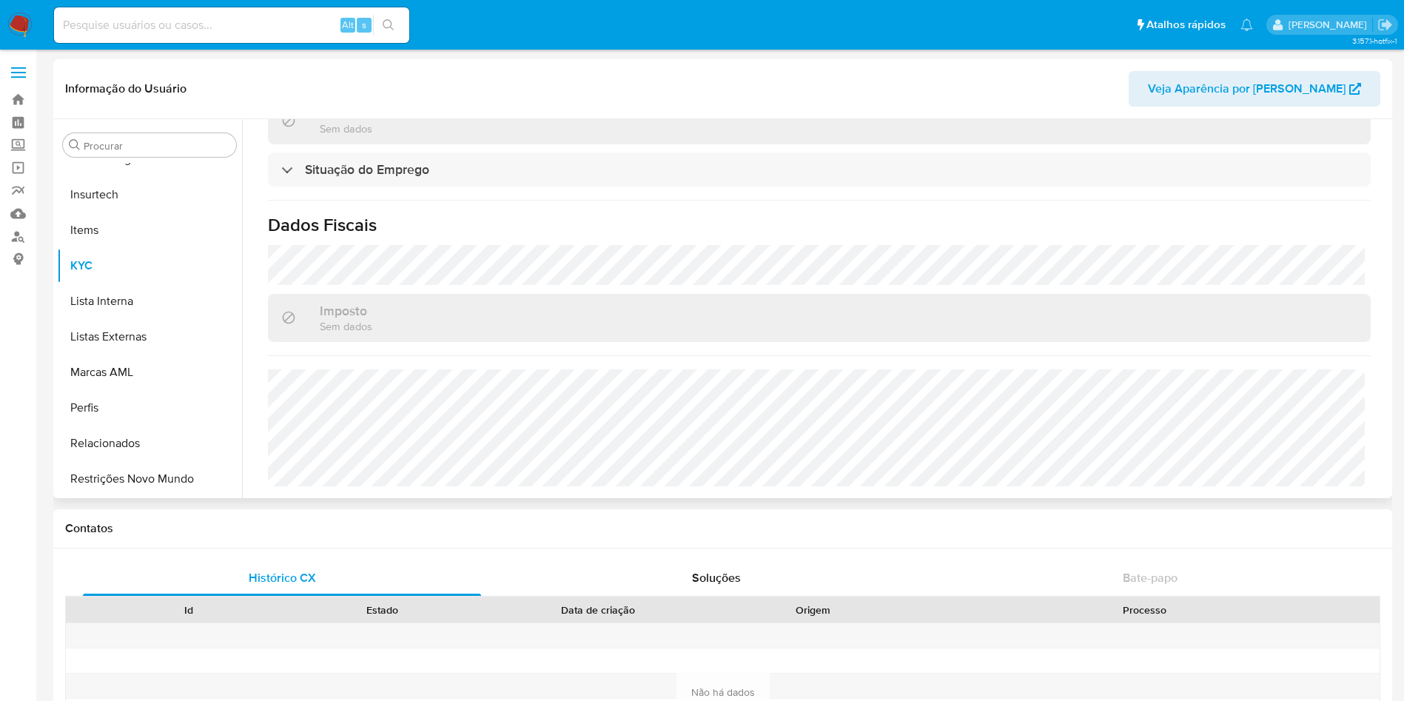
scroll to position [631, 0]
click at [130, 148] on input "Procurar" at bounding box center [157, 145] width 147 height 13
type input "c"
select select "10"
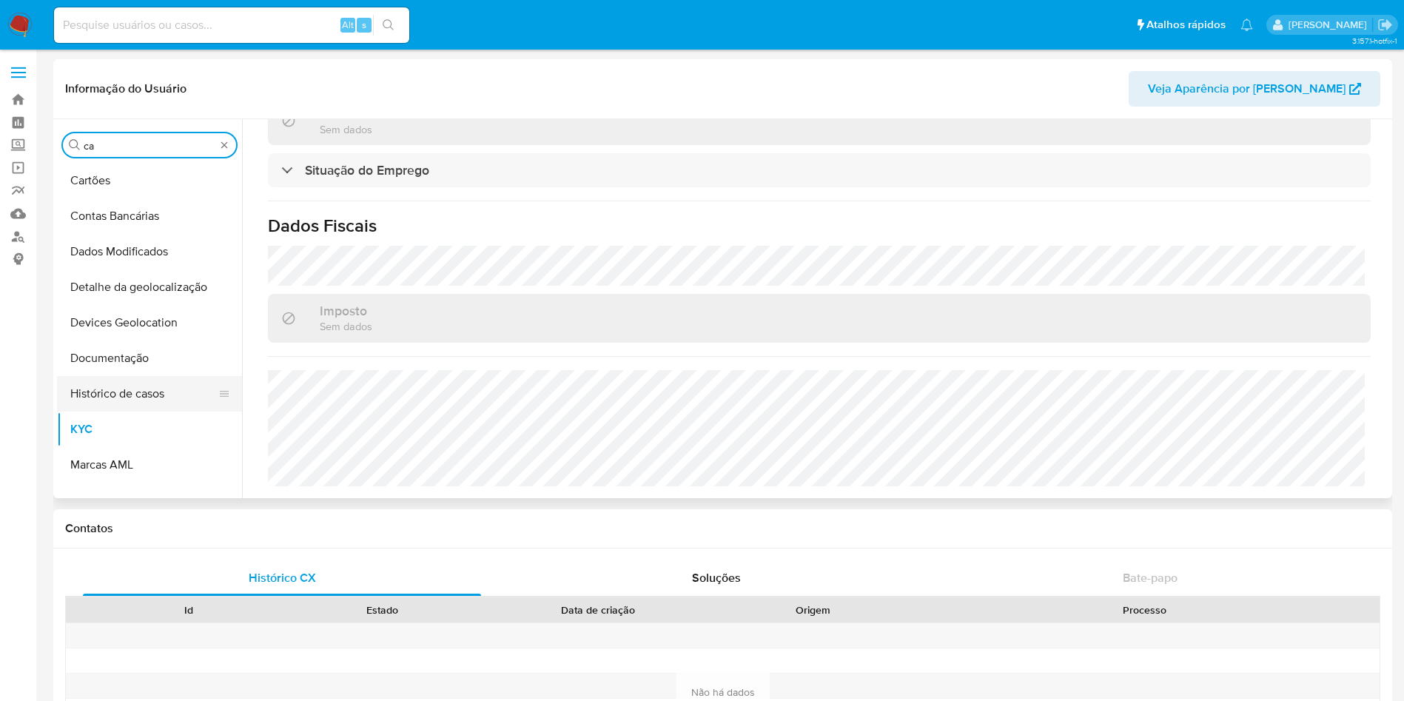
scroll to position [0, 0]
type input "cas"
click at [119, 376] on button "Histórico de casos" at bounding box center [143, 394] width 173 height 36
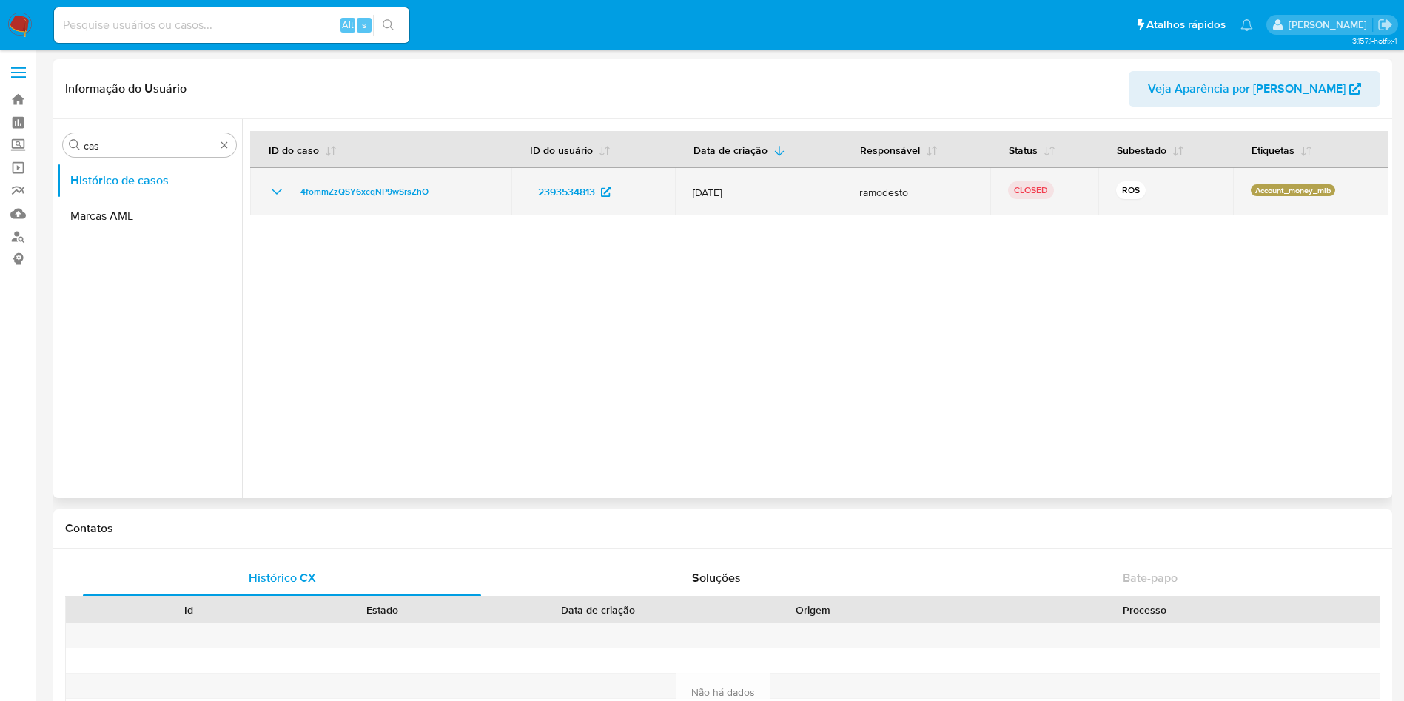
click at [272, 181] on td "4fommZzQSY6xcqNP9wSrsZhO" at bounding box center [380, 191] width 261 height 47
click at [293, 202] on td "4fommZzQSY6xcqNP9wSrsZhO" at bounding box center [380, 191] width 261 height 47
click at [283, 197] on icon "Mostrar/Ocultar" at bounding box center [277, 192] width 18 height 18
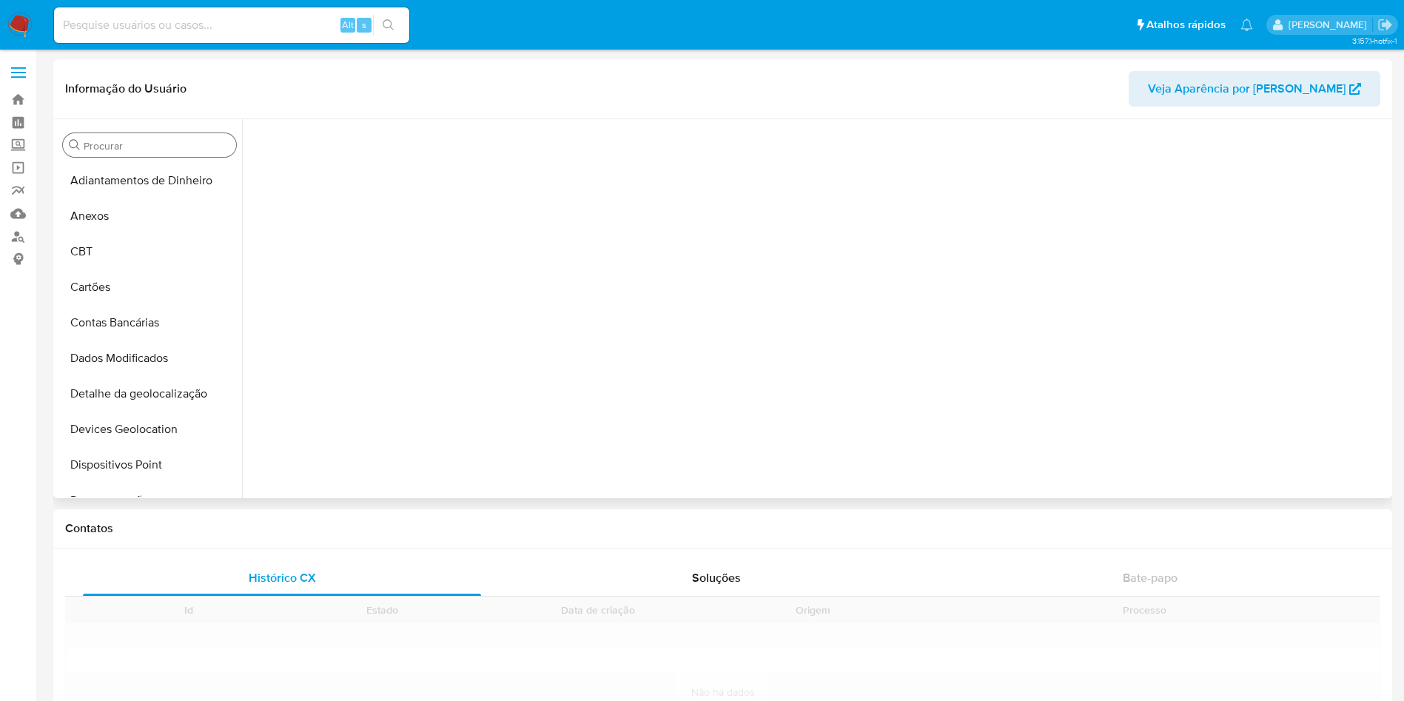
click at [104, 147] on input "Procurar" at bounding box center [157, 145] width 147 height 13
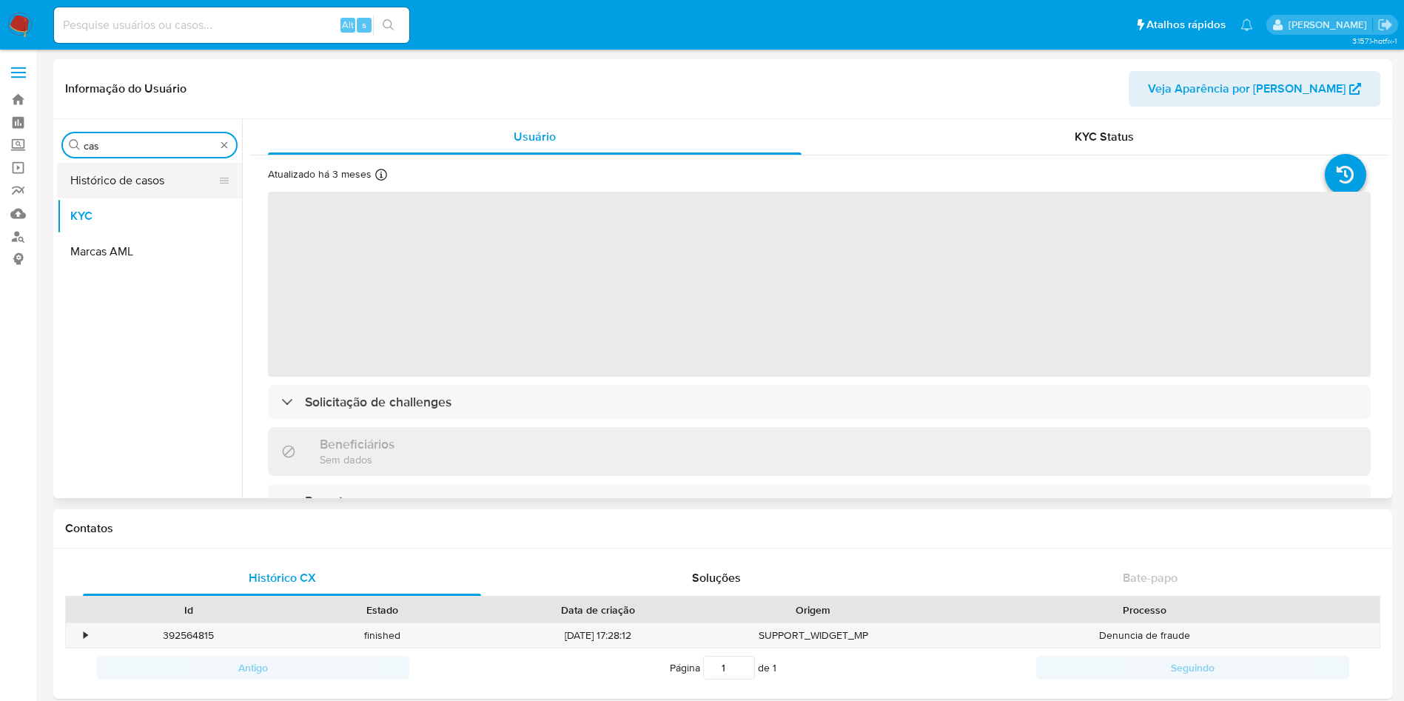
type input "cas"
click at [101, 176] on button "Histórico de casos" at bounding box center [143, 181] width 173 height 36
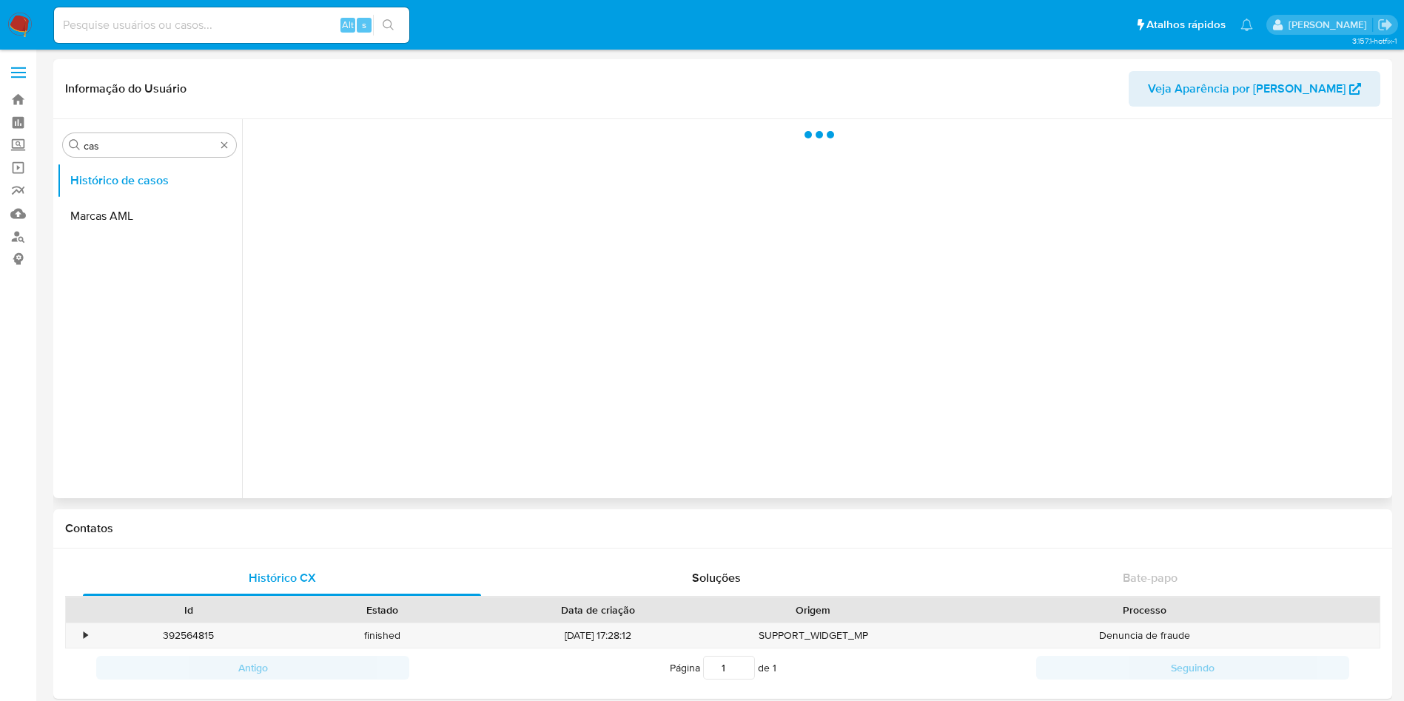
select select "10"
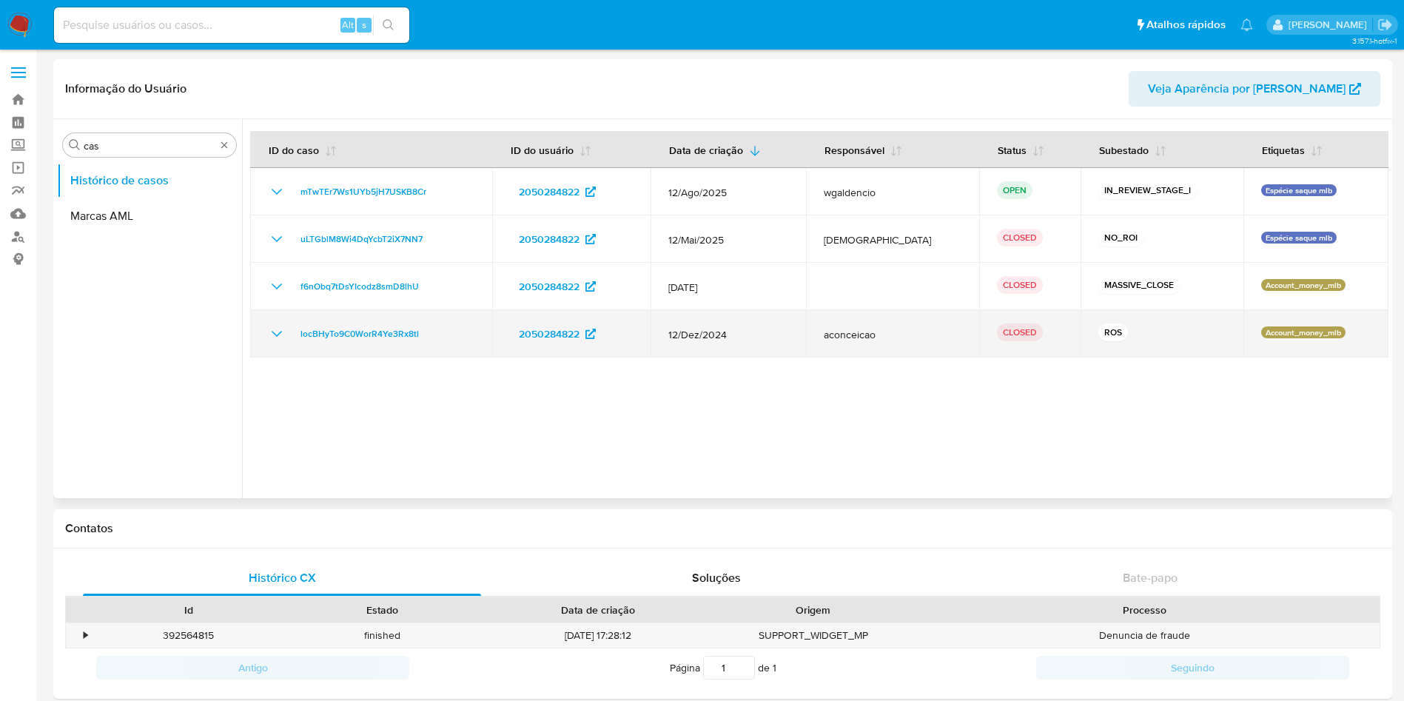
click at [280, 333] on icon "Mostrar/Ocultar" at bounding box center [277, 334] width 10 height 6
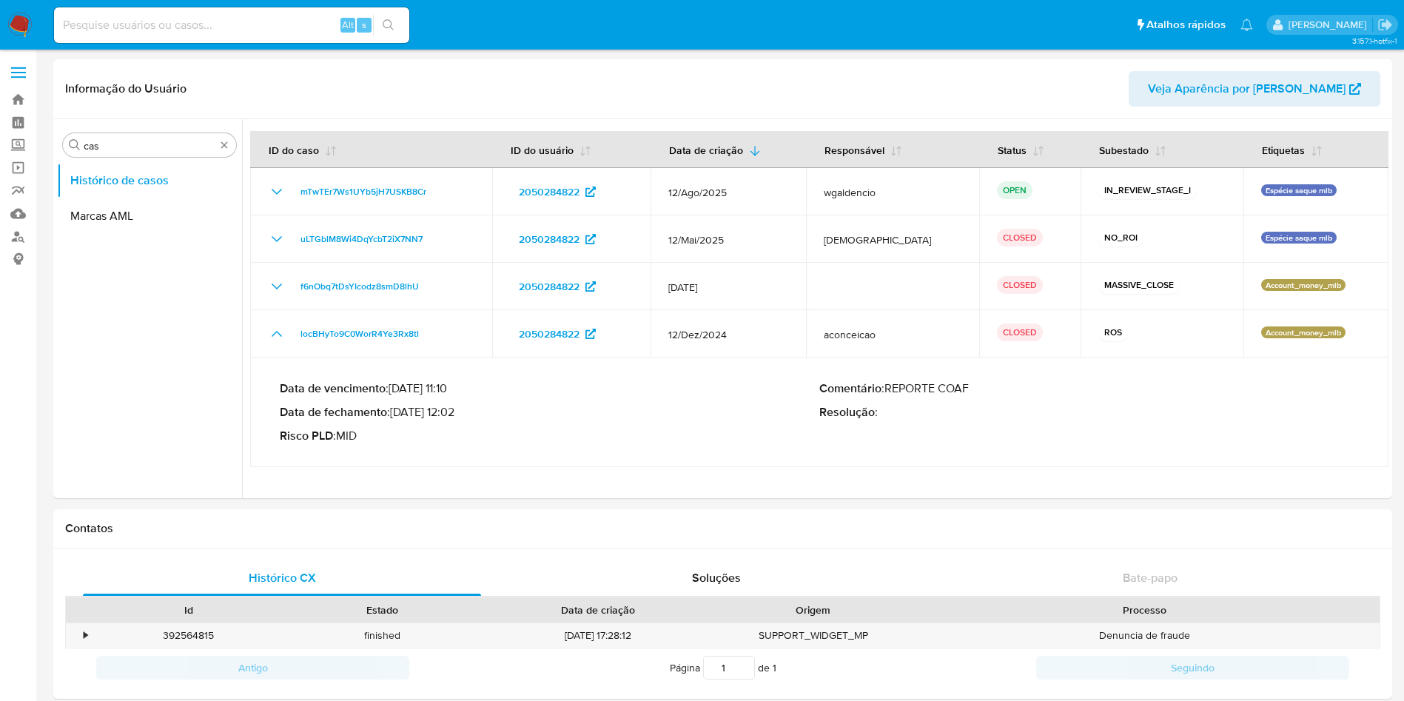
click at [8, 16] on img at bounding box center [19, 25] width 25 height 25
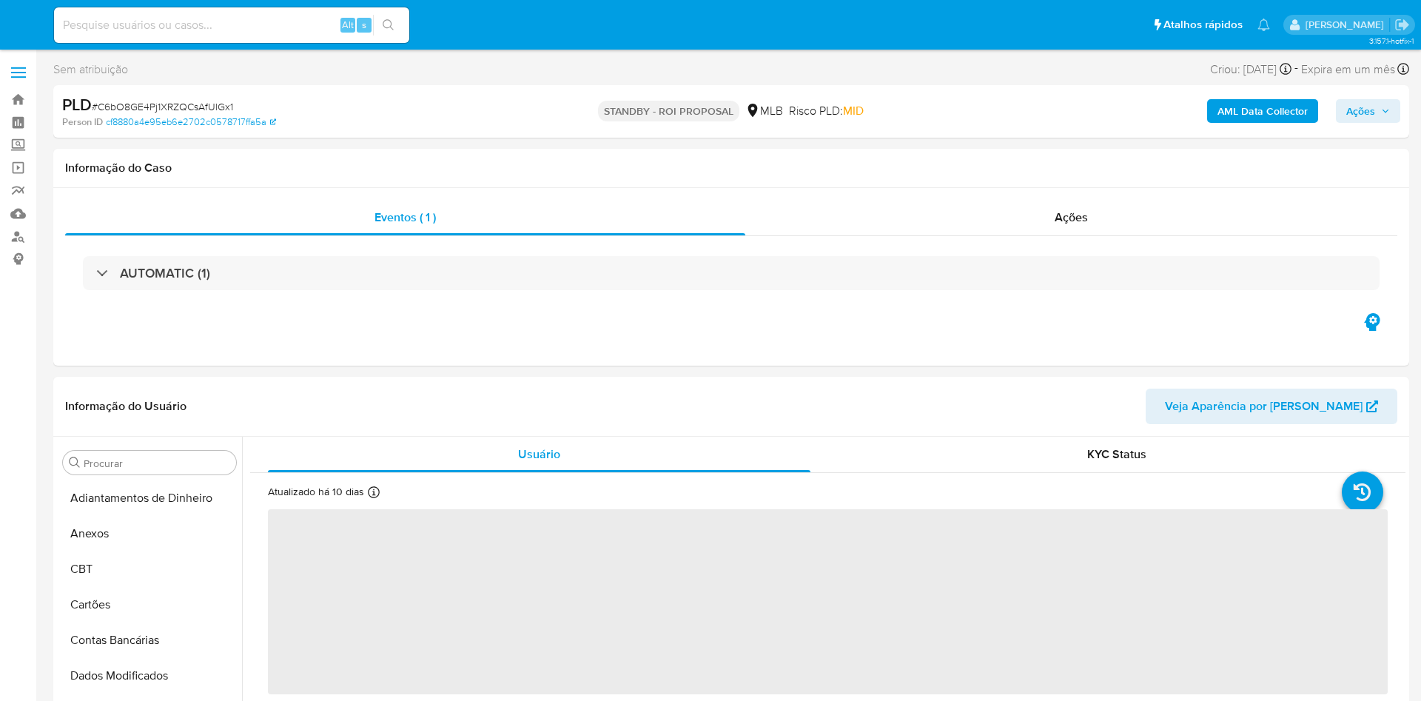
select select "10"
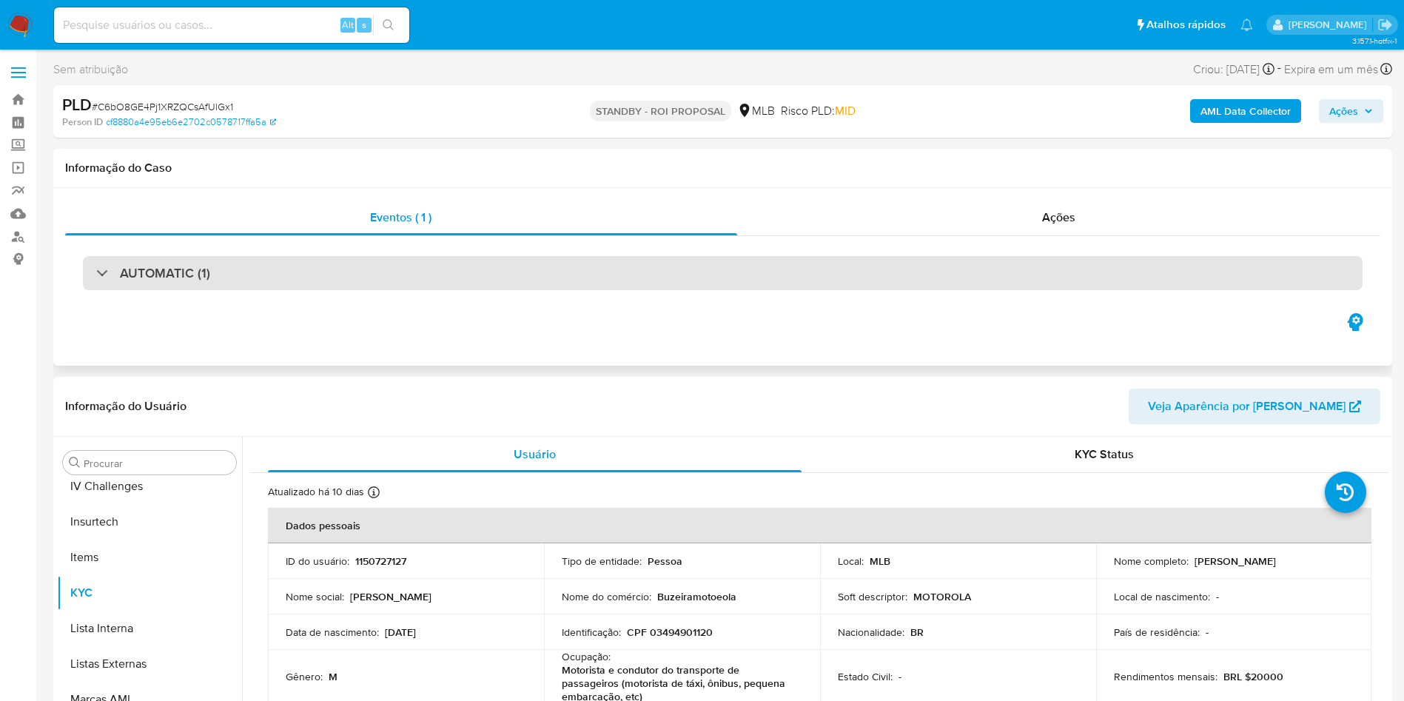
scroll to position [661, 0]
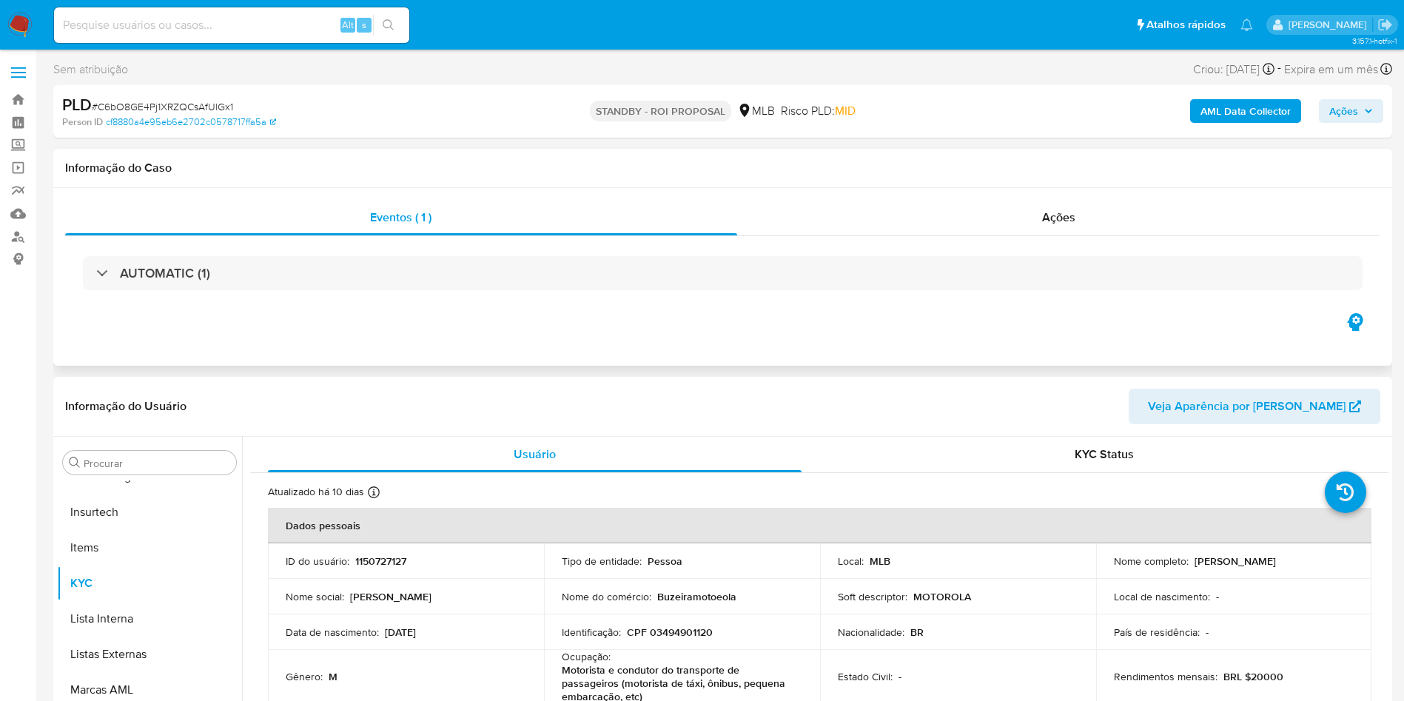
click at [919, 195] on div "Eventos ( 1 ) Ações AUTOMATIC (1)" at bounding box center [722, 277] width 1339 height 178
click at [943, 209] on div "Ações" at bounding box center [1059, 218] width 644 height 36
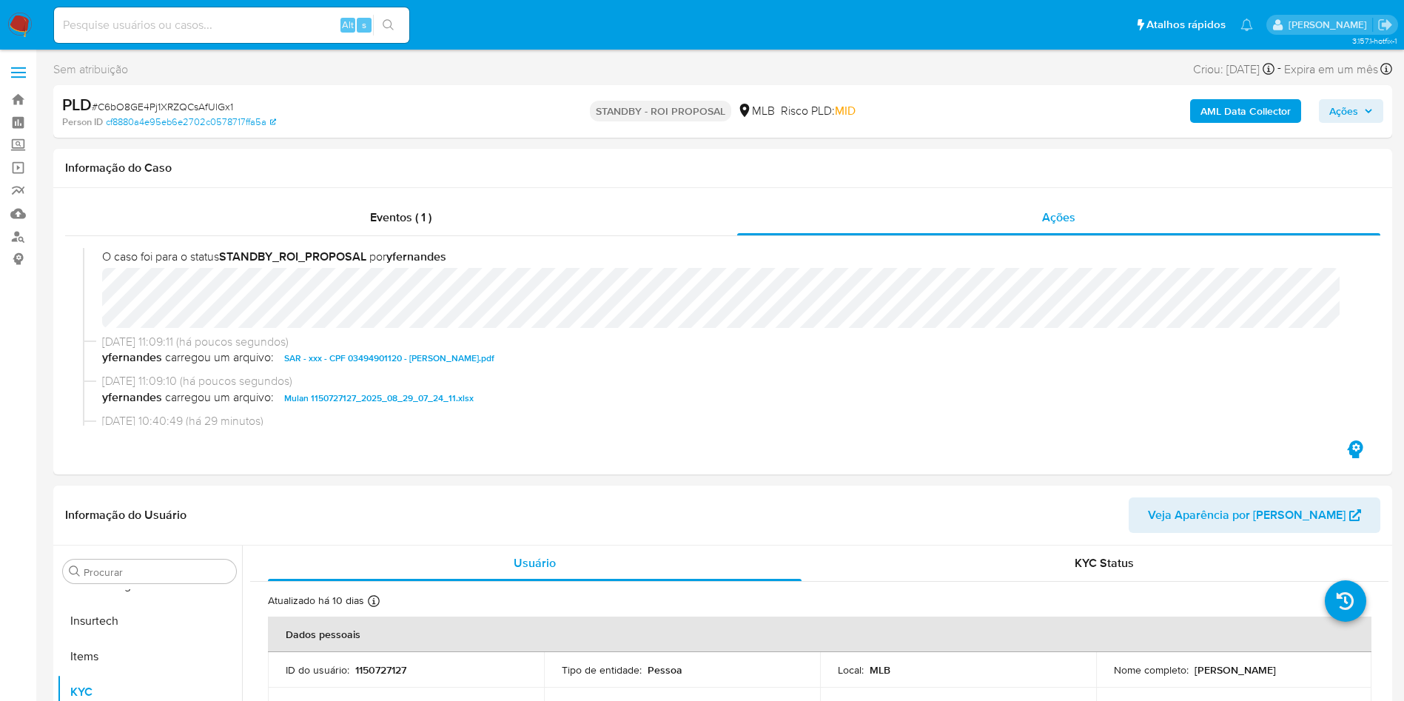
scroll to position [0, 0]
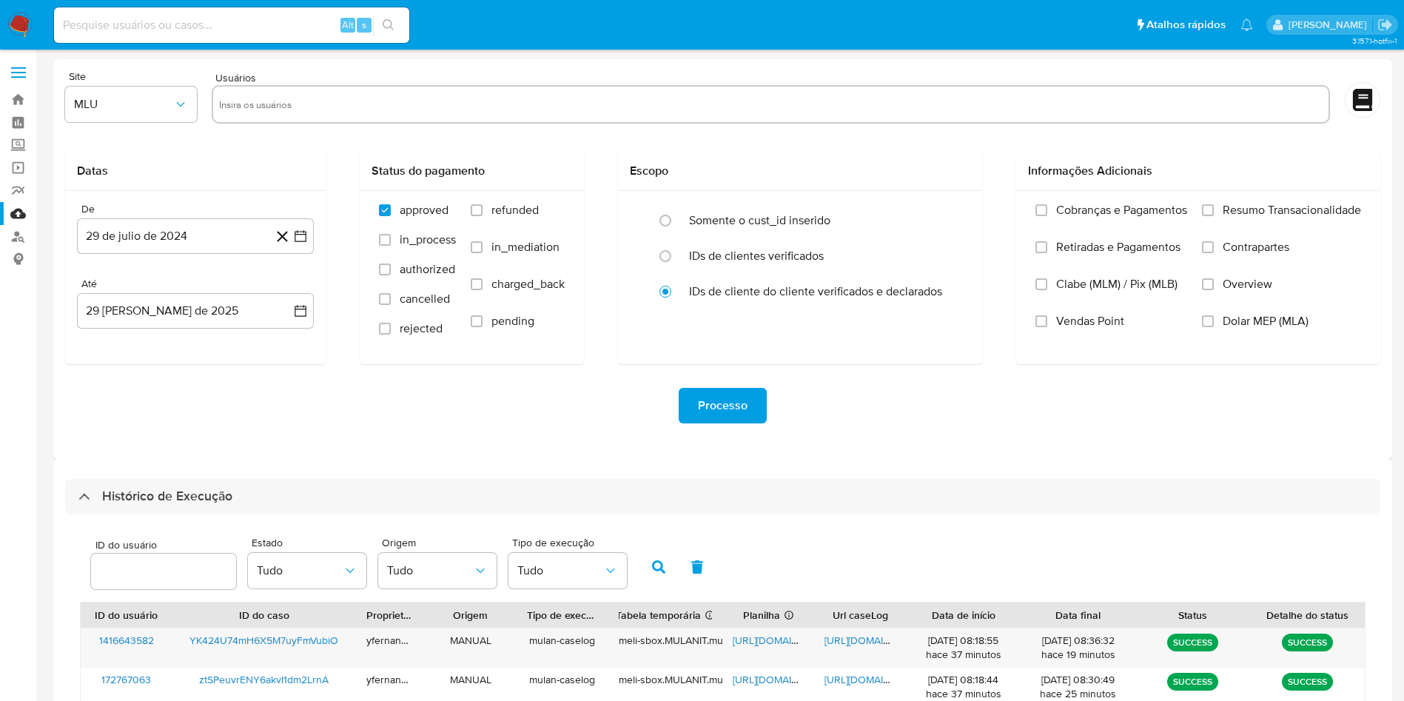
select select "10"
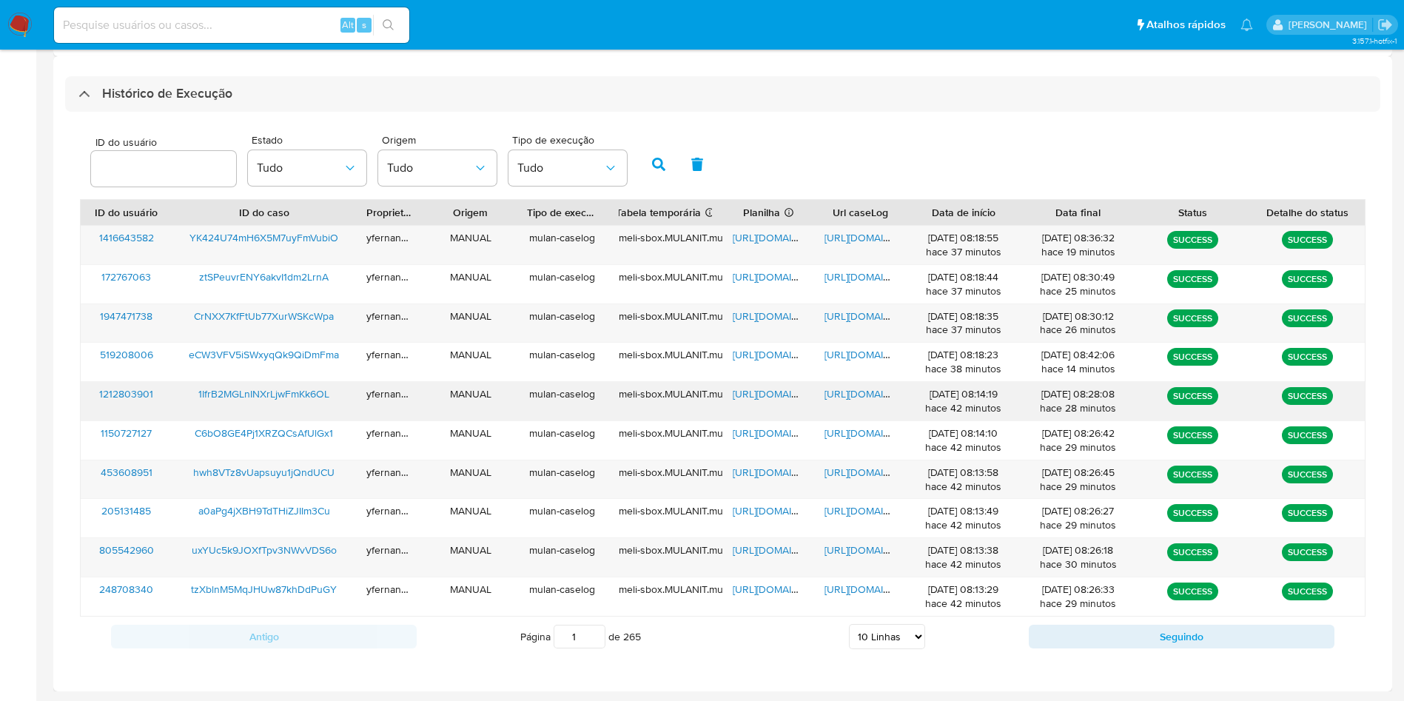
click at [768, 386] on span "[URL][DOMAIN_NAME]" at bounding box center [784, 393] width 102 height 15
click at [845, 392] on span "https://docs.google.com/document/d/1-YC1XskSz48ohX7JgdS7V_n9Se3s6ezKELtlewh8Dko…" at bounding box center [876, 393] width 102 height 15
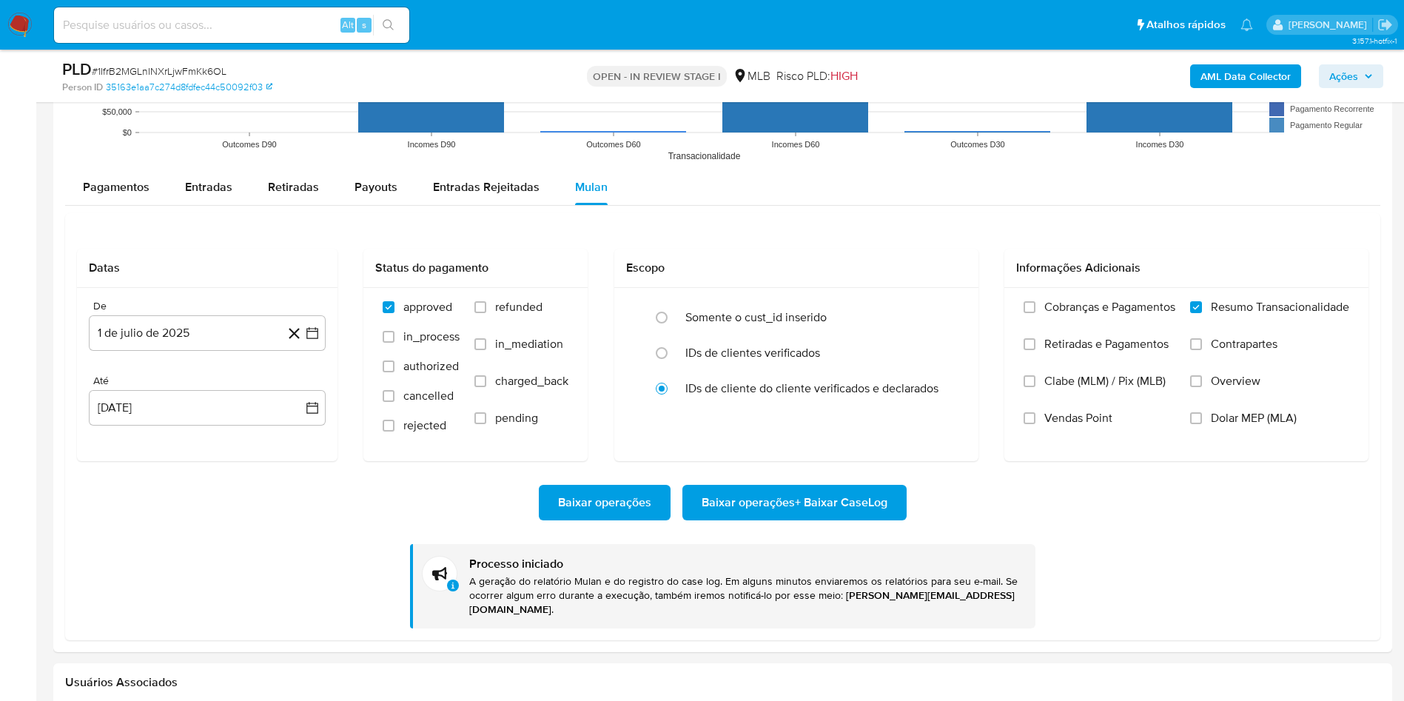
scroll to position [661, 0]
click at [195, 67] on span "# 1IfrB2MGLnINXrLjwFmKk6OL" at bounding box center [159, 71] width 135 height 15
copy span "1IfrB2MGLnINXrLjwFmKk6OL"
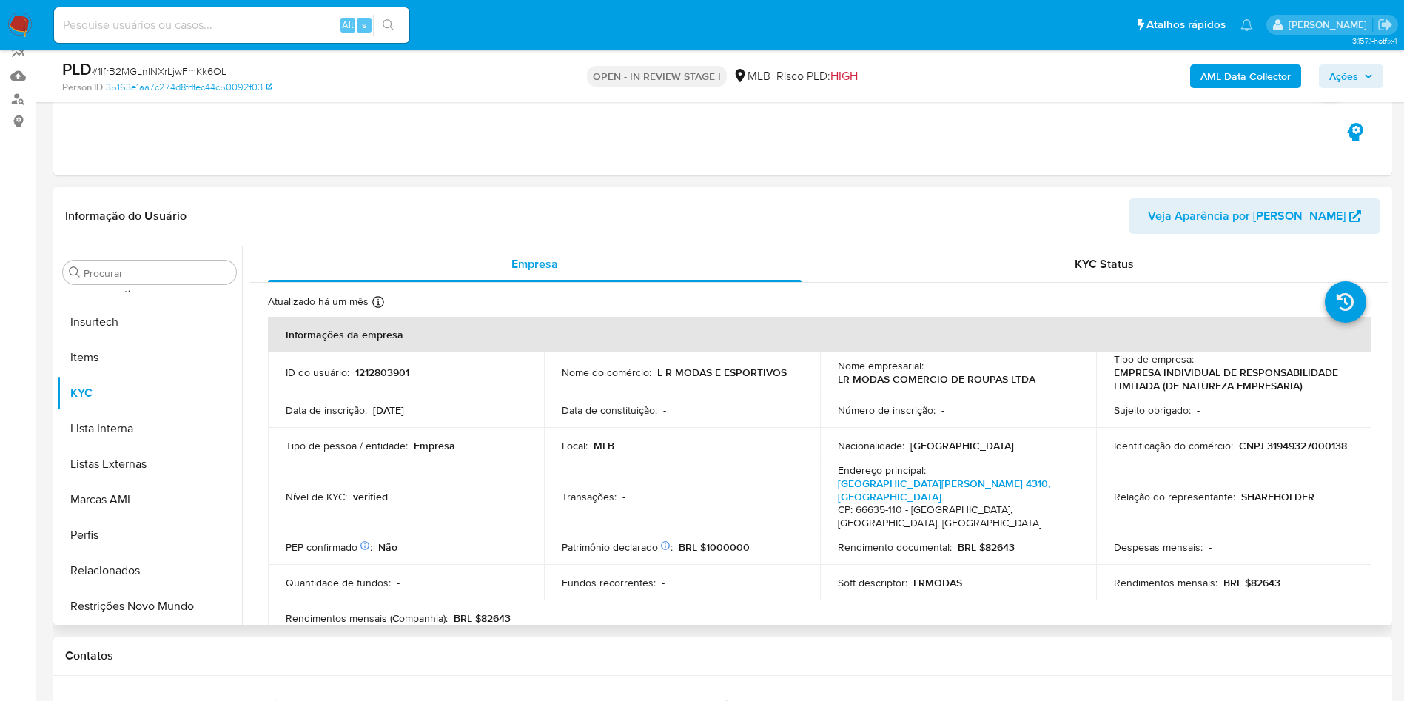
click at [594, 223] on header "Informação do Usuário Veja Aparência por [PERSON_NAME]" at bounding box center [722, 216] width 1315 height 36
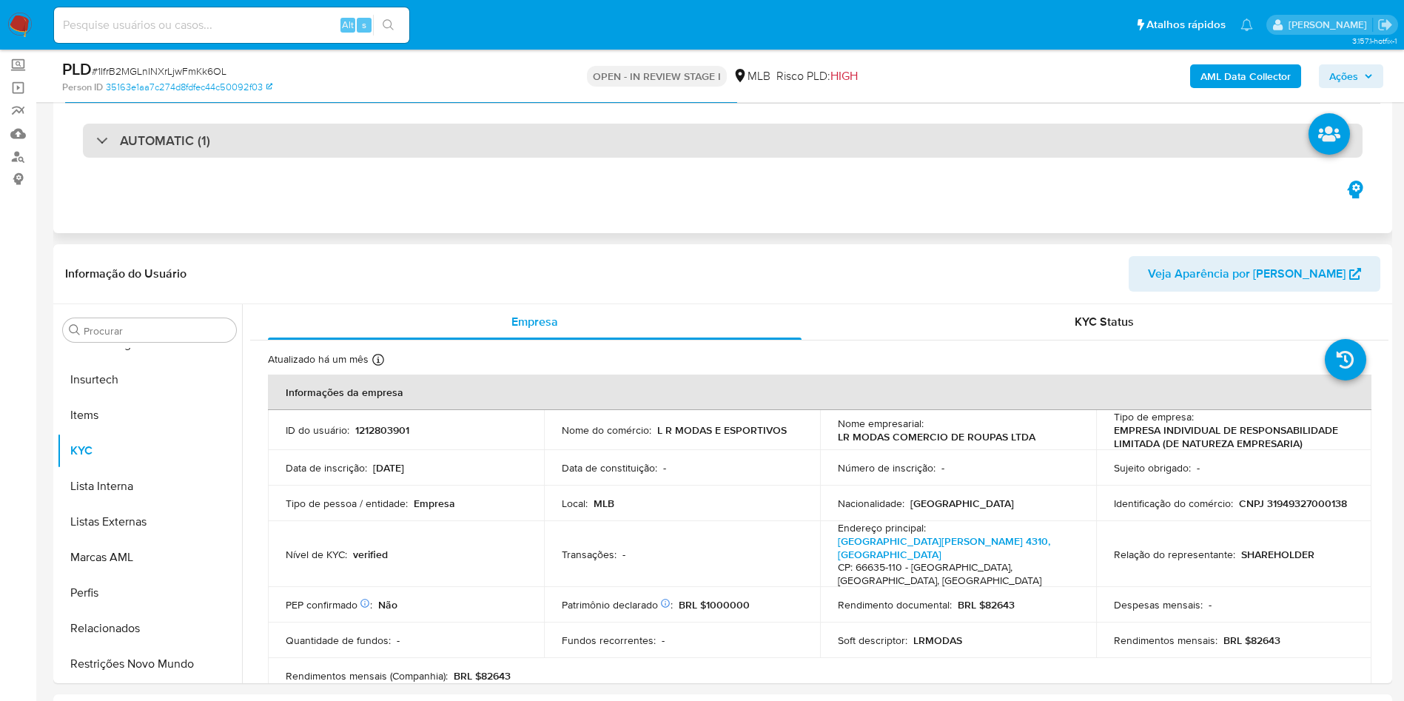
scroll to position [0, 0]
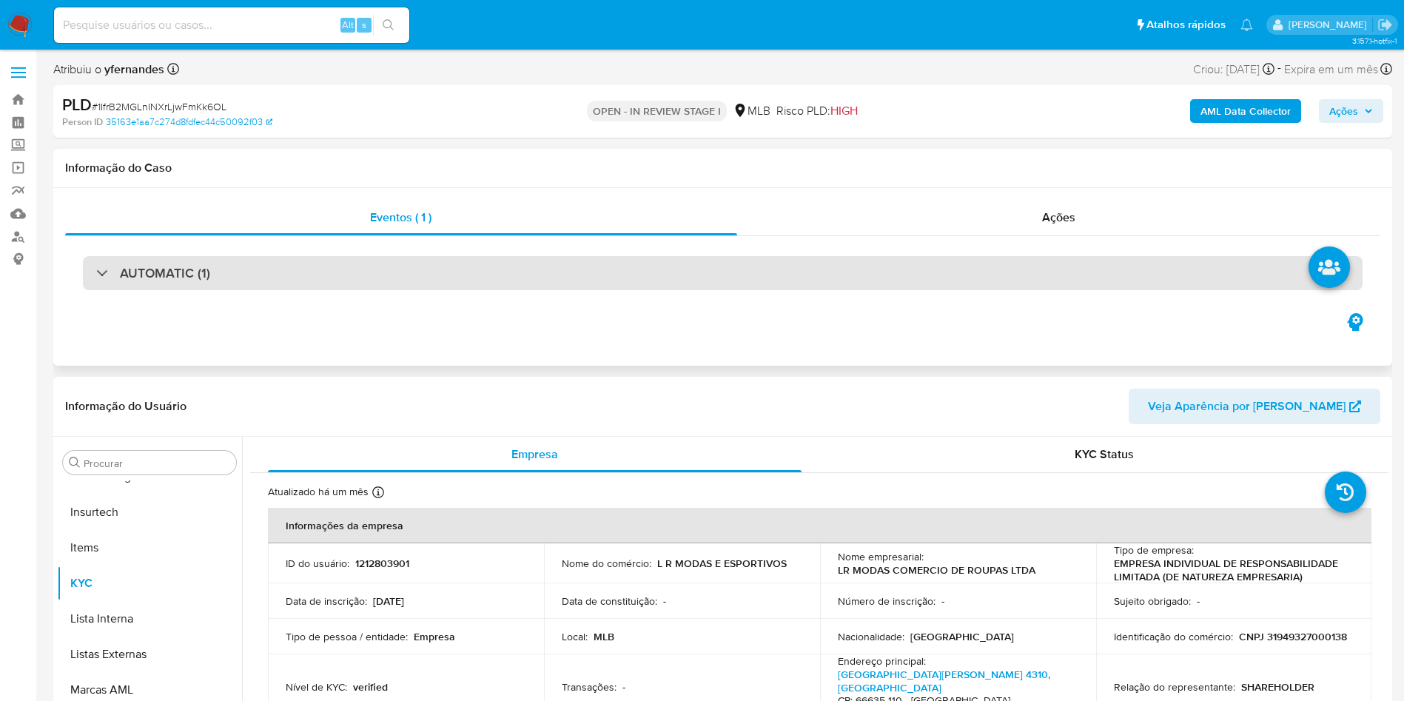
click at [546, 239] on div "AUTOMATIC (1)" at bounding box center [722, 273] width 1315 height 74
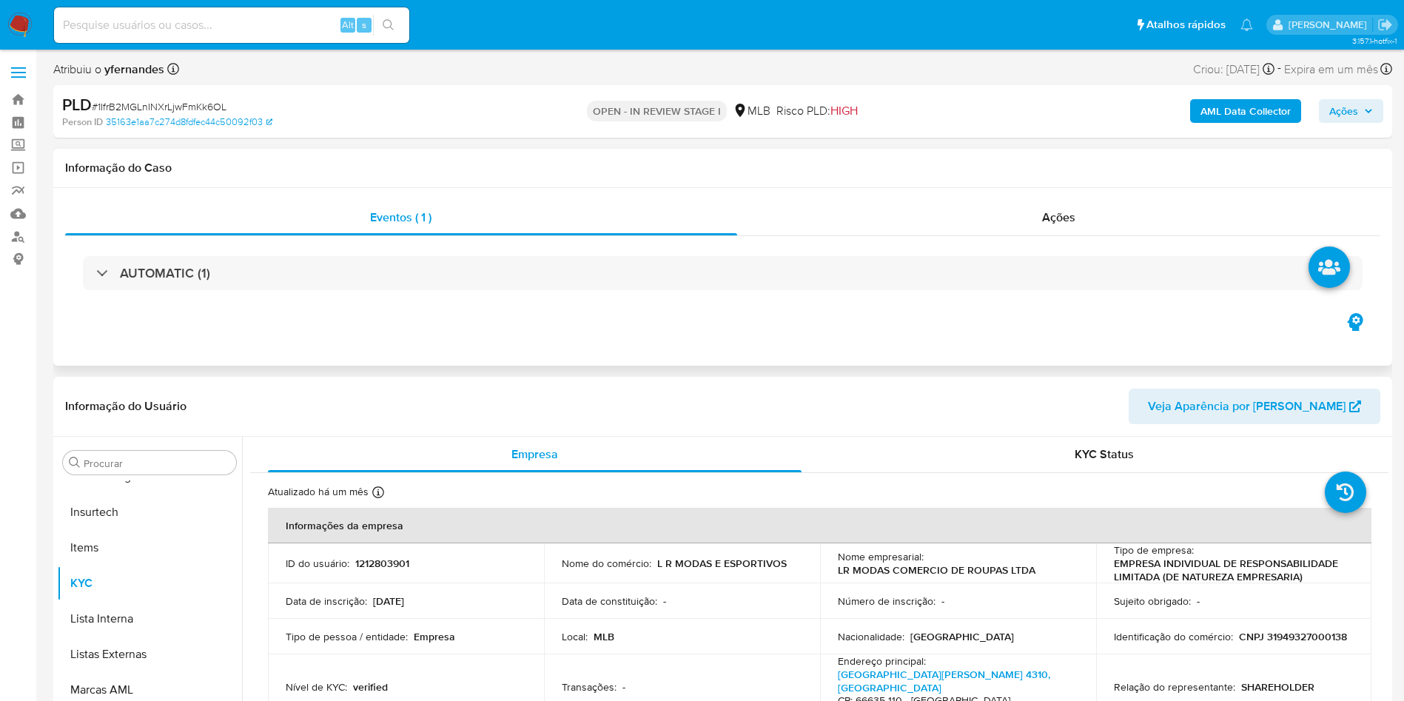
click at [587, 292] on div "AUTOMATIC (1)" at bounding box center [722, 273] width 1315 height 74
click at [532, 252] on div "AUTOMATIC (1)" at bounding box center [722, 273] width 1315 height 74
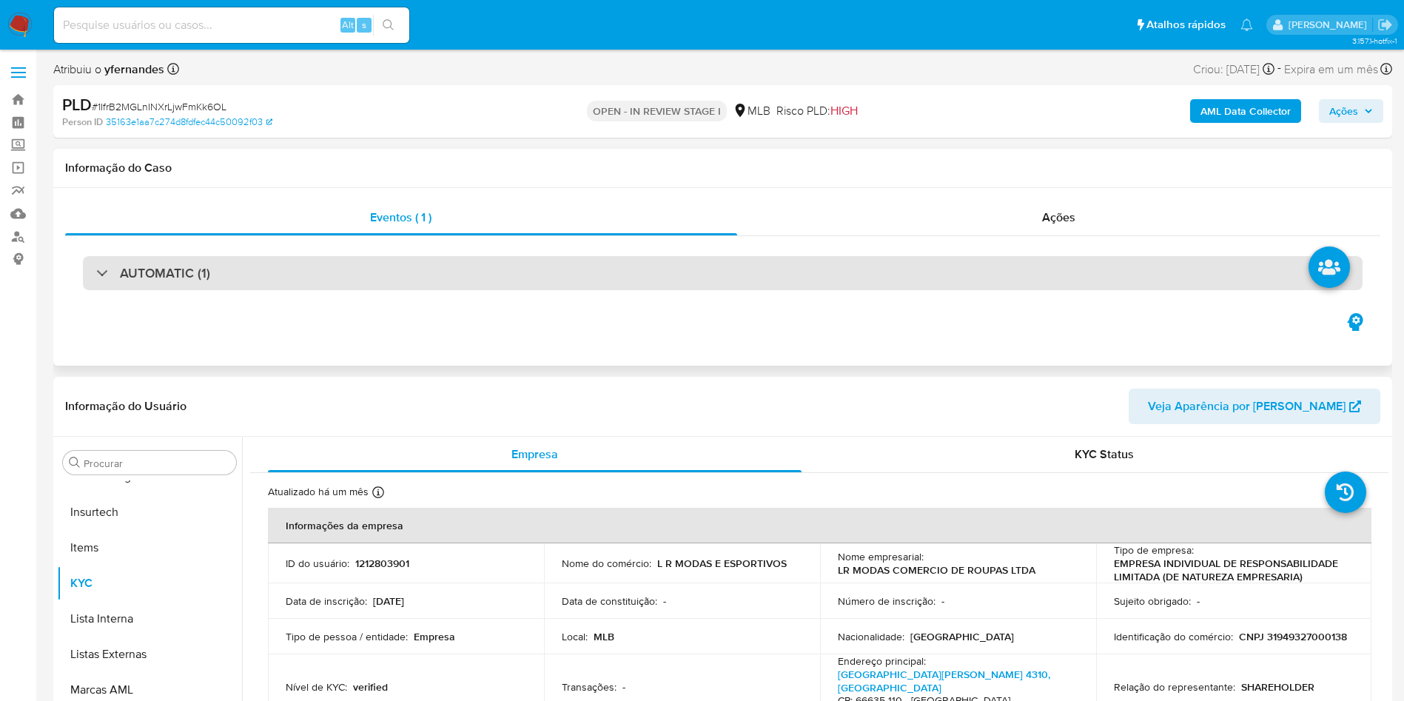
click at [578, 273] on div "AUTOMATIC (1)" at bounding box center [723, 273] width 1280 height 34
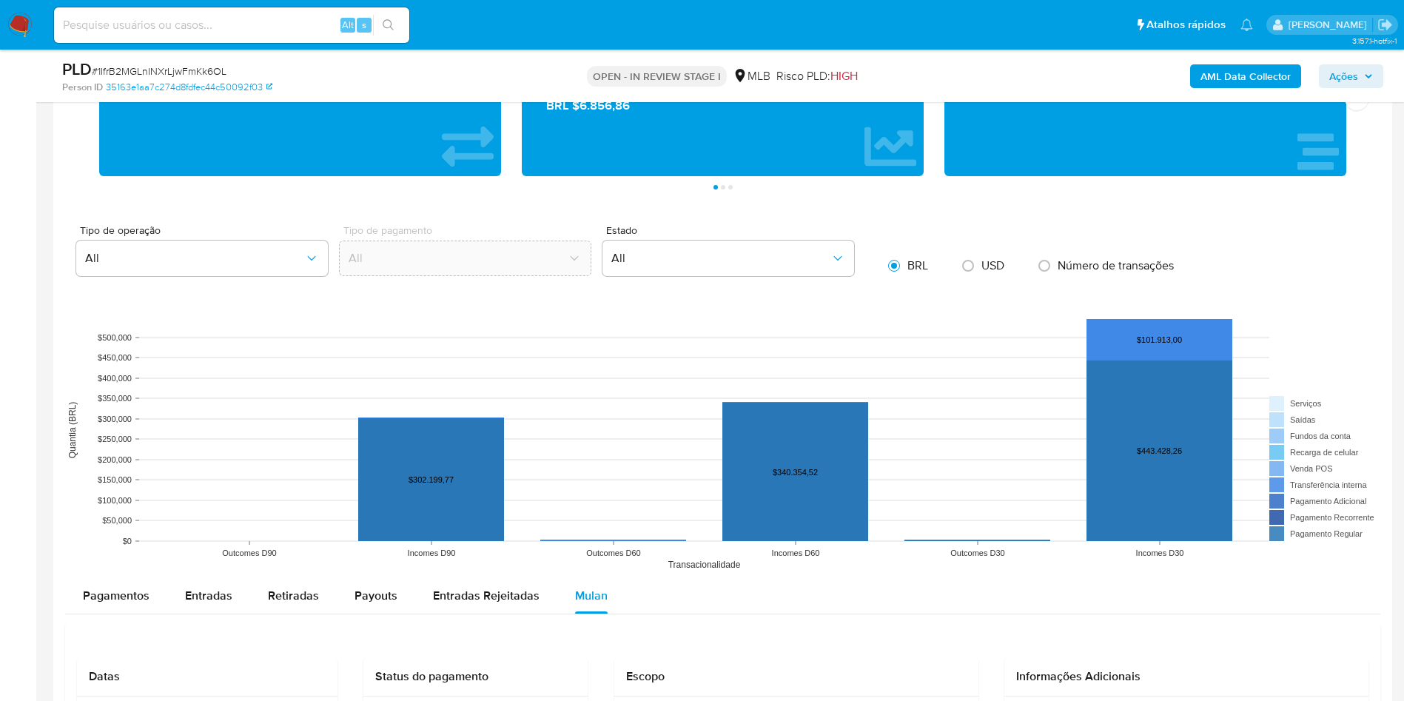
scroll to position [1555, 0]
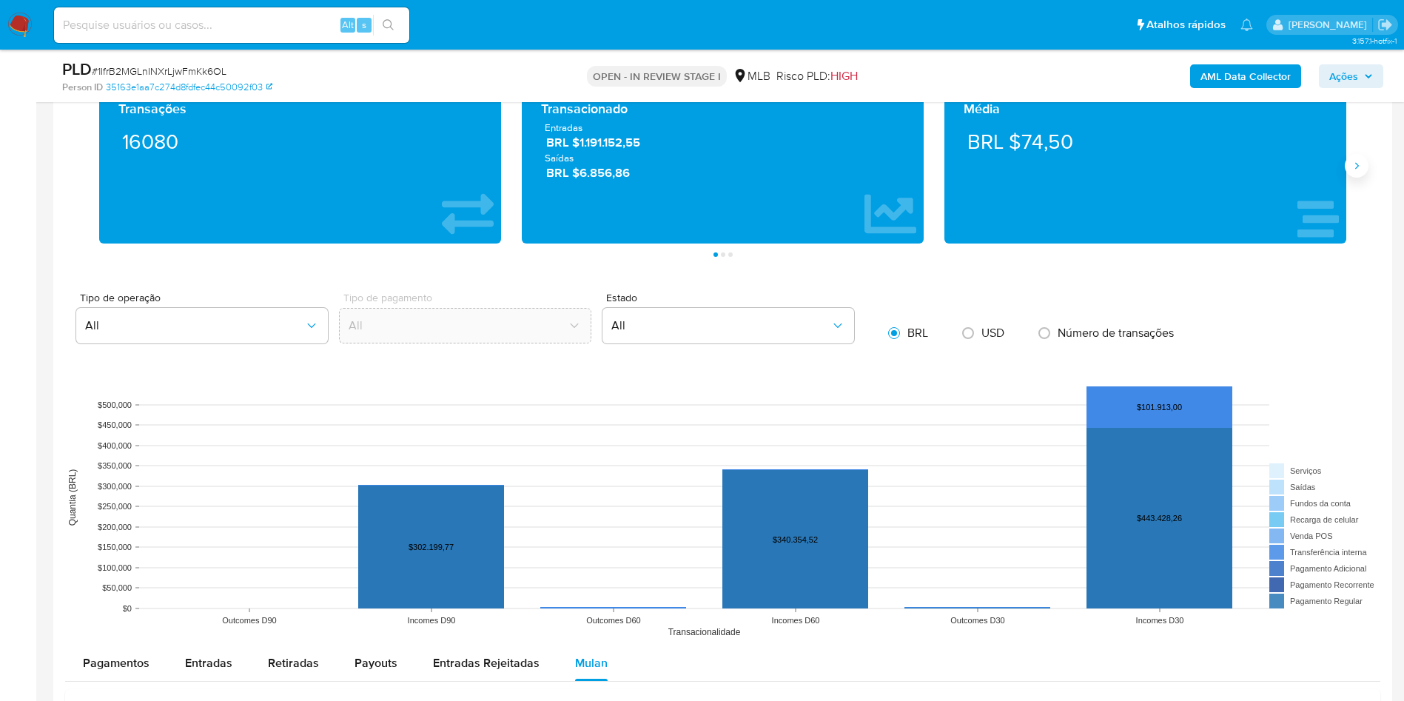
click at [1364, 170] on button "Siguiente" at bounding box center [1357, 166] width 24 height 24
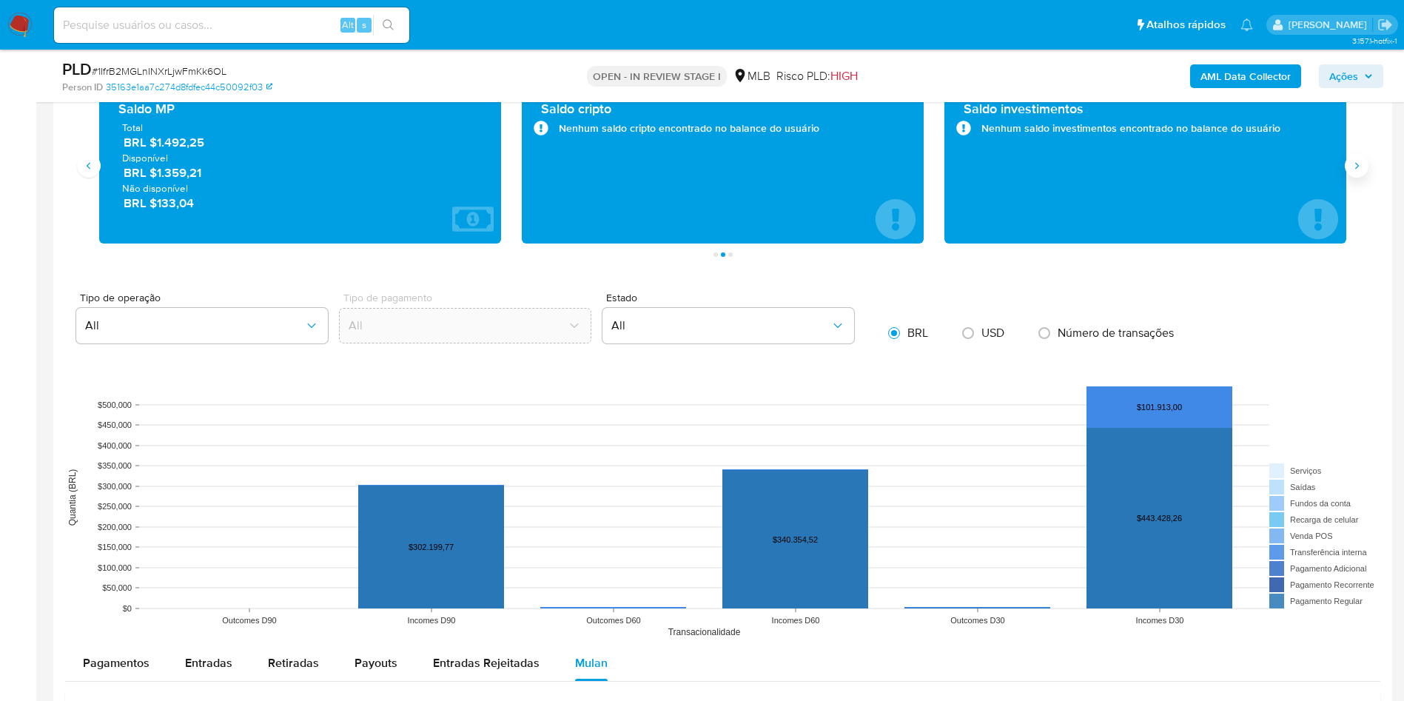
click at [1364, 170] on button "Siguiente" at bounding box center [1357, 166] width 24 height 24
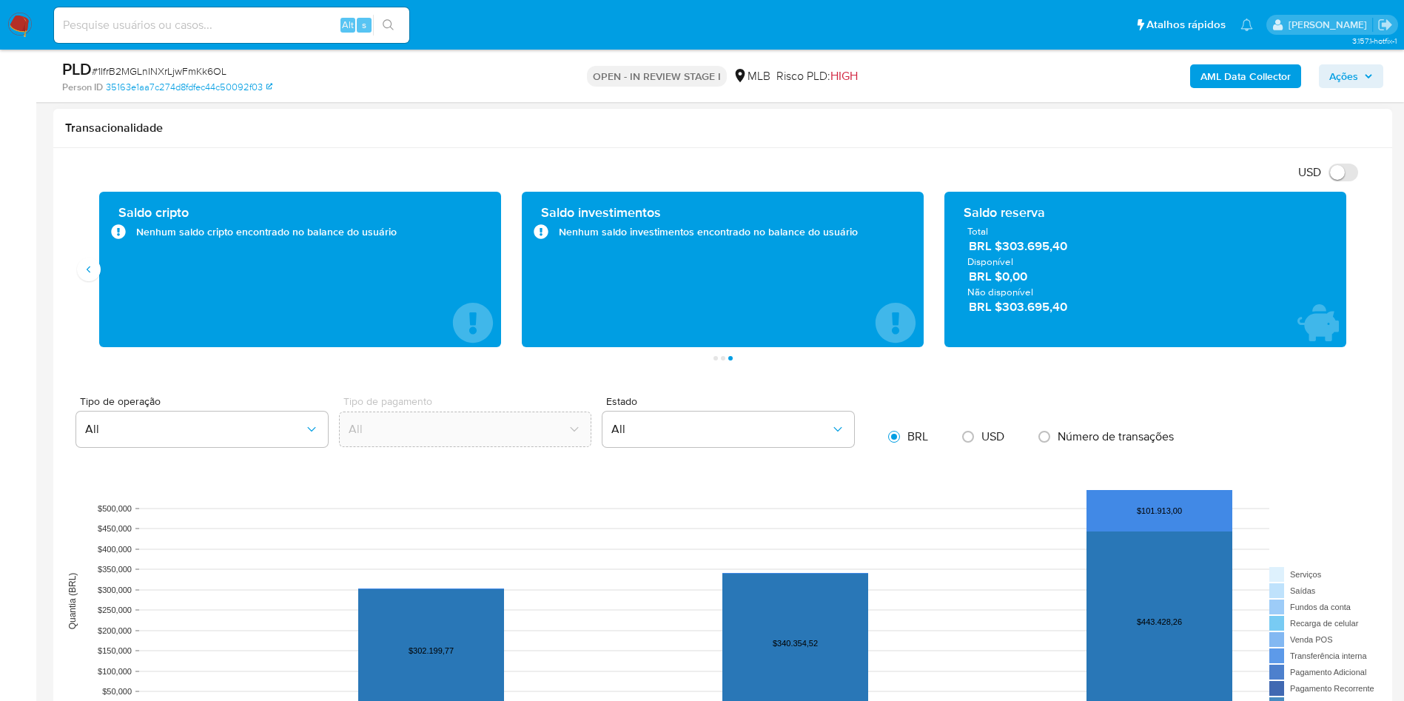
scroll to position [1332, 0]
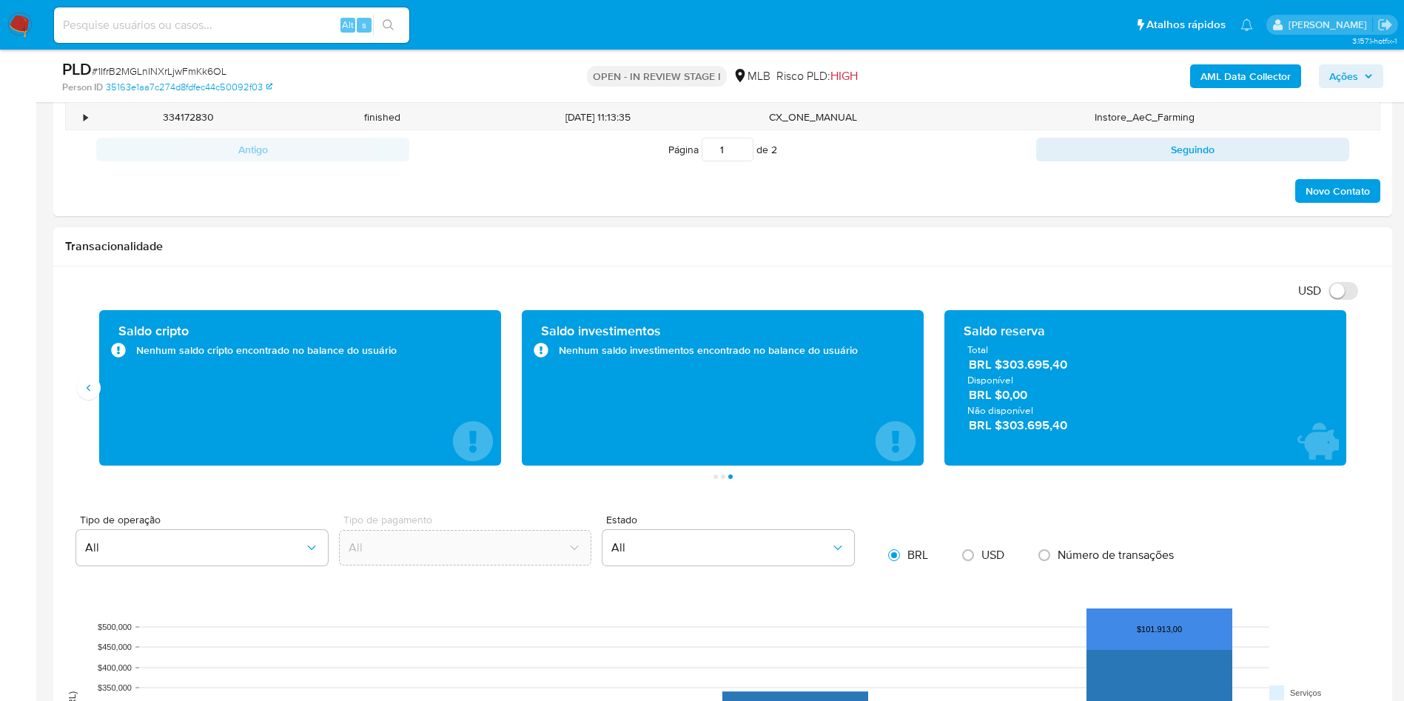
click at [1026, 361] on span "BRL $303.695,40" at bounding box center [1146, 364] width 355 height 17
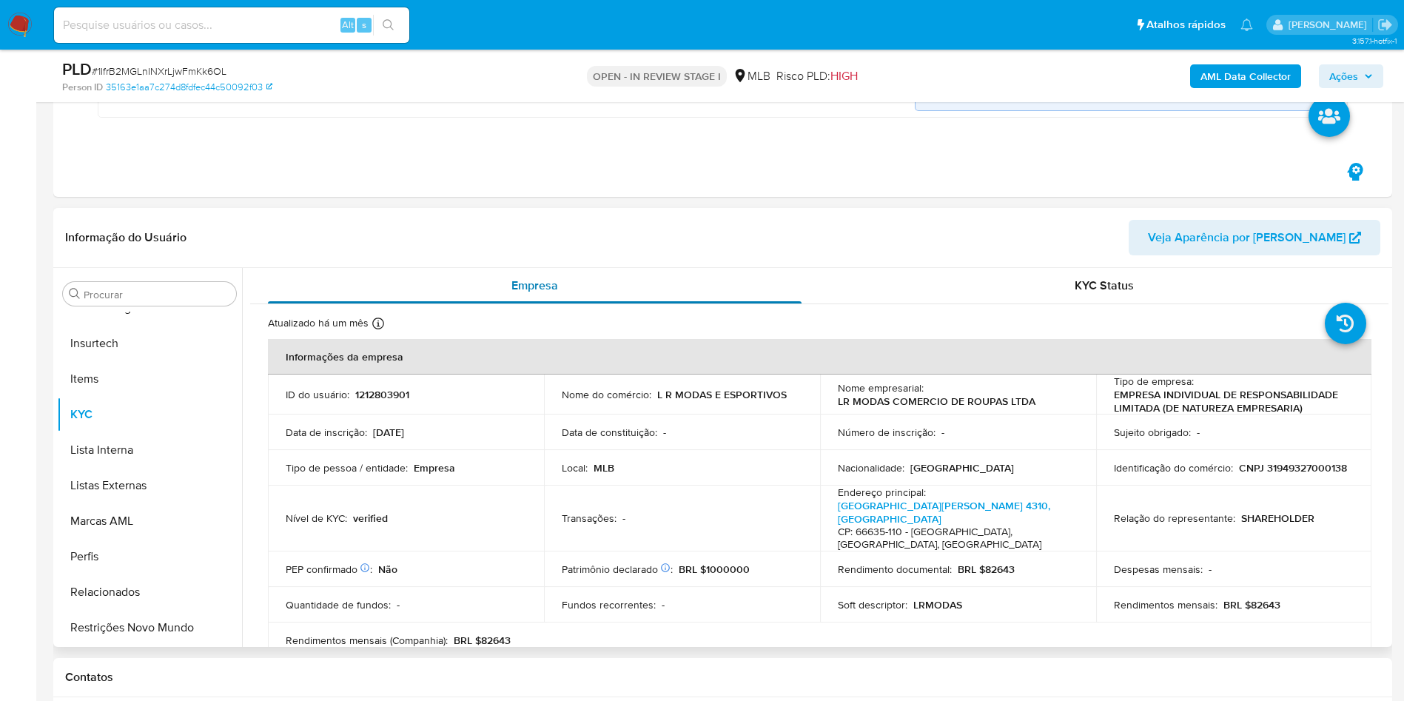
scroll to position [555, 0]
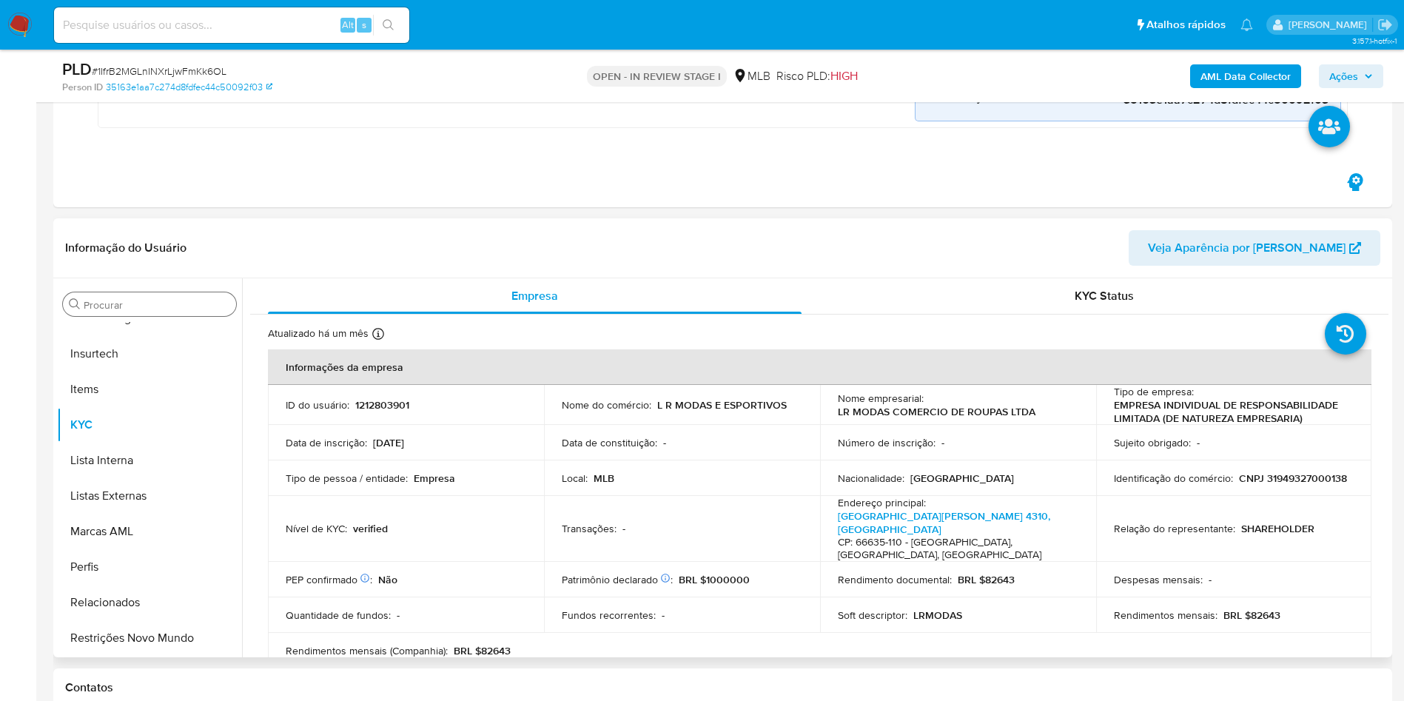
click at [218, 294] on div "Procurar" at bounding box center [149, 304] width 173 height 24
click at [165, 308] on input "Procurar" at bounding box center [157, 304] width 147 height 13
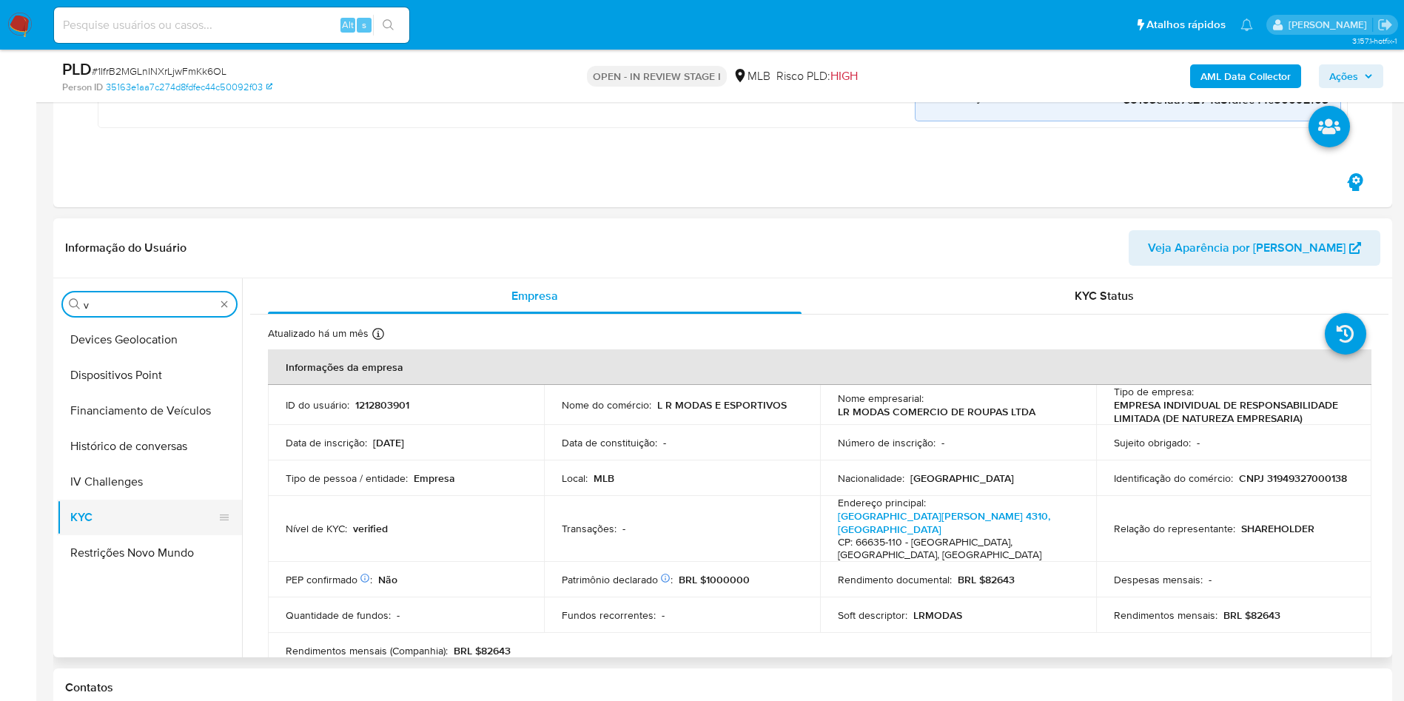
scroll to position [0, 0]
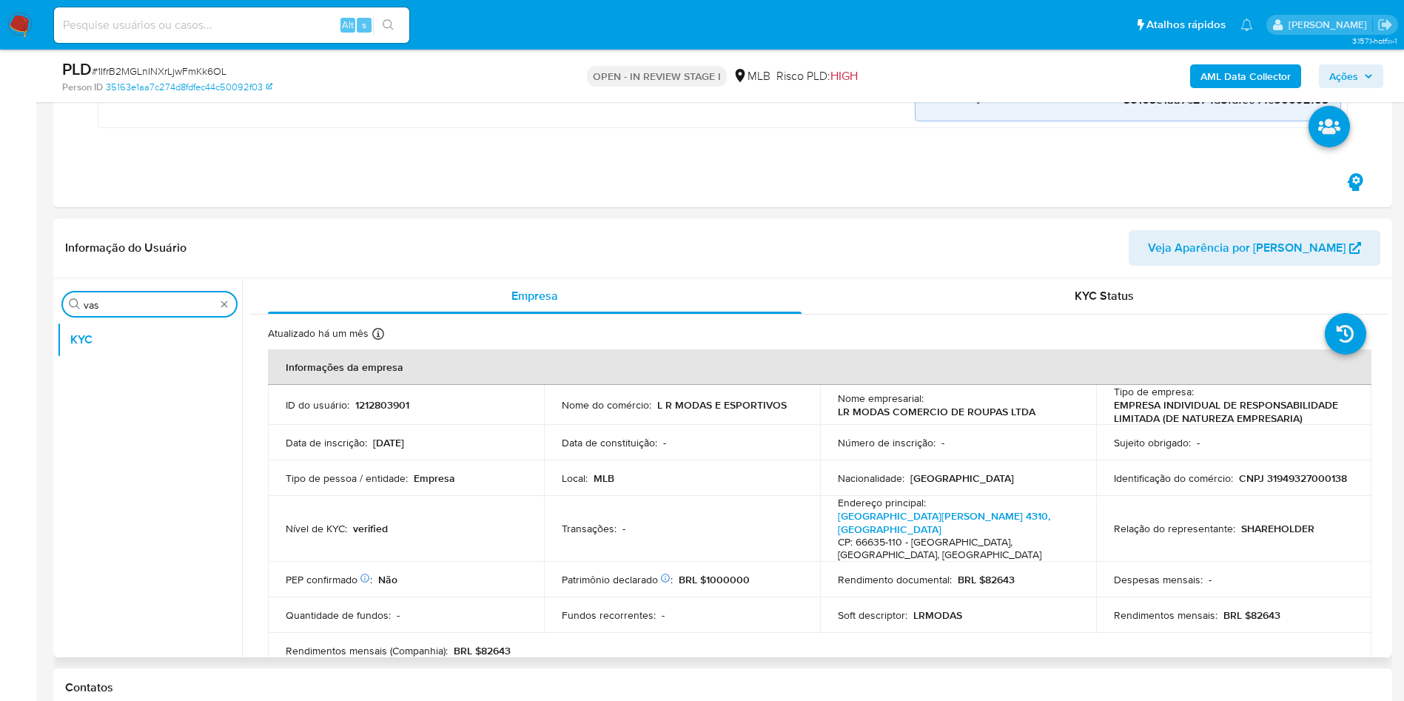
click at [124, 305] on input "vas" at bounding box center [150, 304] width 132 height 13
drag, startPoint x: 88, startPoint y: 346, endPoint x: 241, endPoint y: 279, distance: 167.1
click at [87, 346] on button "Histórico de casos" at bounding box center [149, 340] width 185 height 36
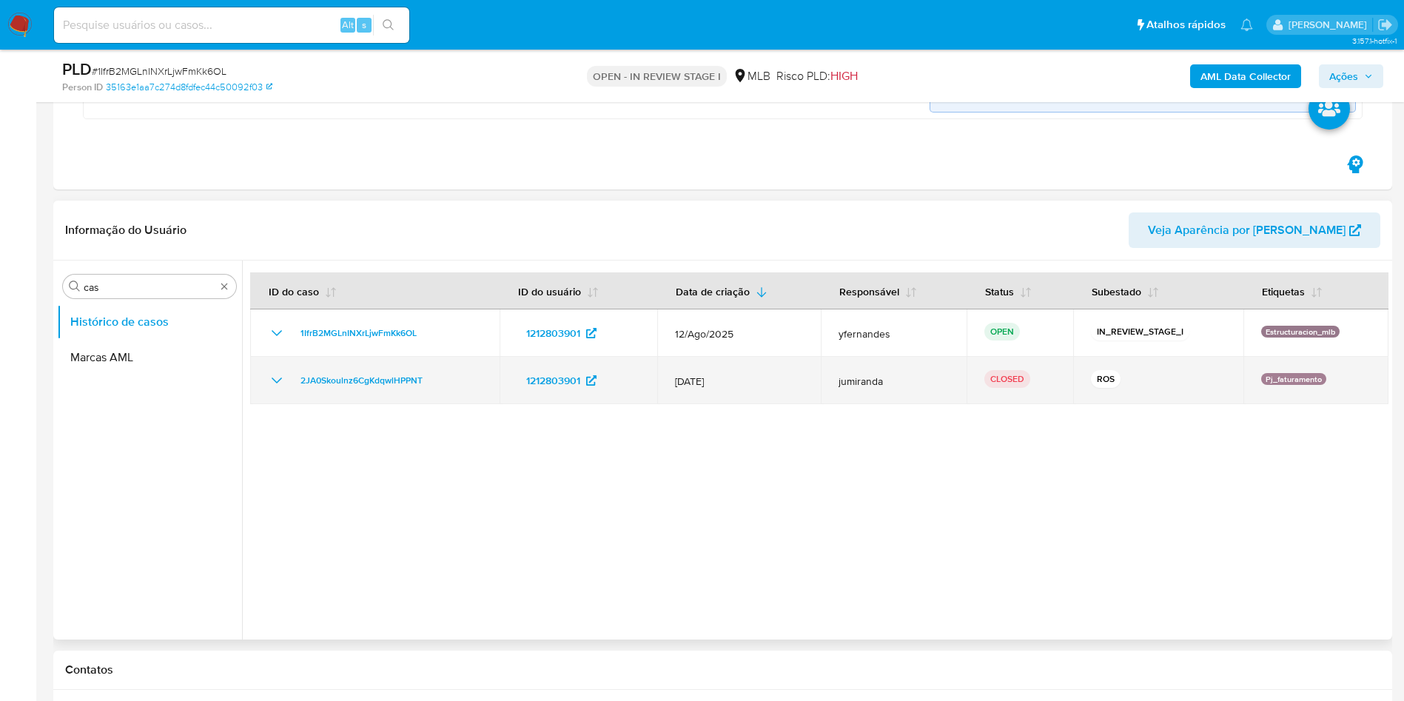
click at [265, 380] on td "2JA0Skoulnz6CgKdqwlHPPNT" at bounding box center [374, 380] width 249 height 47
click at [270, 378] on icon "Mostrar/Ocultar" at bounding box center [277, 381] width 18 height 18
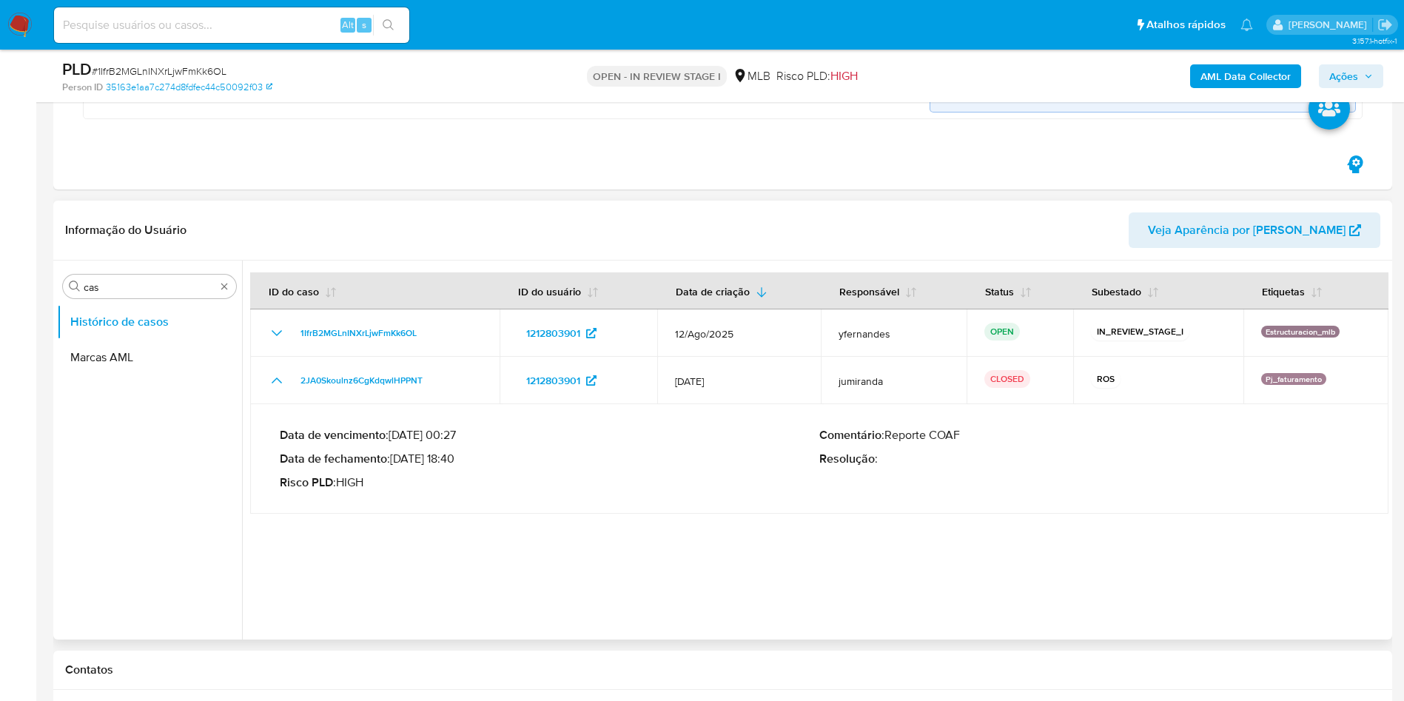
drag, startPoint x: 417, startPoint y: 457, endPoint x: 458, endPoint y: 463, distance: 42.0
click at [458, 463] on p "Data de fechamento : [DATE] 18:40" at bounding box center [550, 459] width 540 height 15
click at [147, 287] on input "cas" at bounding box center [150, 287] width 132 height 13
click at [147, 286] on input "cas" at bounding box center [150, 287] width 132 height 13
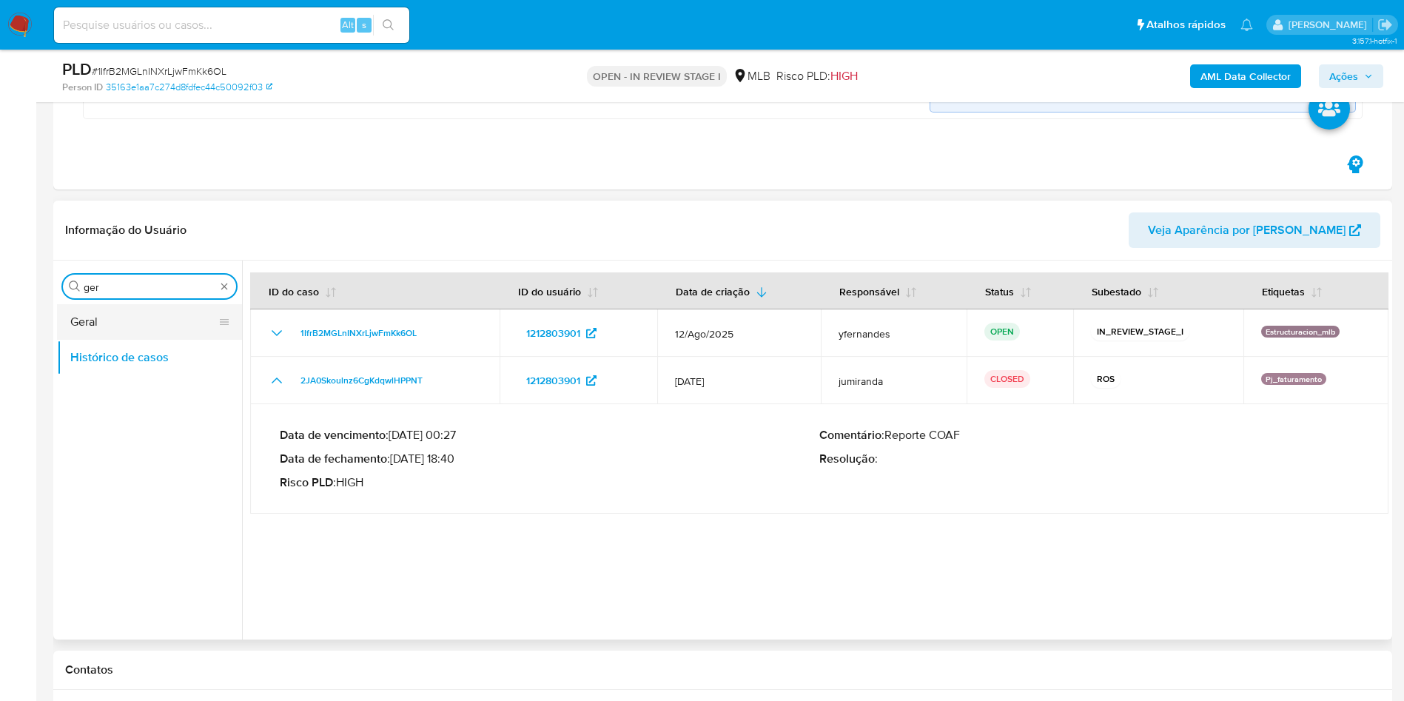
click at [134, 315] on button "Geral" at bounding box center [143, 322] width 173 height 36
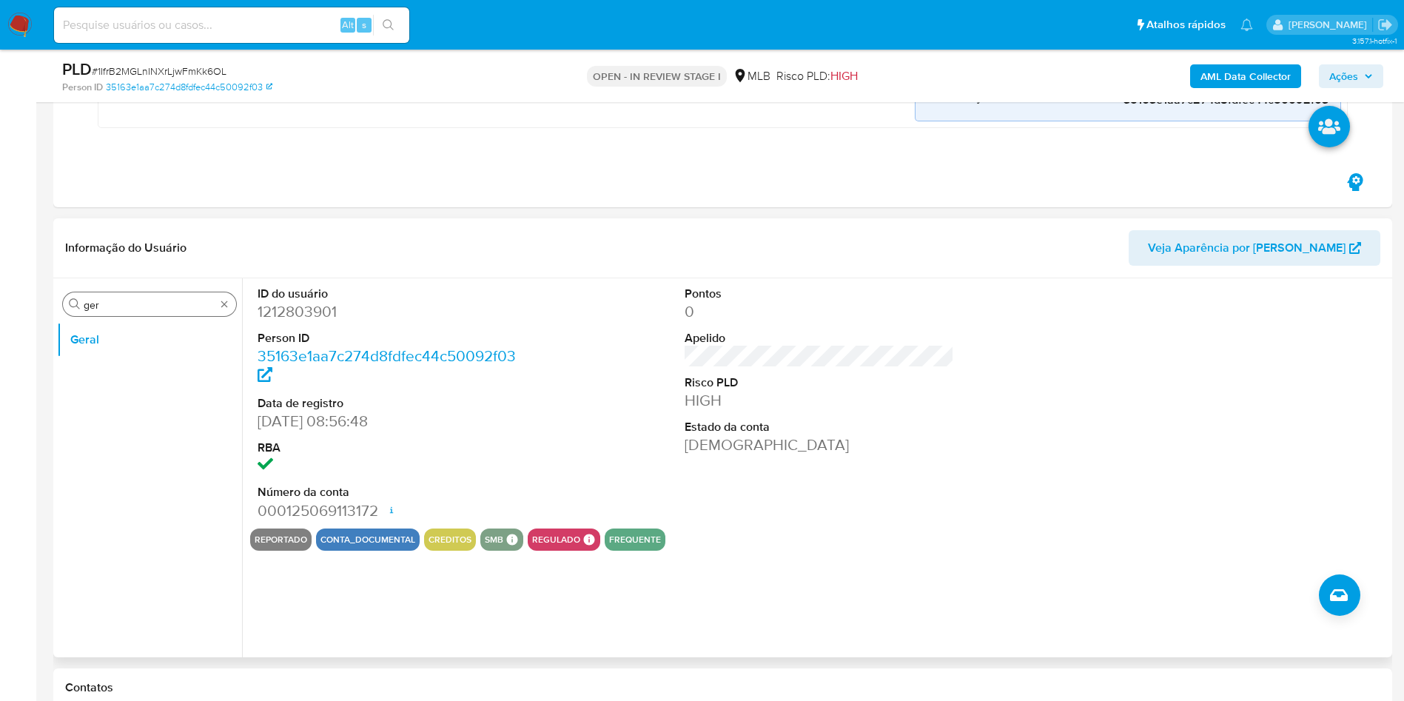
click at [108, 294] on div "Procurar ger" at bounding box center [149, 304] width 173 height 24
click at [133, 309] on input "ger" at bounding box center [150, 304] width 132 height 13
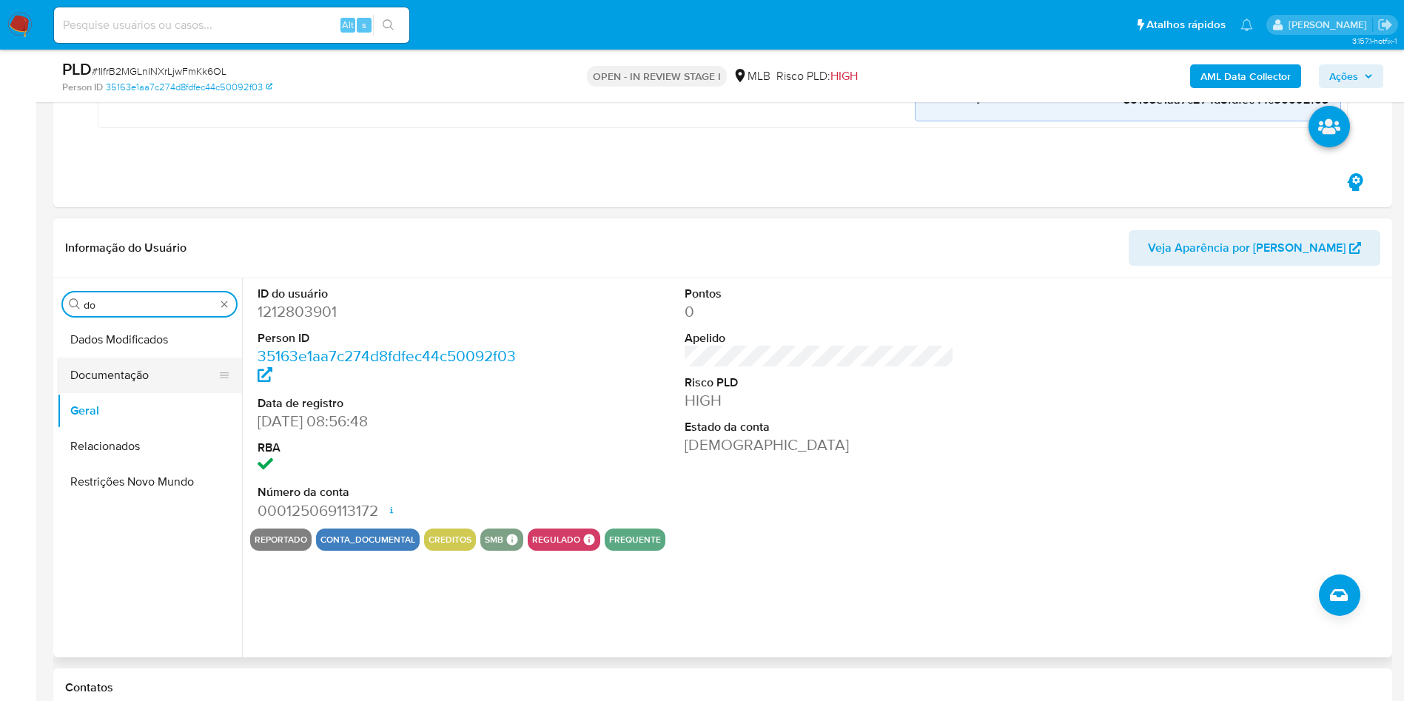
type input "do"
click at [101, 380] on button "Documentação" at bounding box center [143, 376] width 173 height 36
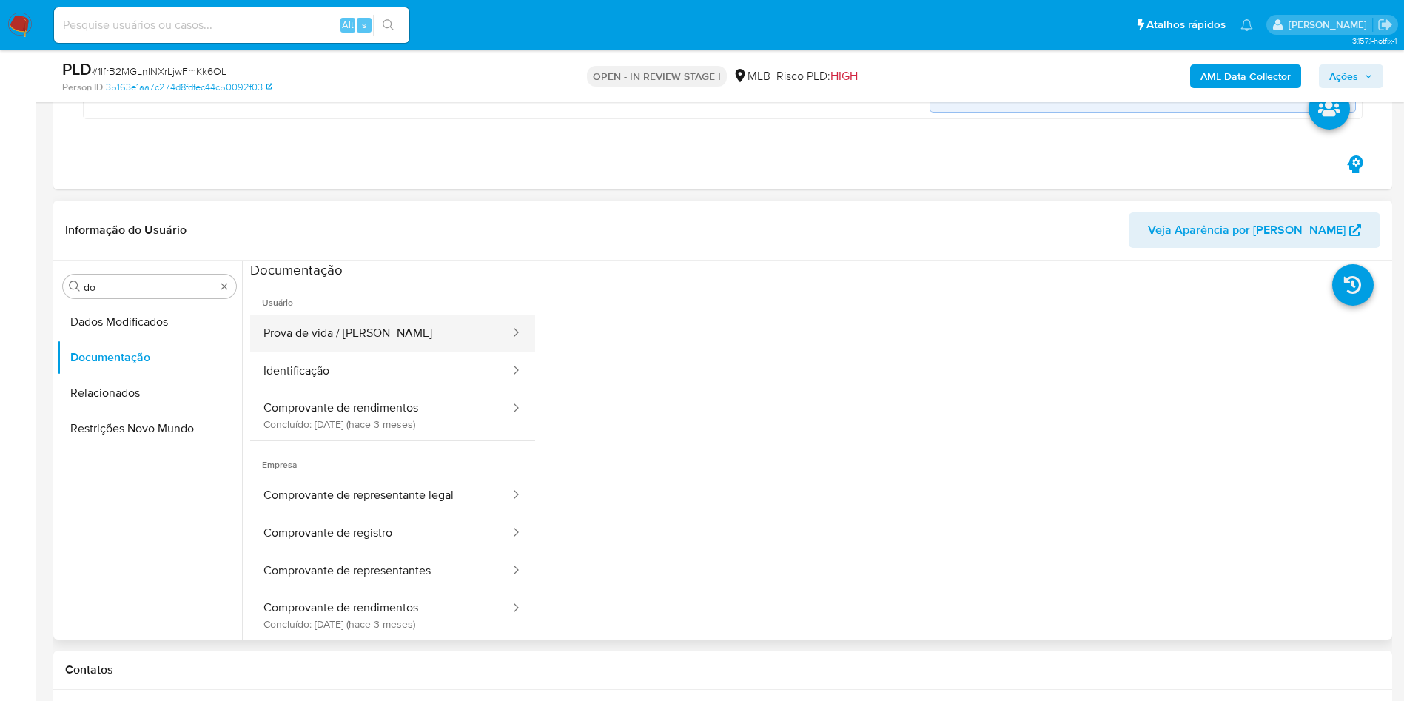
drag, startPoint x: 244, startPoint y: 366, endPoint x: 302, endPoint y: 333, distance: 66.7
click at [302, 333] on button "Prova de vida / [PERSON_NAME]" at bounding box center [380, 334] width 261 height 38
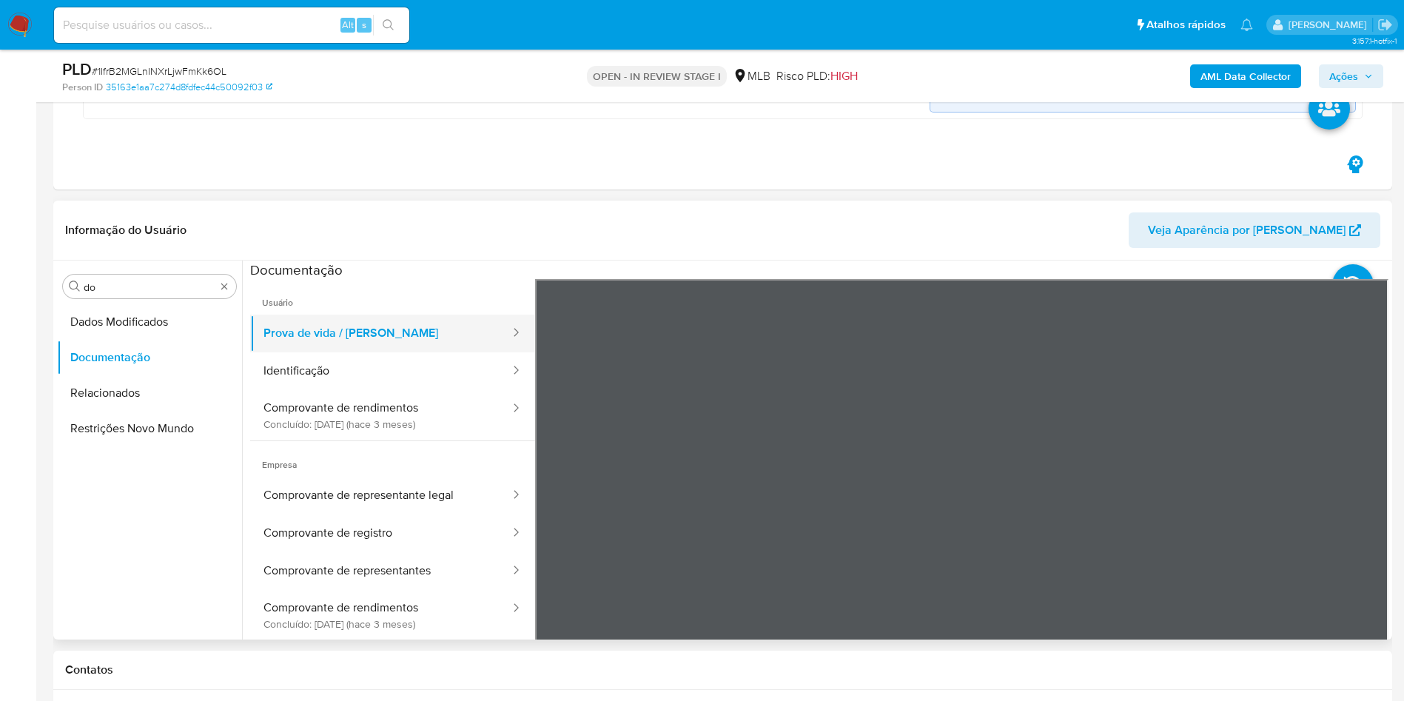
click at [366, 347] on button "Prova de vida / [PERSON_NAME]" at bounding box center [380, 334] width 261 height 38
click at [376, 351] on button "Prova de vida / [PERSON_NAME]" at bounding box center [380, 334] width 261 height 38
click at [363, 358] on button "Identificação" at bounding box center [380, 371] width 261 height 38
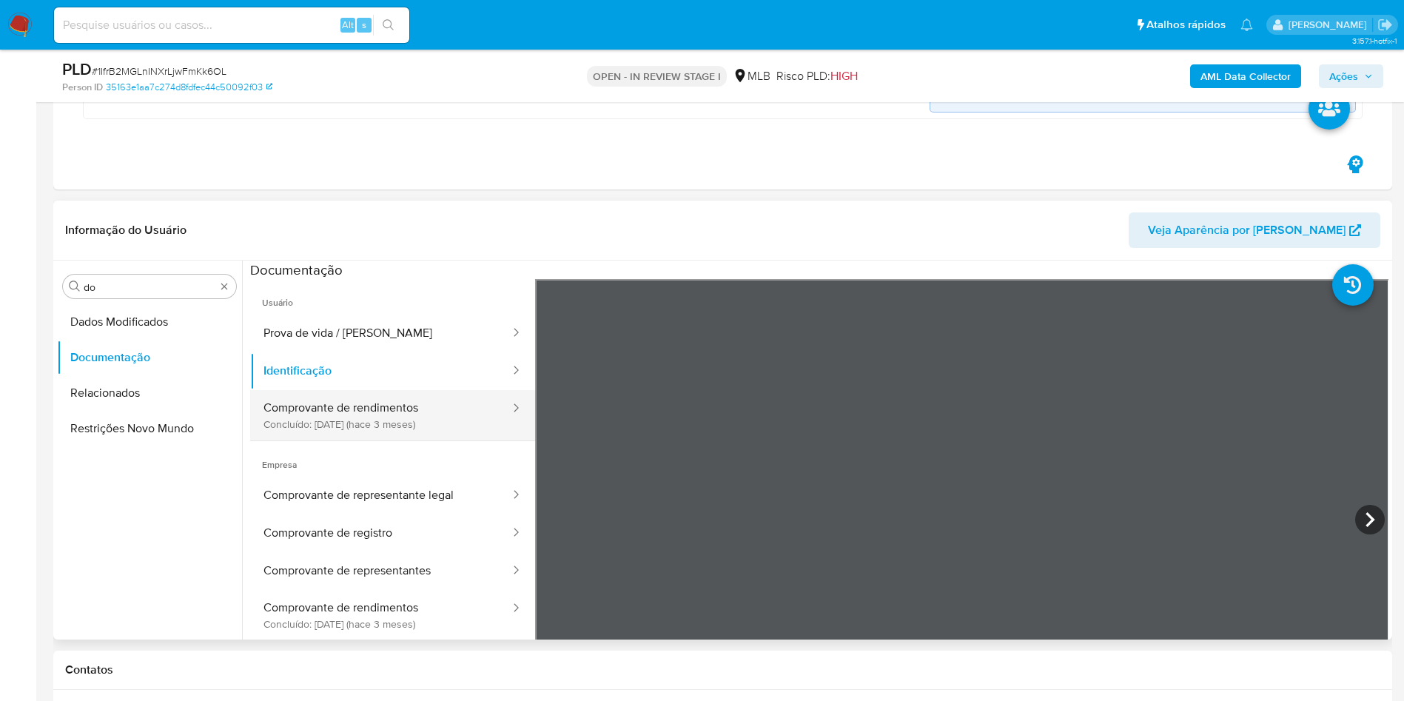
click at [457, 412] on button "Comprovante de rendimentos Concluído: [DATE] (hace 3 meses)" at bounding box center [380, 415] width 261 height 50
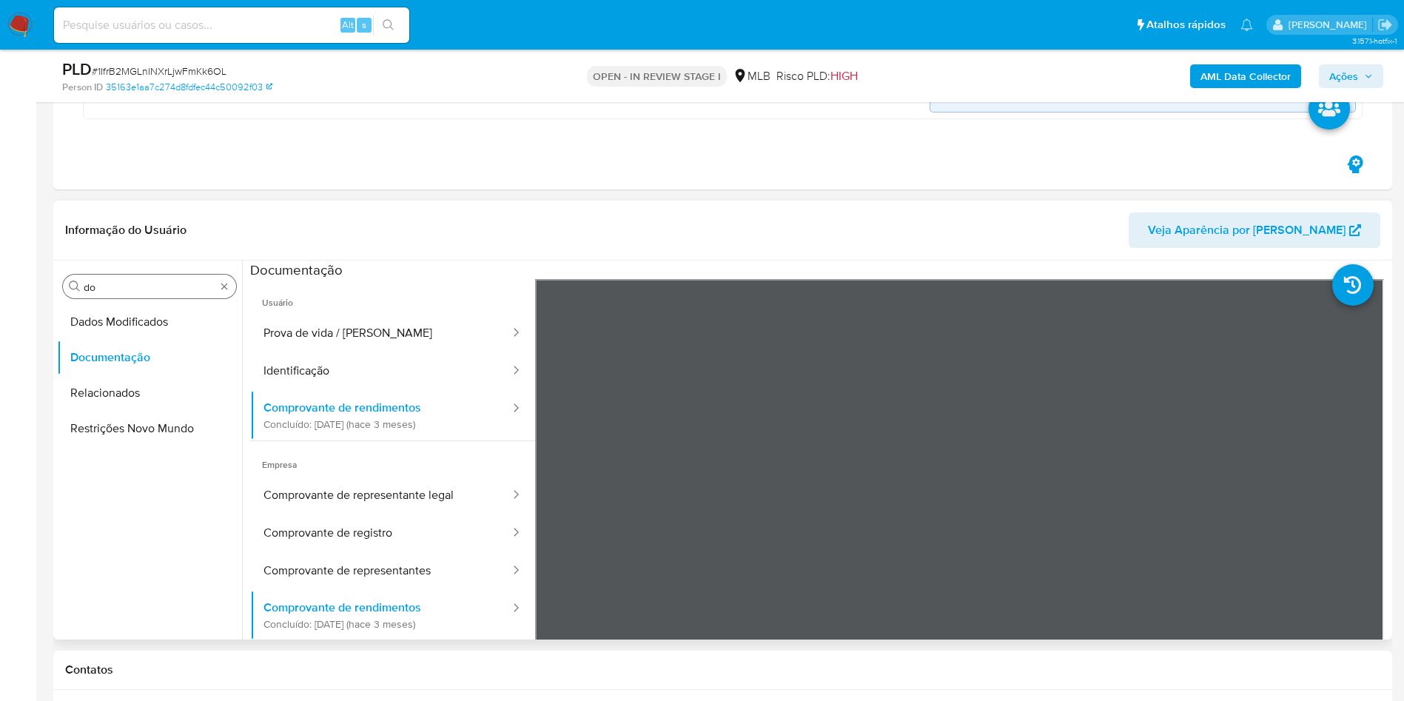
click at [175, 289] on input "do" at bounding box center [150, 287] width 132 height 13
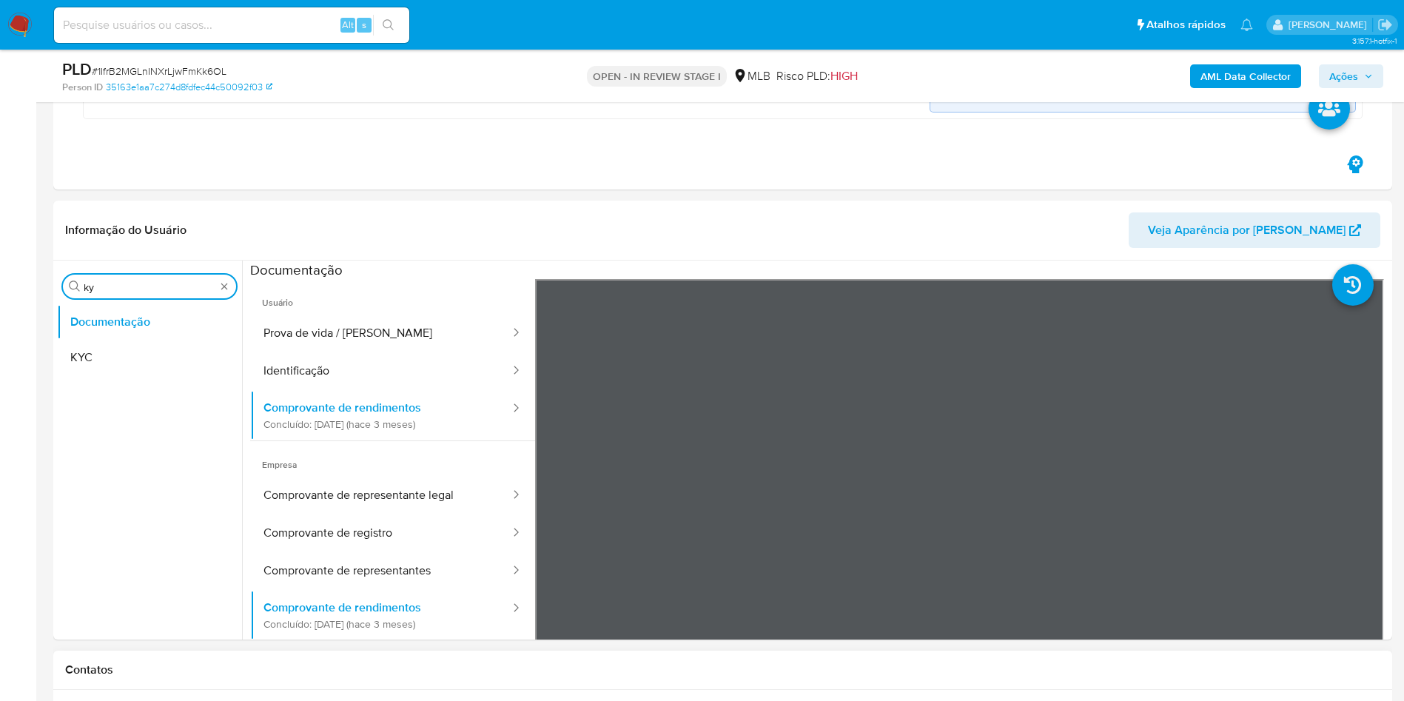
type input "ky"
click at [88, 355] on button "KYC" at bounding box center [143, 358] width 173 height 36
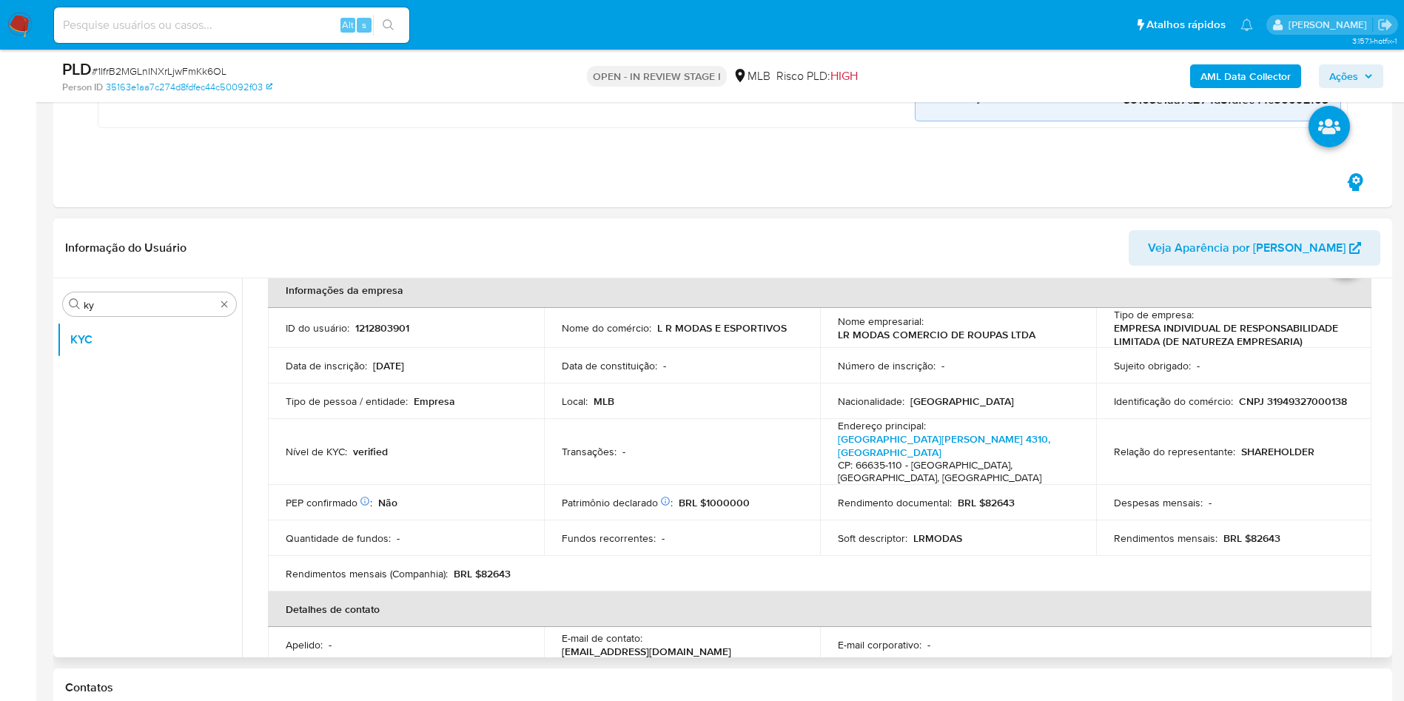
scroll to position [67, 0]
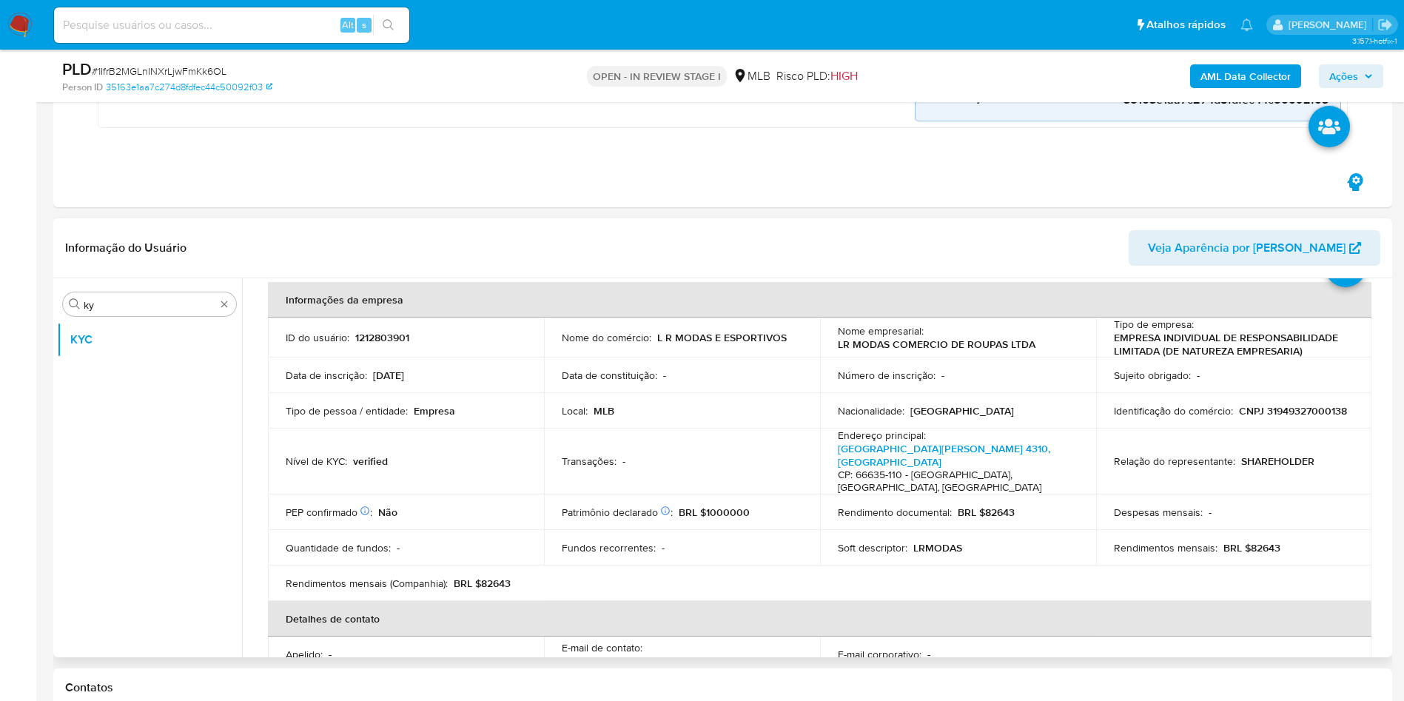
click at [722, 506] on p "BRL $1000000" at bounding box center [714, 512] width 71 height 13
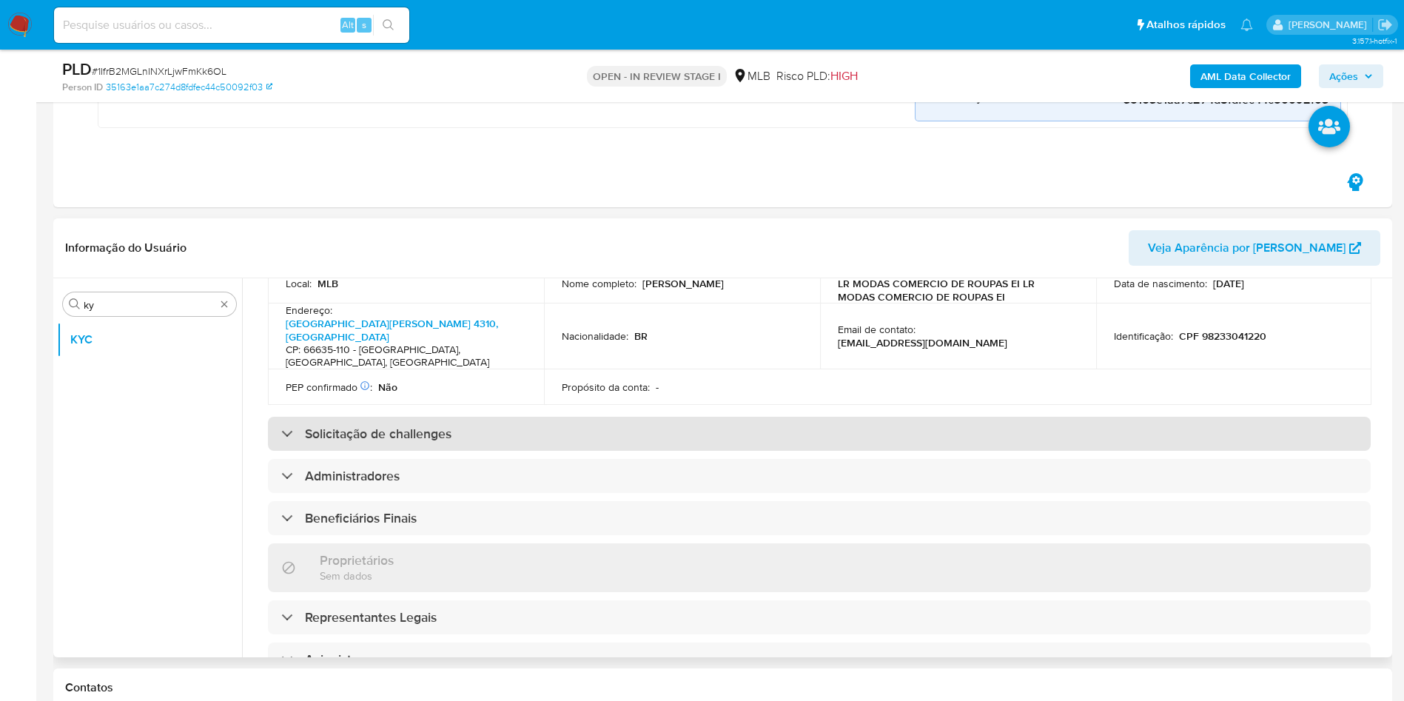
click at [679, 417] on div "Solicitação de challenges" at bounding box center [819, 434] width 1103 height 34
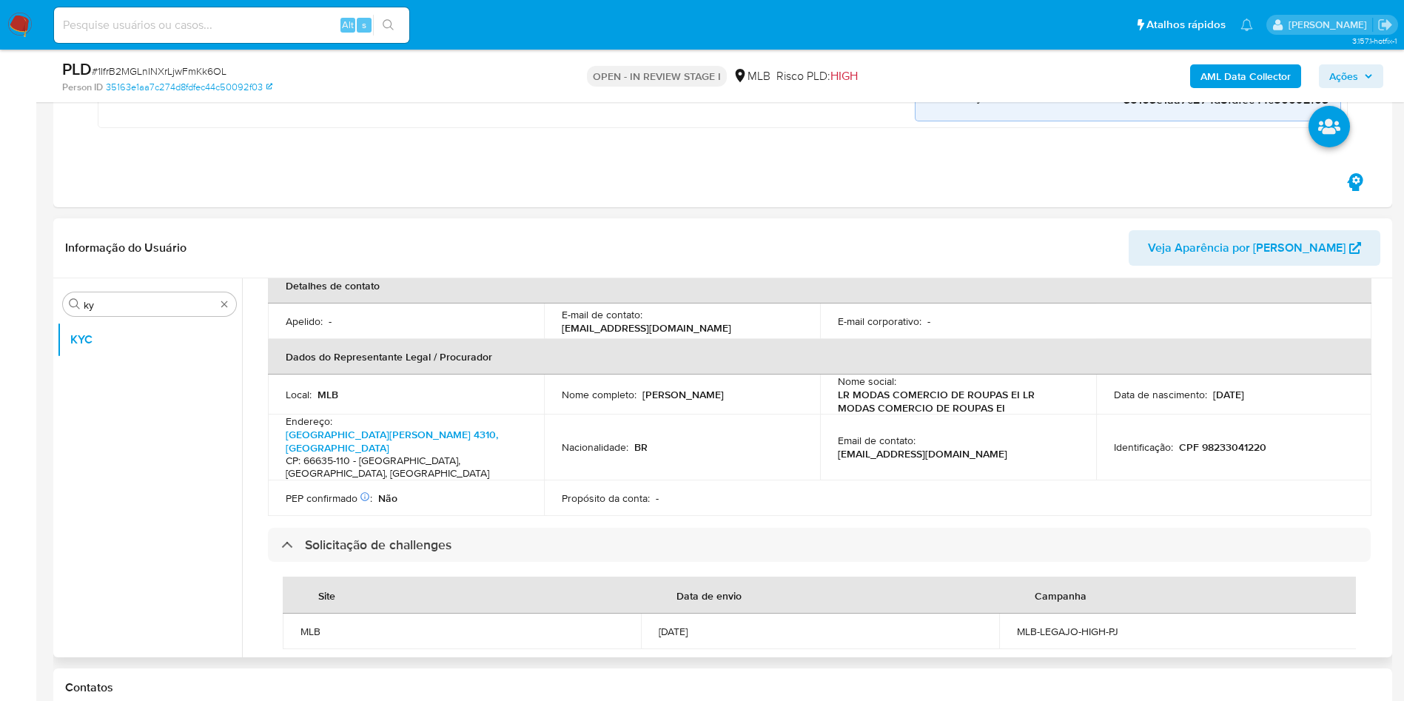
scroll to position [973, 0]
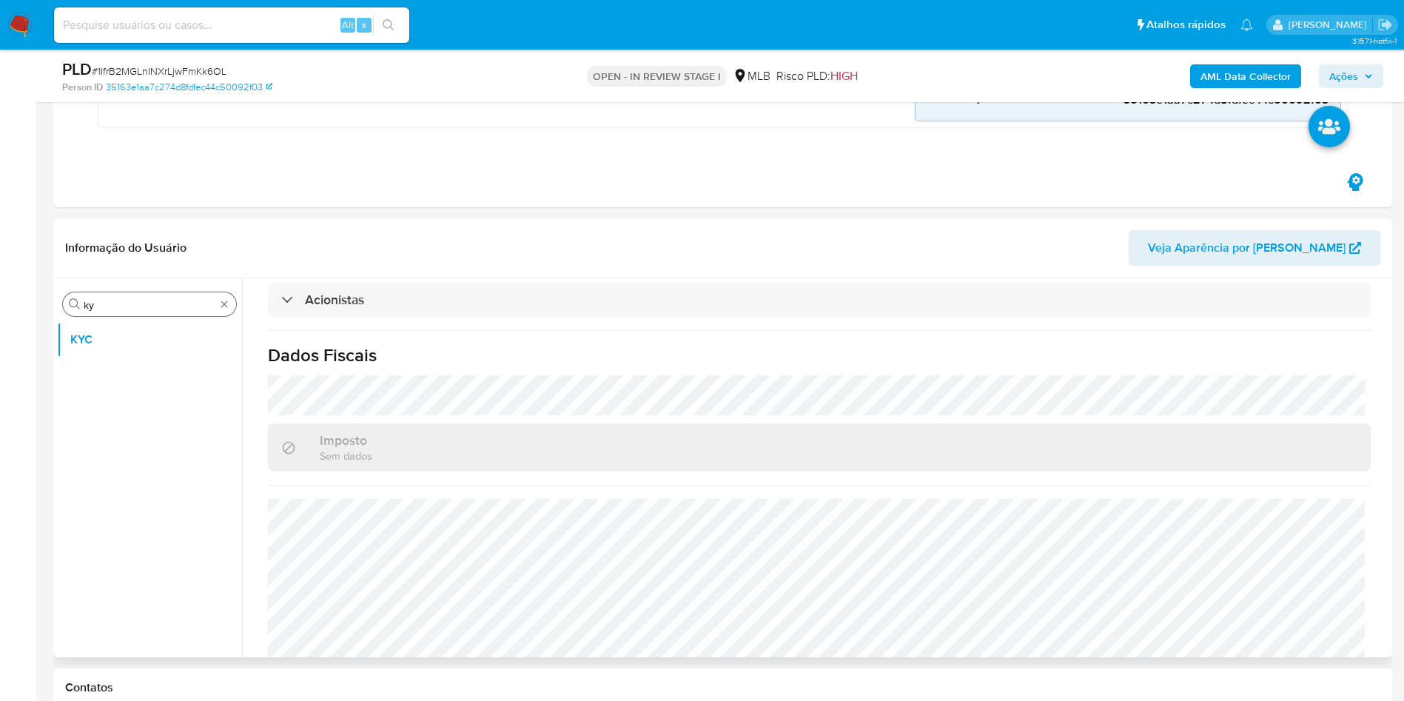
click at [124, 302] on input "ky" at bounding box center [150, 304] width 132 height 13
type input "ge"
click at [110, 350] on button "Detalhe da geolocalização" at bounding box center [149, 340] width 185 height 36
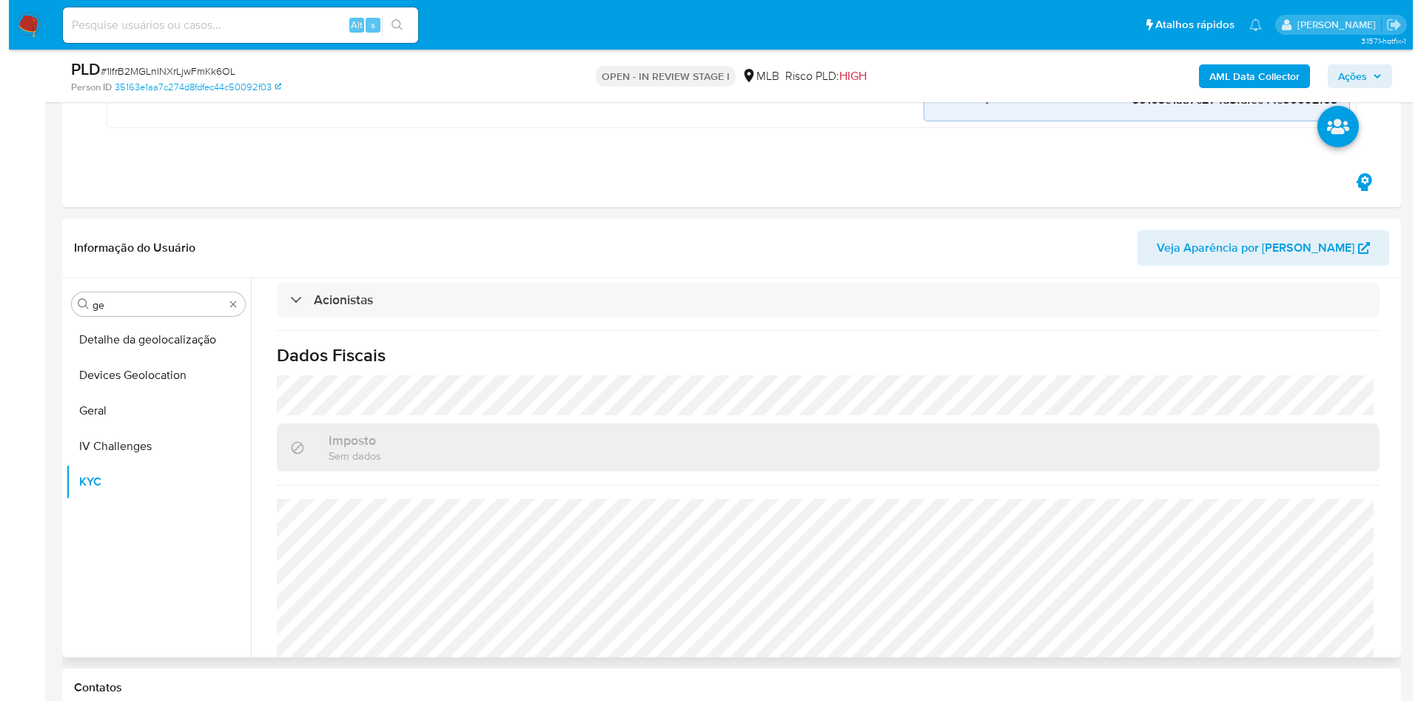
scroll to position [0, 0]
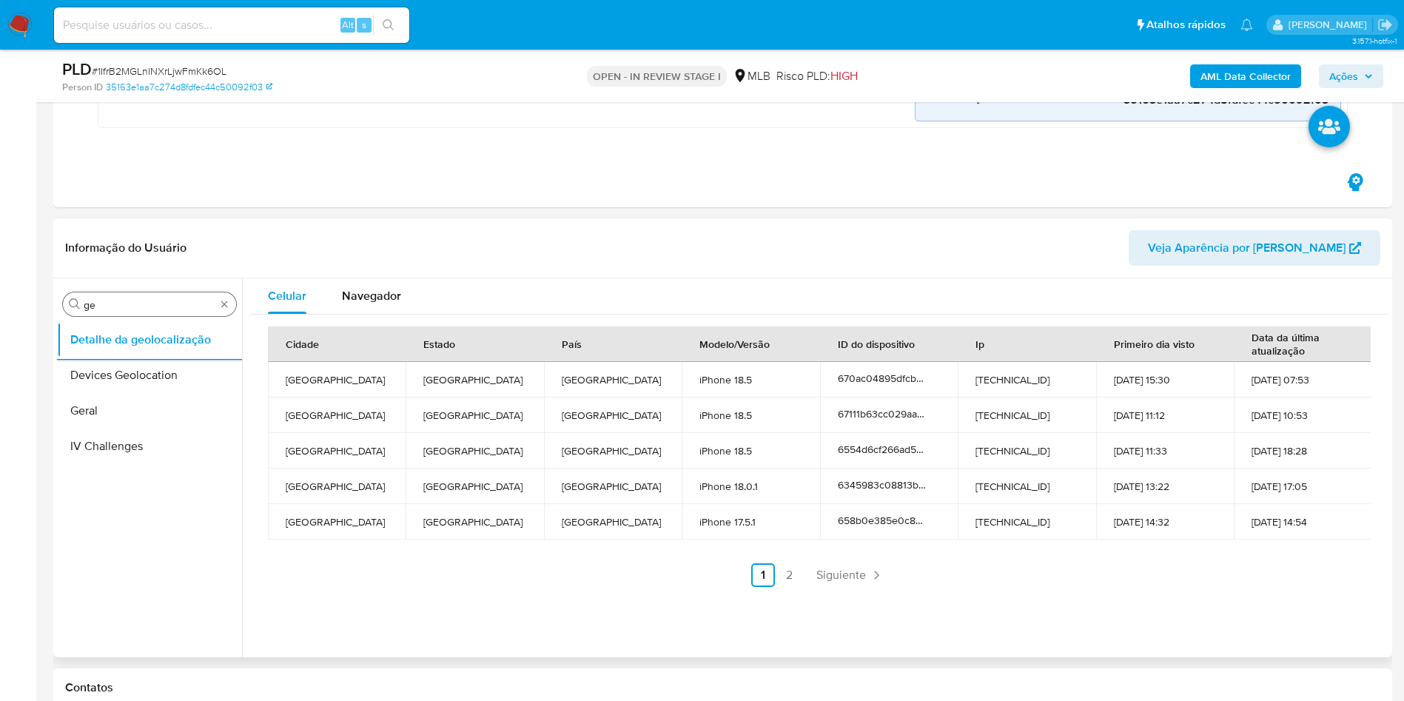
click at [114, 301] on input "ge" at bounding box center [150, 304] width 132 height 13
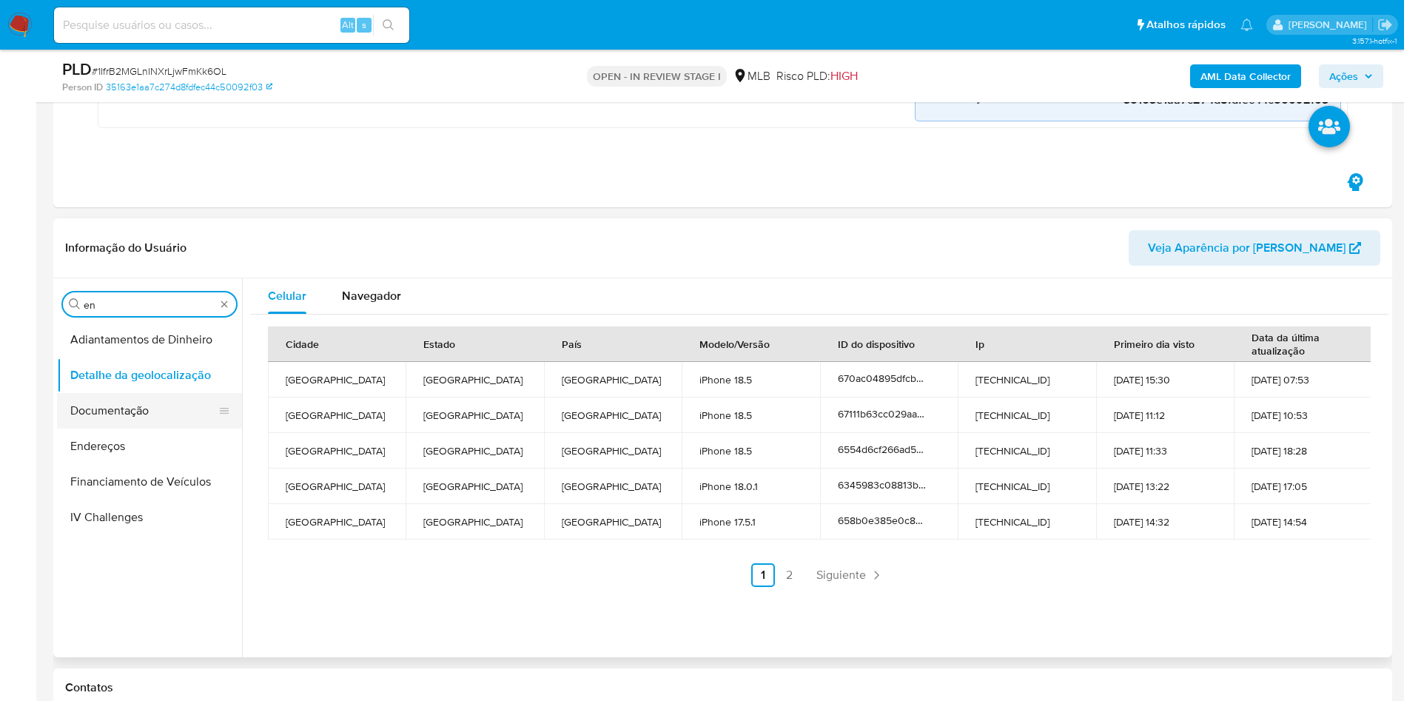
type input "en"
click at [123, 406] on button "Documentação" at bounding box center [149, 411] width 185 height 36
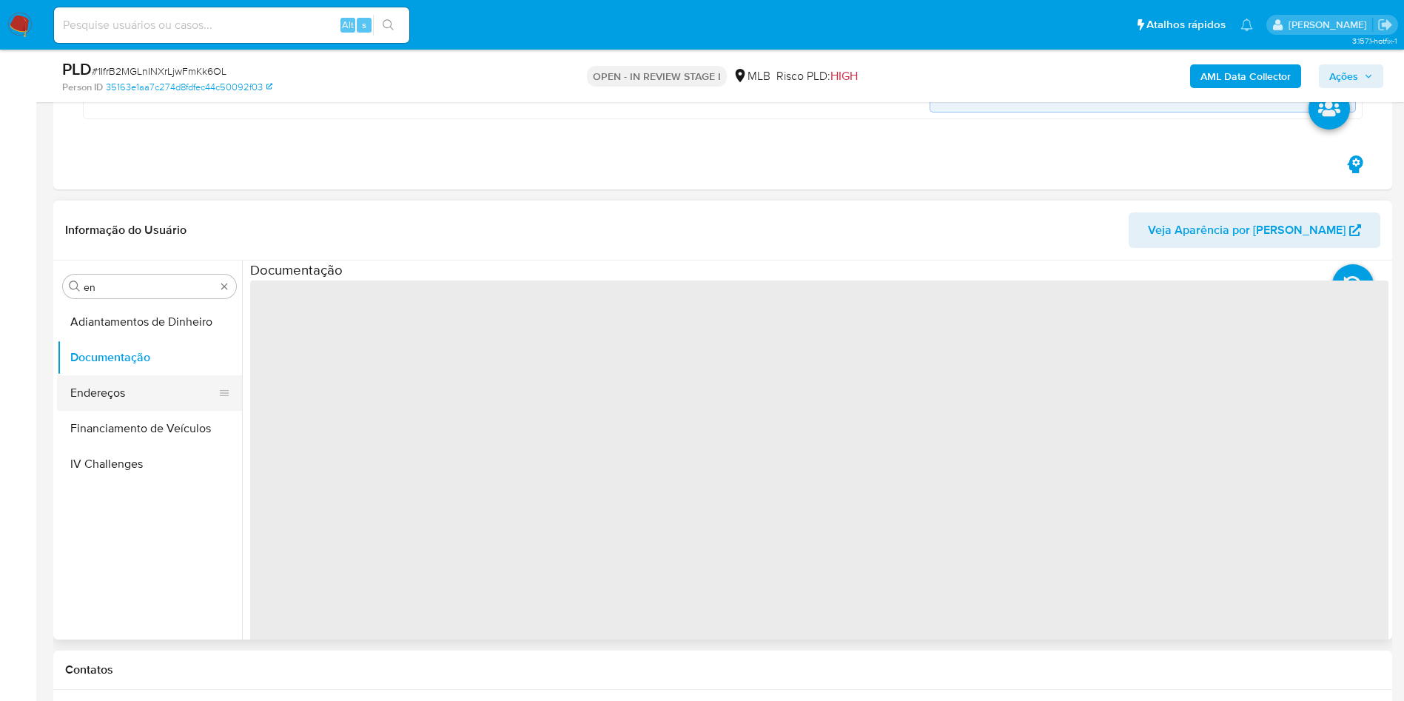
click at [113, 398] on button "Endereços" at bounding box center [143, 393] width 173 height 36
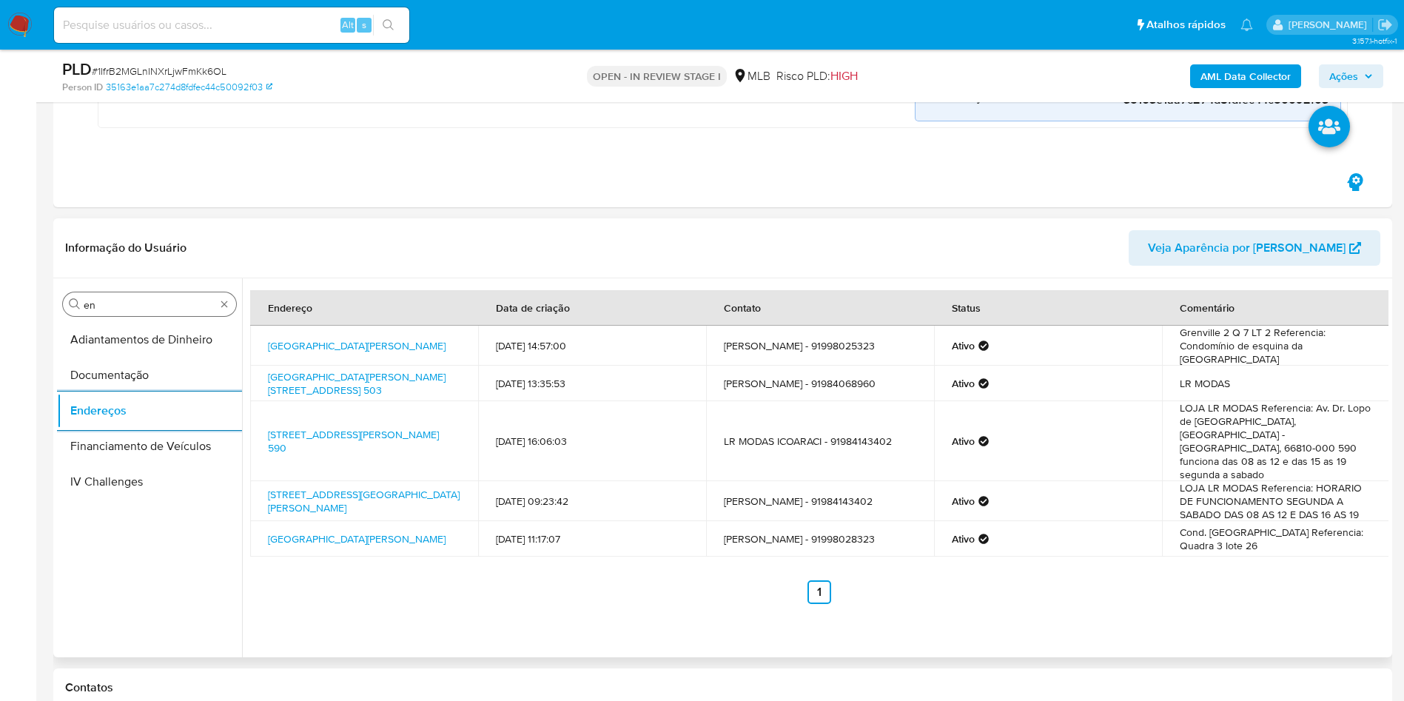
click at [141, 308] on input "en" at bounding box center [150, 304] width 132 height 13
click at [140, 308] on input "en" at bounding box center [150, 304] width 132 height 13
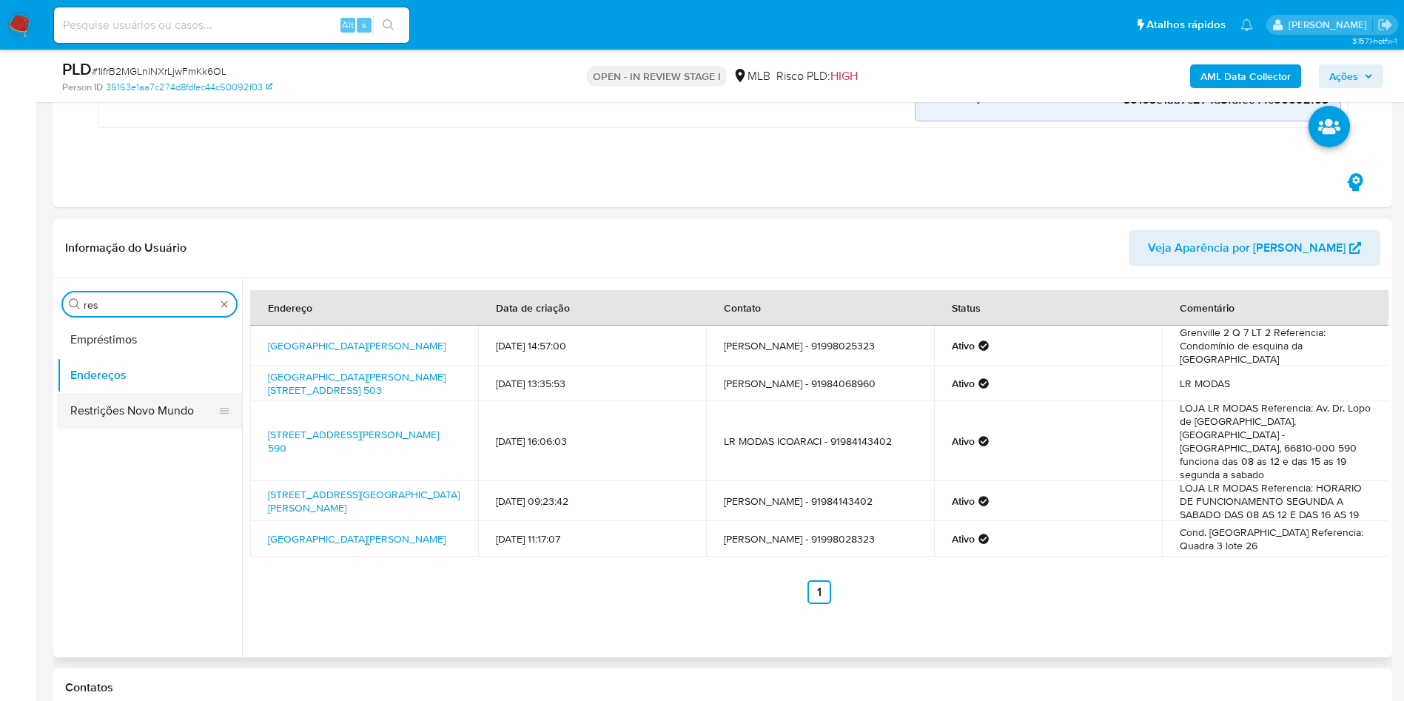
type input "res"
drag, startPoint x: 104, startPoint y: 410, endPoint x: 175, endPoint y: 367, distance: 83.0
click at [103, 409] on button "Restrições Novo Mundo" at bounding box center [143, 411] width 173 height 36
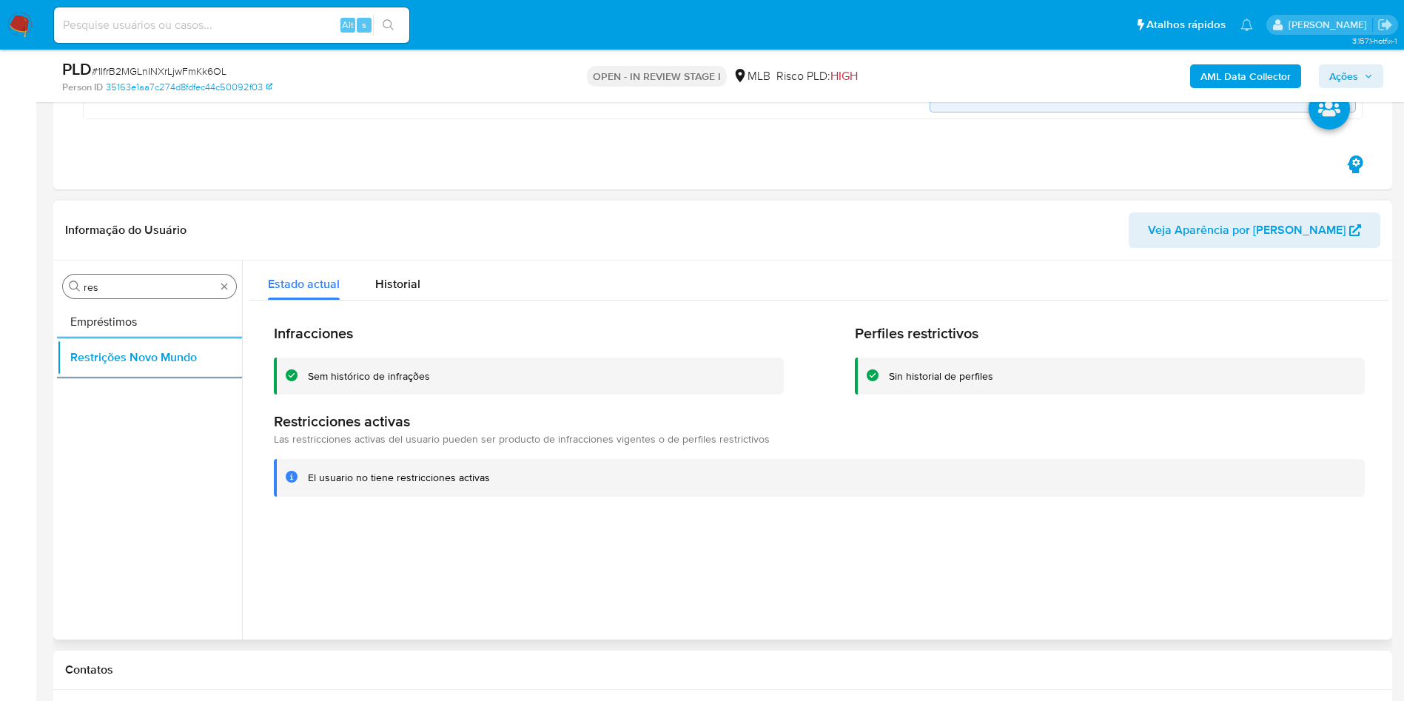
click at [144, 284] on input "res" at bounding box center [150, 287] width 132 height 13
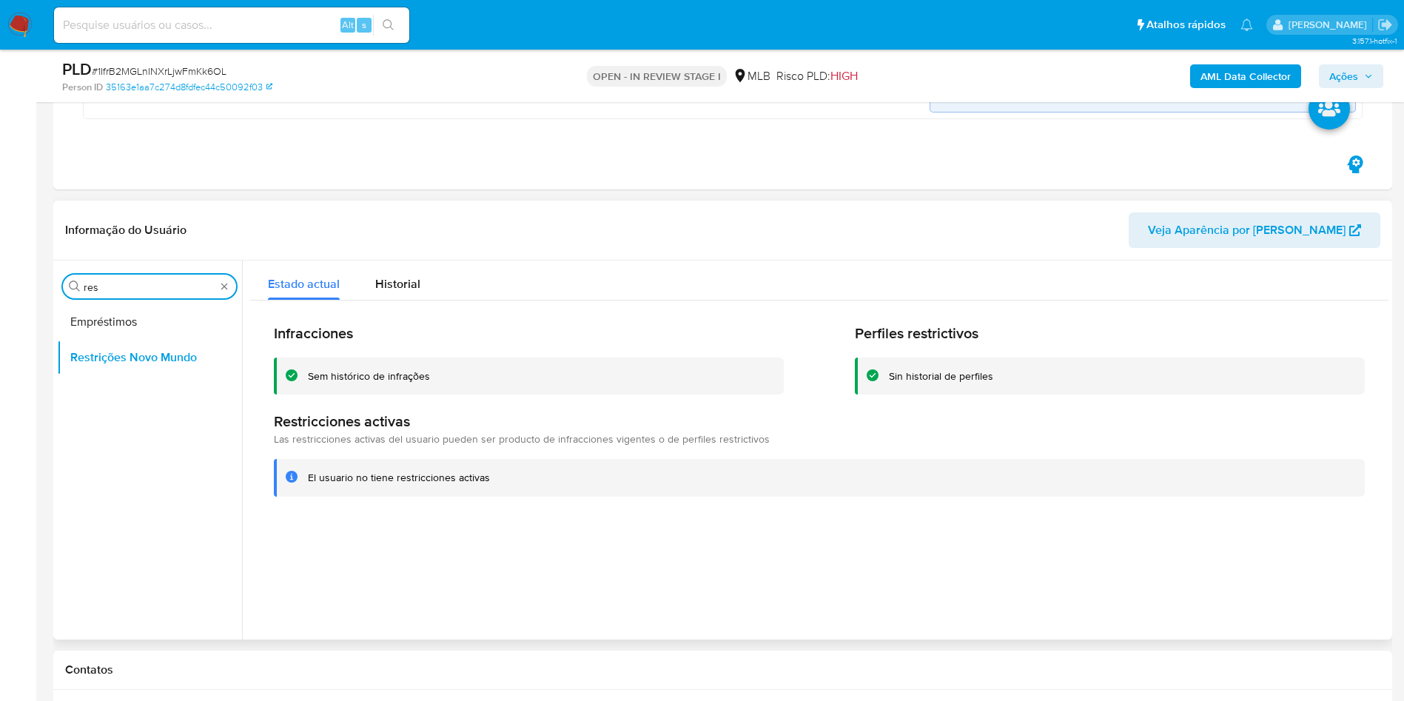
click at [144, 284] on input "res" at bounding box center [150, 287] width 132 height 13
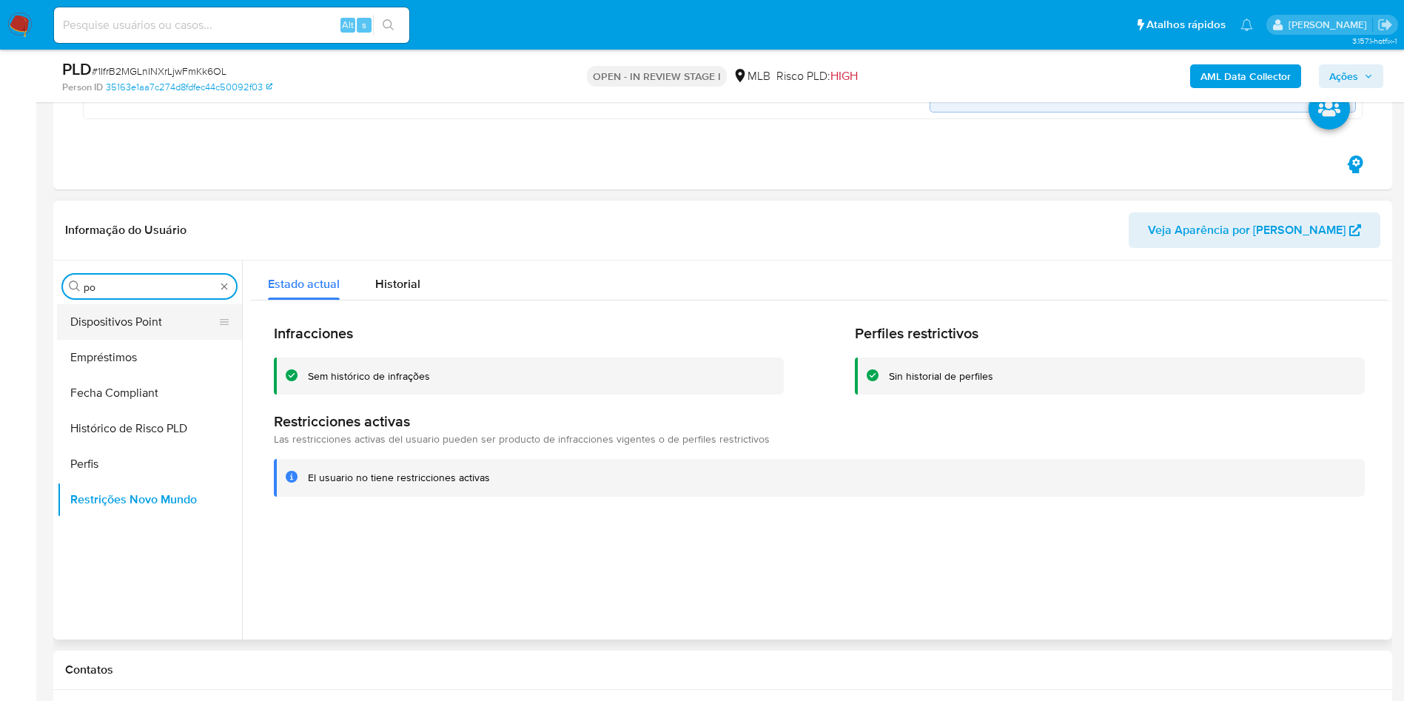
type input "po"
click at [153, 326] on button "Dispositivos Point" at bounding box center [143, 322] width 173 height 36
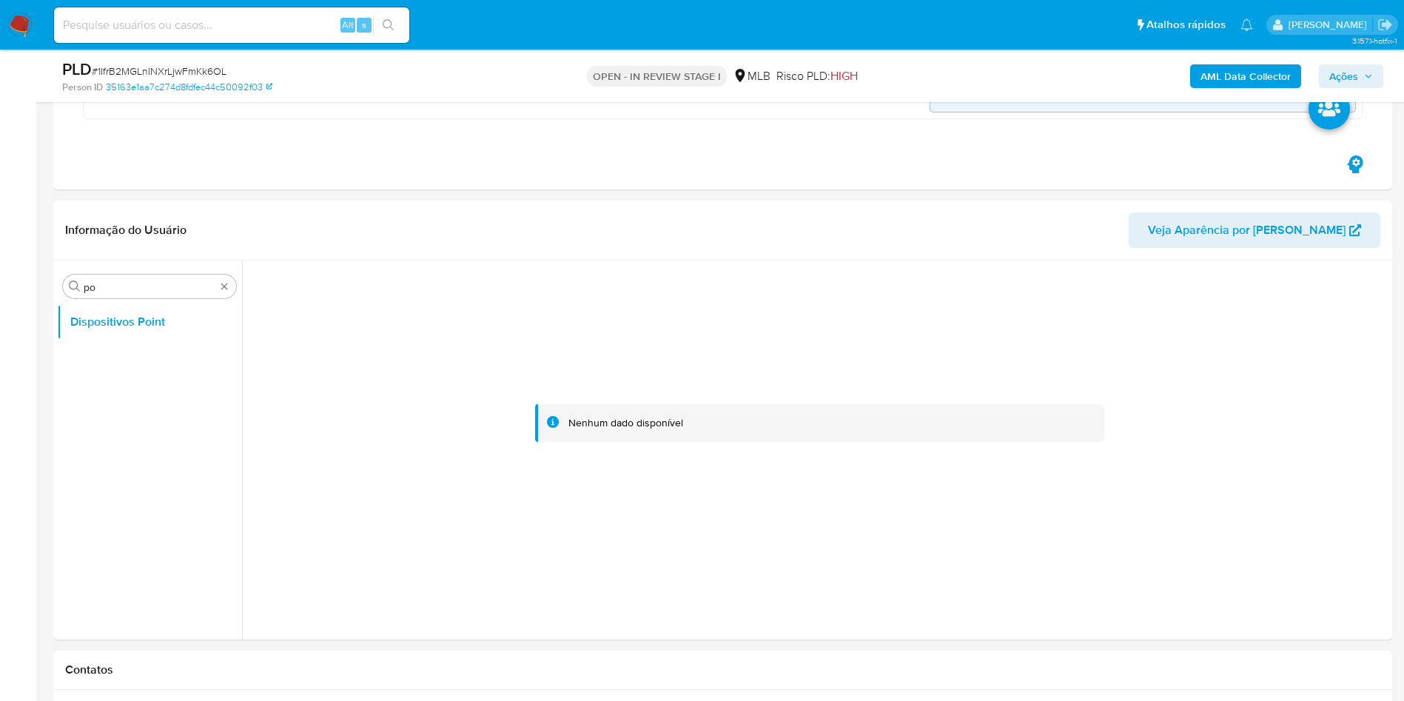
click at [1272, 86] on b "AML Data Collector" at bounding box center [1246, 76] width 90 height 24
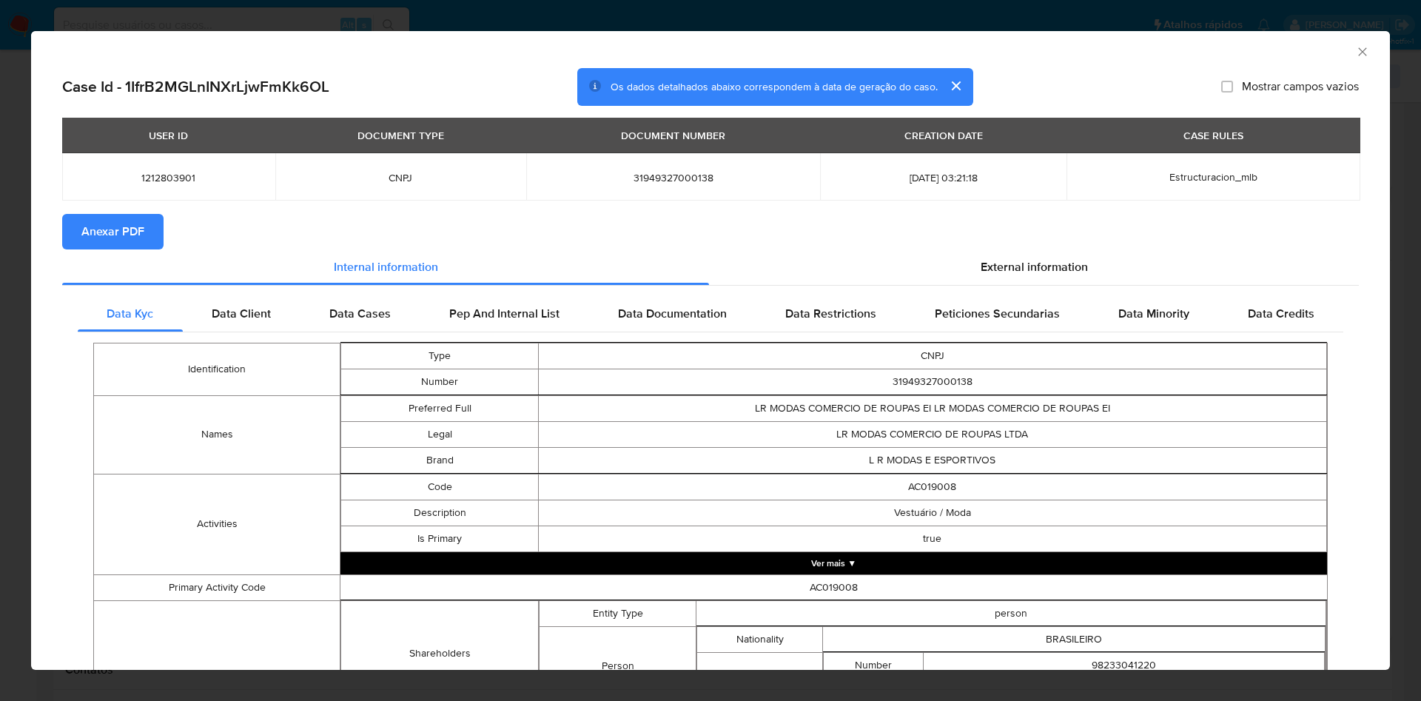
click at [113, 221] on span "Anexar PDF" at bounding box center [112, 231] width 63 height 33
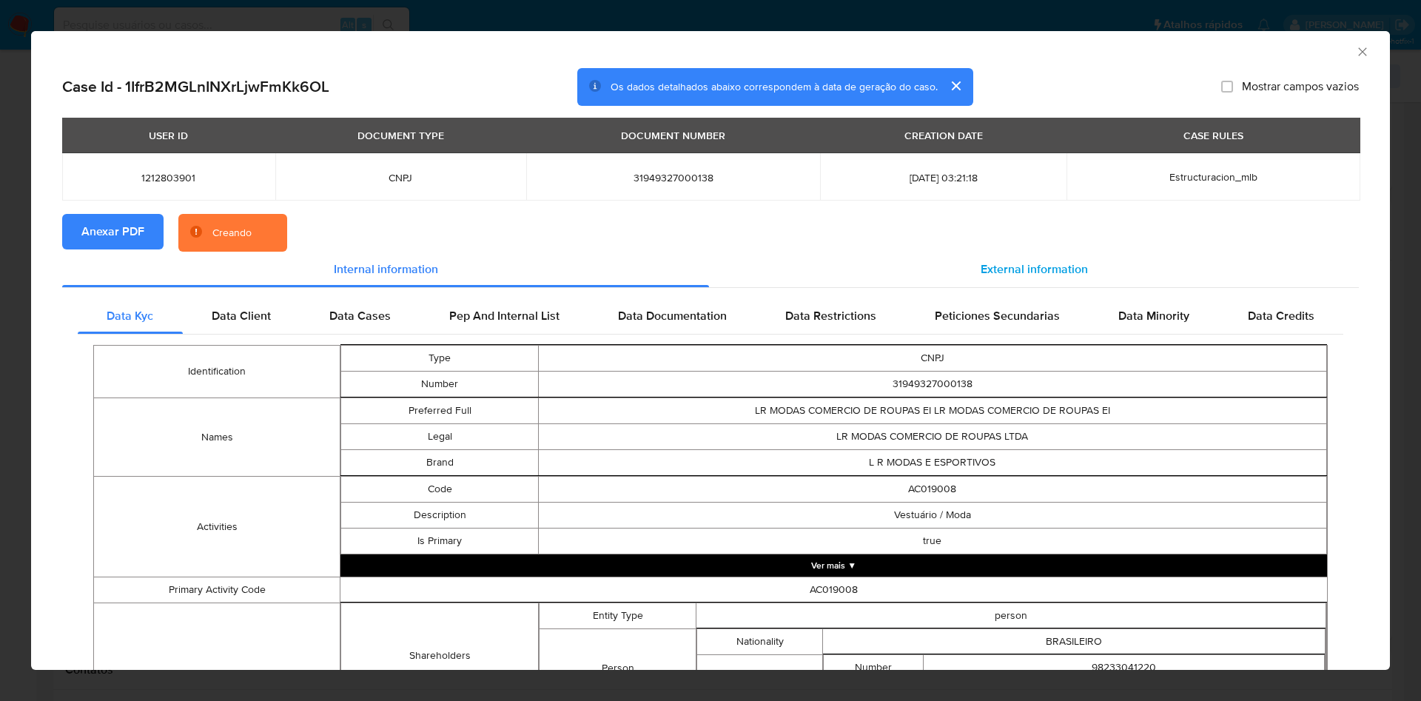
click at [981, 273] on span "External information" at bounding box center [1034, 269] width 107 height 17
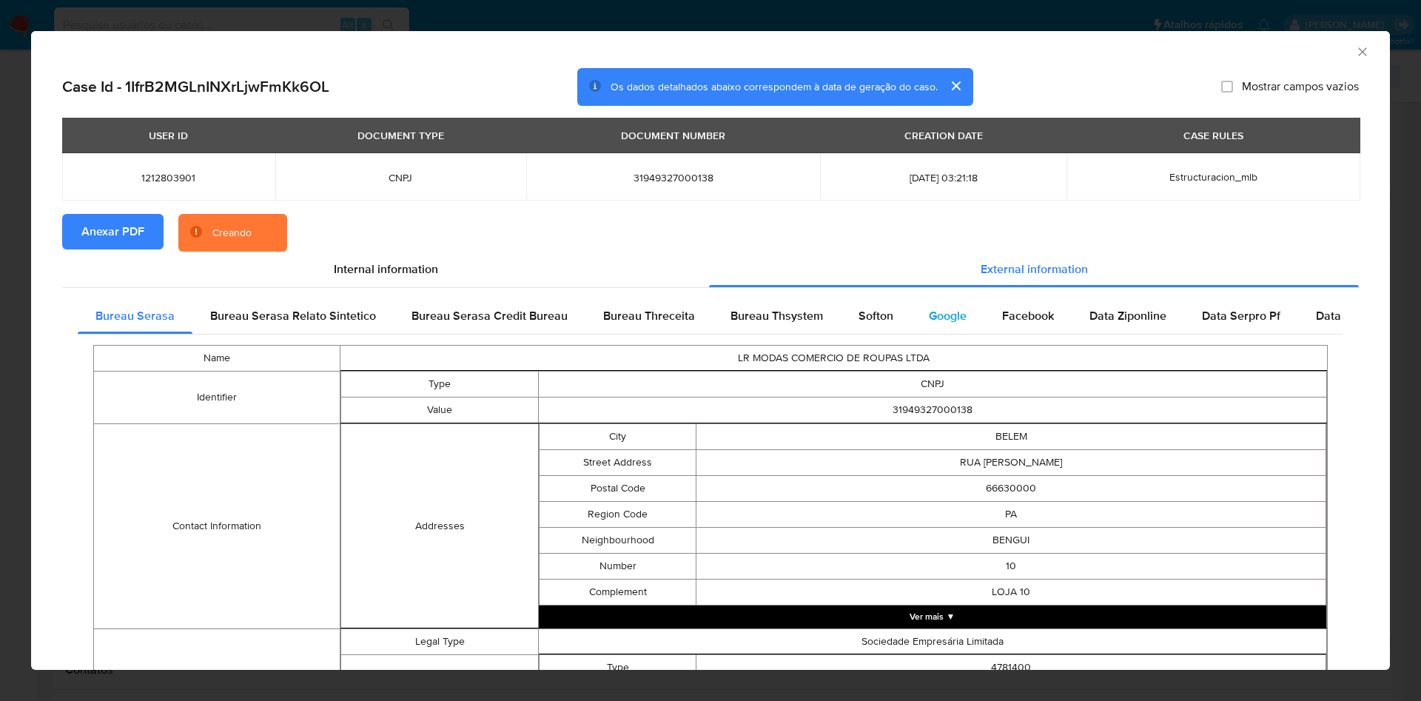
click at [973, 306] on div "Google" at bounding box center [947, 316] width 73 height 36
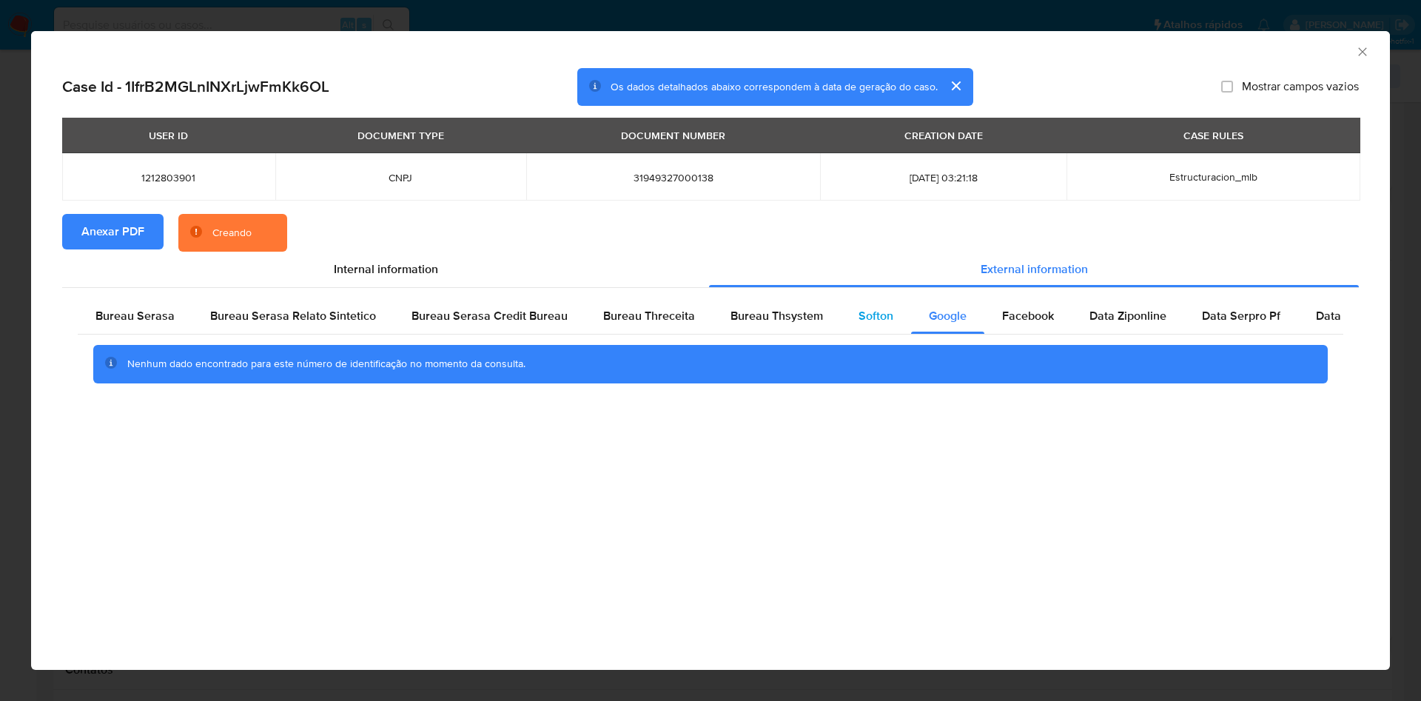
click at [876, 299] on div "Softon" at bounding box center [876, 316] width 70 height 36
click at [810, 304] on div "Bureau Thsystem" at bounding box center [777, 316] width 128 height 36
click at [636, 323] on span "Bureau Threceita" at bounding box center [649, 315] width 92 height 17
click at [528, 322] on span "Bureau Serasa Credit Bureau" at bounding box center [490, 315] width 156 height 17
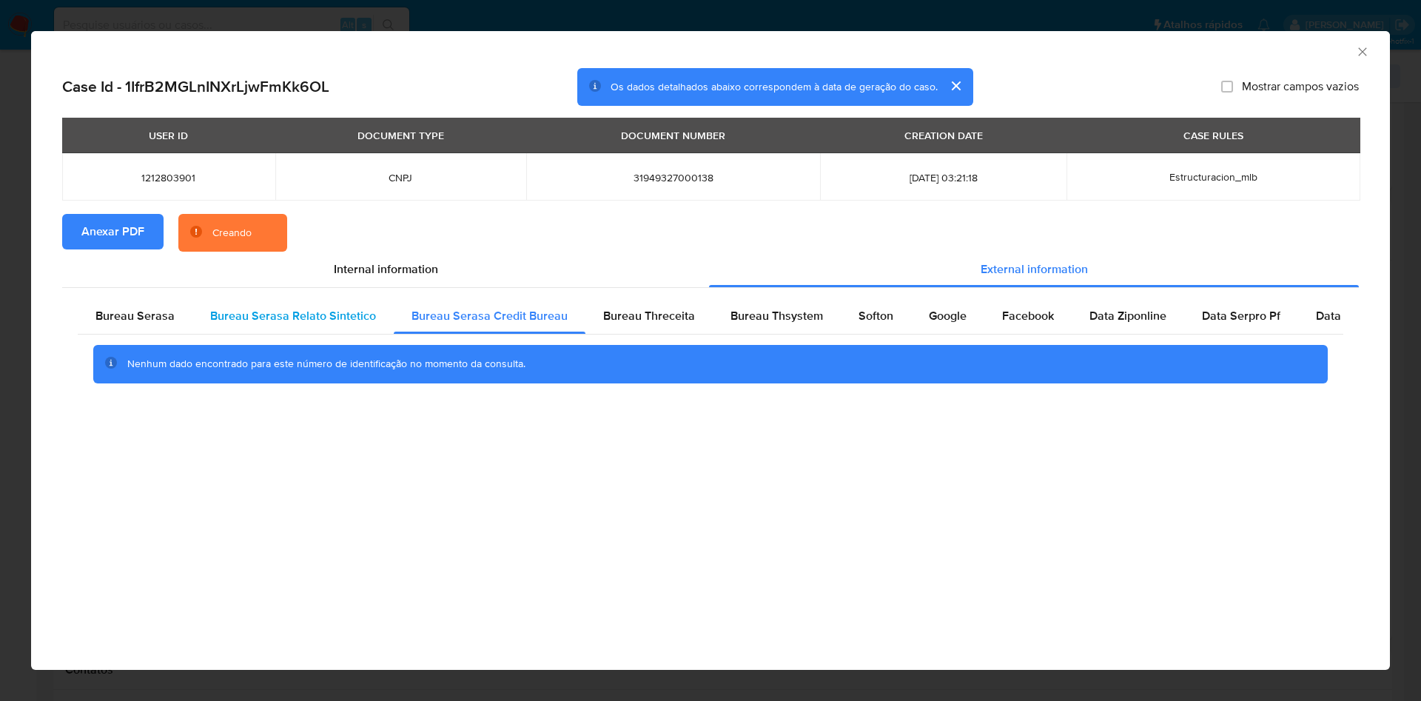
click at [195, 306] on div "Bureau Serasa Relato Sintetico" at bounding box center [292, 316] width 201 height 36
click at [152, 335] on div "Nenhum dado encontrado para este número de identificação no momento da consulta." at bounding box center [711, 364] width 1266 height 59
click at [147, 331] on div "Bureau Serasa" at bounding box center [135, 316] width 115 height 36
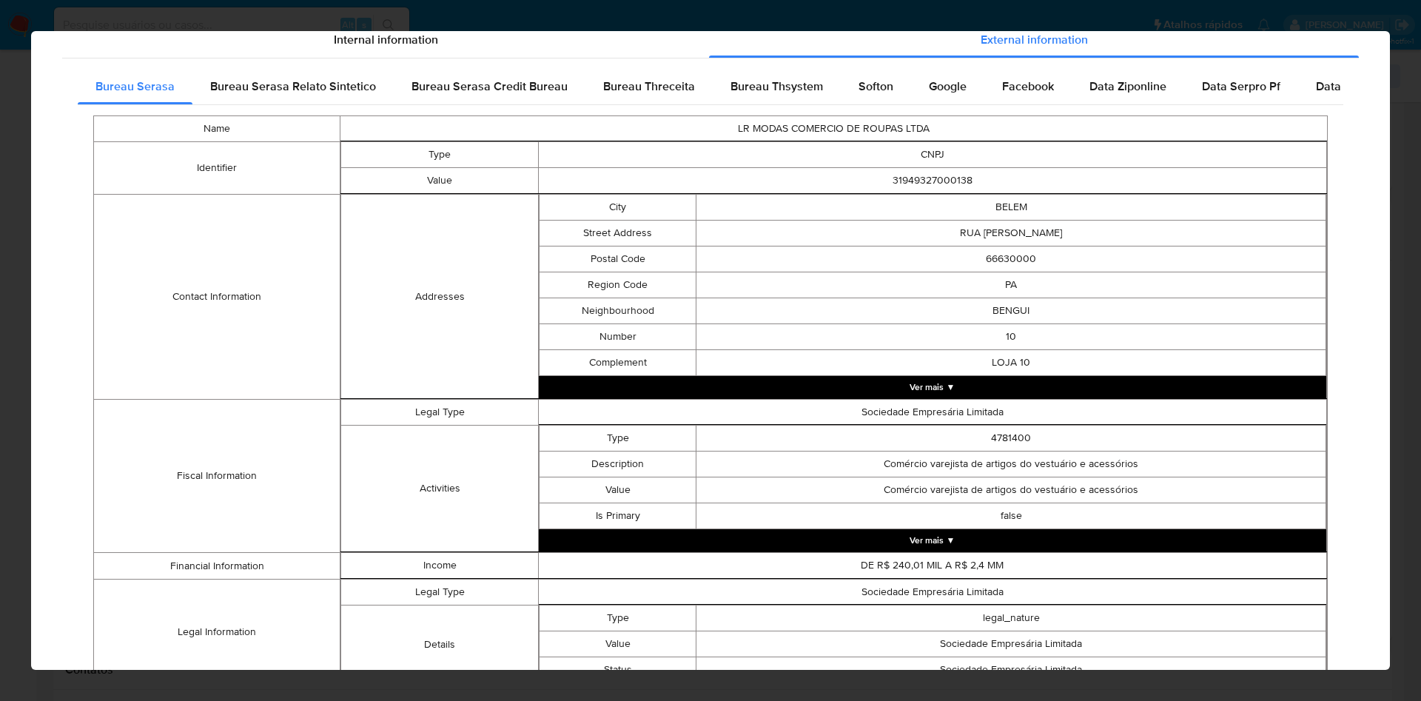
scroll to position [345, 0]
